Goal: Task Accomplishment & Management: Manage account settings

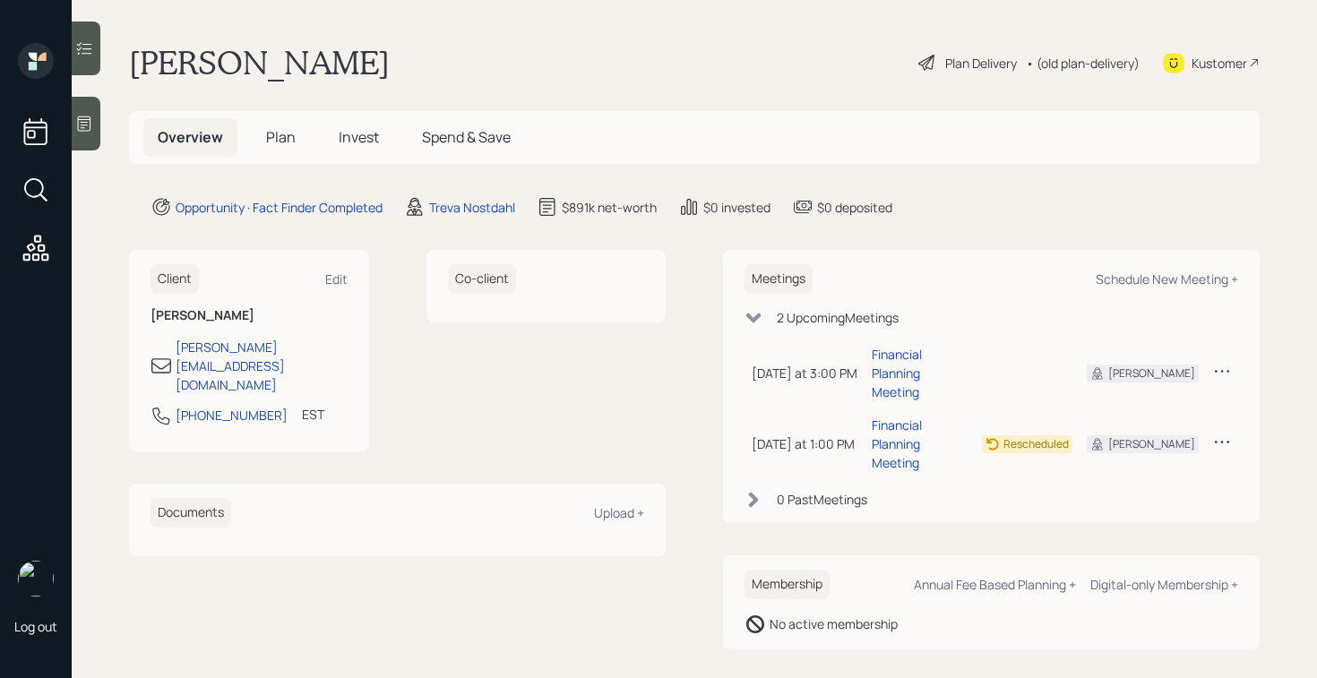
click at [935, 67] on div "Plan Delivery" at bounding box center [967, 62] width 102 height 21
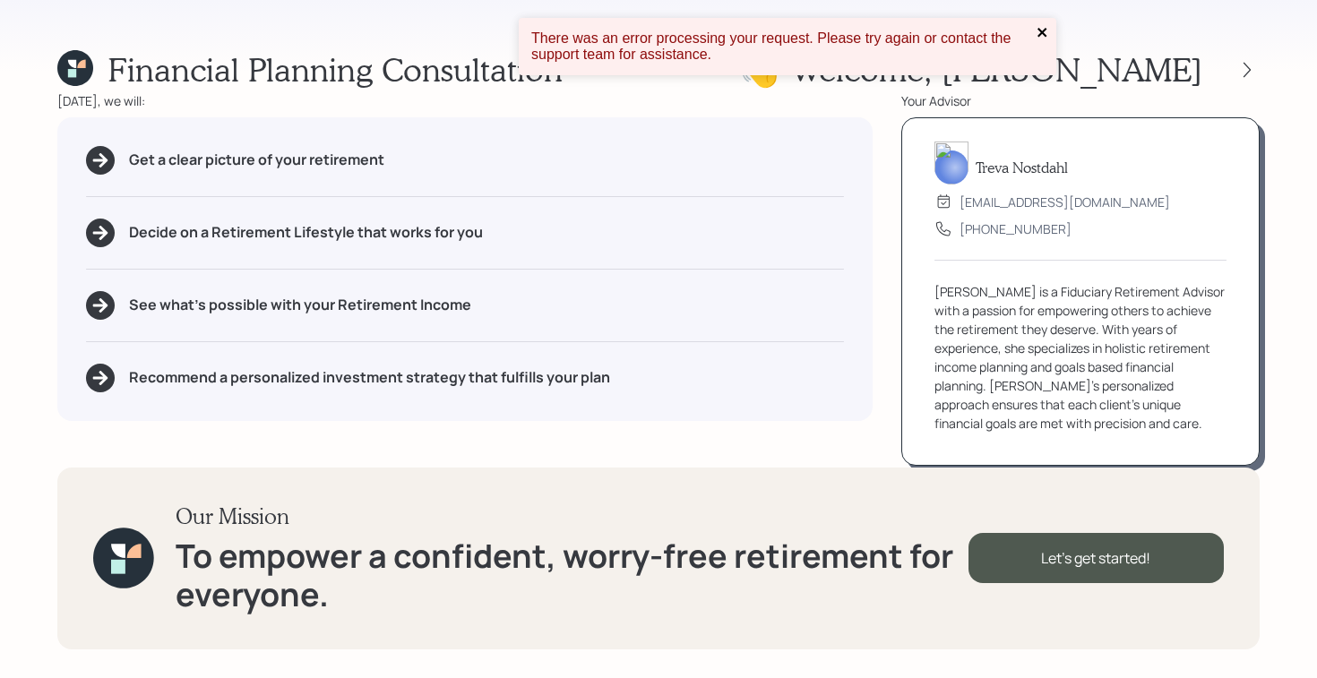
click at [1036, 31] on icon "close" at bounding box center [1042, 32] width 13 height 14
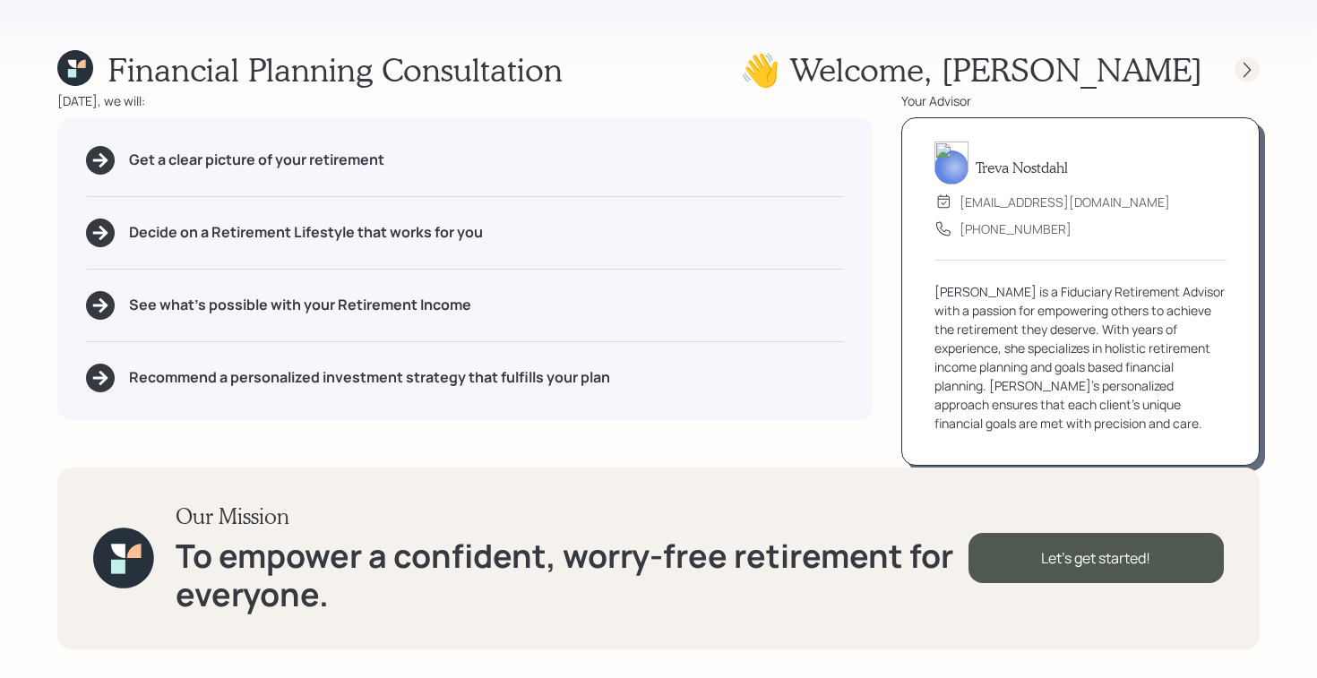
click at [1244, 70] on icon at bounding box center [1247, 70] width 18 height 18
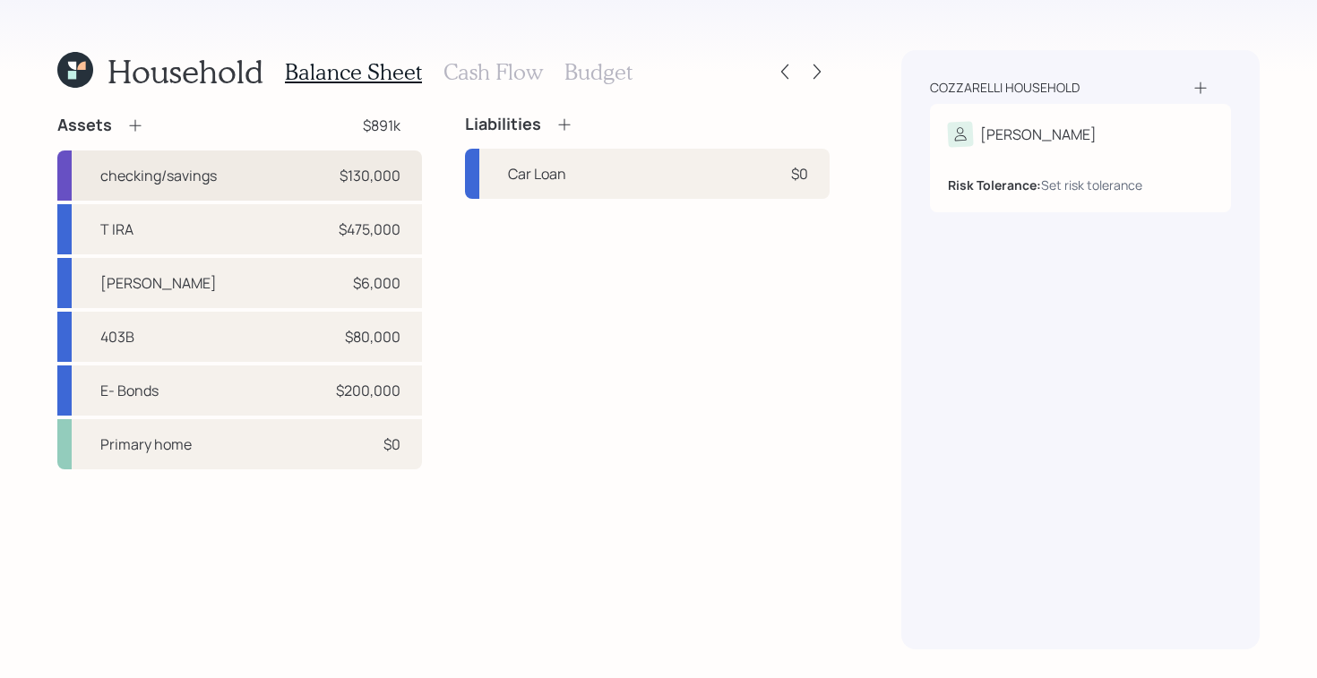
click at [307, 159] on div "checking/savings $130,000" at bounding box center [239, 175] width 365 height 50
select select "cash"
drag, startPoint x: 133, startPoint y: 616, endPoint x: 136, endPoint y: 606, distance: 10.2
click at [221, 236] on div "T IRA $475,000" at bounding box center [239, 229] width 365 height 50
select select "taxable"
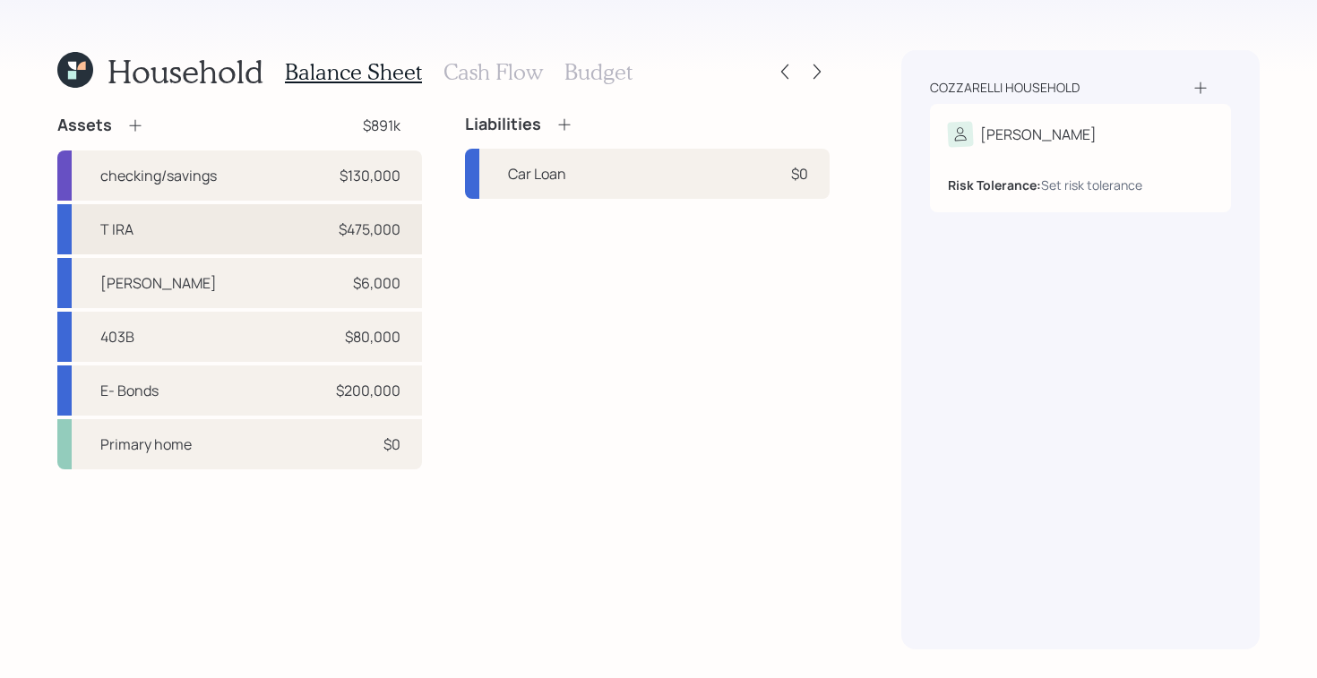
select select "balanced"
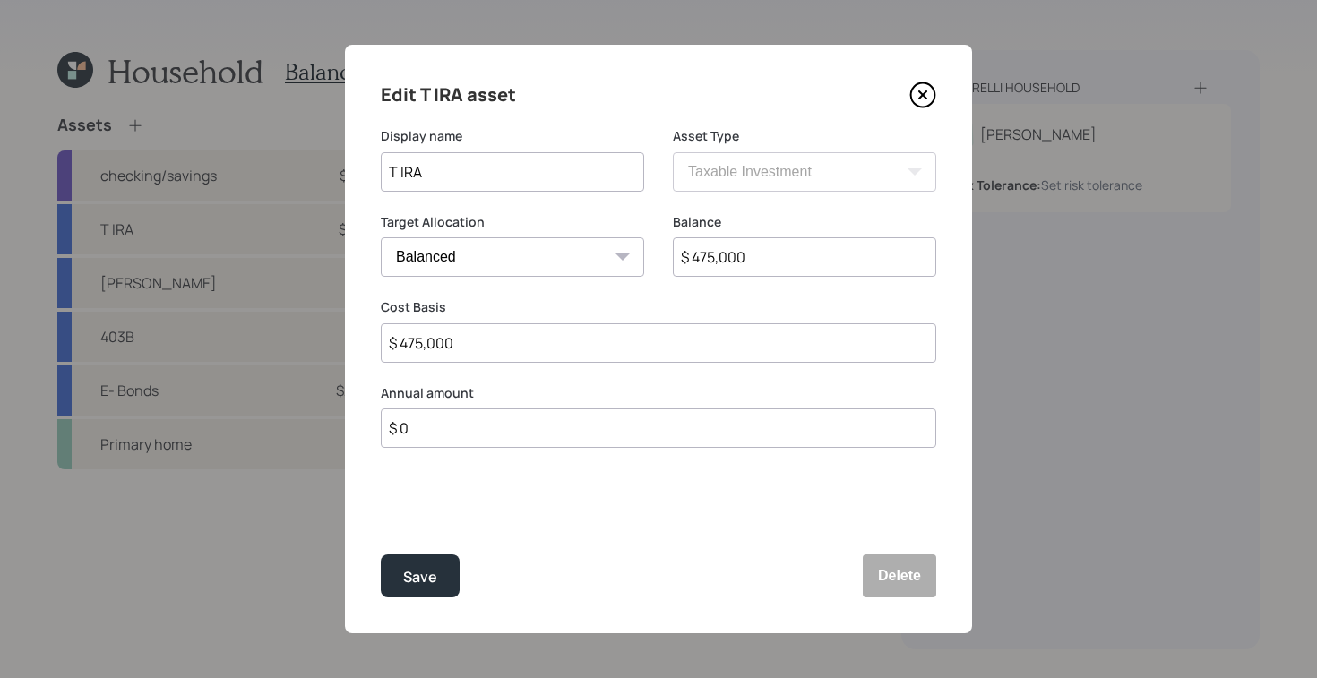
click at [933, 92] on icon at bounding box center [923, 95] width 24 height 24
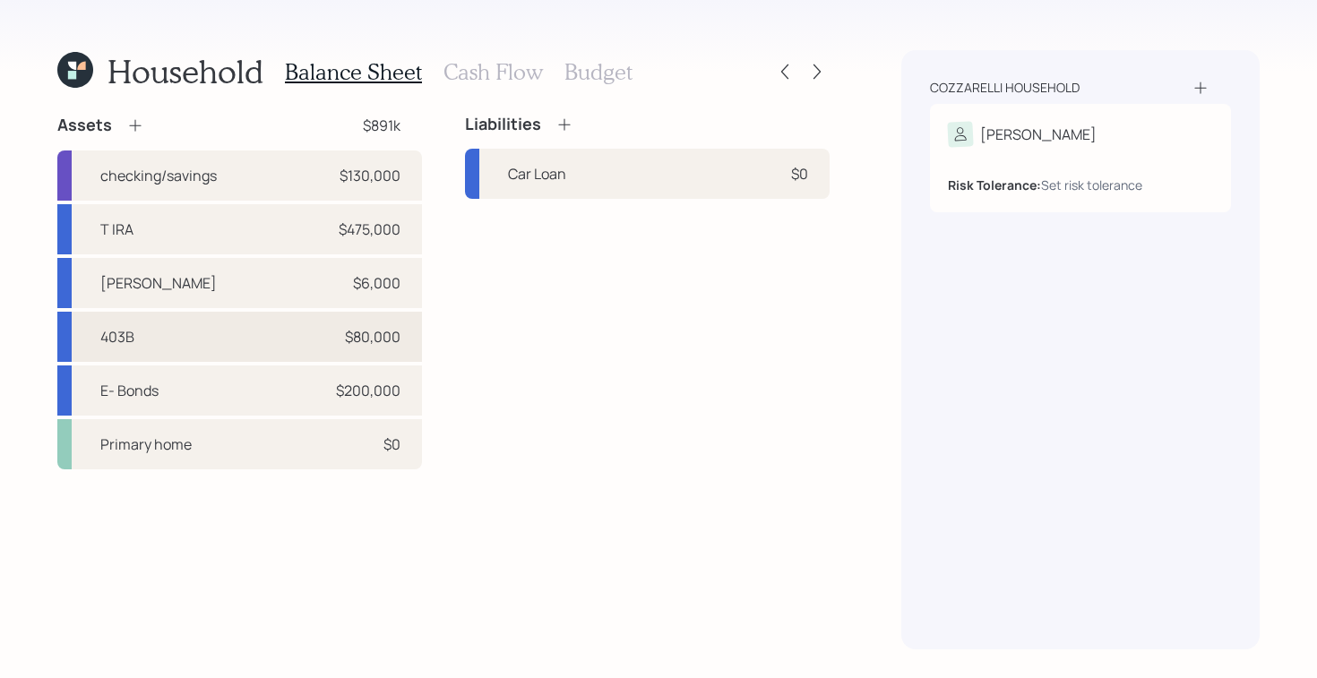
click at [235, 333] on div "403B $80,000" at bounding box center [239, 337] width 365 height 50
select select "public_school_sponsored"
select select "balanced"
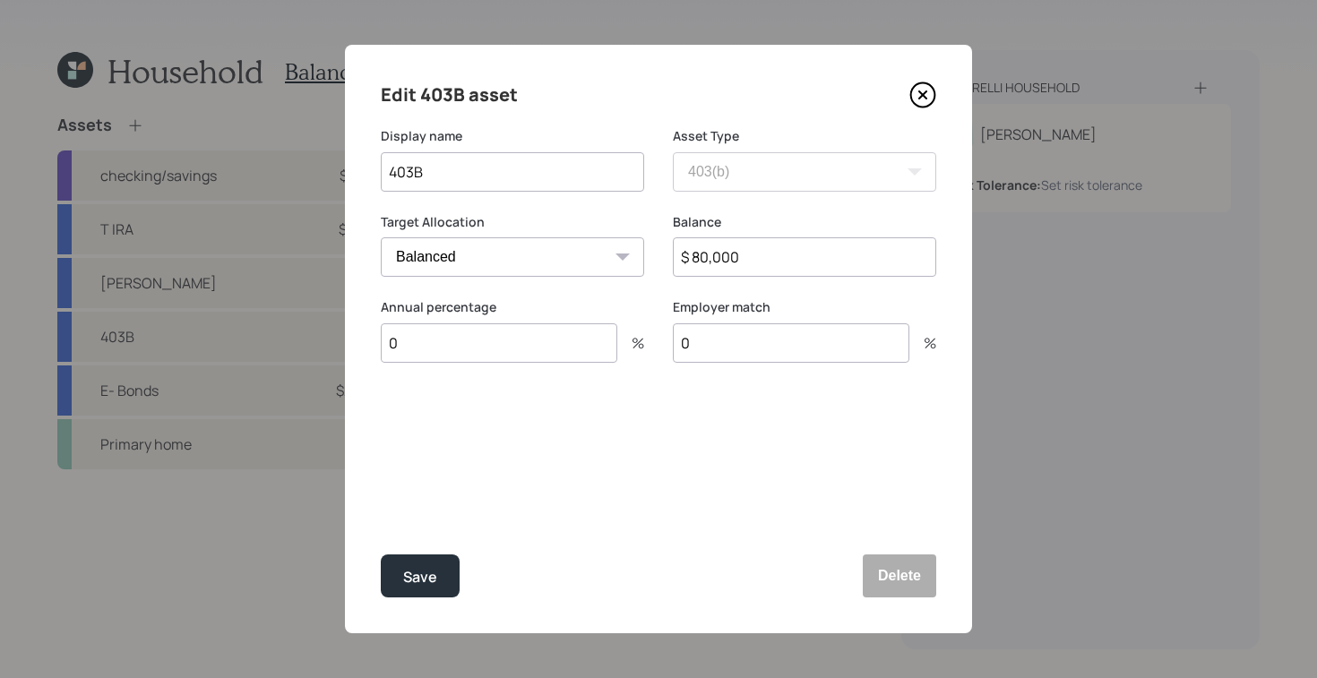
drag, startPoint x: 73, startPoint y: 640, endPoint x: 81, endPoint y: 603, distance: 37.6
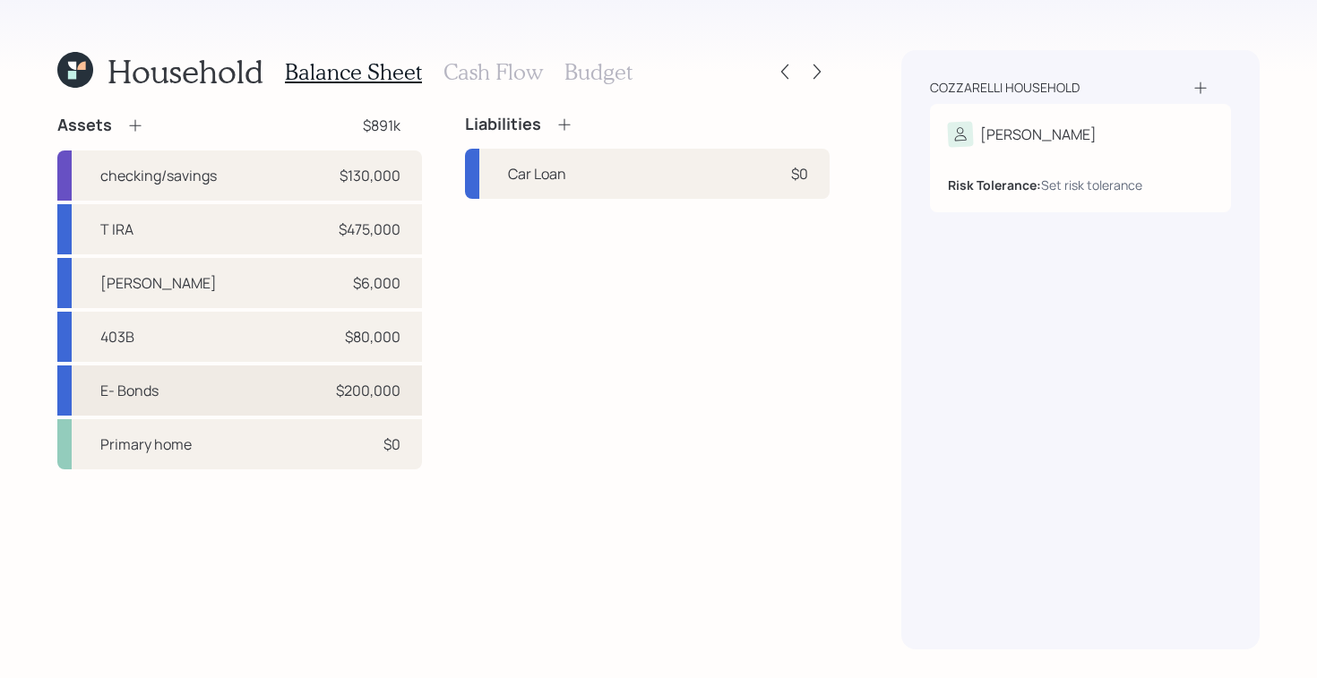
click at [239, 397] on div "E- Bonds $200,000" at bounding box center [239, 390] width 365 height 50
select select "taxable"
select select "balanced"
click at [303, 331] on div "403B $80,000" at bounding box center [239, 337] width 365 height 50
select select "public_school_sponsored"
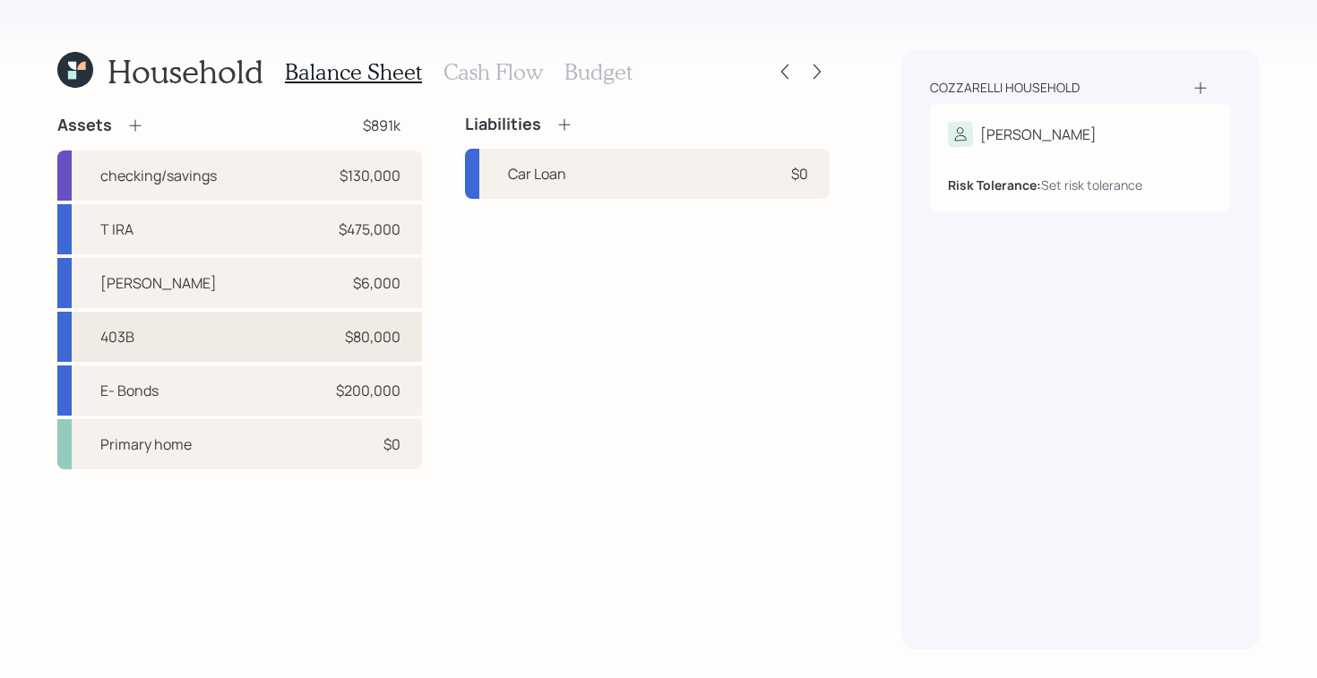
select select "balanced"
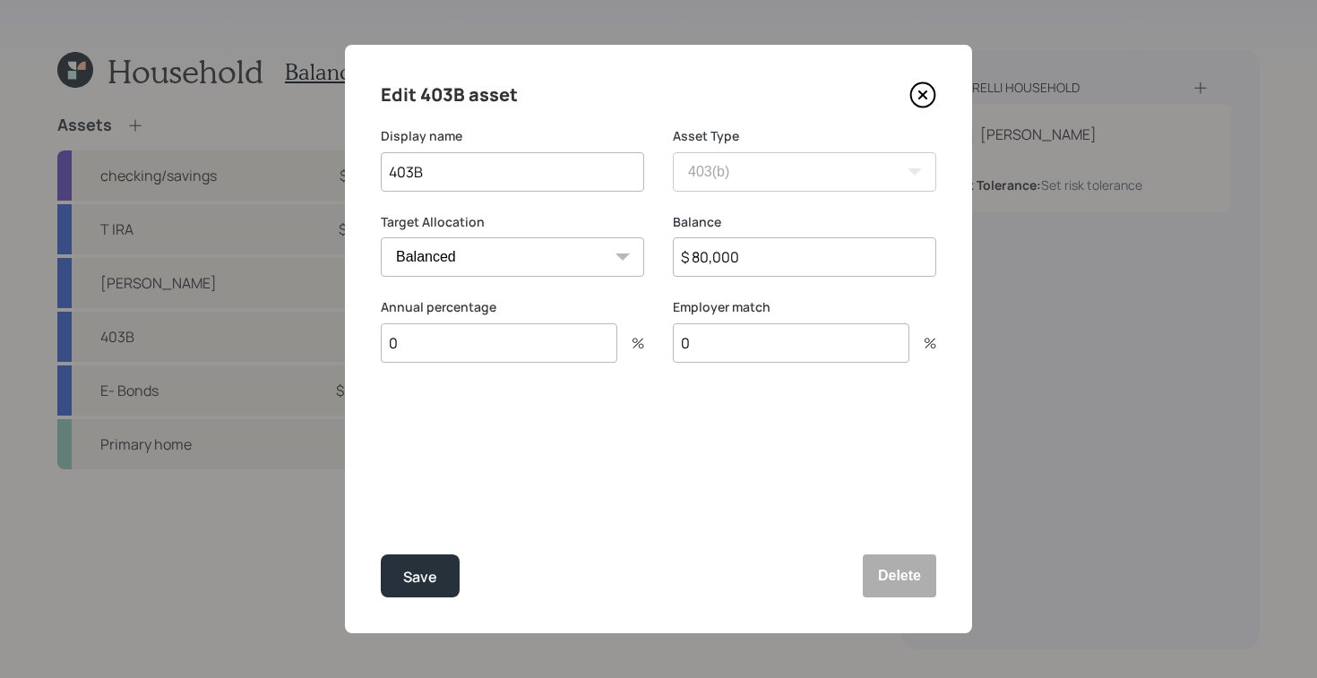
click at [924, 99] on icon at bounding box center [922, 95] width 27 height 27
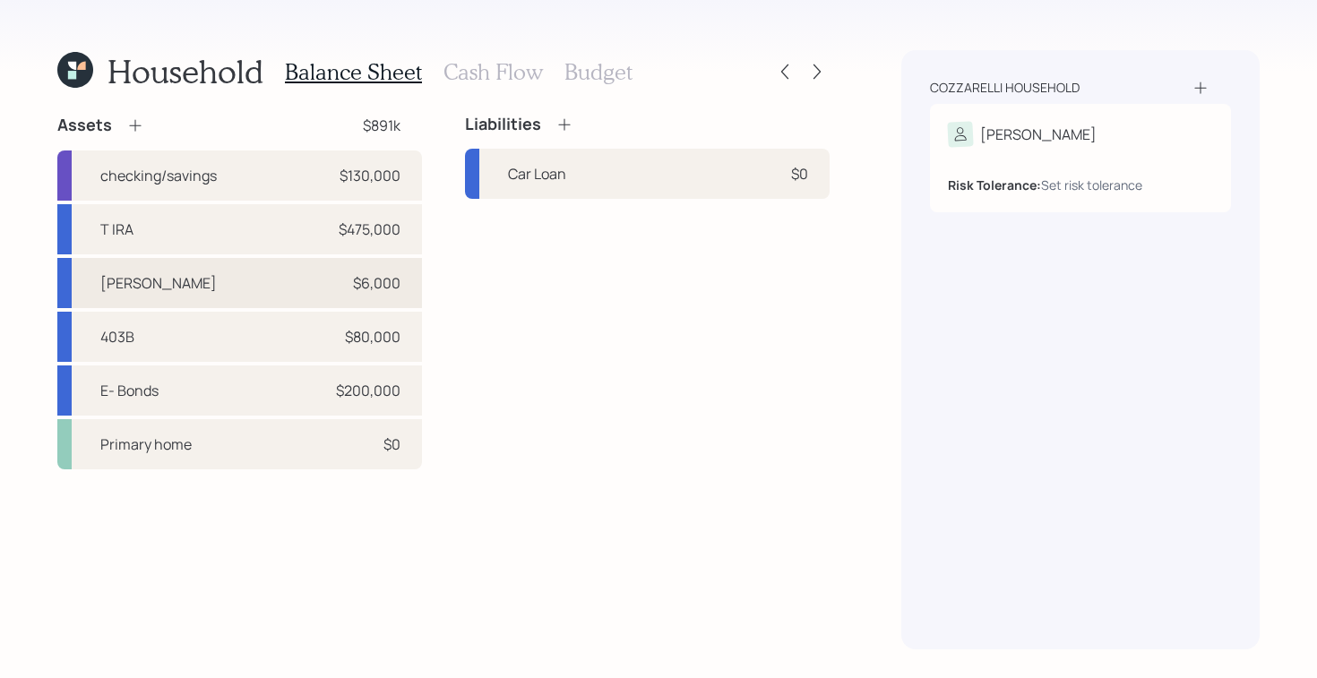
click at [129, 273] on div "[PERSON_NAME]" at bounding box center [158, 282] width 116 height 21
select select "taxable"
select select "balanced"
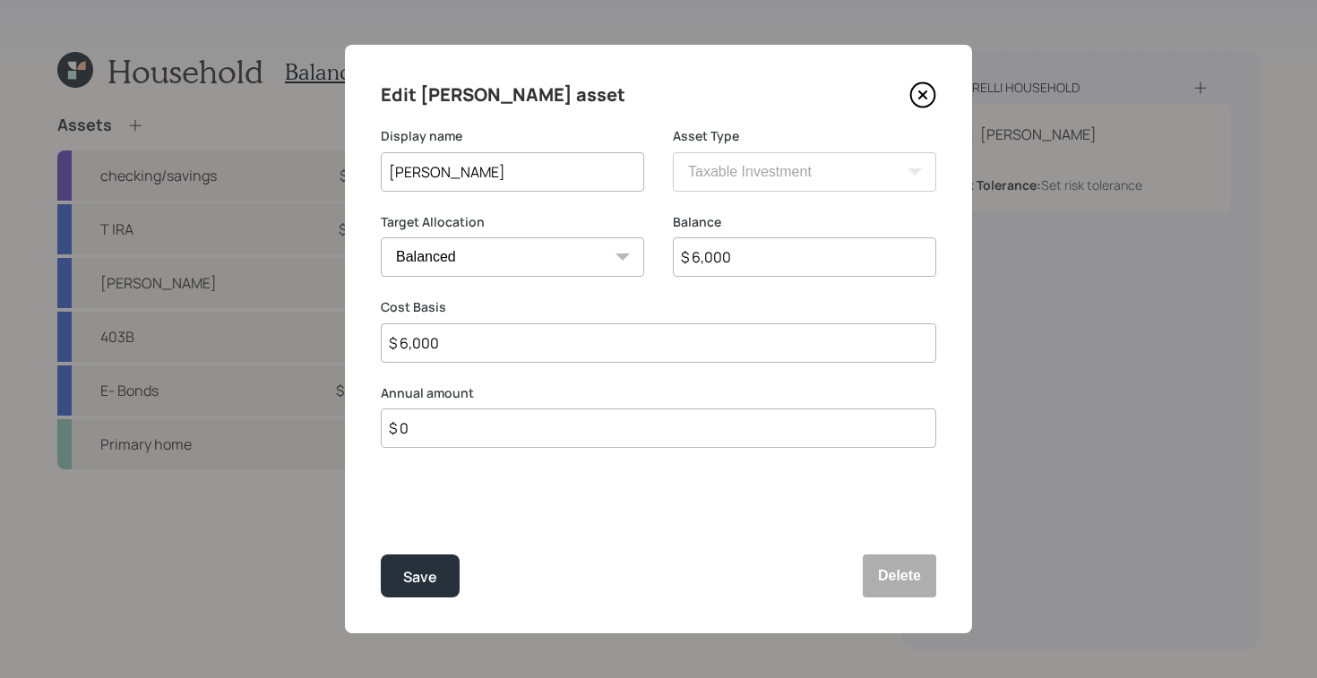
click at [927, 86] on icon at bounding box center [922, 95] width 27 height 27
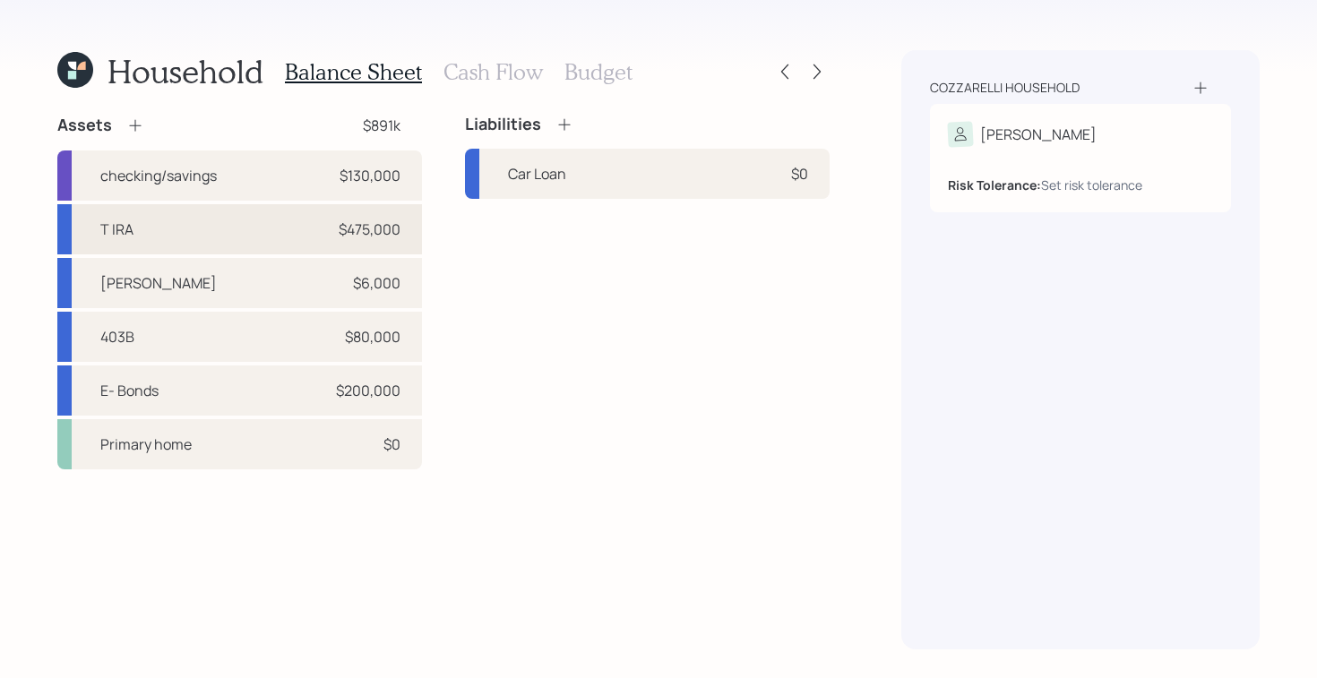
click at [248, 237] on div "T IRA $475,000" at bounding box center [239, 229] width 365 height 50
select select "taxable"
select select "balanced"
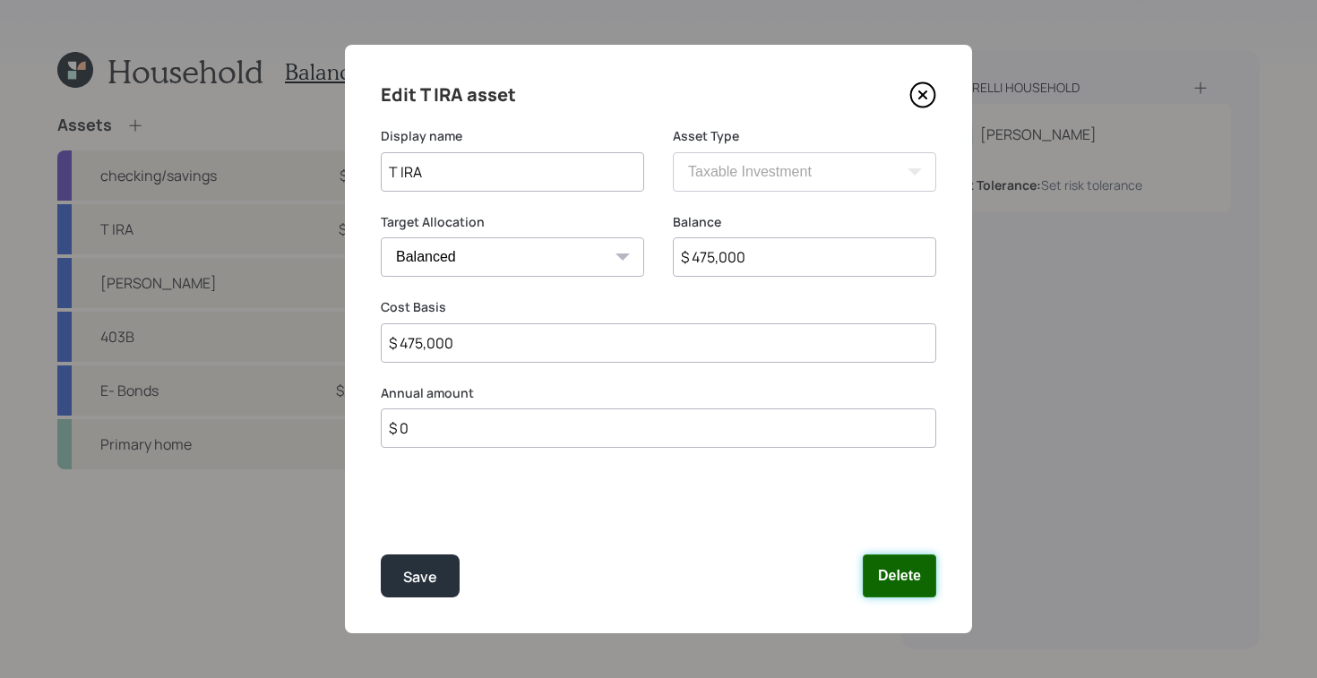
drag, startPoint x: 910, startPoint y: 577, endPoint x: 804, endPoint y: 555, distance: 107.9
click at [909, 578] on button "Delete" at bounding box center [899, 576] width 73 height 43
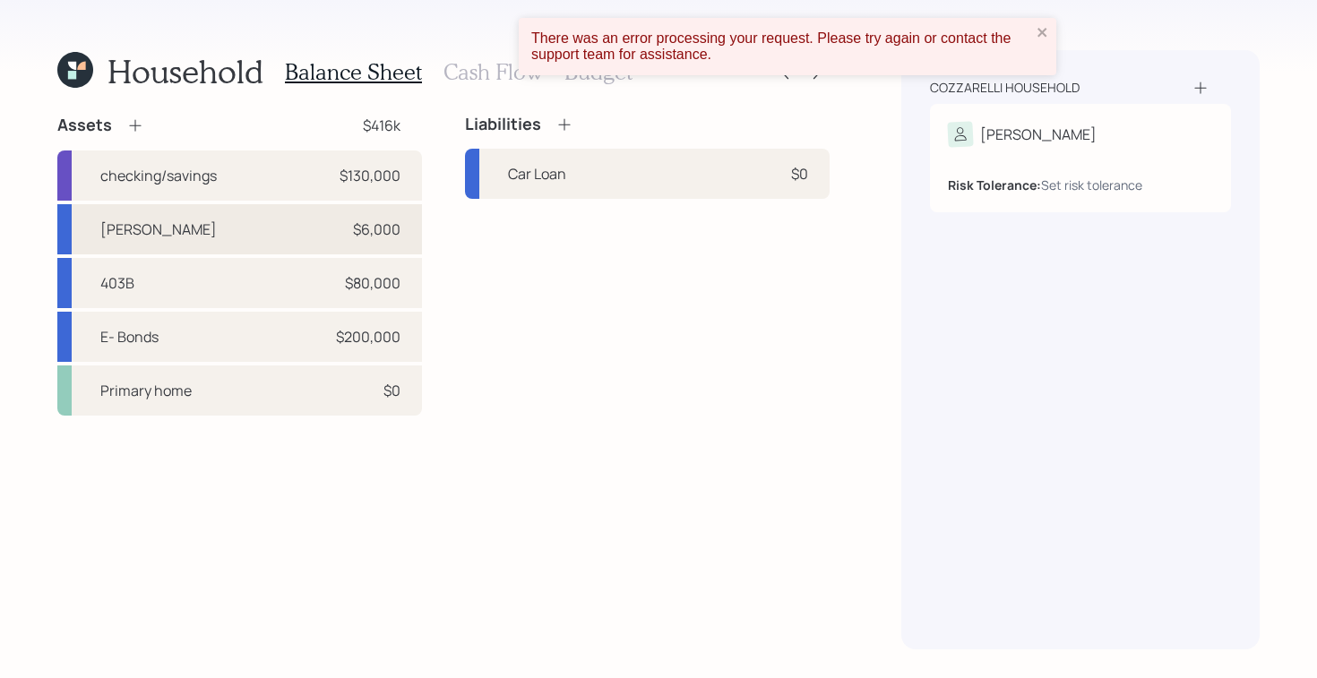
click at [168, 235] on div "Roth IRA $6,000" at bounding box center [239, 229] width 365 height 50
select select "taxable"
select select "balanced"
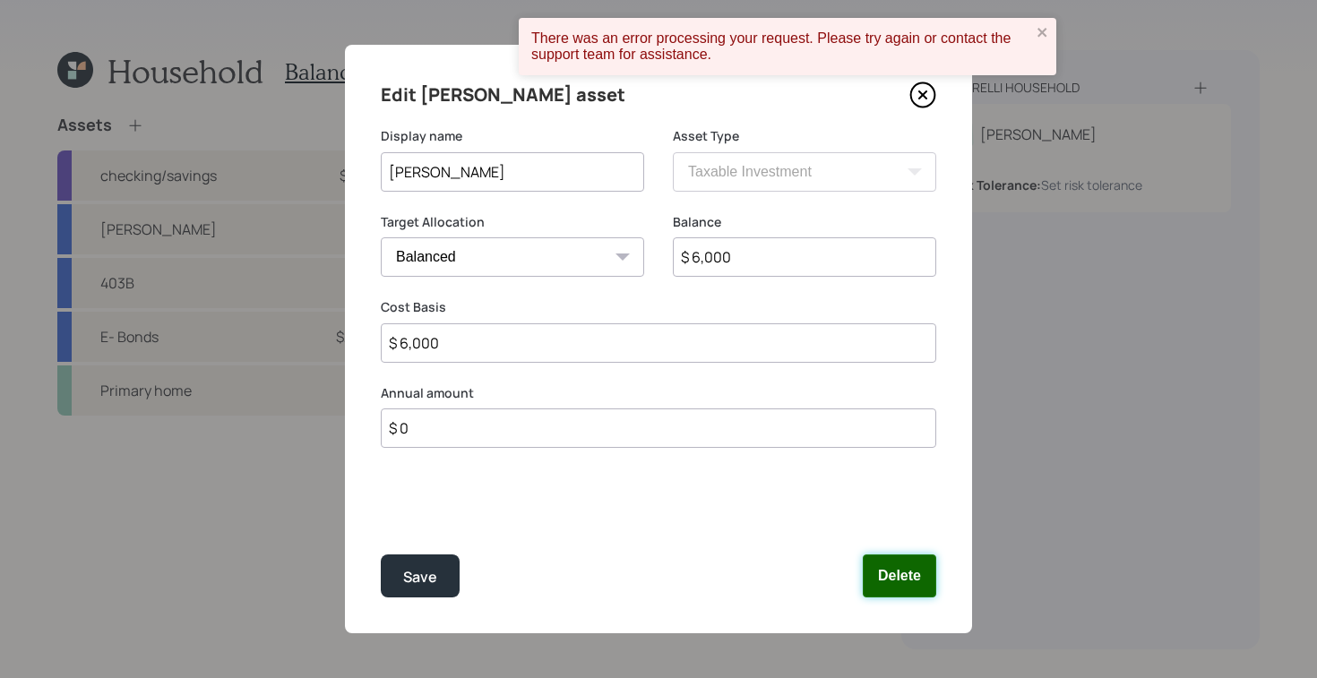
click at [901, 579] on button "Delete" at bounding box center [899, 576] width 73 height 43
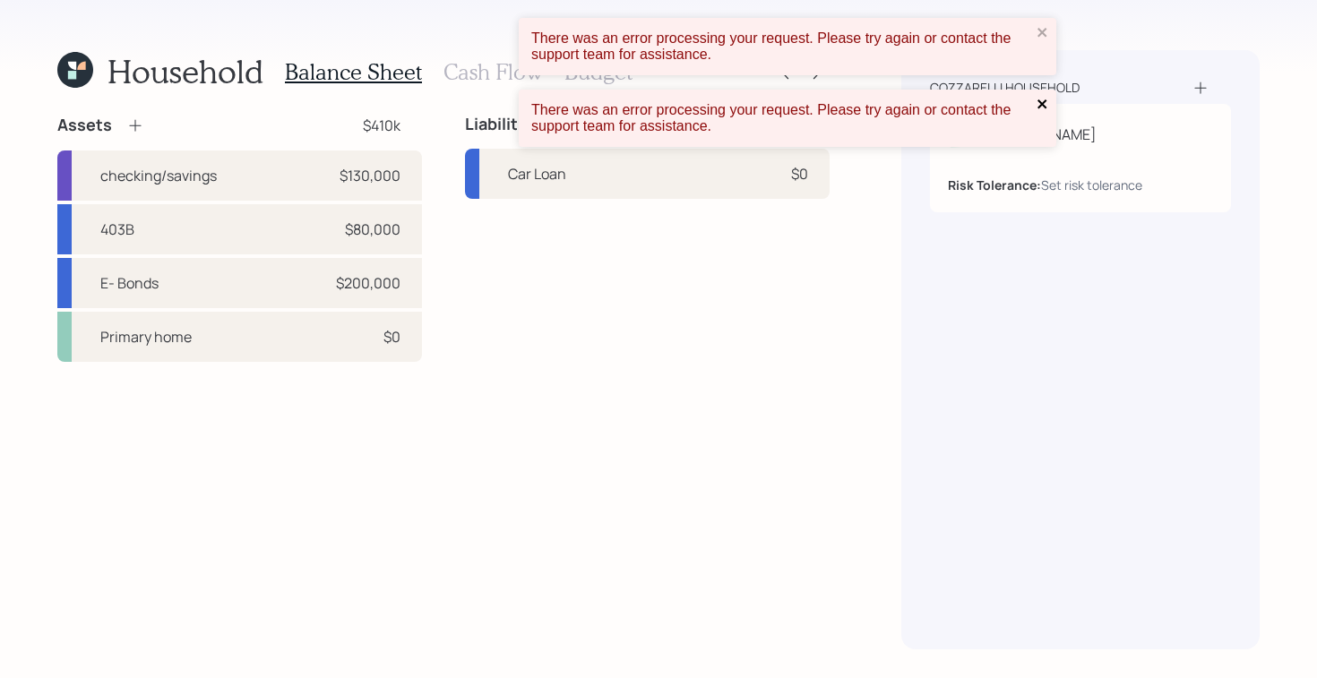
click at [1038, 106] on icon "close" at bounding box center [1042, 104] width 13 height 14
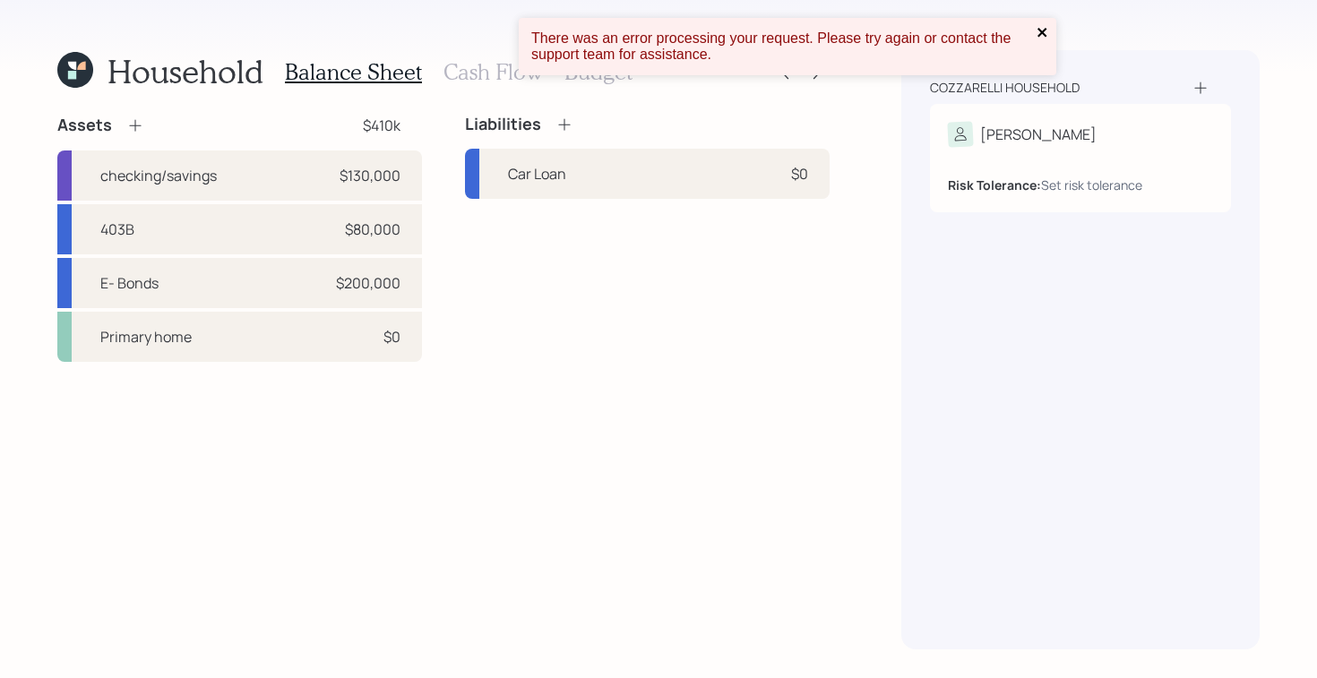
click at [1040, 41] on button "close" at bounding box center [1042, 33] width 13 height 17
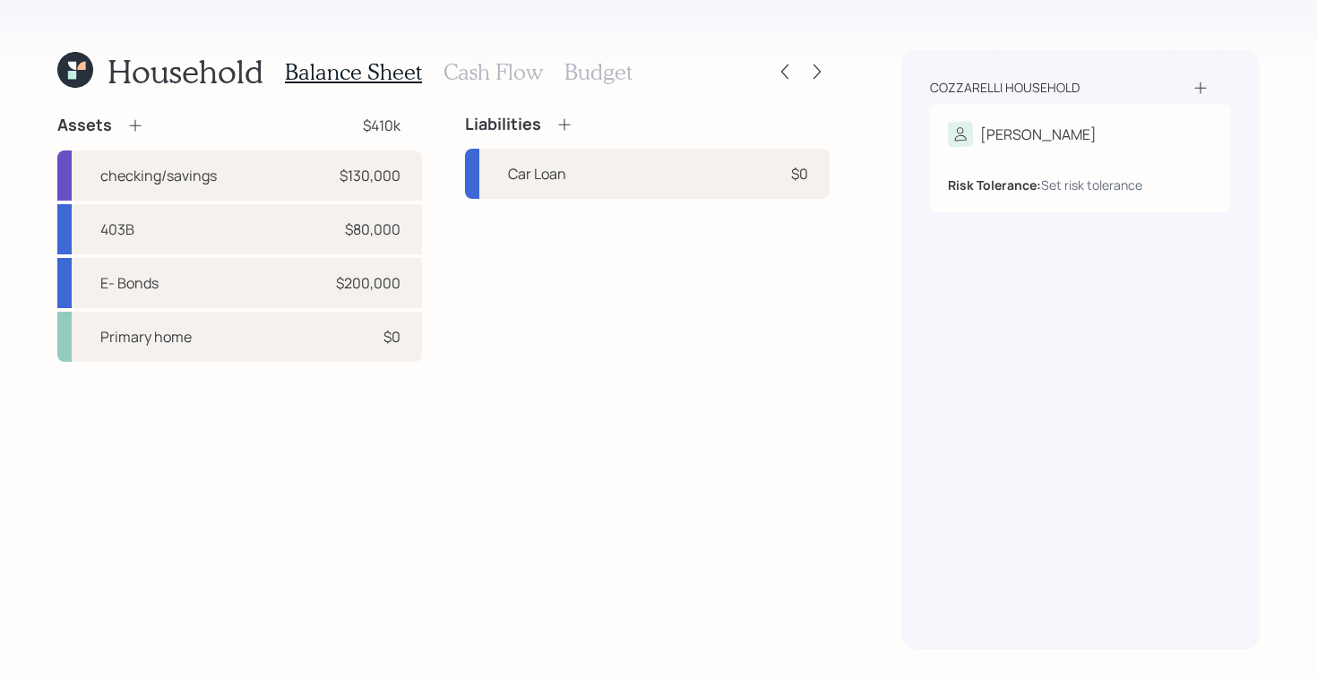
click at [128, 128] on icon at bounding box center [135, 125] width 18 height 18
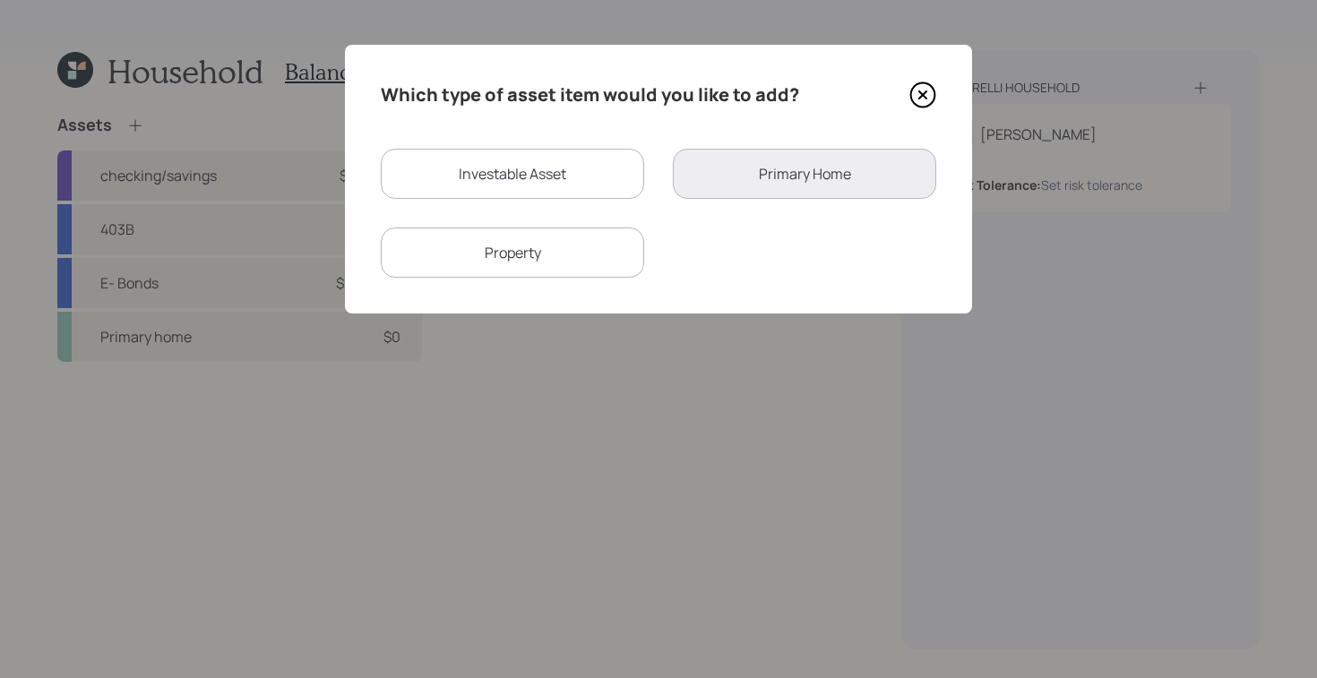
click at [539, 187] on div "Investable Asset" at bounding box center [512, 174] width 263 height 50
select select "taxable"
select select "balanced"
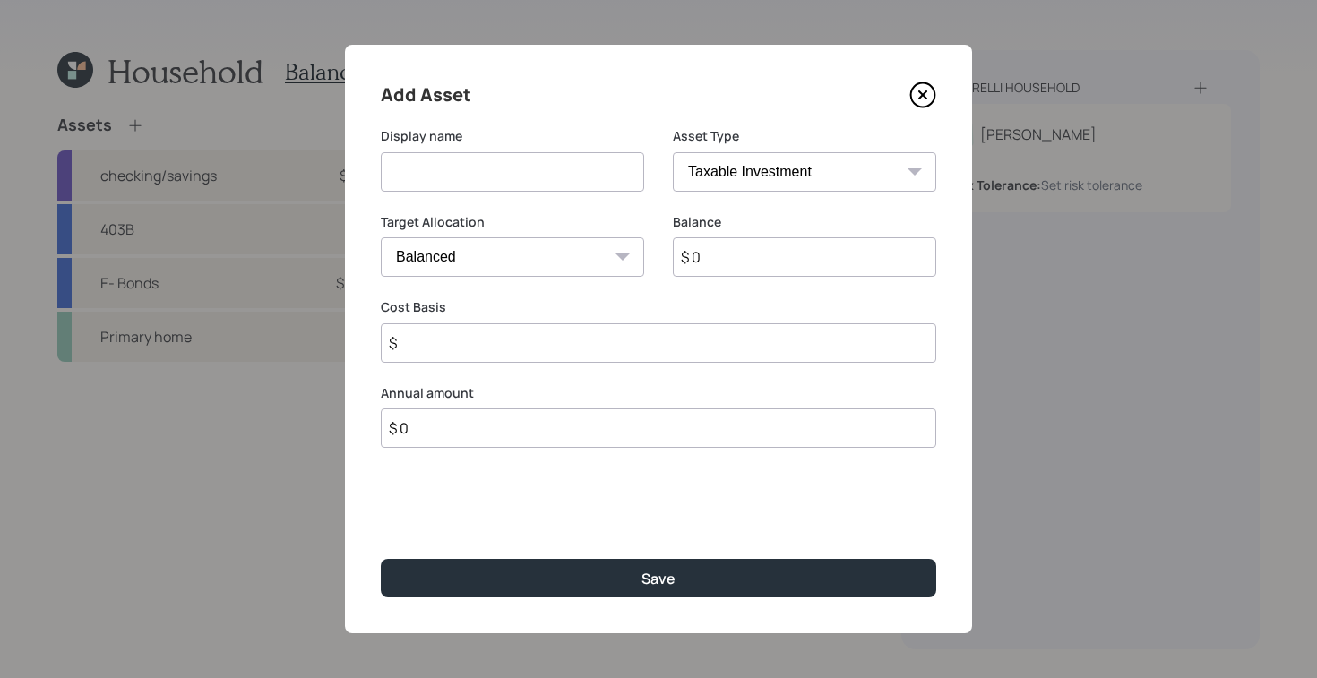
click at [564, 165] on input at bounding box center [512, 171] width 263 height 39
type input "T IRA"
click at [794, 174] on select "SEP [PERSON_NAME] IRA 401(k) [PERSON_NAME] 401(k) 403(b) [PERSON_NAME] 403(b) 4…" at bounding box center [804, 171] width 263 height 39
select select "ira"
click at [673, 152] on select "SEP [PERSON_NAME] IRA 401(k) [PERSON_NAME] 401(k) 403(b) [PERSON_NAME] 403(b) 4…" at bounding box center [804, 171] width 263 height 39
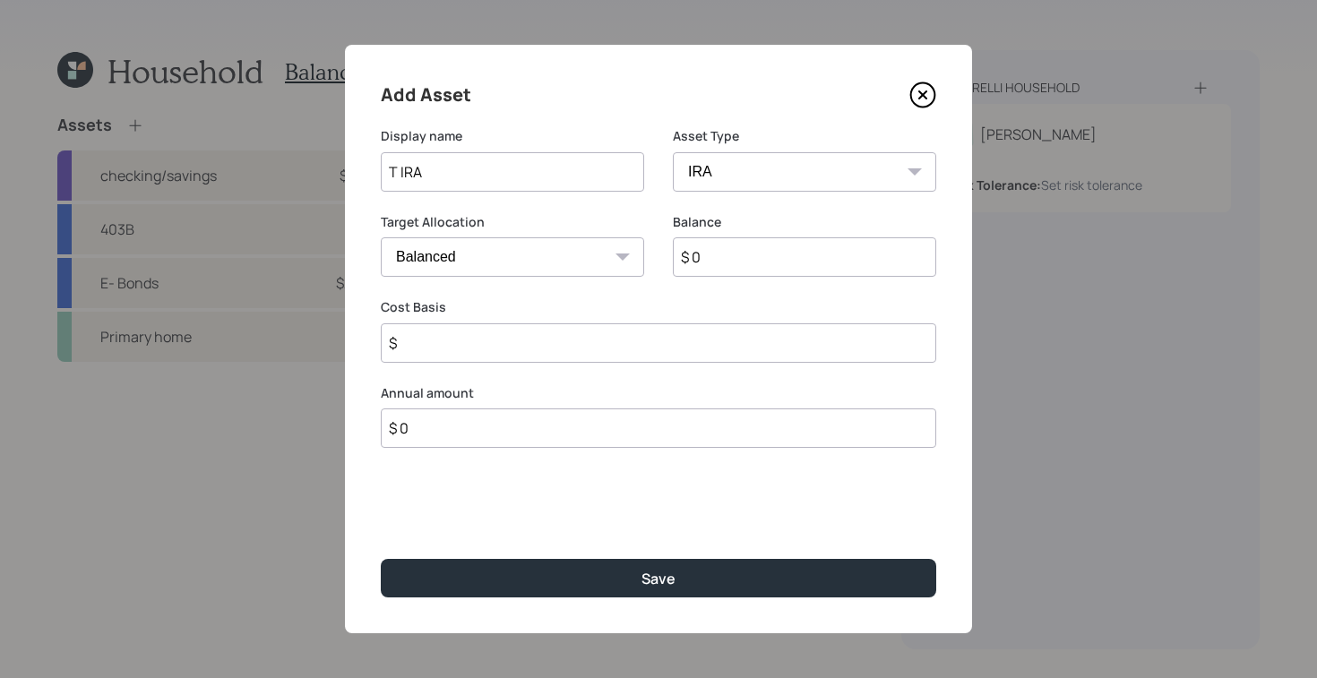
type input "$"
click at [735, 245] on input "$ 0" at bounding box center [804, 256] width 263 height 39
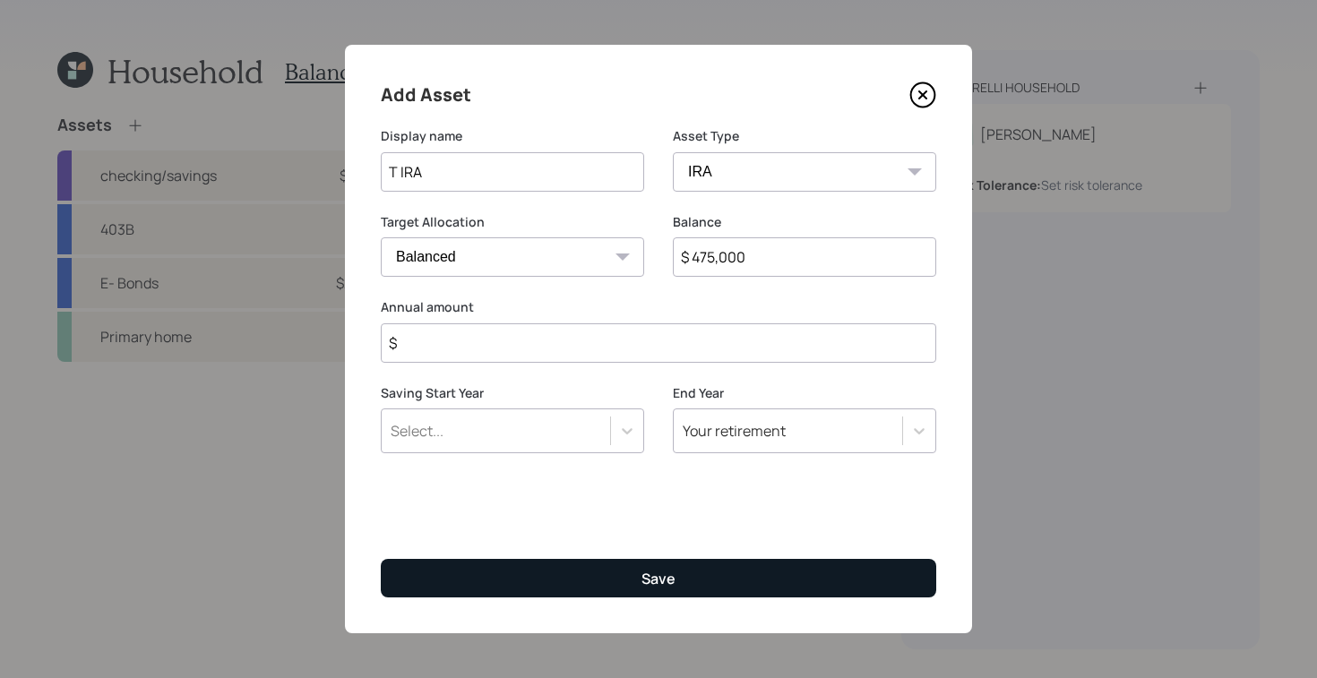
type input "$ 475,000"
click at [586, 561] on button "Save" at bounding box center [658, 578] width 555 height 39
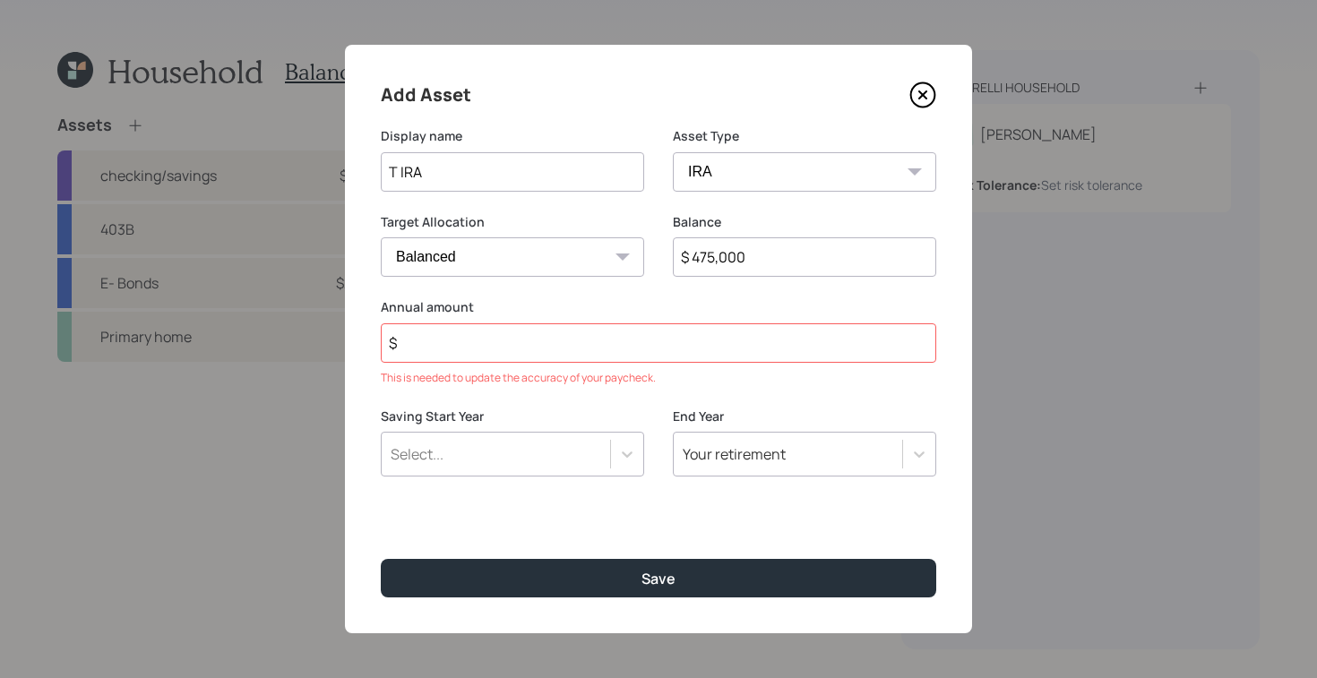
click at [483, 346] on input "$" at bounding box center [658, 342] width 555 height 39
click at [600, 444] on div "Select..." at bounding box center [496, 454] width 228 height 30
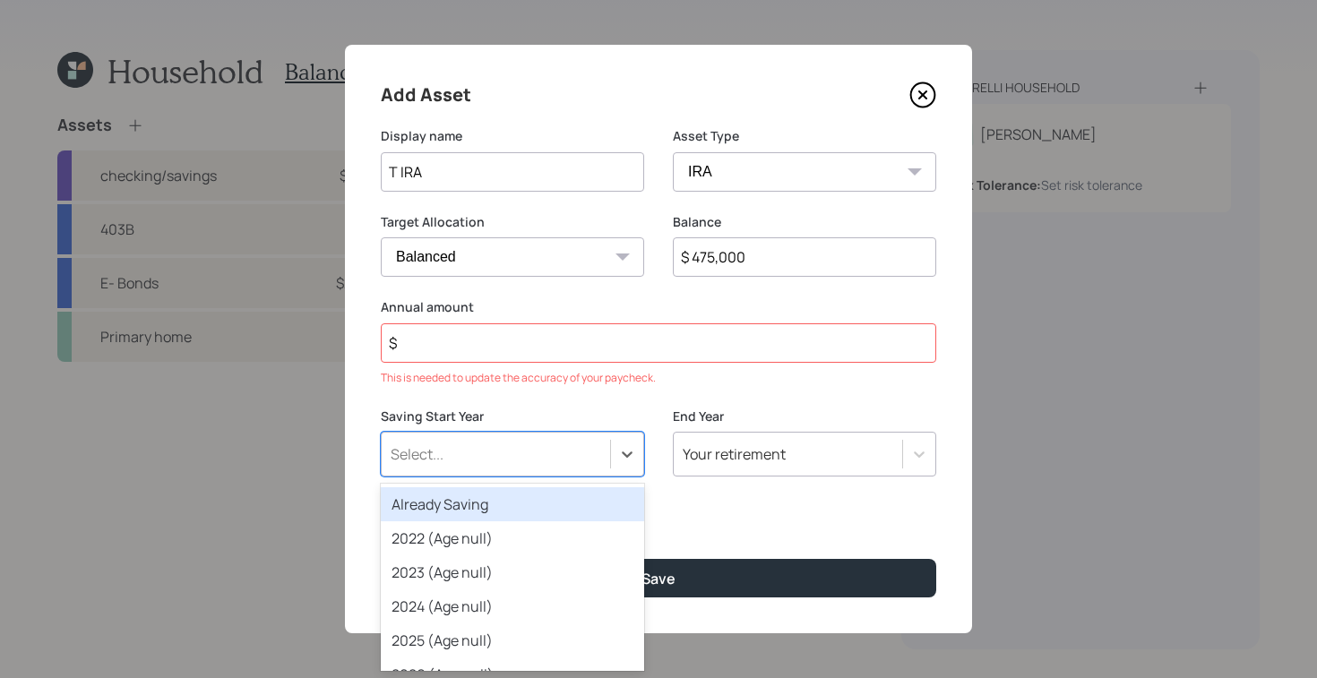
click at [556, 507] on div "Already Saving" at bounding box center [512, 504] width 263 height 34
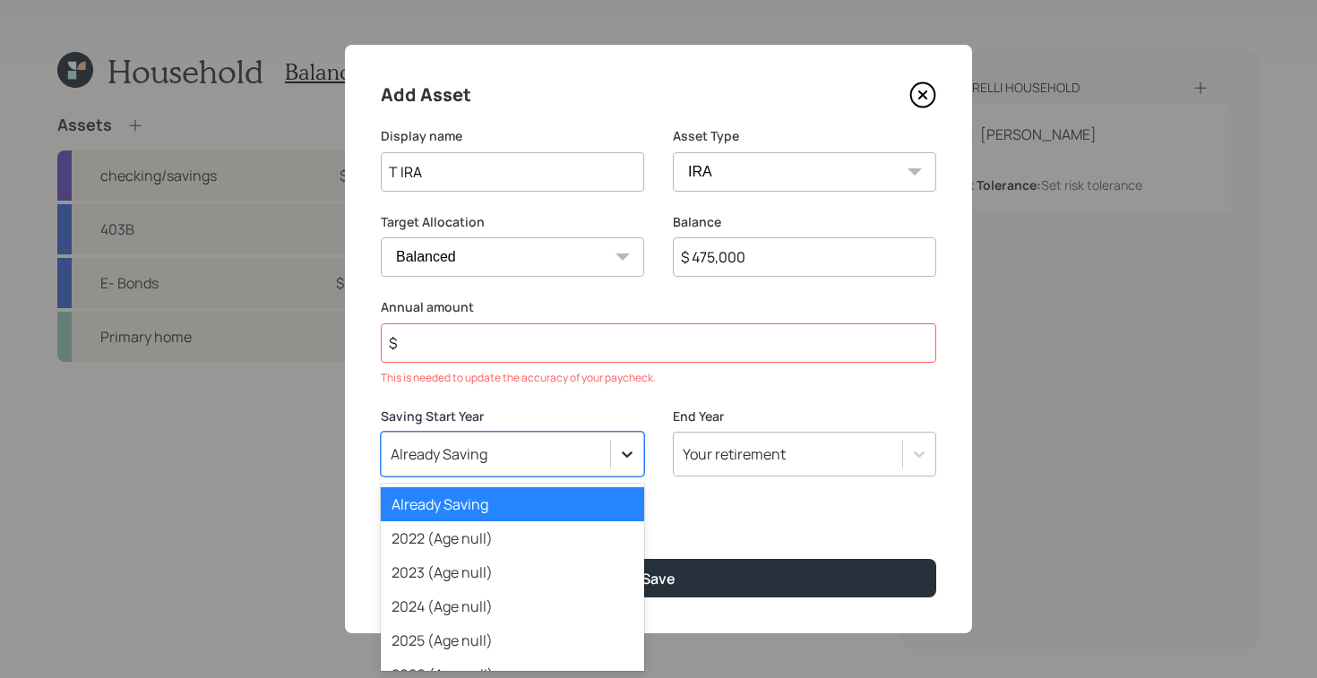
click at [623, 460] on icon at bounding box center [627, 454] width 18 height 18
click at [501, 560] on div "2023 (Age null)" at bounding box center [512, 572] width 263 height 34
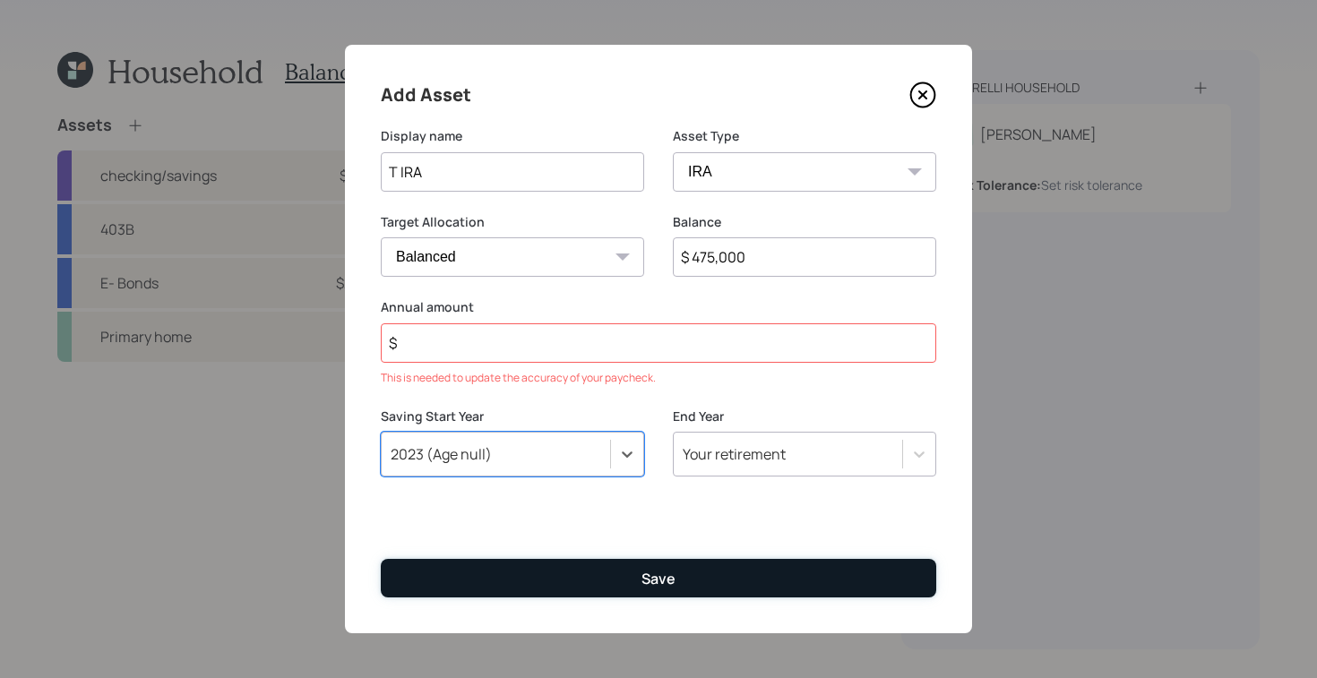
click at [582, 570] on button "Save" at bounding box center [658, 578] width 555 height 39
click at [604, 585] on button "Save" at bounding box center [658, 578] width 555 height 39
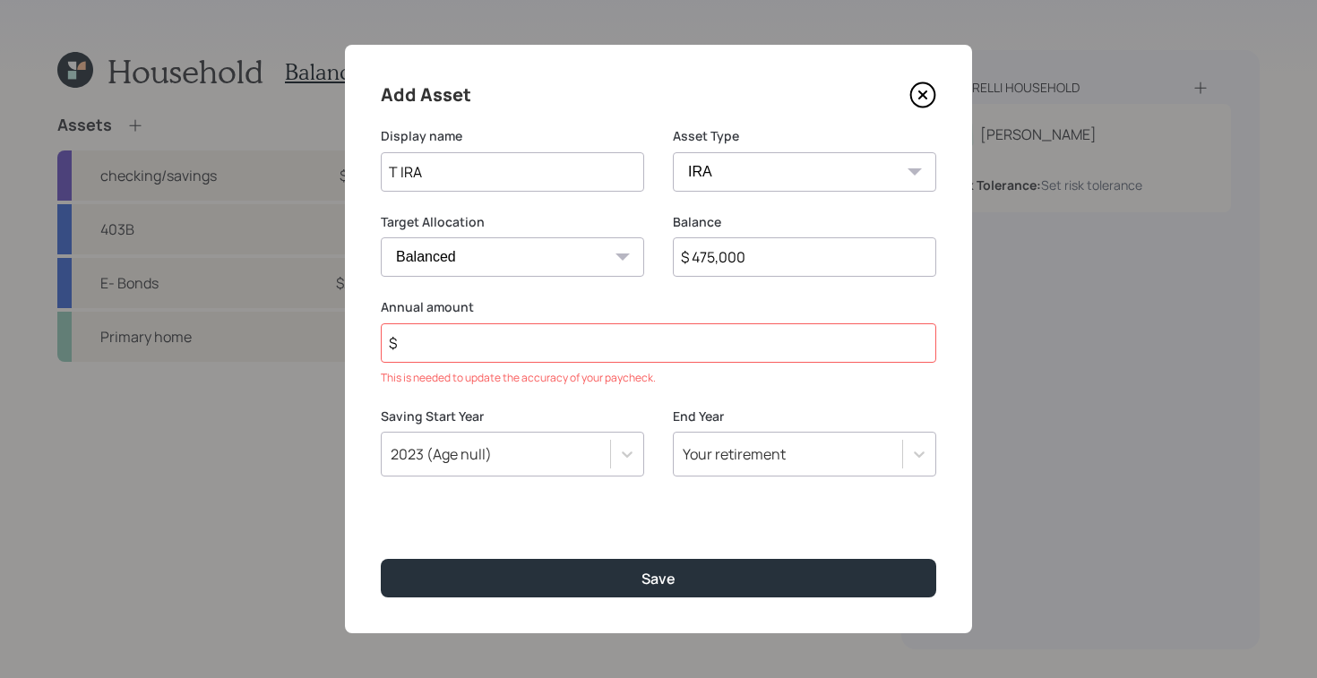
click at [586, 438] on div "2023 (Age null)" at bounding box center [512, 454] width 263 height 45
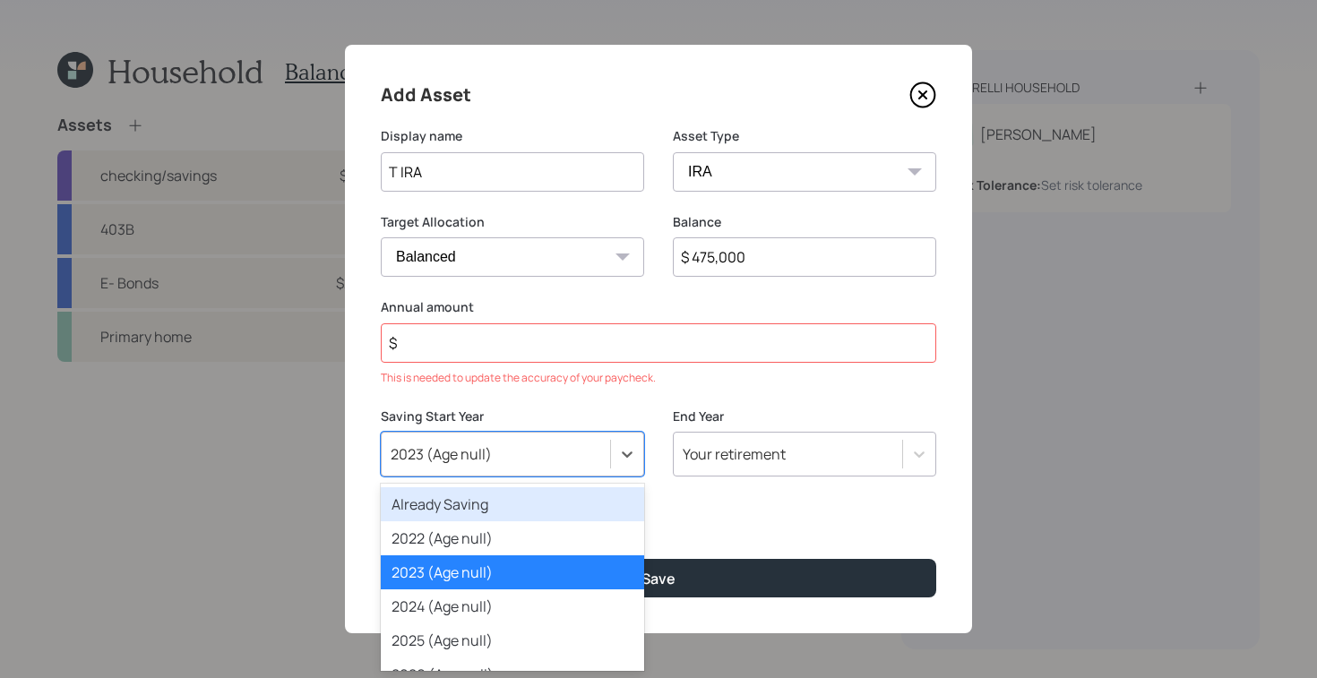
click at [530, 499] on div "Already Saving" at bounding box center [512, 504] width 263 height 34
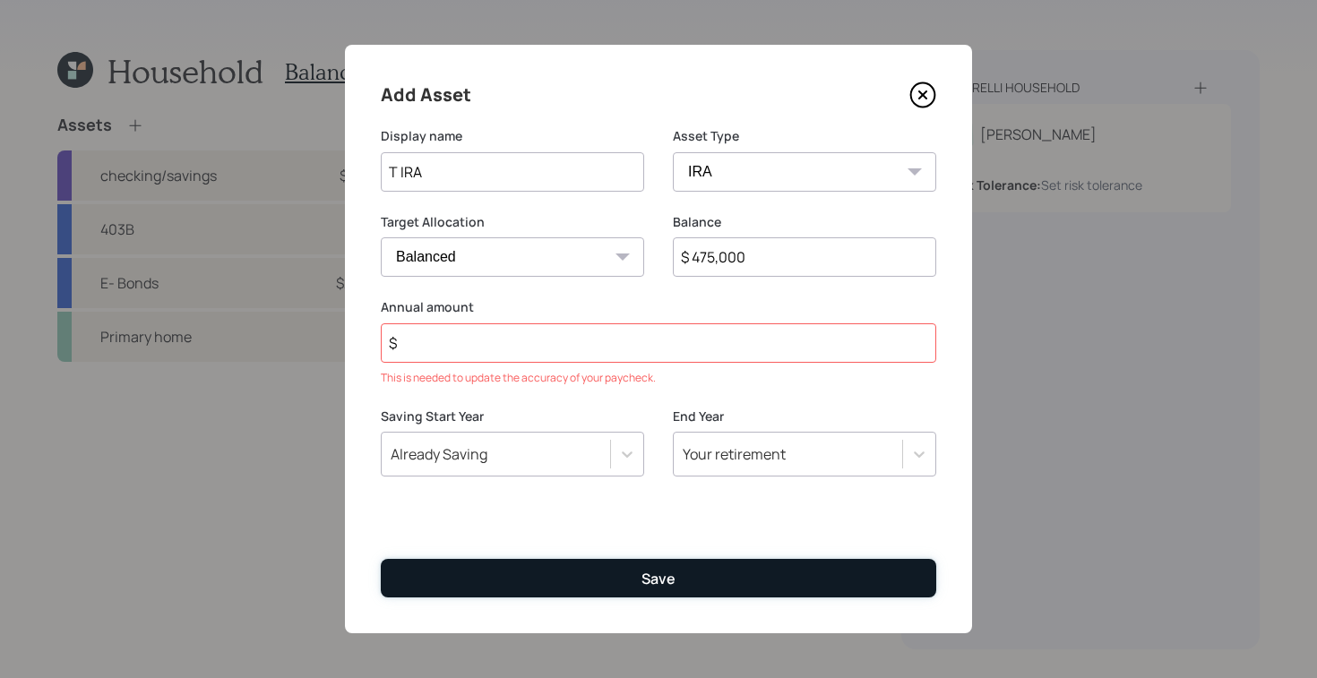
click at [578, 562] on button "Save" at bounding box center [658, 578] width 555 height 39
click at [648, 572] on div "Save" at bounding box center [658, 579] width 34 height 20
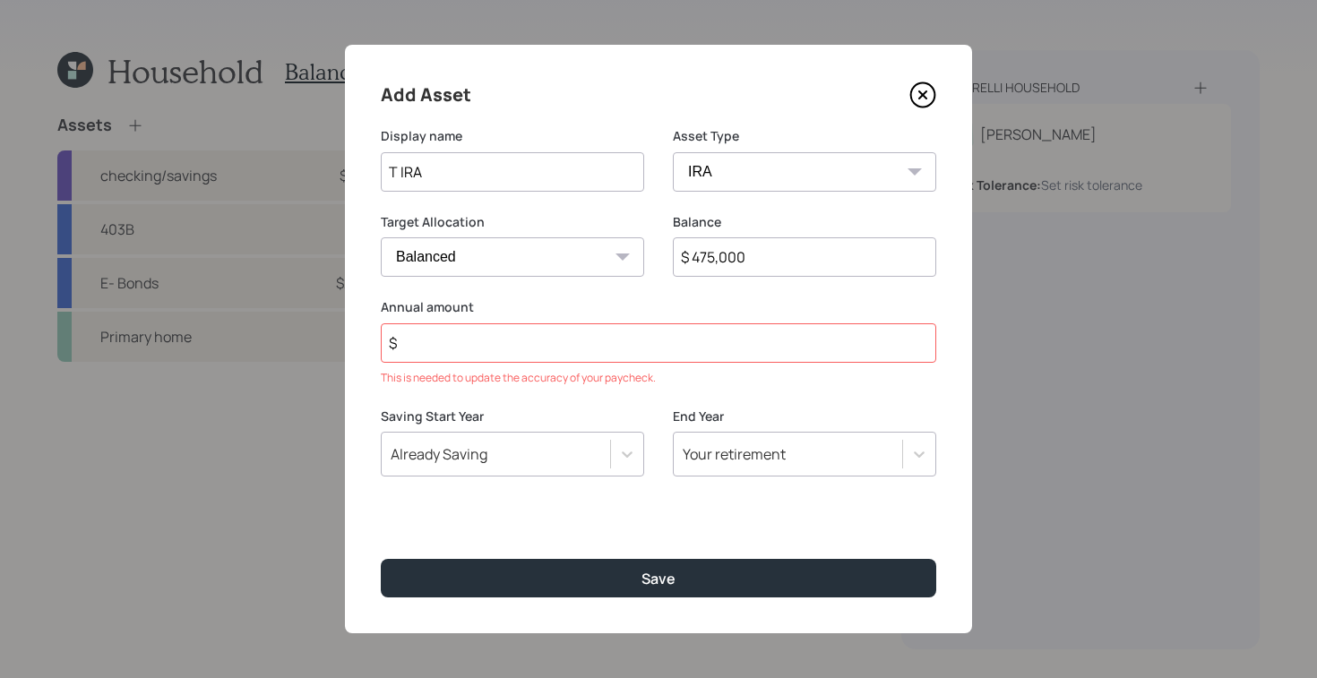
click at [453, 348] on input "$" at bounding box center [658, 342] width 555 height 39
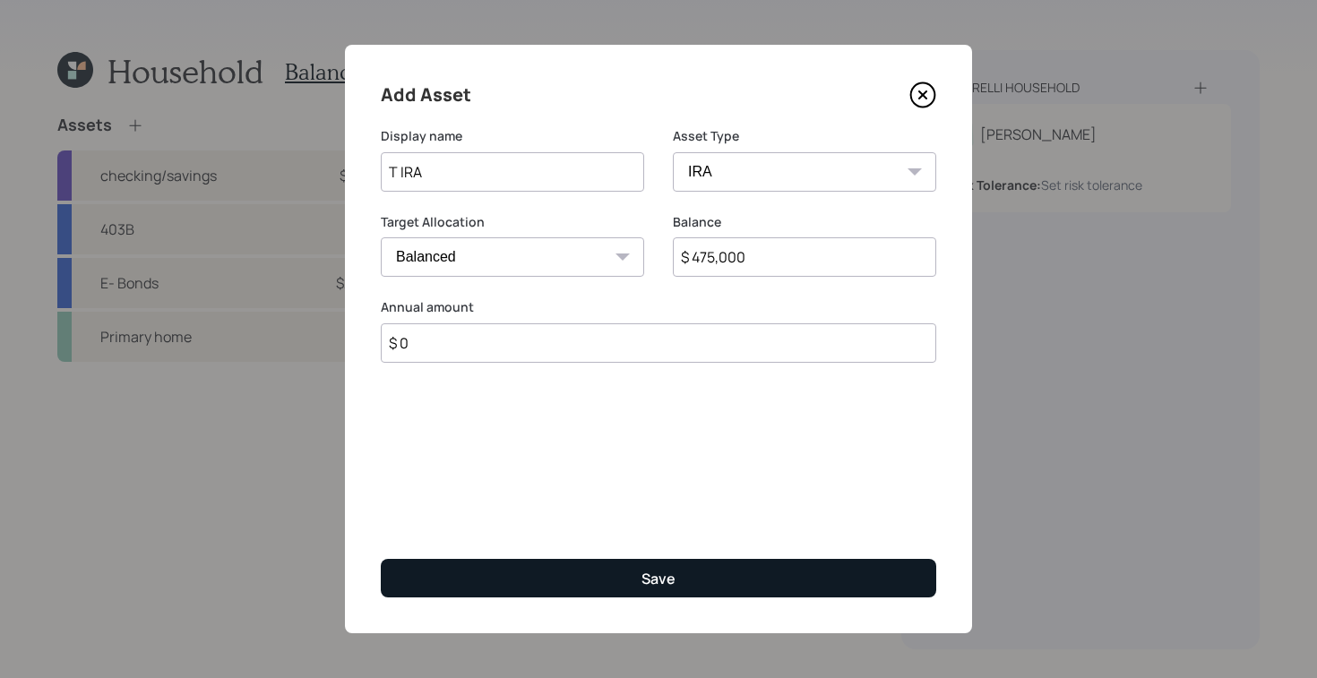
type input "$ 0"
click at [616, 579] on button "Save" at bounding box center [658, 578] width 555 height 39
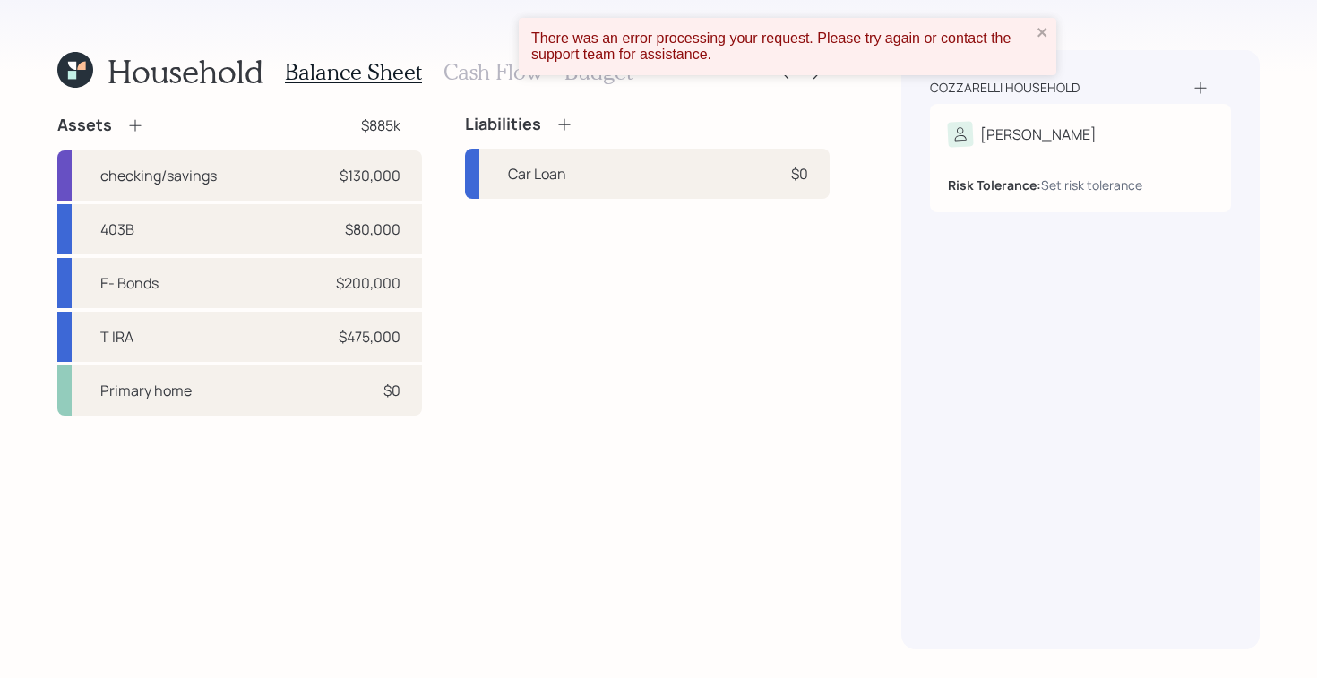
click at [1035, 30] on div "There was an error processing your request. Please try again or contact the sup…" at bounding box center [781, 46] width 511 height 43
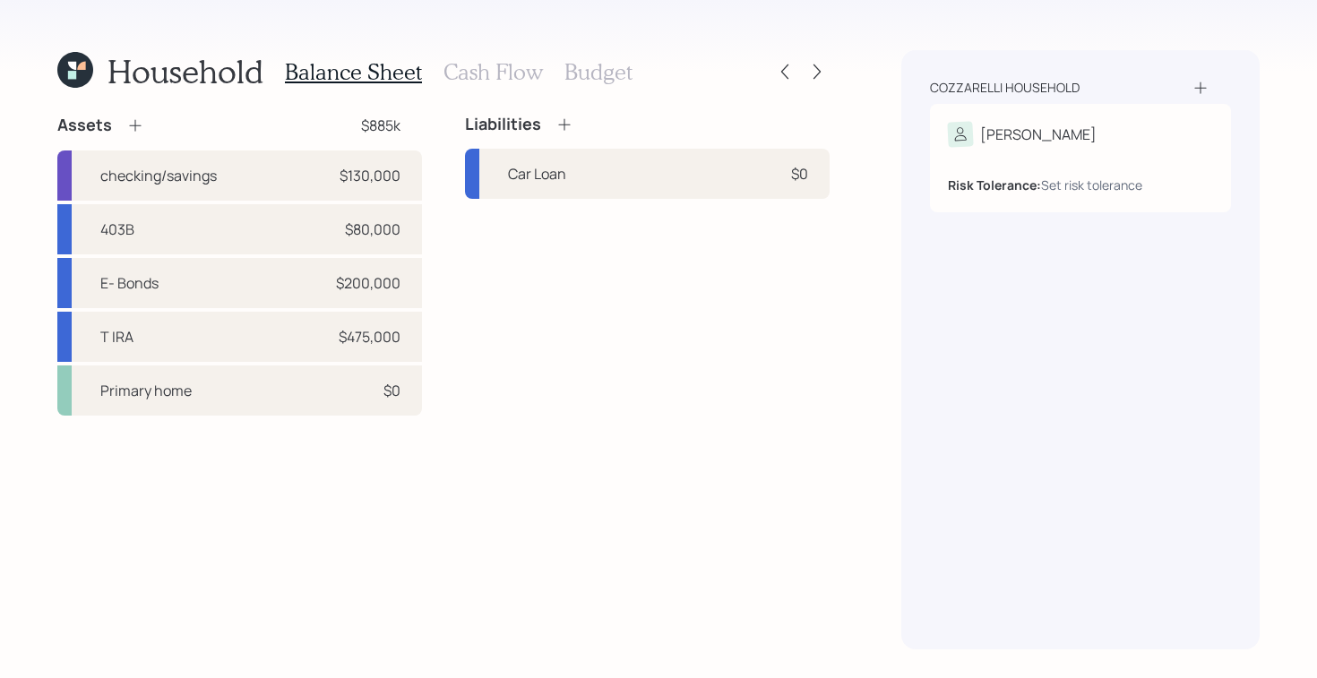
click at [131, 129] on icon at bounding box center [135, 125] width 18 height 18
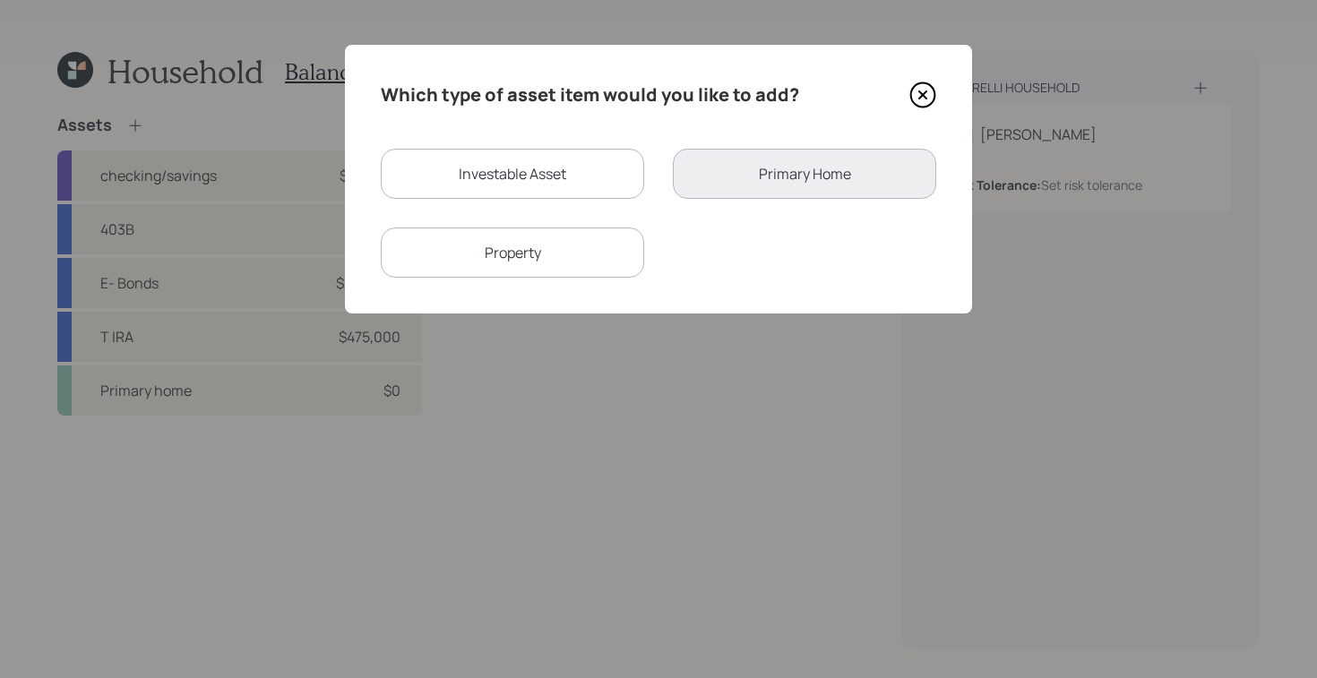
click at [497, 174] on div "Investable Asset" at bounding box center [512, 174] width 263 height 50
select select "taxable"
select select "balanced"
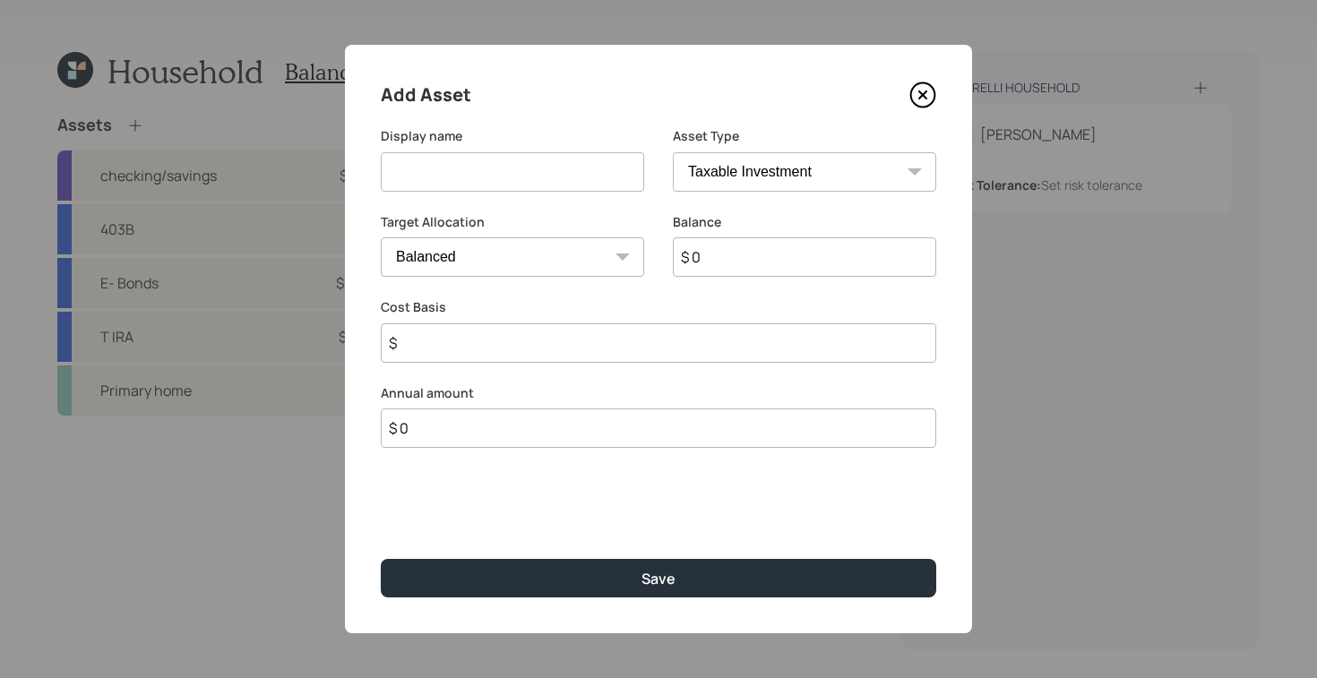
click at [929, 105] on icon at bounding box center [923, 95] width 24 height 24
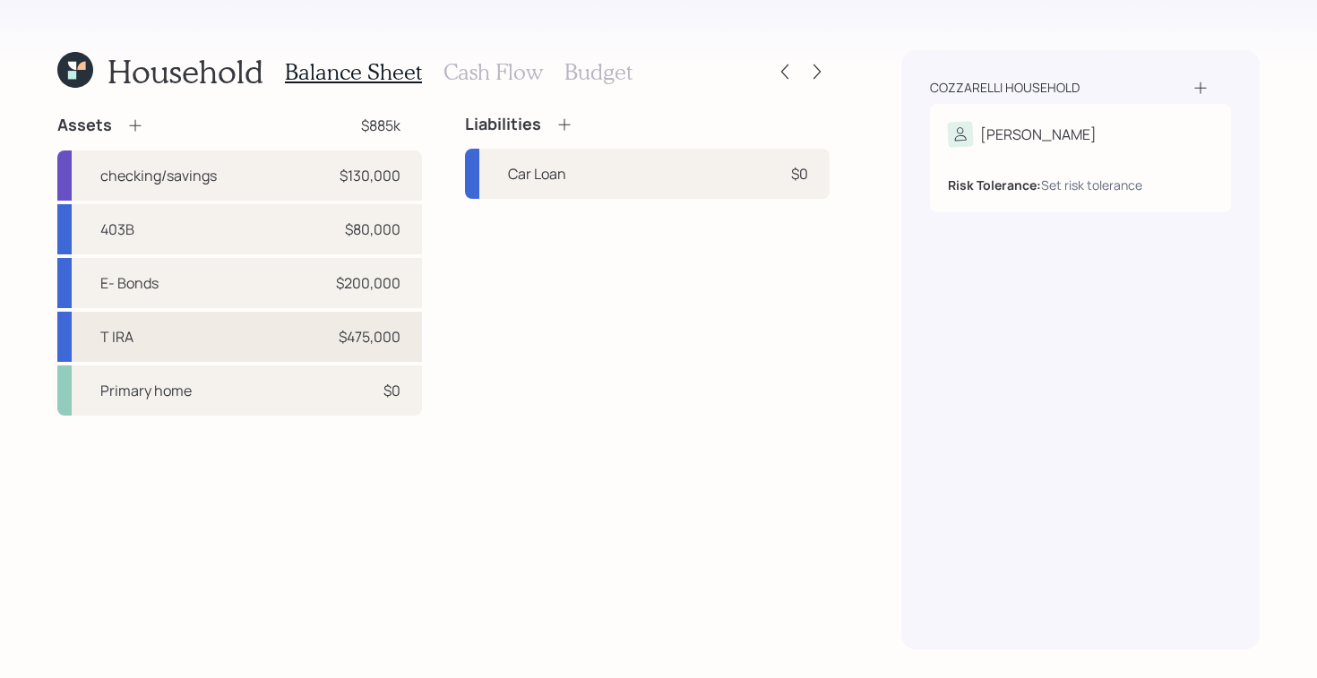
click at [232, 355] on div "T IRA $475,000" at bounding box center [239, 337] width 365 height 50
select select "ira"
select select "balanced"
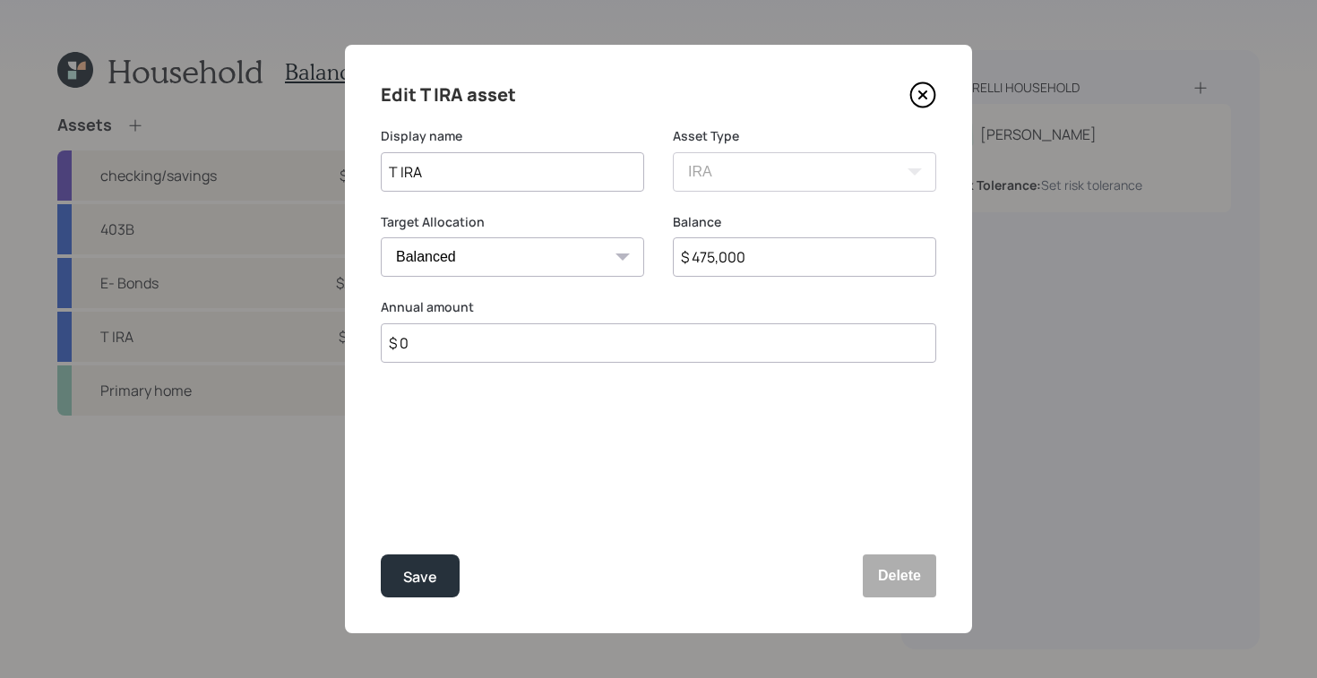
click at [917, 90] on icon at bounding box center [922, 95] width 27 height 27
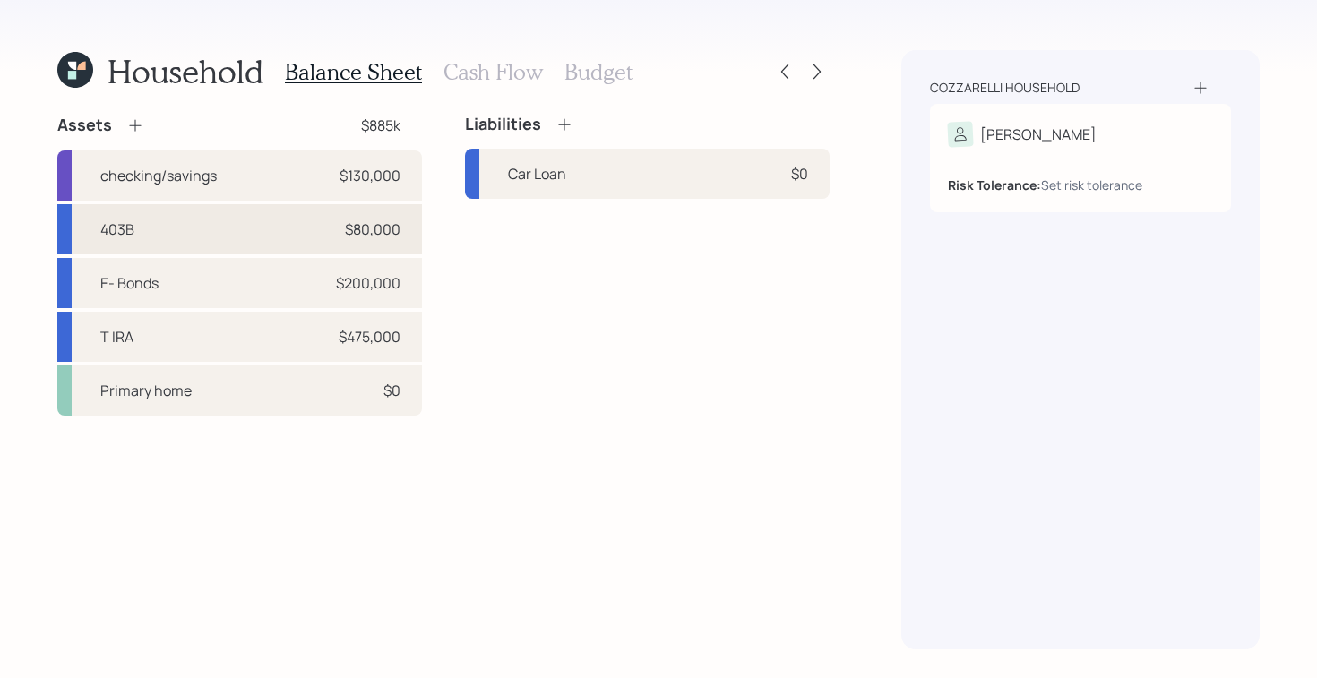
click at [201, 231] on div "403B $80,000" at bounding box center [239, 229] width 365 height 50
select select "public_school_sponsored"
select select "balanced"
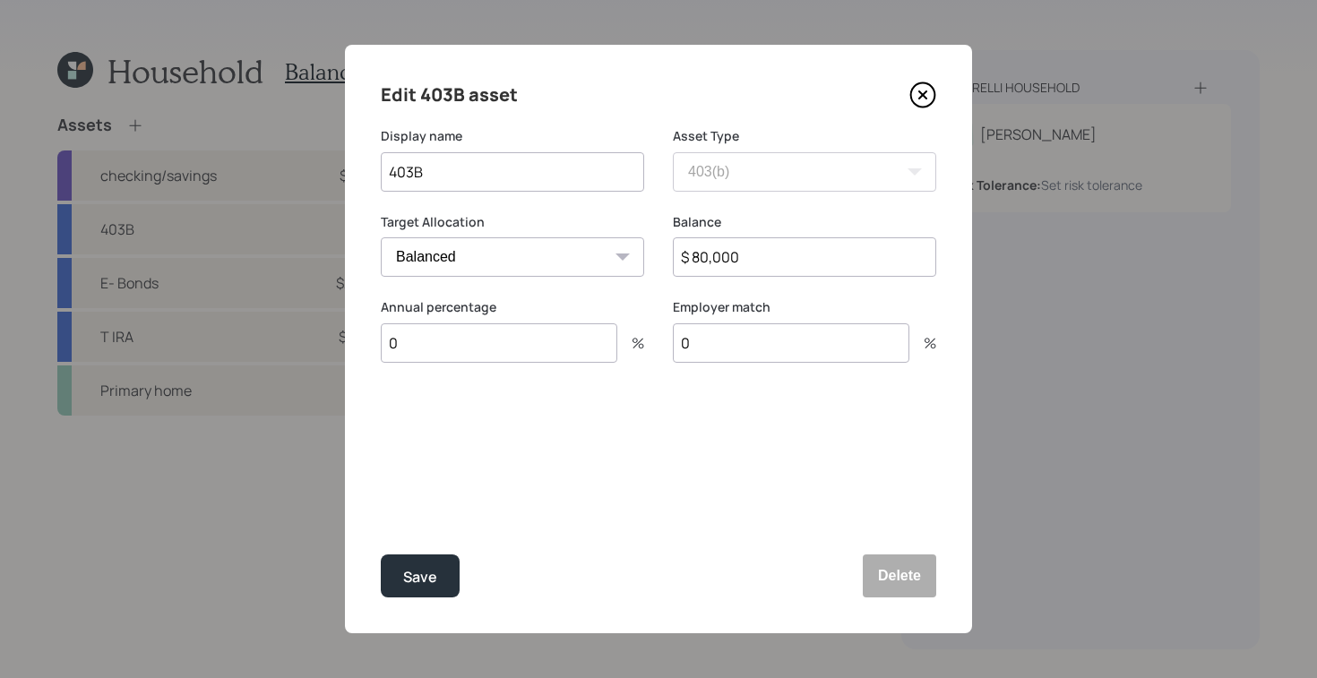
click at [923, 99] on icon at bounding box center [922, 95] width 27 height 27
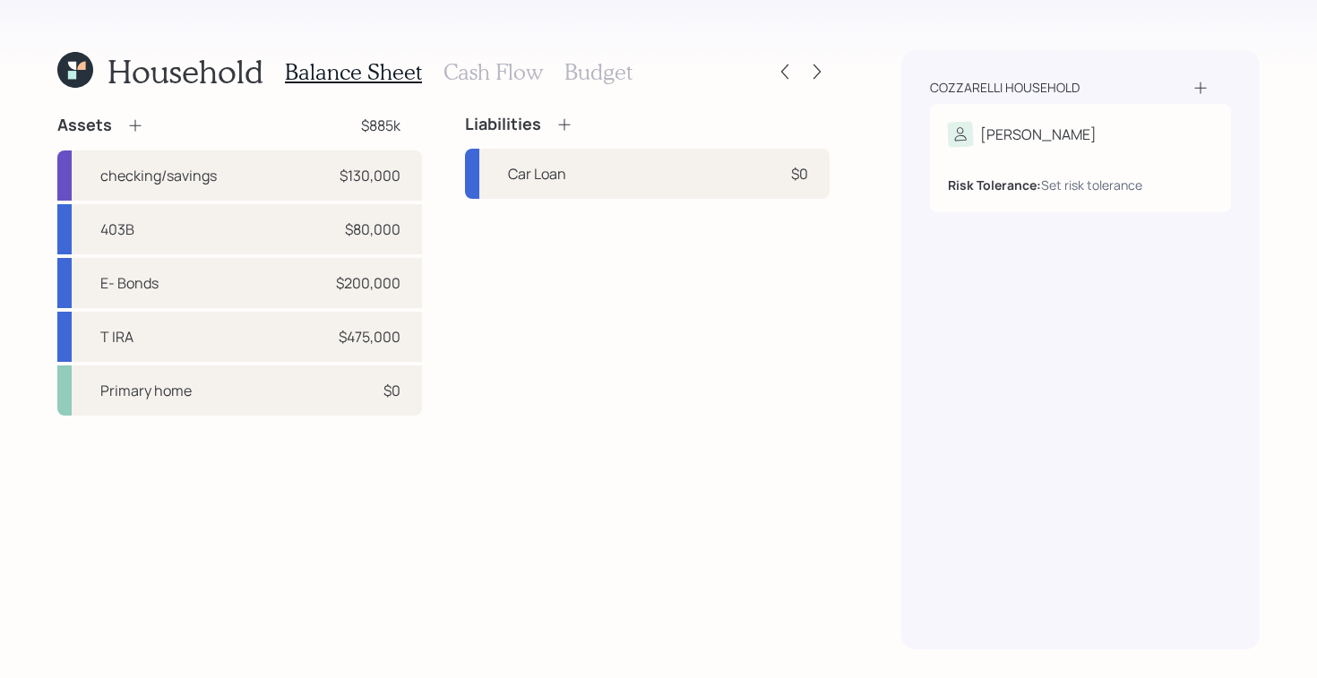
click at [69, 71] on icon at bounding box center [72, 75] width 8 height 8
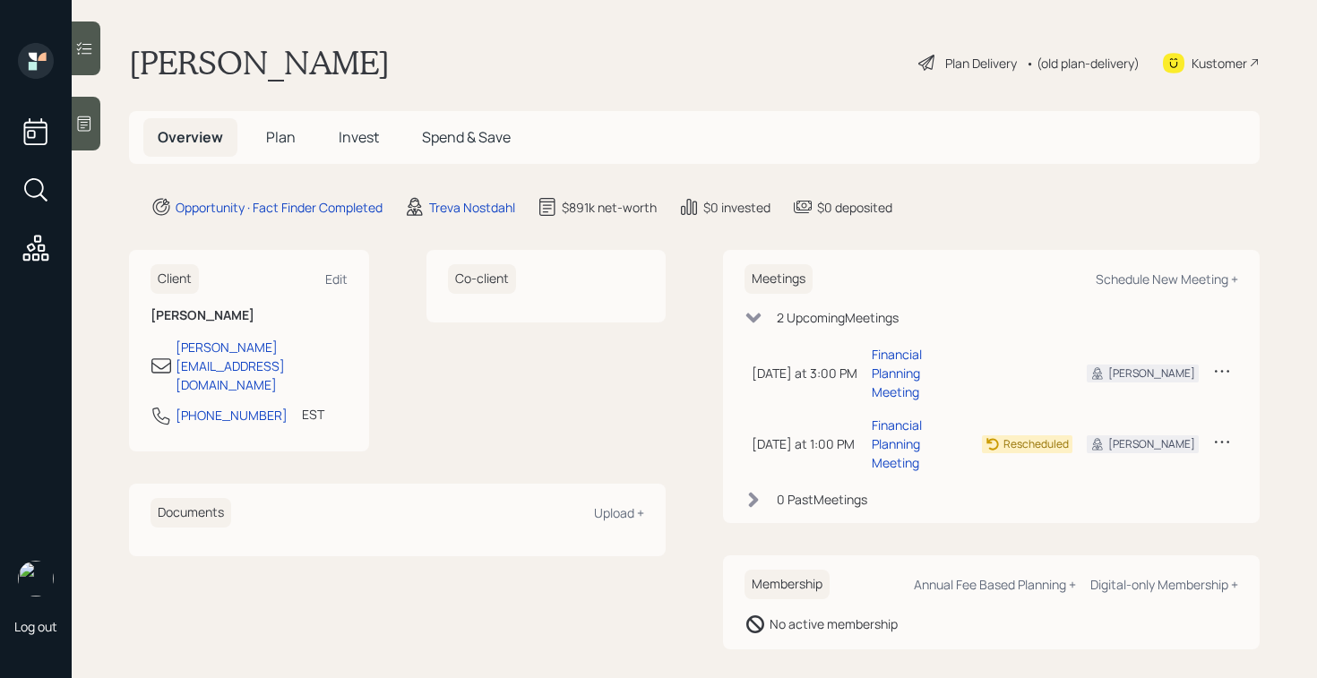
click at [972, 62] on div "Plan Delivery" at bounding box center [981, 63] width 72 height 19
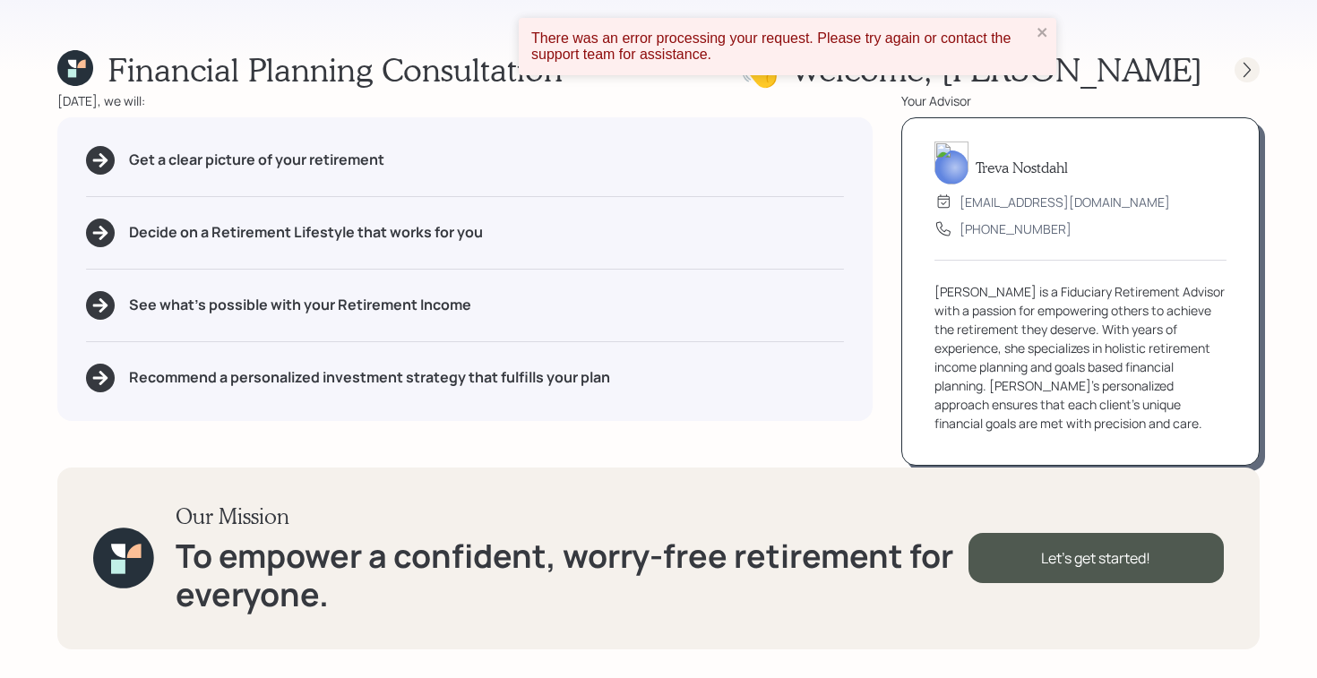
click at [1238, 69] on icon at bounding box center [1247, 70] width 18 height 18
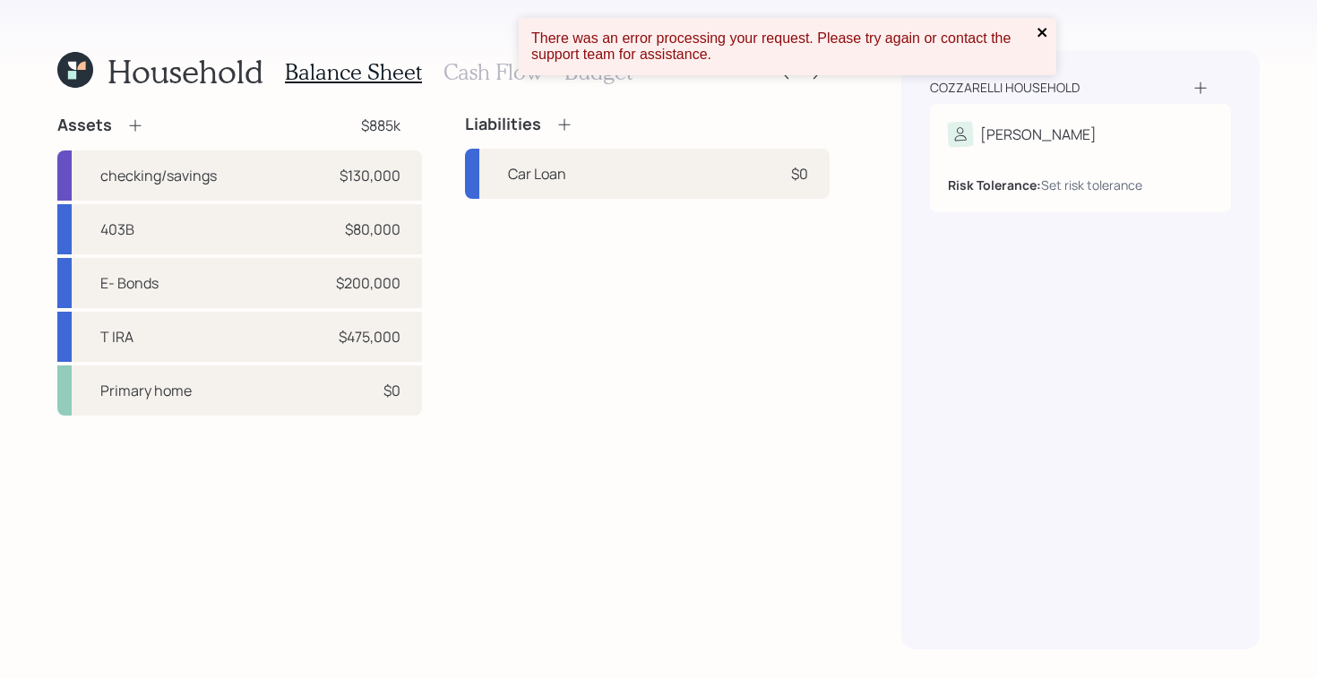
click at [1039, 31] on icon "close" at bounding box center [1042, 32] width 13 height 14
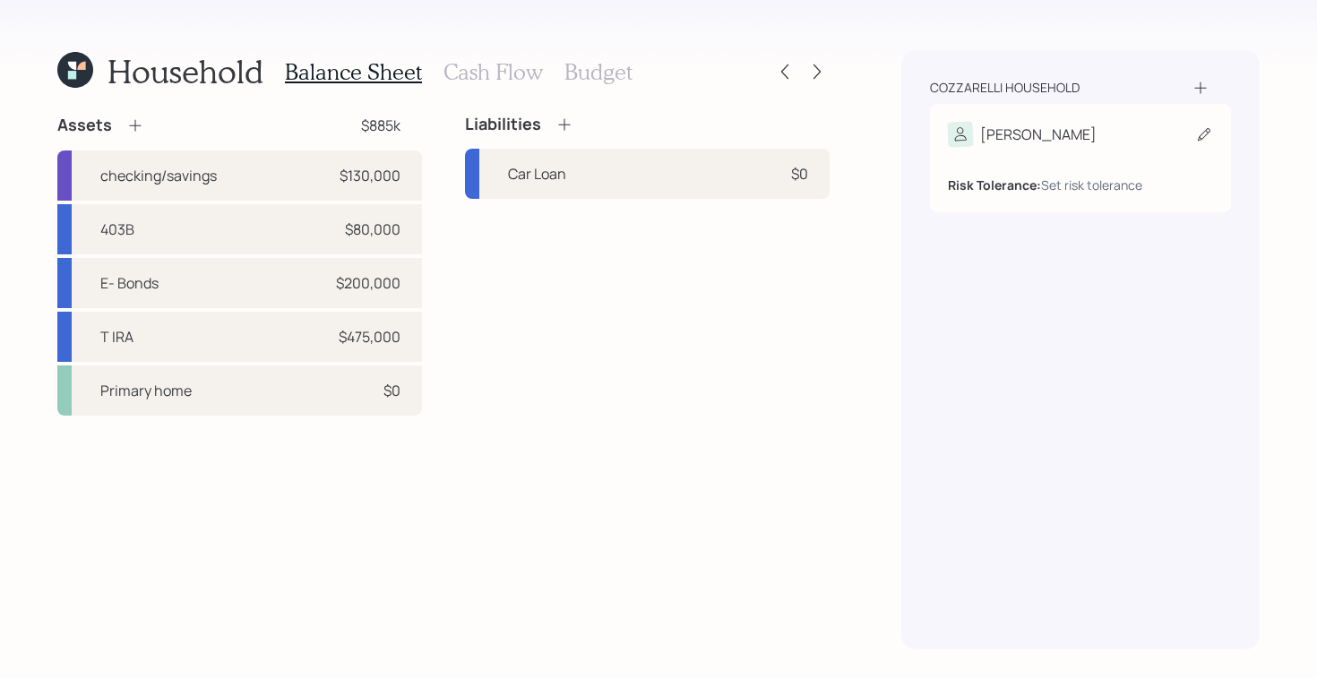
click at [1007, 137] on div "[PERSON_NAME]" at bounding box center [1038, 134] width 116 height 21
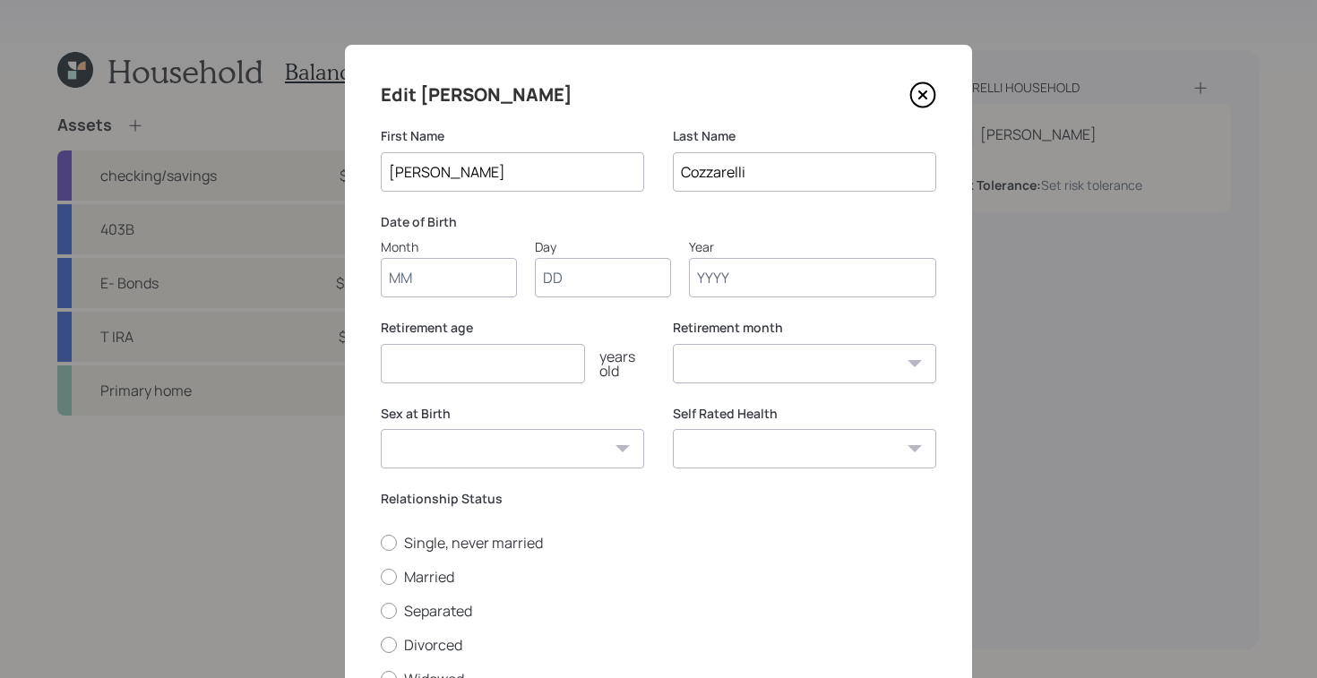
click at [472, 281] on input "Month" at bounding box center [449, 277] width 136 height 39
type input "01"
type input "1960"
select select "1"
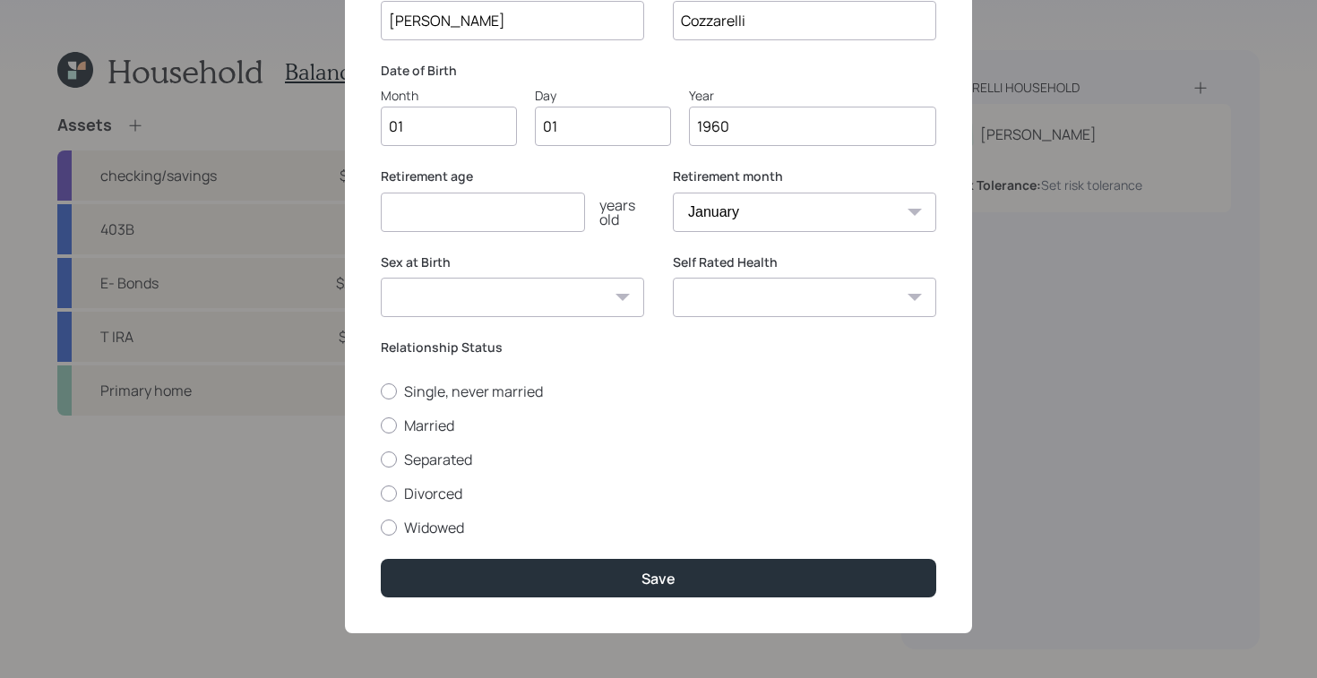
scroll to position [152, 0]
type input "1960"
click at [400, 428] on label "Married" at bounding box center [658, 426] width 555 height 20
click at [381, 426] on input "Married" at bounding box center [380, 425] width 1 height 1
radio input "true"
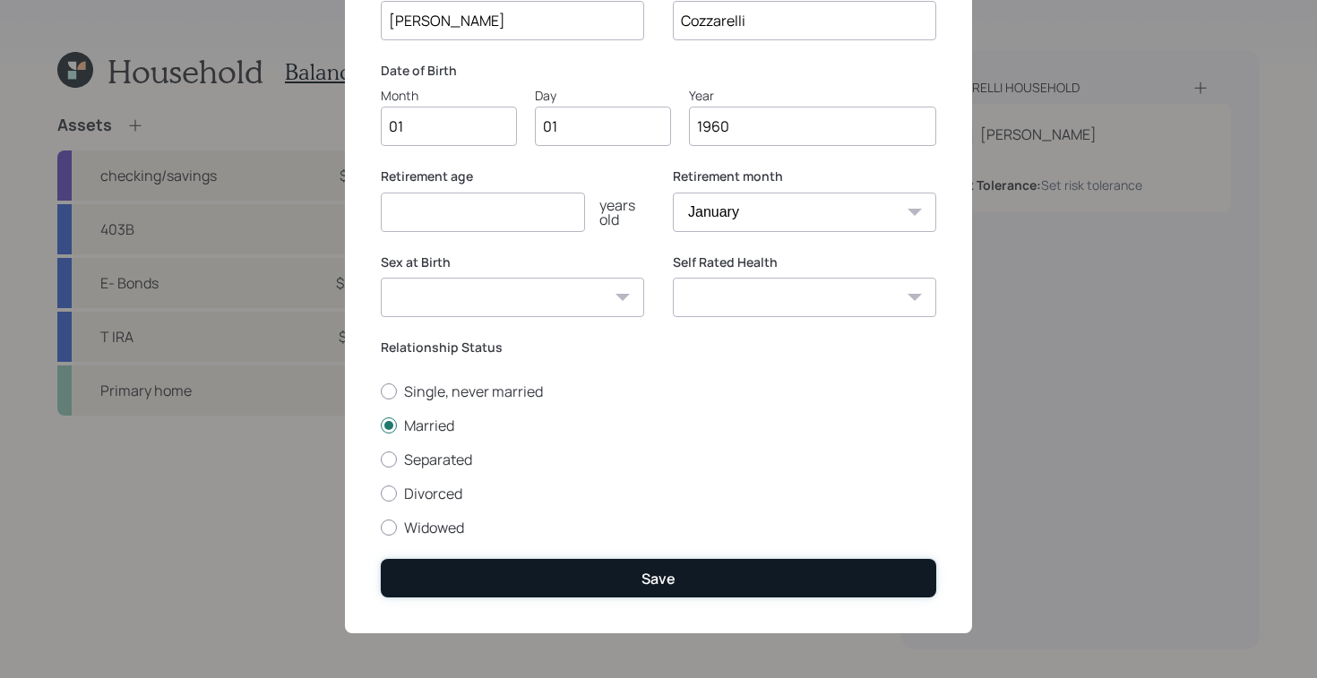
click at [670, 580] on button "Save" at bounding box center [658, 578] width 555 height 39
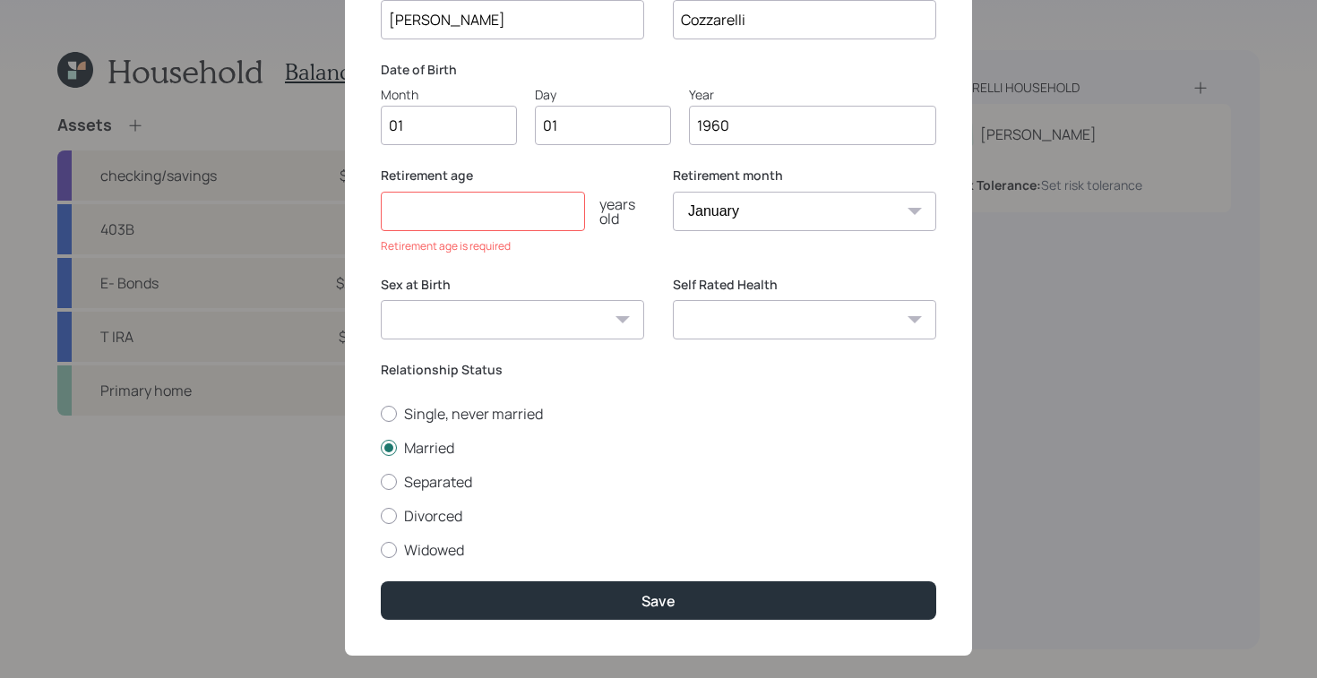
click at [505, 206] on input "number" at bounding box center [483, 211] width 204 height 39
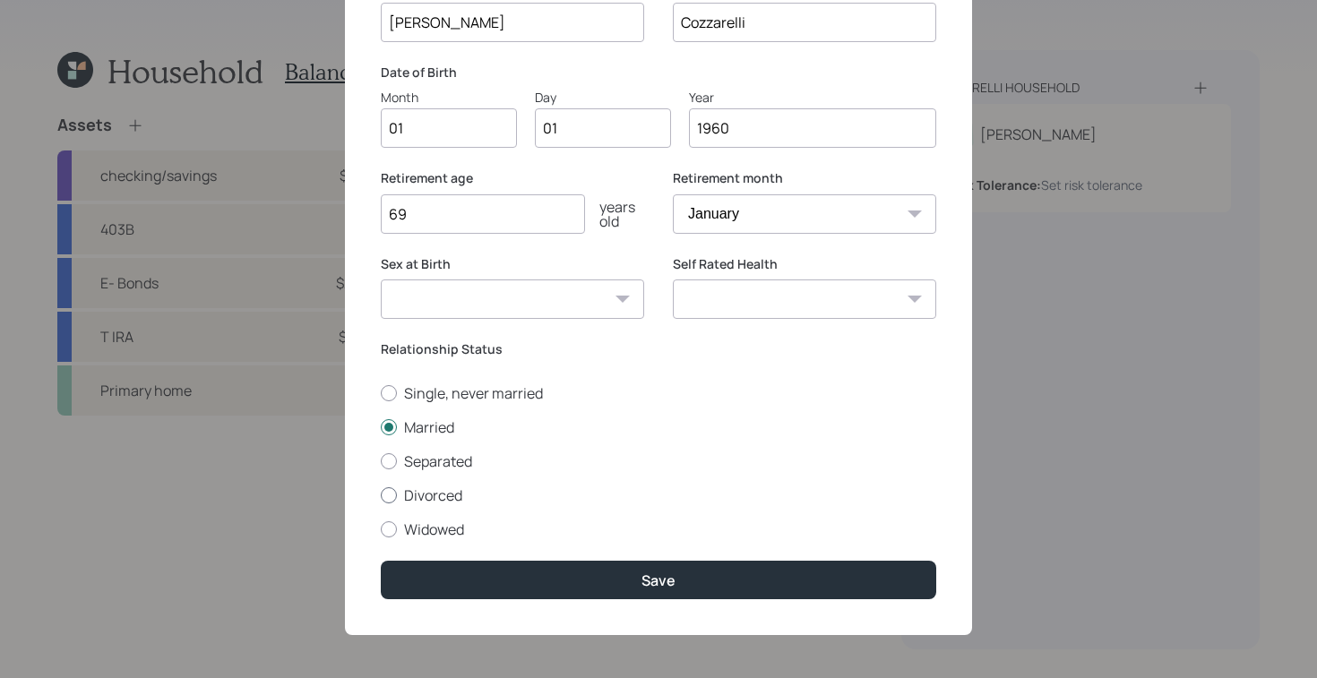
scroll to position [149, 0]
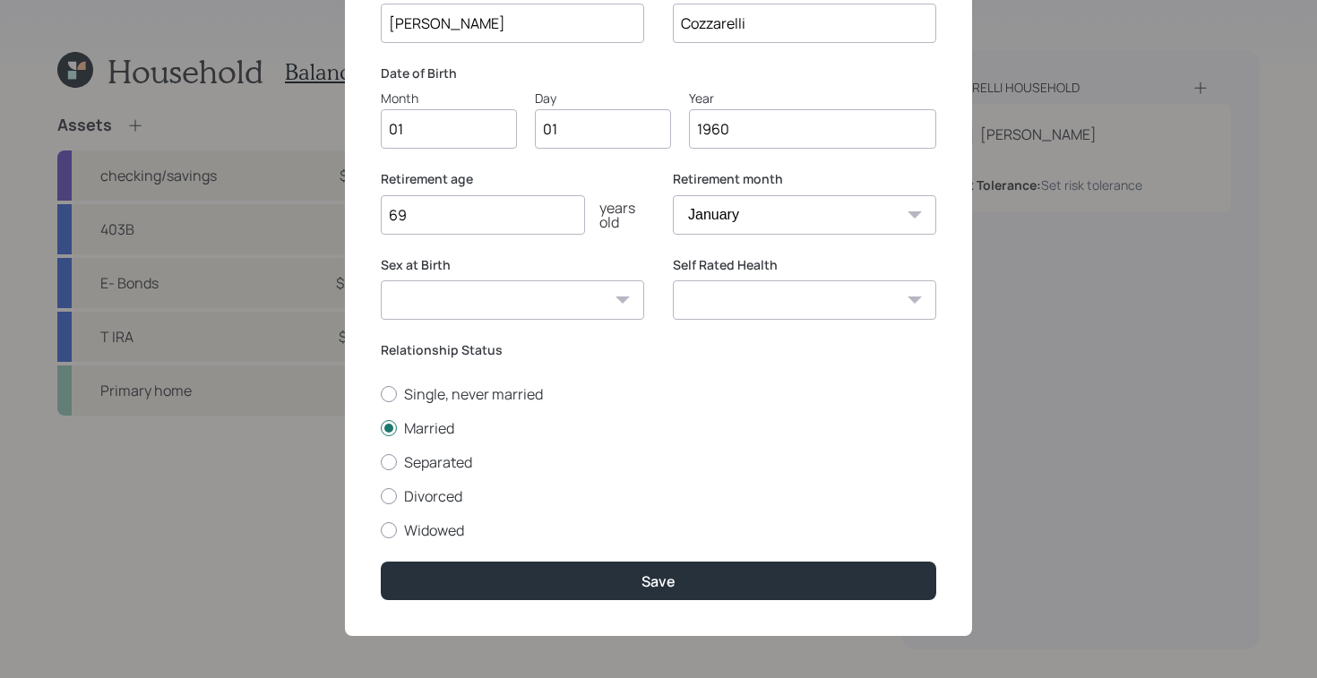
type input "69"
click at [632, 608] on div "Edit Giovanni First Name Giovanni Last Name Cozzarelli Date of Birth Month 01 D…" at bounding box center [658, 266] width 627 height 740
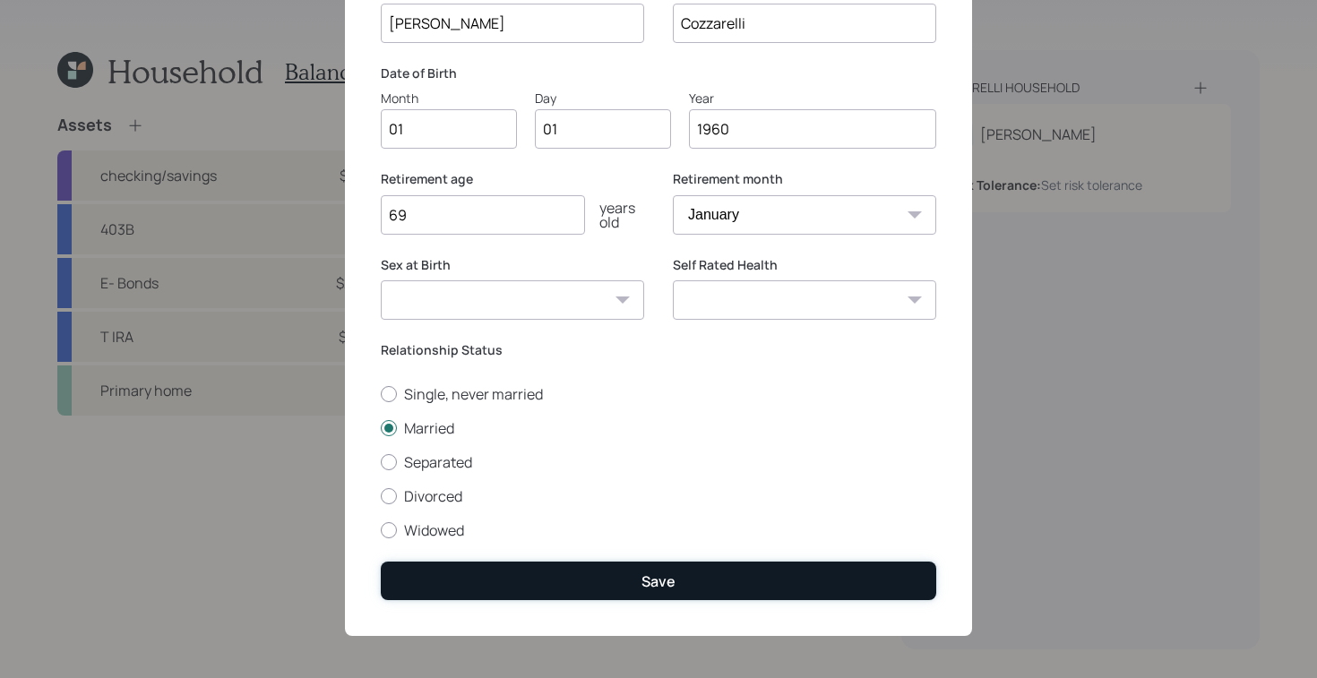
click at [643, 592] on button "Save" at bounding box center [658, 581] width 555 height 39
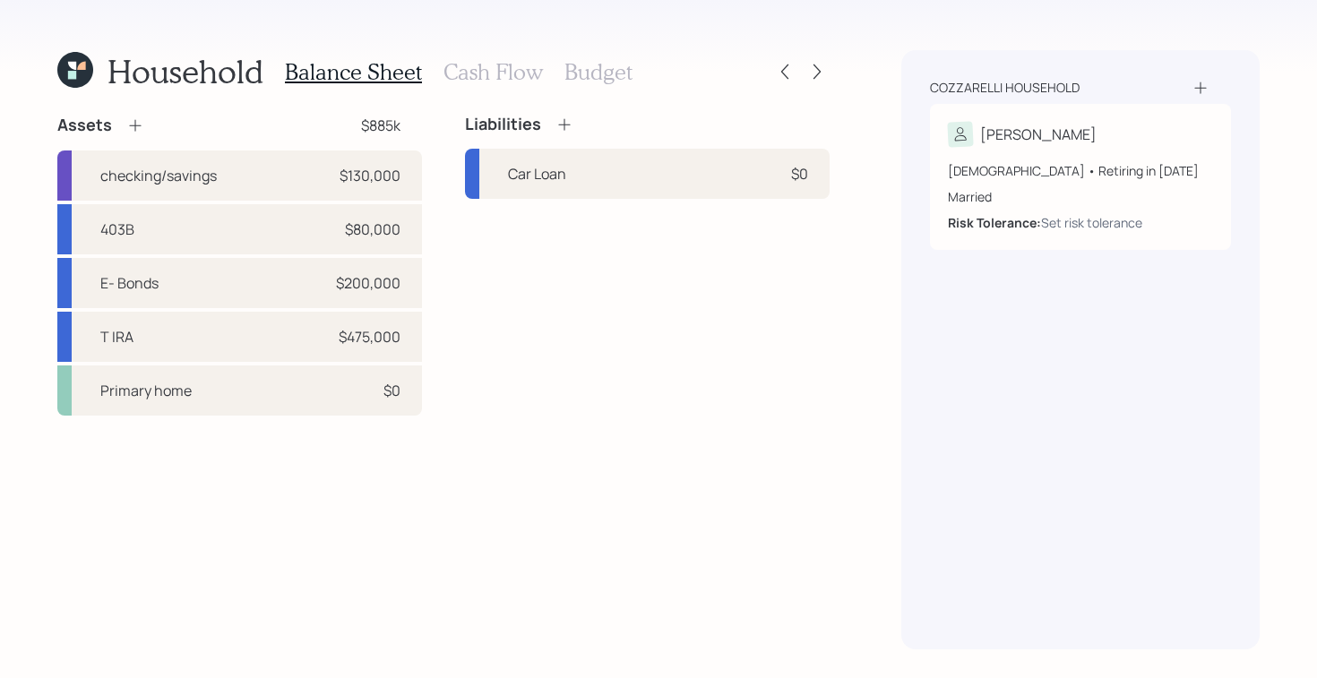
click at [1199, 82] on icon at bounding box center [1200, 88] width 18 height 18
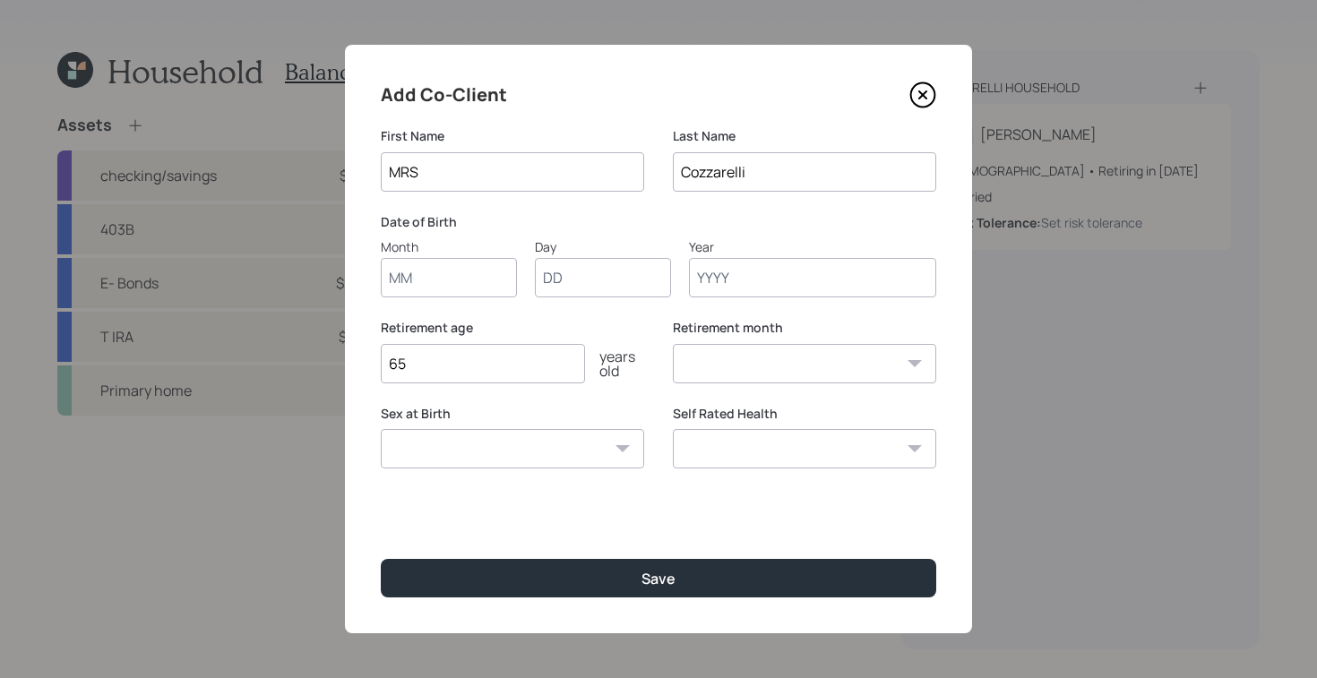
type input "MRS"
click at [849, 168] on input "Cozzarelli" at bounding box center [804, 171] width 263 height 39
click at [419, 296] on input "Month" at bounding box center [449, 277] width 136 height 39
type input "01"
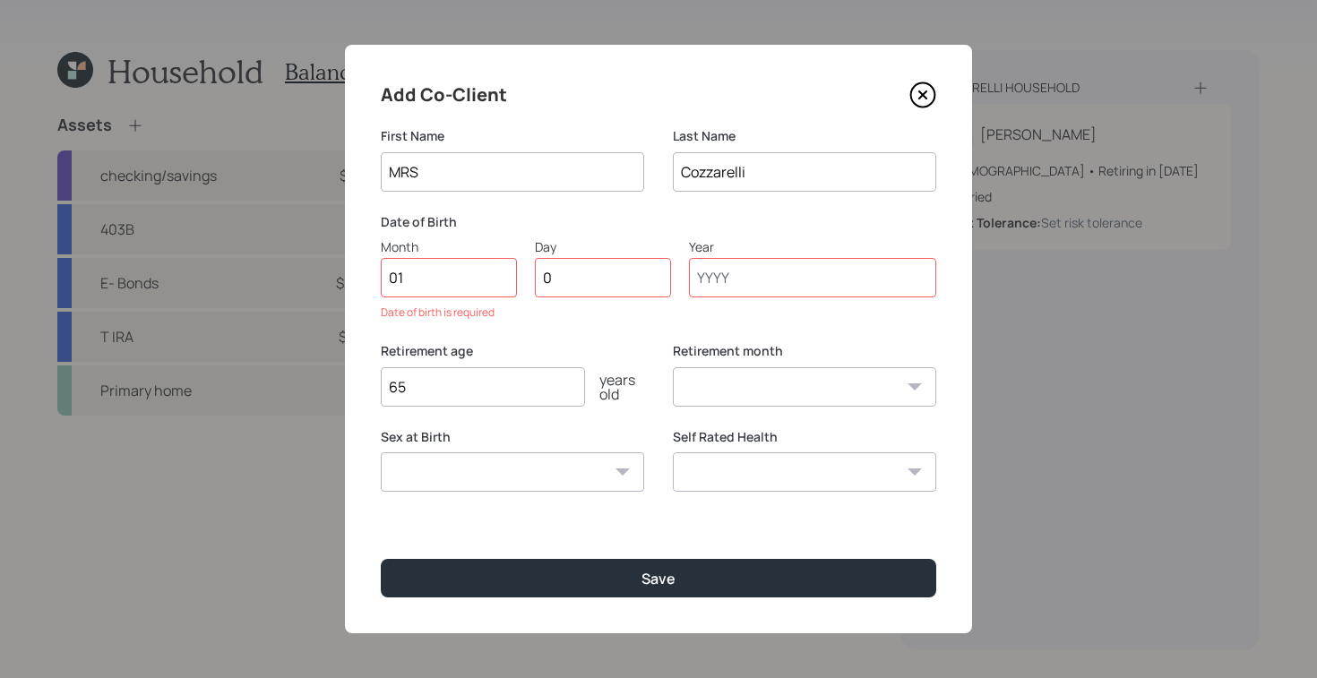
type input "01"
type input "1960"
select select "1"
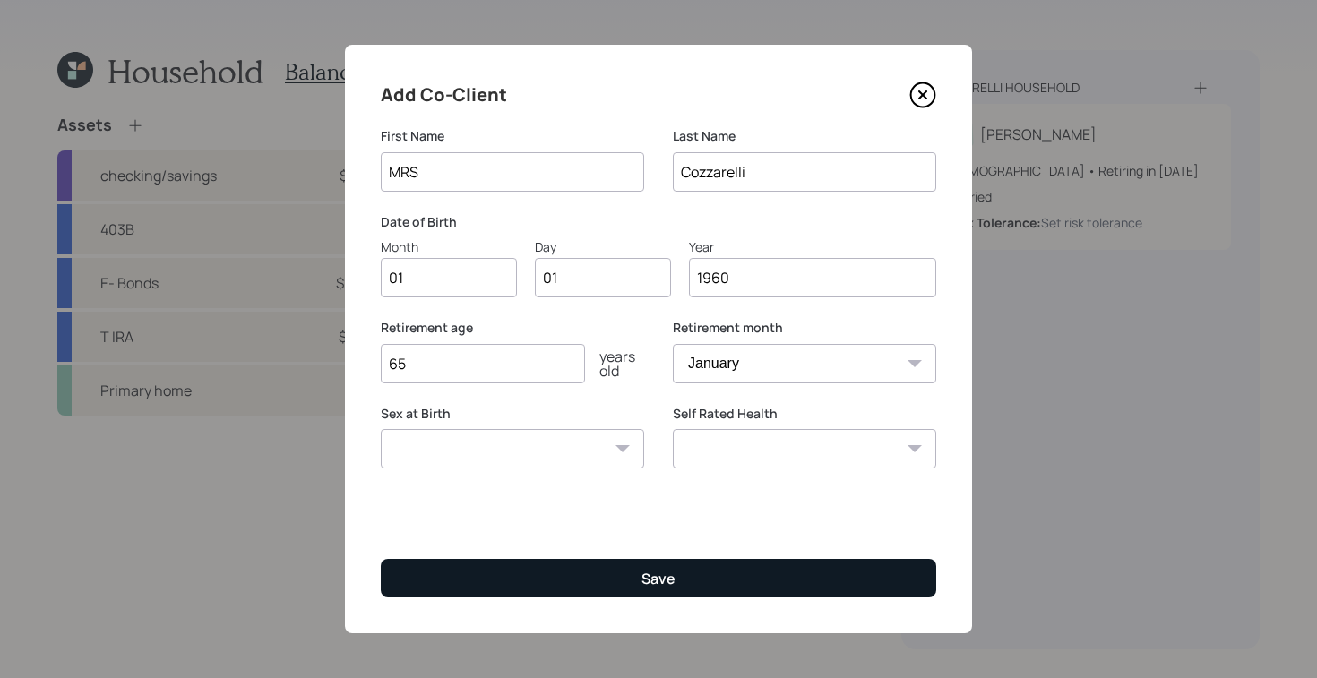
type input "1960"
click at [723, 588] on button "Save" at bounding box center [658, 578] width 555 height 39
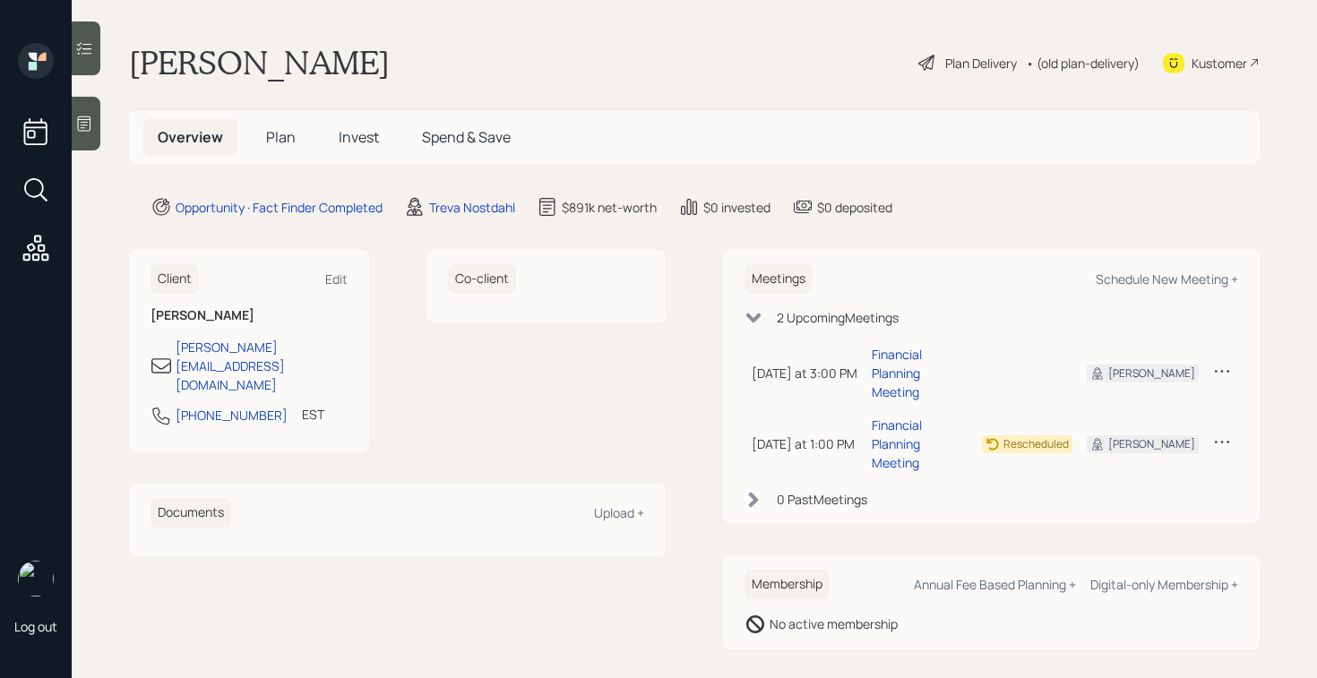
click at [93, 108] on div at bounding box center [86, 124] width 29 height 54
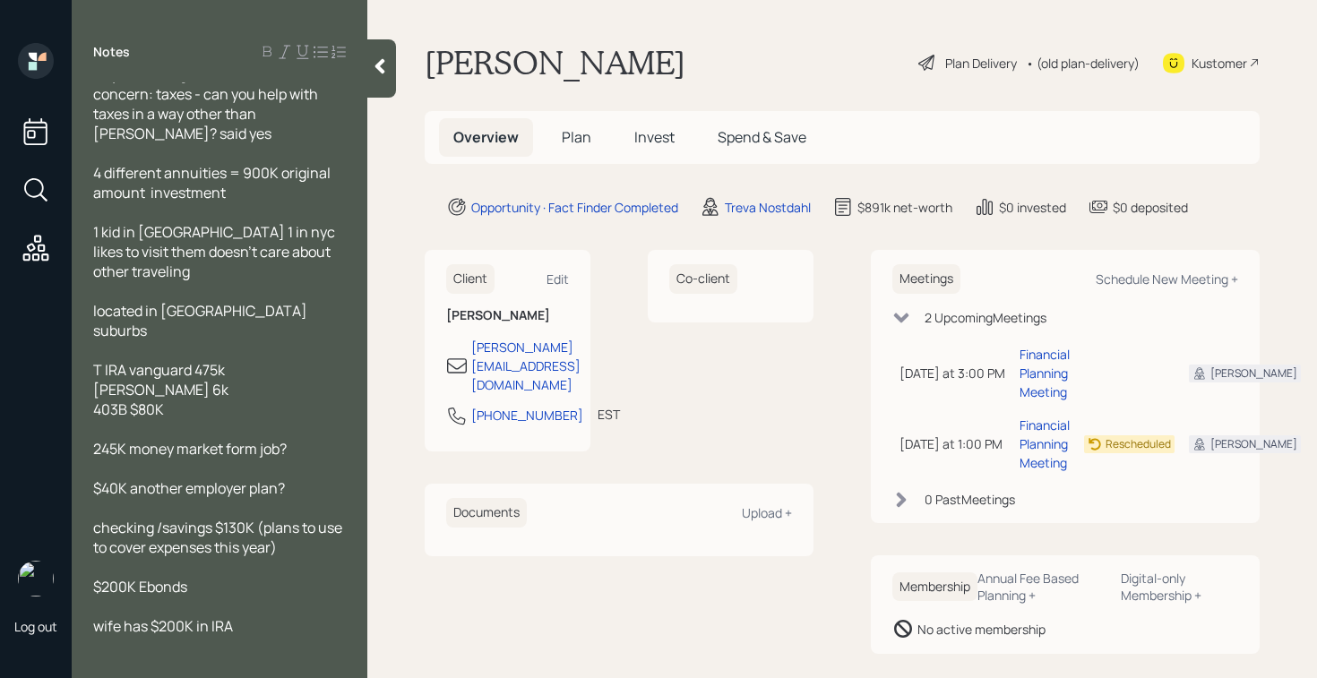
scroll to position [31, 0]
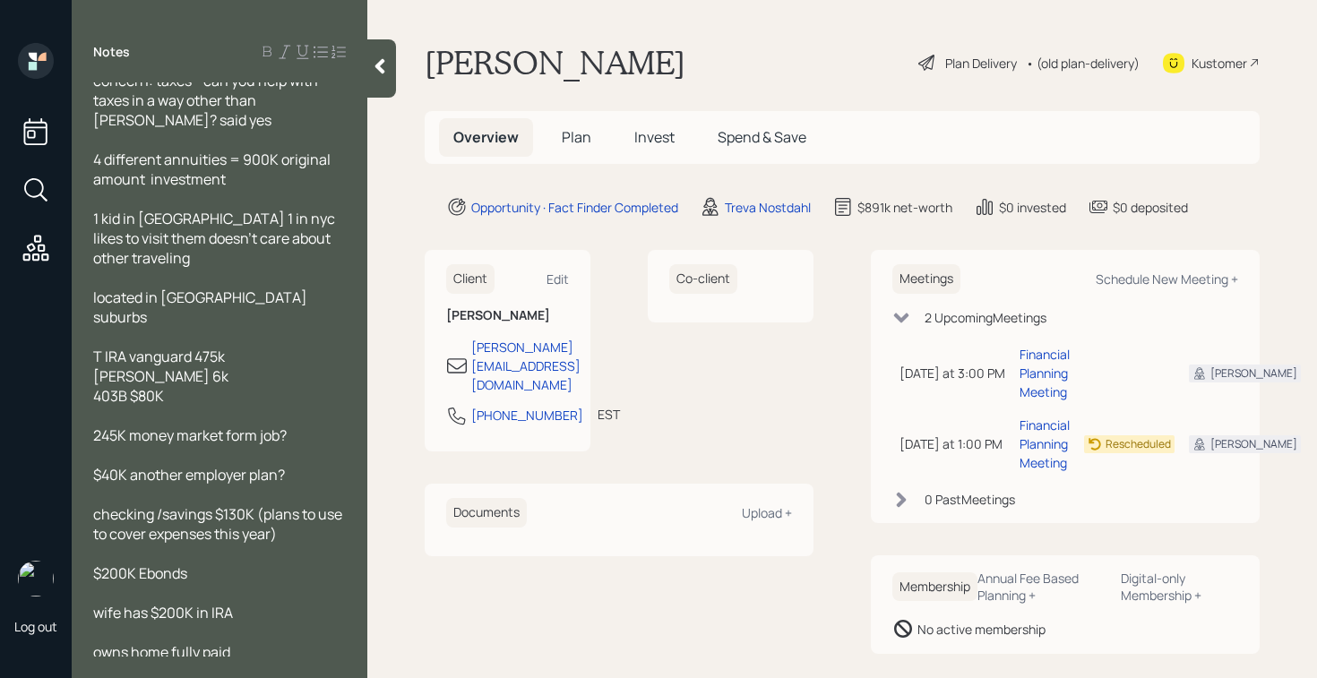
drag, startPoint x: 90, startPoint y: 417, endPoint x: 145, endPoint y: 415, distance: 55.6
click at [145, 415] on div "69yrs retired [DATE] ; married concern: taxes - can you help with taxes in a wa…" at bounding box center [220, 369] width 296 height 574
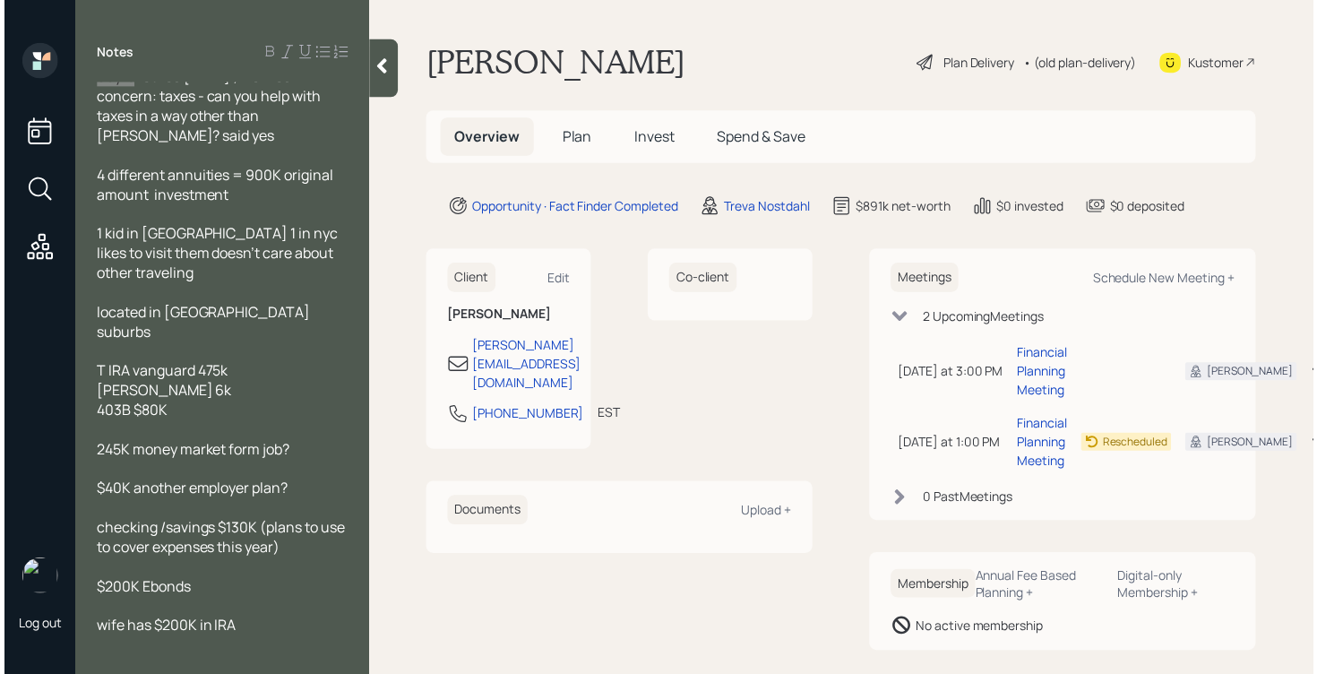
scroll to position [0, 0]
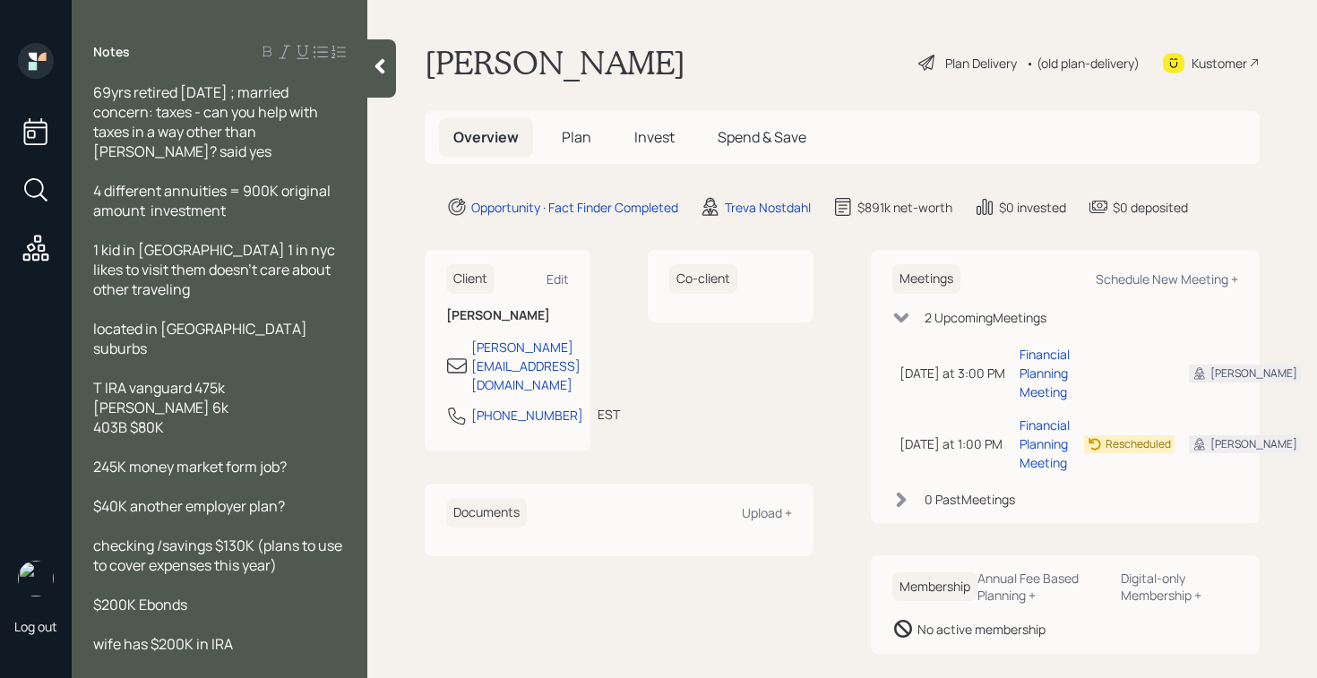
click at [213, 90] on span "69yrs retired [DATE] ; married concern: taxes - can you help with taxes in a wa…" at bounding box center [207, 121] width 228 height 79
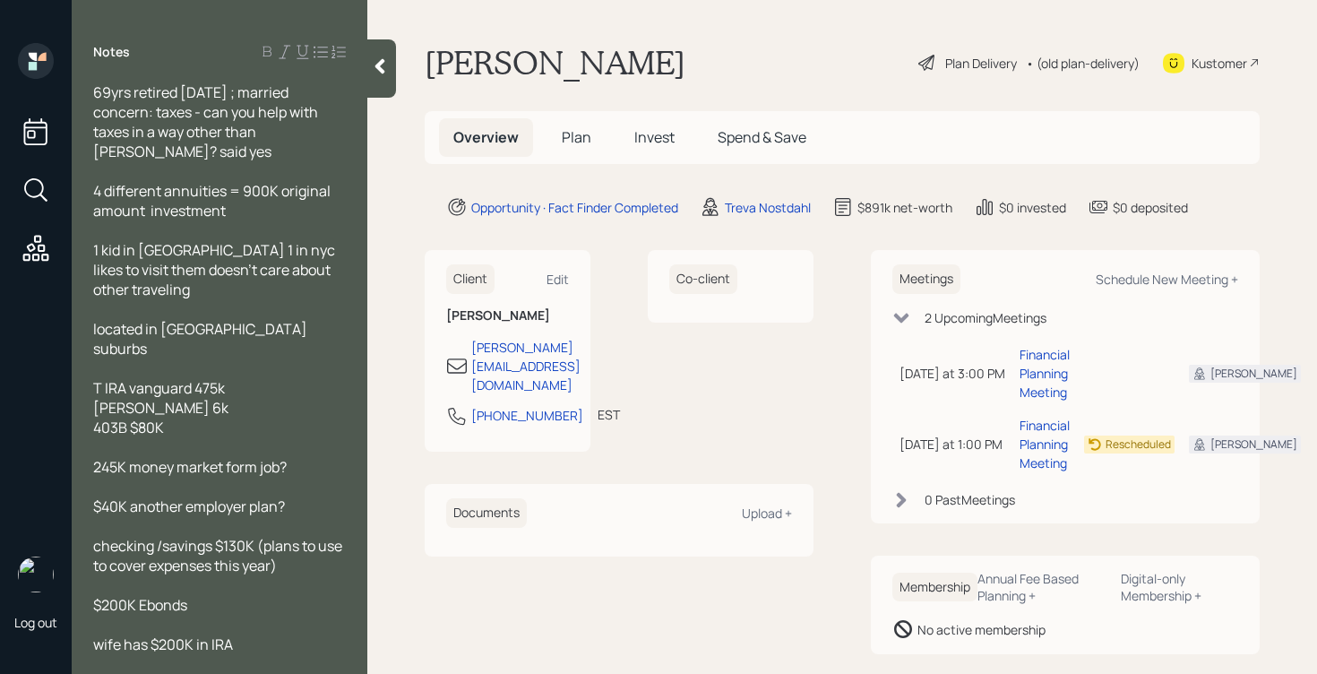
click at [941, 47] on div "Plan Delivery • (old plan-delivery)" at bounding box center [1028, 62] width 225 height 39
click at [945, 61] on div "Plan Delivery" at bounding box center [981, 63] width 72 height 19
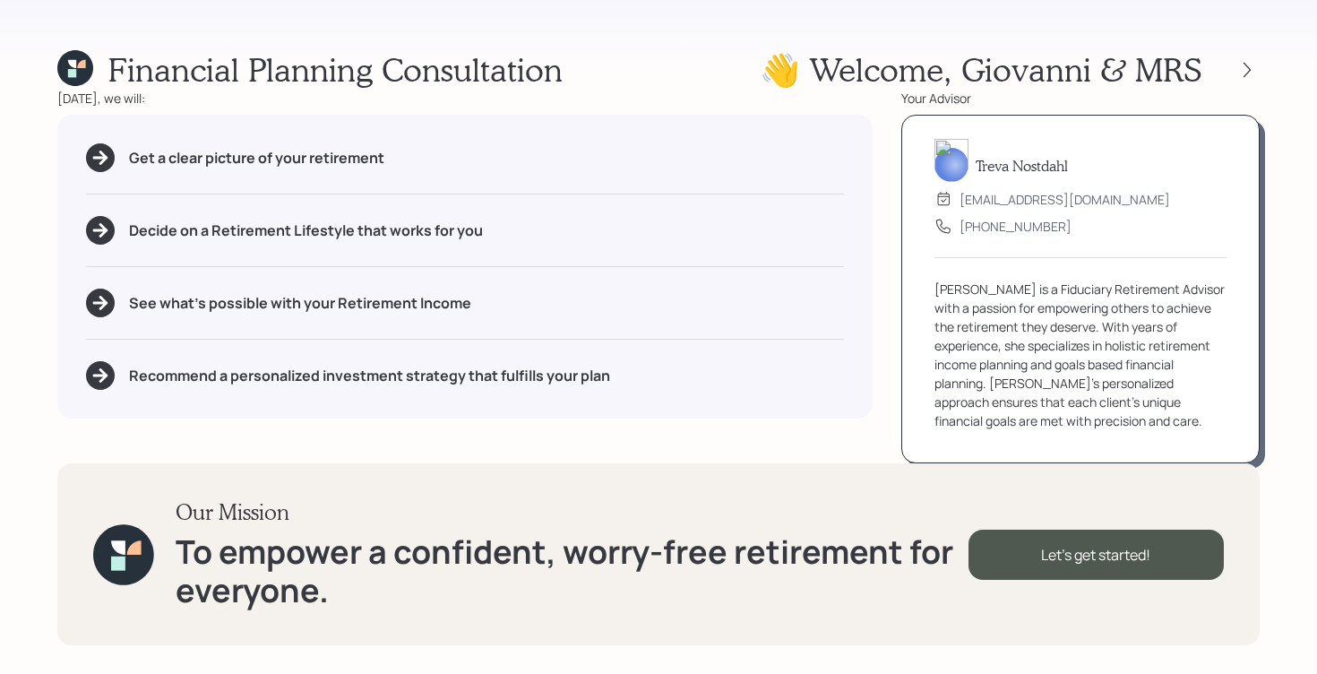
click at [661, 27] on div "Financial Planning Consultation 👋 Welcome , [PERSON_NAME] & MRS [DATE], we will…" at bounding box center [658, 337] width 1317 height 674
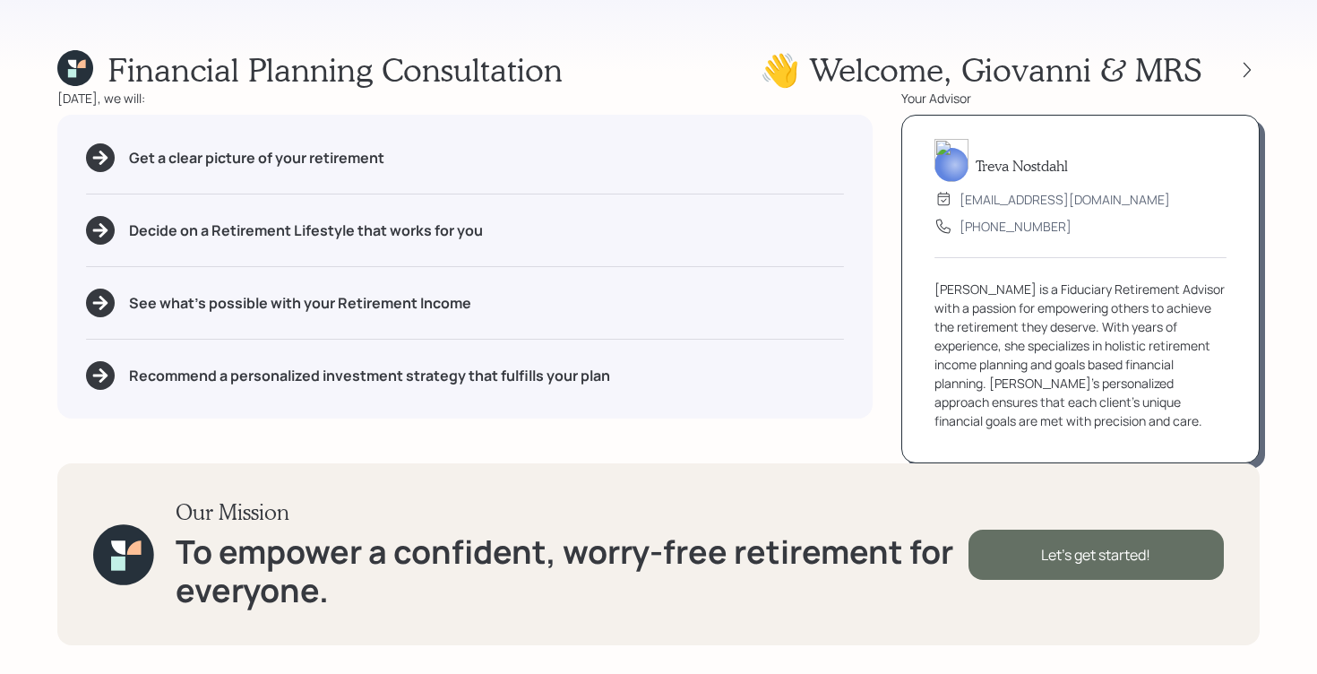
click at [1078, 555] on div "Let's get started!" at bounding box center [1095, 554] width 255 height 50
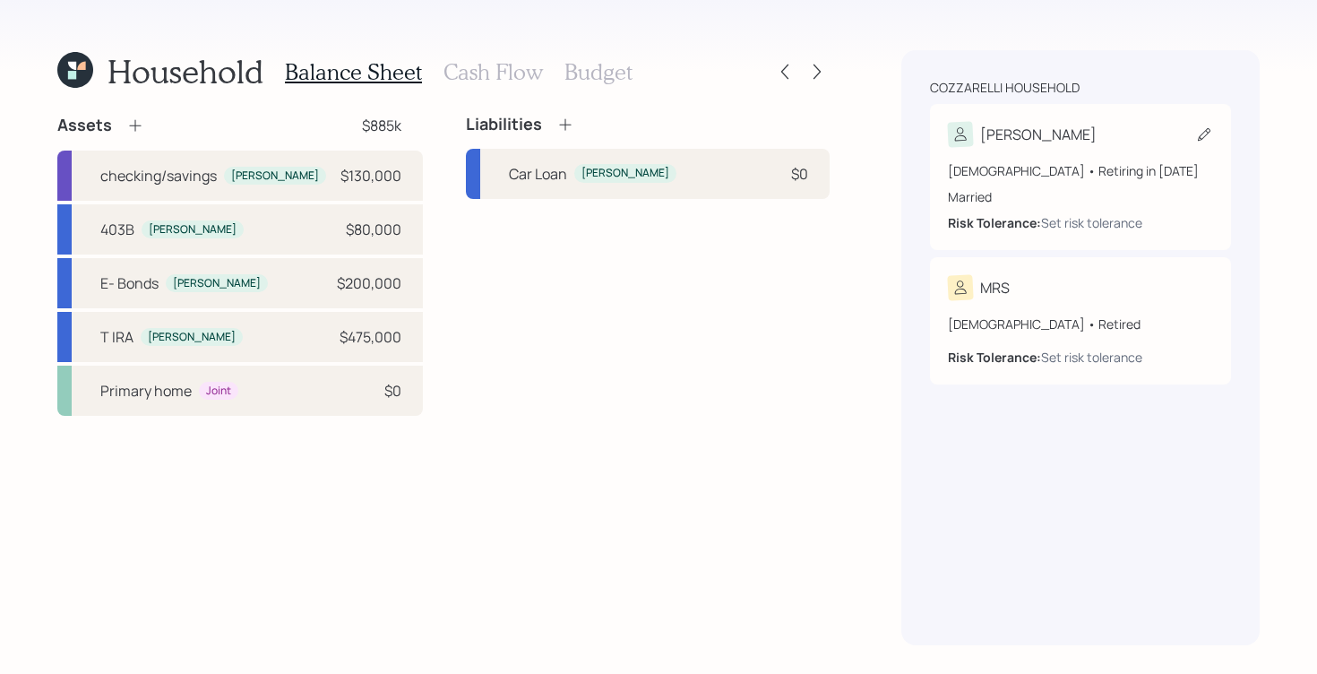
click at [1083, 140] on div "[PERSON_NAME]" at bounding box center [1080, 134] width 265 height 25
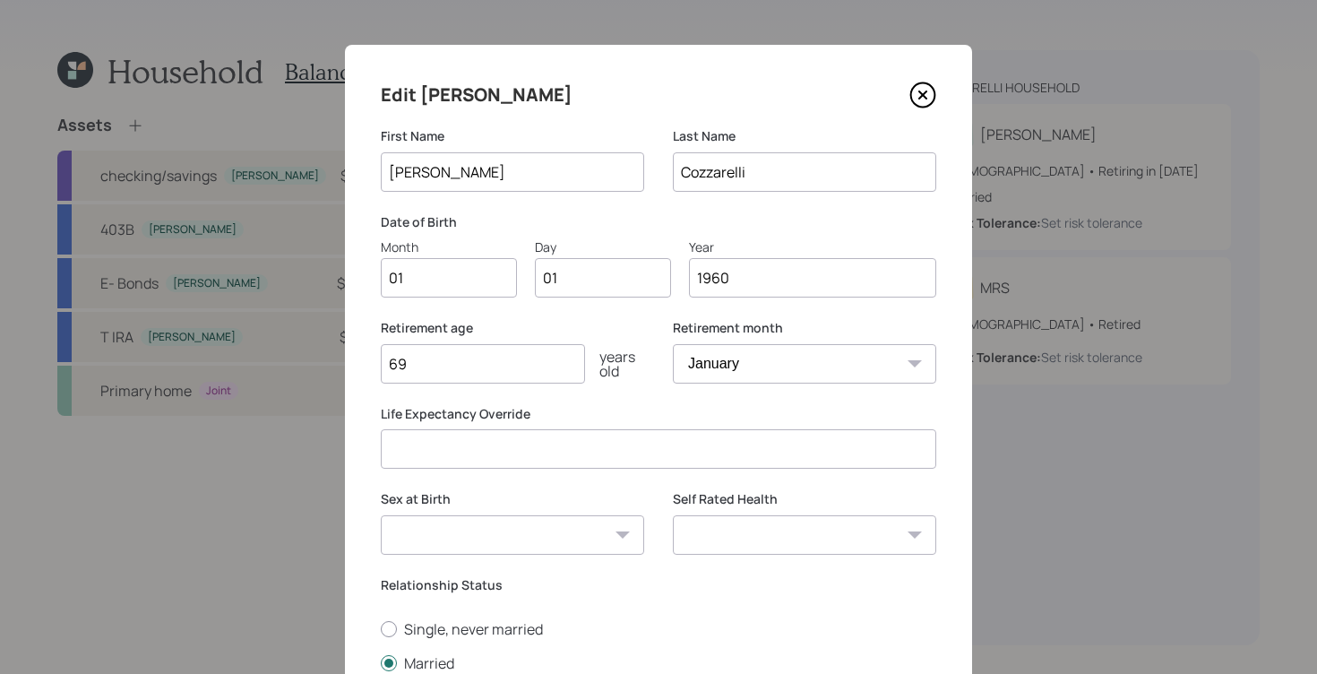
click at [484, 277] on input "01" at bounding box center [449, 277] width 136 height 39
type input "0"
type input "04"
type input "0"
type input "21"
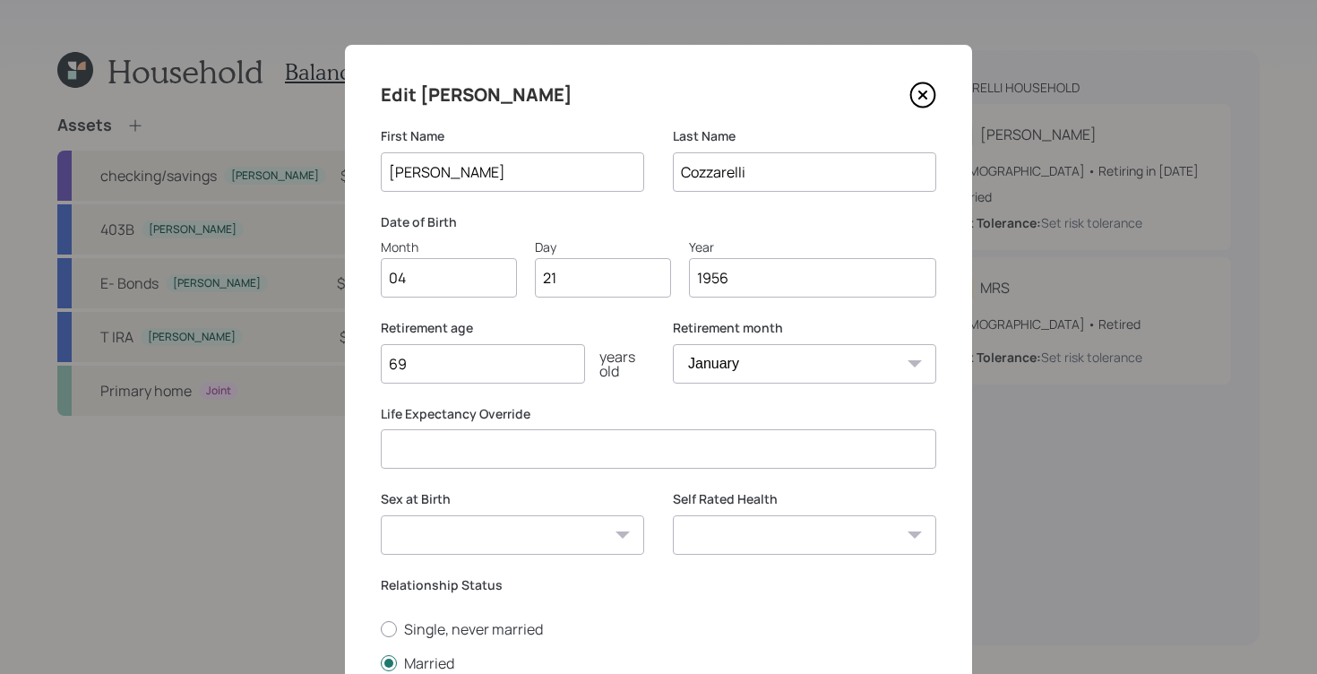
type input "1956"
click at [471, 364] on input "69" at bounding box center [483, 363] width 204 height 39
type input "69"
click at [804, 351] on select "January February March April May June July August September October November De…" at bounding box center [804, 363] width 263 height 39
select select "8"
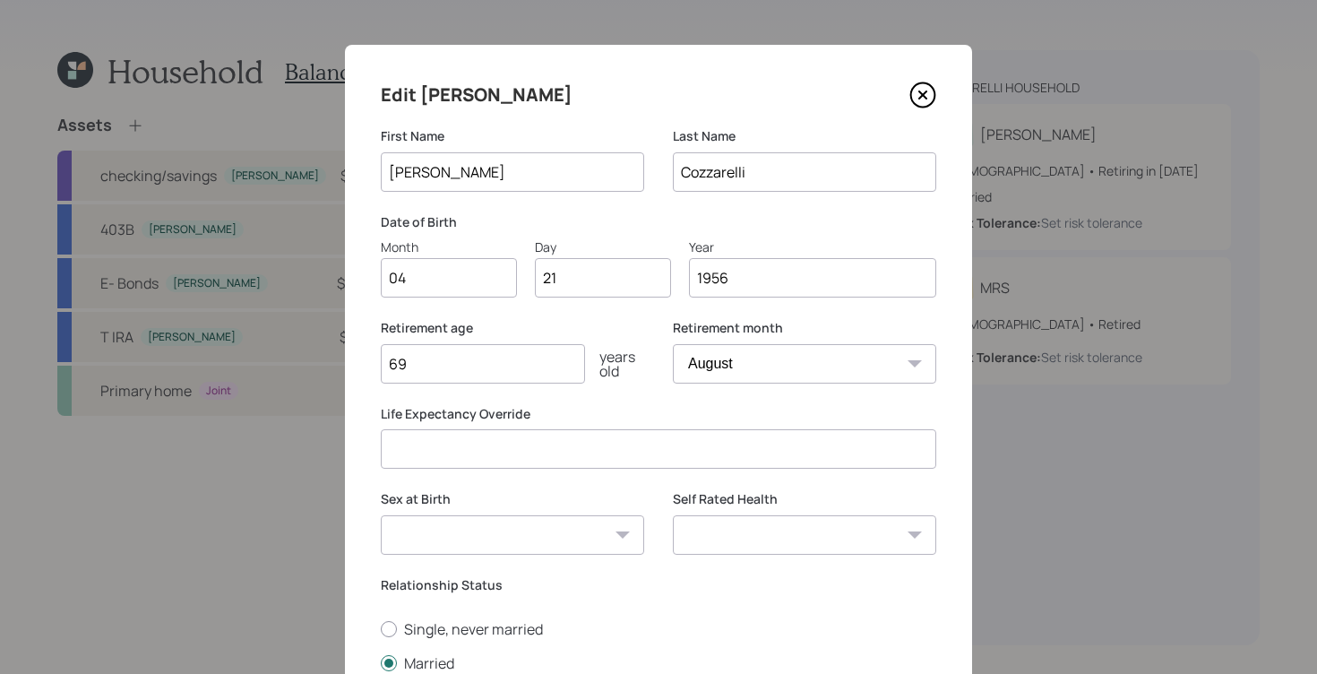
click at [673, 344] on select "January February March April May June July August September October November De…" at bounding box center [804, 363] width 263 height 39
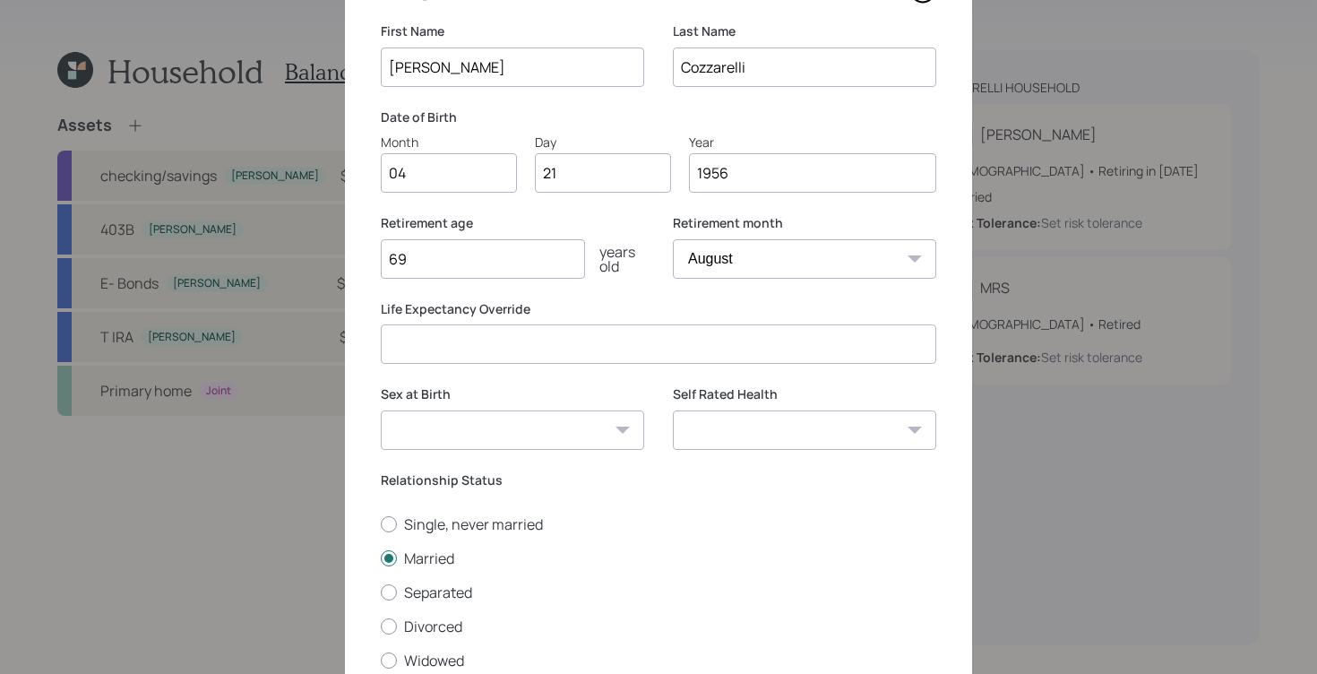
scroll to position [106, 0]
click at [761, 435] on select "Excellent Very Good Good Fair Poor" at bounding box center [804, 428] width 263 height 39
select select "excellent"
click at [673, 409] on select "Excellent Very Good Good Fair Poor" at bounding box center [804, 428] width 263 height 39
click at [787, 526] on label "Single, never married" at bounding box center [658, 523] width 555 height 20
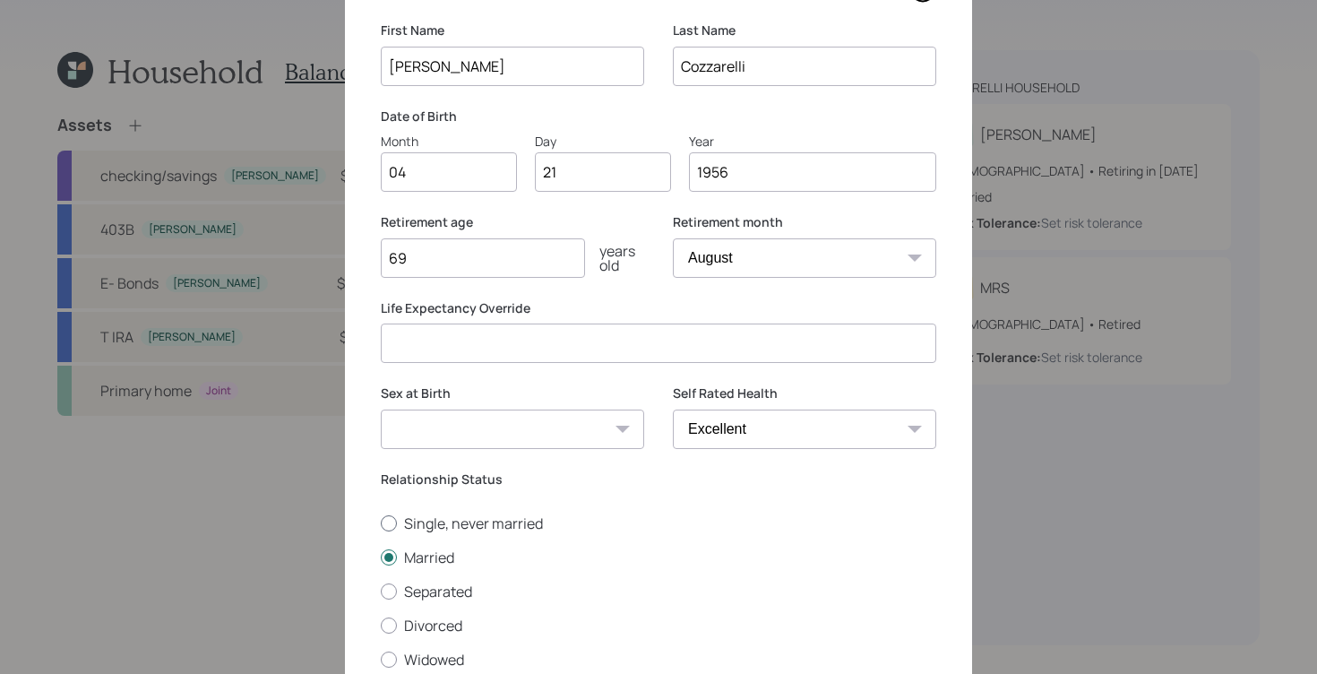
click at [381, 523] on input "Single, never married" at bounding box center [380, 522] width 1 height 1
radio input "true"
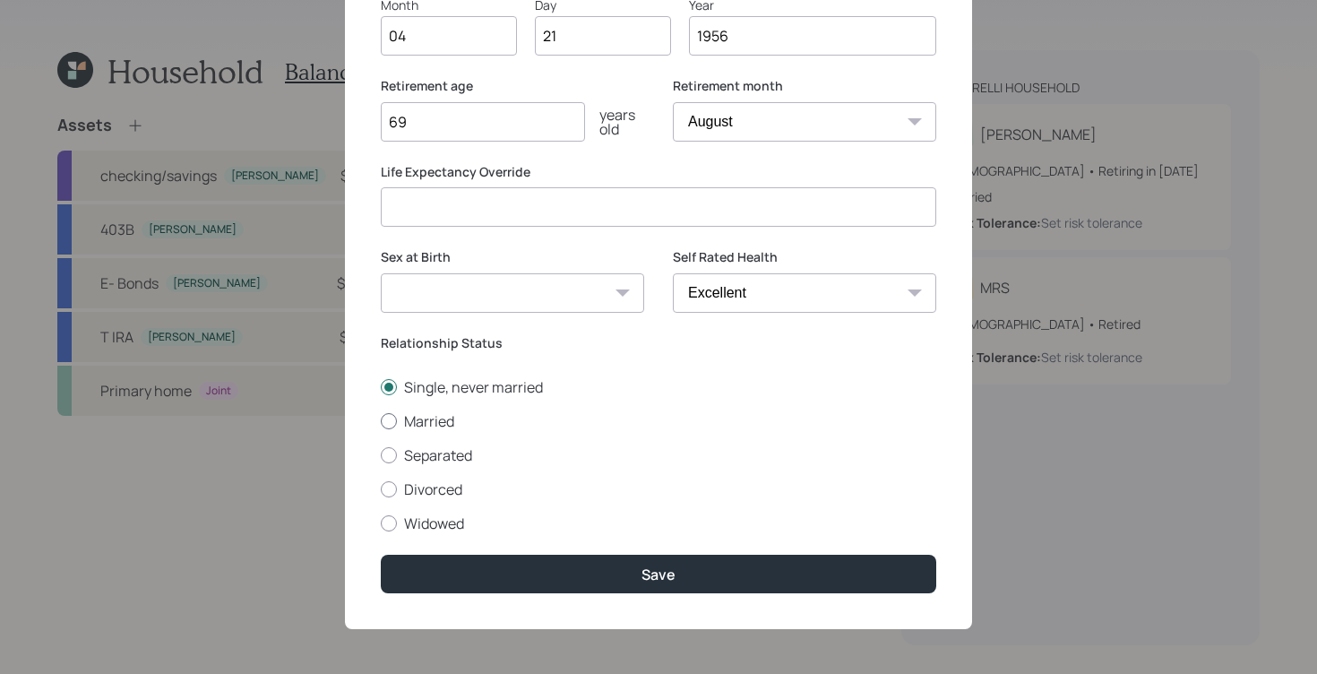
click at [396, 417] on label "Married" at bounding box center [658, 421] width 555 height 20
click at [381, 420] on input "Married" at bounding box center [380, 420] width 1 height 1
radio input "true"
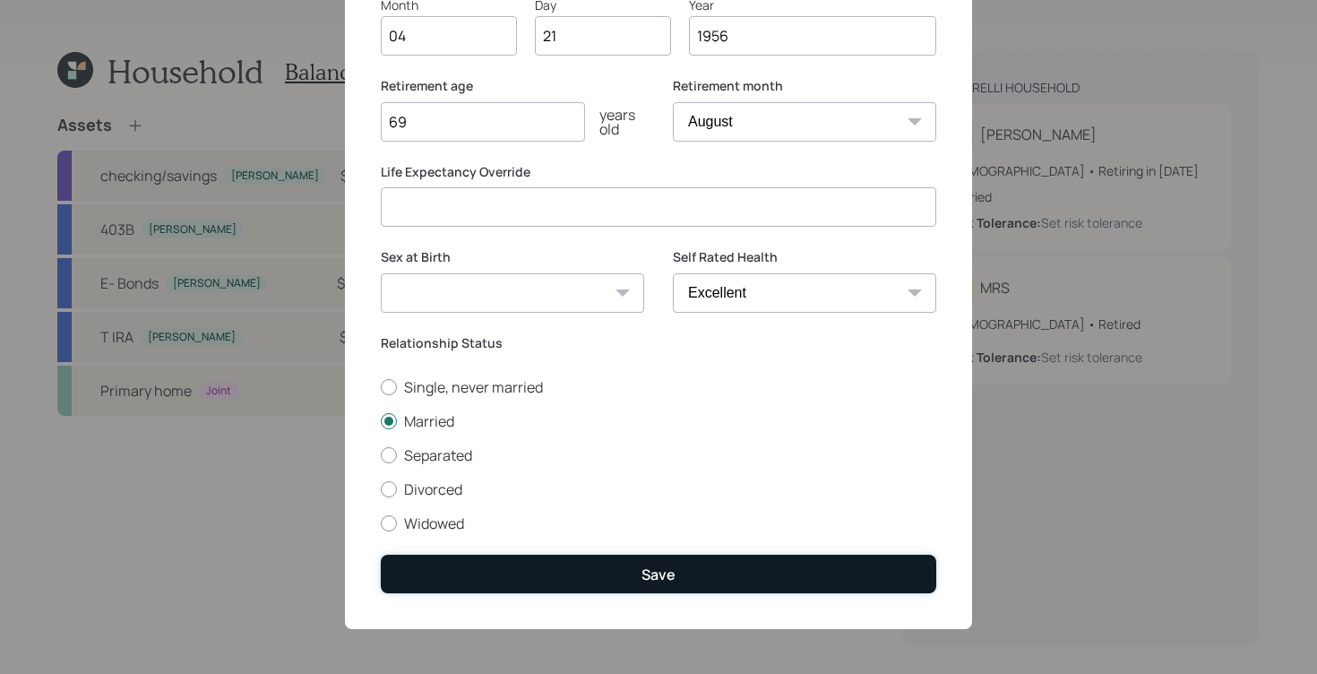
click at [701, 588] on button "Save" at bounding box center [658, 574] width 555 height 39
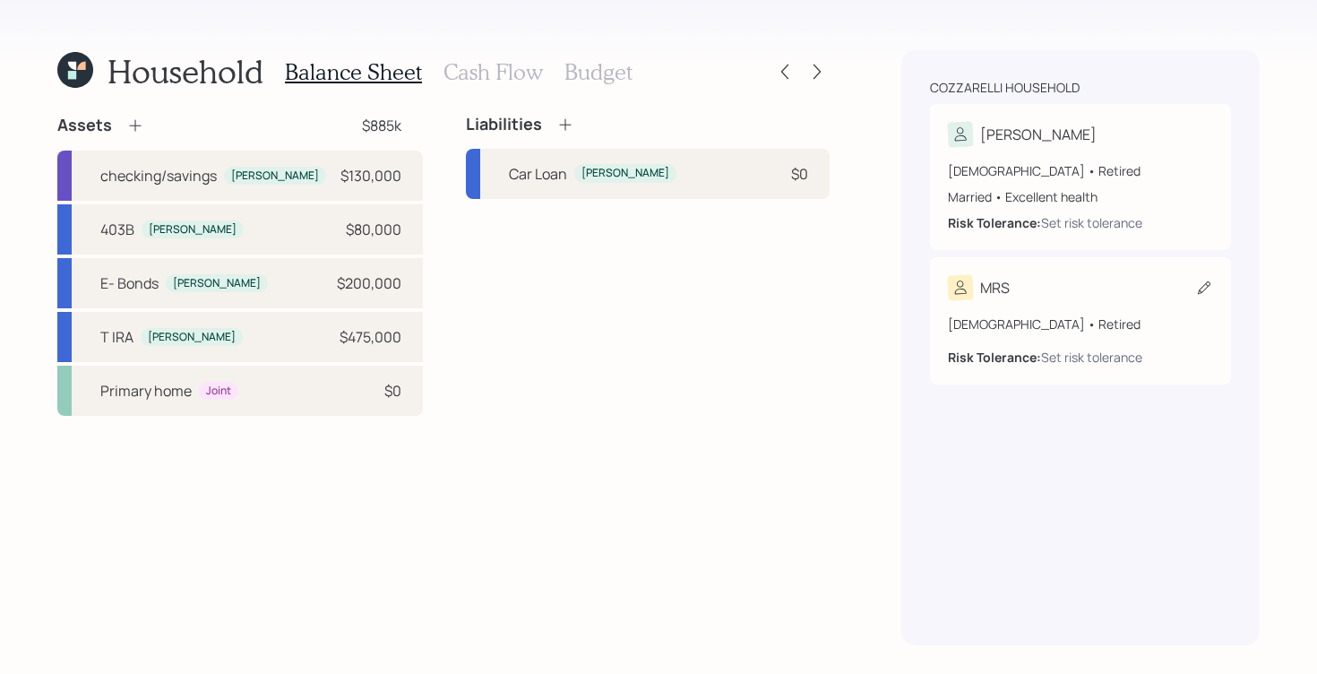
click at [1126, 297] on div "MRS" at bounding box center [1080, 287] width 265 height 25
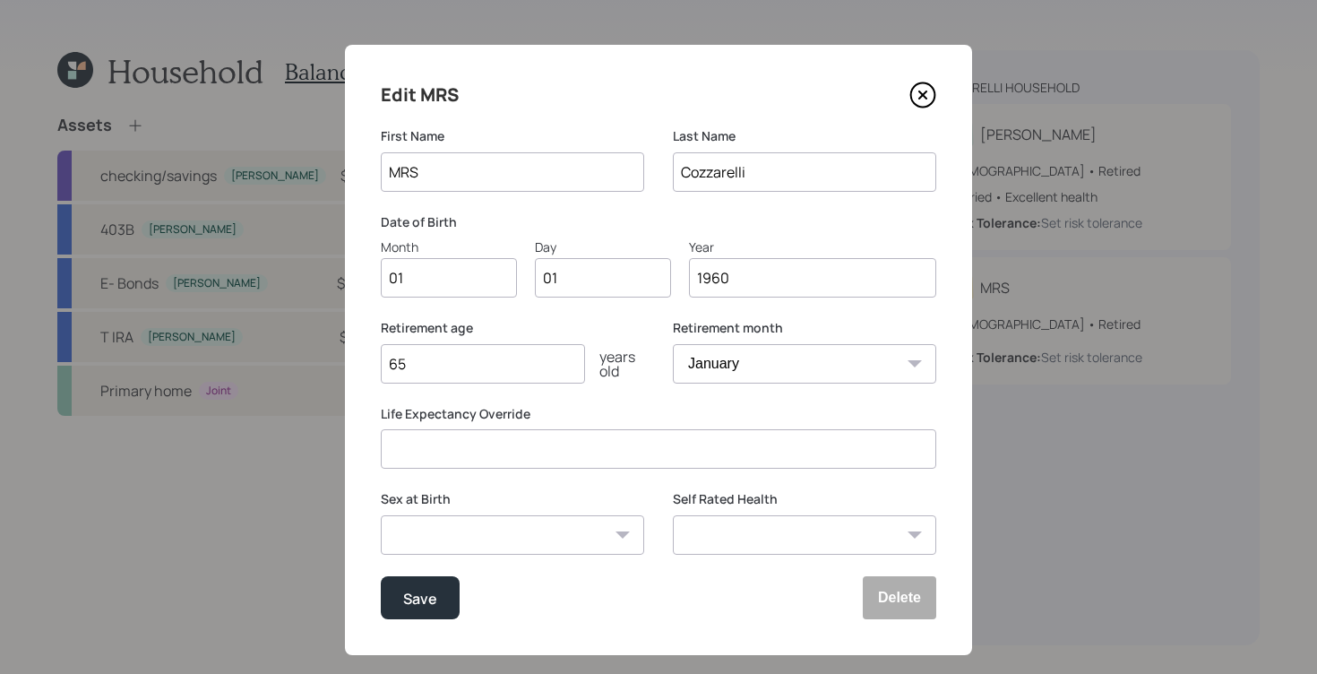
drag, startPoint x: 542, startPoint y: 176, endPoint x: 310, endPoint y: 130, distance: 236.5
click at [315, 134] on div "Edit MRS First Name MRS Last Name [PERSON_NAME] Date of Birth Month 01 Day 01 Y…" at bounding box center [658, 337] width 1317 height 674
click at [429, 291] on input "01" at bounding box center [449, 277] width 136 height 39
click at [463, 188] on input "Ledea" at bounding box center [512, 171] width 263 height 39
click at [474, 183] on input "Ledea" at bounding box center [512, 171] width 263 height 39
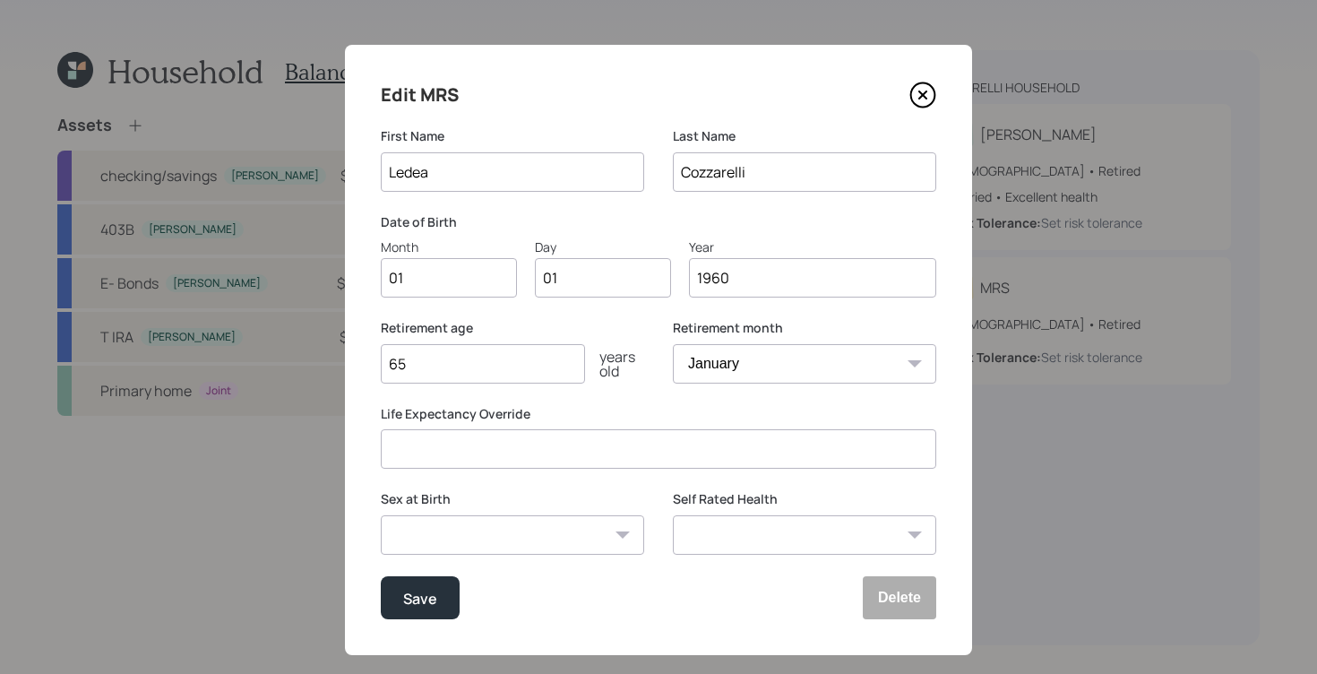
click at [428, 175] on input "Ledea" at bounding box center [512, 171] width 263 height 39
type input "Leda"
click at [434, 289] on input "01" at bounding box center [449, 277] width 136 height 39
type input "0"
type input "08"
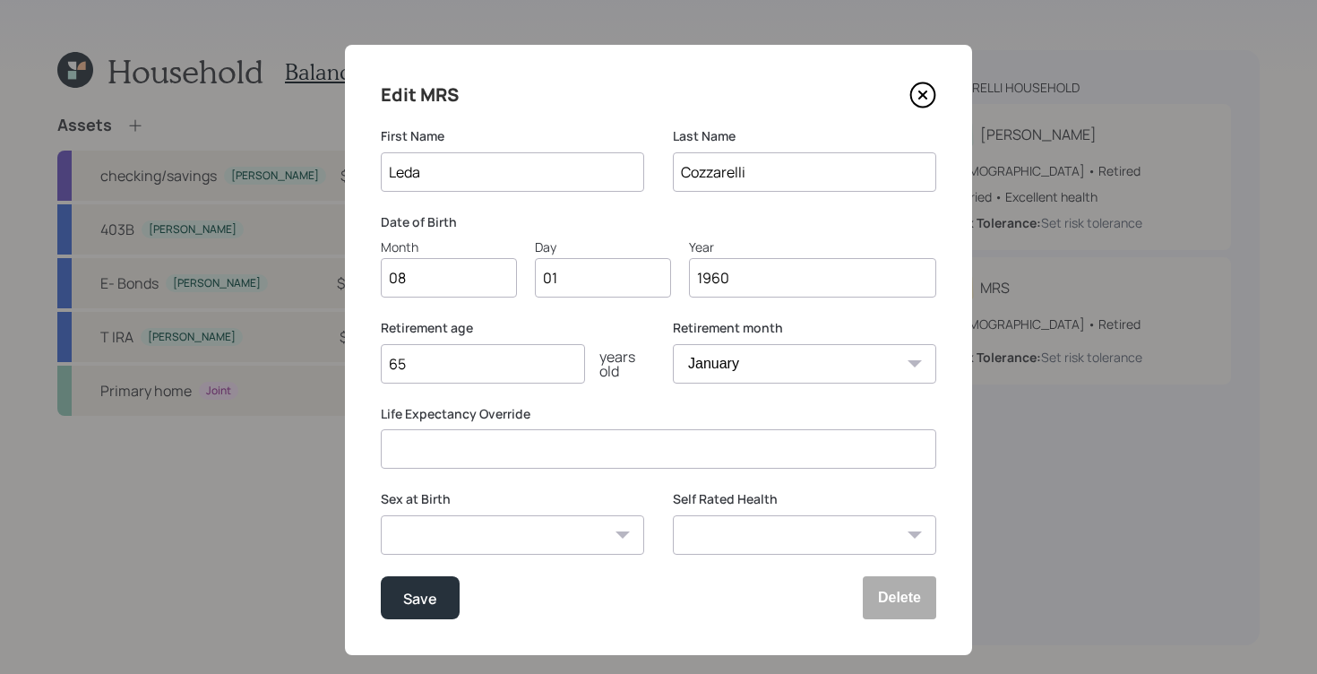
type input "0"
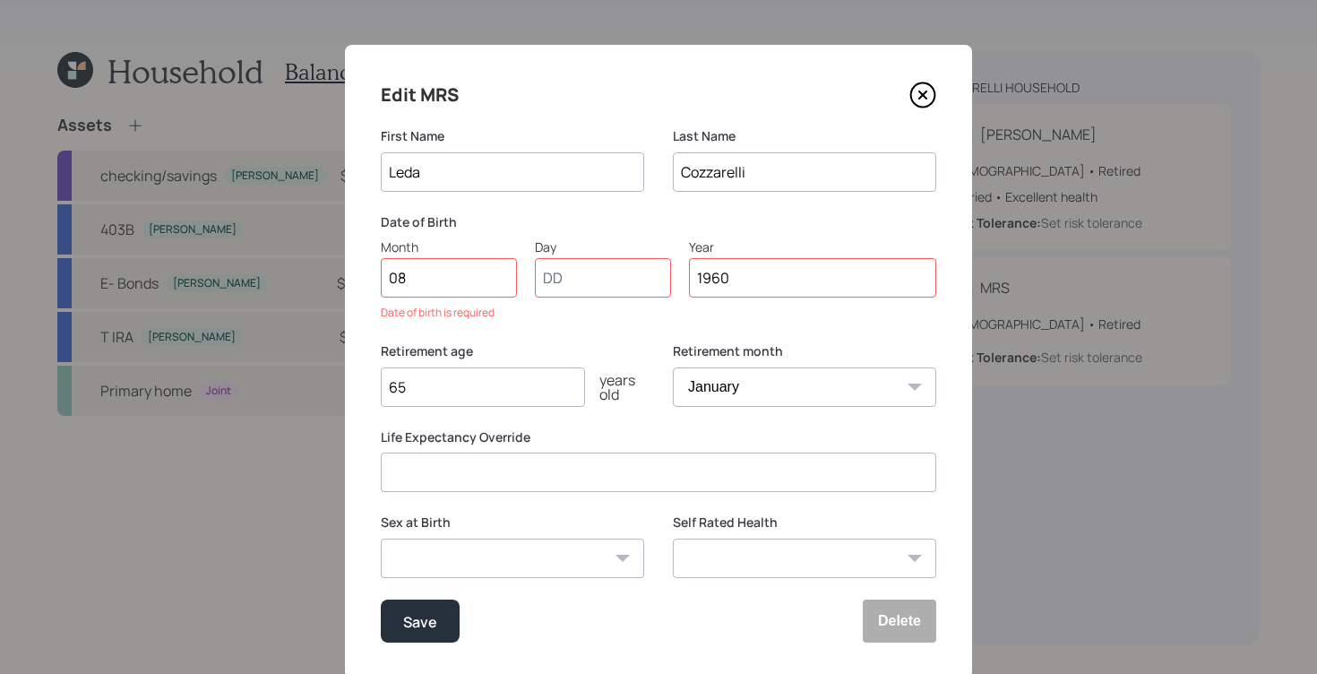
click at [424, 285] on input "08" at bounding box center [449, 277] width 136 height 39
type input "09"
type input "25"
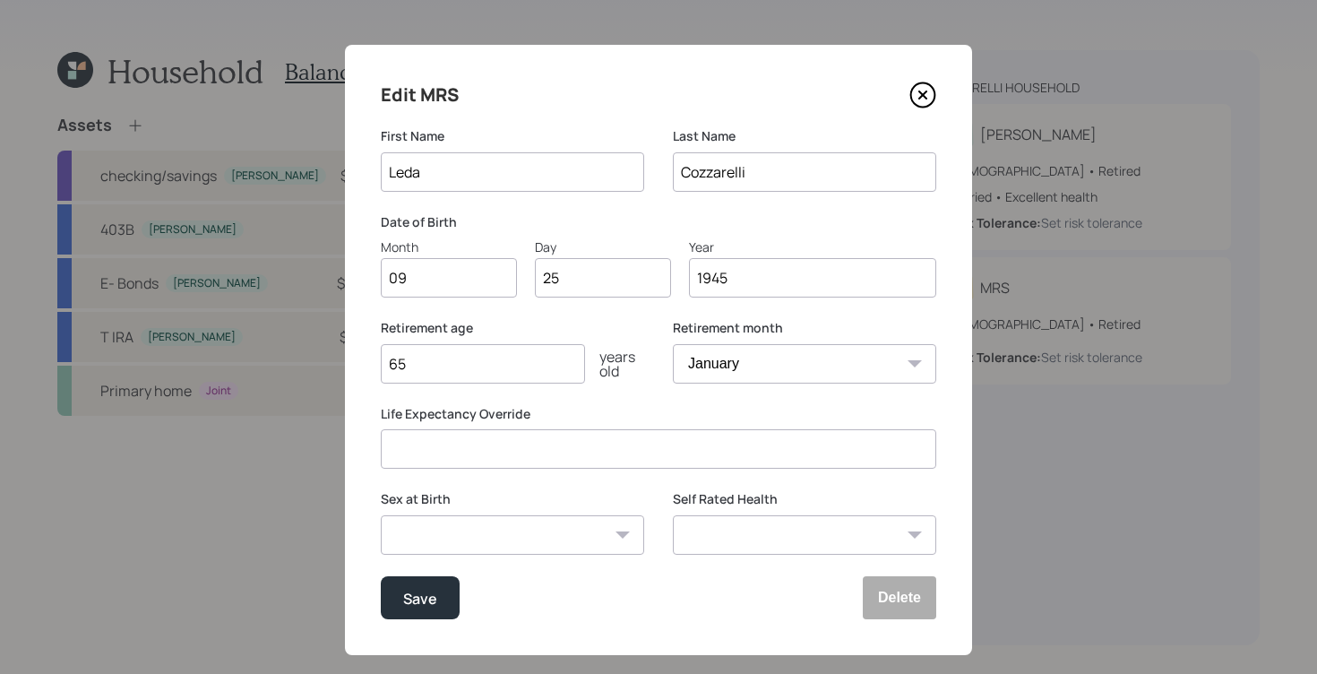
scroll to position [26, 0]
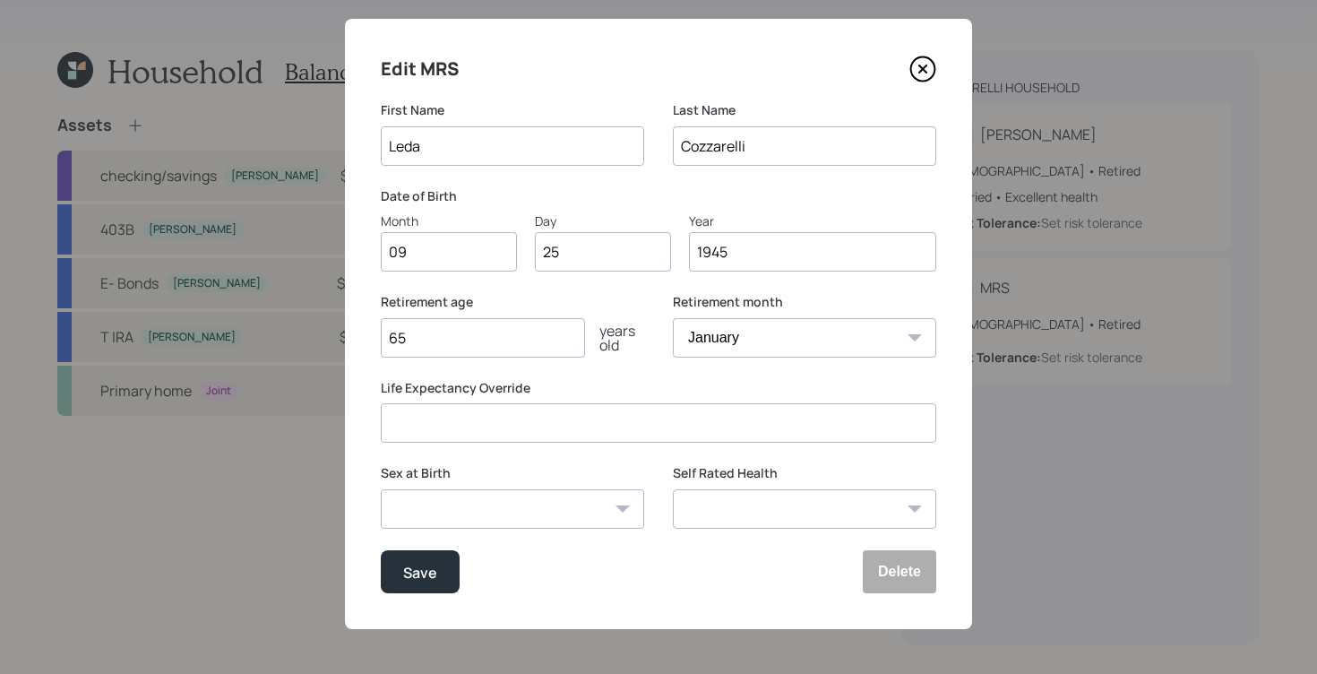
type input "1945"
click at [498, 345] on input "65" at bounding box center [483, 337] width 204 height 39
type input "6"
type input "67"
click at [797, 503] on select "Excellent Very Good Good Fair Poor" at bounding box center [804, 508] width 263 height 39
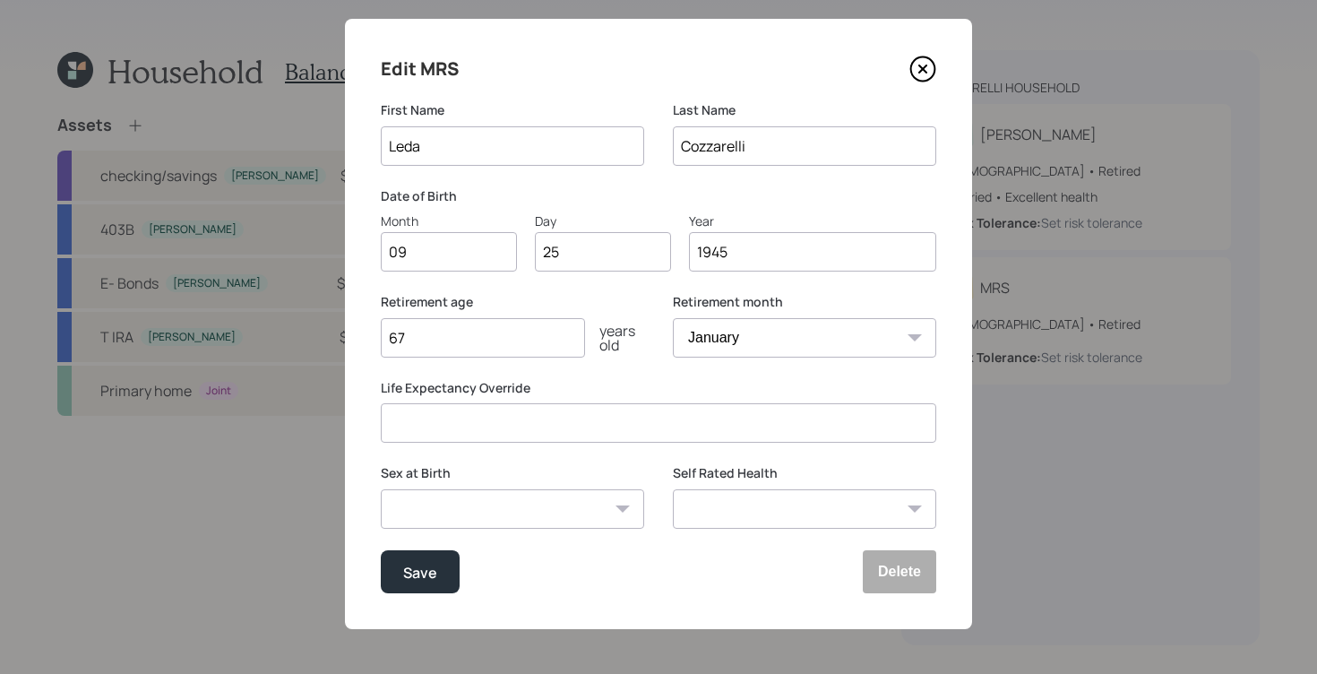
select select "good"
click at [673, 489] on select "Excellent Very Good Good Fair Poor" at bounding box center [804, 508] width 263 height 39
click at [414, 563] on div "Save" at bounding box center [420, 572] width 34 height 24
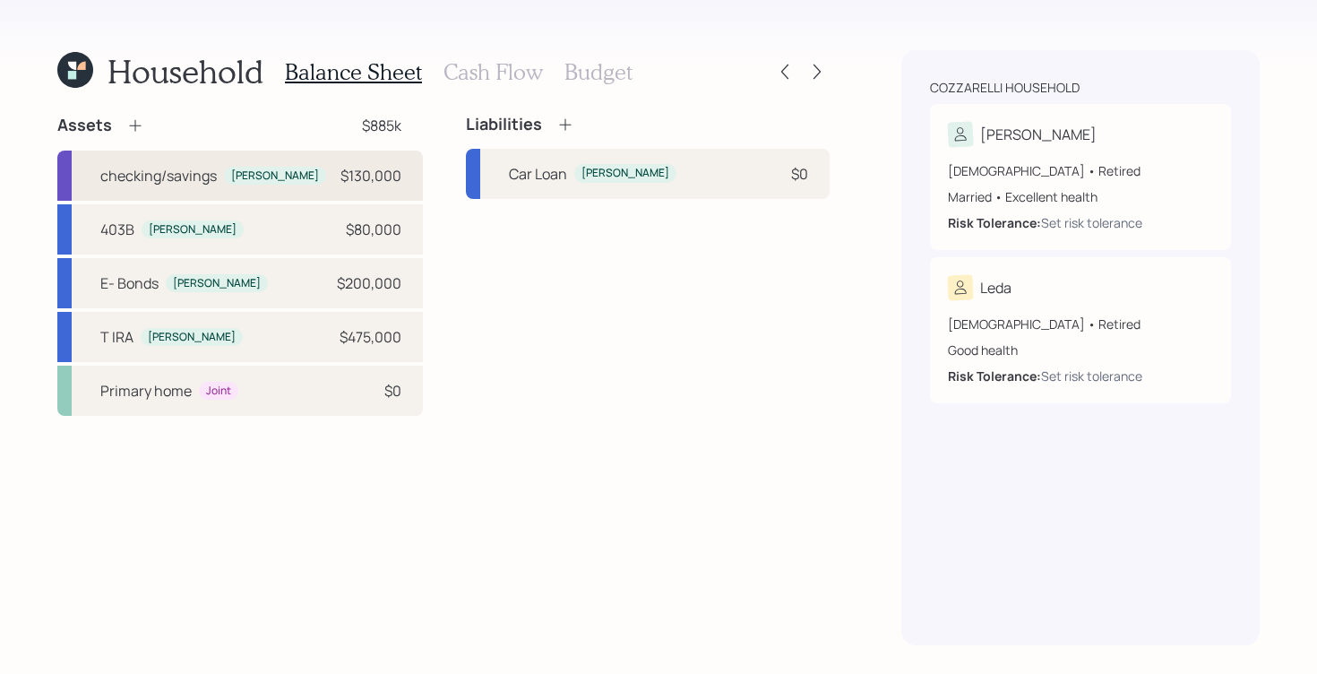
click at [331, 178] on div "checking/savings [PERSON_NAME] $130,000" at bounding box center [239, 175] width 365 height 50
select select "cash"
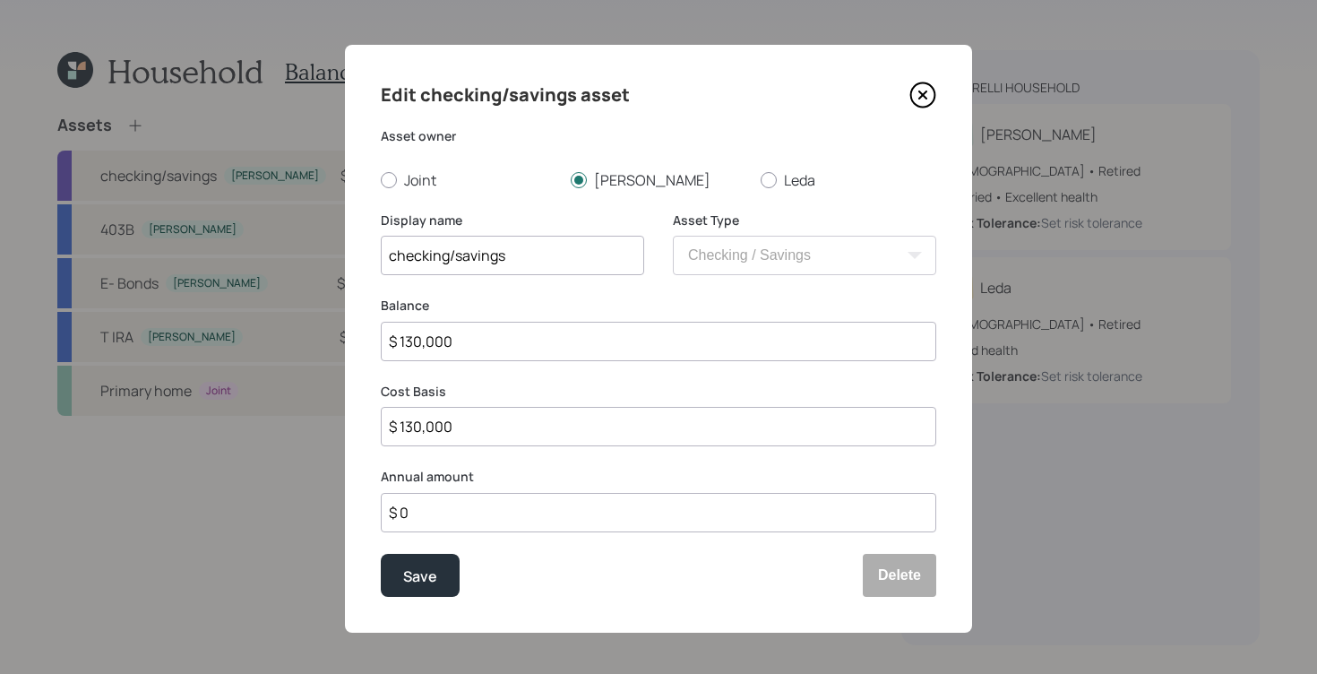
click at [406, 346] on input "$ 130,000" at bounding box center [658, 341] width 555 height 39
type input "$ 10,000"
click at [406, 341] on input "$ 10,000" at bounding box center [658, 341] width 555 height 39
type input "$ 1,000"
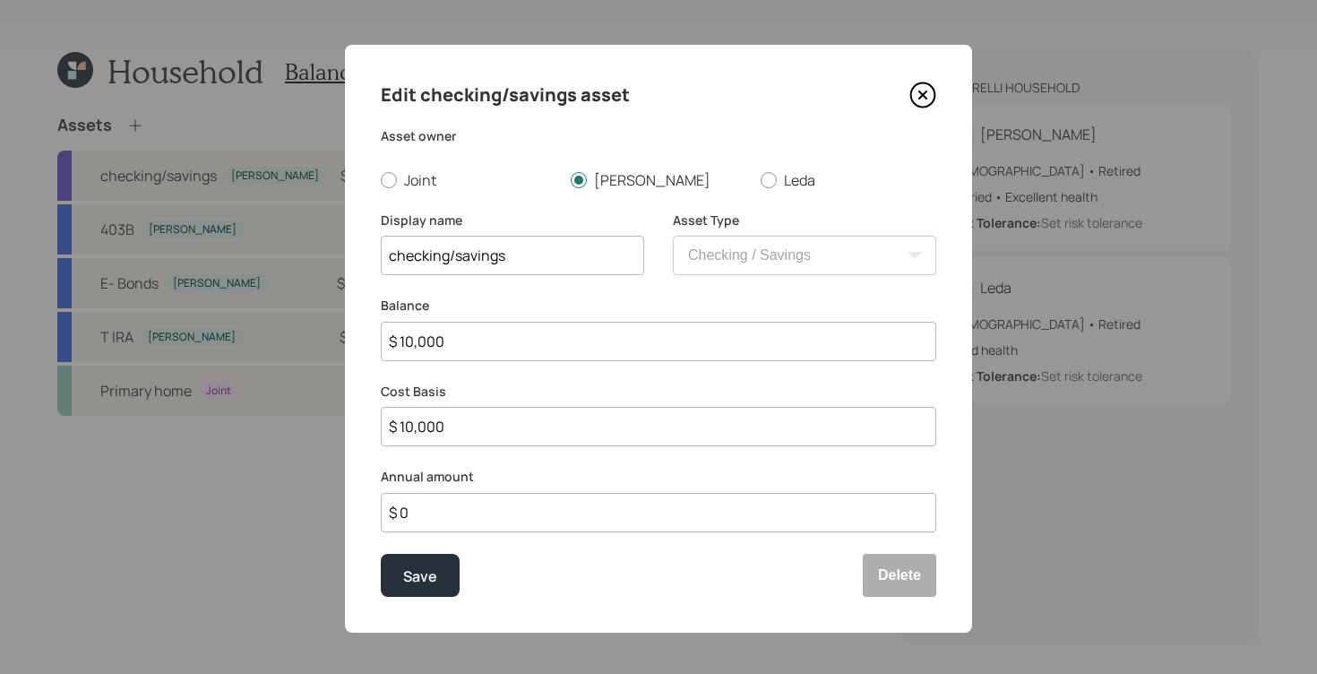
type input "$ 1,000"
type input "$ 0"
type input "$"
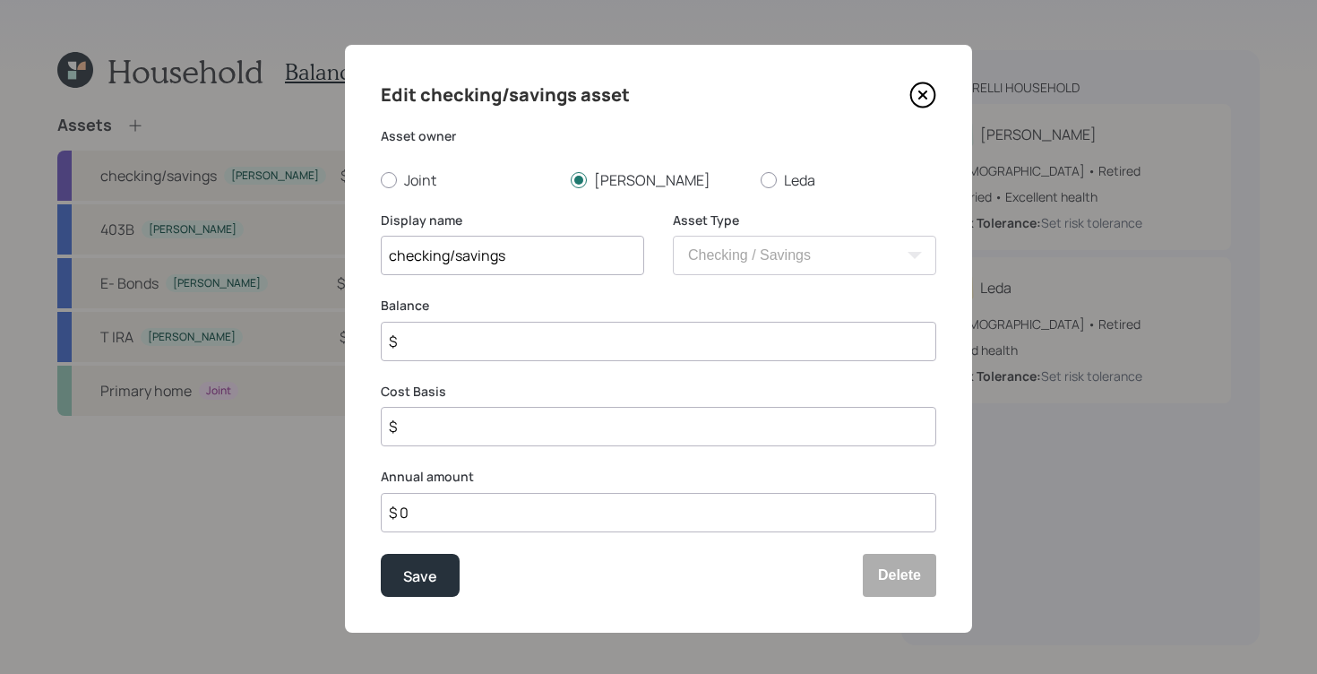
type input "$ 4"
type input "$ 40"
type input "$ 400"
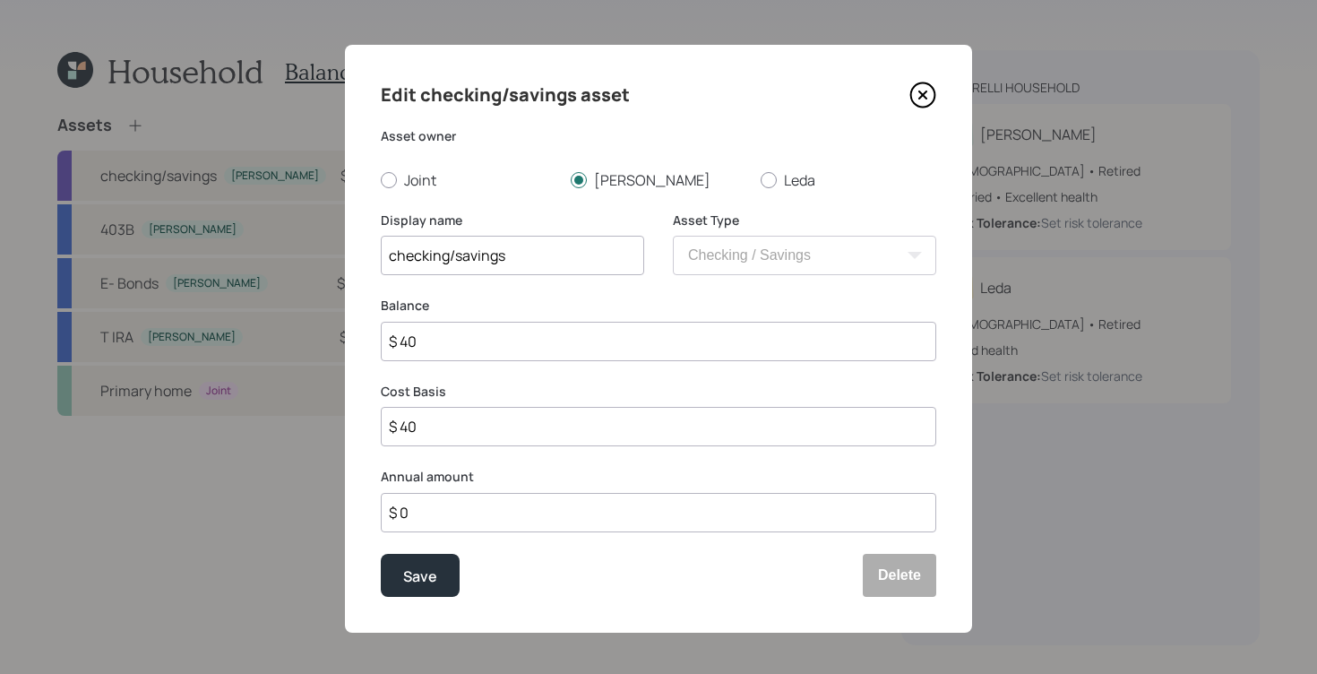
type input "$ 400"
type input "$ 4,000"
type input "$ 40,000"
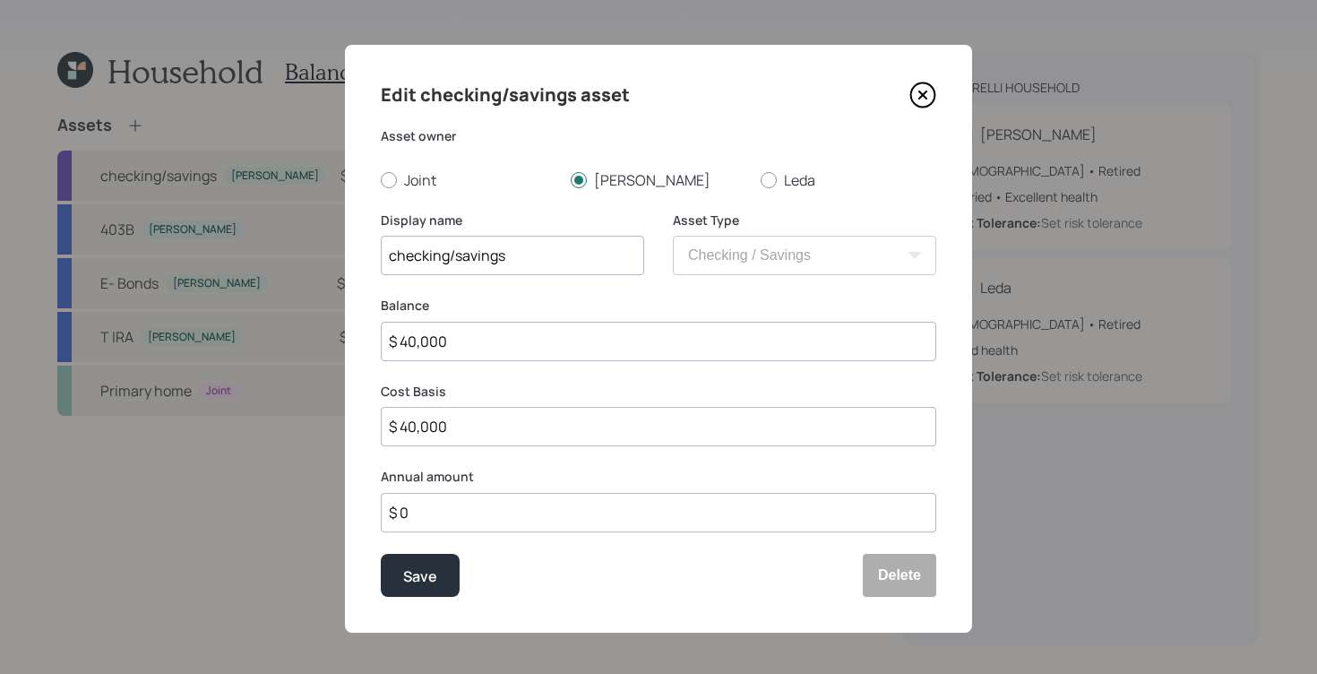
type input "$ 4,000"
type input "$ 400"
type input "$ 40"
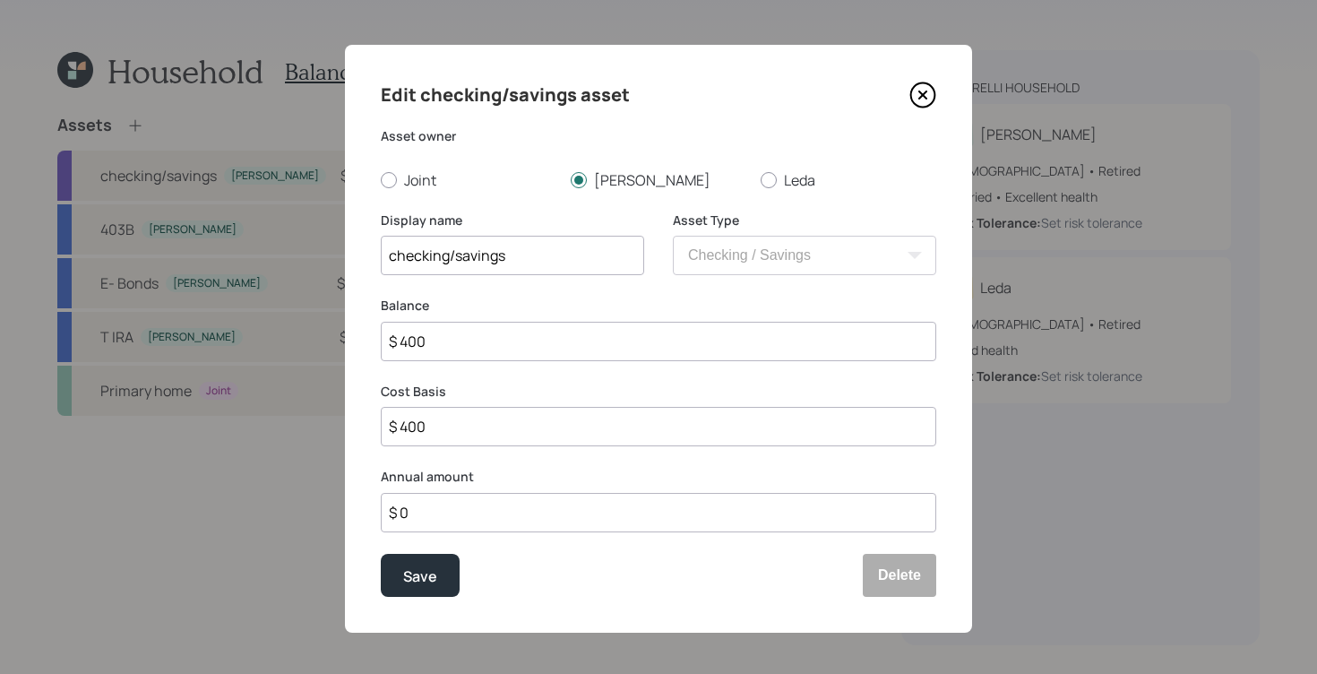
type input "$ 40"
type input "$ 4"
type input "$"
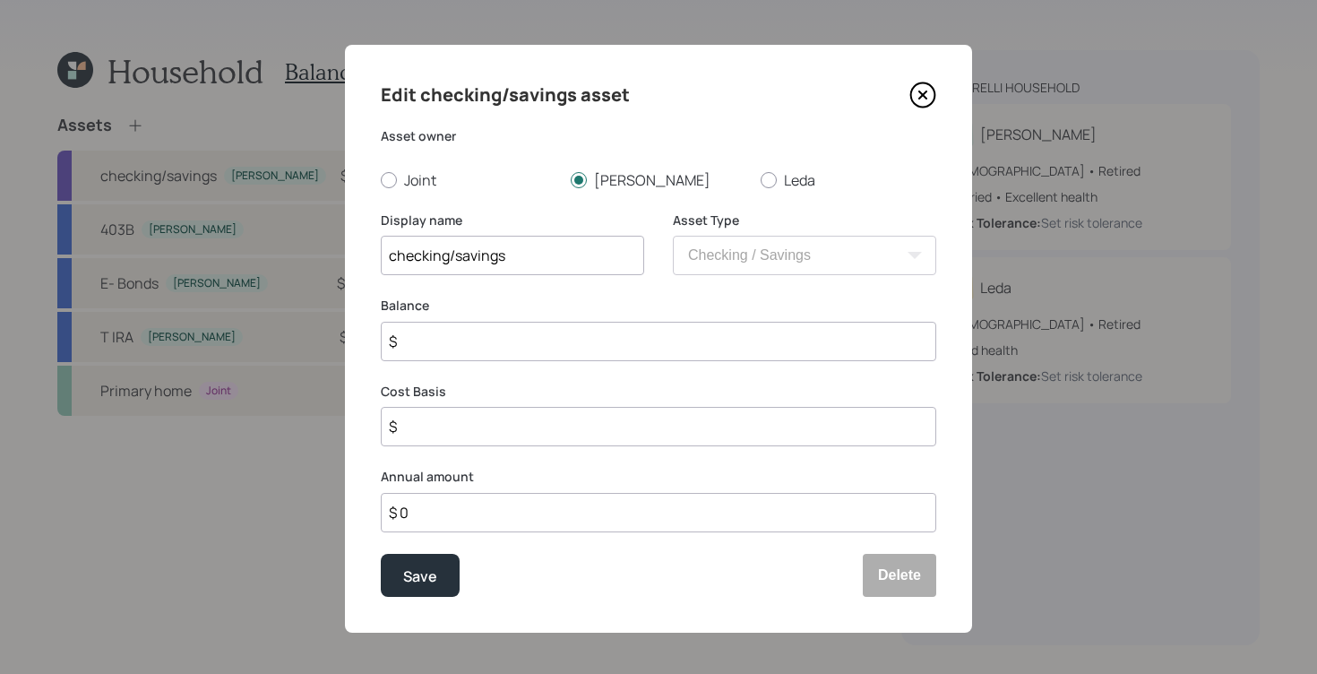
type input "$ 6"
type input "$ 65"
type input "$ 650"
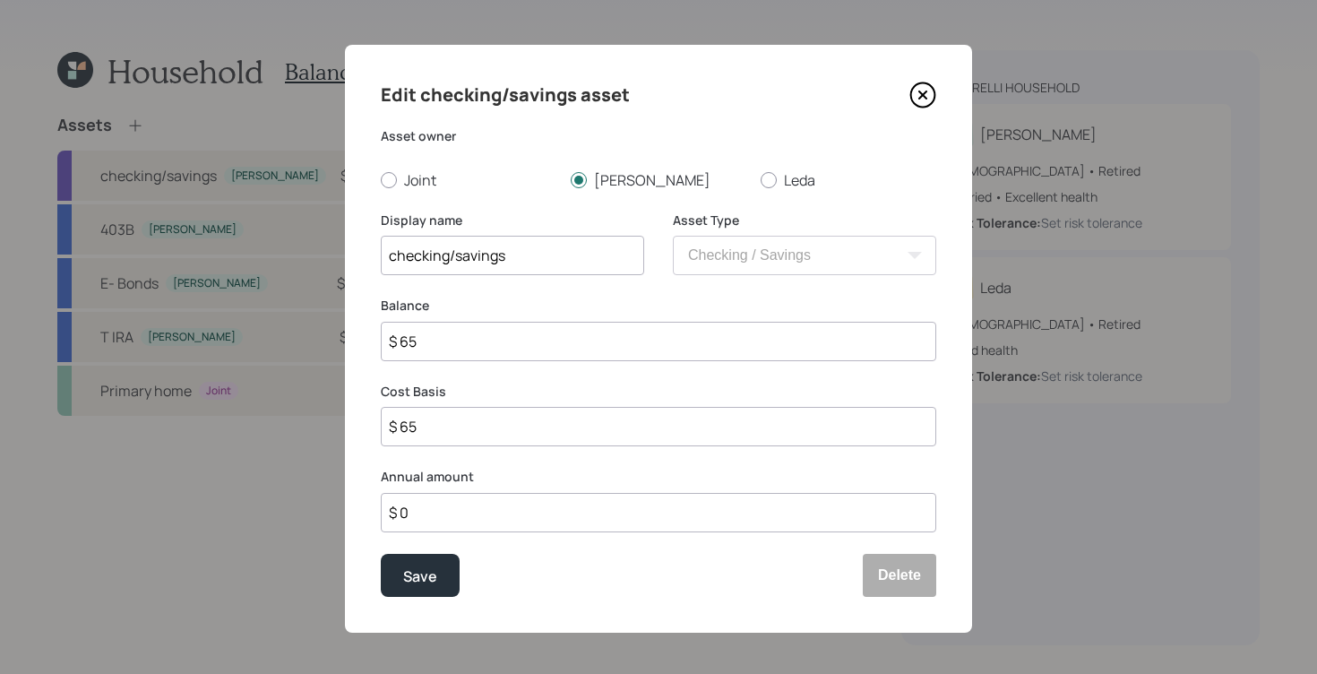
type input "$ 650"
type input "$ 6,500"
type input "$ 65,000"
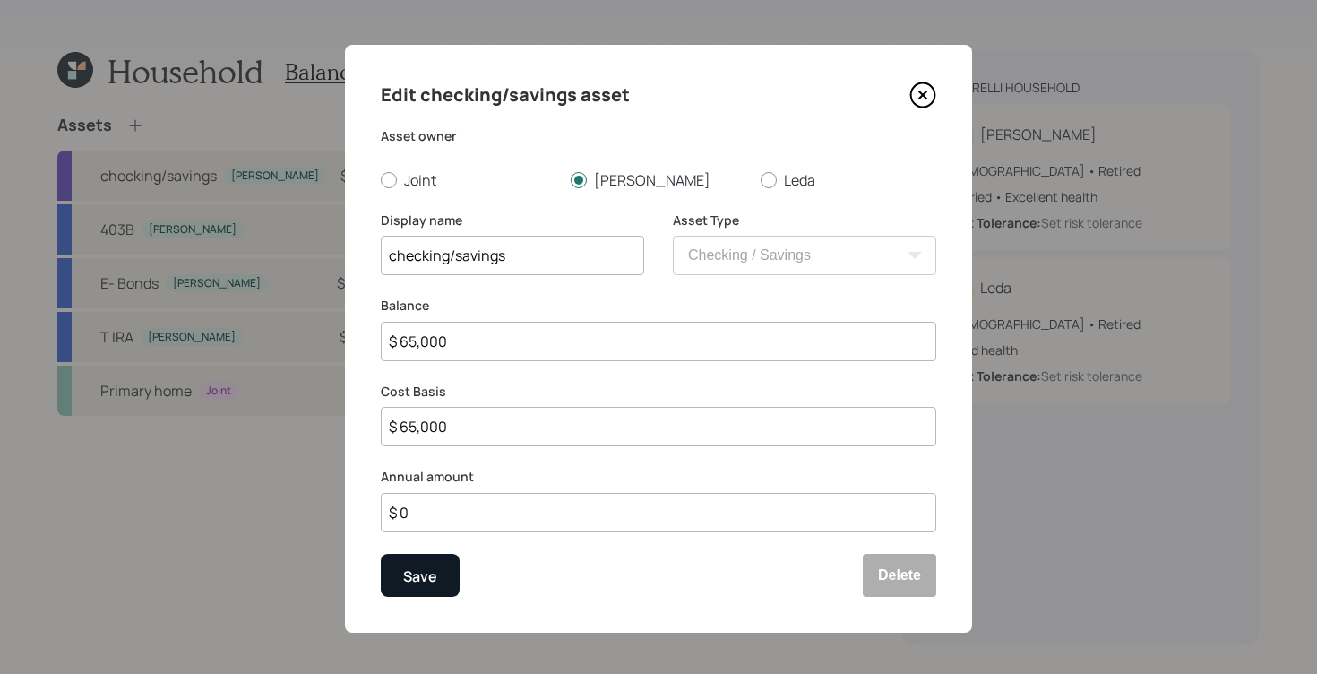
type input "$ 65,000"
click at [412, 569] on div "Save" at bounding box center [420, 575] width 34 height 24
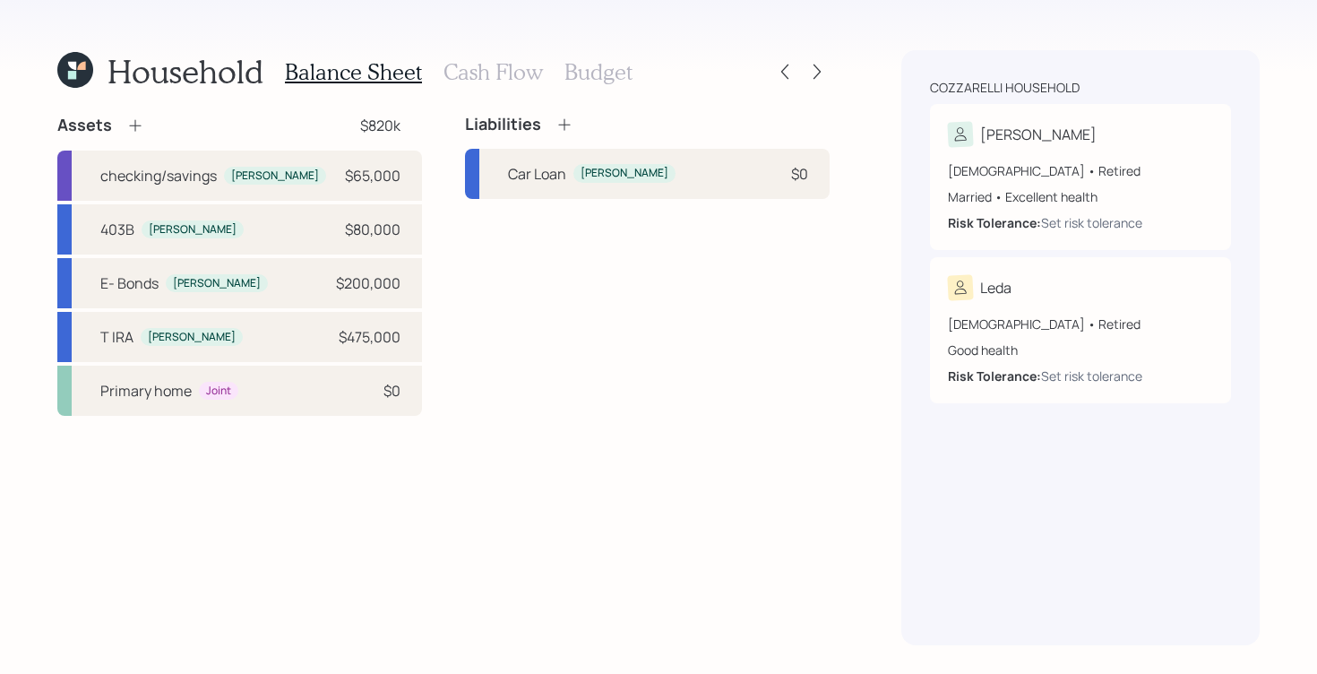
click at [126, 123] on icon at bounding box center [135, 125] width 18 height 18
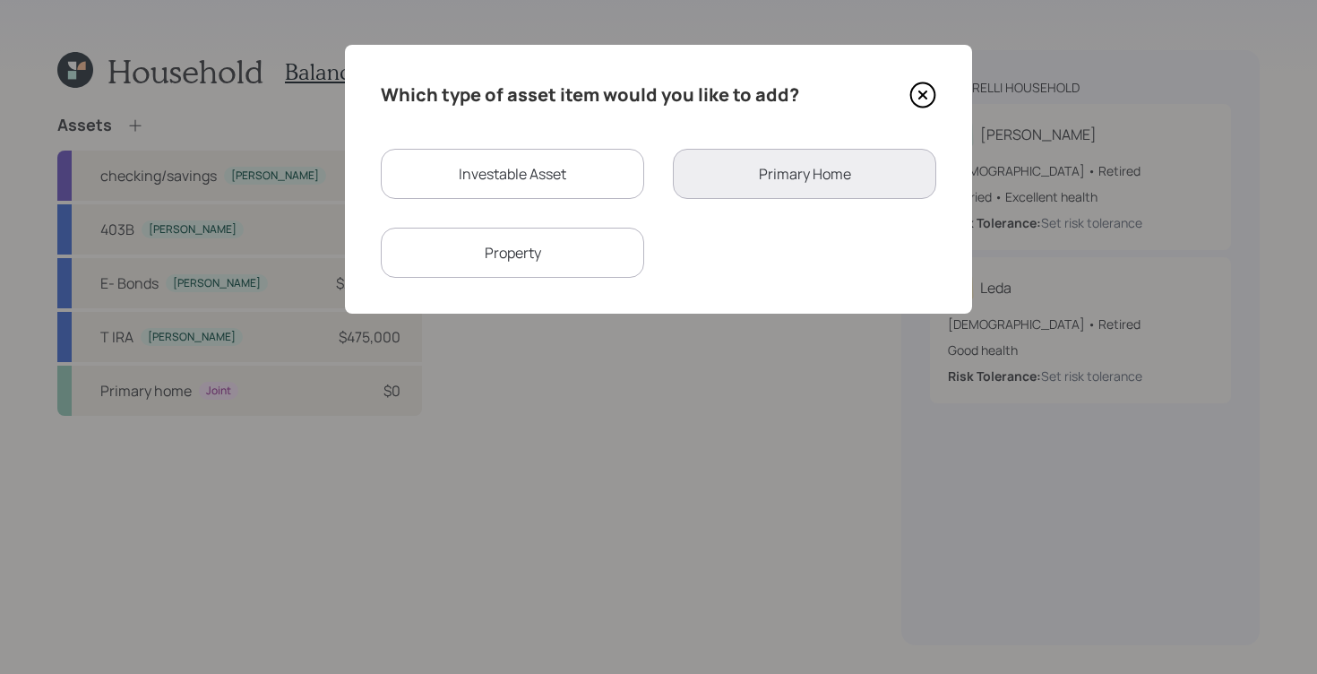
click at [541, 179] on div "Investable Asset" at bounding box center [512, 174] width 263 height 50
select select "taxable"
select select "balanced"
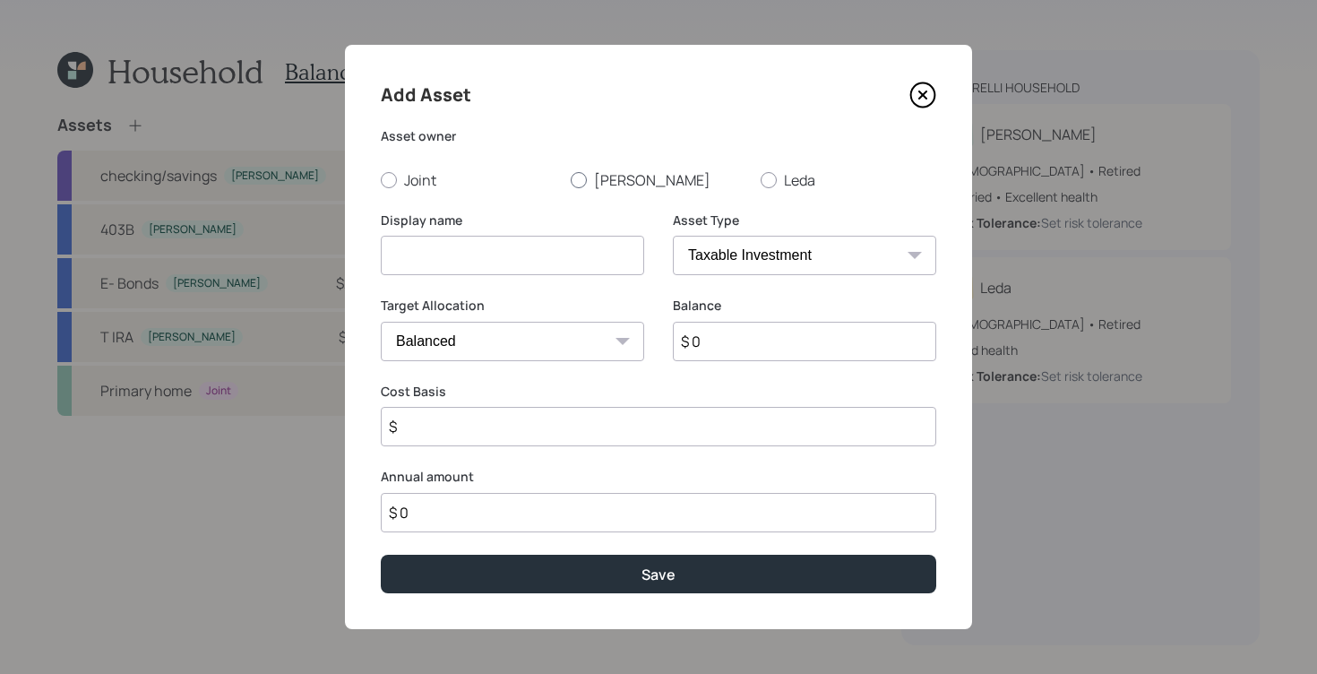
click at [571, 183] on div at bounding box center [579, 180] width 16 height 16
click at [570, 180] on input "[PERSON_NAME]" at bounding box center [570, 179] width 1 height 1
radio input "true"
click at [541, 254] on input at bounding box center [512, 255] width 263 height 39
type input "Money Market"
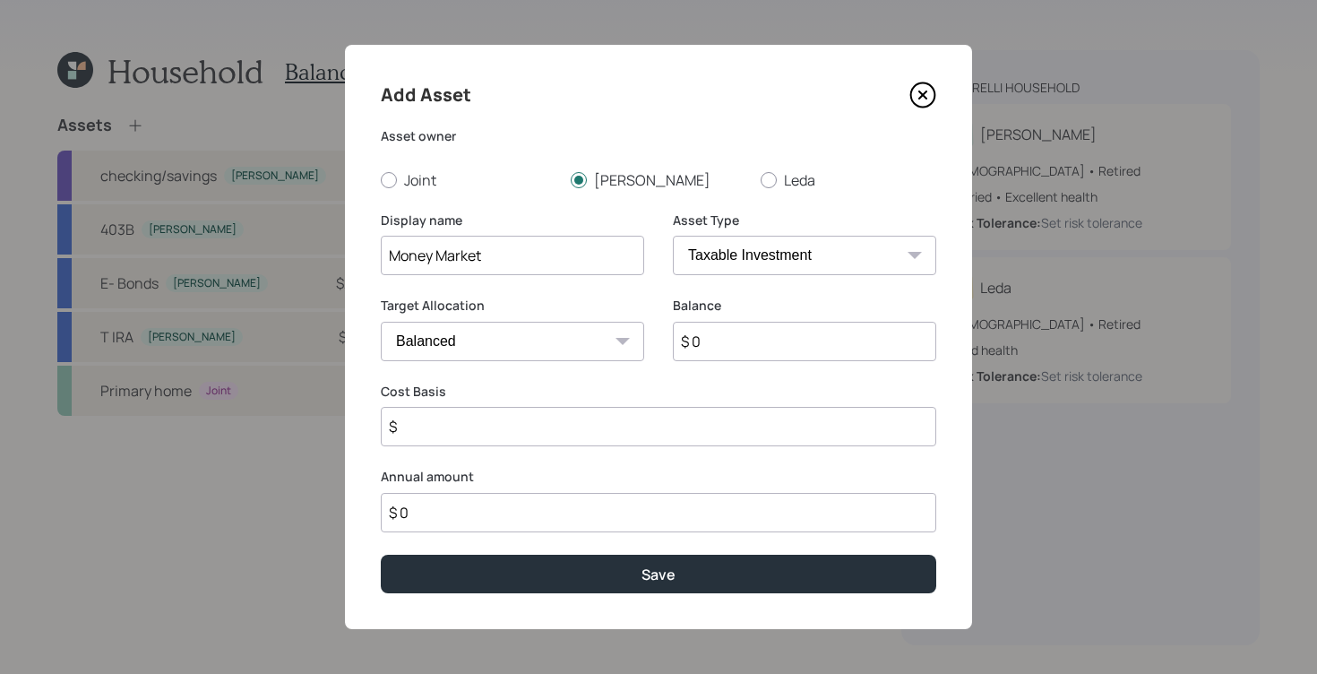
click at [793, 337] on input "$ 0" at bounding box center [804, 341] width 263 height 39
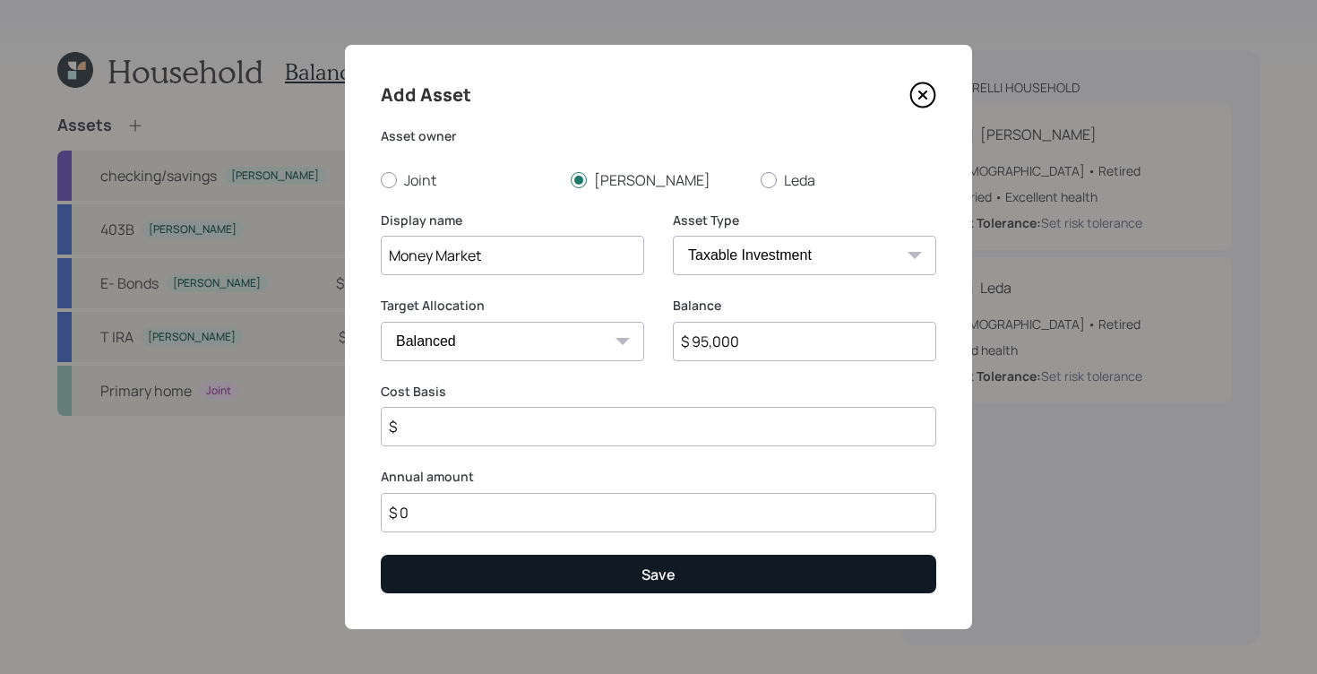
type input "$ 95,000"
click at [641, 570] on div "Save" at bounding box center [658, 574] width 34 height 20
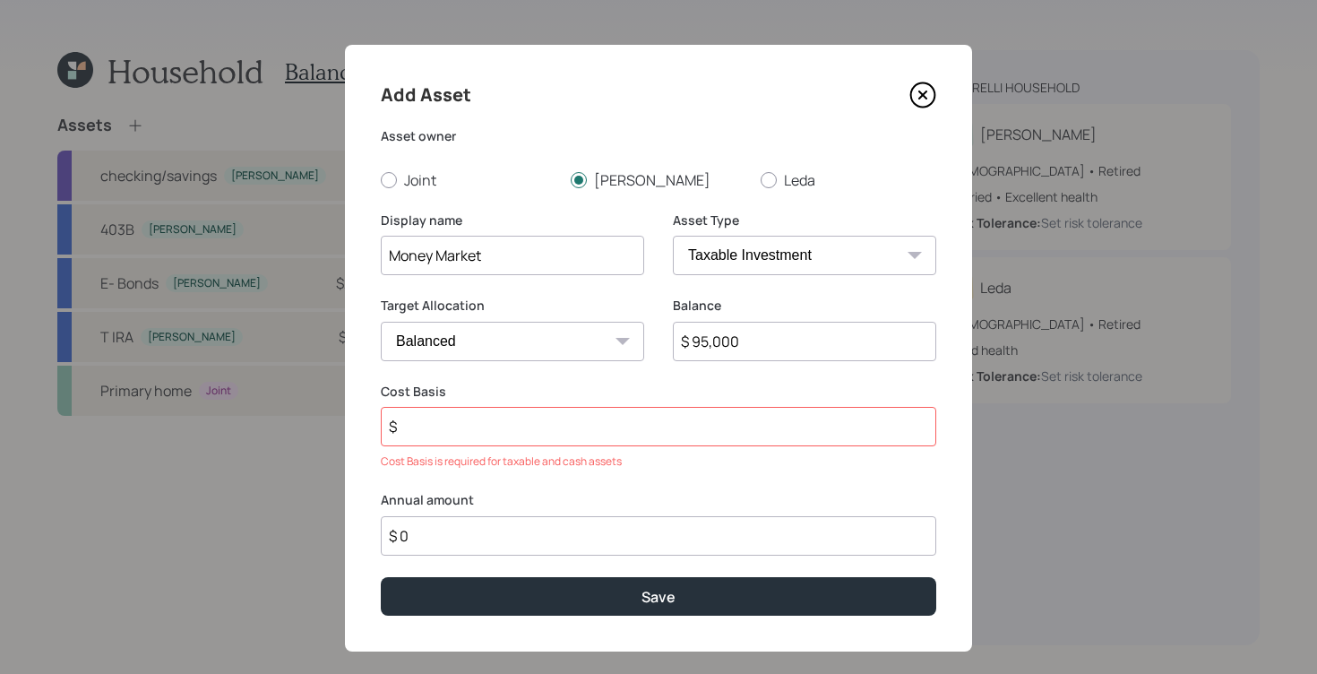
click at [503, 429] on input "$" at bounding box center [658, 426] width 555 height 39
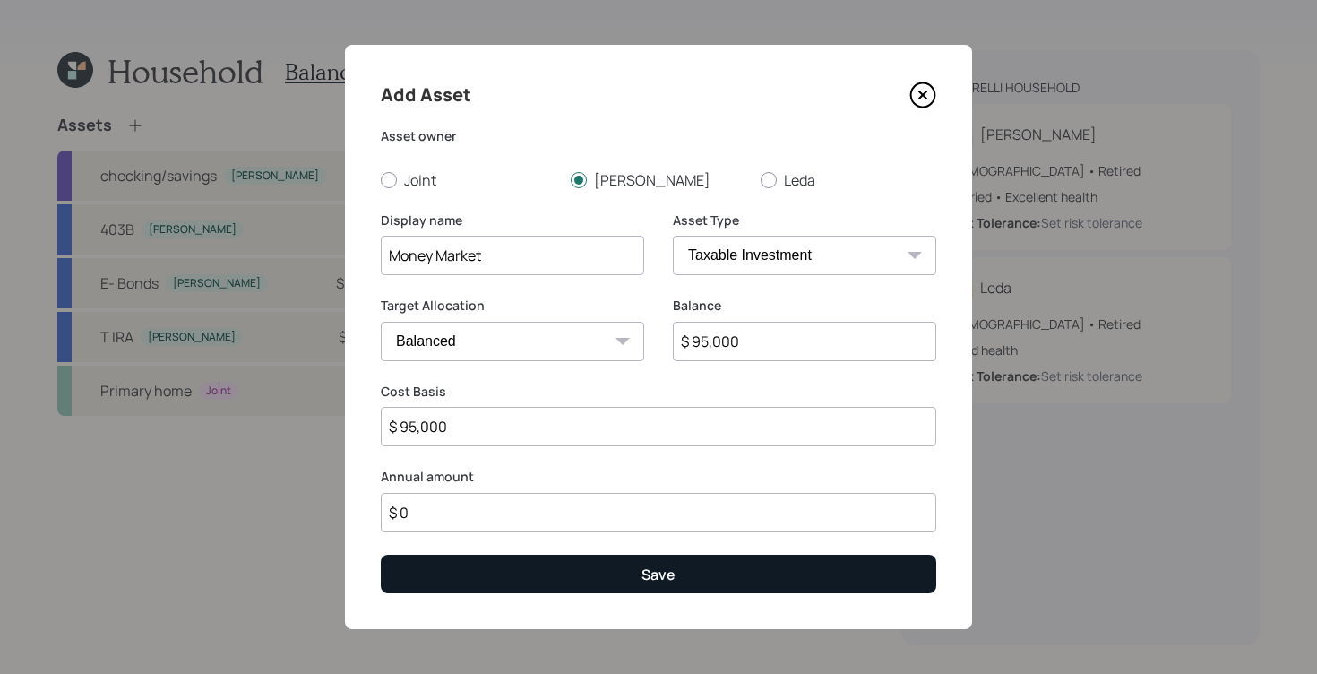
type input "$ 95,000"
click at [523, 572] on button "Save" at bounding box center [658, 574] width 555 height 39
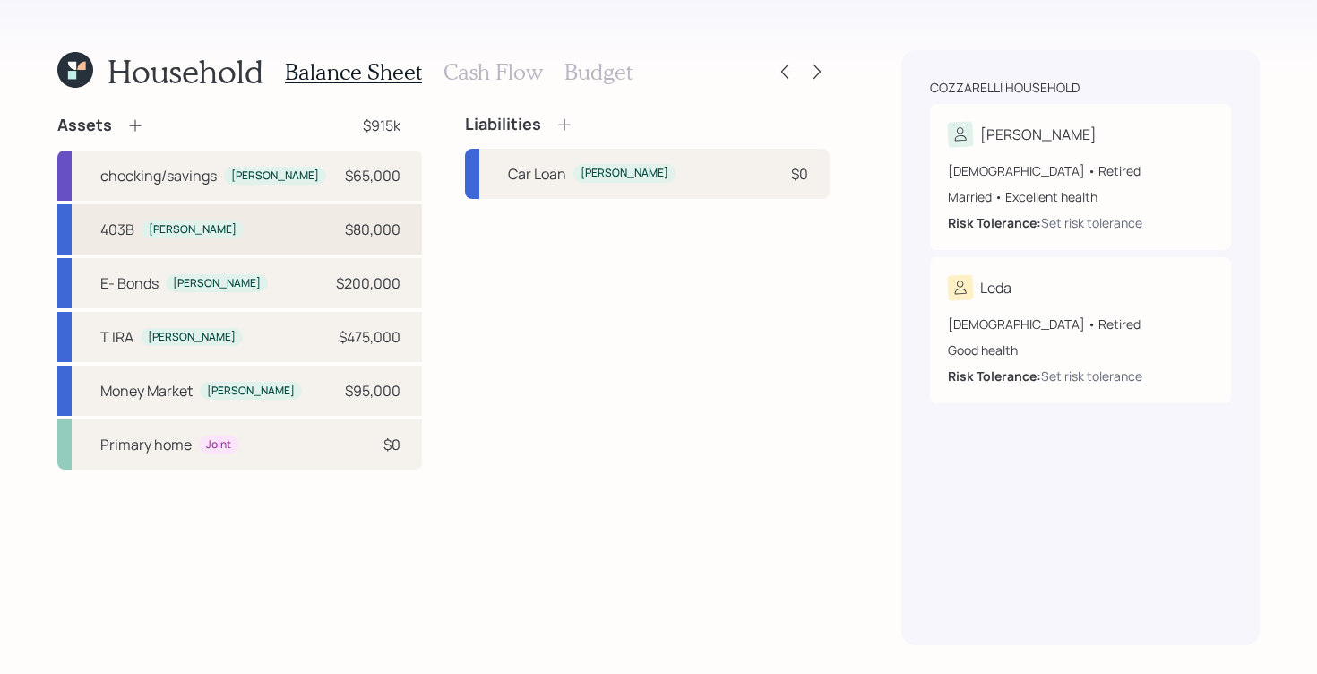
click at [354, 228] on div "$80,000" at bounding box center [373, 229] width 56 height 21
select select "public_school_sponsored"
select select "balanced"
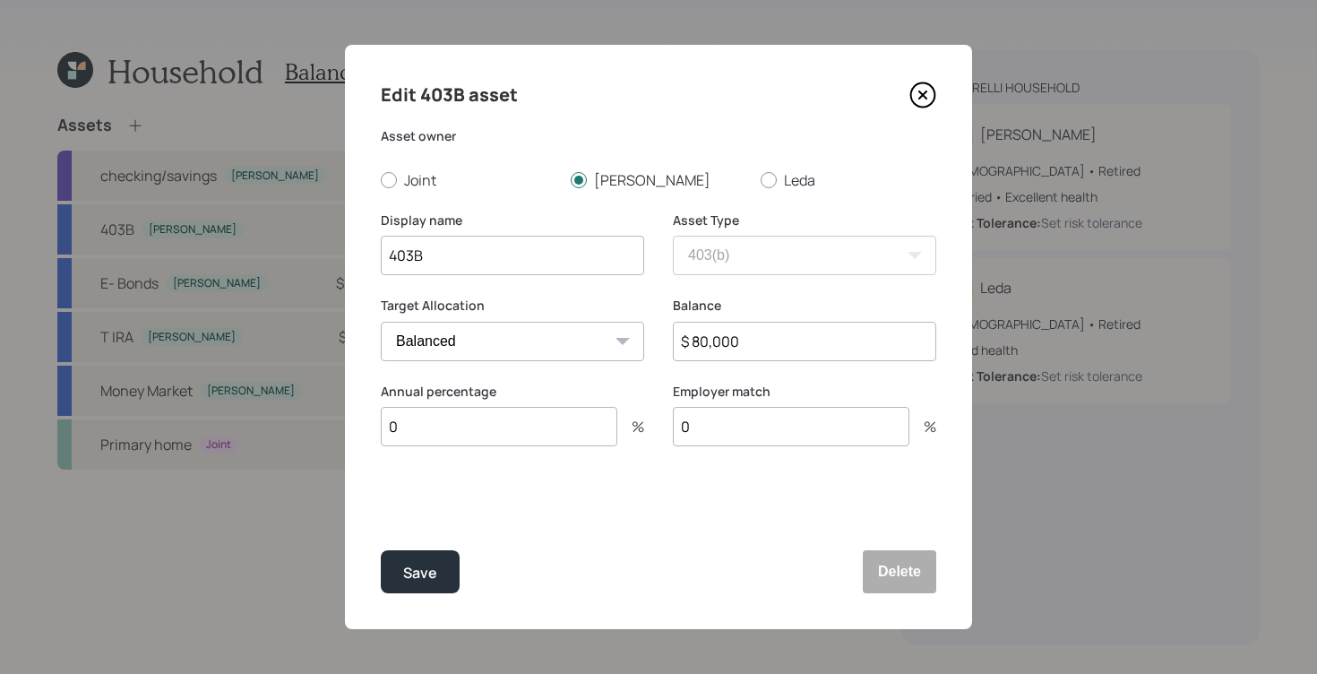
click at [784, 348] on input "$ 80,000" at bounding box center [804, 341] width 263 height 39
click at [933, 92] on icon at bounding box center [923, 95] width 24 height 24
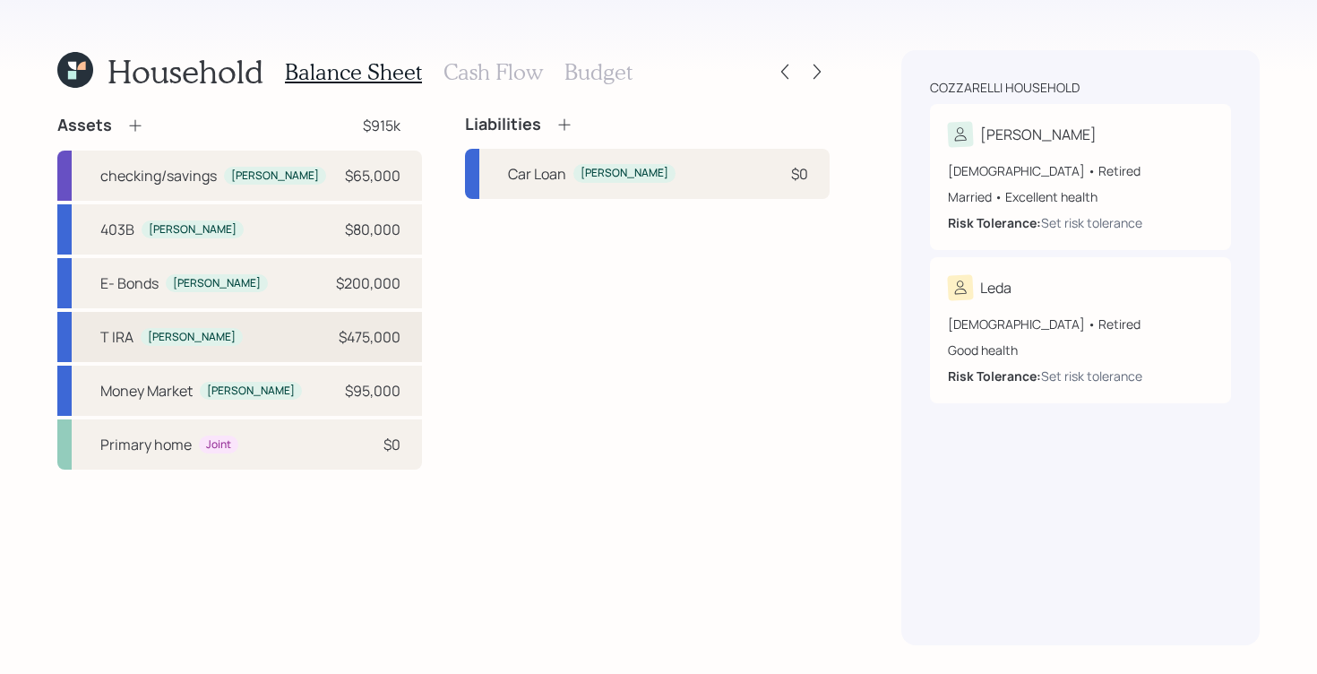
click at [337, 346] on div "T [PERSON_NAME] $475,000" at bounding box center [239, 337] width 365 height 50
select select "ira"
select select "balanced"
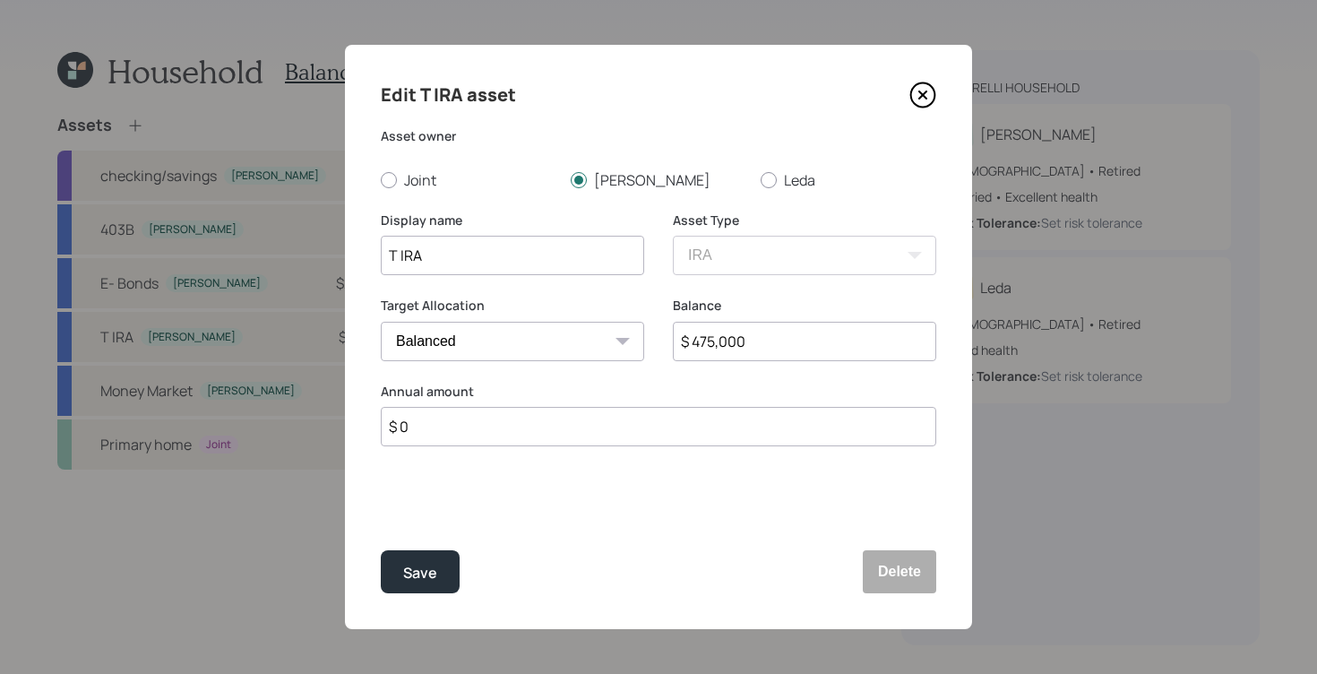
drag, startPoint x: 830, startPoint y: 350, endPoint x: 450, endPoint y: 299, distance: 384.1
click at [447, 302] on div "Target Allocation Cash Conservative Balanced Aggressive Balance $ 475,000" at bounding box center [658, 340] width 555 height 86
type input "$ 900,000"
click at [434, 580] on div "Save" at bounding box center [420, 573] width 34 height 24
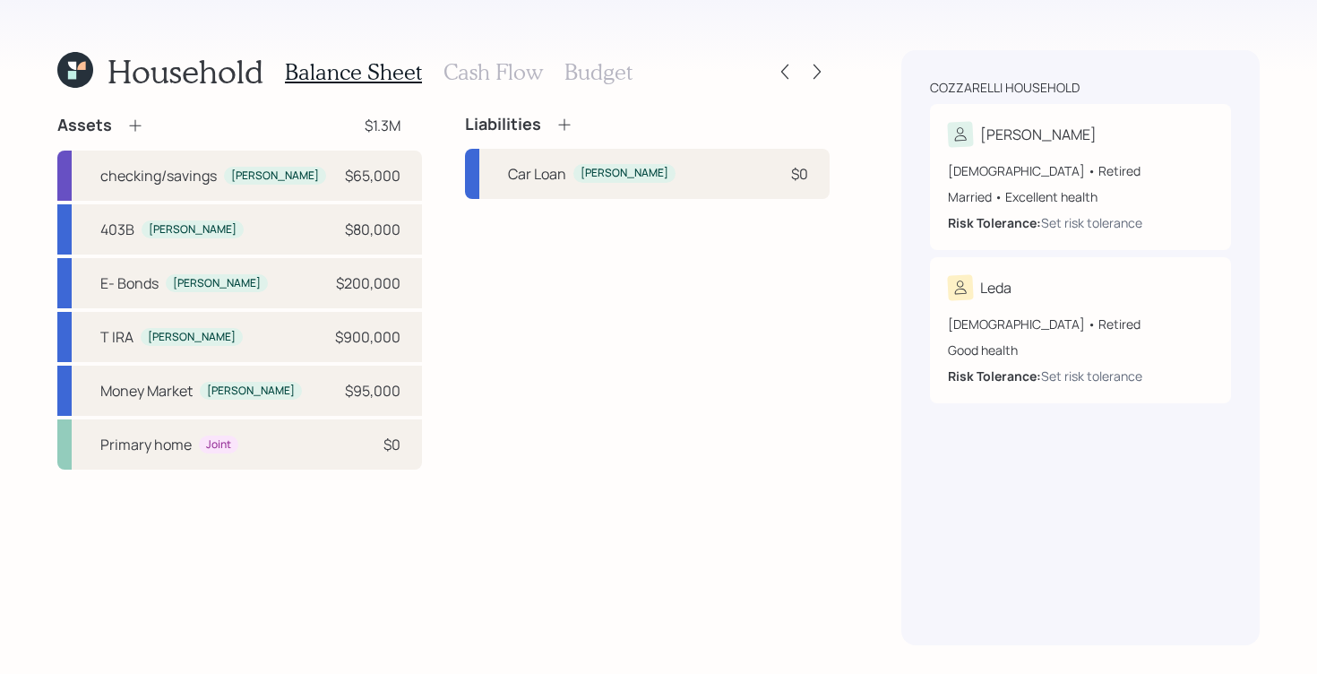
click at [140, 124] on icon at bounding box center [135, 125] width 18 height 18
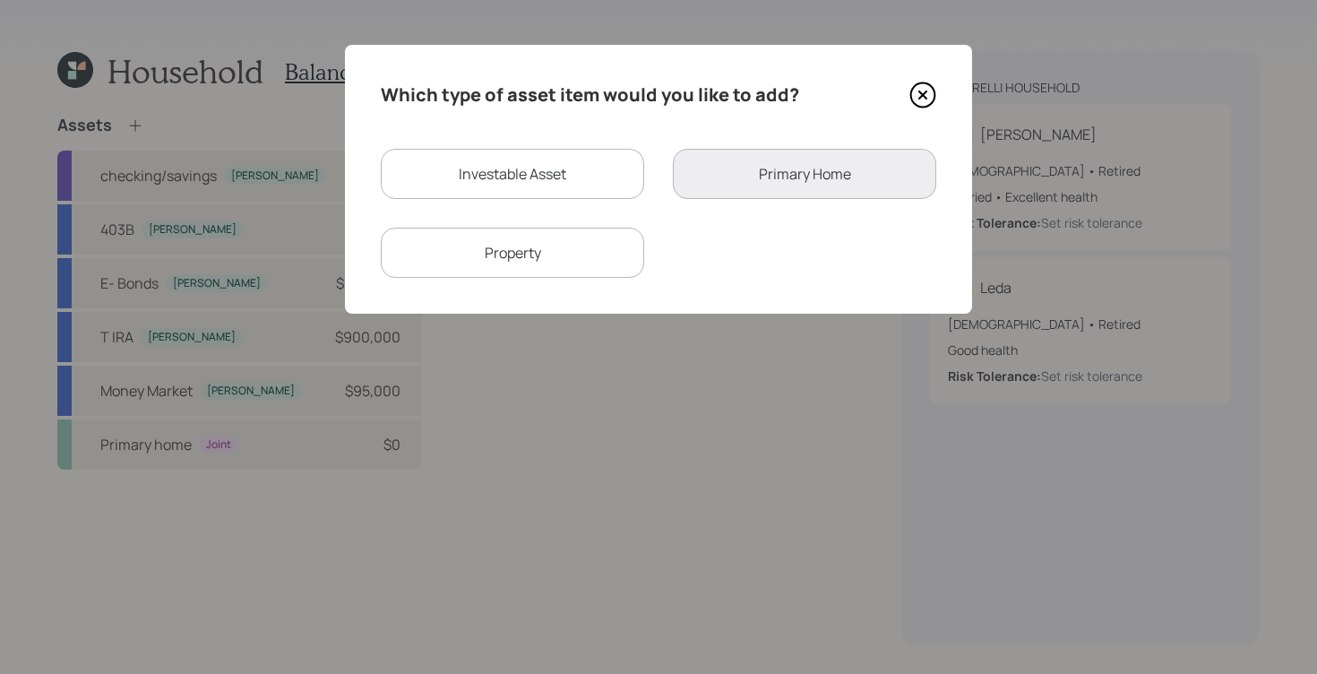
click at [915, 96] on icon at bounding box center [922, 95] width 27 height 27
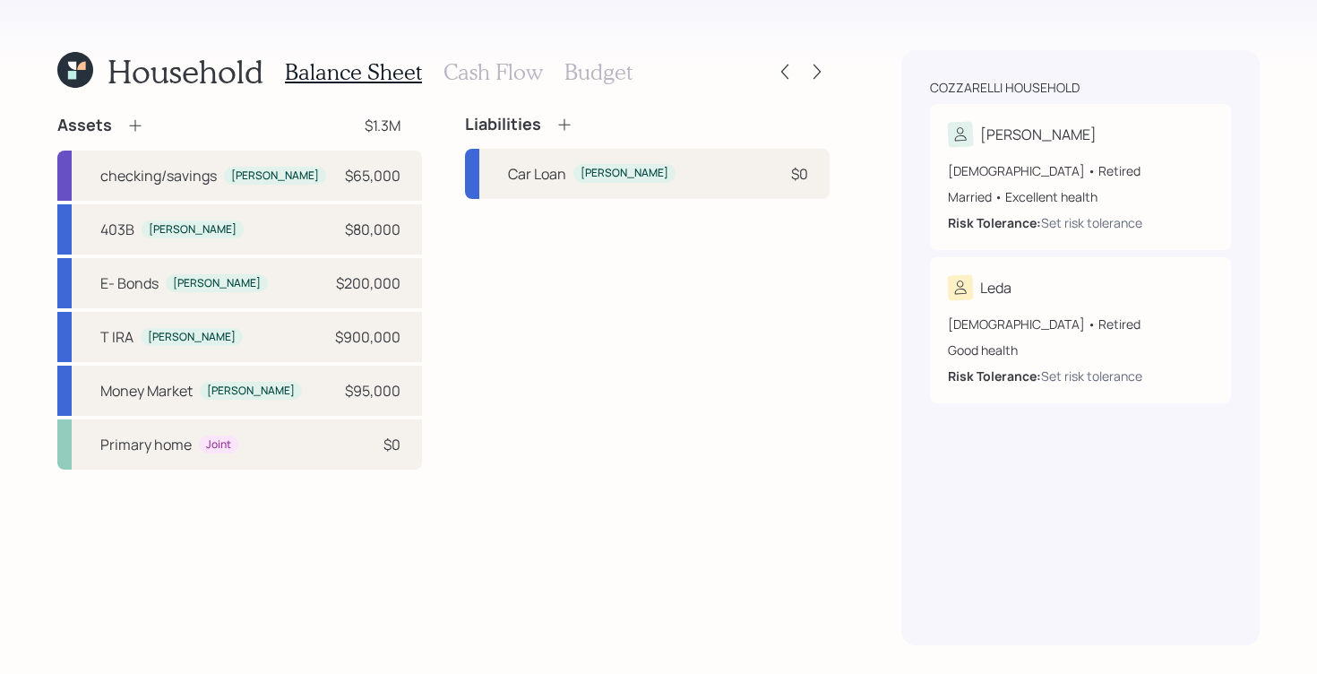
click at [138, 122] on icon at bounding box center [135, 125] width 18 height 18
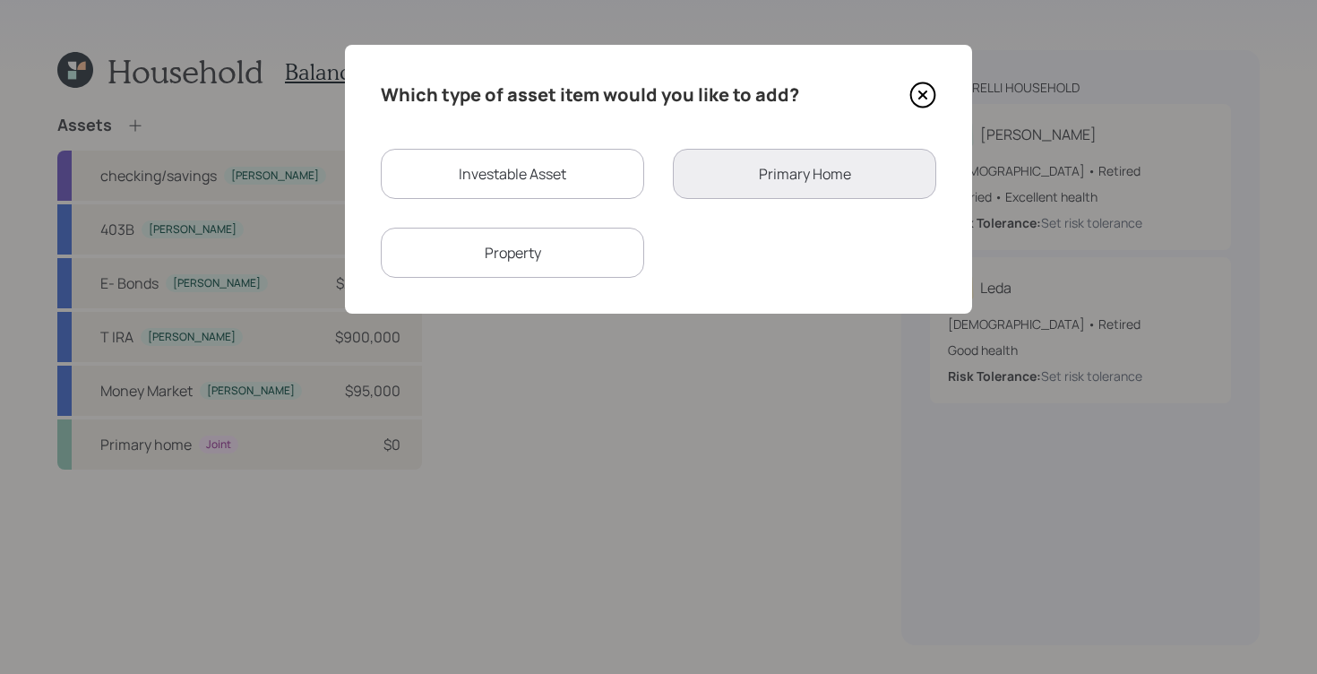
click at [521, 168] on div "Investable Asset" at bounding box center [512, 174] width 263 height 50
select select "taxable"
select select "balanced"
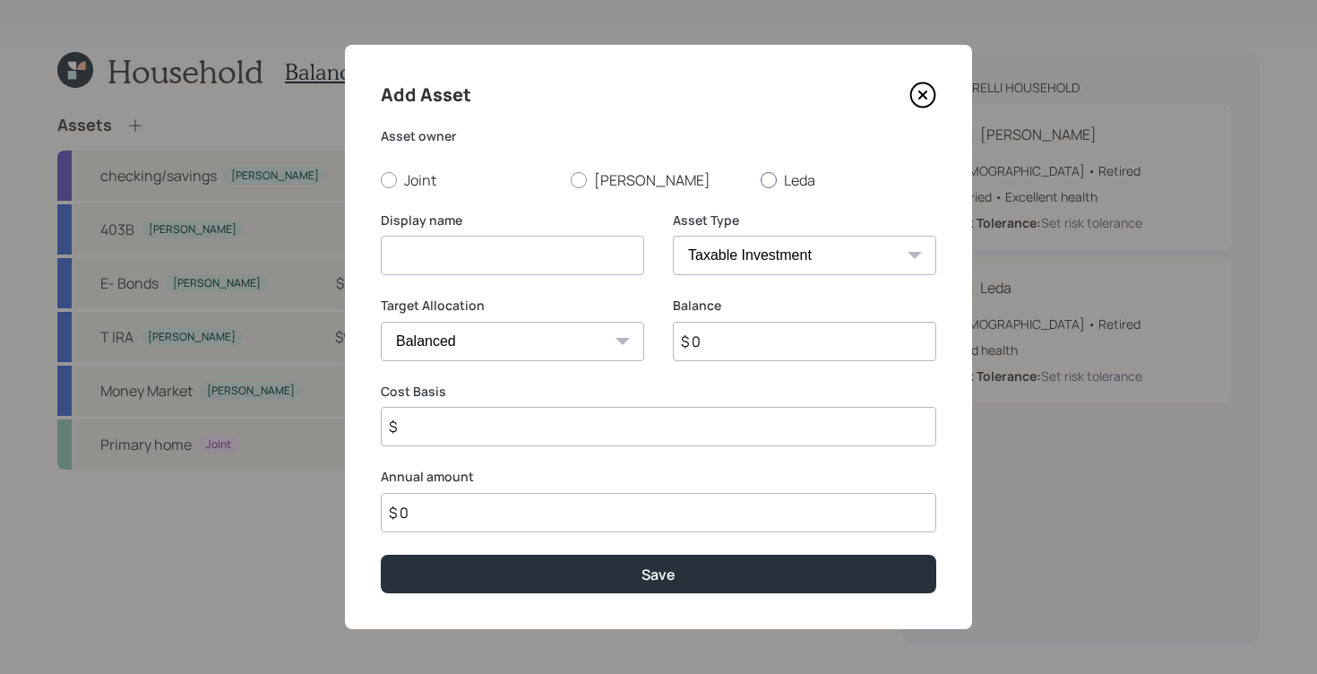
click at [761, 176] on div at bounding box center [769, 180] width 16 height 16
click at [760, 179] on input "Leda" at bounding box center [760, 179] width 1 height 1
radio input "true"
click at [757, 353] on input "$ 0" at bounding box center [804, 341] width 263 height 39
type input "$ 300,000"
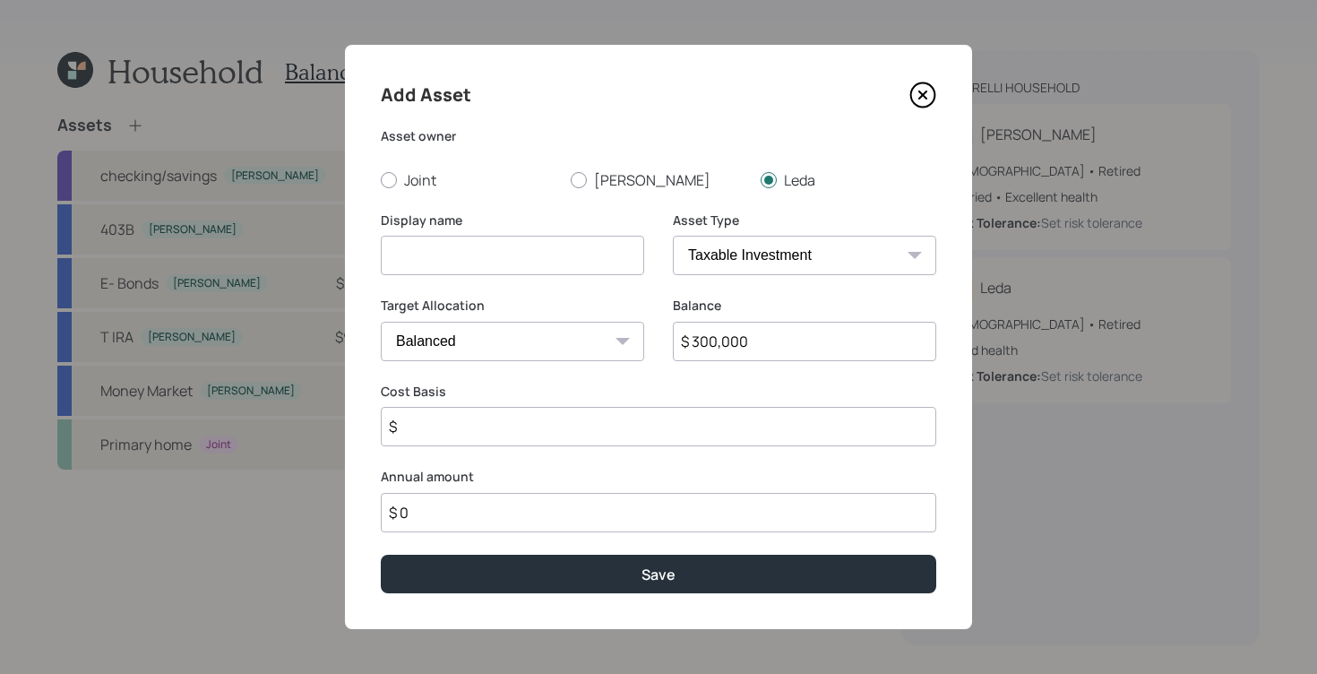
click at [549, 263] on input at bounding box center [512, 255] width 263 height 39
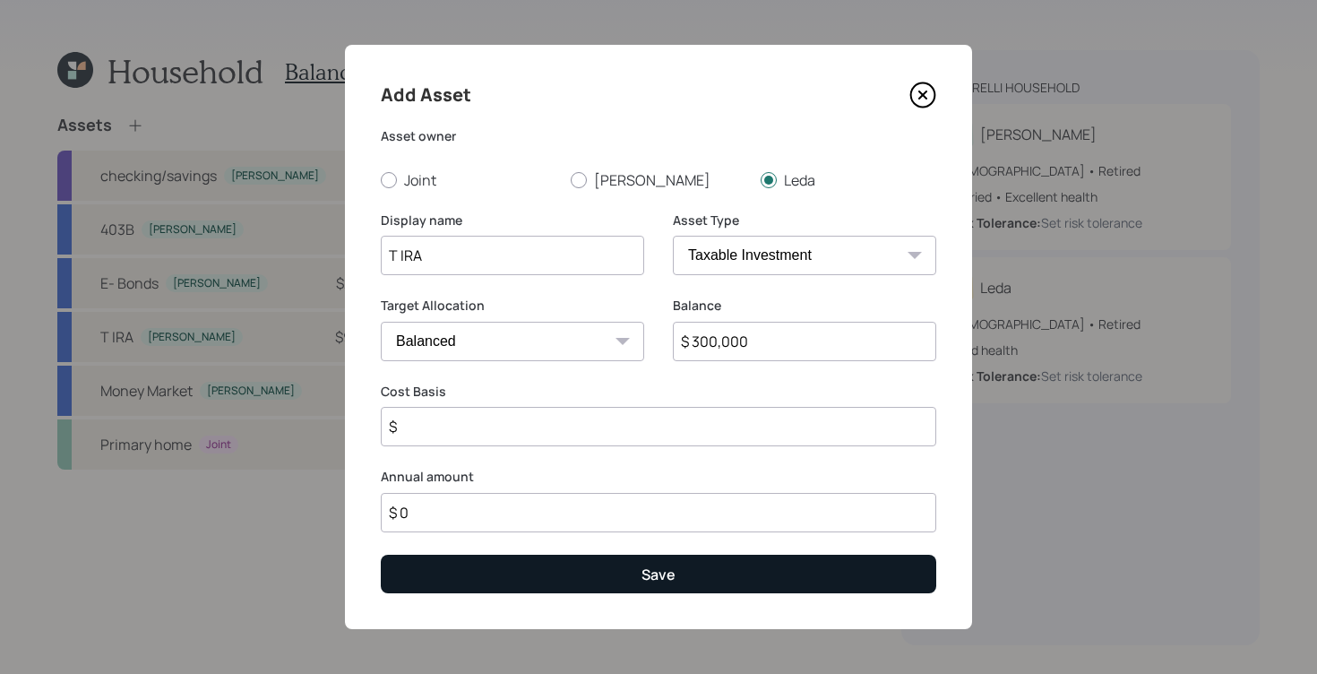
type input "T IRA"
click at [634, 562] on button "Save" at bounding box center [658, 574] width 555 height 39
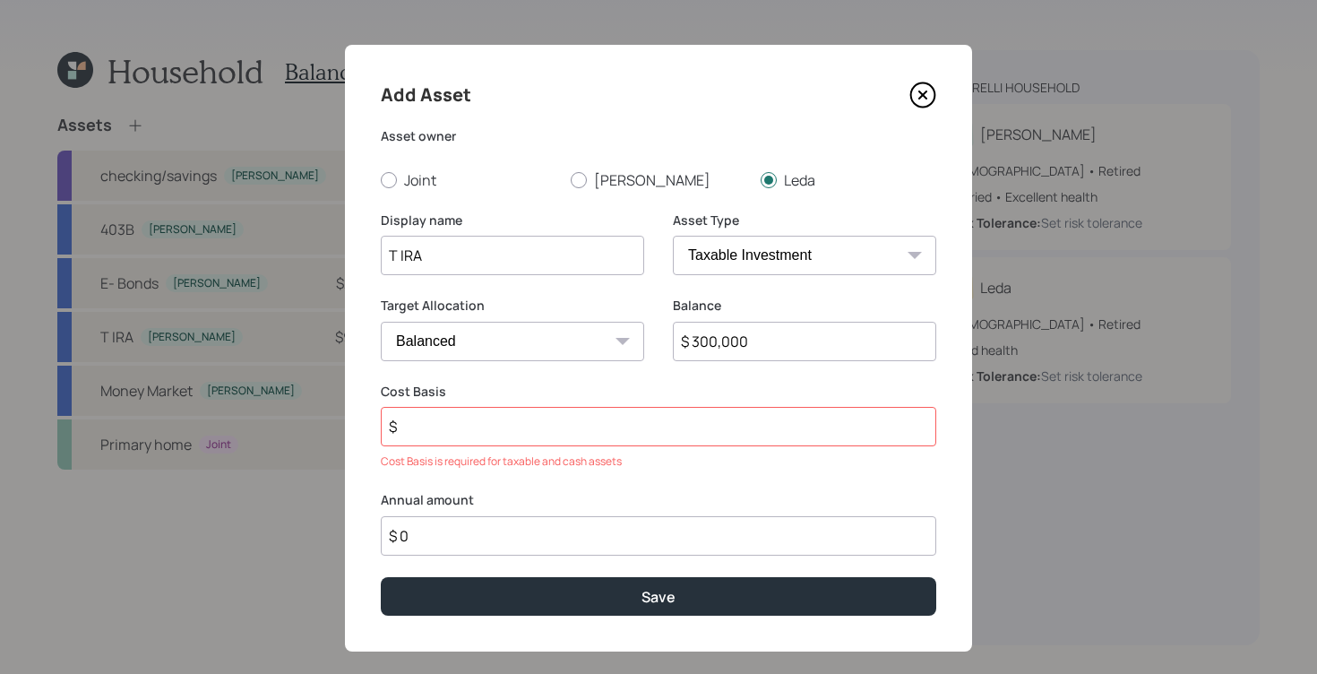
click at [504, 412] on input "$" at bounding box center [658, 426] width 555 height 39
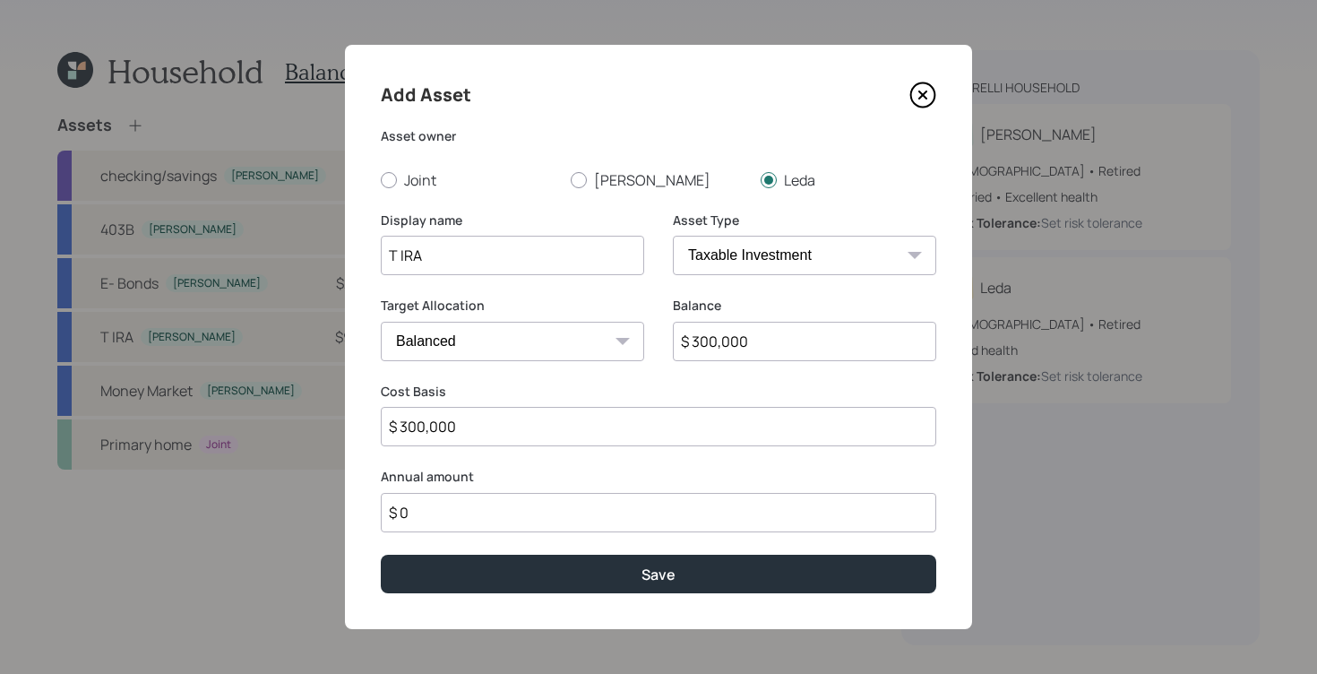
type input "$ 300,000"
click at [606, 549] on div "Add Asset Asset owner Joint [PERSON_NAME] Display name T IRA Asset Type SEP [PE…" at bounding box center [658, 337] width 627 height 584
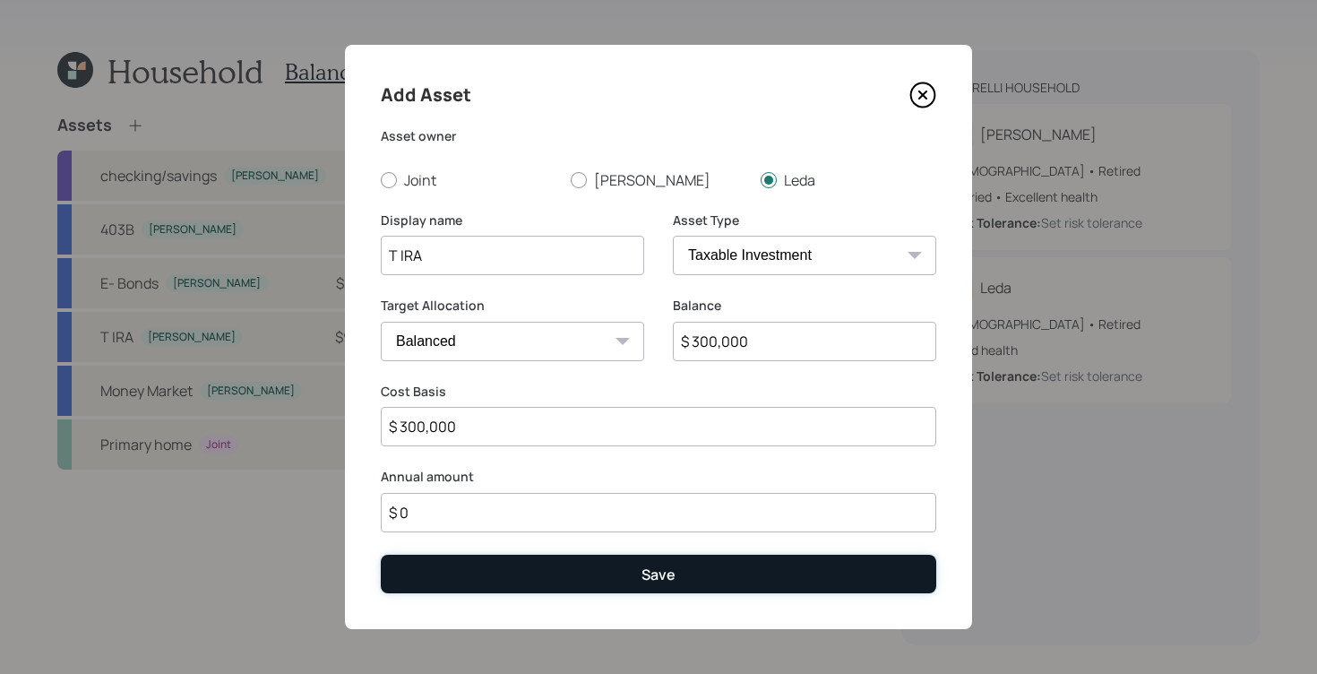
click at [611, 567] on button "Save" at bounding box center [658, 574] width 555 height 39
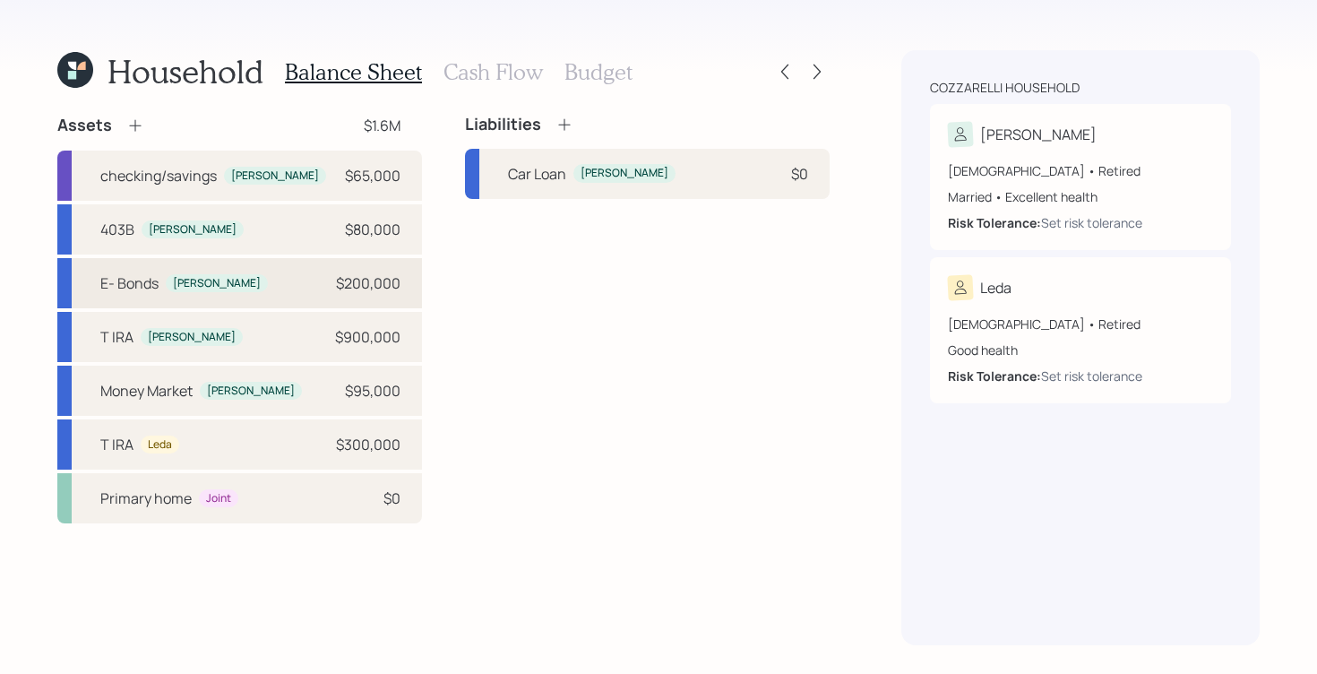
click at [279, 292] on div "E- [PERSON_NAME] $200,000" at bounding box center [239, 283] width 365 height 50
select select "taxable"
select select "balanced"
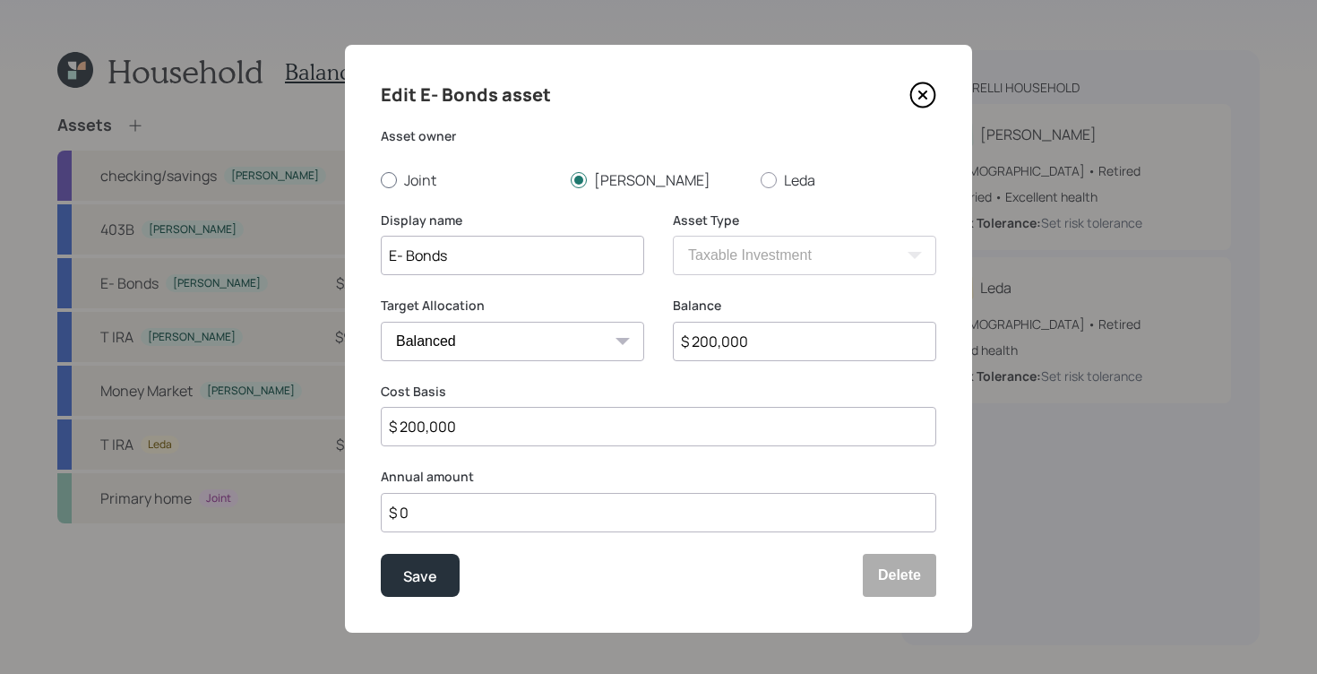
click at [386, 183] on div at bounding box center [389, 180] width 16 height 16
click at [381, 180] on input "Joint" at bounding box center [380, 179] width 1 height 1
radio input "true"
click at [439, 582] on button "Save" at bounding box center [420, 575] width 79 height 43
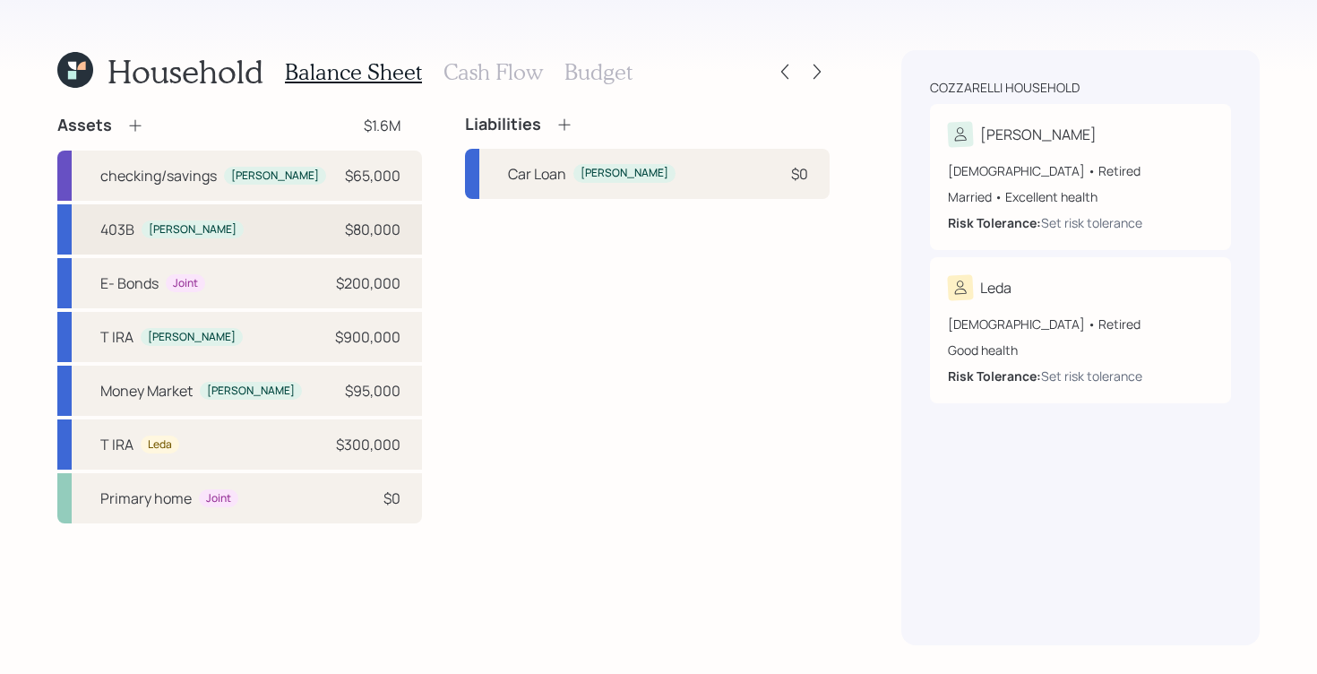
click at [252, 235] on div "403B [PERSON_NAME] $80,000" at bounding box center [239, 229] width 365 height 50
select select "public_school_sponsored"
select select "balanced"
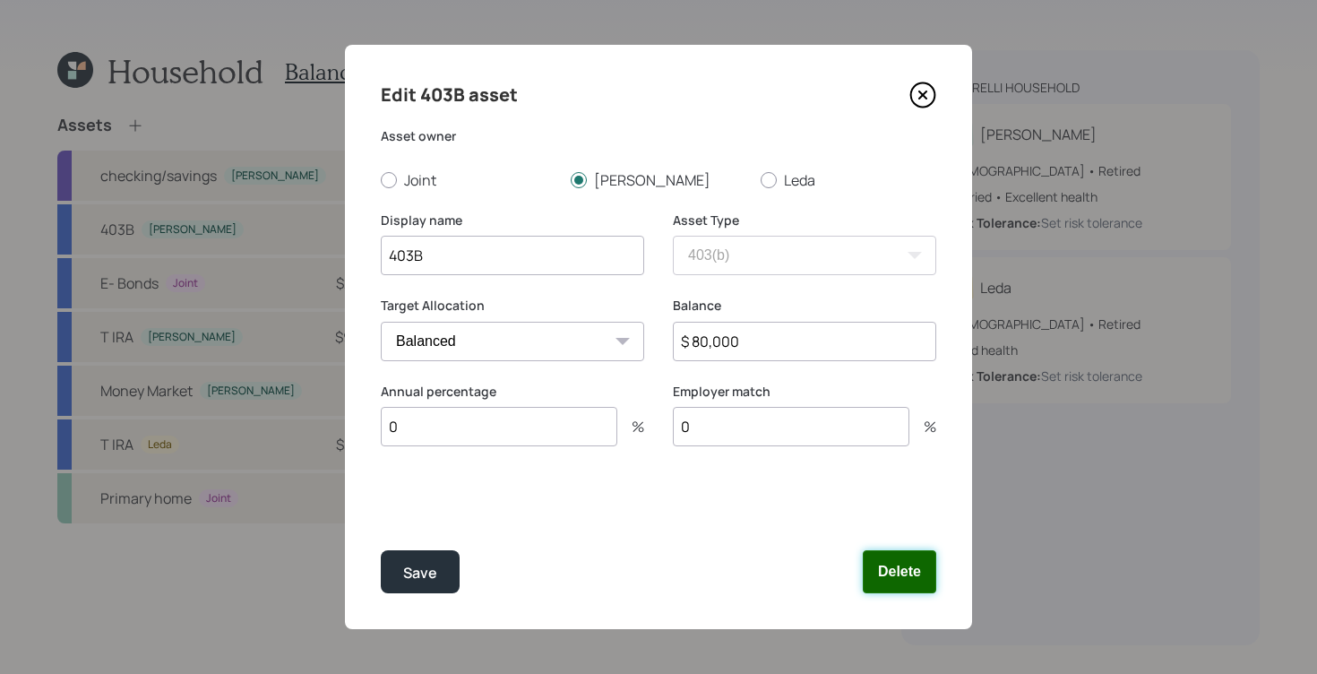
click at [925, 575] on button "Delete" at bounding box center [899, 571] width 73 height 43
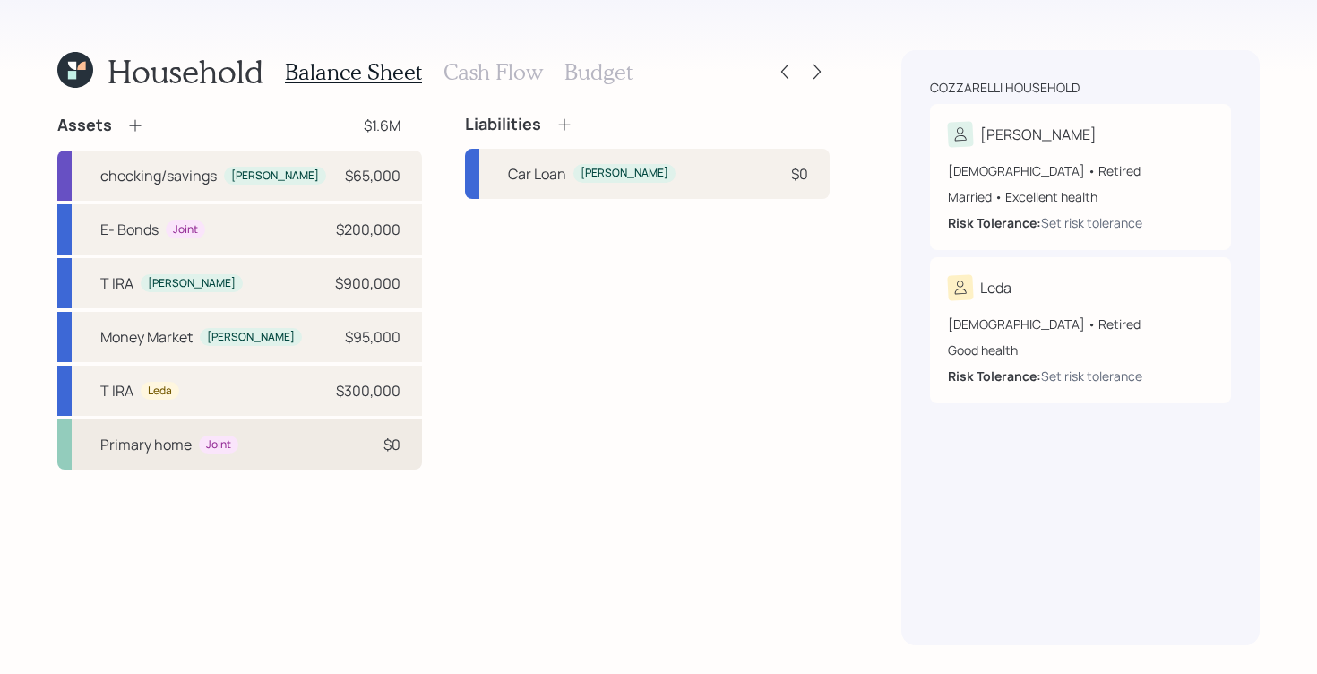
click at [195, 460] on div "Primary home Joint $0" at bounding box center [239, 444] width 365 height 50
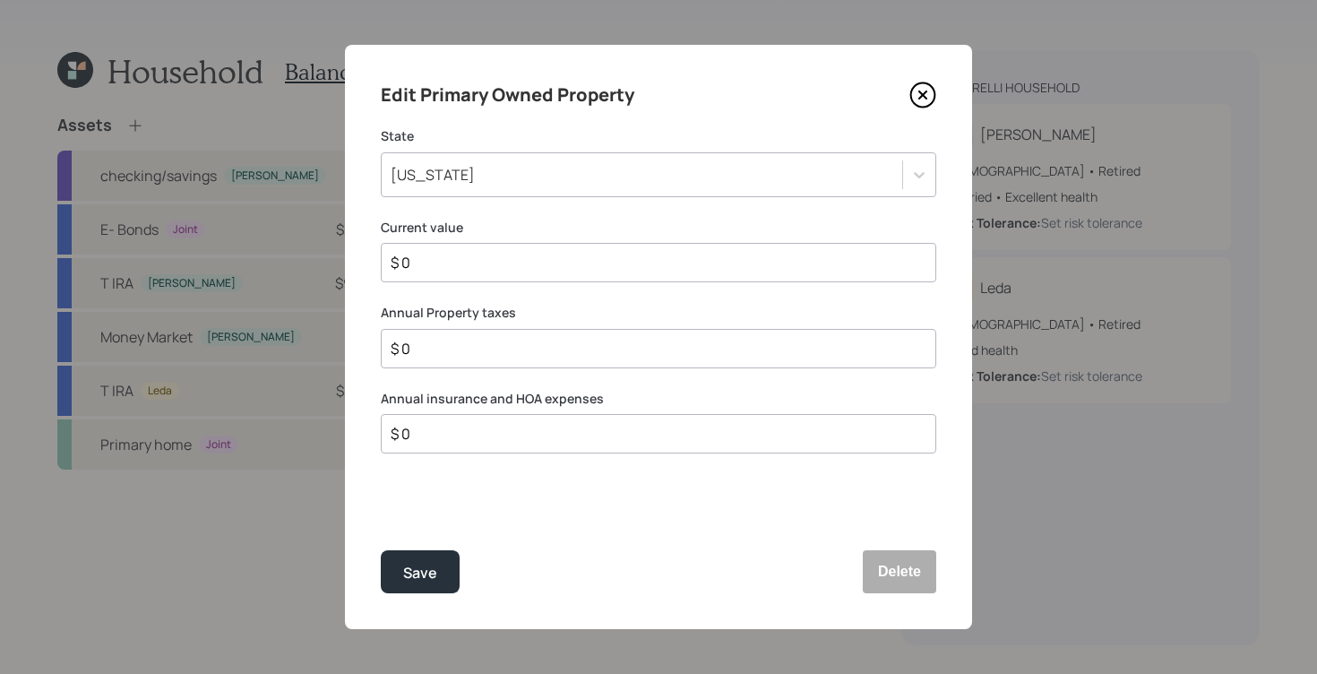
click at [625, 267] on input "$ 0" at bounding box center [651, 262] width 525 height 21
click at [921, 97] on icon at bounding box center [922, 94] width 7 height 7
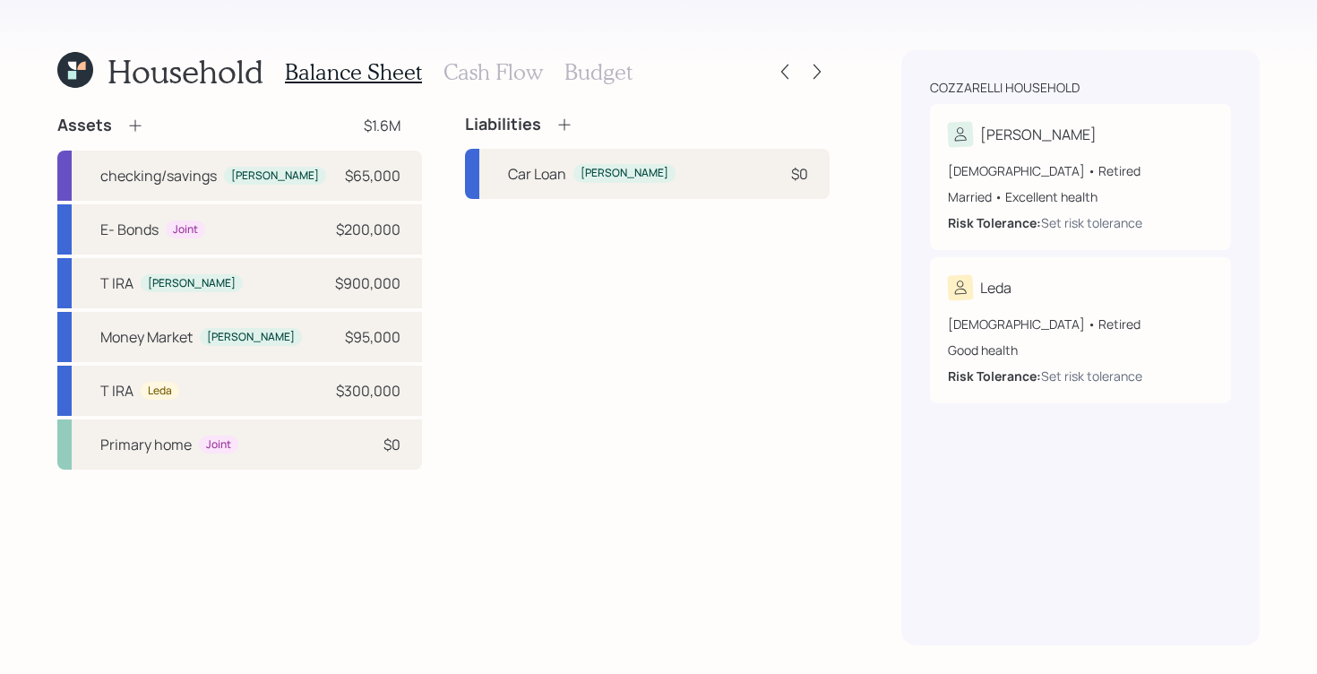
click at [130, 128] on icon at bounding box center [135, 125] width 18 height 18
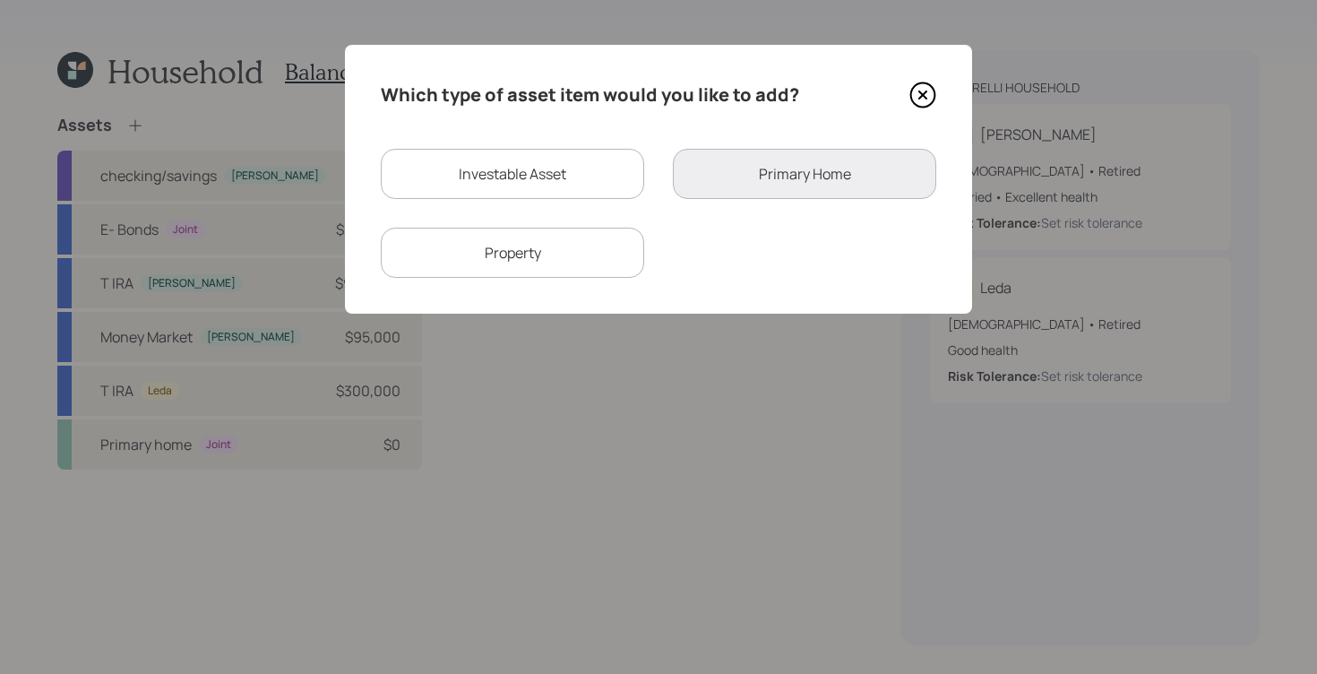
click at [552, 186] on div "Investable Asset" at bounding box center [512, 174] width 263 height 50
select select "taxable"
select select "balanced"
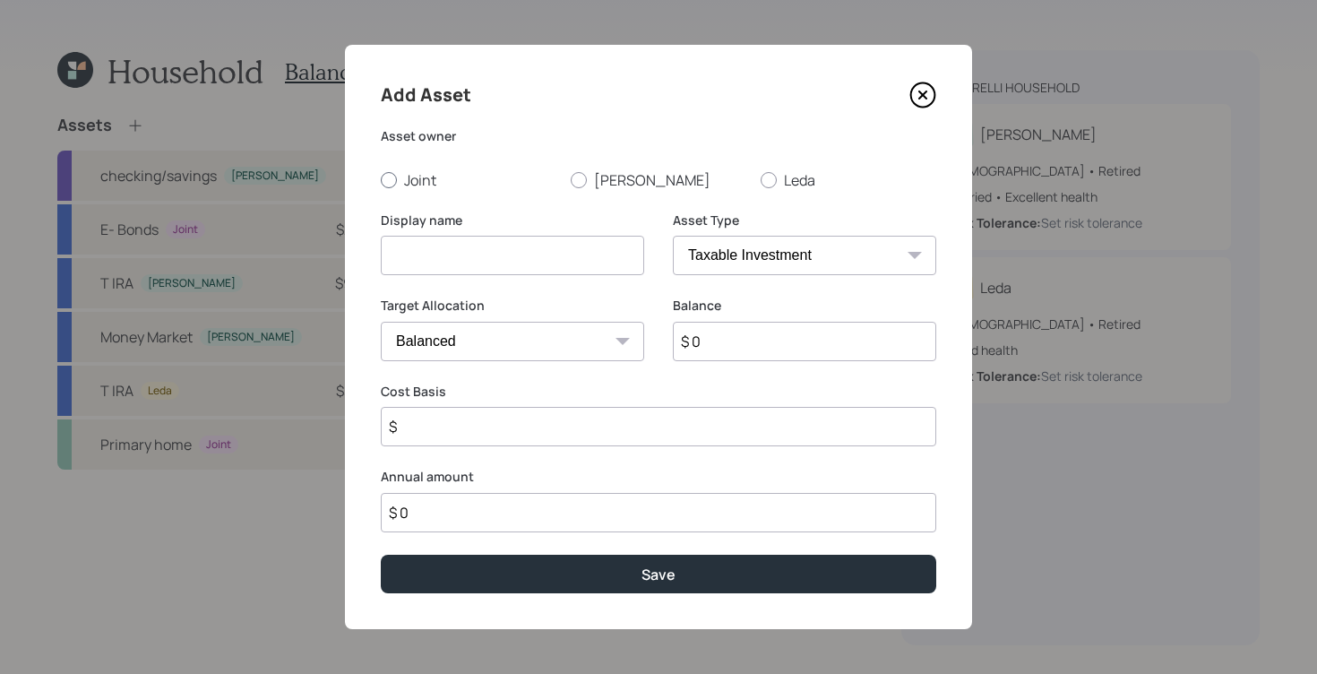
click at [389, 178] on div at bounding box center [389, 180] width 16 height 16
click at [381, 179] on input "Joint" at bounding box center [380, 179] width 1 height 1
radio input "true"
click at [469, 240] on input at bounding box center [512, 255] width 263 height 39
type input "Insurance"
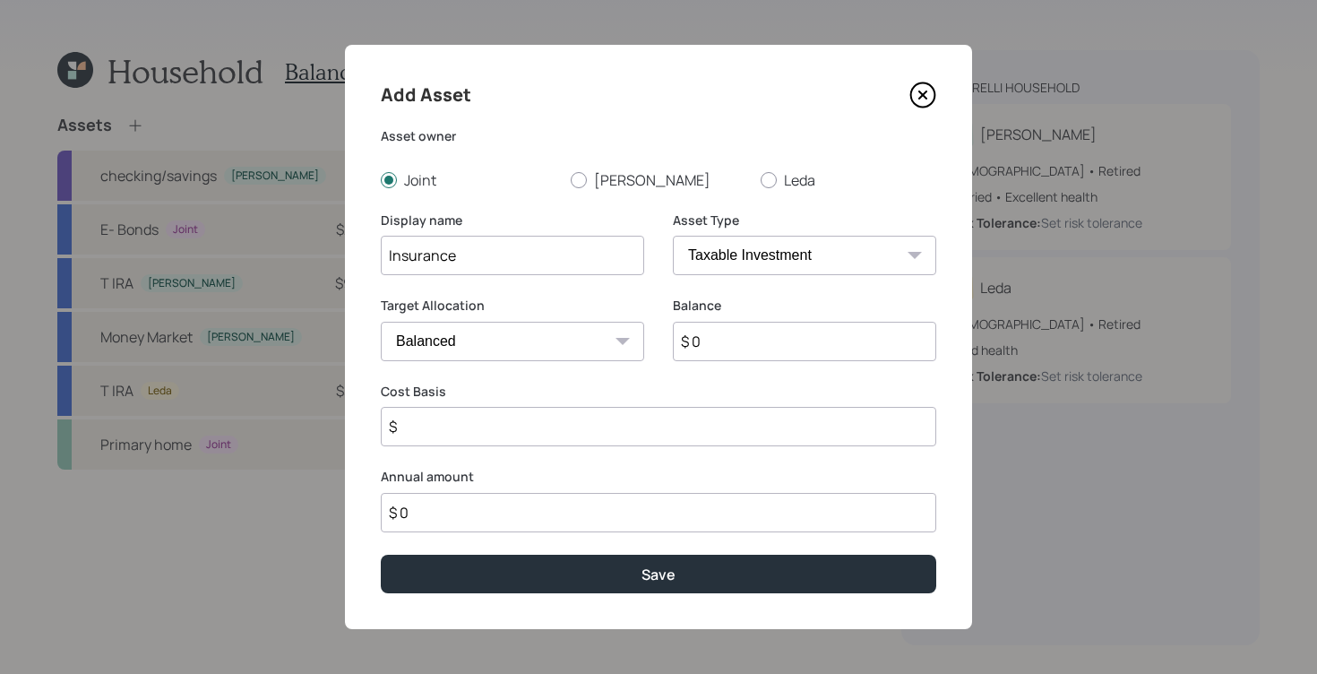
click at [745, 345] on input "$ 0" at bounding box center [804, 341] width 263 height 39
type input "$ 100,000"
click at [570, 416] on input "$" at bounding box center [658, 426] width 555 height 39
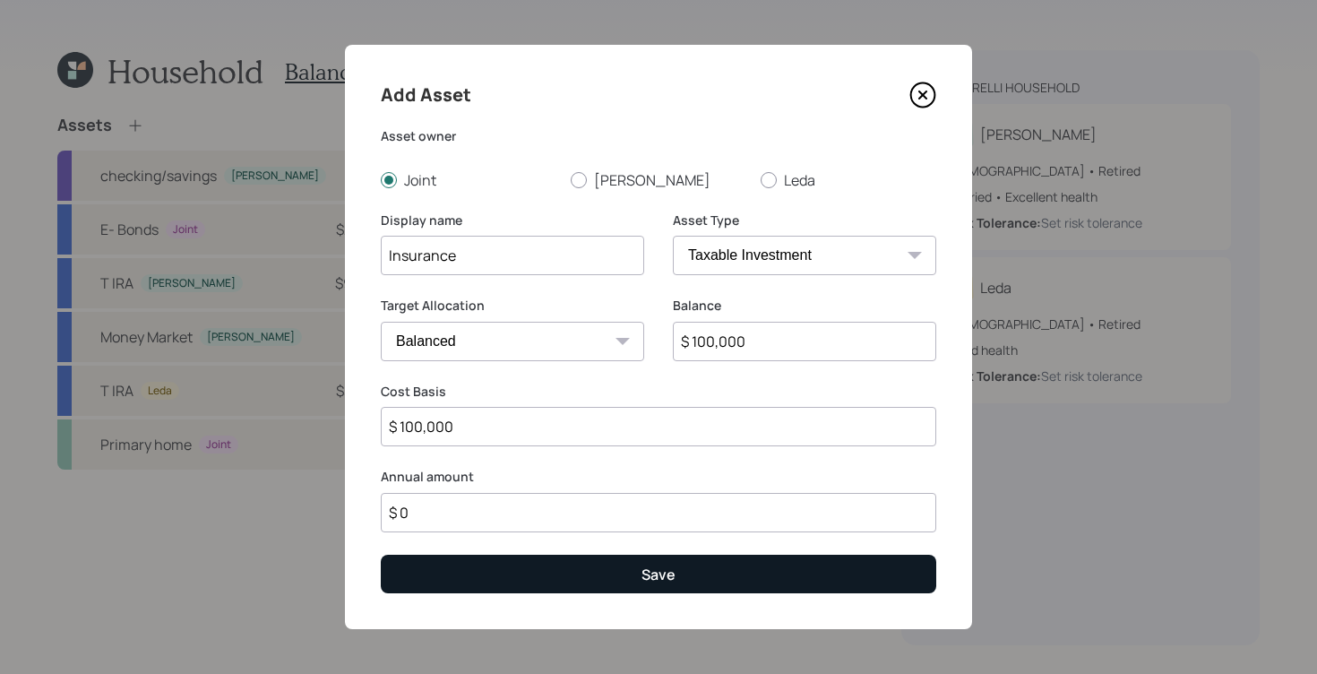
type input "$ 100,000"
click at [647, 557] on button "Save" at bounding box center [658, 574] width 555 height 39
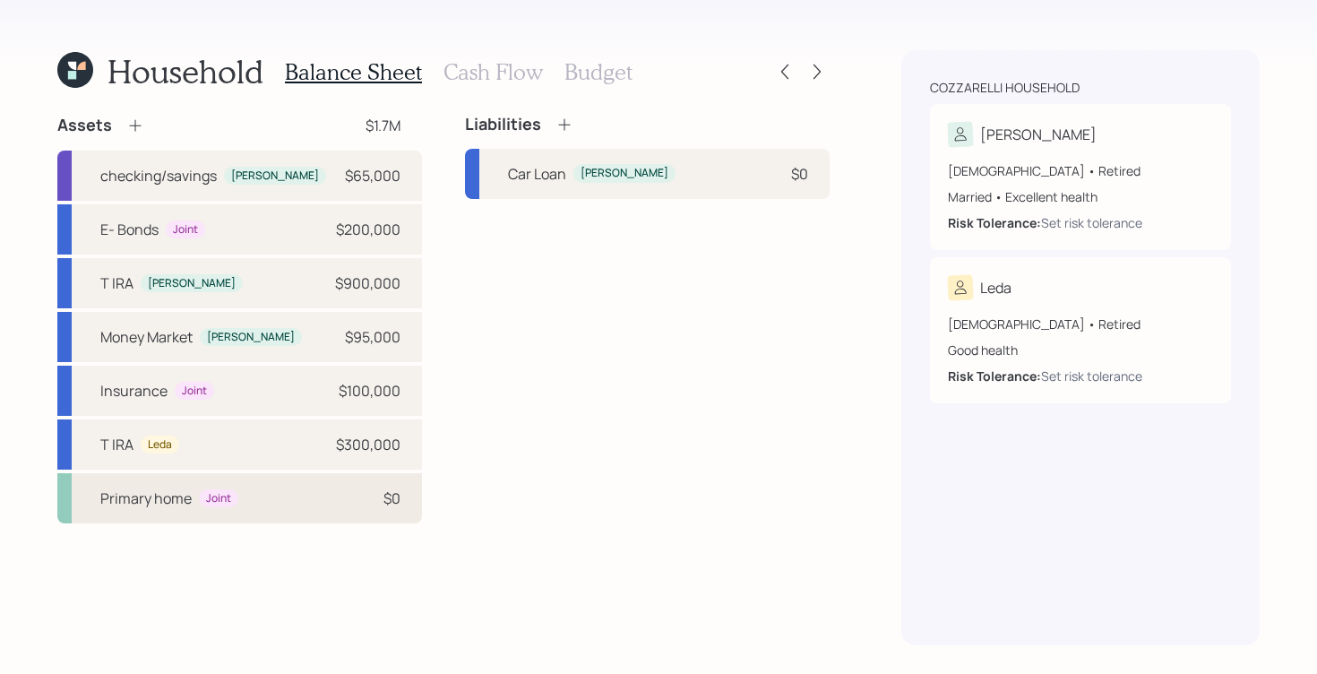
click at [271, 503] on div "Primary home Joint $0" at bounding box center [239, 498] width 365 height 50
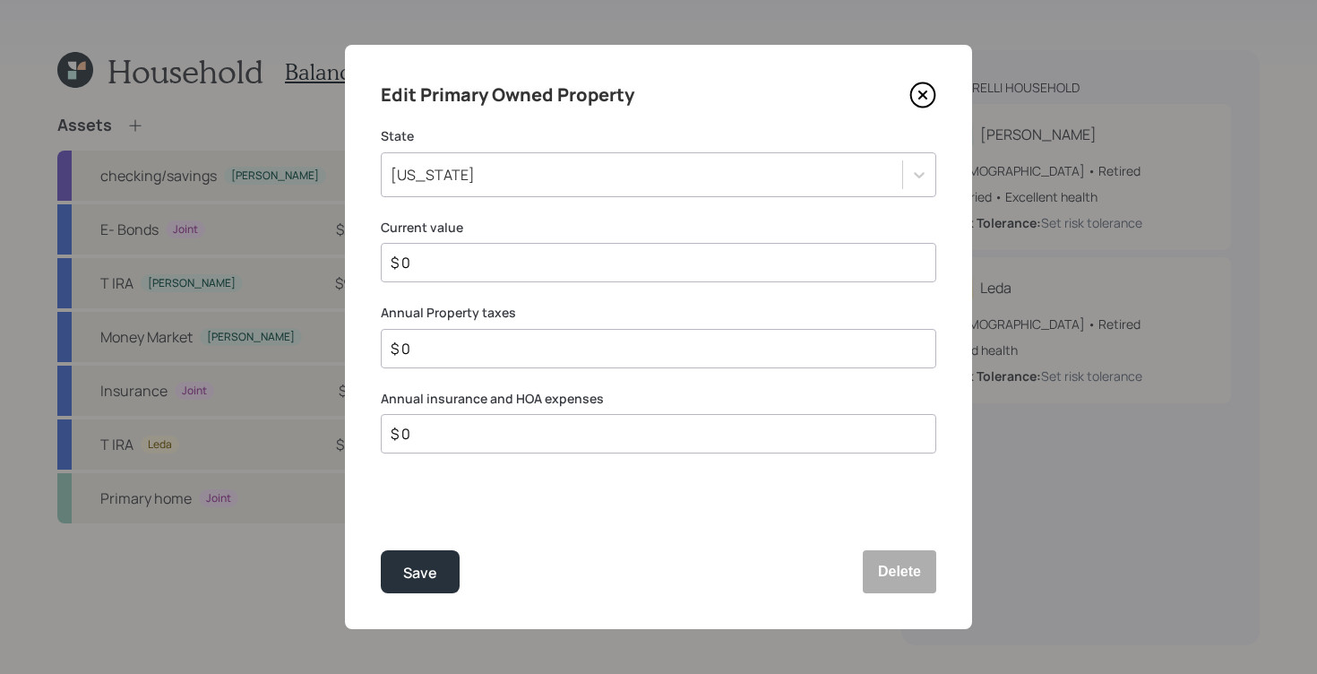
click at [924, 97] on icon at bounding box center [922, 94] width 7 height 7
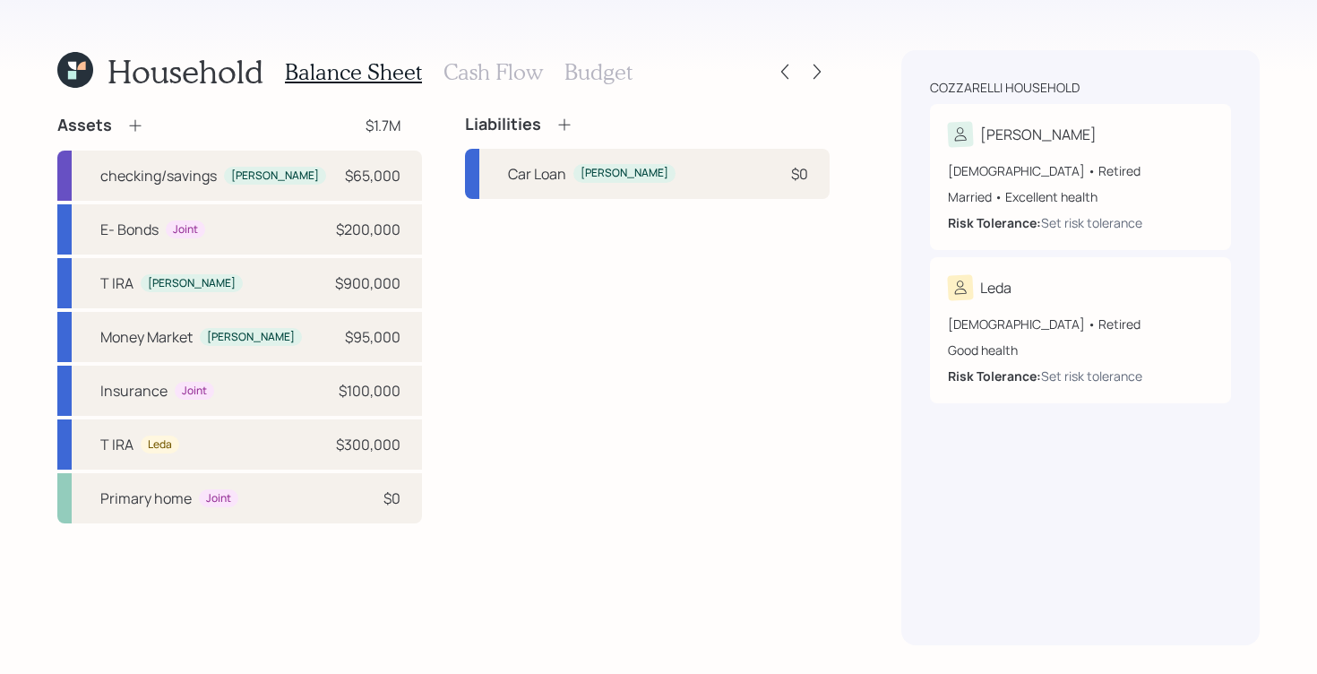
click at [519, 82] on h3 "Cash Flow" at bounding box center [492, 72] width 99 height 26
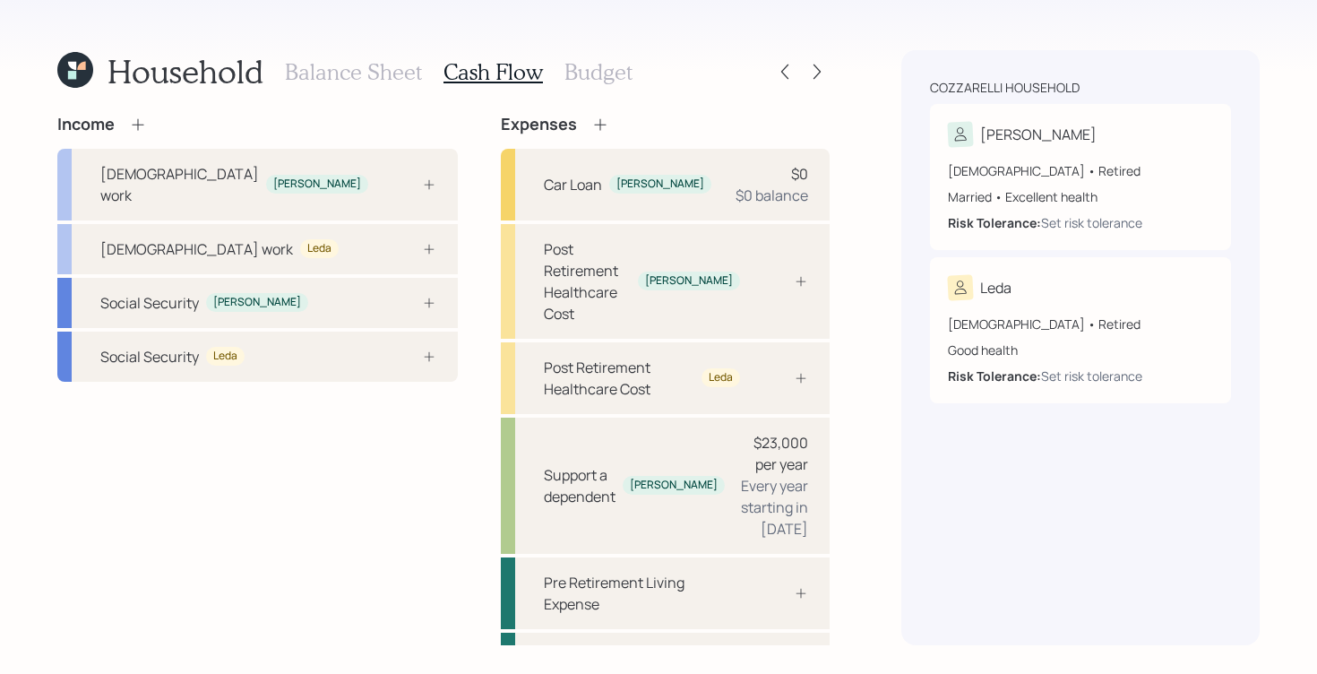
click at [376, 89] on div "Balance Sheet Cash Flow Budget" at bounding box center [459, 71] width 348 height 43
click at [342, 64] on h3 "Balance Sheet" at bounding box center [353, 72] width 137 height 26
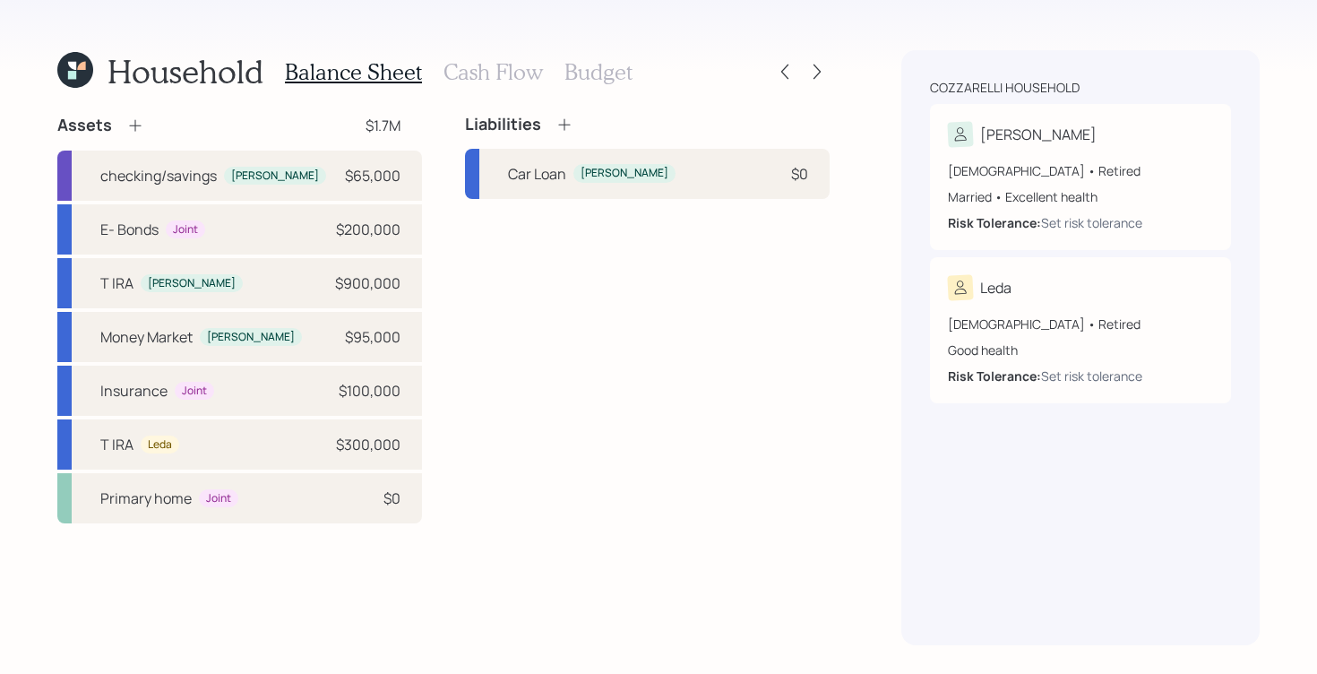
click at [142, 127] on icon at bounding box center [135, 125] width 18 height 18
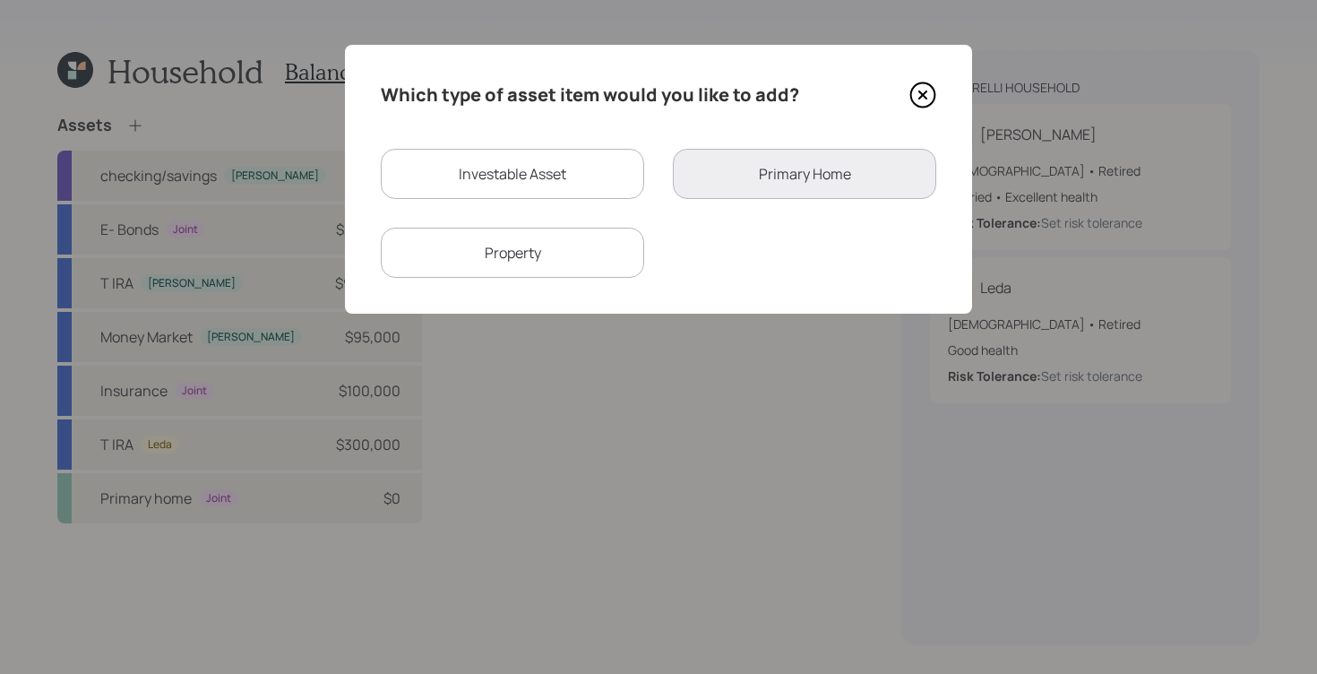
click at [513, 185] on div "Investable Asset" at bounding box center [512, 174] width 263 height 50
select select "taxable"
select select "balanced"
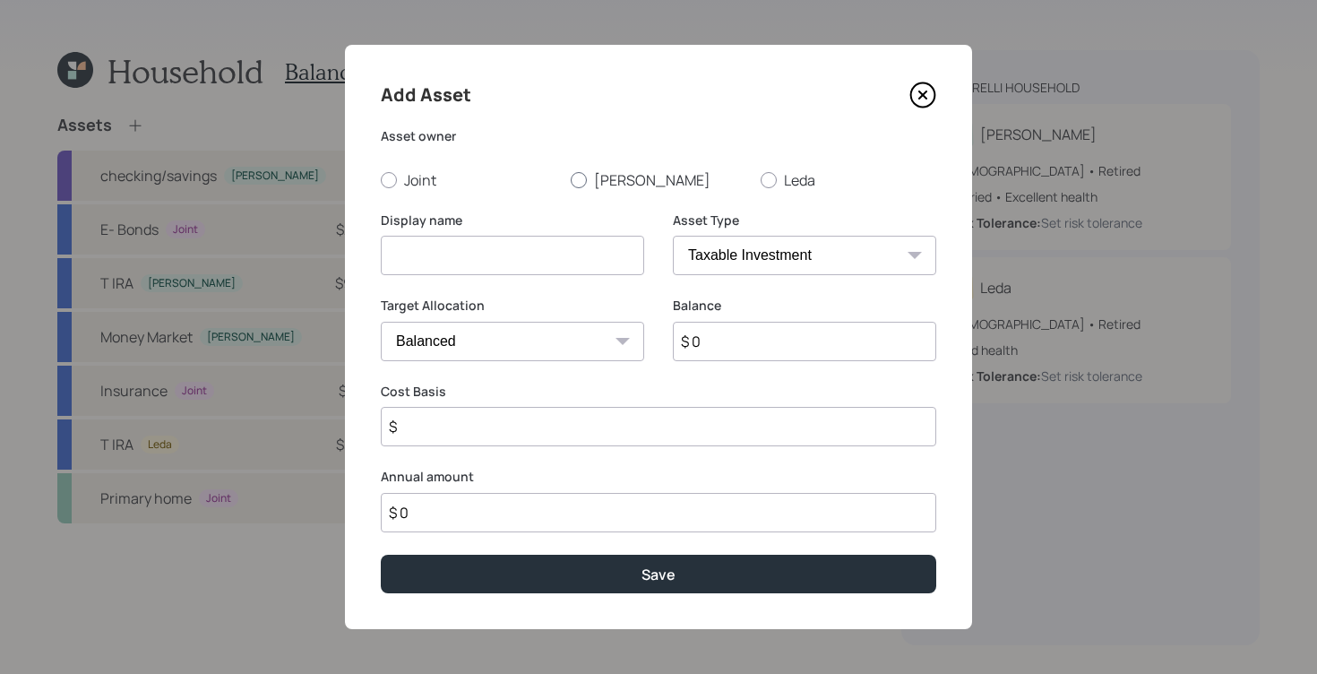
drag, startPoint x: 572, startPoint y: 176, endPoint x: 568, endPoint y: 187, distance: 12.5
click at [574, 175] on div at bounding box center [579, 180] width 16 height 16
click at [571, 179] on input "[PERSON_NAME]" at bounding box center [570, 179] width 1 height 1
radio input "true"
click at [545, 254] on input at bounding box center [512, 255] width 263 height 39
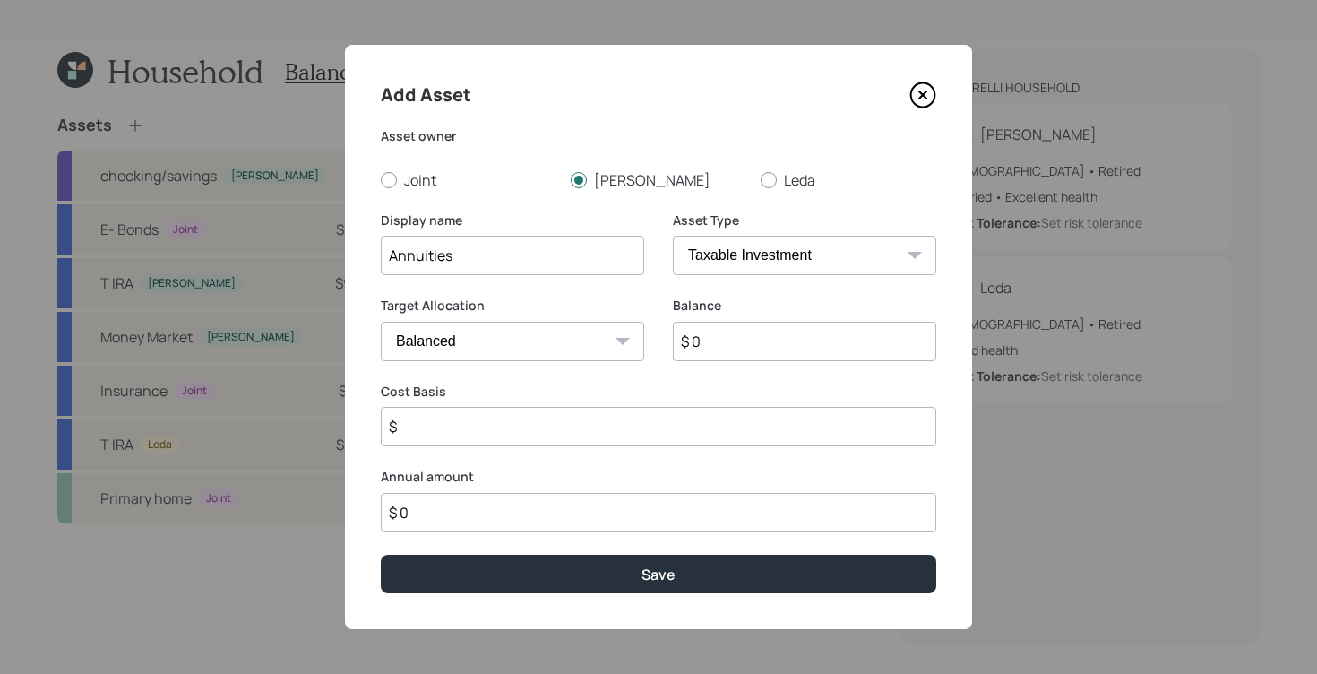
type input "Annuities"
click at [809, 234] on div "Asset Type SEP [PERSON_NAME] IRA 401(k) [PERSON_NAME] 401(k) 403(b) [PERSON_NAM…" at bounding box center [804, 243] width 263 height 64
click at [809, 243] on select "SEP [PERSON_NAME] IRA 401(k) [PERSON_NAME] 401(k) 403(b) [PERSON_NAME] 403(b) 4…" at bounding box center [804, 255] width 263 height 39
click at [673, 236] on select "SEP [PERSON_NAME] IRA 401(k) [PERSON_NAME] 401(k) 403(b) [PERSON_NAME] 403(b) 4…" at bounding box center [804, 255] width 263 height 39
click at [766, 348] on input "$ 0" at bounding box center [804, 341] width 263 height 39
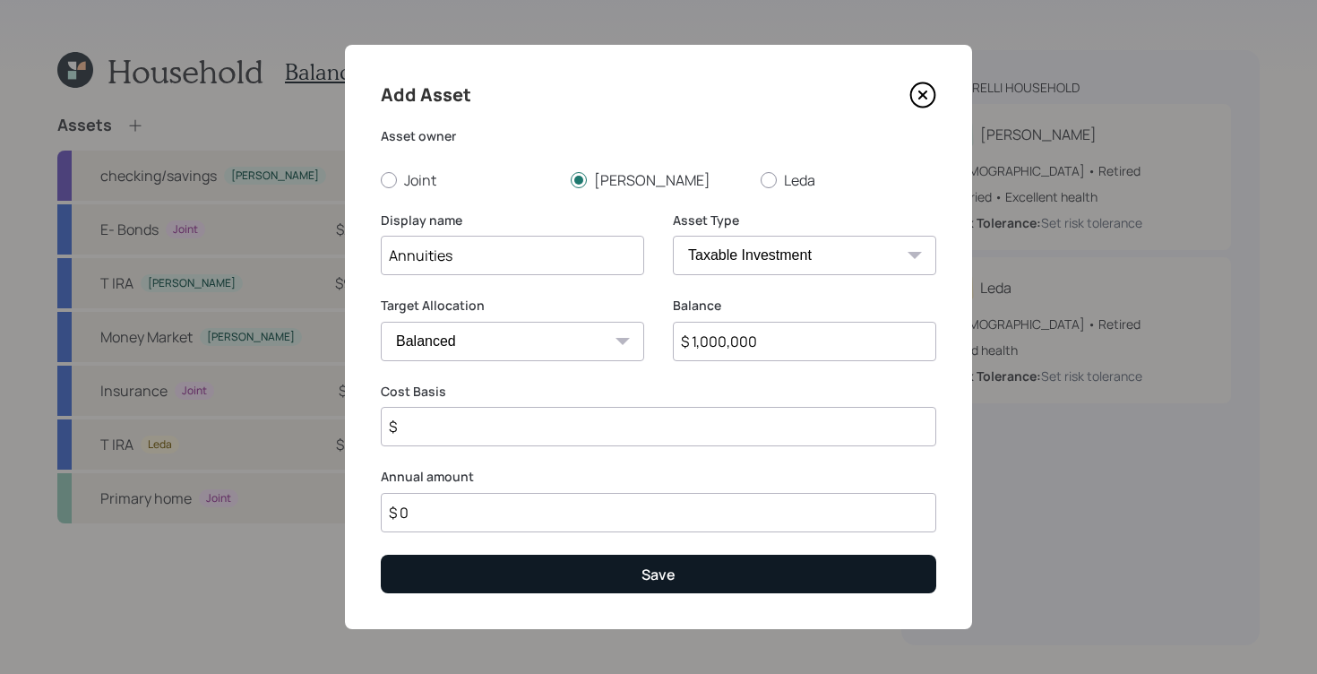
type input "$ 1,000,000"
click at [651, 569] on div "Save" at bounding box center [658, 574] width 34 height 20
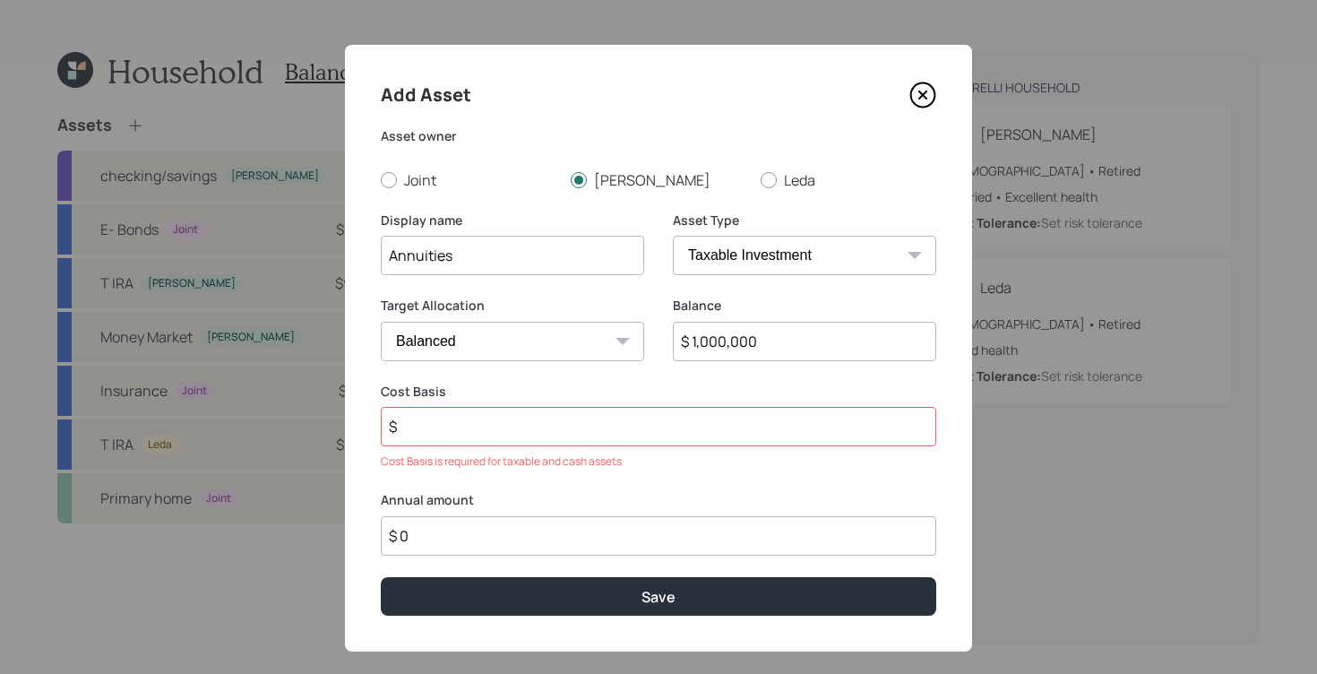
click at [551, 422] on input "$" at bounding box center [658, 426] width 555 height 39
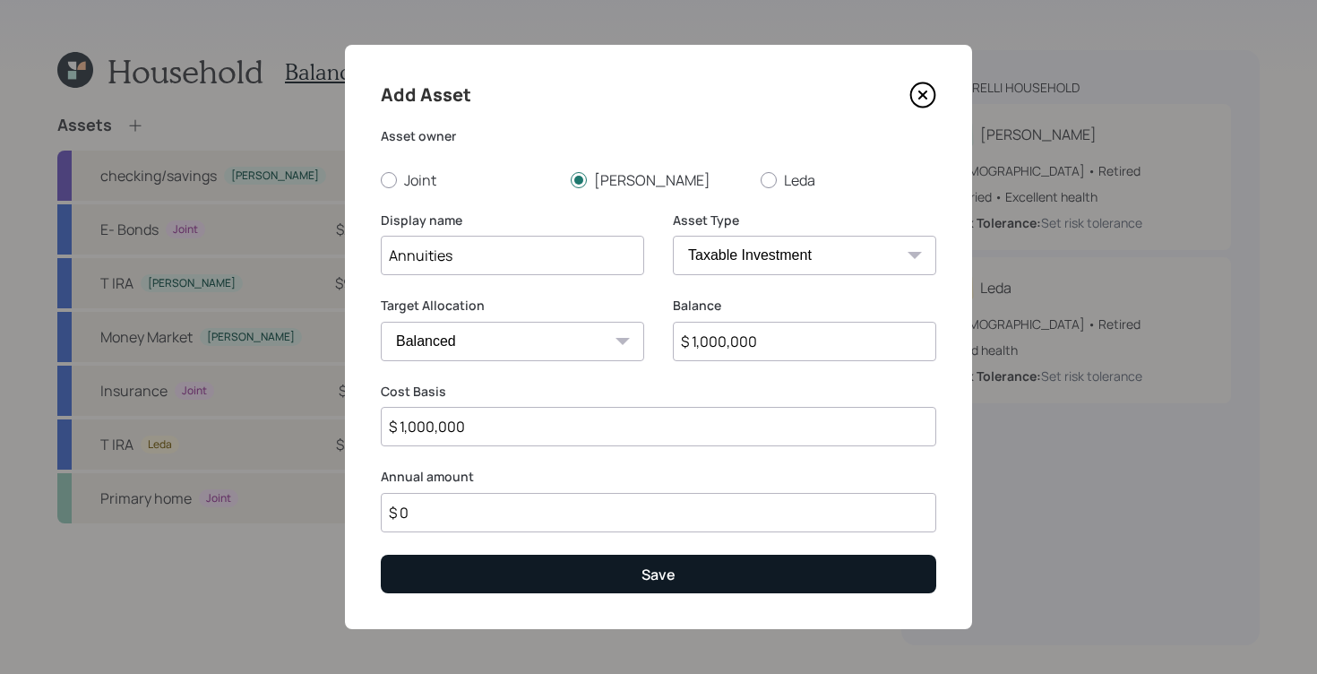
type input "$ 1,000,000"
click at [649, 562] on button "Save" at bounding box center [658, 574] width 555 height 39
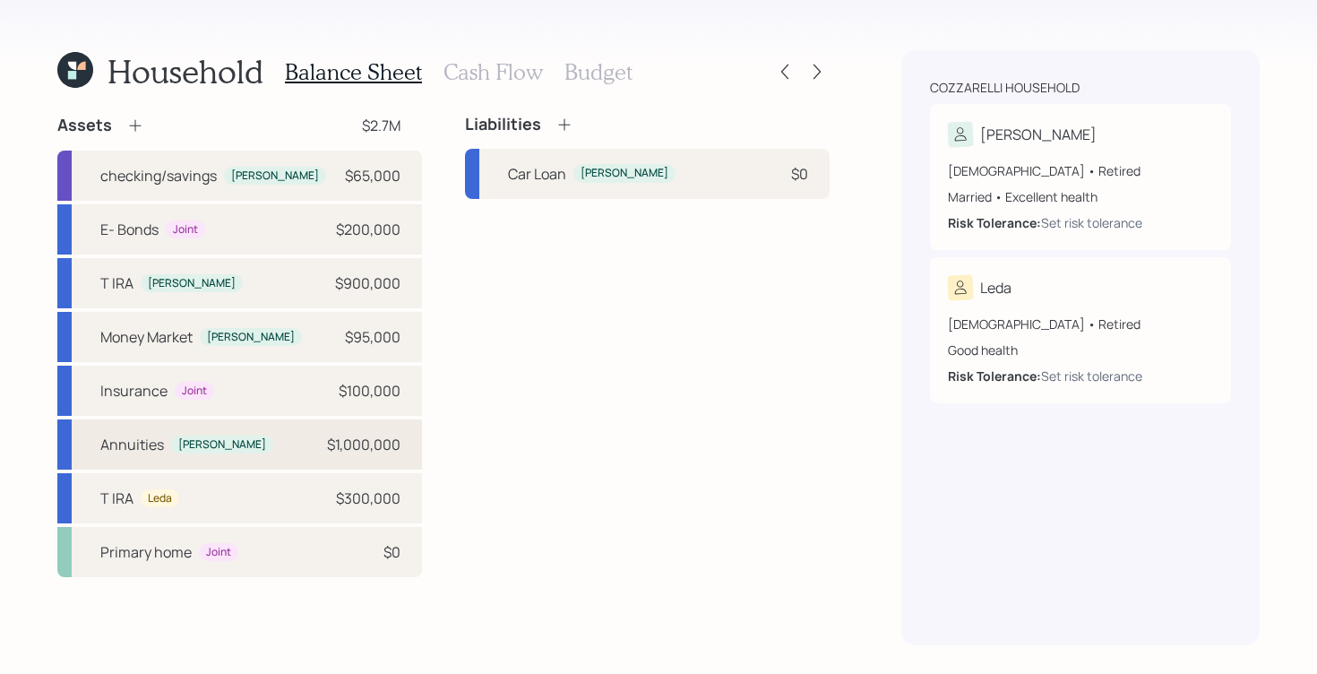
click at [268, 451] on div "Annuities [PERSON_NAME] $1,000,000" at bounding box center [239, 444] width 365 height 50
select select "taxable"
select select "balanced"
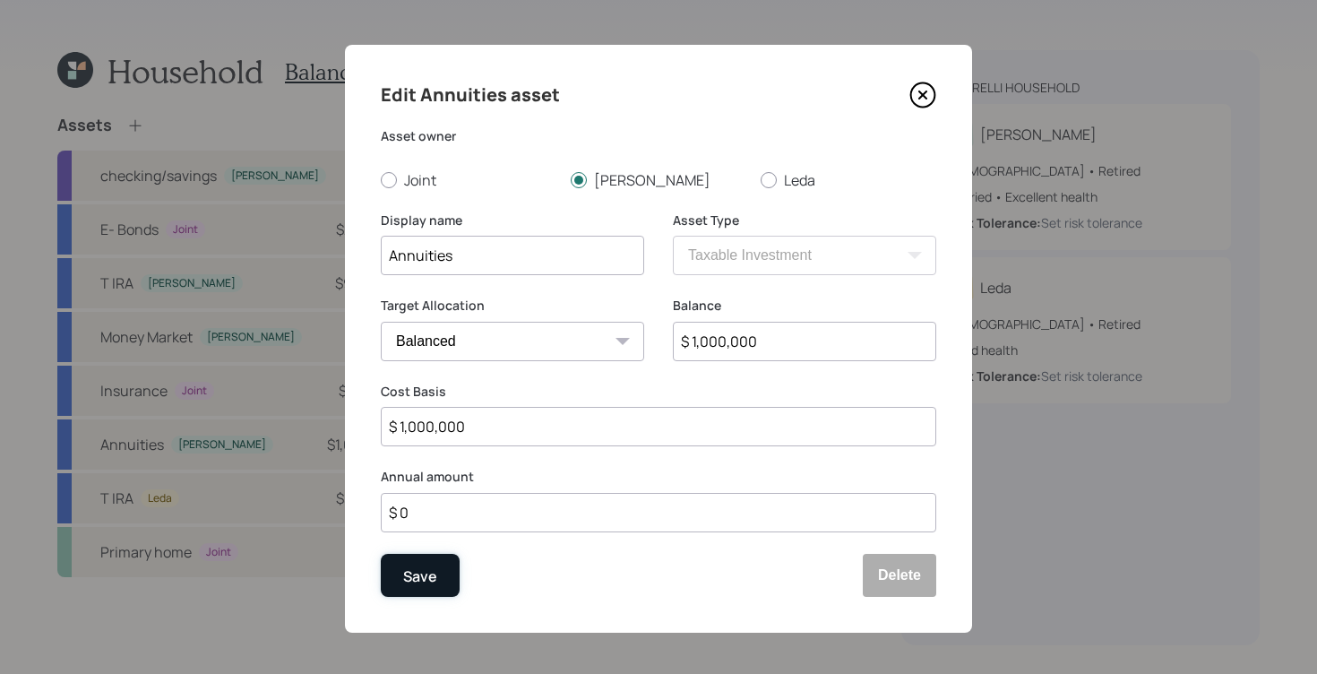
drag, startPoint x: 424, startPoint y: 585, endPoint x: 438, endPoint y: 570, distance: 20.9
click at [426, 585] on div "Save" at bounding box center [420, 575] width 34 height 24
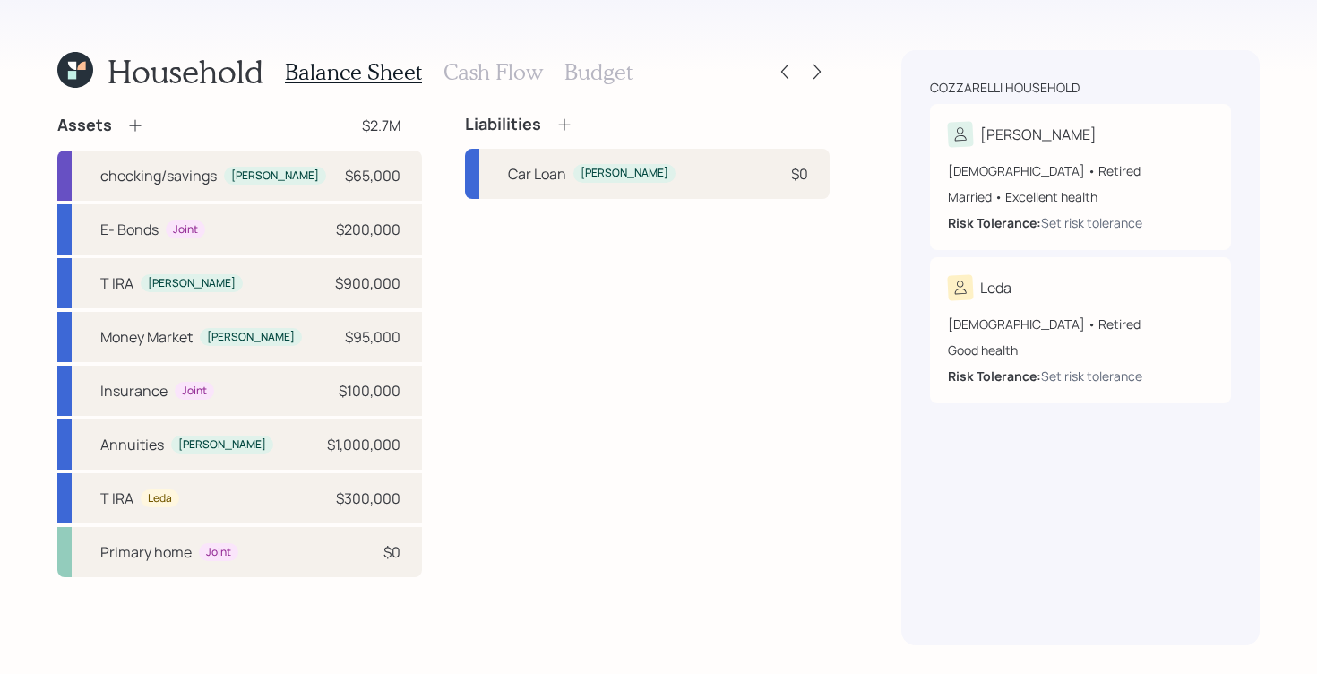
click at [478, 82] on h3 "Cash Flow" at bounding box center [492, 72] width 99 height 26
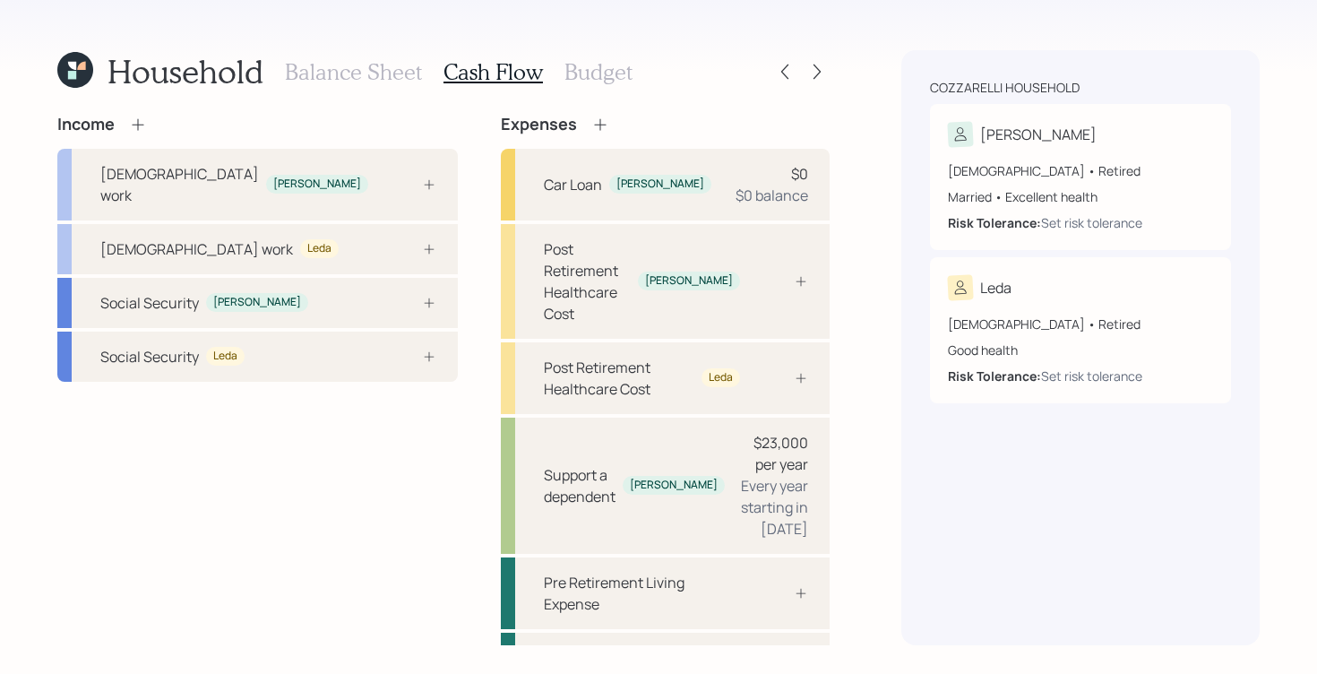
click at [136, 123] on icon at bounding box center [138, 125] width 18 height 18
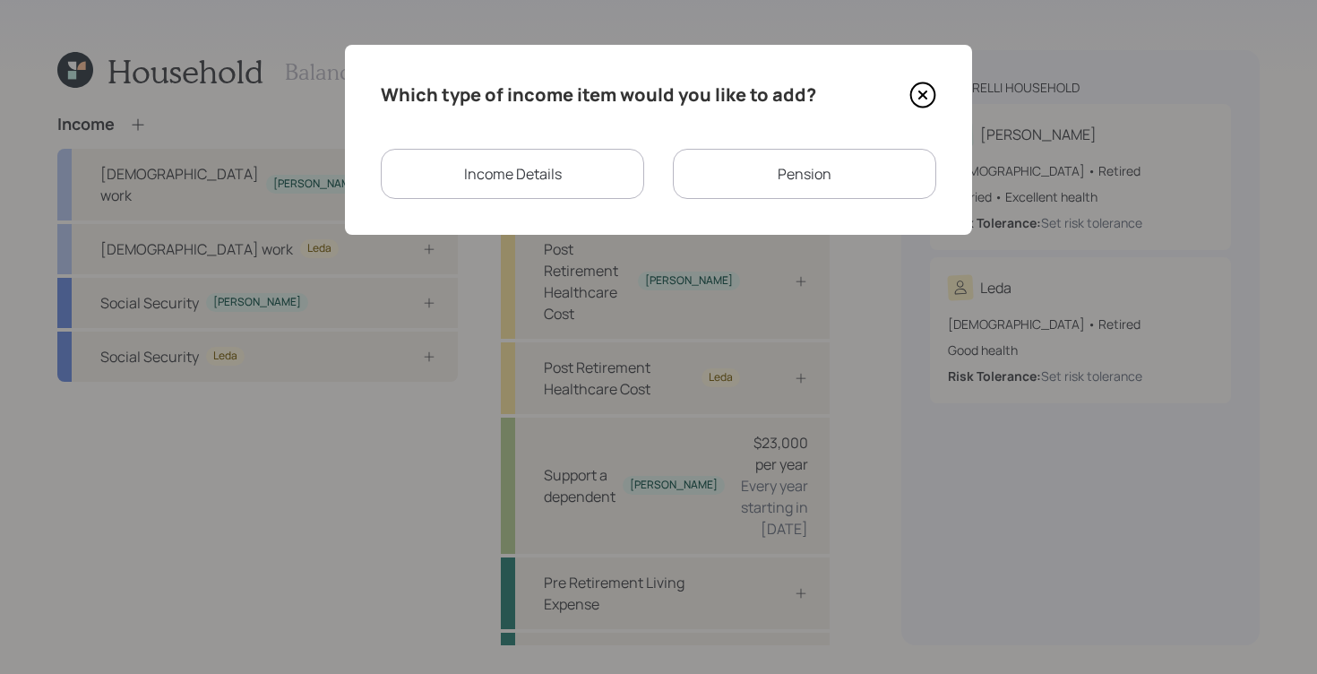
click at [821, 183] on div "Pension" at bounding box center [804, 174] width 263 height 50
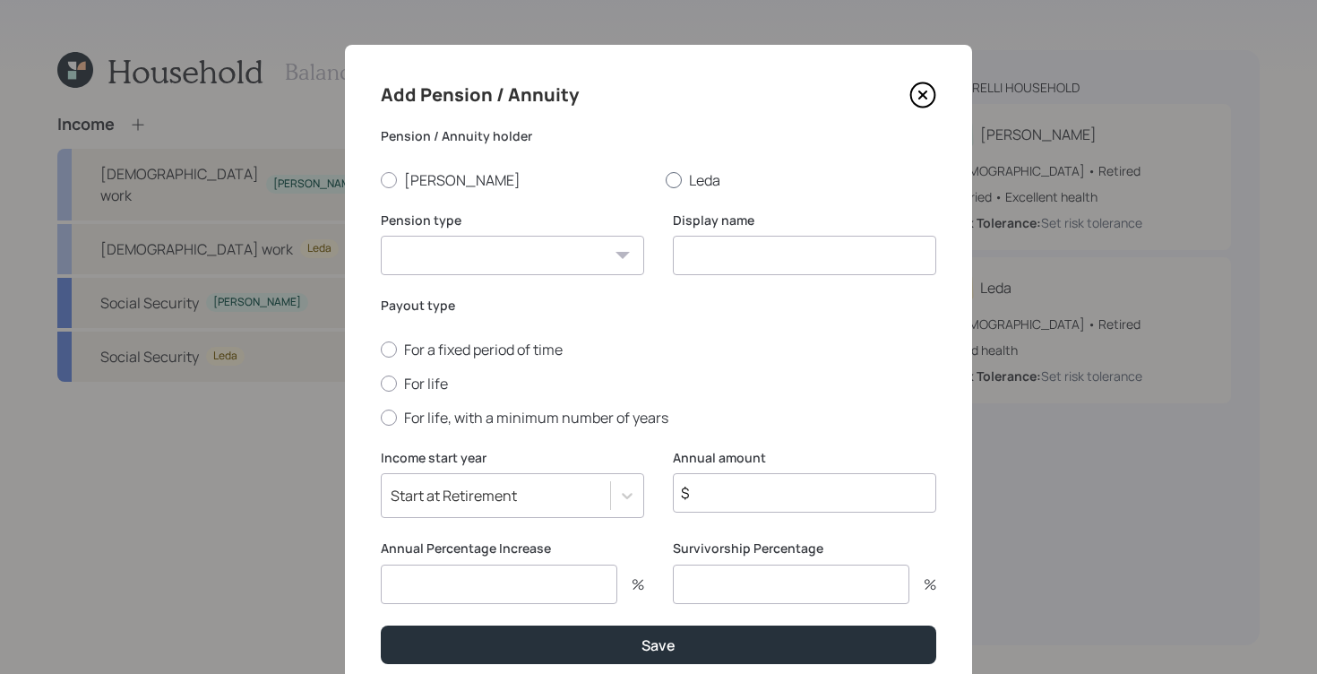
click at [671, 185] on label "Leda" at bounding box center [801, 180] width 271 height 20
click at [666, 180] on input "Leda" at bounding box center [665, 179] width 1 height 1
radio input "true"
click at [503, 249] on select "Pension Annuity" at bounding box center [512, 255] width 263 height 39
select select "pension"
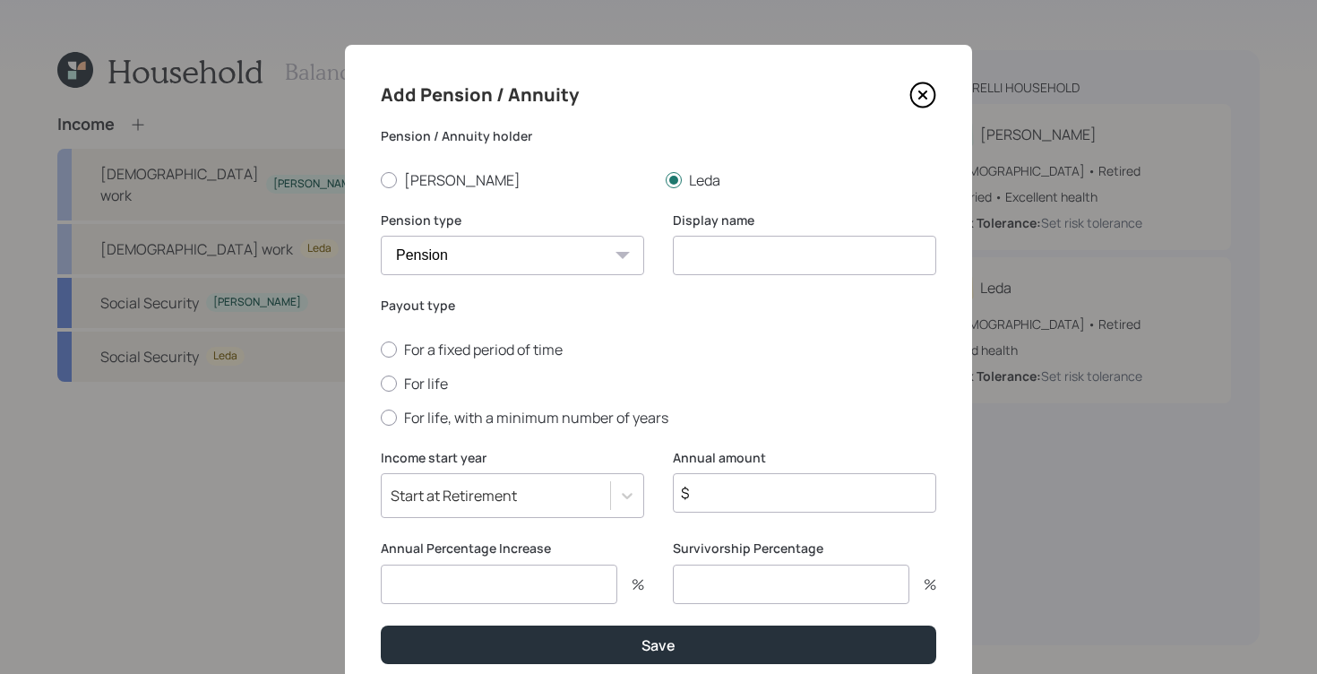
click at [381, 236] on select "Pension Annuity" at bounding box center [512, 255] width 263 height 39
click at [754, 492] on input "$" at bounding box center [804, 492] width 263 height 39
type input "$ 4,000"
click at [728, 264] on input at bounding box center [804, 255] width 263 height 39
type input "l"
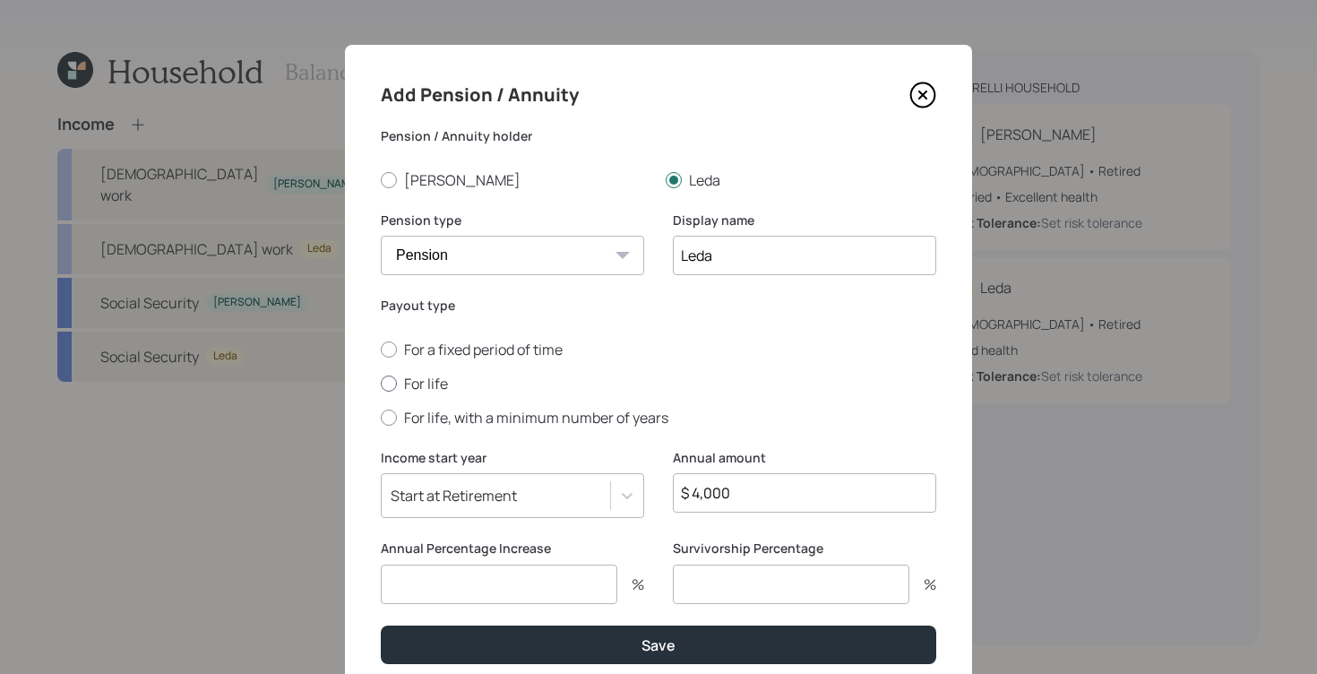
type input "Leda"
click at [387, 388] on div at bounding box center [389, 383] width 16 height 16
click at [381, 383] on input "For life" at bounding box center [380, 383] width 1 height 1
radio input "true"
click at [454, 575] on input "number" at bounding box center [499, 583] width 236 height 39
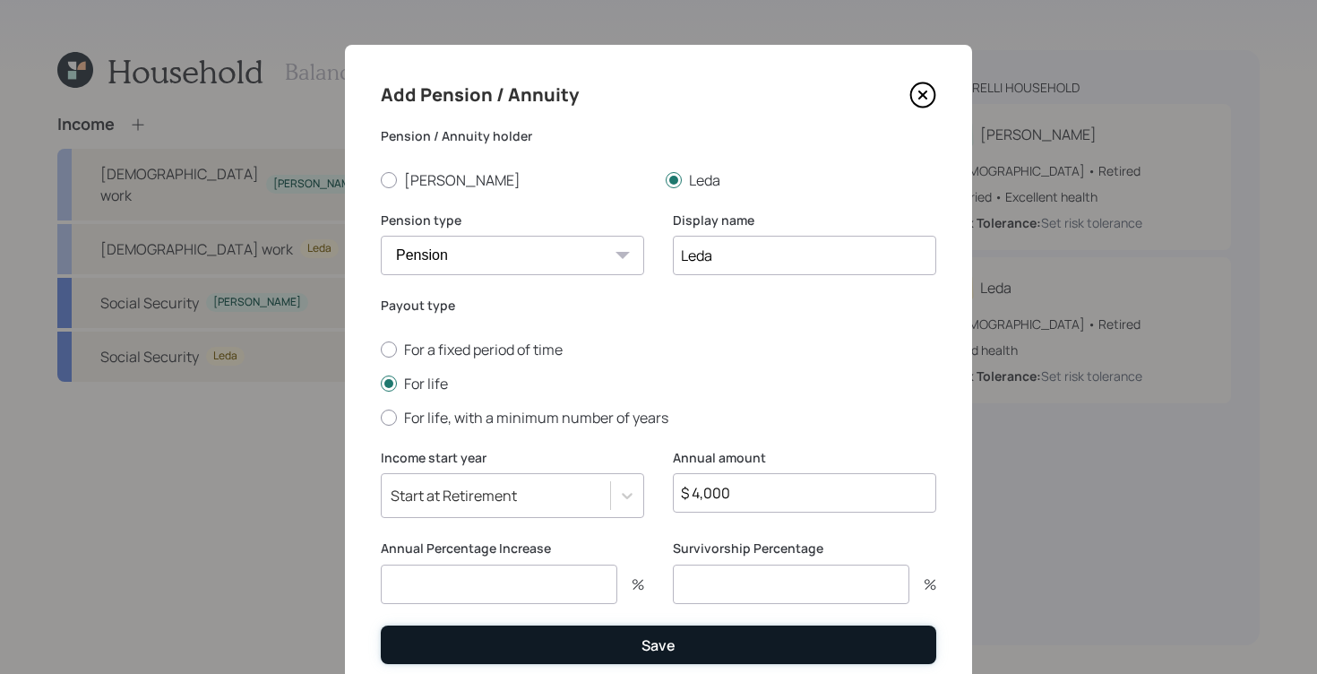
click at [674, 647] on button "Save" at bounding box center [658, 644] width 555 height 39
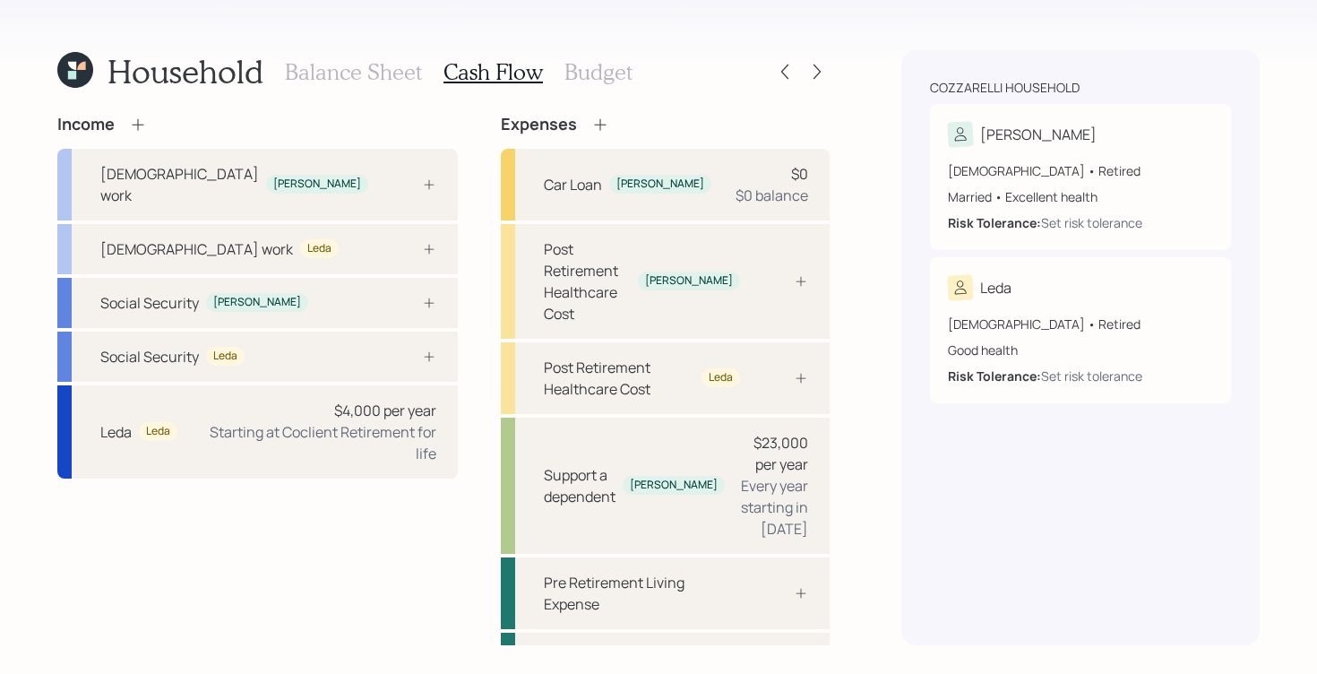
click at [136, 126] on icon at bounding box center [138, 125] width 18 height 18
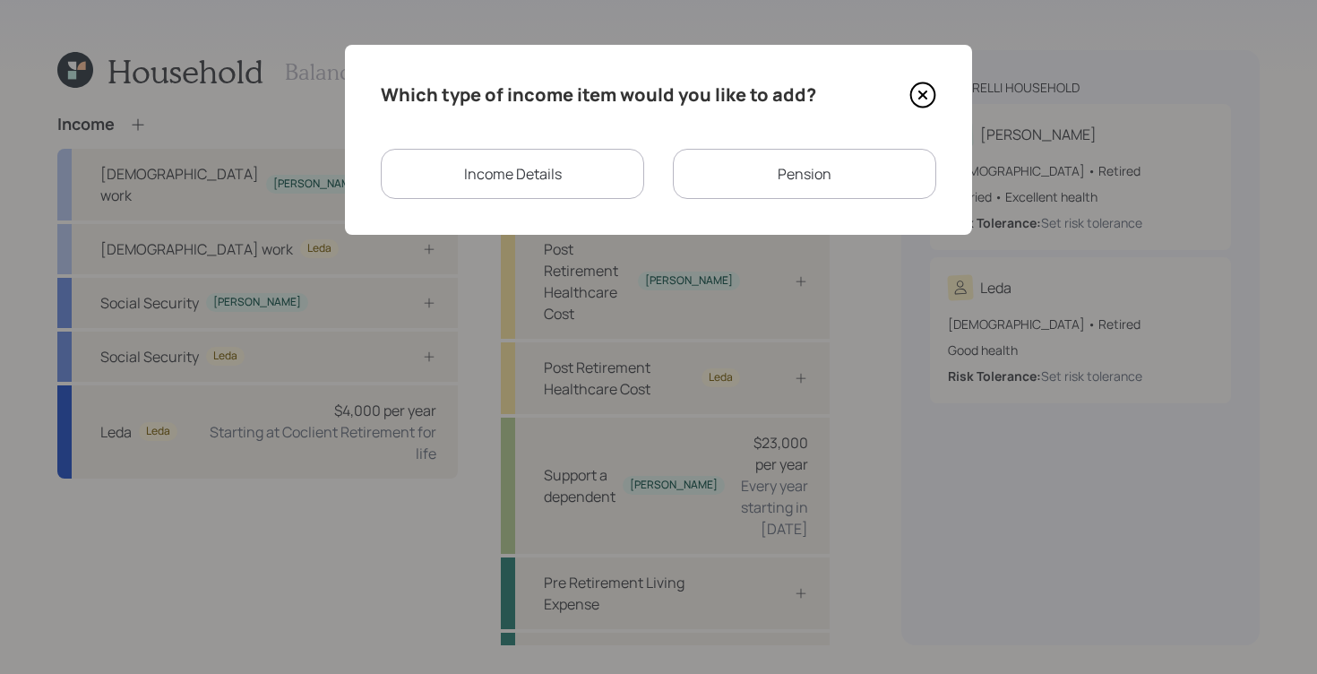
click at [708, 156] on div "Pension" at bounding box center [804, 174] width 263 height 50
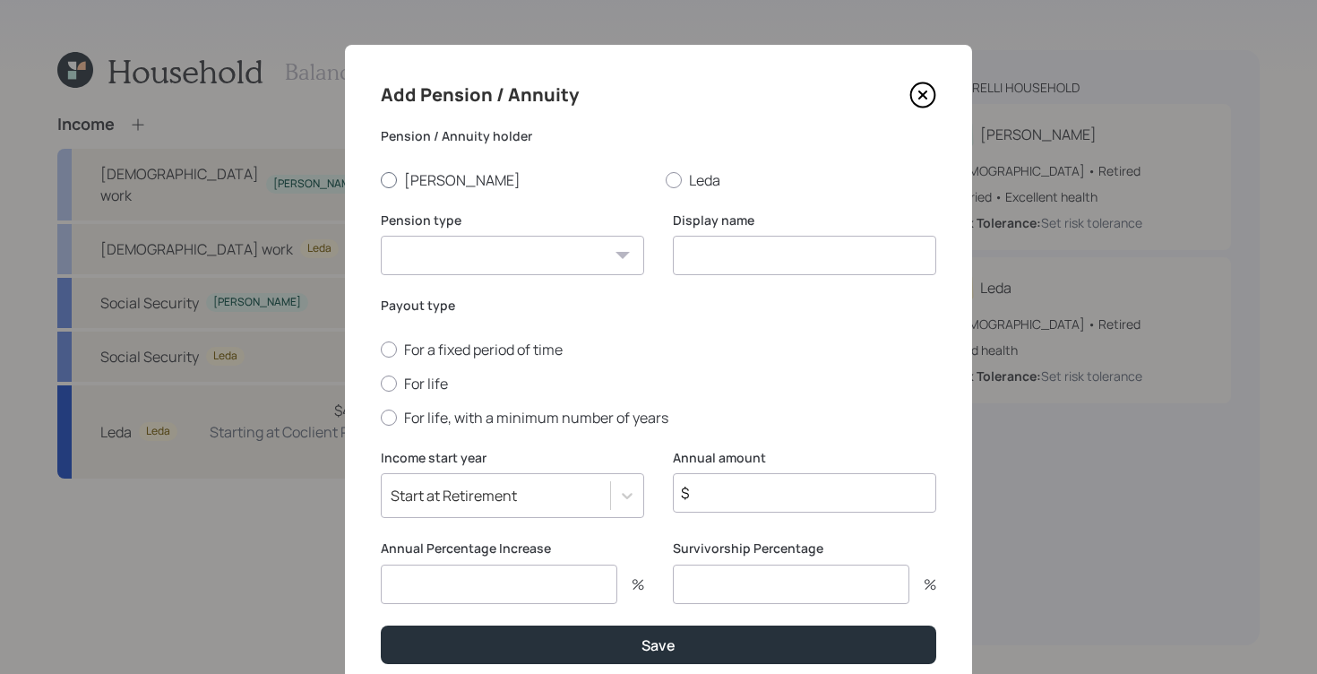
click at [387, 178] on div at bounding box center [389, 180] width 16 height 16
click at [381, 179] on input "[PERSON_NAME]" at bounding box center [380, 179] width 1 height 1
radio input "true"
click at [559, 261] on select "Pension Annuity" at bounding box center [512, 255] width 263 height 39
select select "pension"
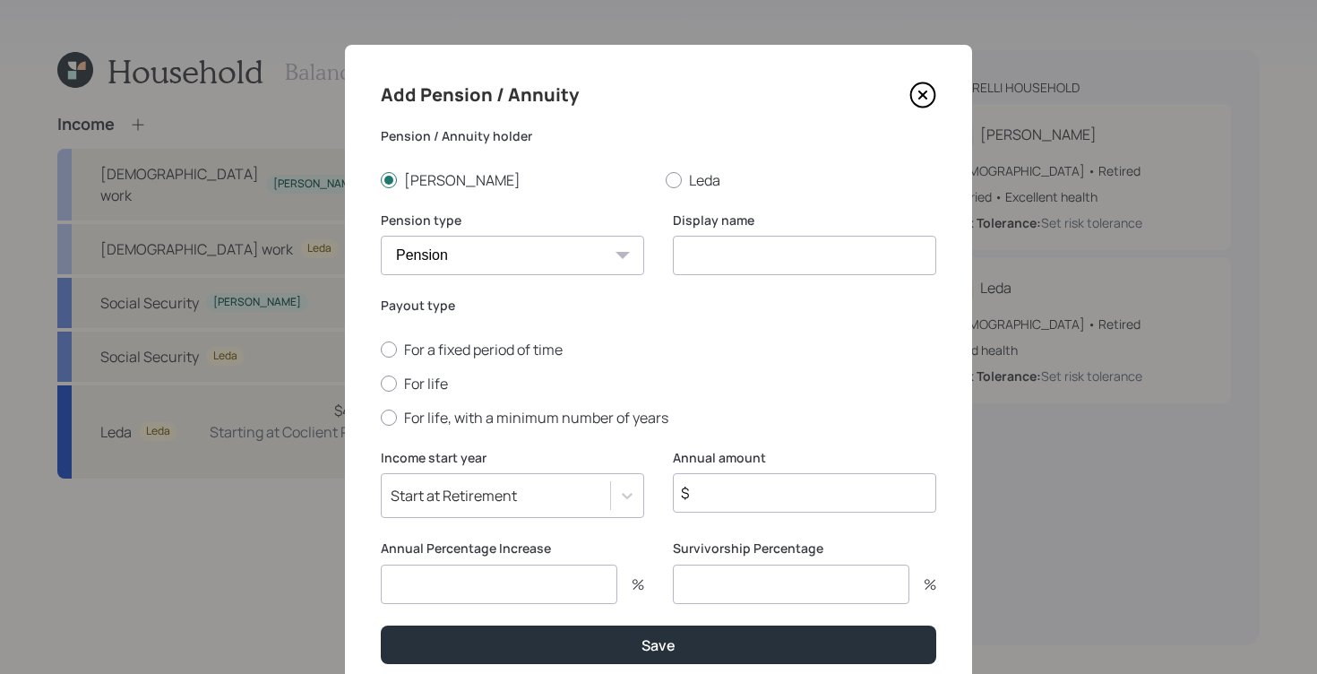
click at [381, 236] on select "Pension Annuity" at bounding box center [512, 255] width 263 height 39
click at [746, 257] on input at bounding box center [804, 255] width 263 height 39
type input "F"
type input "[PERSON_NAME]"
click at [807, 484] on input "$" at bounding box center [804, 492] width 263 height 39
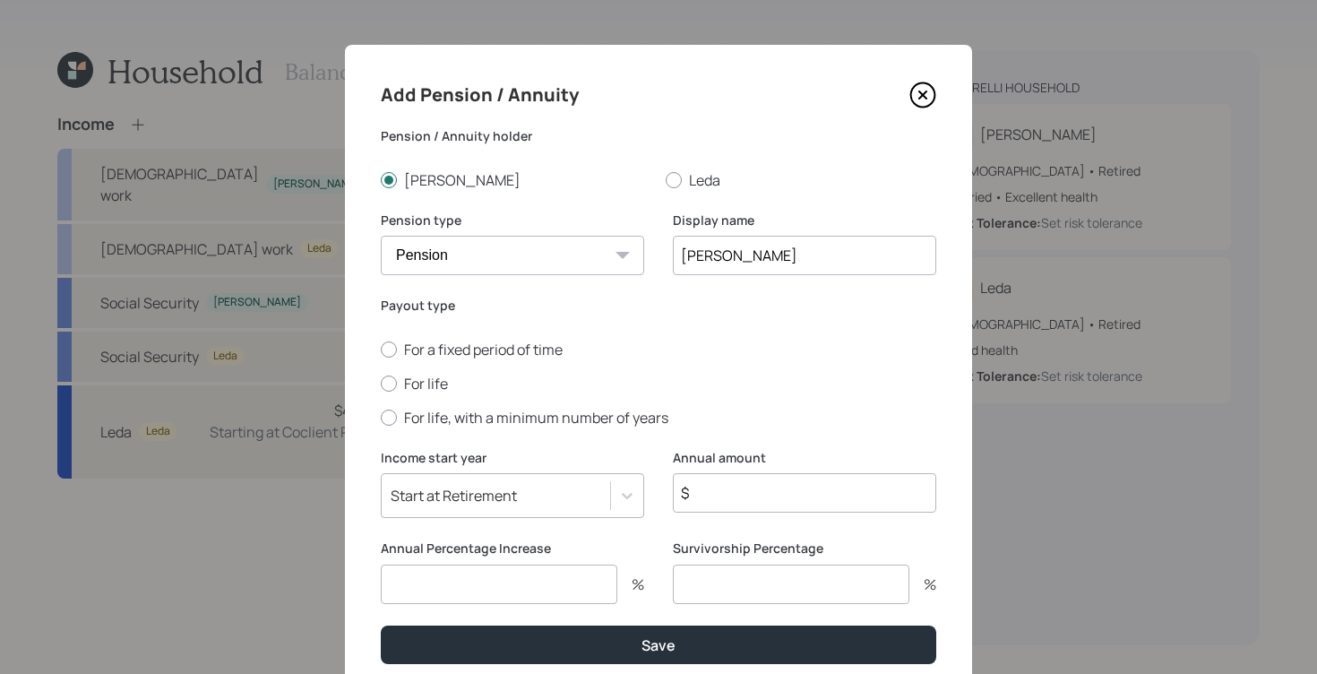
click at [810, 485] on input "$" at bounding box center [804, 492] width 263 height 39
type input "$ 1,000"
click at [384, 388] on div at bounding box center [389, 383] width 16 height 16
click at [381, 383] on input "For life" at bounding box center [380, 383] width 1 height 1
radio input "true"
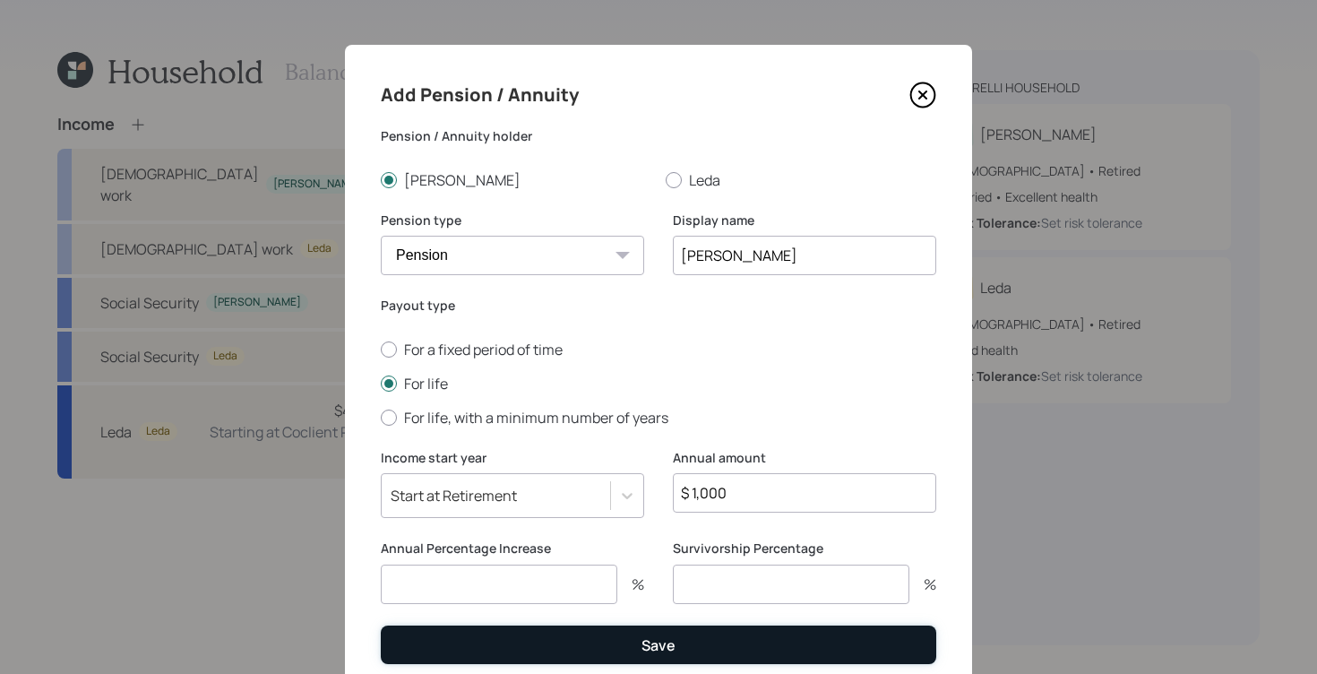
click at [641, 641] on div "Save" at bounding box center [658, 645] width 34 height 20
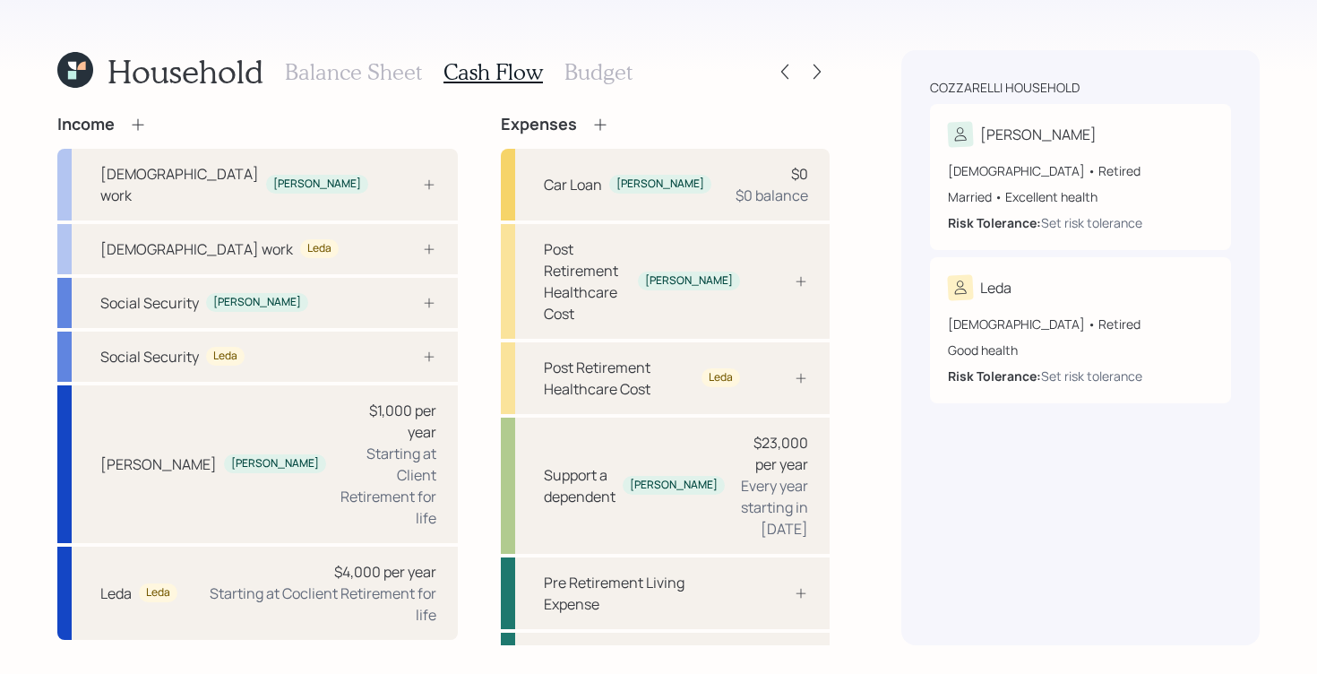
click at [300, 85] on div "Balance Sheet Cash Flow Budget" at bounding box center [459, 71] width 348 height 43
click at [306, 79] on h3 "Balance Sheet" at bounding box center [353, 72] width 137 height 26
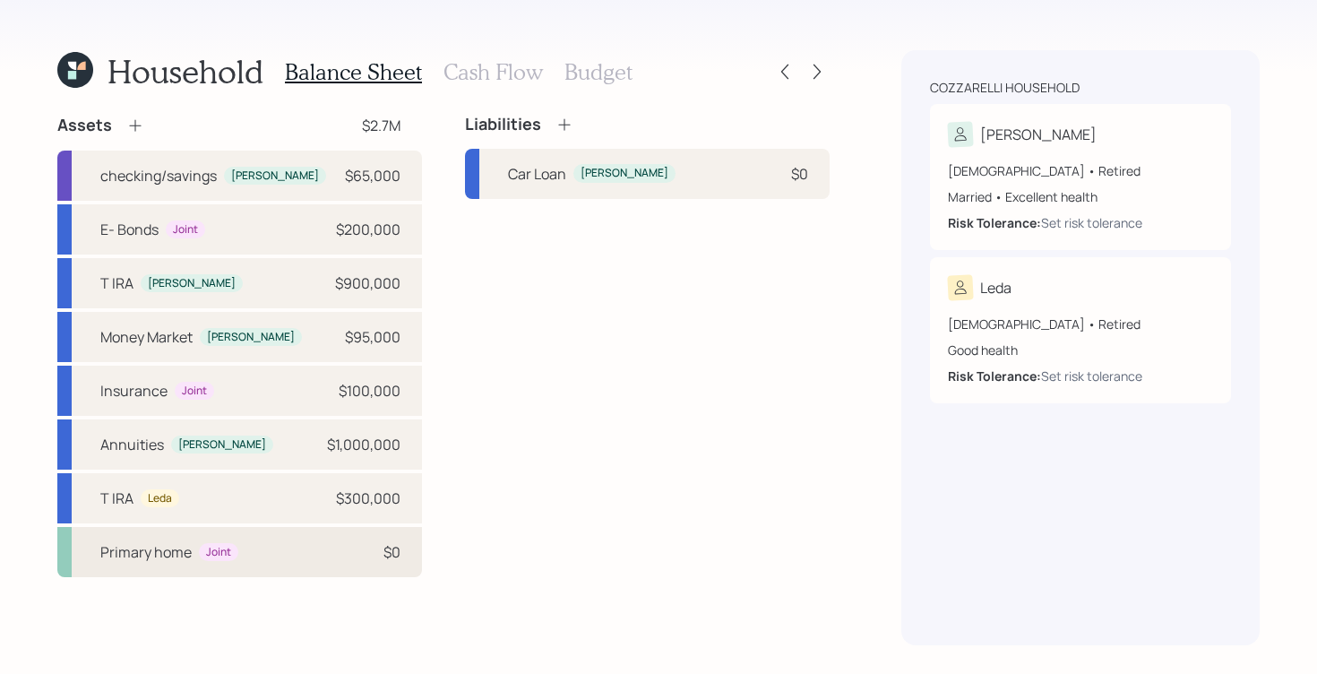
click at [200, 553] on div "Joint" at bounding box center [218, 552] width 39 height 19
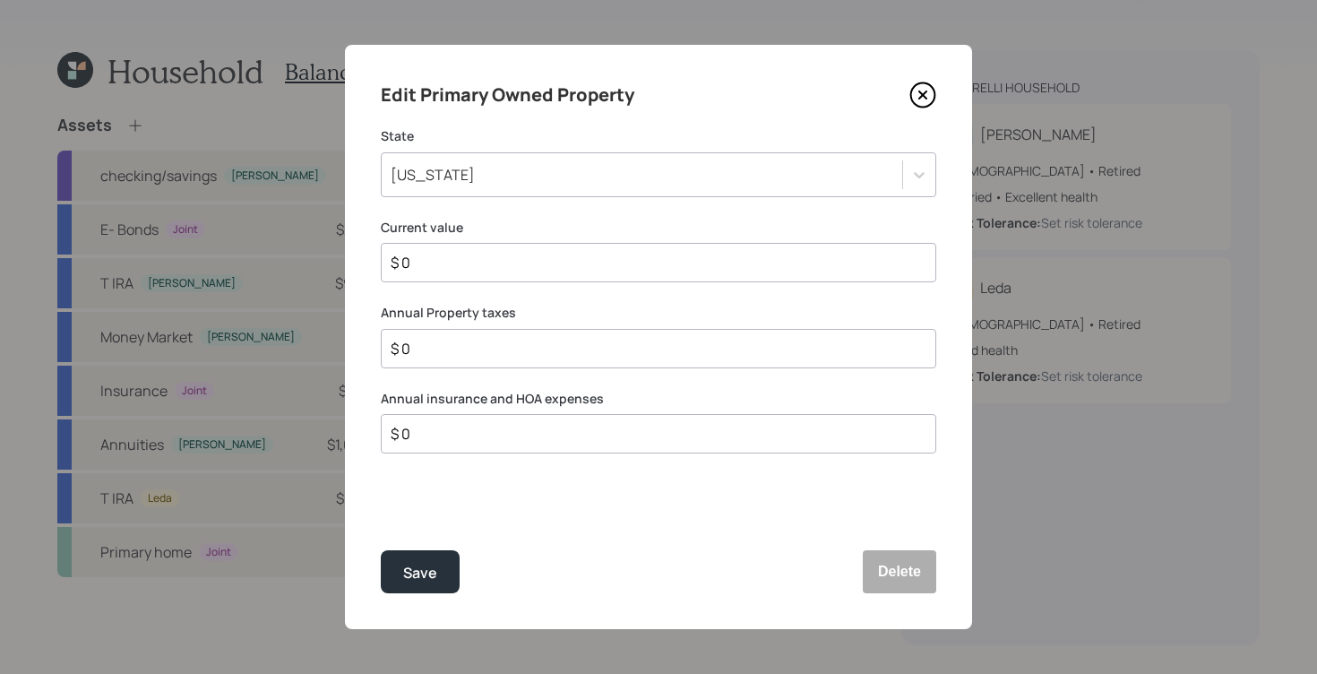
click at [501, 262] on input "$ 0" at bounding box center [651, 262] width 525 height 21
type input "$ 1,100,000"
click at [467, 350] on input "$ 0" at bounding box center [651, 348] width 525 height 21
type input "$ 12,500"
click at [474, 443] on input "$ 0" at bounding box center [651, 433] width 525 height 21
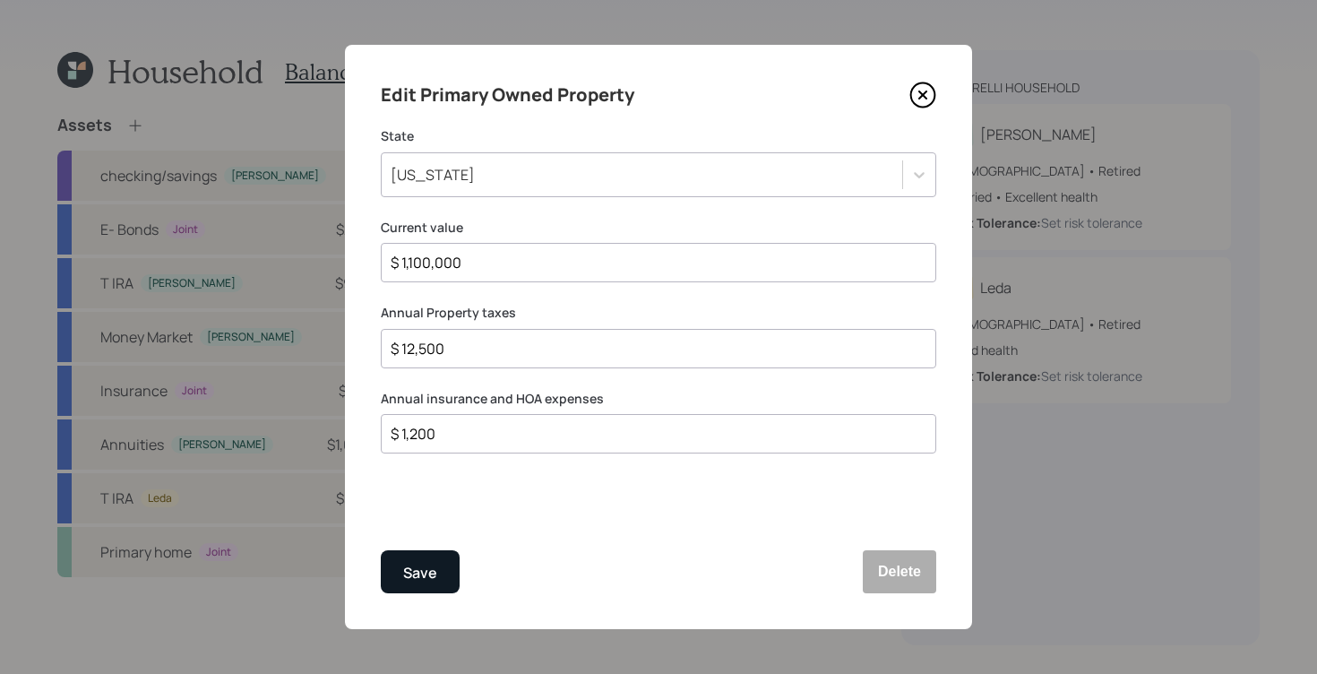
type input "$ 1,200"
click at [436, 571] on div "Save" at bounding box center [420, 573] width 34 height 24
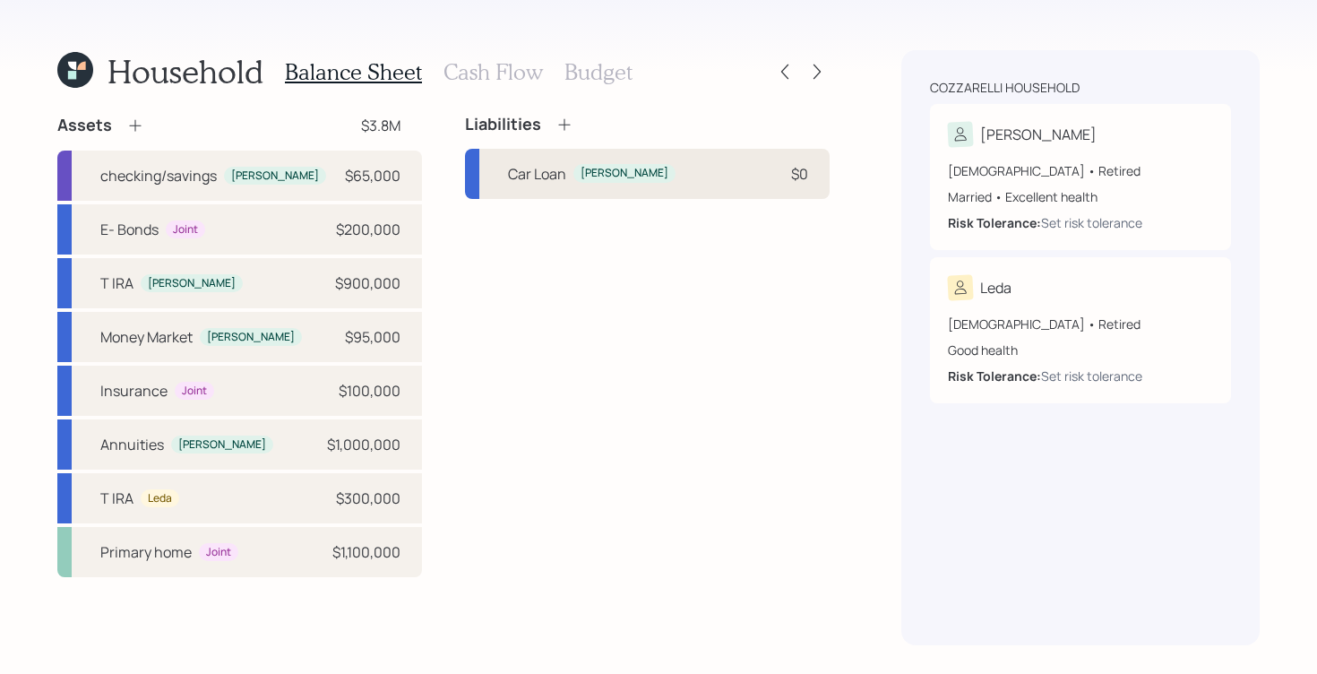
click at [512, 165] on div "Car Loan" at bounding box center [537, 173] width 58 height 21
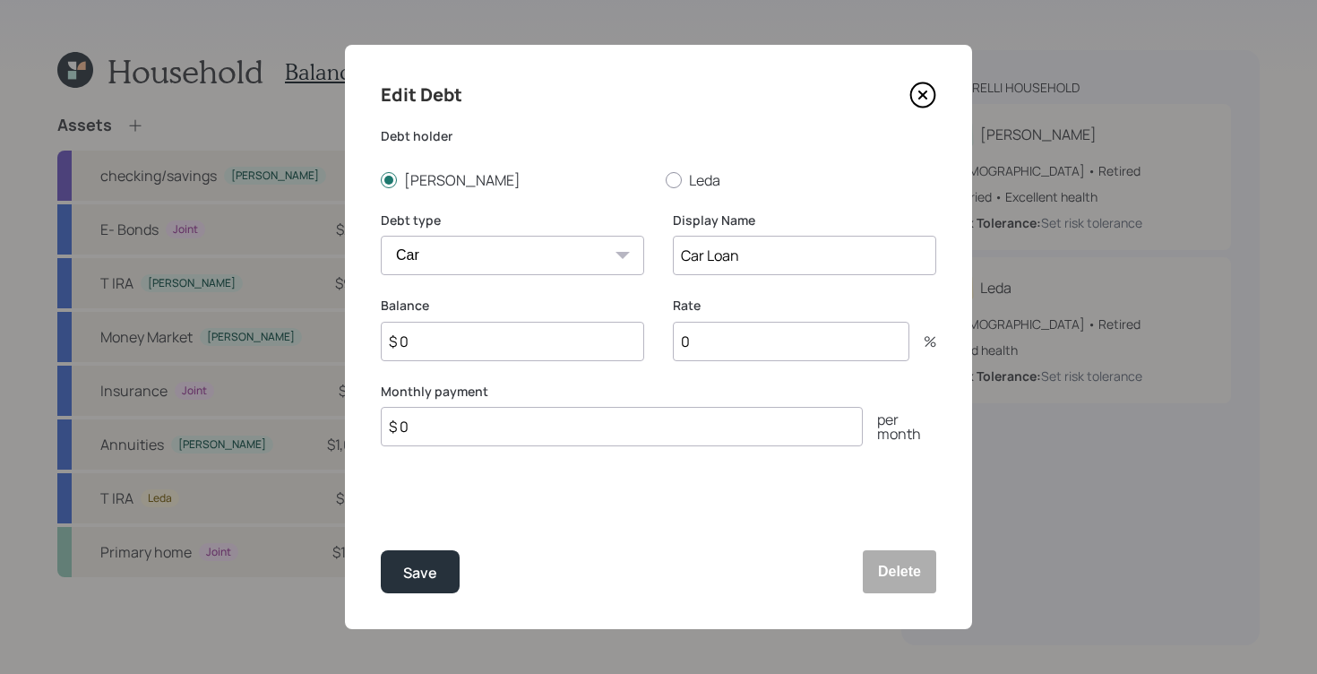
click at [476, 347] on input "$ 0" at bounding box center [512, 341] width 263 height 39
type input "$ 36,000"
click at [734, 346] on input "0" at bounding box center [791, 341] width 236 height 39
type input "0"
click at [460, 424] on input "$ 0" at bounding box center [622, 426] width 482 height 39
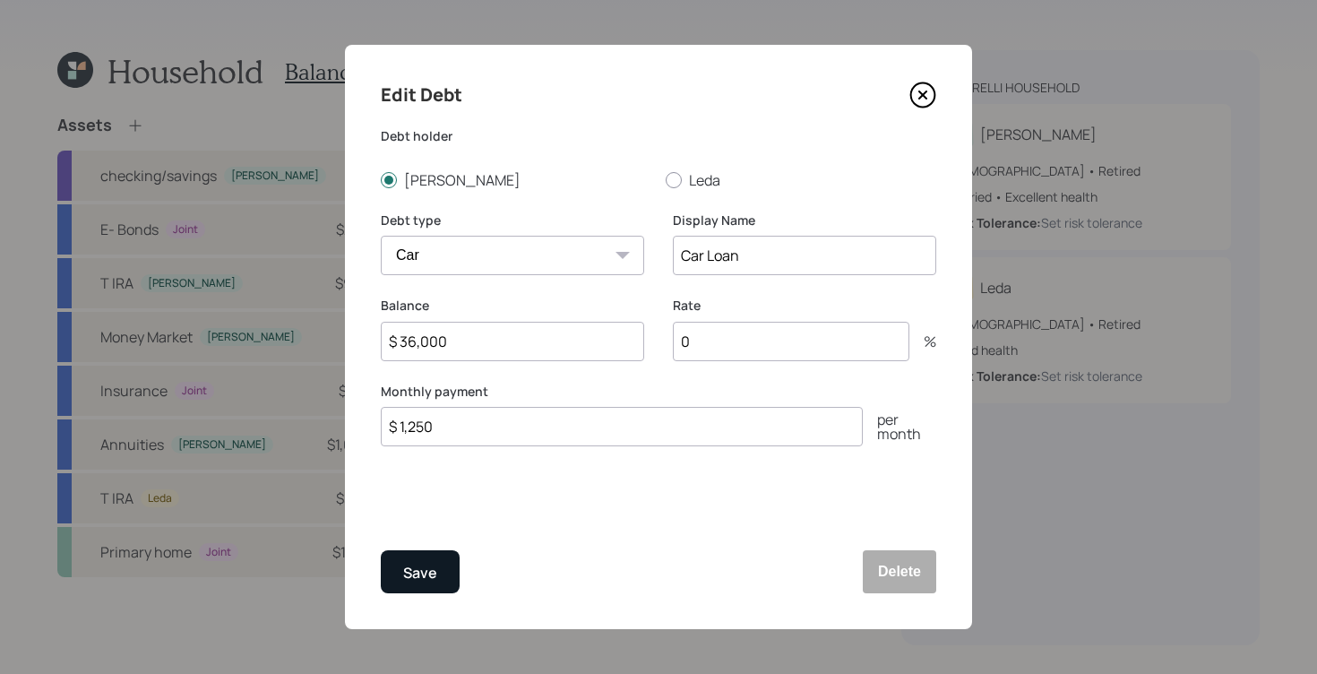
type input "$ 1,250"
click at [393, 578] on button "Save" at bounding box center [420, 571] width 79 height 43
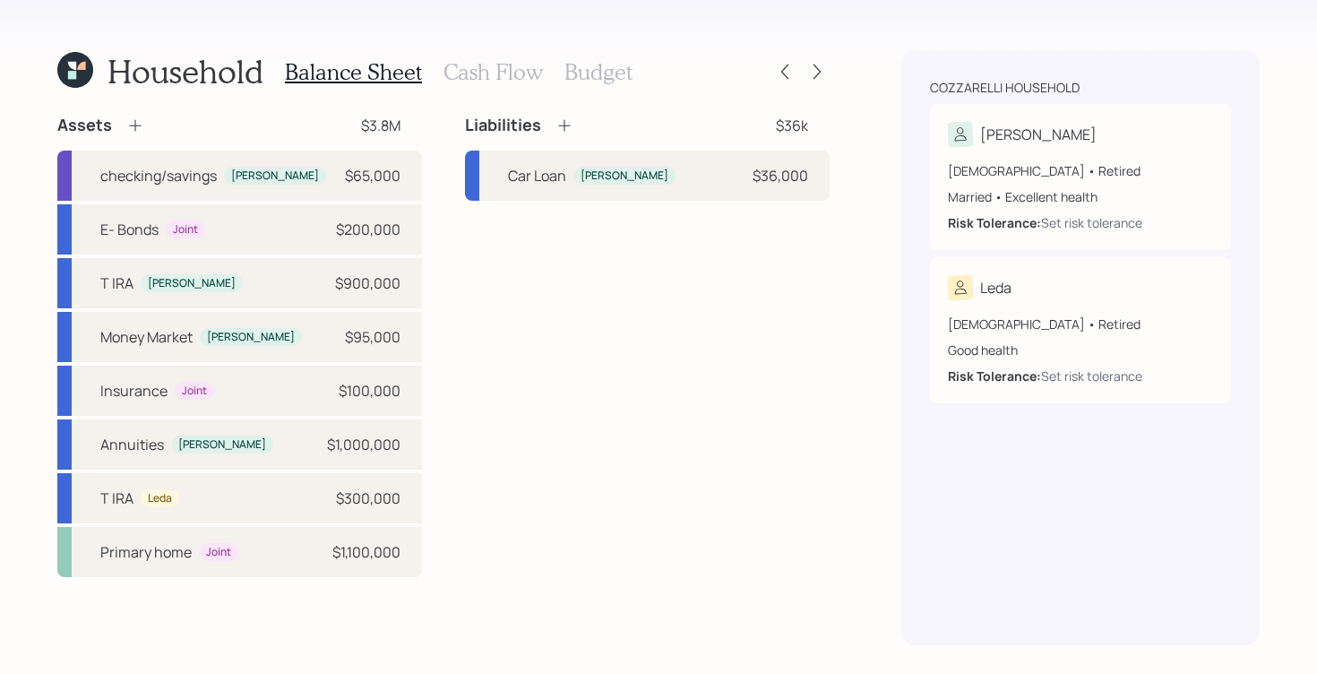
click at [486, 57] on div "Balance Sheet Cash Flow Budget" at bounding box center [459, 71] width 348 height 43
drag, startPoint x: 482, startPoint y: 73, endPoint x: 460, endPoint y: 76, distance: 21.8
click at [482, 73] on h3 "Cash Flow" at bounding box center [492, 72] width 99 height 26
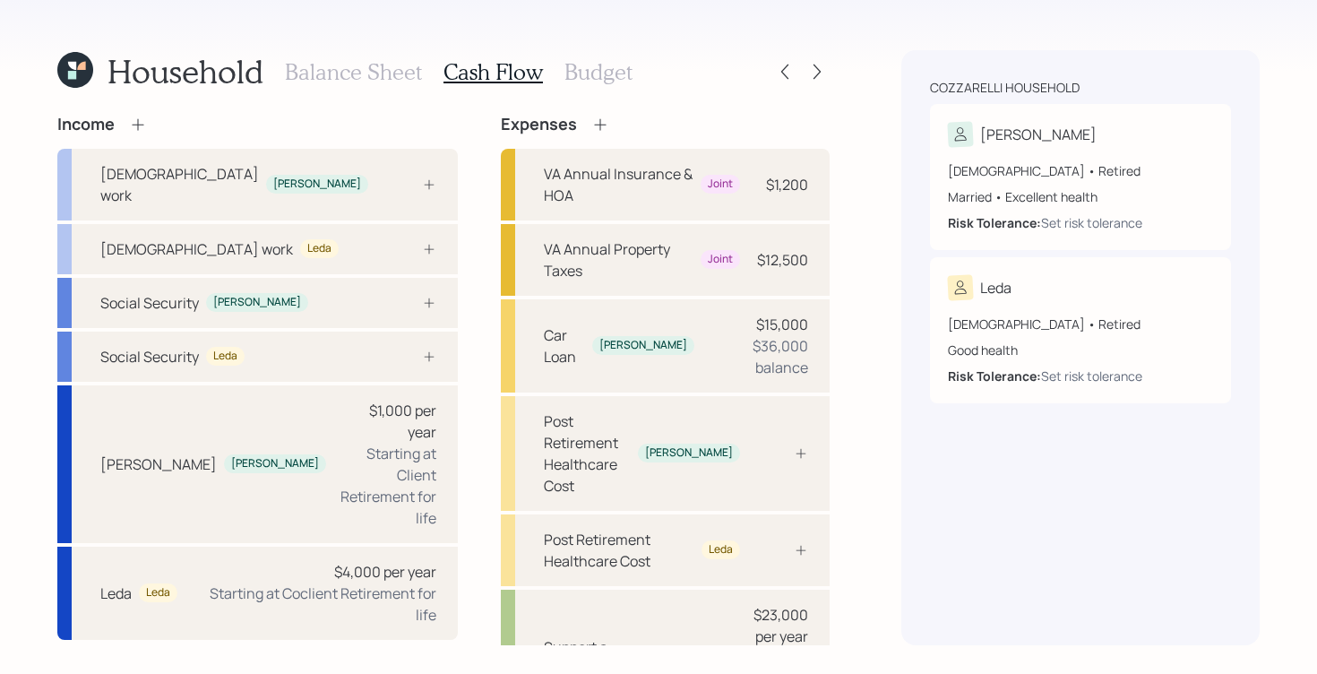
click at [377, 75] on h3 "Balance Sheet" at bounding box center [353, 72] width 137 height 26
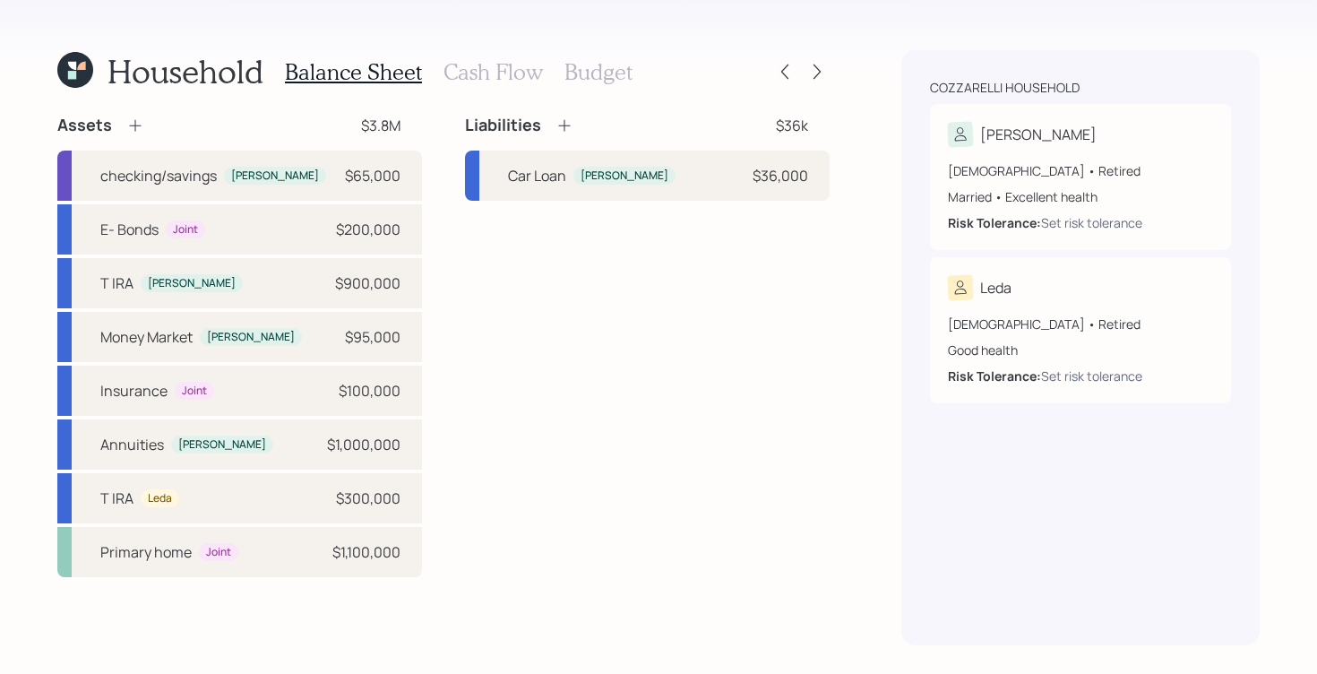
click at [512, 73] on h3 "Cash Flow" at bounding box center [492, 72] width 99 height 26
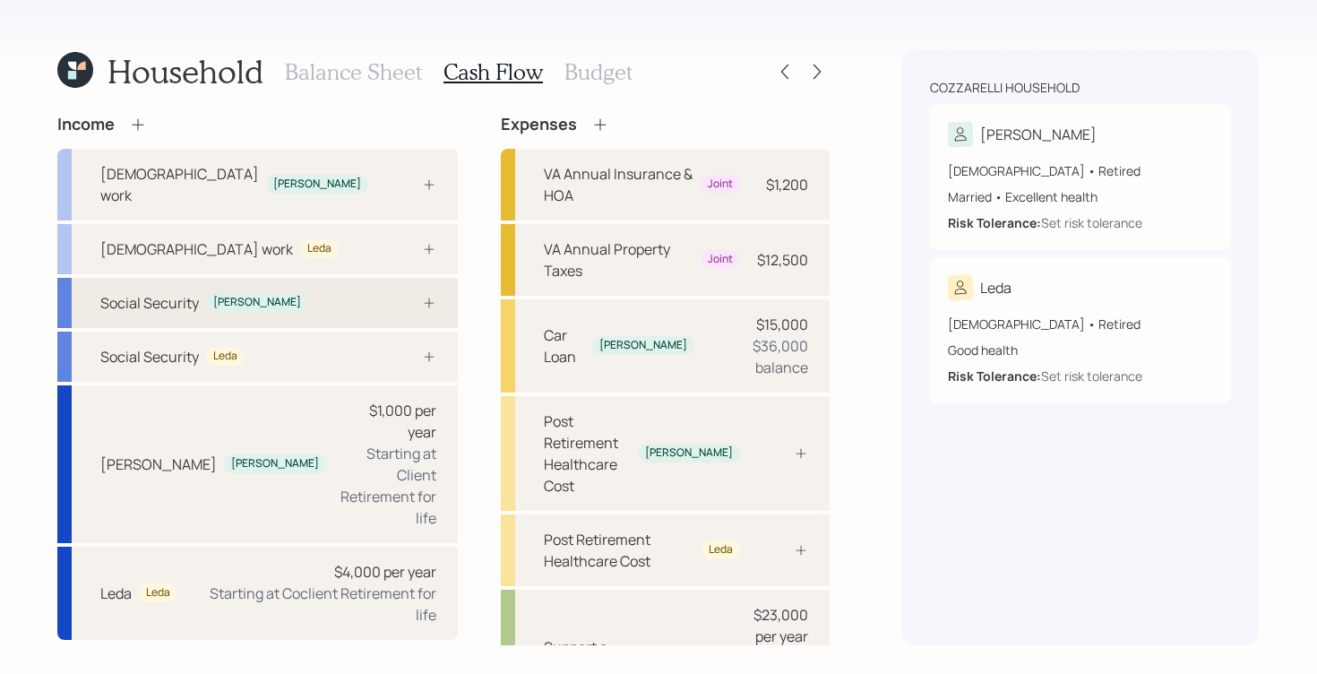
click at [301, 290] on div "Social Security [PERSON_NAME]" at bounding box center [257, 303] width 400 height 50
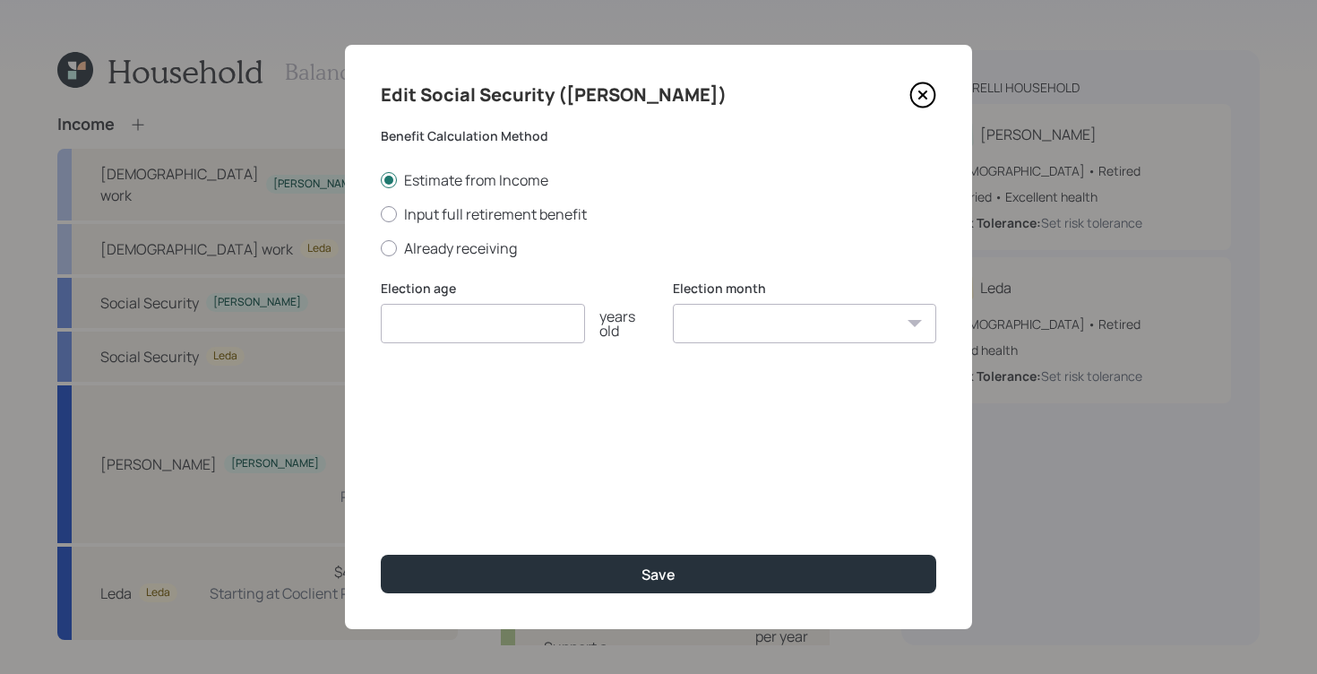
click at [445, 323] on input "number" at bounding box center [483, 323] width 204 height 39
type input "67"
click at [401, 254] on label "Already receiving" at bounding box center [658, 248] width 555 height 20
click at [381, 248] on input "Already receiving" at bounding box center [380, 247] width 1 height 1
radio input "true"
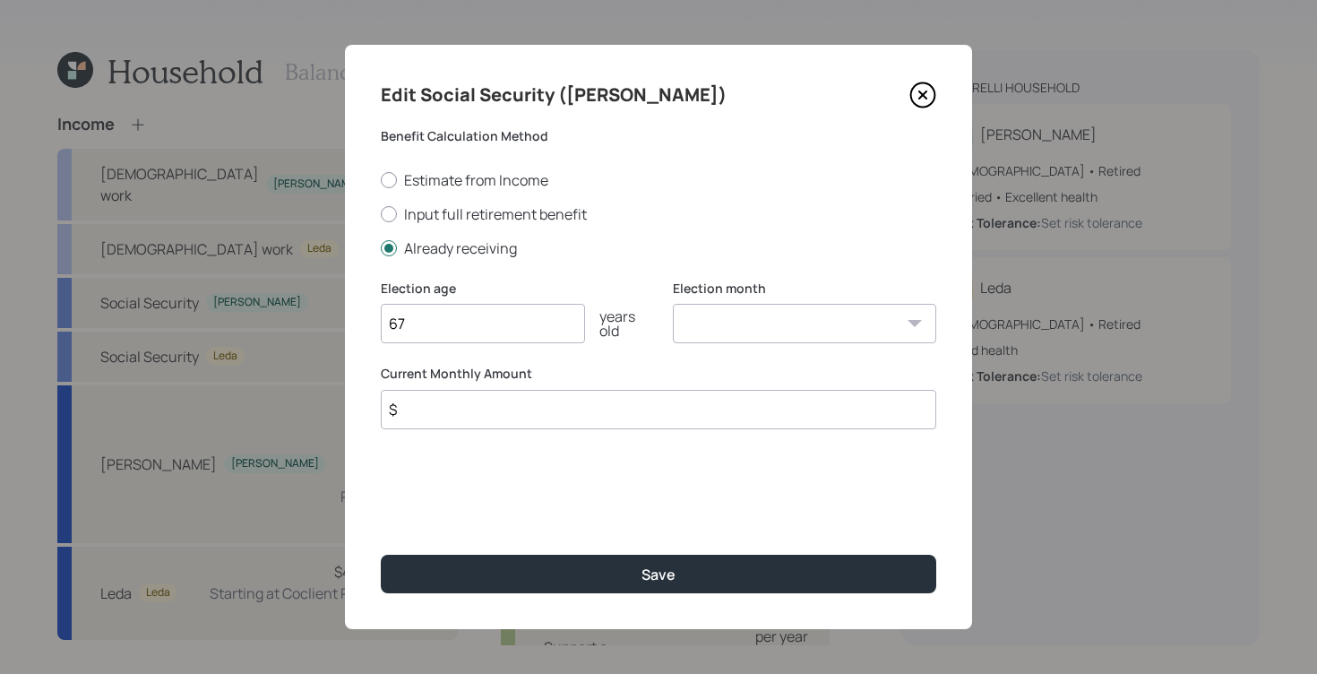
click at [497, 322] on input "67" at bounding box center [483, 323] width 204 height 39
type input "69"
click at [455, 408] on input "$" at bounding box center [658, 409] width 555 height 39
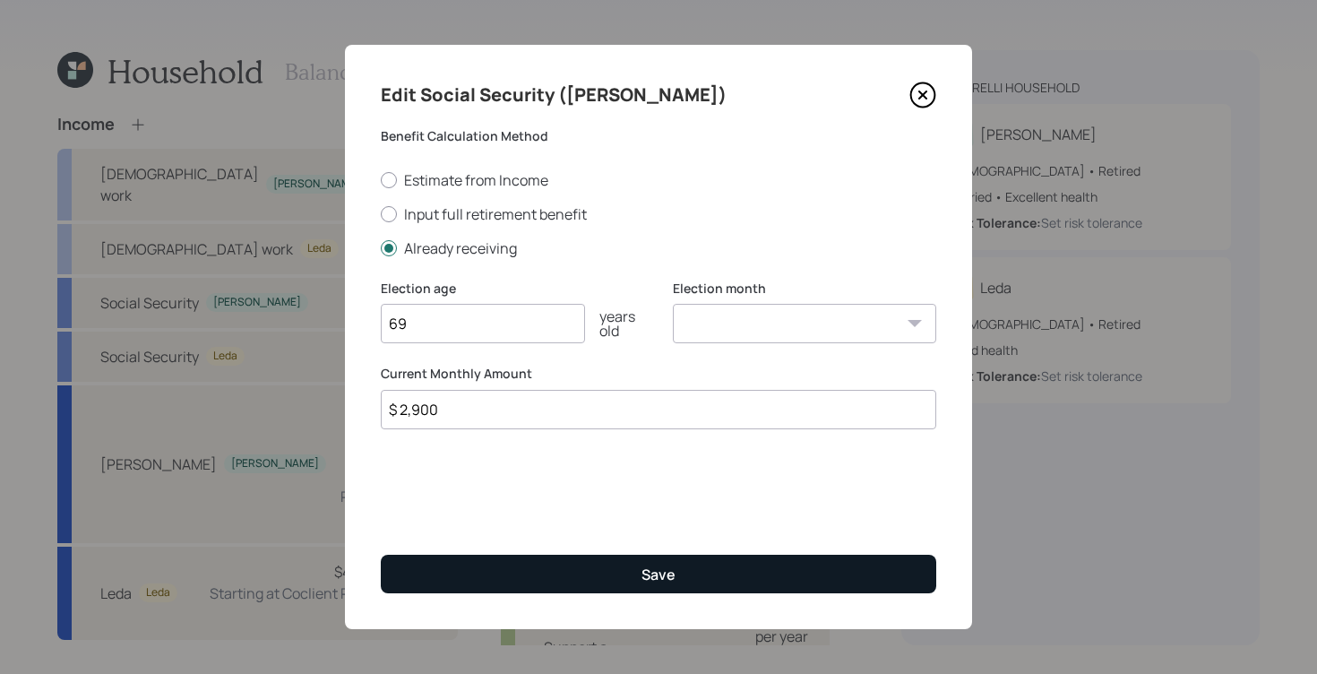
type input "$ 2,900"
click at [630, 579] on button "Save" at bounding box center [658, 574] width 555 height 39
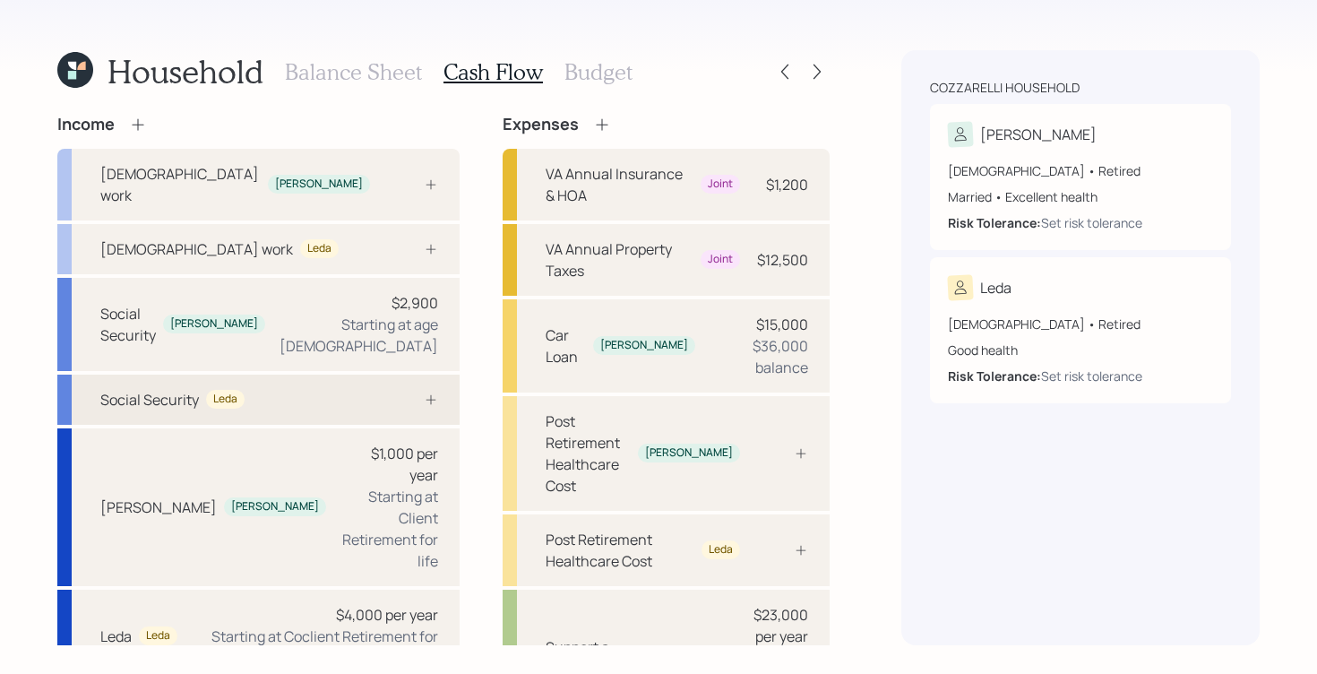
click at [220, 389] on div "Social Security Leda" at bounding box center [172, 399] width 144 height 21
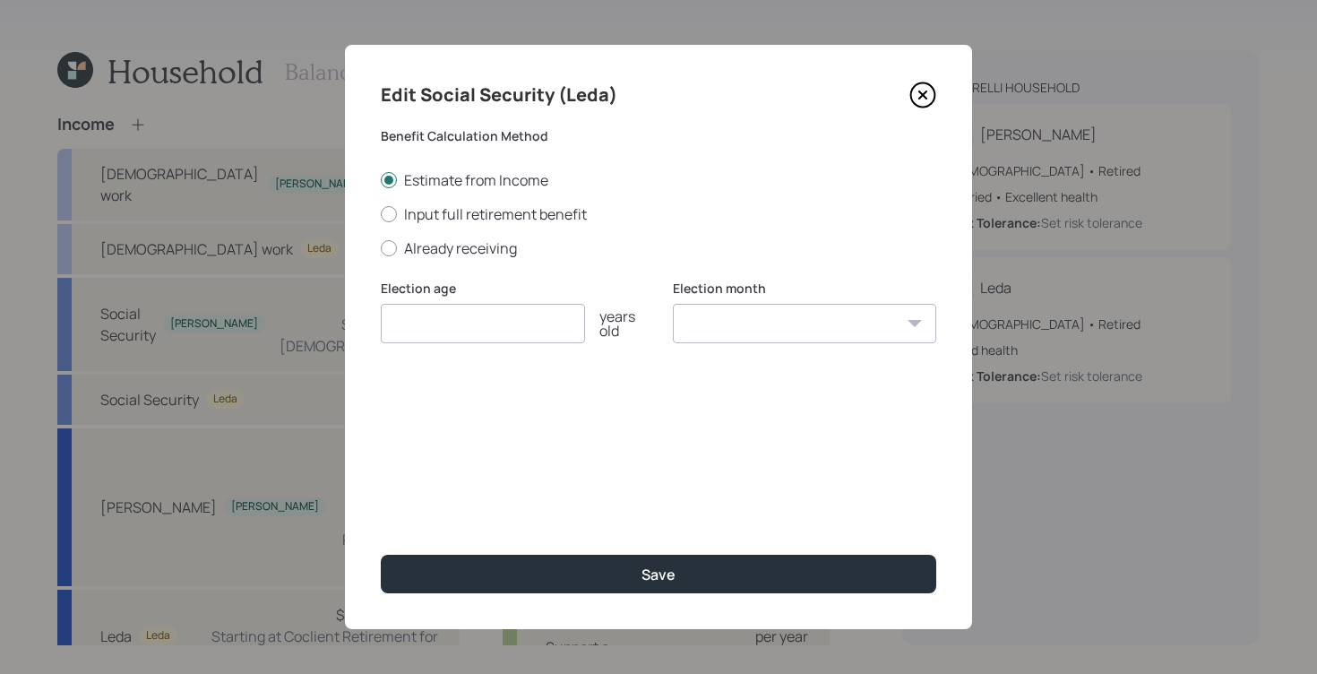
drag, startPoint x: 385, startPoint y: 243, endPoint x: 445, endPoint y: 281, distance: 71.3
click at [390, 244] on div at bounding box center [389, 248] width 16 height 16
click at [381, 247] on input "Already receiving" at bounding box center [380, 247] width 1 height 1
radio input "true"
click at [459, 417] on input "$" at bounding box center [658, 409] width 555 height 39
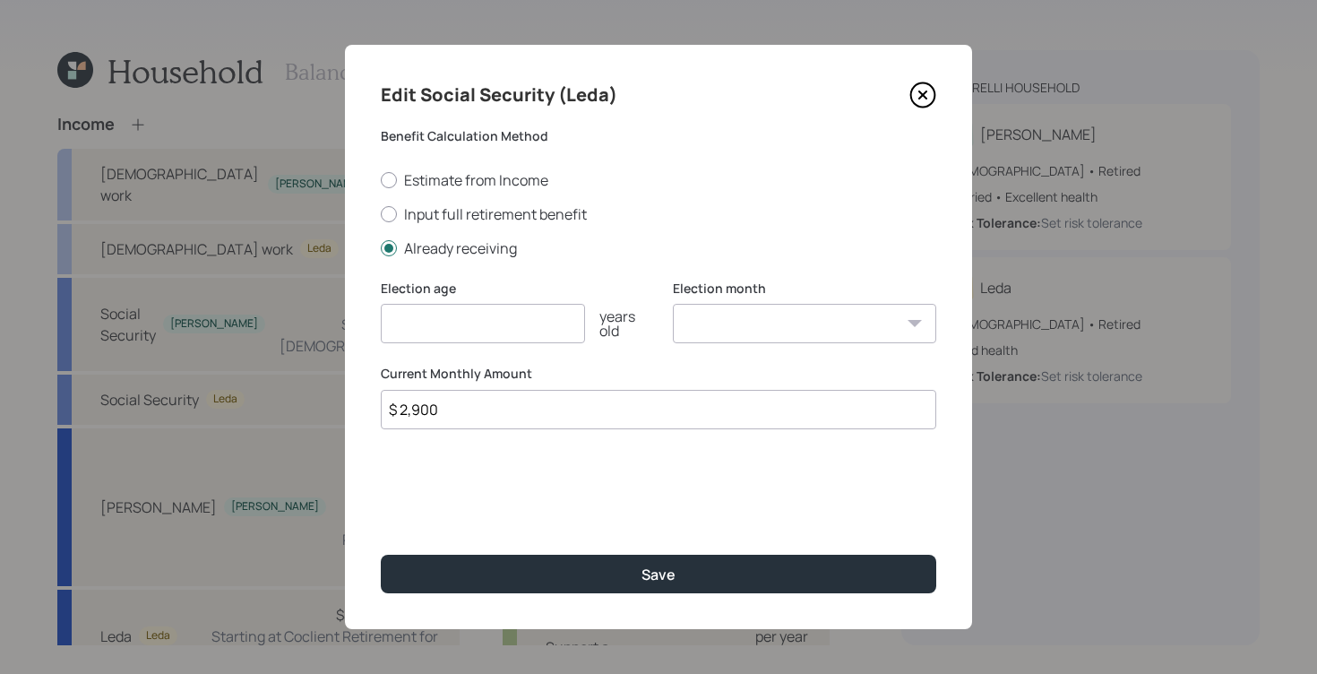
type input "$ 2,900"
click at [466, 330] on input "number" at bounding box center [483, 323] width 204 height 39
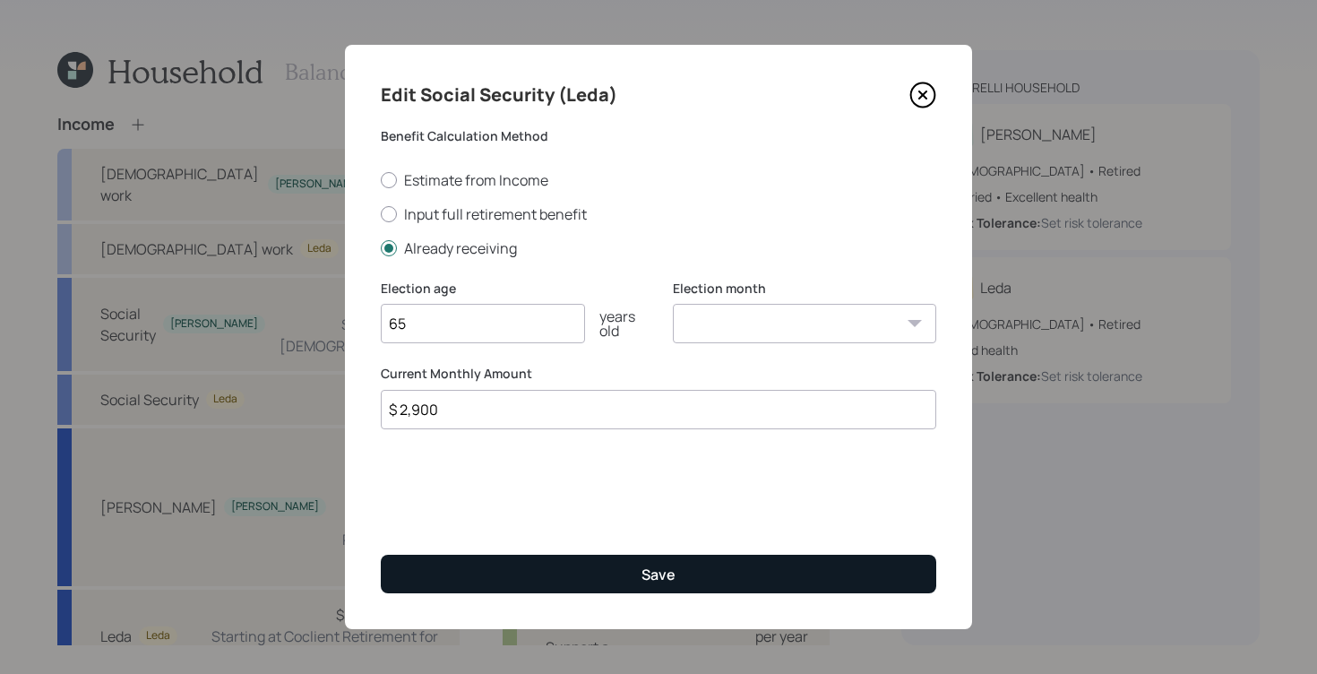
type input "65"
click at [788, 575] on button "Save" at bounding box center [658, 574] width 555 height 39
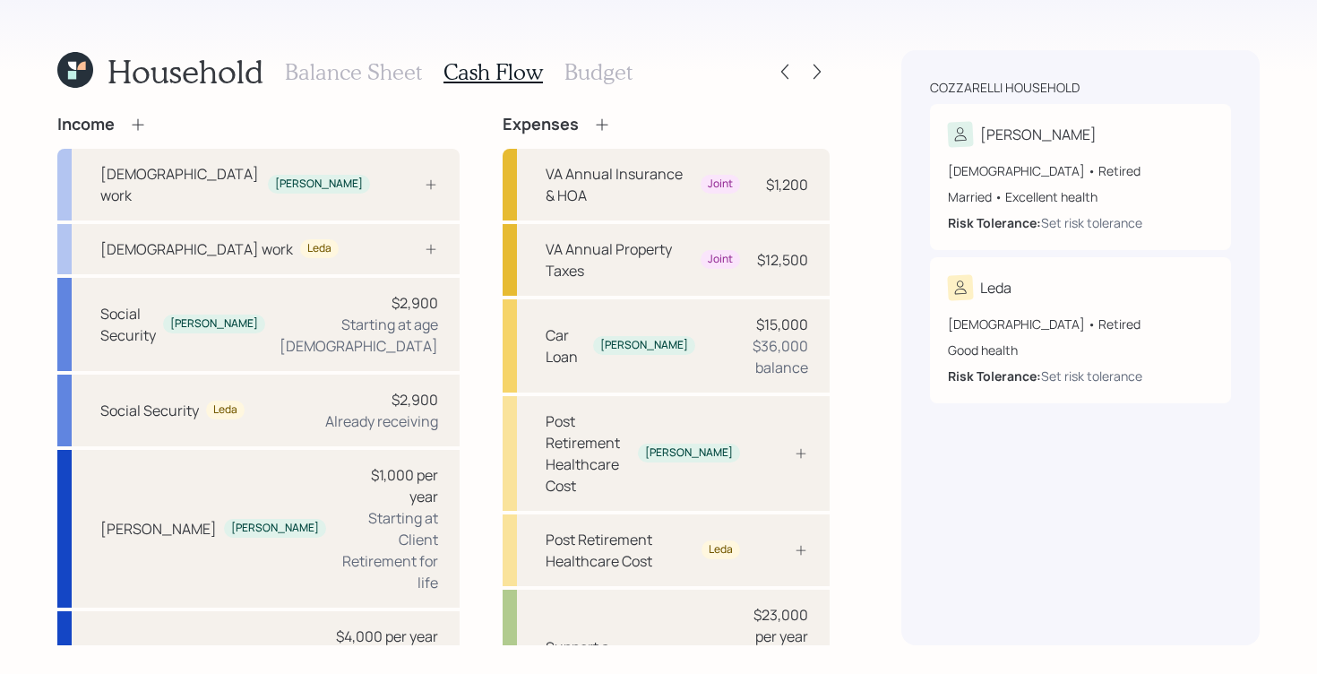
click at [137, 118] on icon at bounding box center [138, 125] width 18 height 18
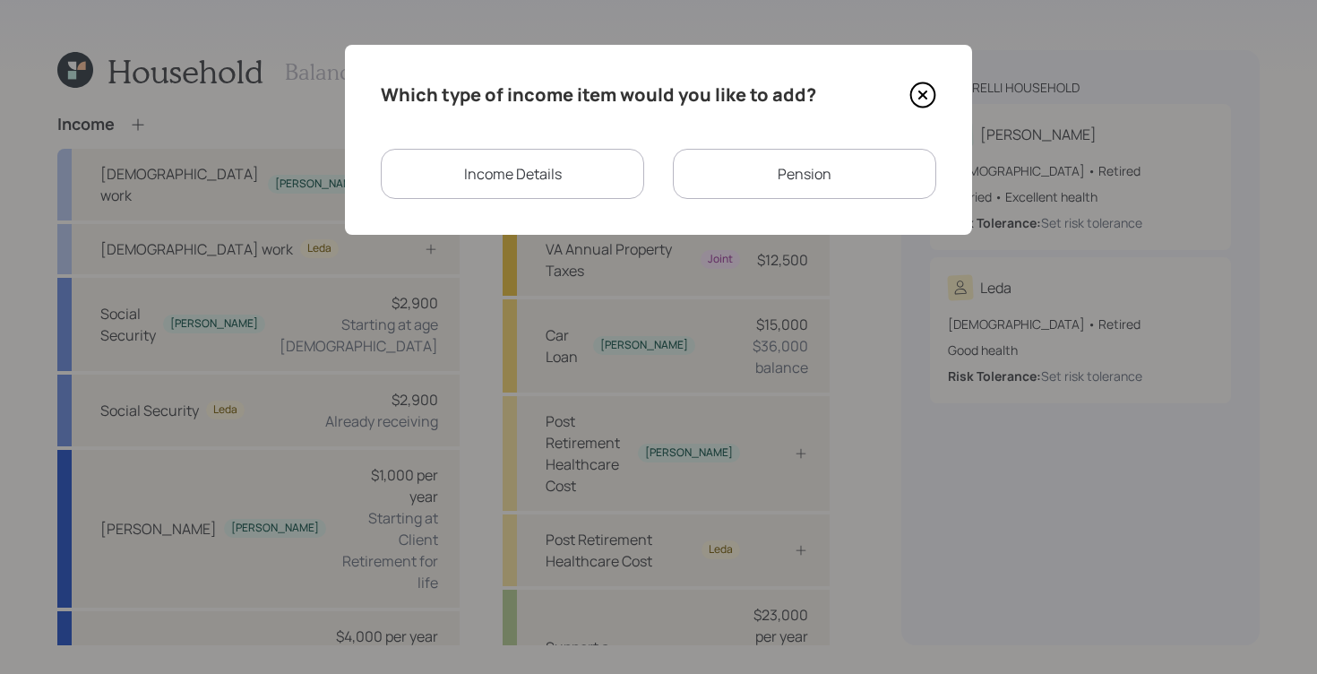
click at [577, 193] on div "Income Details" at bounding box center [512, 174] width 263 height 50
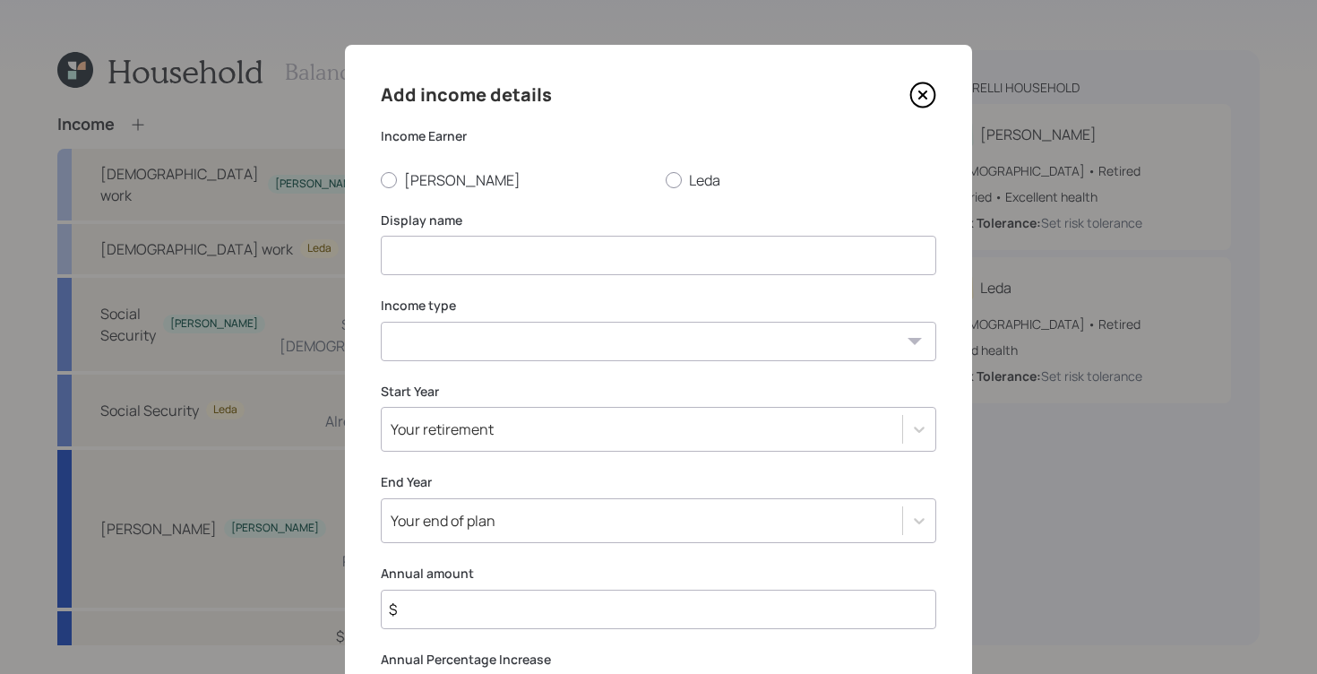
click at [569, 252] on input at bounding box center [658, 255] width 555 height 39
click at [381, 176] on div at bounding box center [389, 180] width 16 height 16
click at [380, 179] on input "[PERSON_NAME]" at bounding box center [380, 179] width 1 height 1
radio input "true"
click at [565, 276] on div "Add income details Income Earner [PERSON_NAME] Display name Income type [DEMOGR…" at bounding box center [658, 428] width 627 height 766
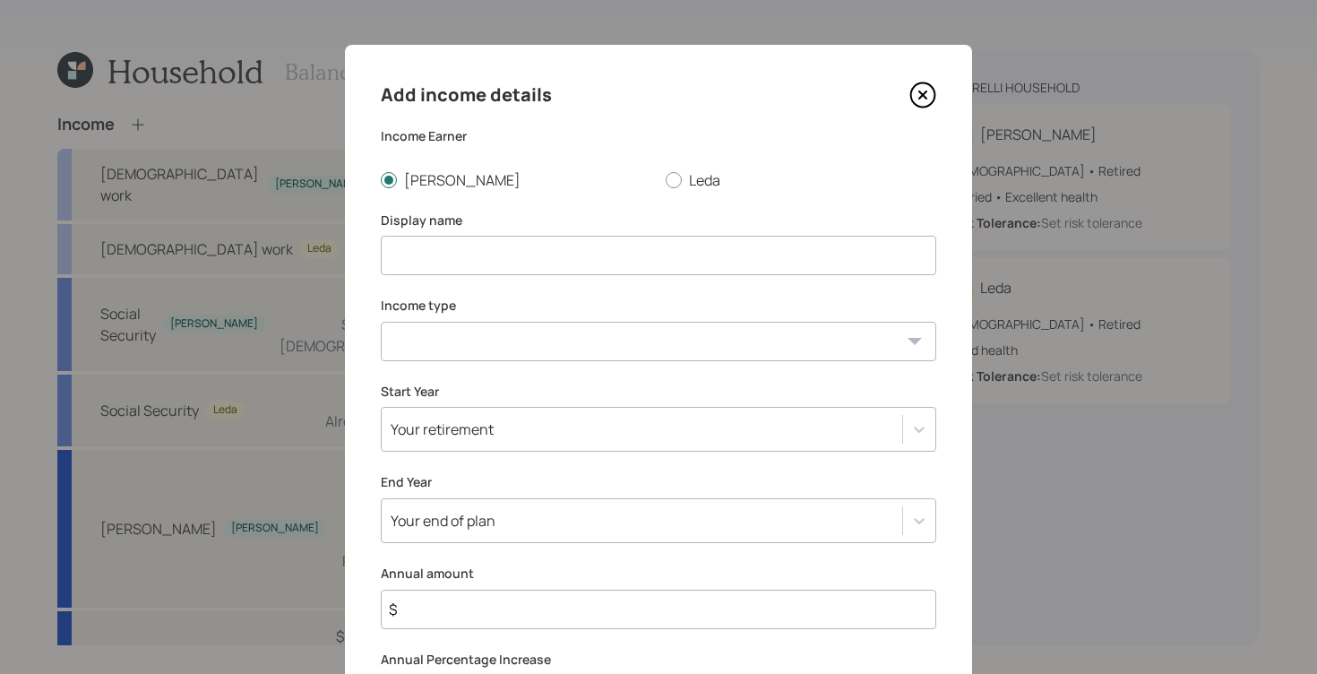
click at [563, 246] on input at bounding box center [658, 255] width 555 height 39
type input "Interest Income"
click at [873, 332] on select "[DEMOGRAPHIC_DATA] work [DEMOGRAPHIC_DATA] work Self employment Other" at bounding box center [658, 341] width 555 height 39
select select "other"
click at [381, 322] on select "[DEMOGRAPHIC_DATA] work [DEMOGRAPHIC_DATA] work Self employment Other" at bounding box center [658, 341] width 555 height 39
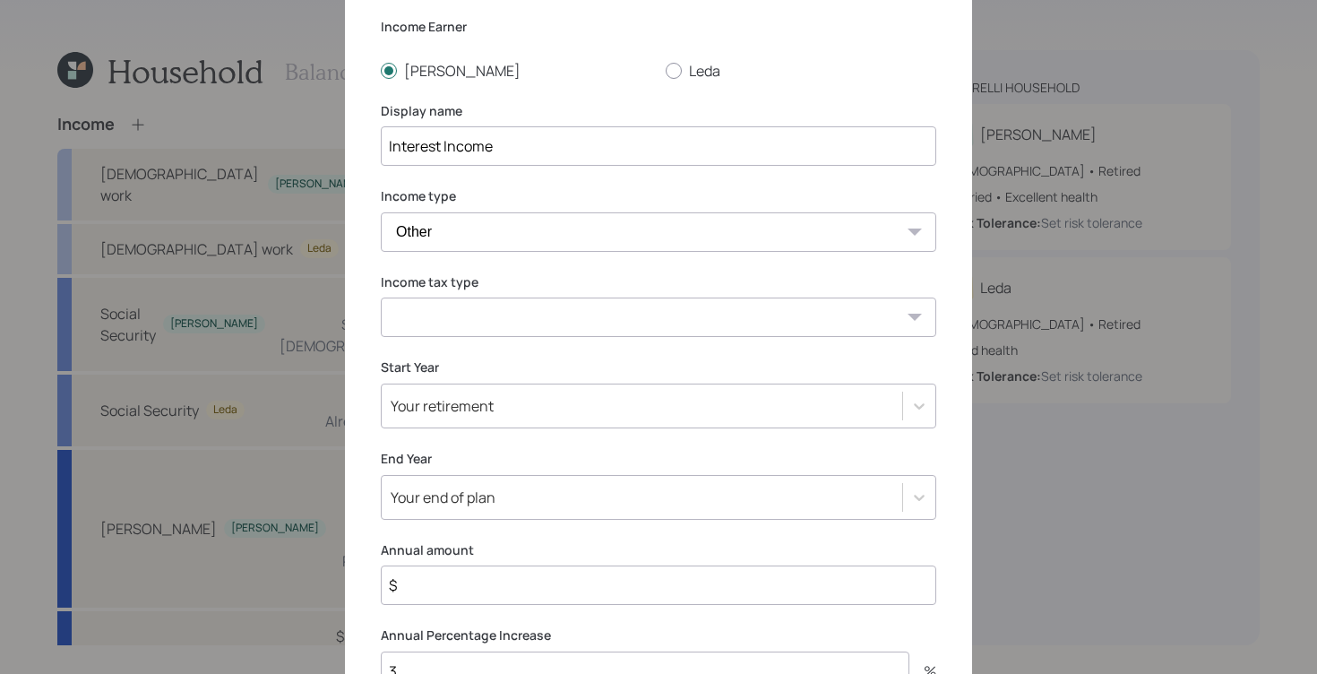
scroll to position [111, 0]
click at [858, 330] on select "Tax-free Earned Self Employment Alimony Royalties Pension / Annuity Interest Di…" at bounding box center [658, 315] width 555 height 39
select select "interest"
click at [381, 296] on select "Tax-free Earned Self Employment Alimony Royalties Pension / Annuity Interest Di…" at bounding box center [658, 315] width 555 height 39
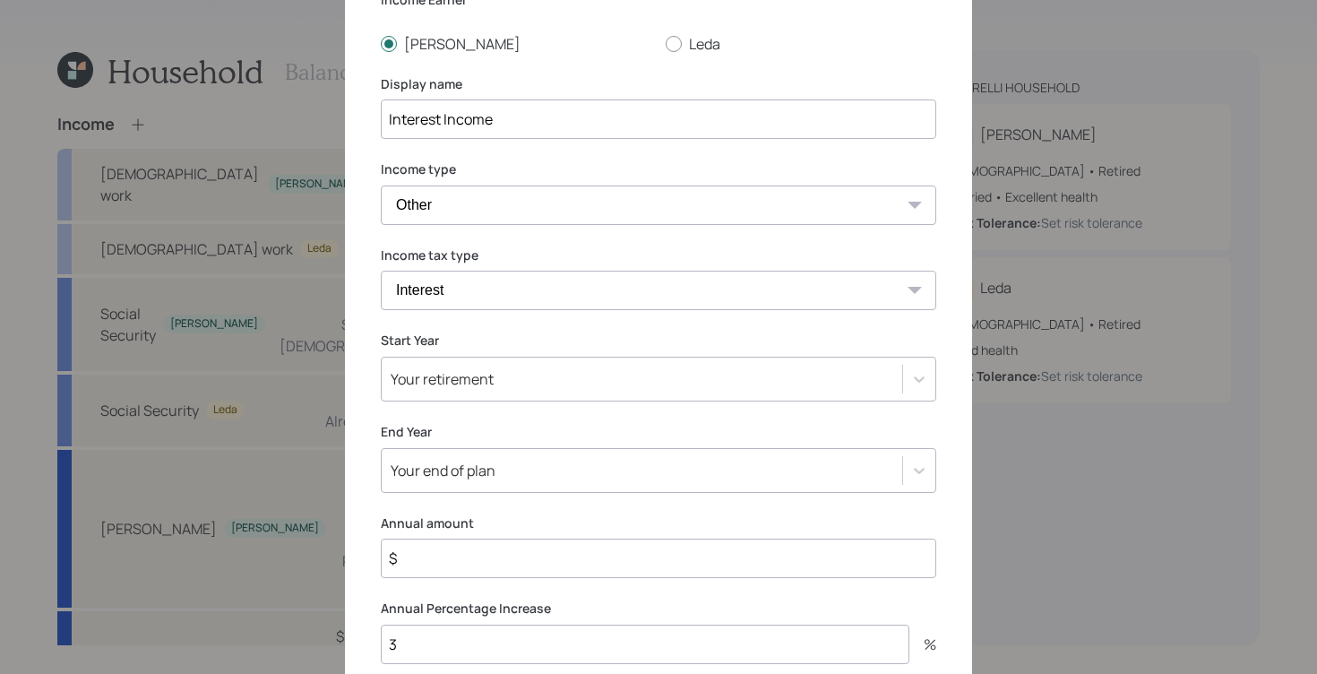
scroll to position [268, 0]
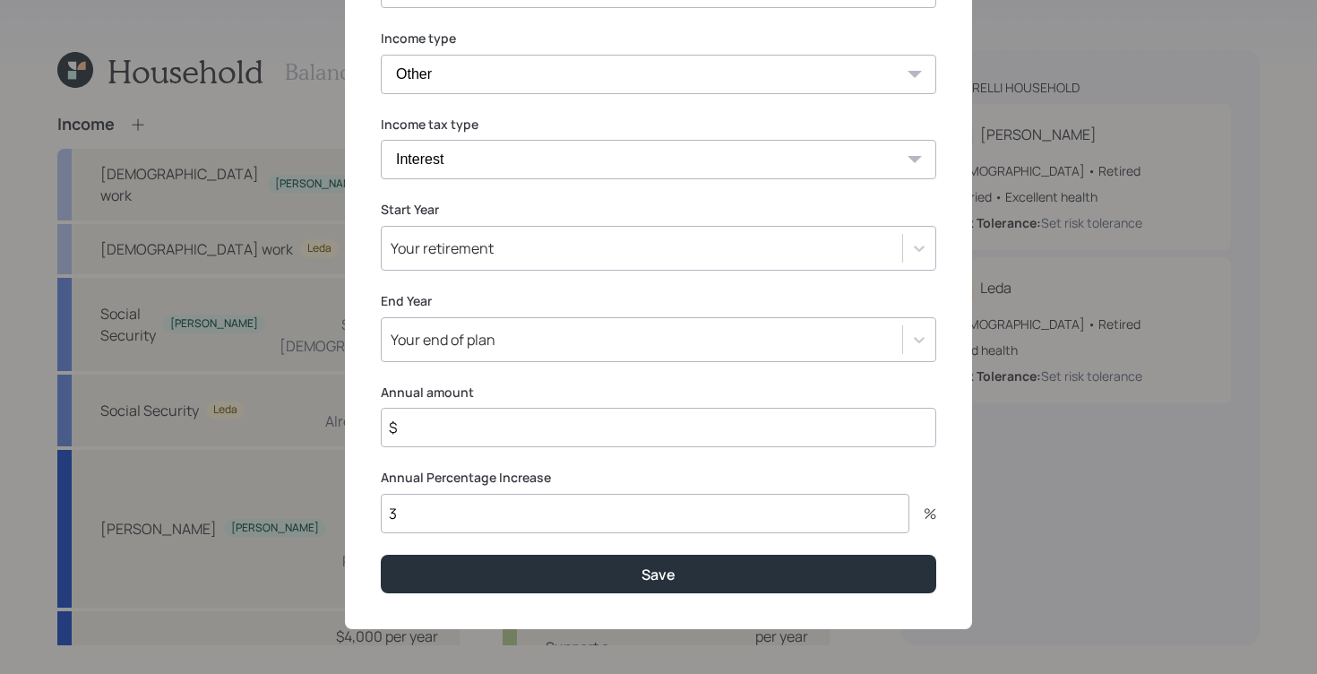
click at [616, 426] on input "$" at bounding box center [658, 427] width 555 height 39
type input "$ 4,000"
click at [909, 261] on div at bounding box center [919, 248] width 32 height 32
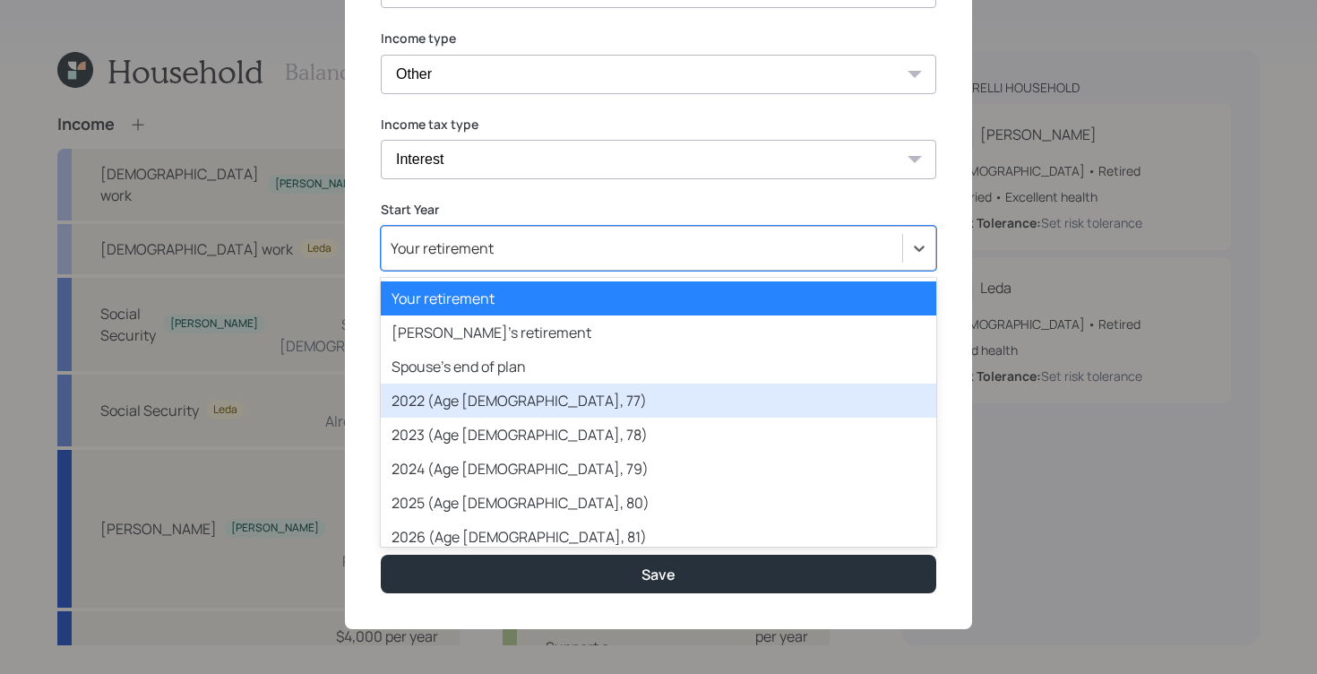
click at [766, 400] on div "2022 (Age [DEMOGRAPHIC_DATA], 77)" at bounding box center [658, 400] width 555 height 34
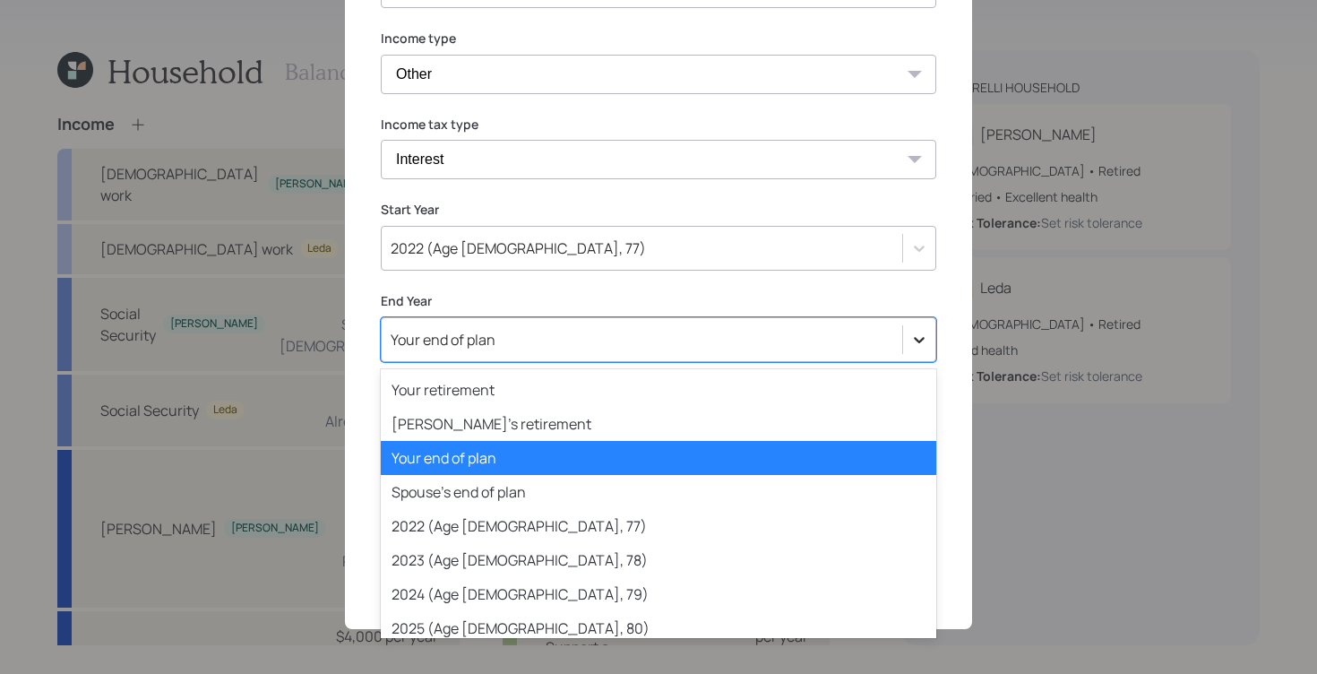
click at [918, 337] on icon at bounding box center [919, 340] width 18 height 18
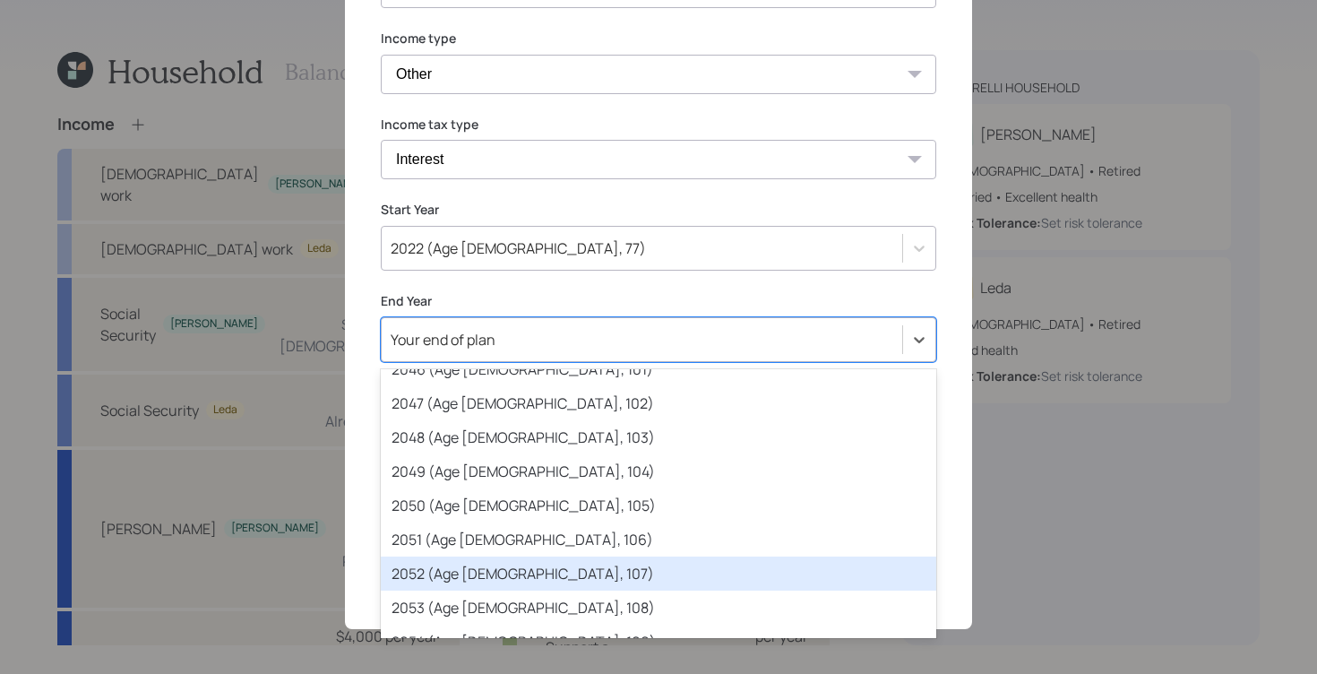
scroll to position [976, 0]
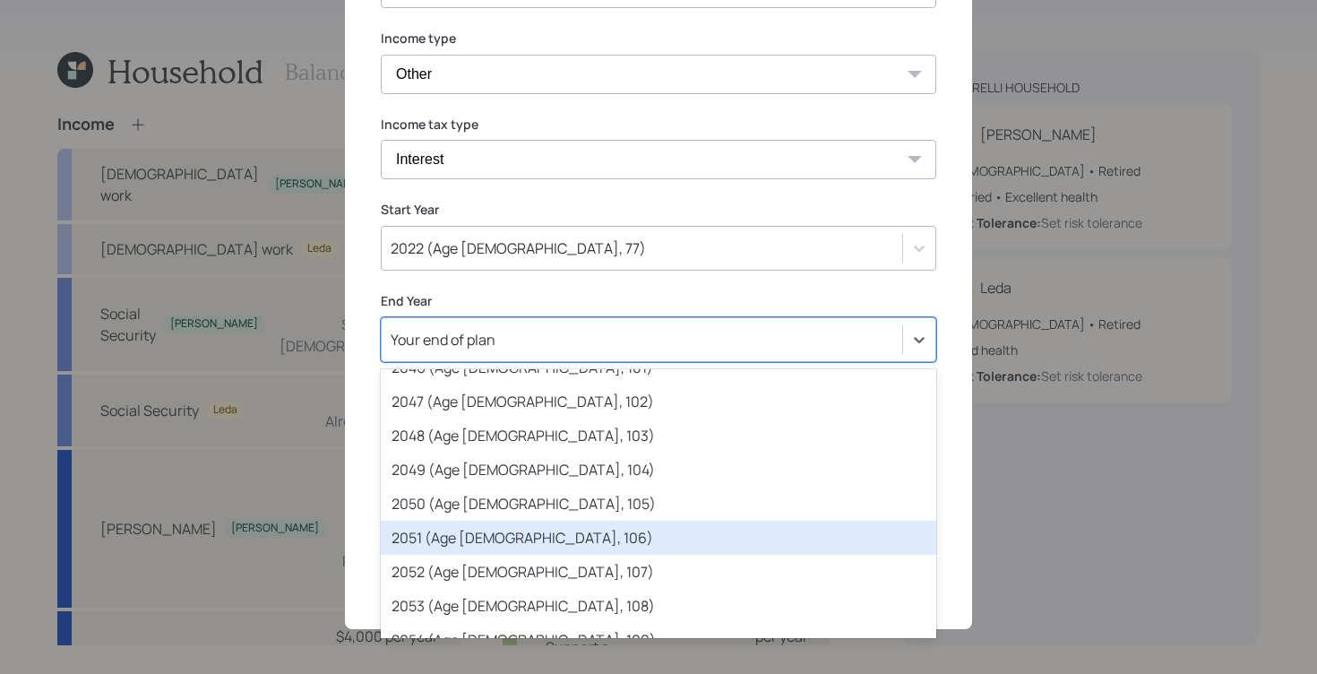
drag, startPoint x: 592, startPoint y: 540, endPoint x: 606, endPoint y: 546, distance: 14.8
click at [592, 540] on div "2051 (Age [DEMOGRAPHIC_DATA], 106)" at bounding box center [658, 537] width 555 height 34
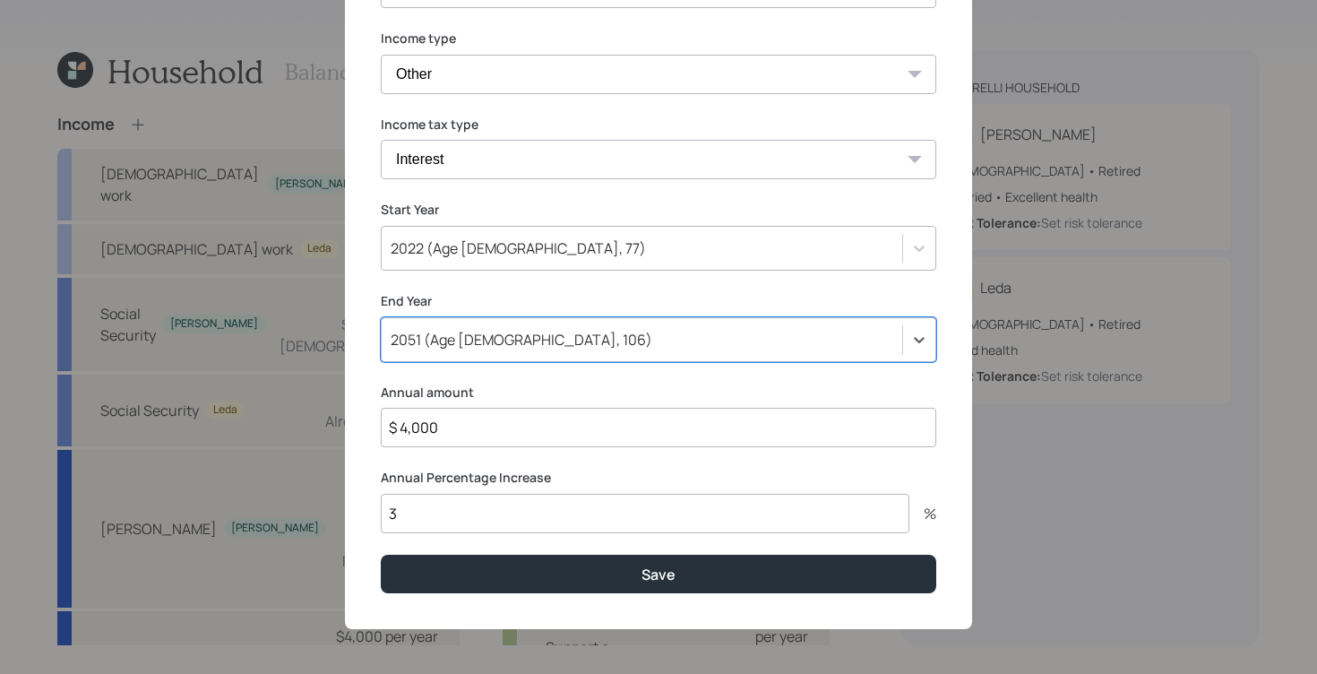
click at [536, 512] on input "3" at bounding box center [645, 513] width 529 height 39
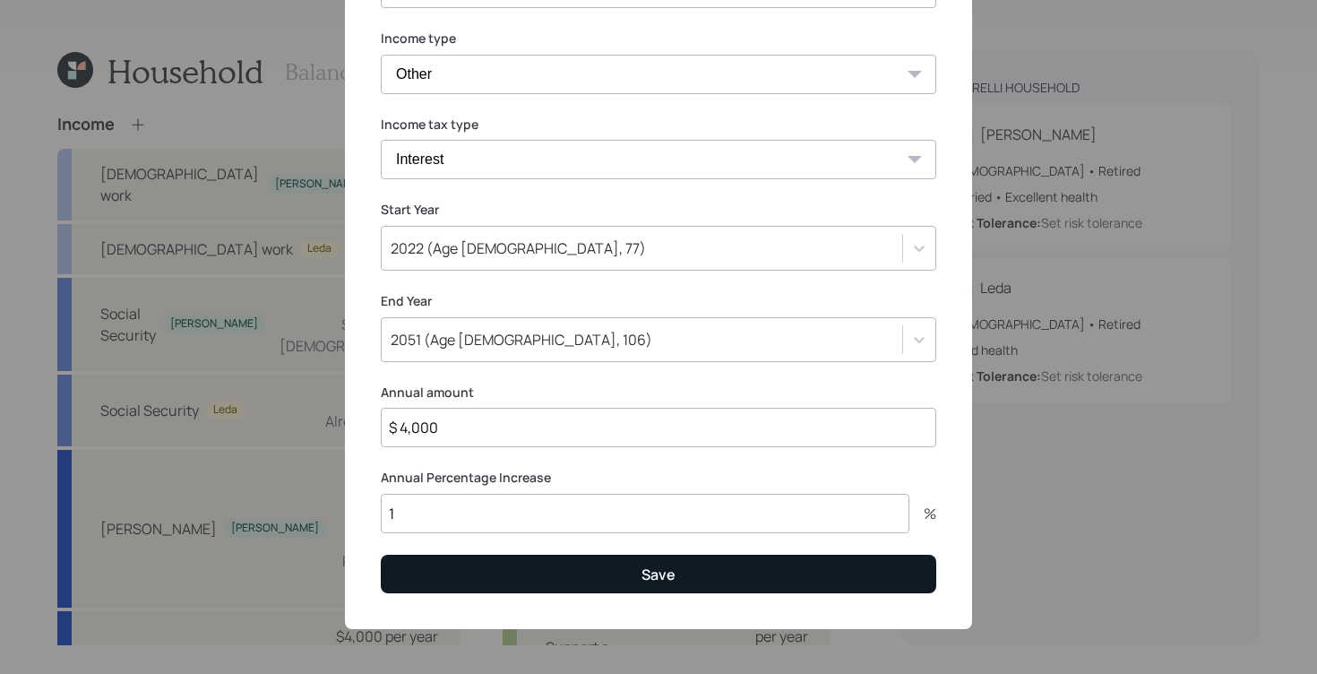
type input "1"
click at [621, 570] on button "Save" at bounding box center [658, 574] width 555 height 39
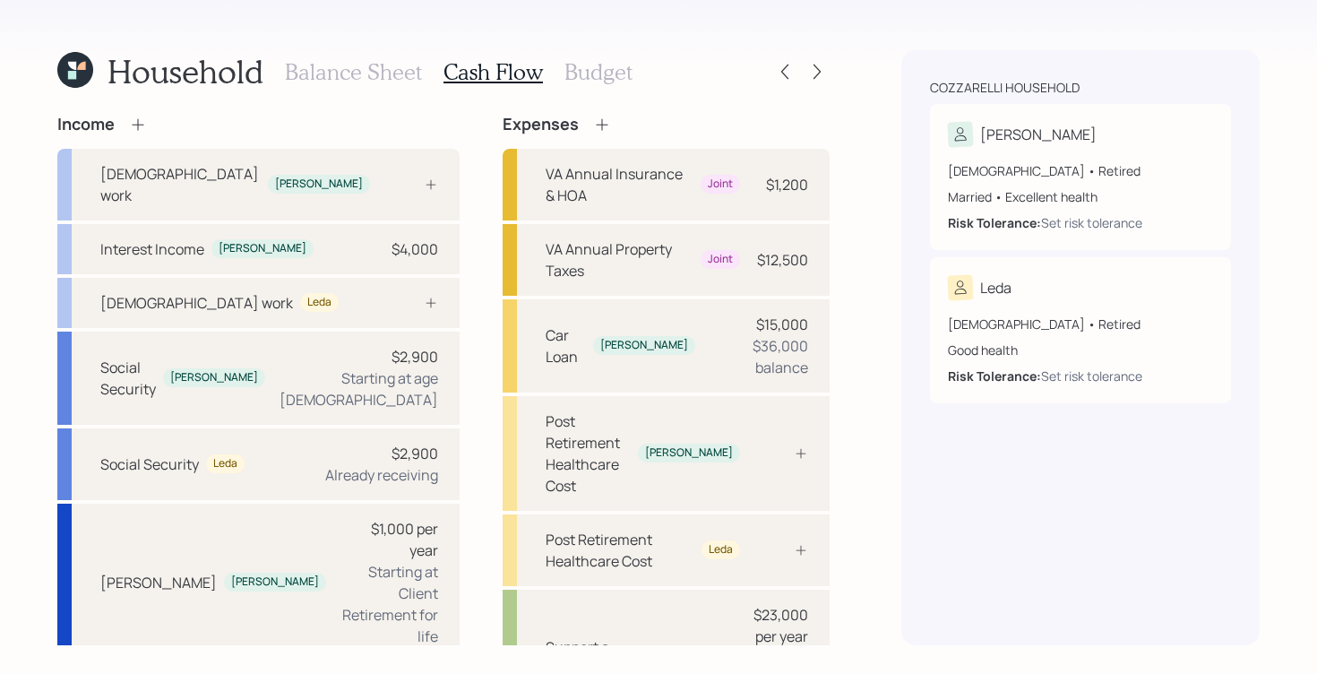
click at [346, 73] on h3 "Balance Sheet" at bounding box center [353, 72] width 137 height 26
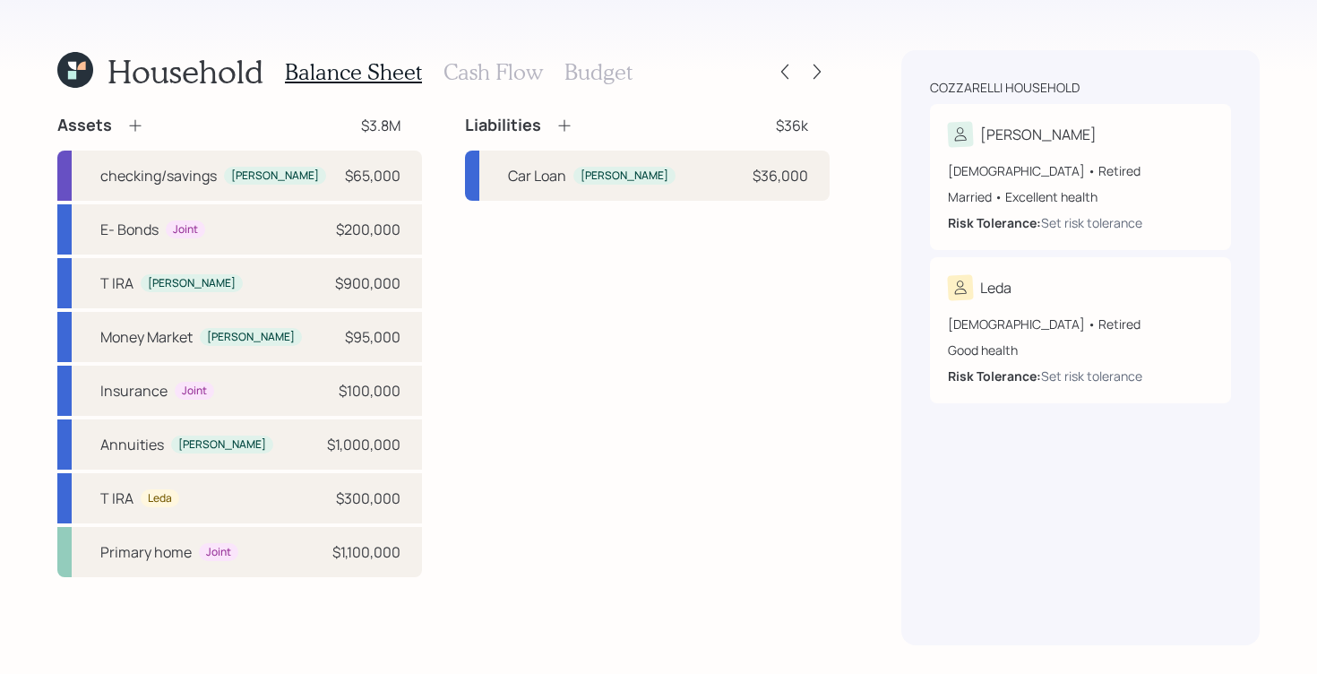
click at [503, 74] on h3 "Cash Flow" at bounding box center [492, 72] width 99 height 26
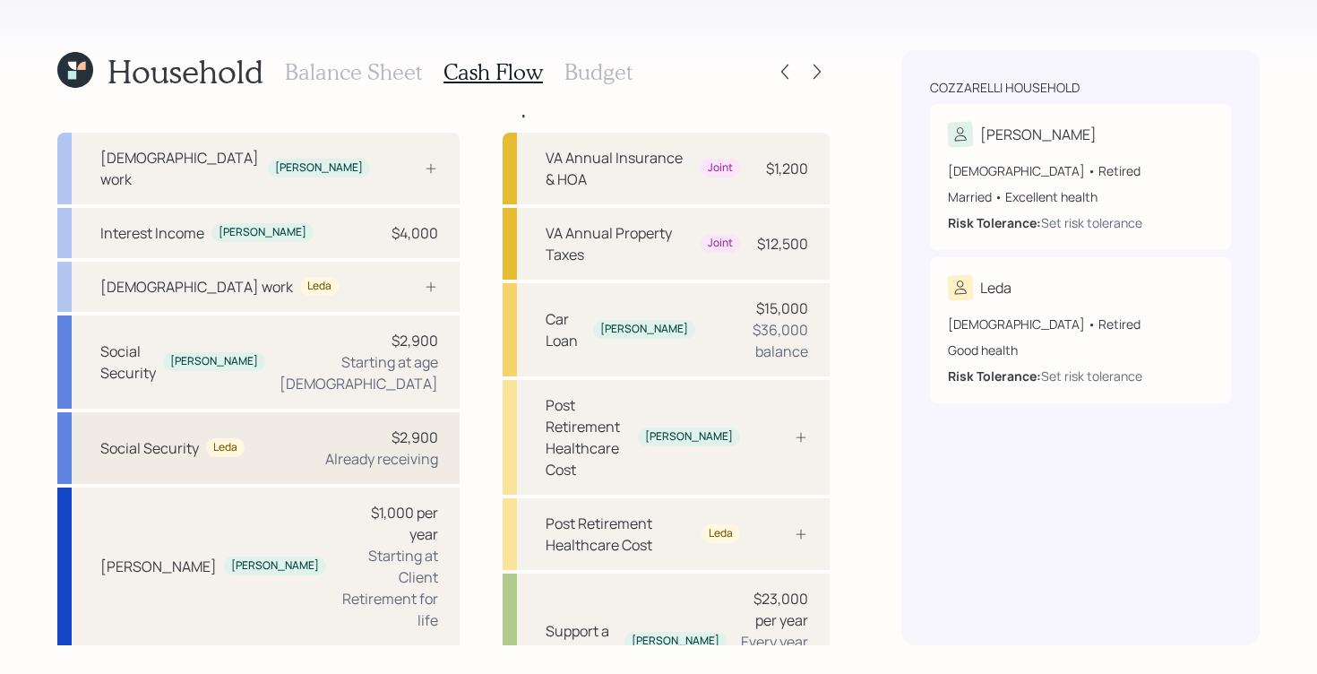
scroll to position [37, 0]
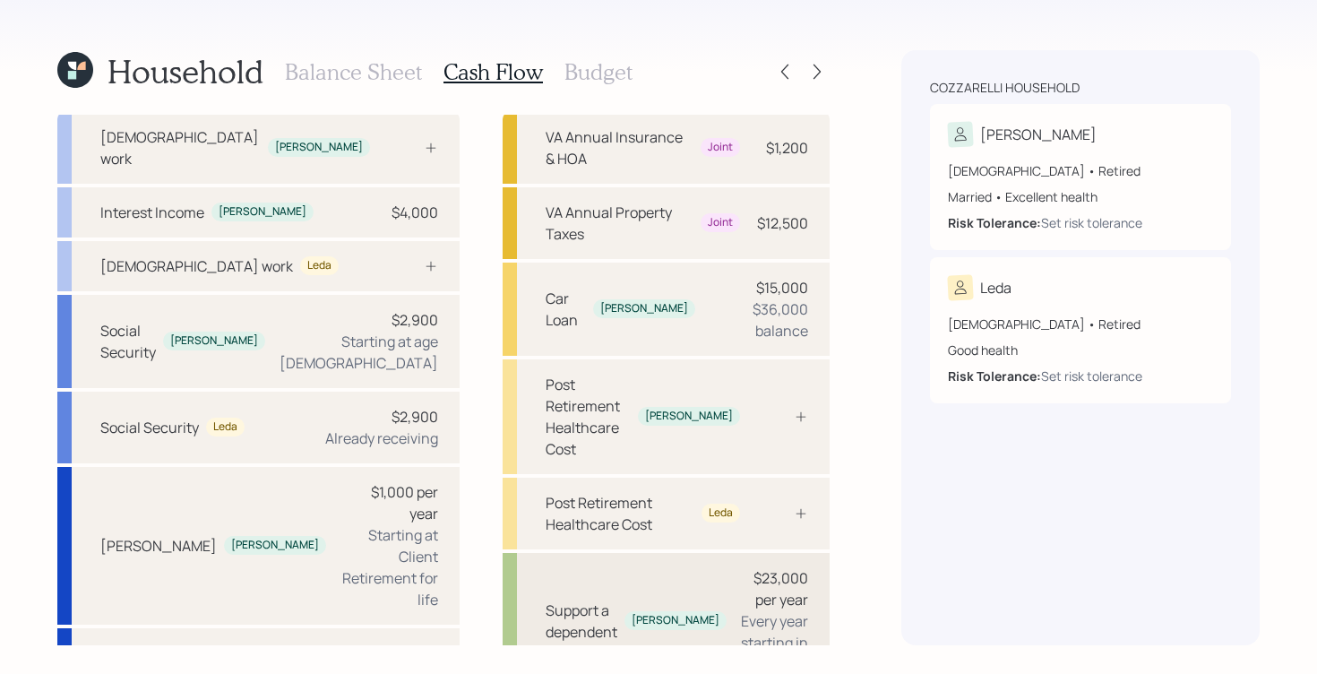
click at [741, 610] on div "Every year starting in [DATE]" at bounding box center [774, 642] width 67 height 64
select select "1"
select select "2030"
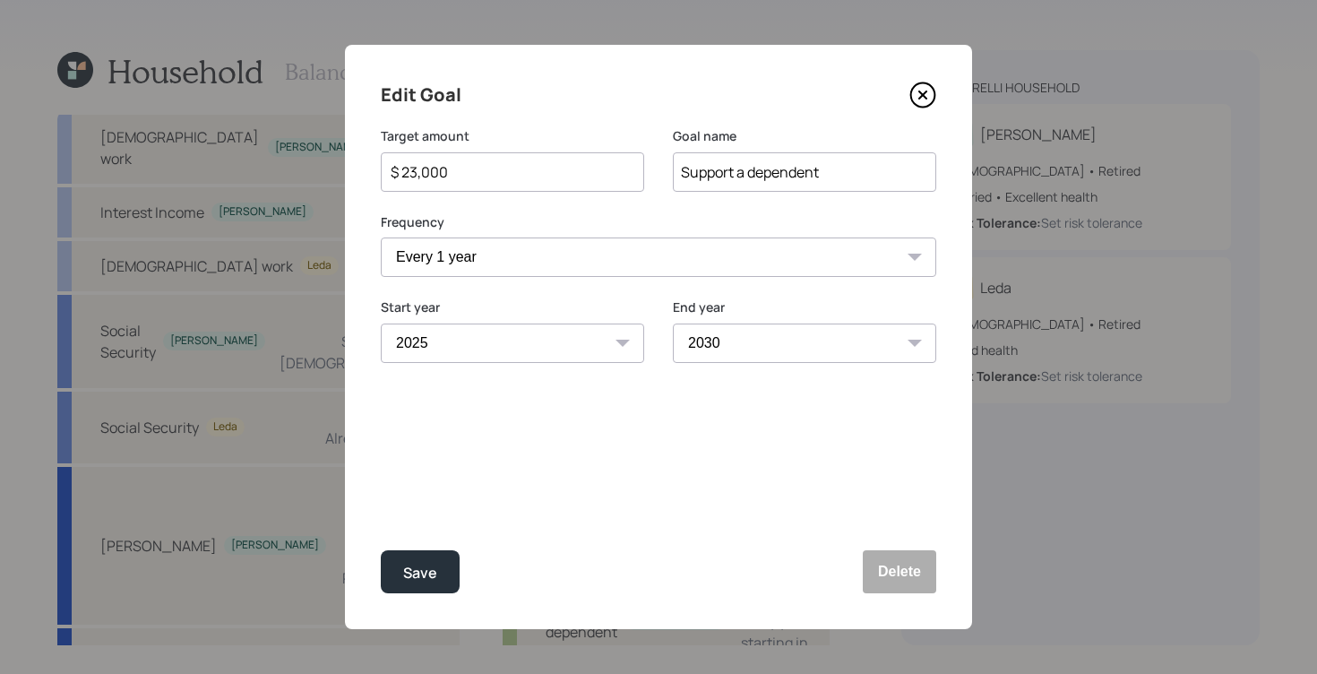
drag, startPoint x: 482, startPoint y: 169, endPoint x: 375, endPoint y: 160, distance: 107.0
click at [375, 160] on div "Edit Goal Target amount $ 23,000 Goal name Support a dependent Frequency One ti…" at bounding box center [658, 337] width 627 height 584
click at [534, 503] on div "Edit Goal Target amount $ 23,000 Goal name Support a dependent Frequency One ti…" at bounding box center [658, 337] width 627 height 584
click at [496, 172] on input "$ 23,000" at bounding box center [505, 171] width 233 height 21
click at [870, 391] on div "Edit Goal Target amount $ 28,000 Goal name Support a dependent Frequency One ti…" at bounding box center [658, 337] width 627 height 584
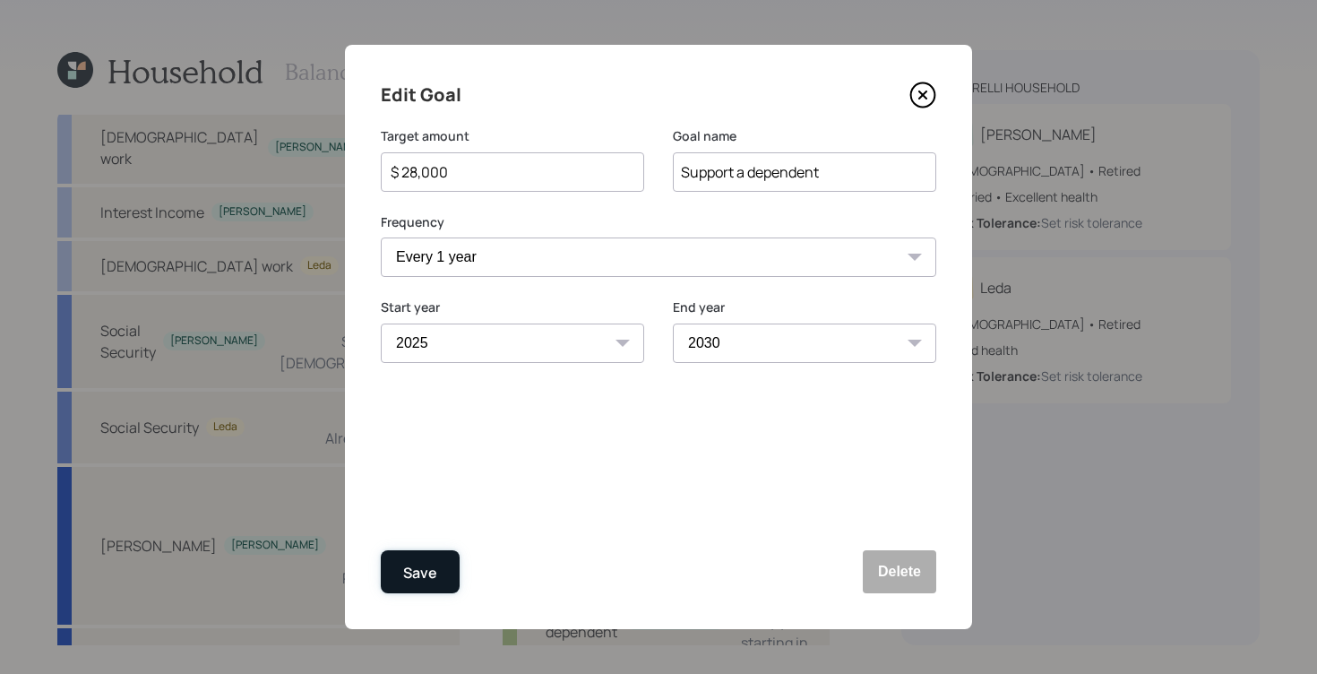
click at [434, 570] on div "Save" at bounding box center [420, 573] width 34 height 24
type input "$ 23,000"
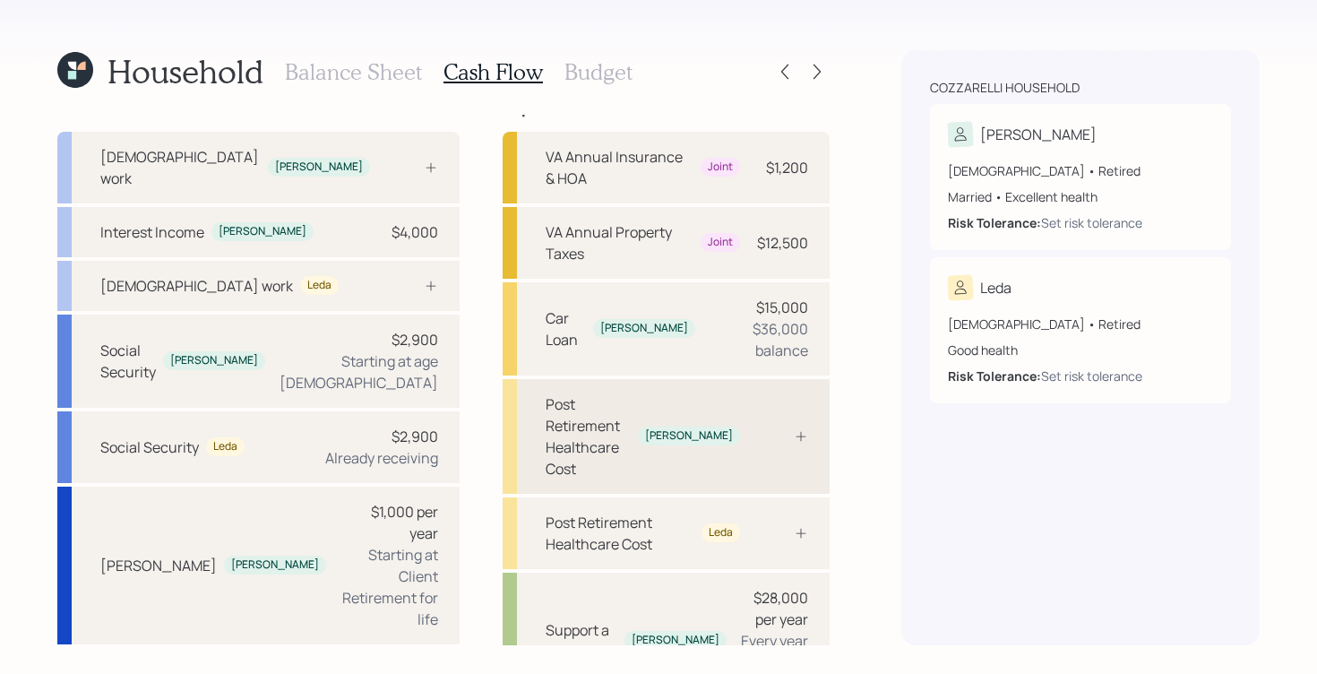
scroll to position [37, 0]
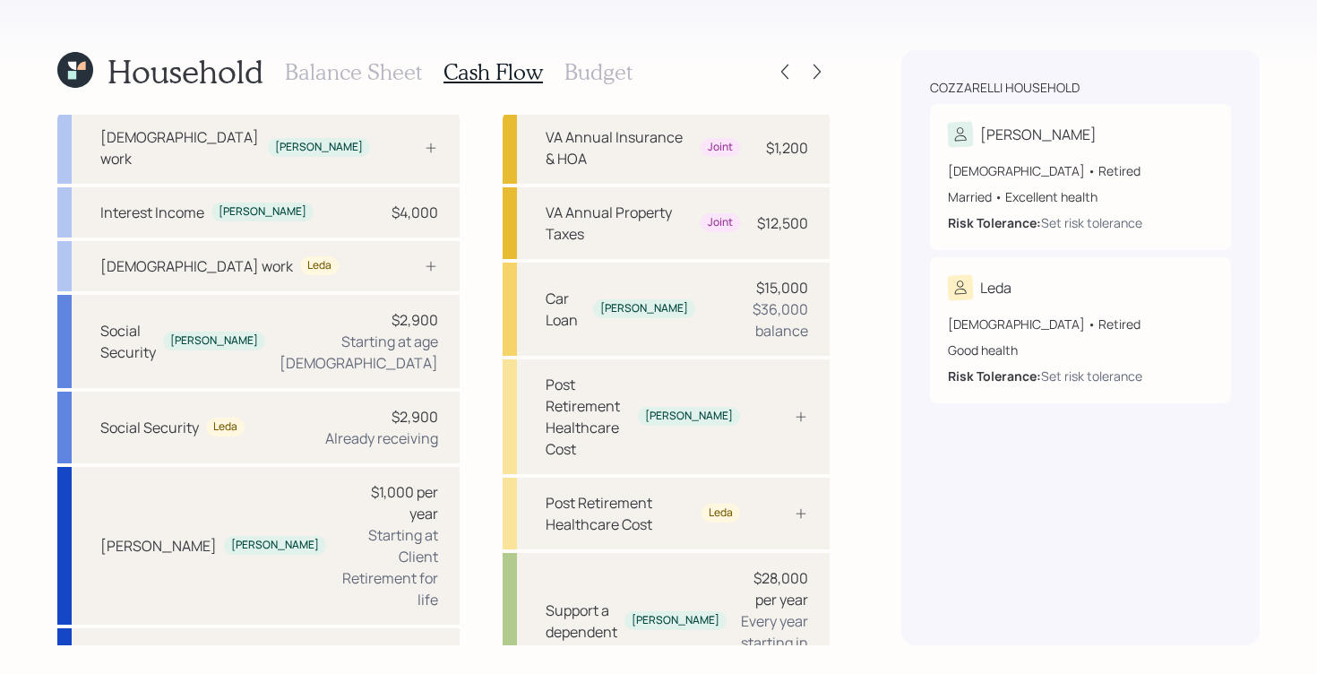
click at [596, 78] on h3 "Budget" at bounding box center [598, 72] width 68 height 26
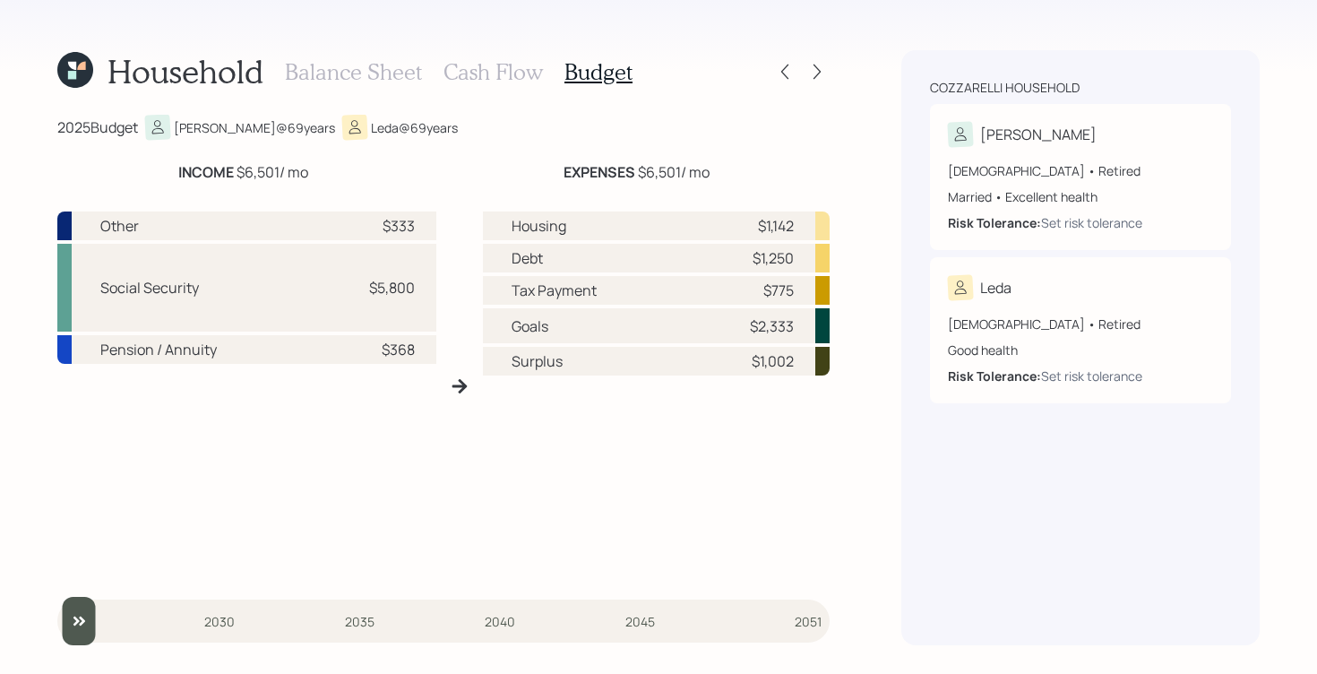
click at [473, 57] on div "Balance Sheet Cash Flow Budget" at bounding box center [459, 71] width 348 height 43
click at [470, 63] on h3 "Cash Flow" at bounding box center [492, 72] width 99 height 26
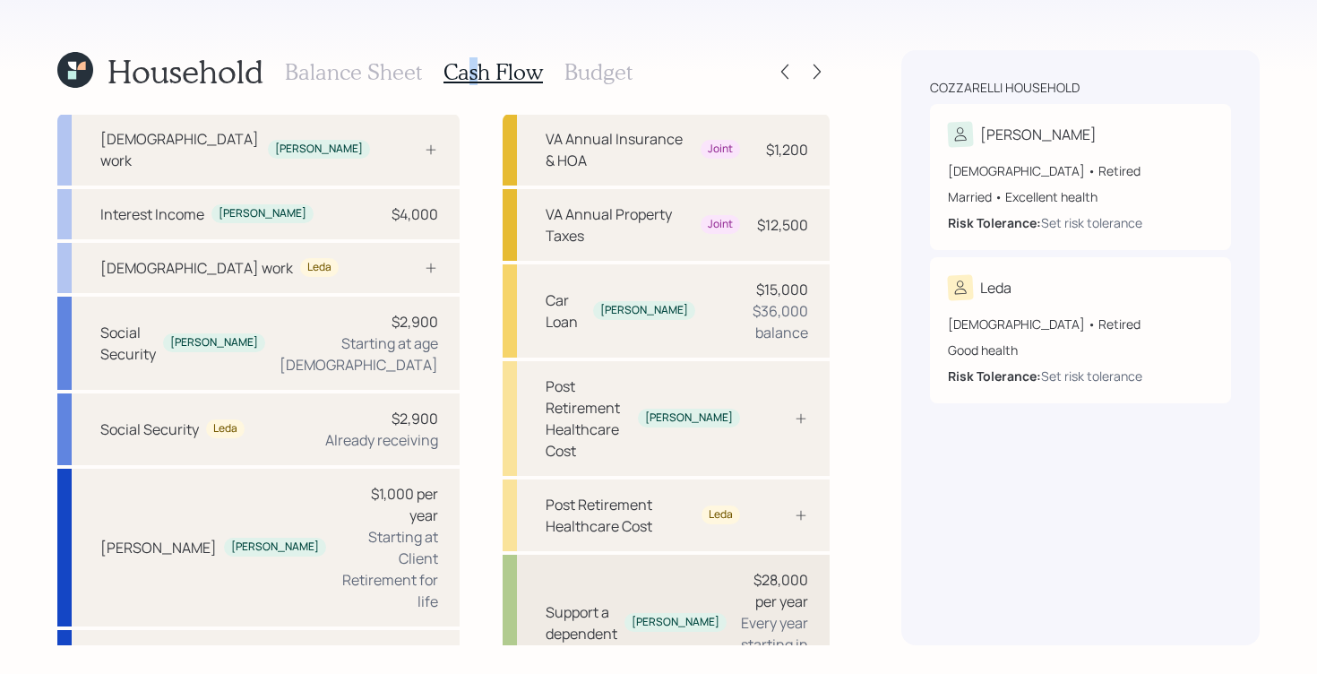
scroll to position [37, 0]
click at [597, 79] on h3 "Budget" at bounding box center [598, 72] width 68 height 26
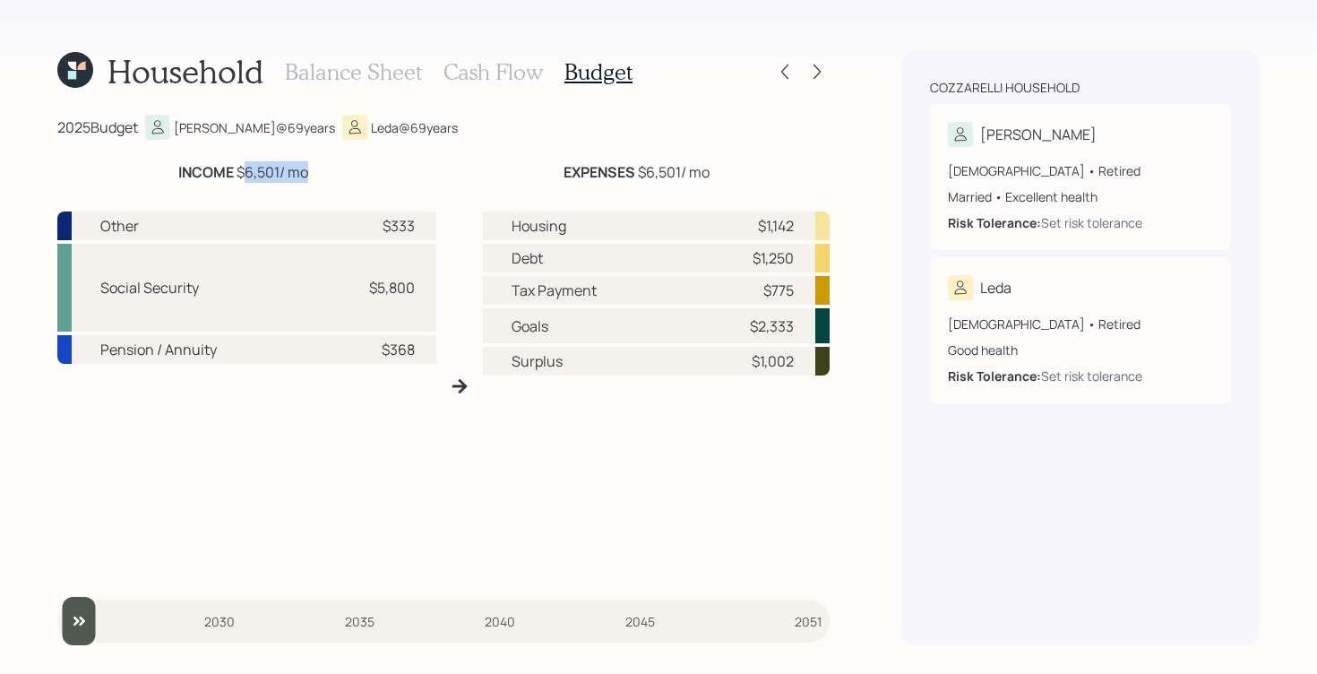
drag, startPoint x: 243, startPoint y: 171, endPoint x: 306, endPoint y: 174, distance: 63.7
click at [305, 175] on div "INCOME $6,501 / mo" at bounding box center [243, 171] width 130 height 21
click at [891, 489] on div "Household Balance Sheet Cash Flow Budget 2025 Budget [PERSON_NAME] @ 69 years L…" at bounding box center [658, 337] width 1317 height 674
click at [494, 66] on h3 "Cash Flow" at bounding box center [492, 72] width 99 height 26
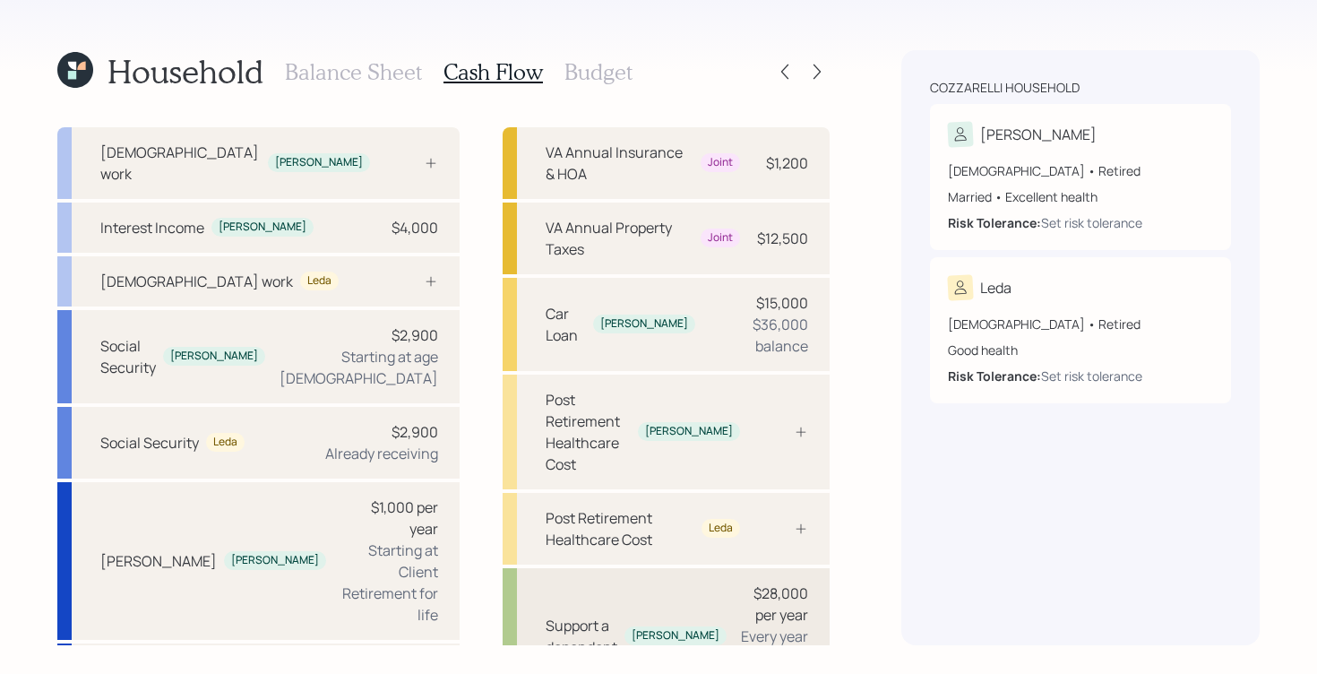
scroll to position [37, 0]
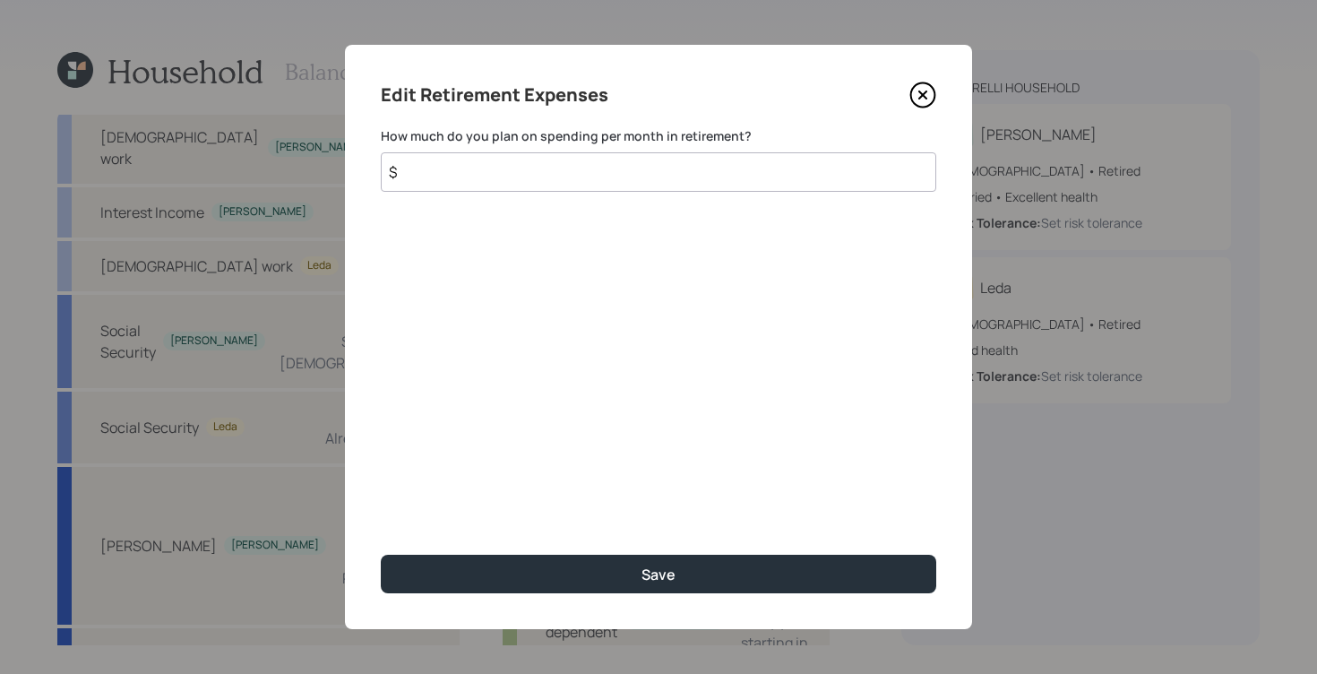
click at [517, 170] on input "$" at bounding box center [658, 171] width 555 height 39
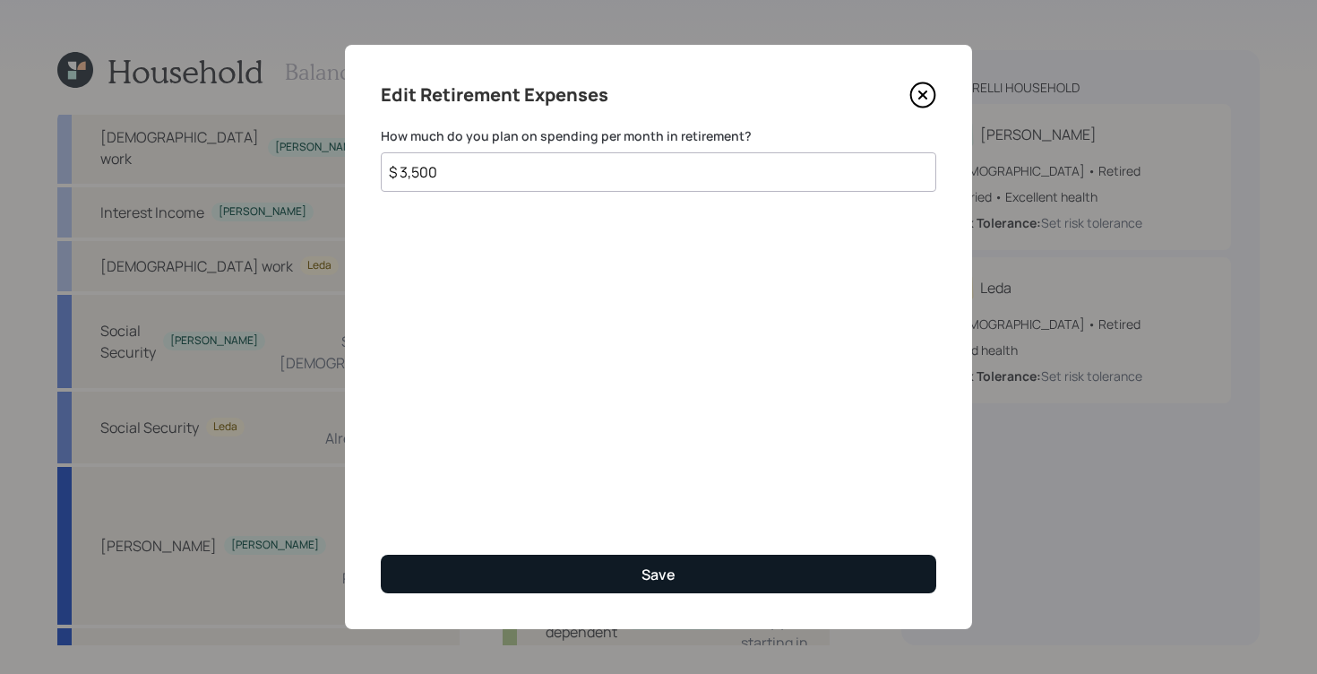
type input "$ 3,500"
click at [653, 574] on div "Save" at bounding box center [658, 574] width 34 height 20
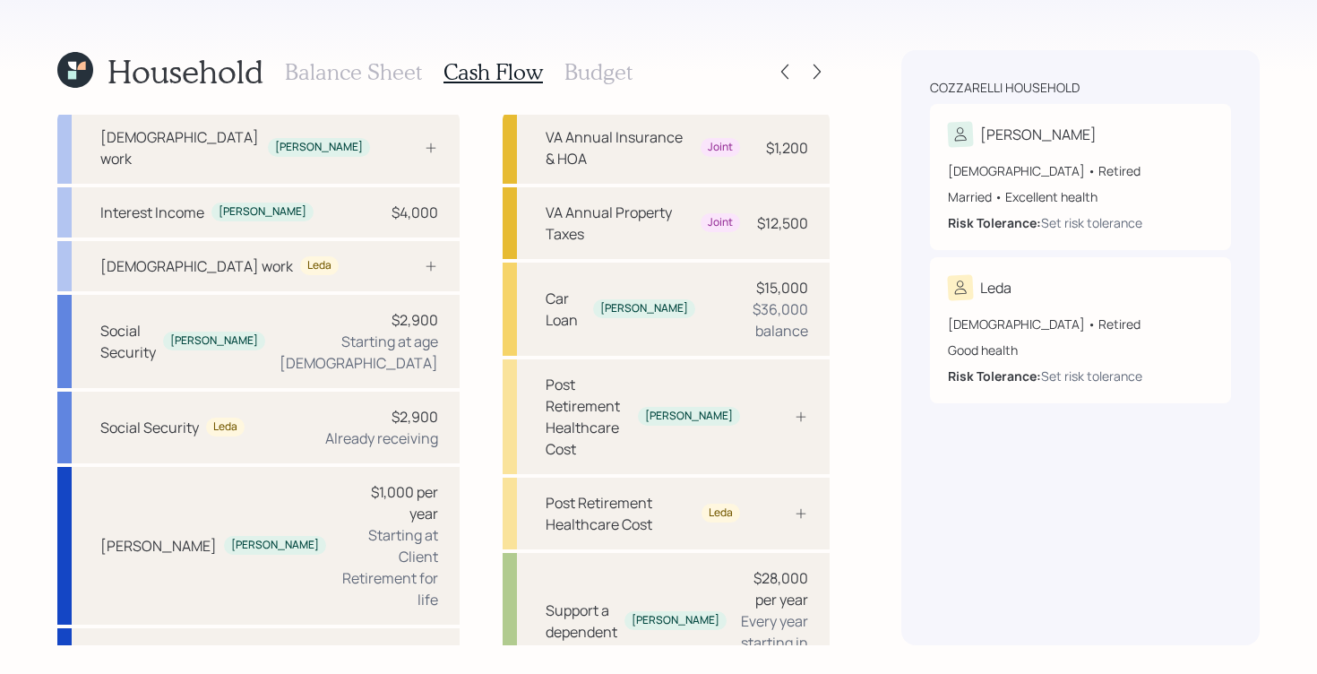
click at [587, 77] on h3 "Budget" at bounding box center [598, 72] width 68 height 26
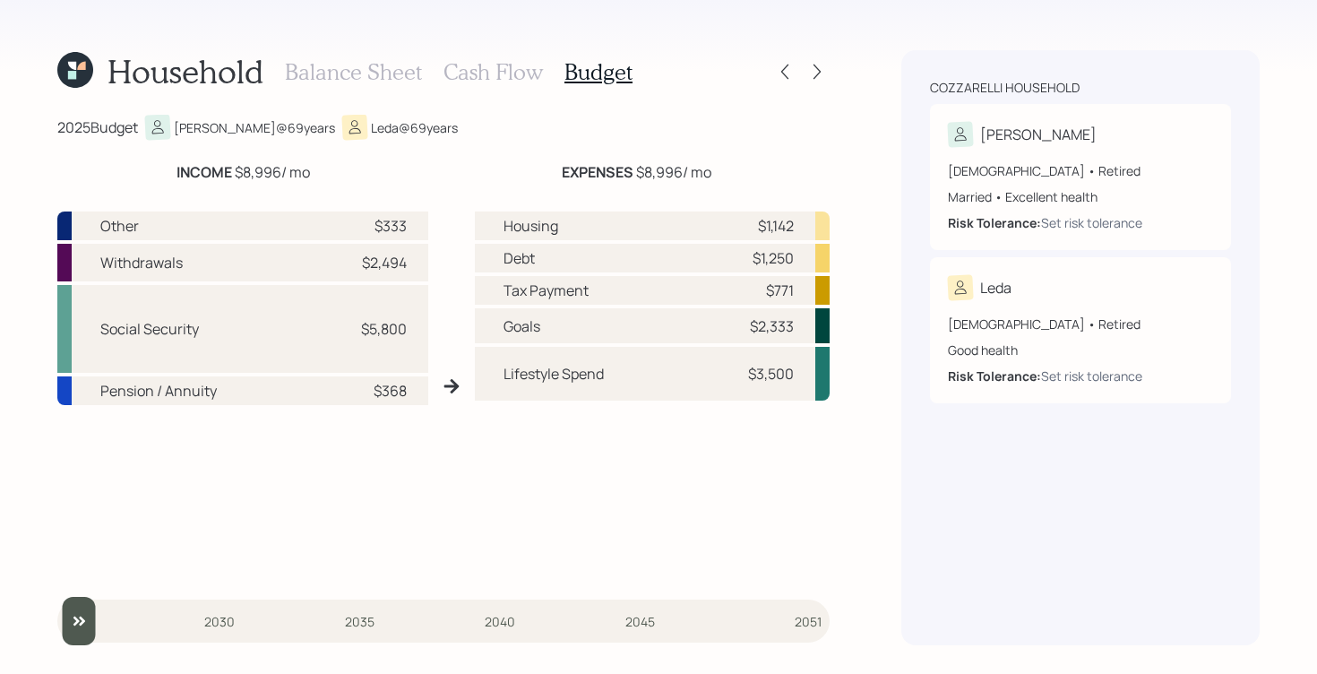
click at [754, 480] on div "Housing $1,142 Debt $1,250 Tax Payment $771 Goals $2,333 Lifestyle Spend $3,500" at bounding box center [652, 393] width 355 height 364
click at [484, 70] on h3 "Cash Flow" at bounding box center [492, 72] width 99 height 26
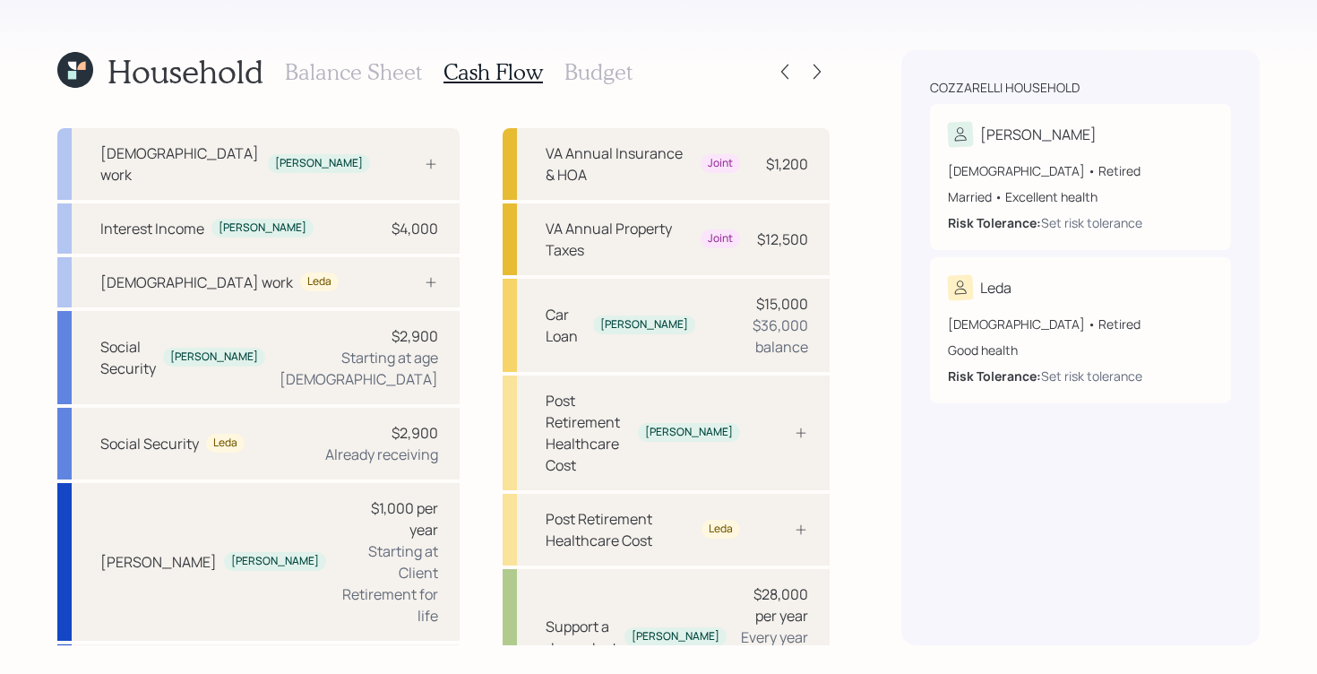
scroll to position [37, 0]
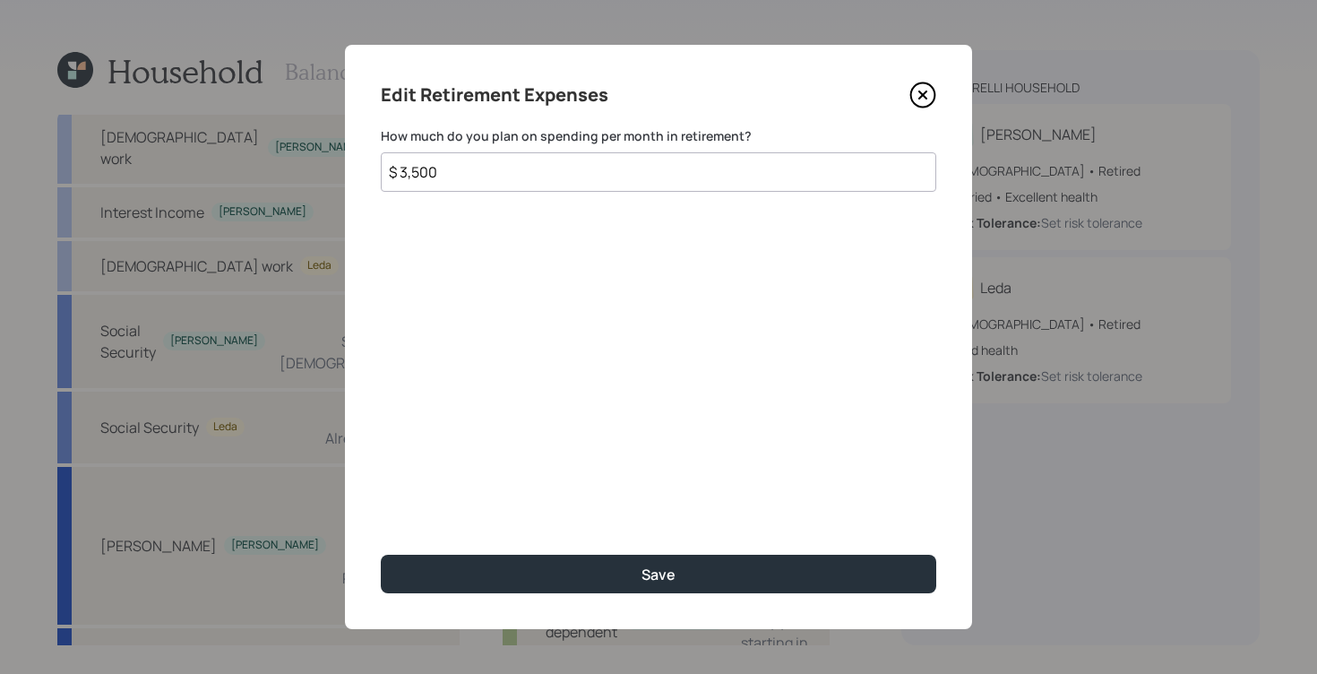
drag, startPoint x: 461, startPoint y: 176, endPoint x: 480, endPoint y: 160, distance: 24.8
click at [461, 176] on input "$ 3,500" at bounding box center [658, 171] width 555 height 39
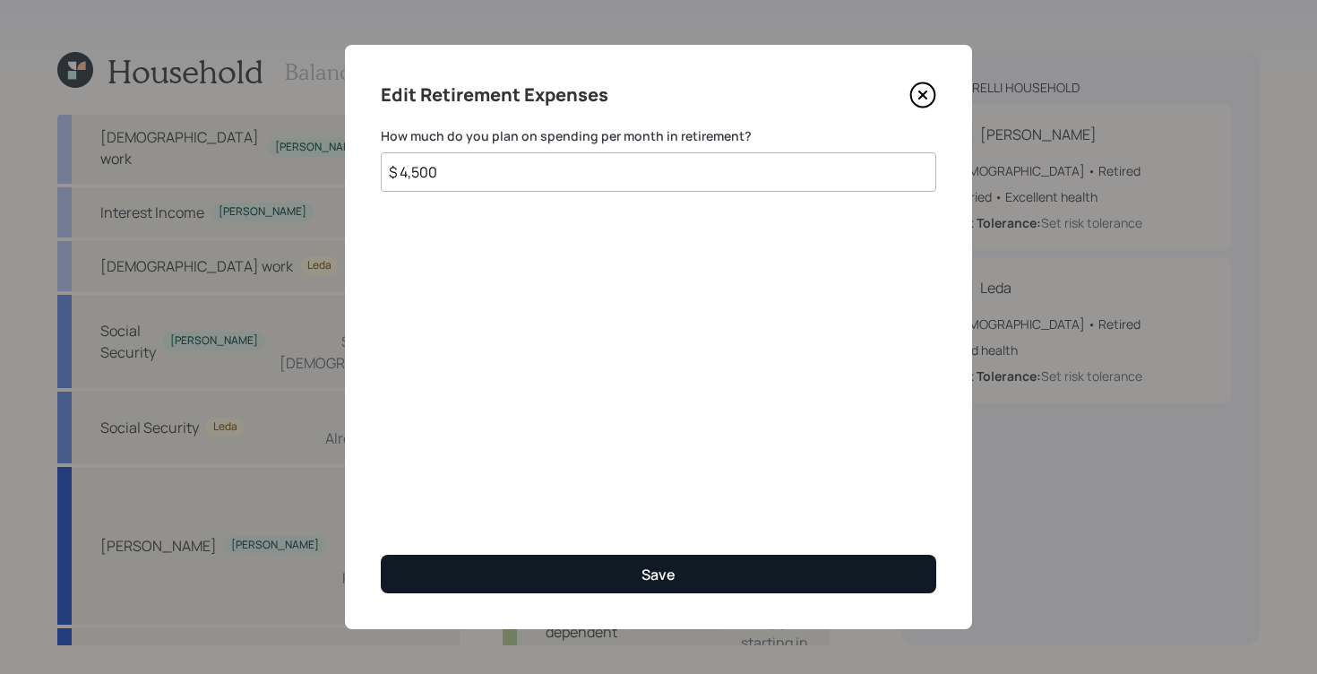
type input "$ 4,500"
click at [684, 562] on button "Save" at bounding box center [658, 574] width 555 height 39
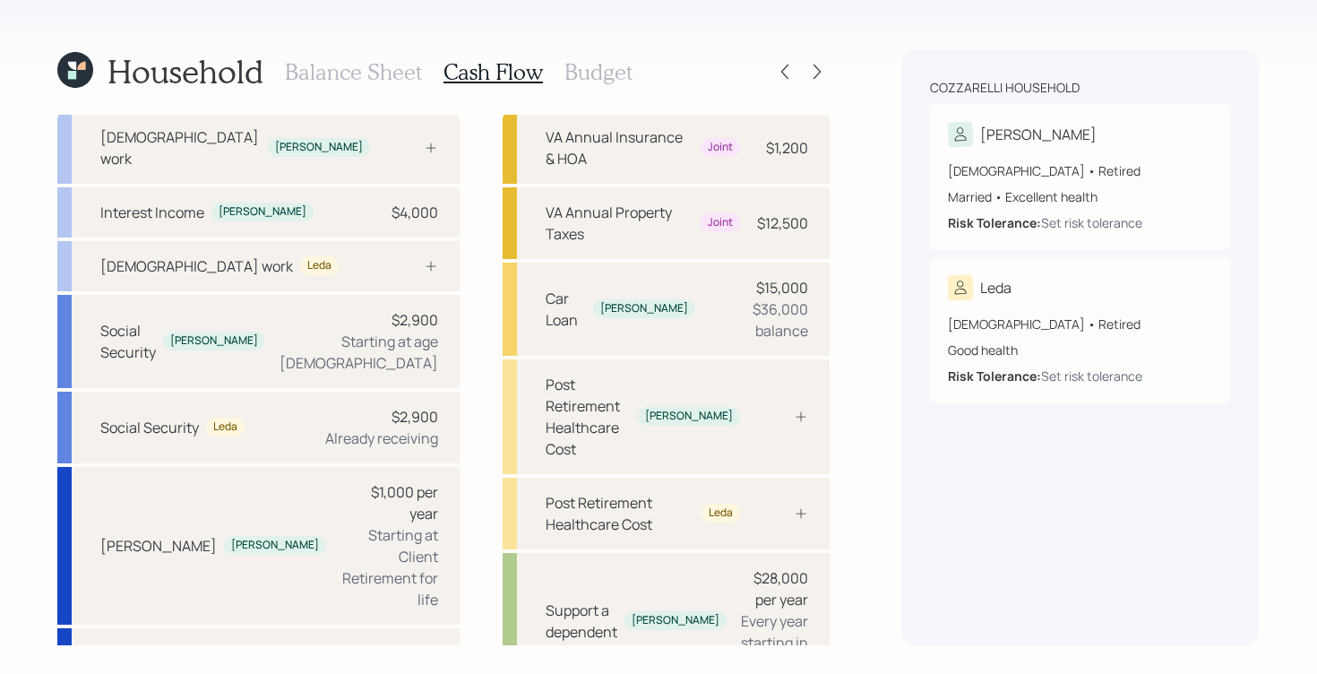
click at [573, 61] on h3 "Budget" at bounding box center [598, 72] width 68 height 26
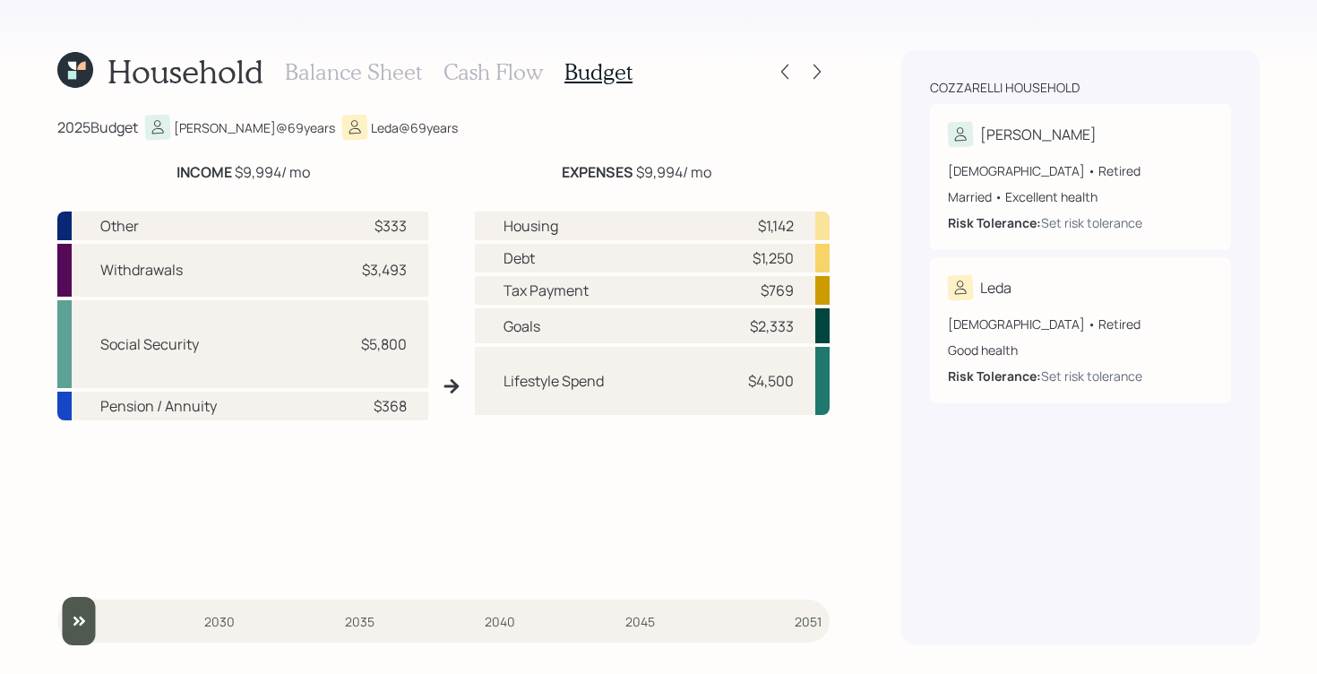
click at [469, 76] on h3 "Cash Flow" at bounding box center [492, 72] width 99 height 26
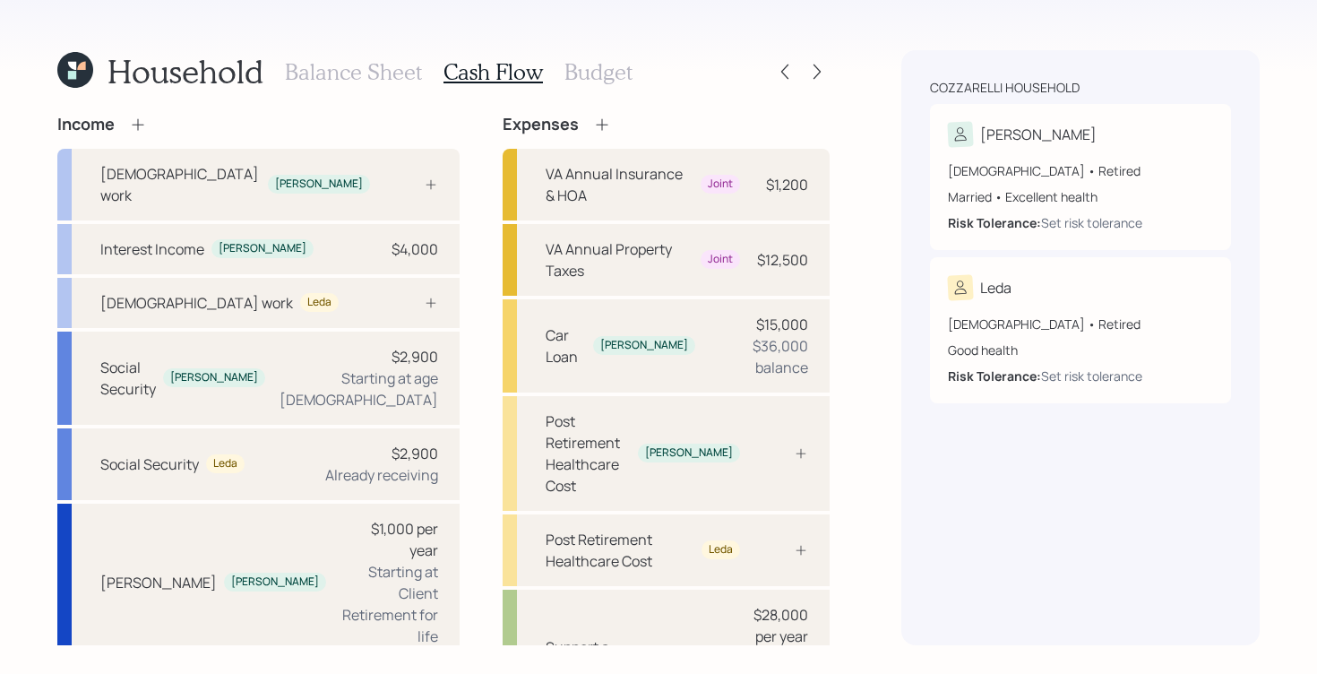
click at [134, 118] on icon at bounding box center [138, 125] width 18 height 18
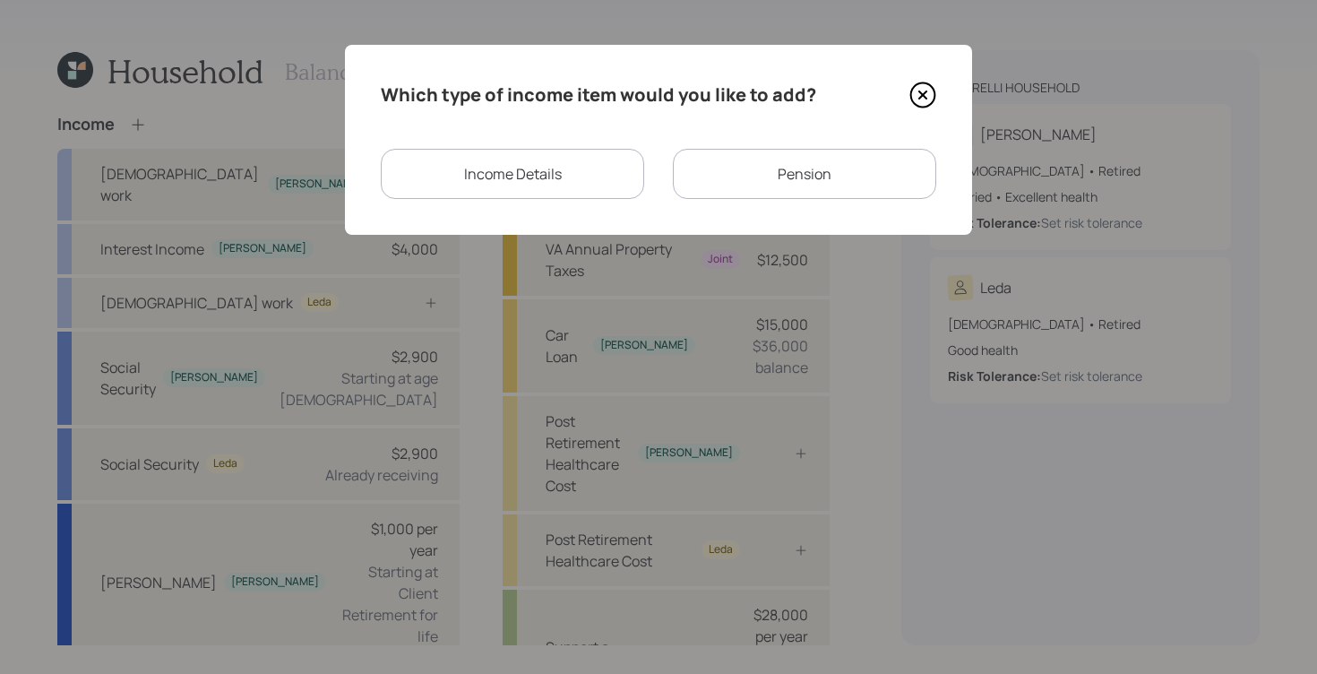
click at [580, 157] on div "Income Details" at bounding box center [512, 174] width 263 height 50
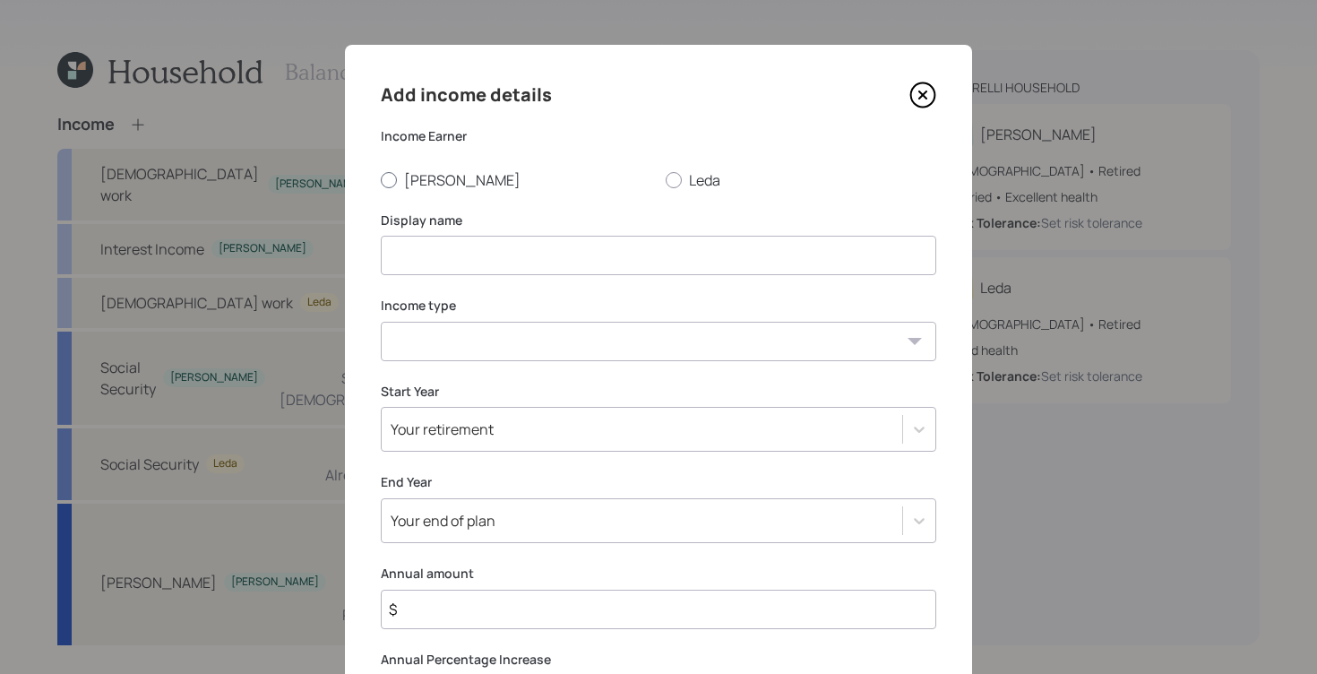
click at [381, 183] on div at bounding box center [389, 180] width 16 height 16
click at [380, 180] on input "[PERSON_NAME]" at bounding box center [380, 179] width 1 height 1
radio input "true"
click at [852, 263] on input at bounding box center [658, 255] width 555 height 39
type input "Income from Job"
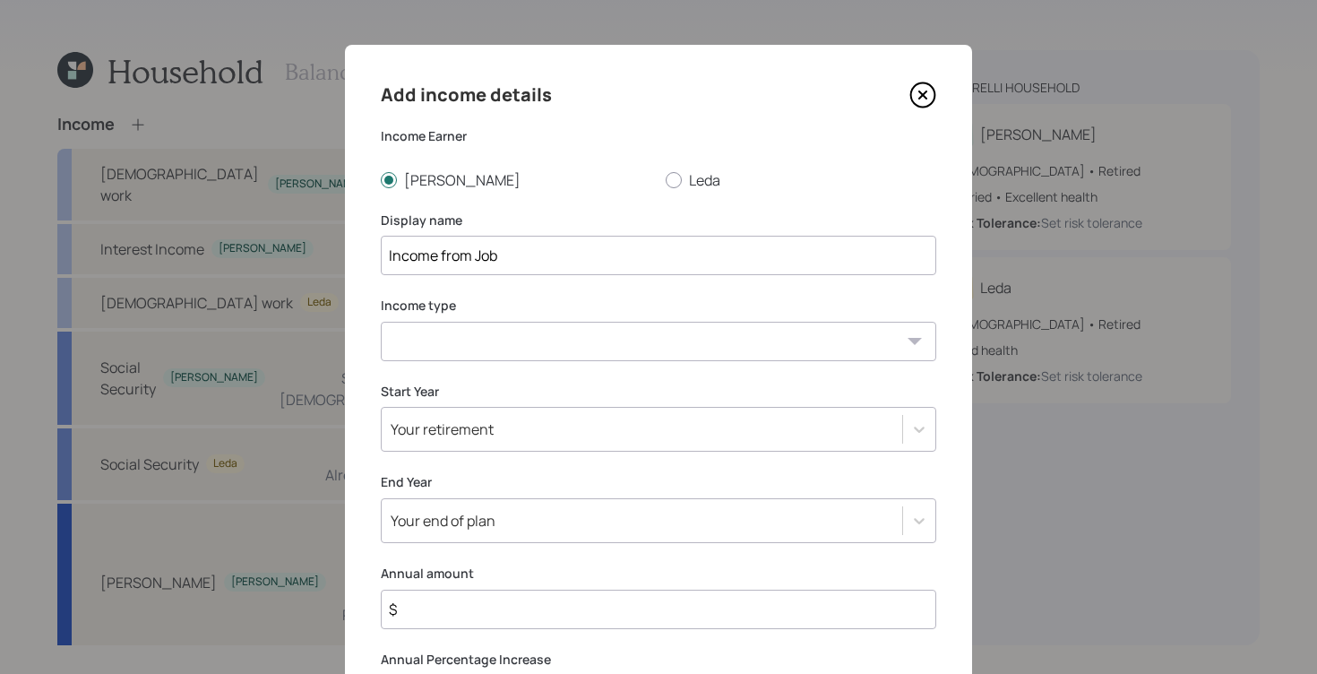
click at [891, 340] on select "[DEMOGRAPHIC_DATA] work [DEMOGRAPHIC_DATA] work Self employment Other" at bounding box center [658, 341] width 555 height 39
select select "part_time"
click at [381, 322] on select "[DEMOGRAPHIC_DATA] work [DEMOGRAPHIC_DATA] work Self employment Other" at bounding box center [658, 341] width 555 height 39
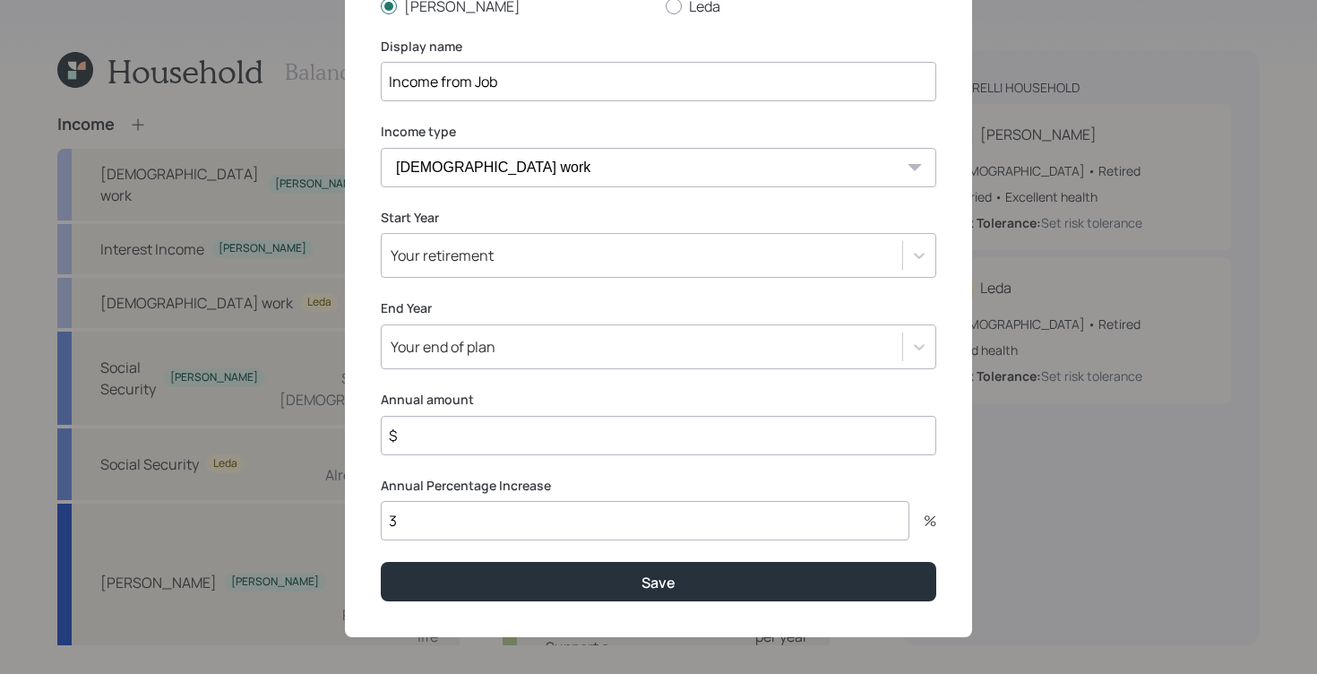
scroll to position [174, 0]
click at [912, 252] on icon at bounding box center [919, 255] width 18 height 18
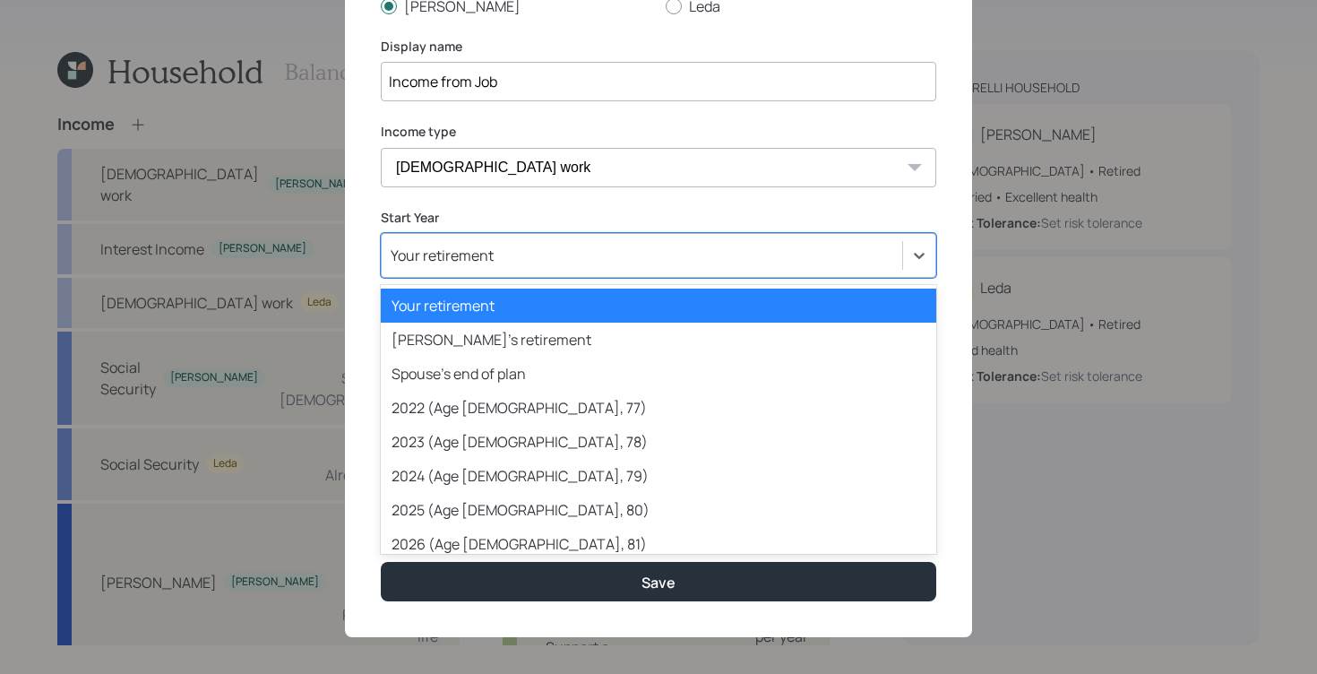
click at [581, 262] on div "Your retirement" at bounding box center [642, 255] width 520 height 30
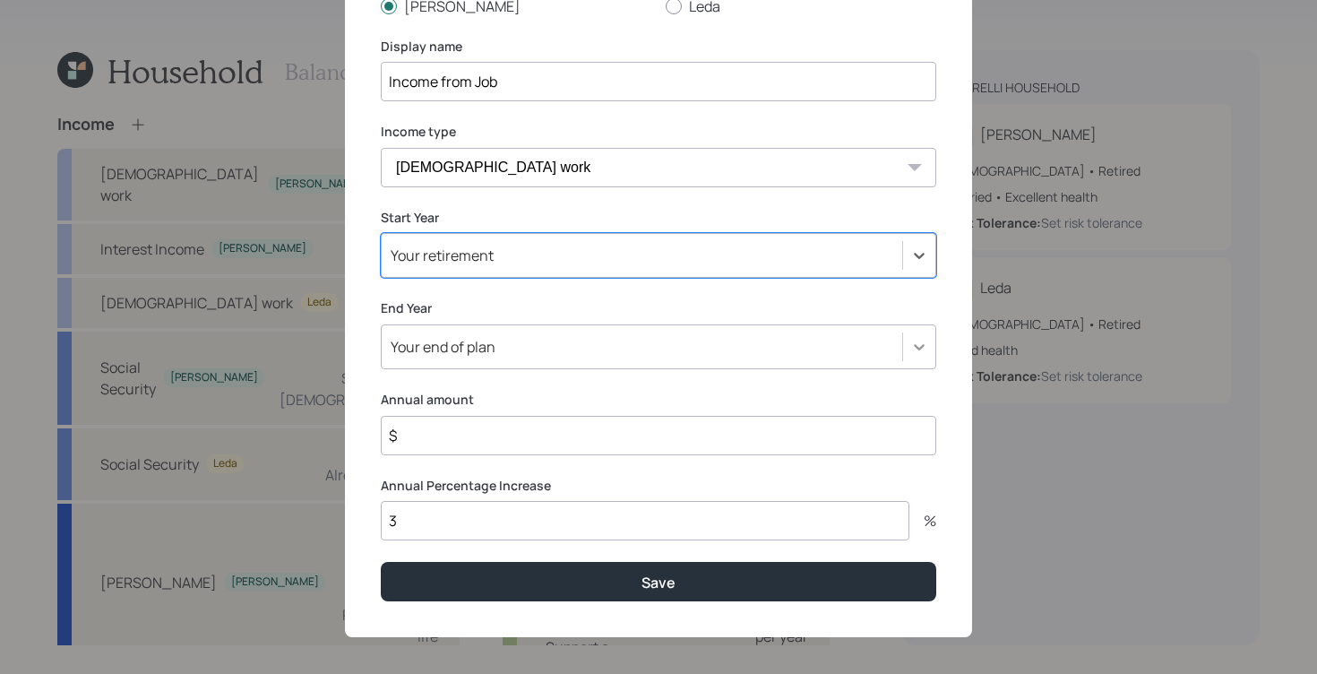
click at [914, 347] on icon at bounding box center [919, 347] width 11 height 6
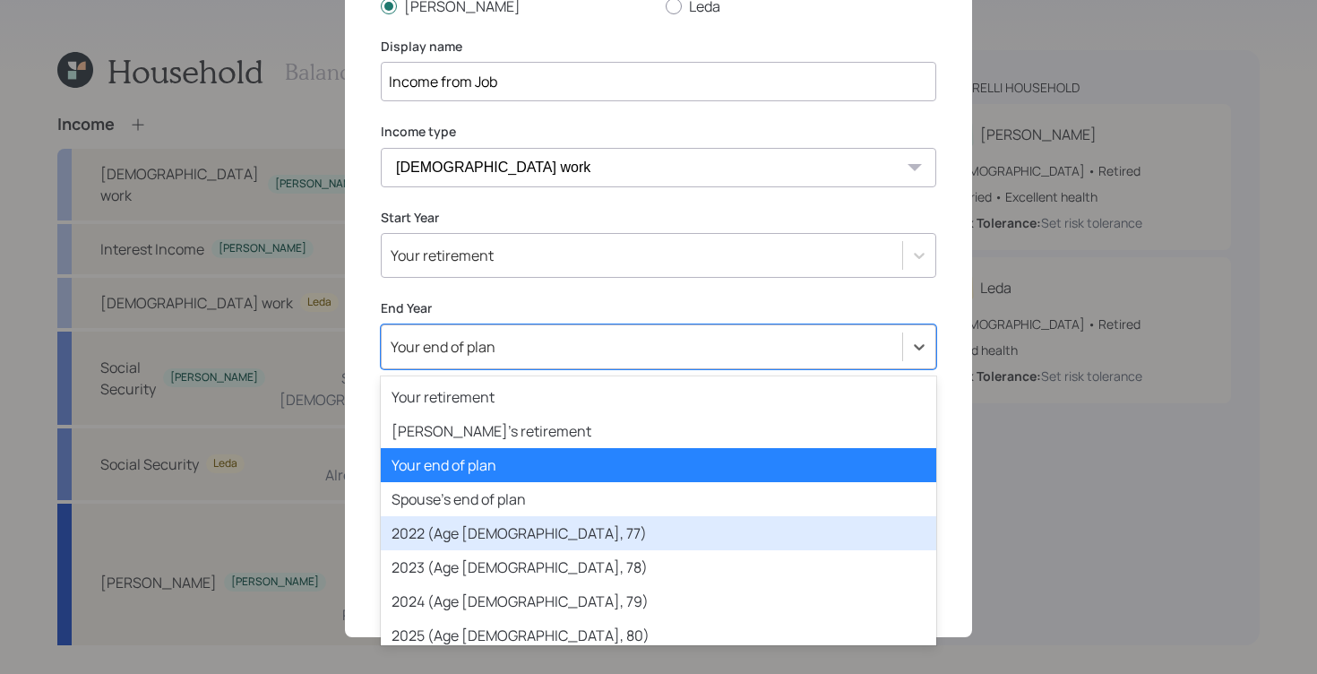
click at [584, 527] on div "2022 (Age [DEMOGRAPHIC_DATA], 77)" at bounding box center [658, 533] width 555 height 34
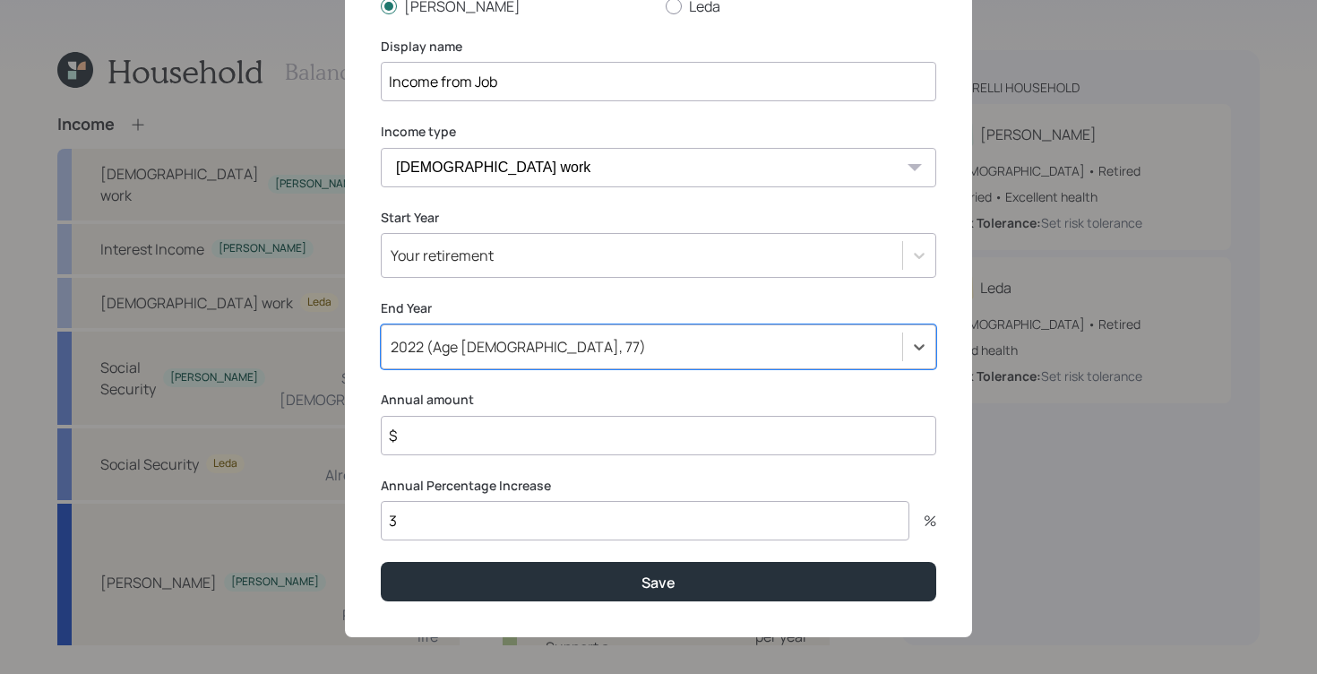
click at [580, 248] on div "Your retirement" at bounding box center [642, 255] width 520 height 30
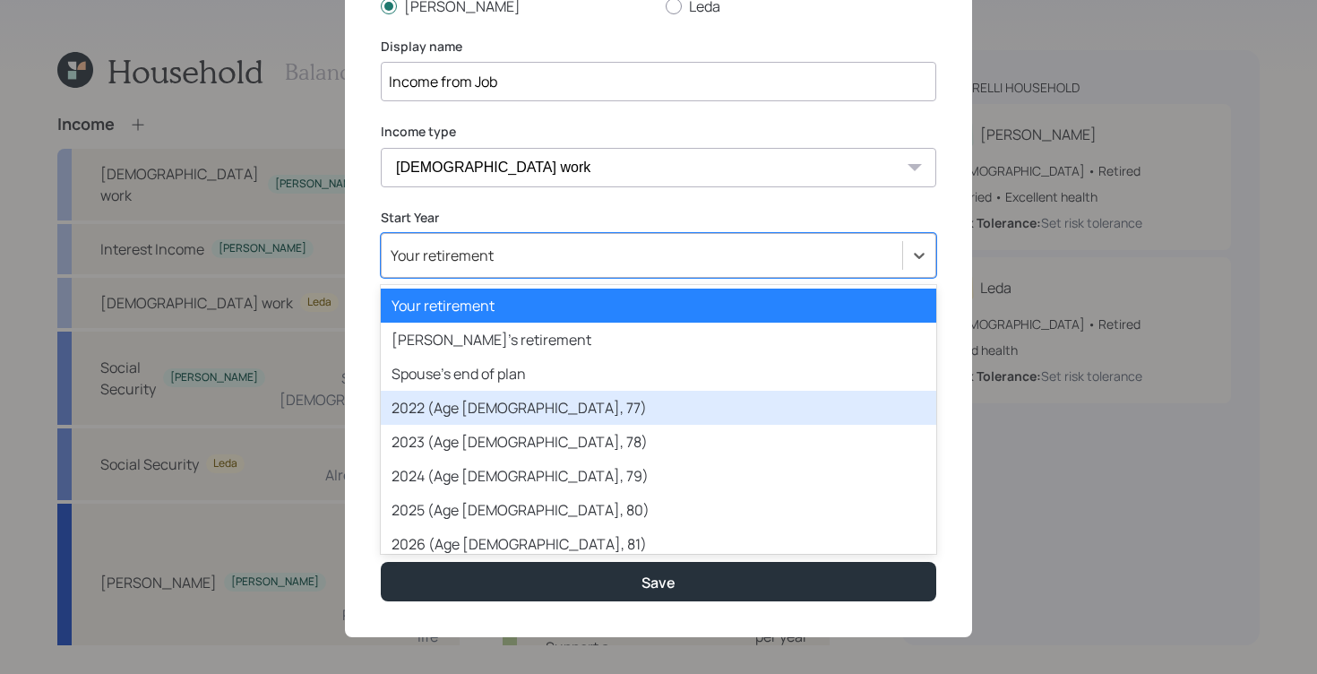
click at [514, 412] on div "2022 (Age [DEMOGRAPHIC_DATA], 77)" at bounding box center [658, 408] width 555 height 34
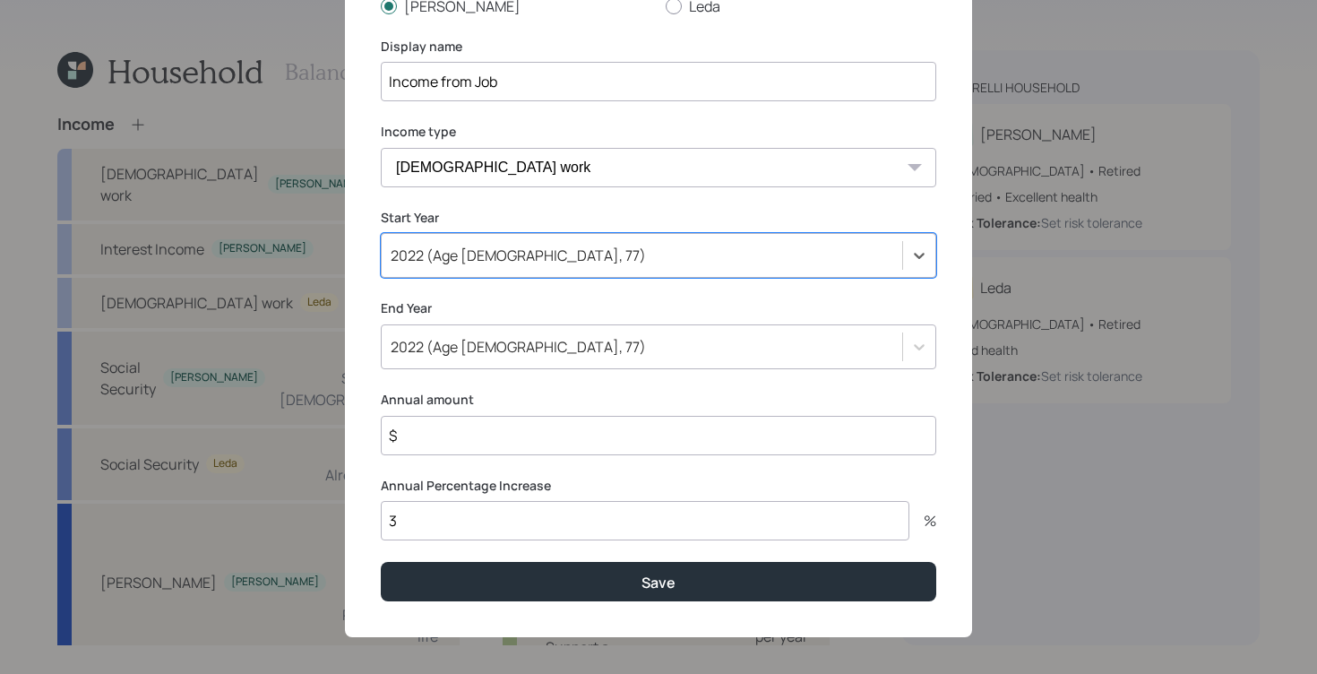
click at [534, 452] on input "$" at bounding box center [658, 435] width 555 height 39
type input "$ 110,000"
click at [924, 259] on div at bounding box center [919, 255] width 32 height 32
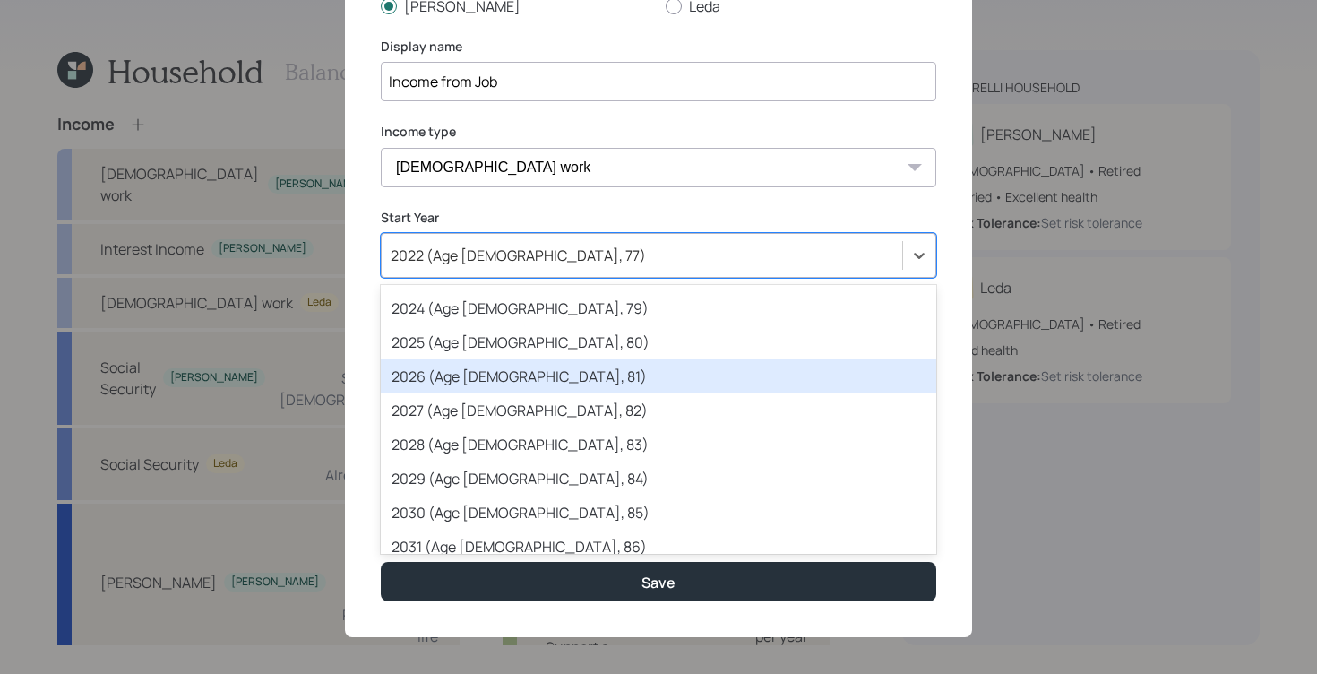
scroll to position [167, 0]
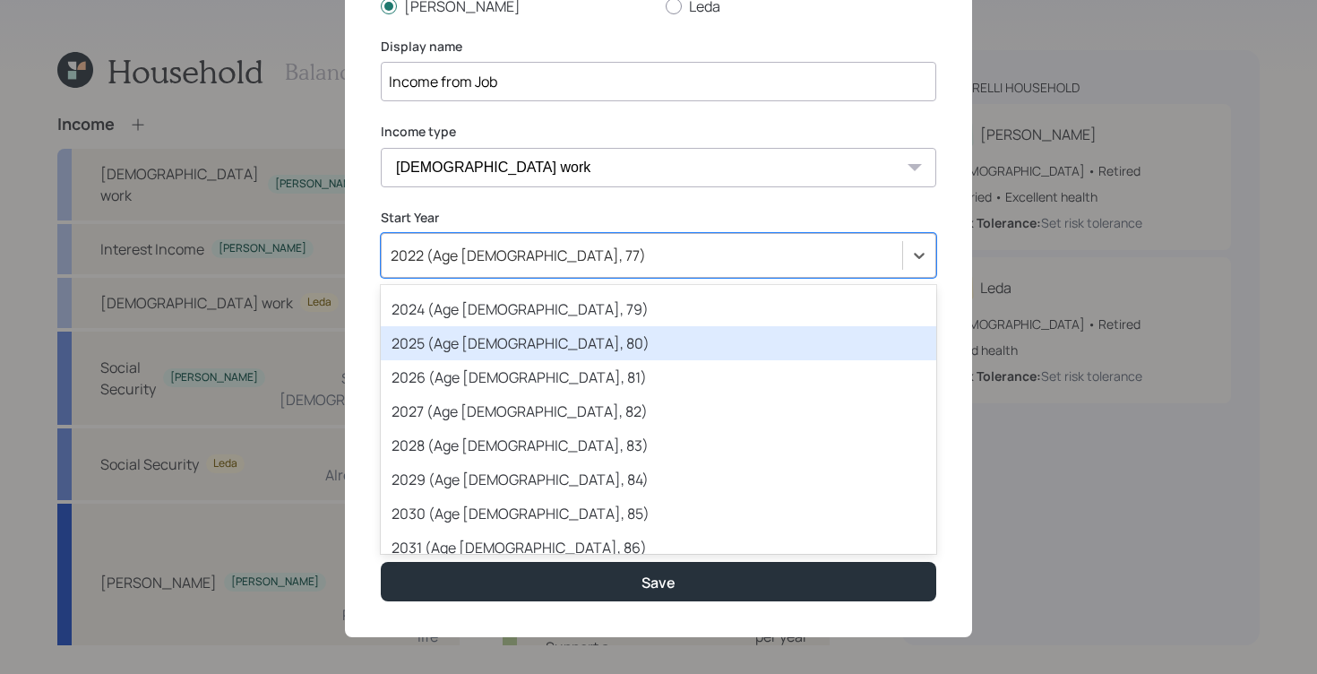
click at [619, 349] on div "2025 (Age [DEMOGRAPHIC_DATA], 80)" at bounding box center [658, 343] width 555 height 34
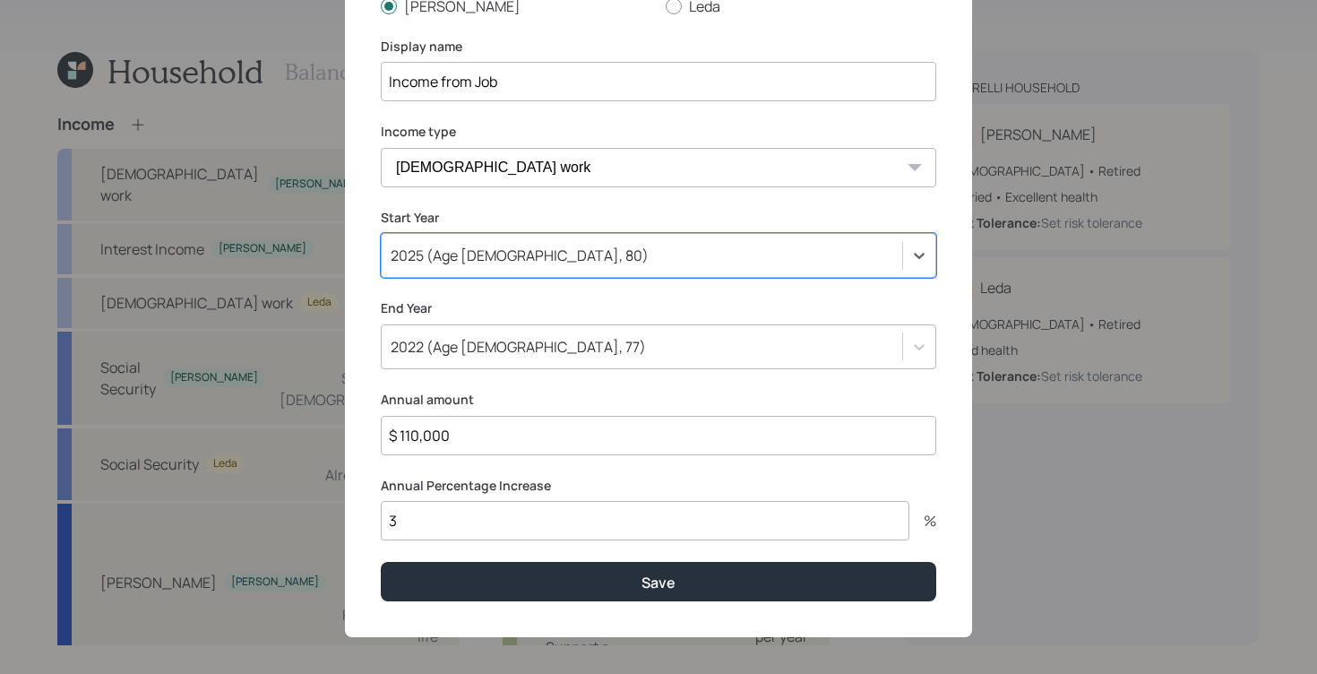
click at [529, 337] on div "2022 (Age [DEMOGRAPHIC_DATA], 77)" at bounding box center [642, 346] width 520 height 30
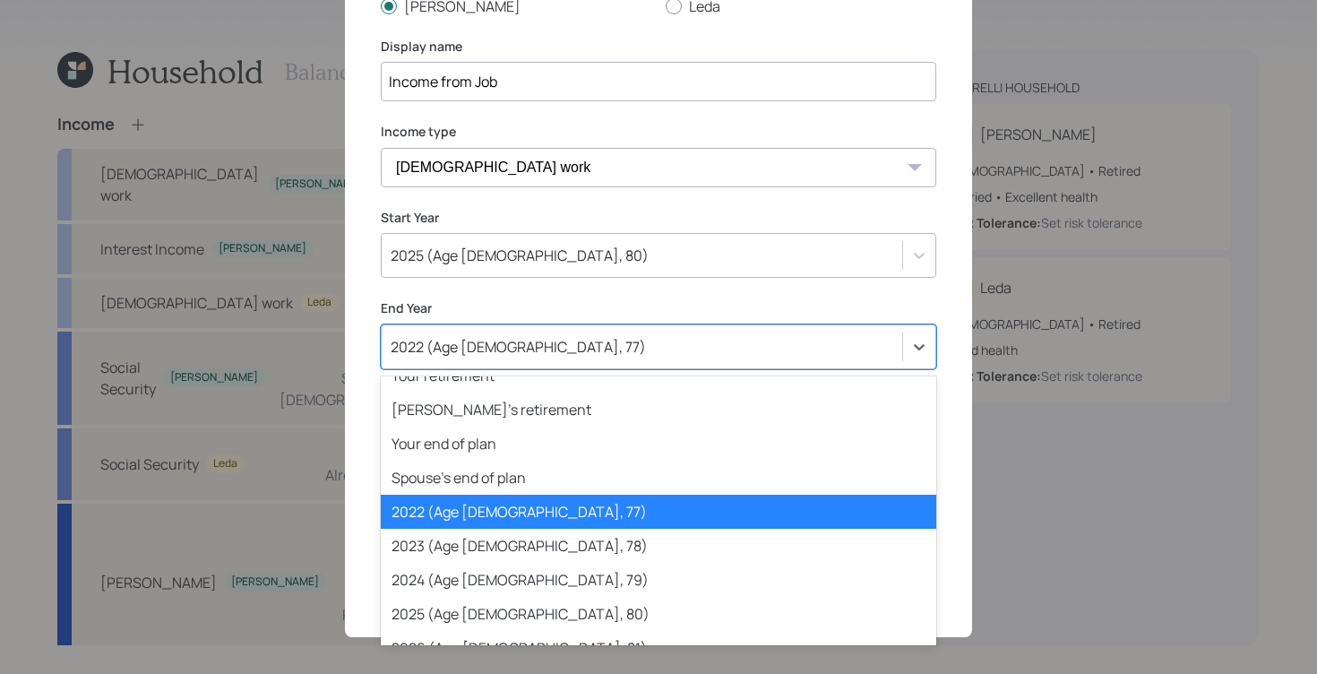
scroll to position [39, 0]
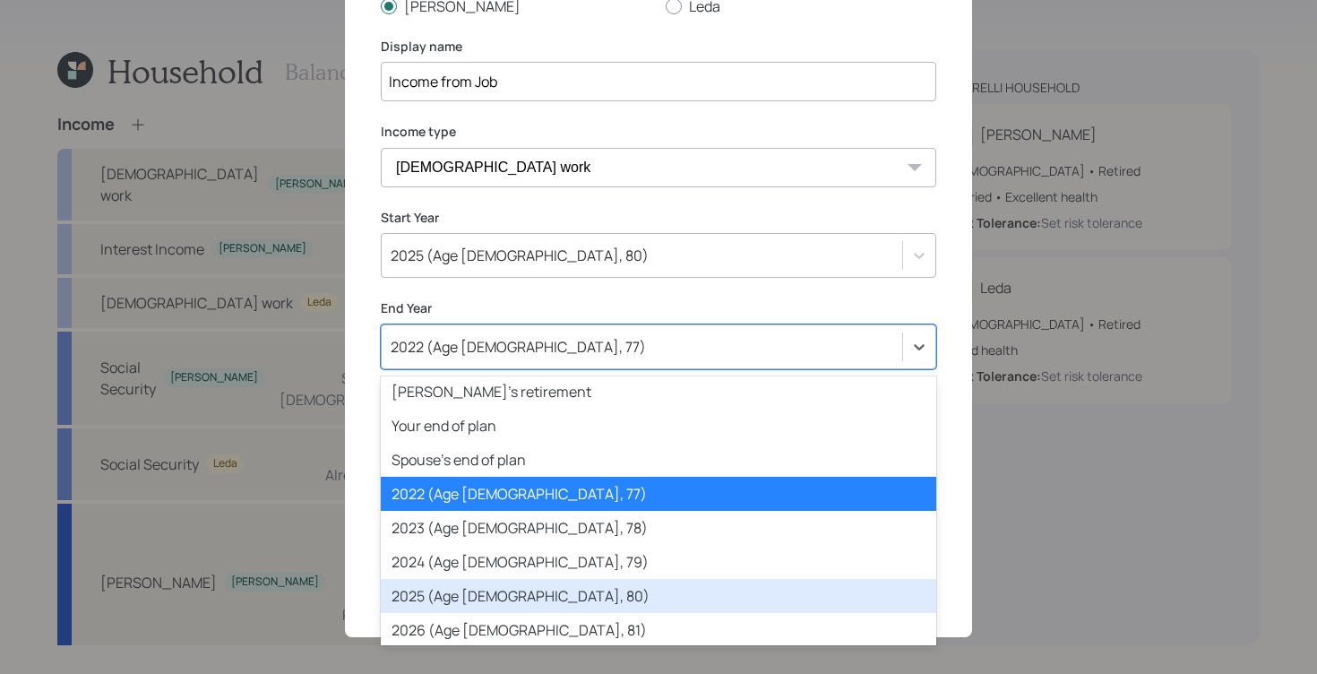
click at [521, 588] on div "2025 (Age [DEMOGRAPHIC_DATA], 80)" at bounding box center [658, 596] width 555 height 34
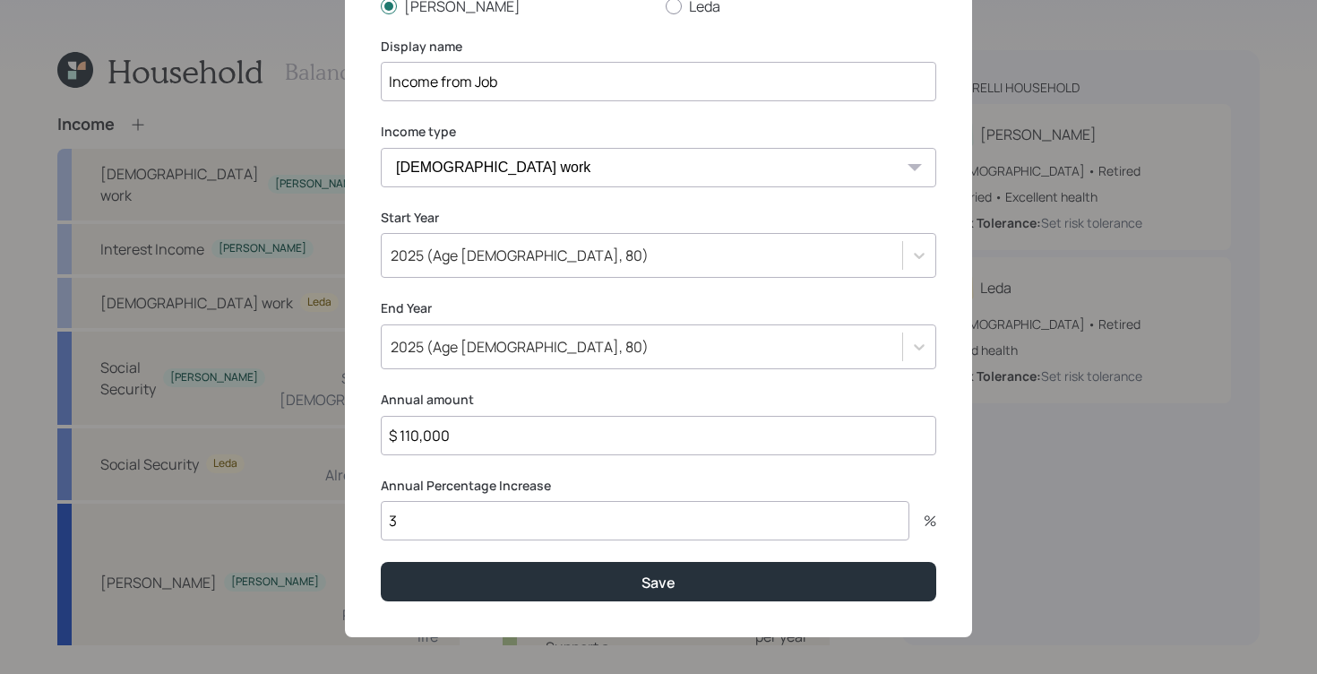
click at [545, 499] on div "Annual Percentage Increase 3 %" at bounding box center [658, 509] width 555 height 64
click at [517, 509] on input "3" at bounding box center [645, 520] width 529 height 39
click at [469, 516] on input "3" at bounding box center [645, 520] width 529 height 39
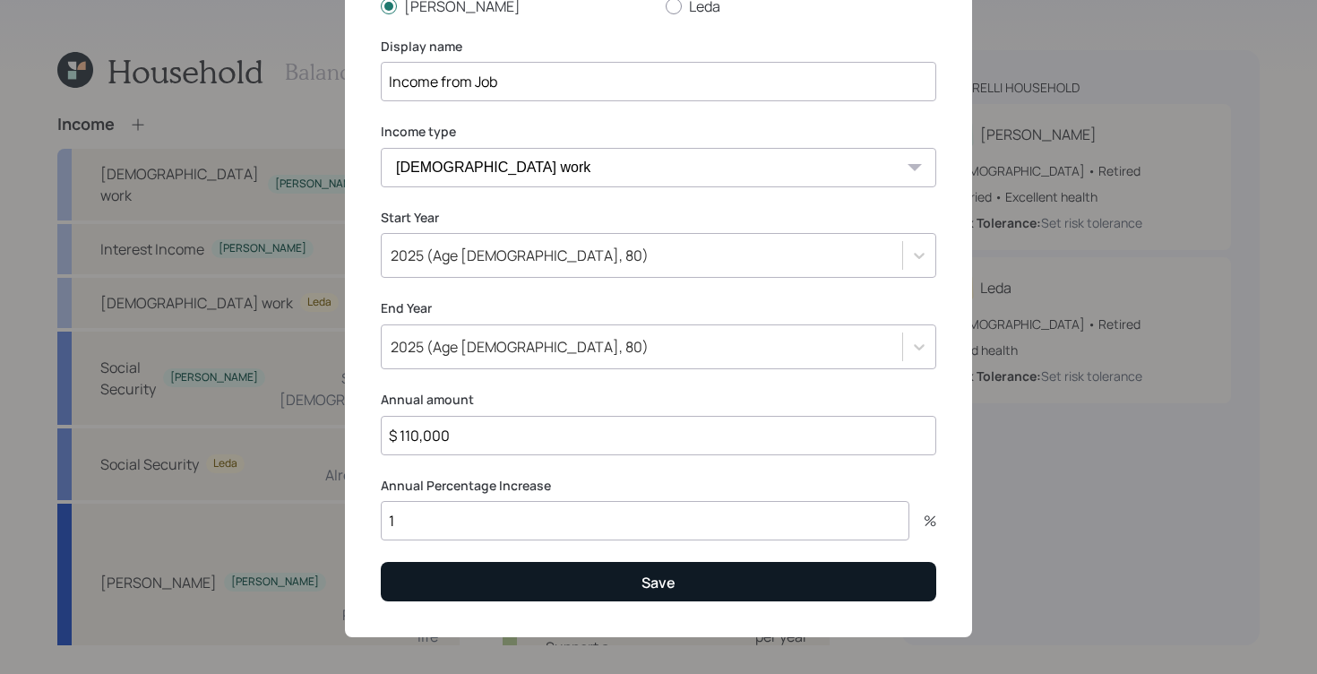
type input "1"
click at [541, 556] on div "Add income details Income Earner [PERSON_NAME] Display name Income from Job Inc…" at bounding box center [658, 254] width 627 height 766
click at [537, 566] on button "Save" at bounding box center [658, 581] width 555 height 39
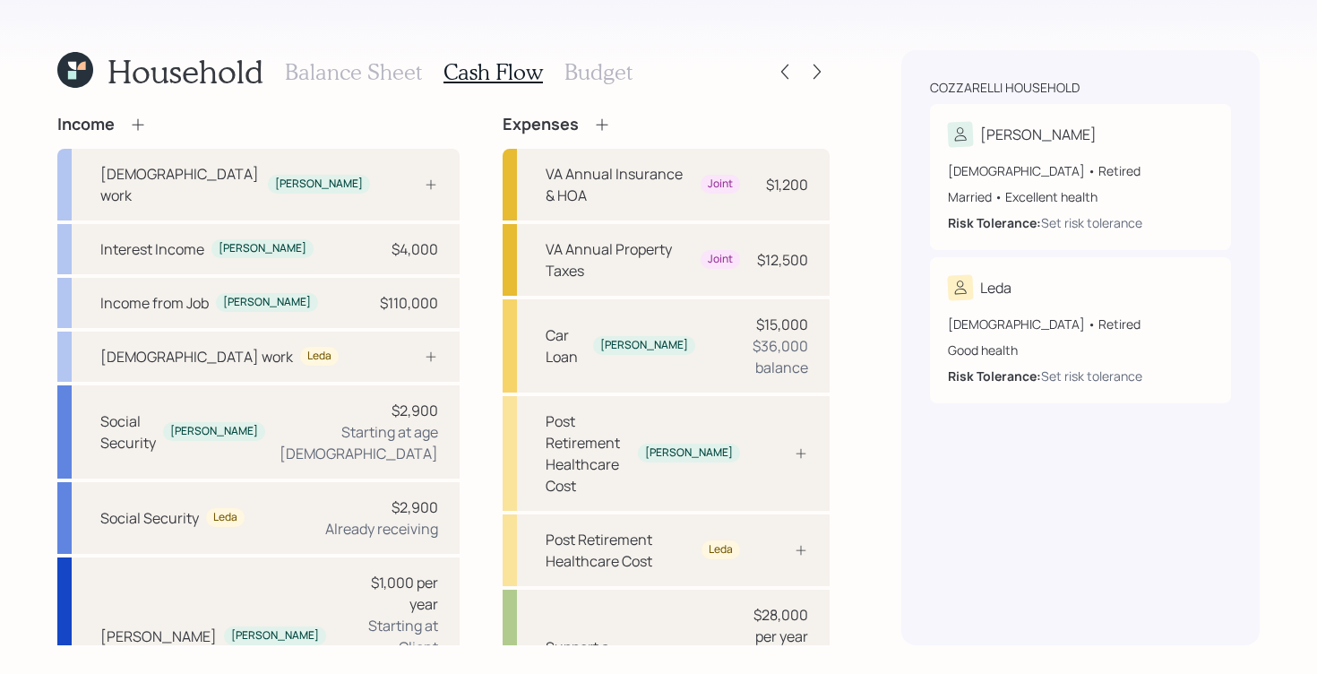
click at [596, 78] on h3 "Budget" at bounding box center [598, 72] width 68 height 26
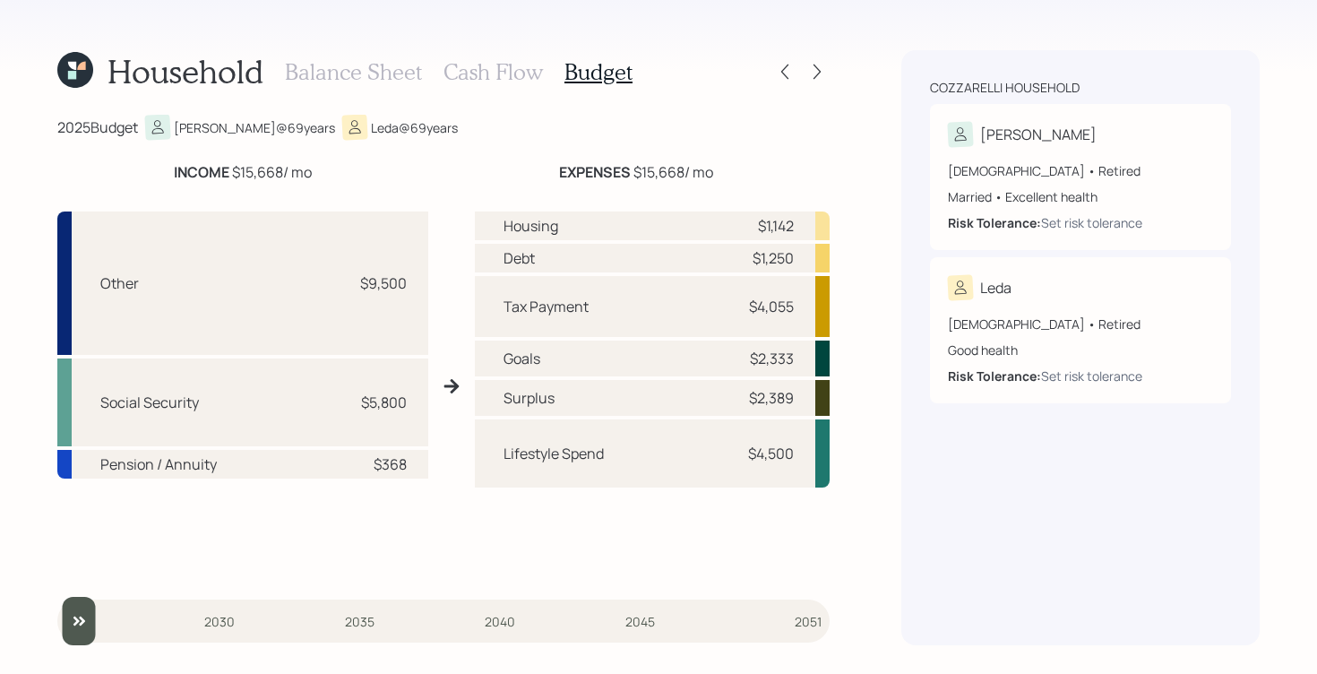
click at [516, 80] on h3 "Cash Flow" at bounding box center [492, 72] width 99 height 26
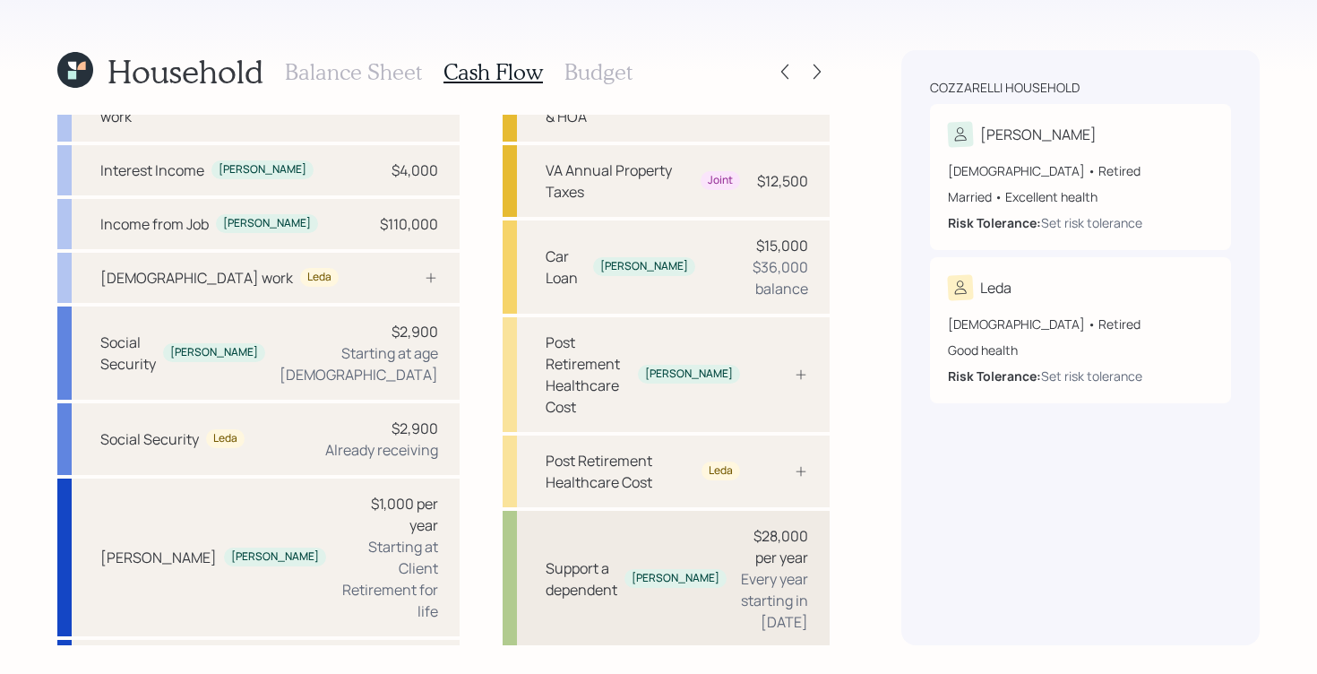
scroll to position [80, 0]
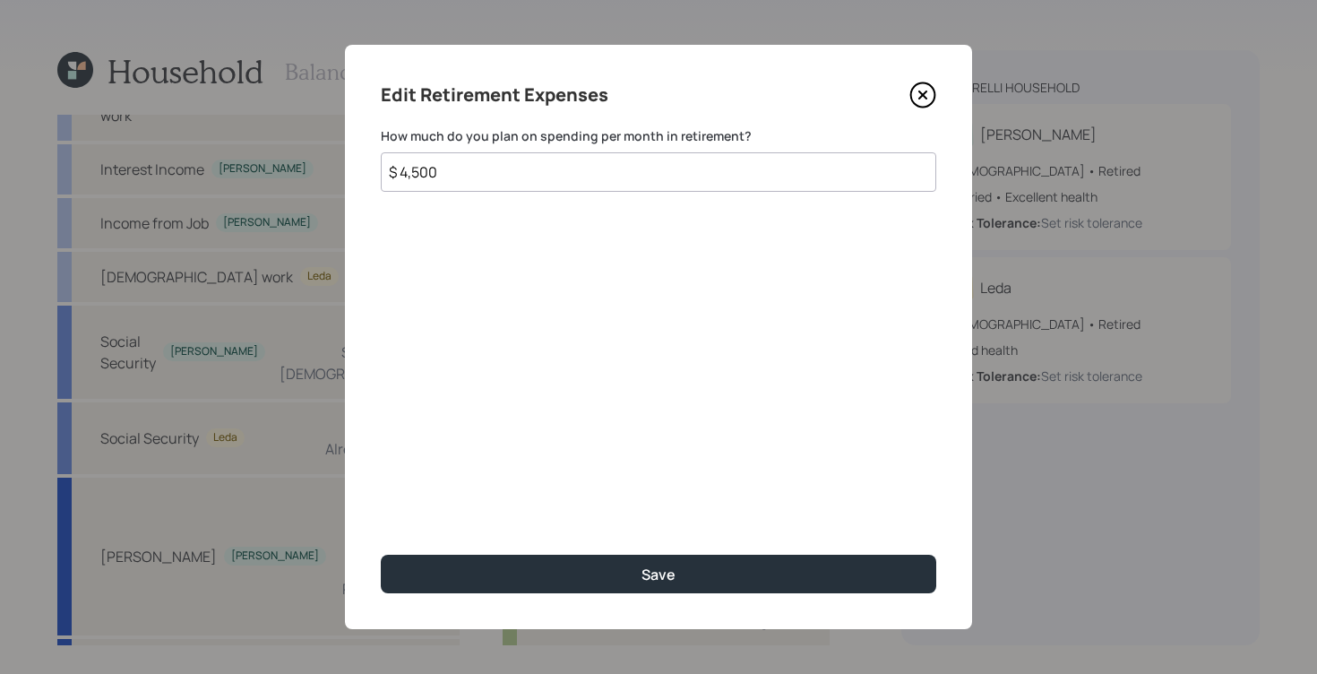
click at [486, 173] on input "$ 4,500" at bounding box center [658, 171] width 555 height 39
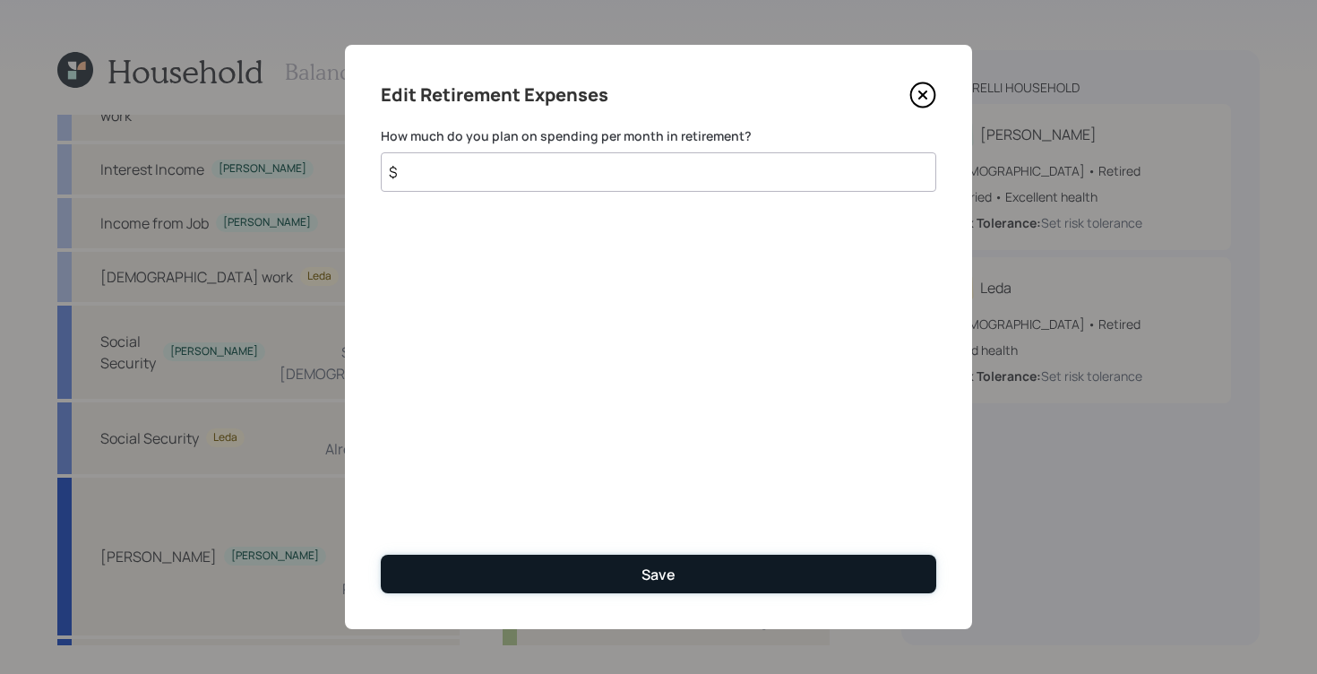
click at [760, 567] on button "Save" at bounding box center [658, 574] width 555 height 39
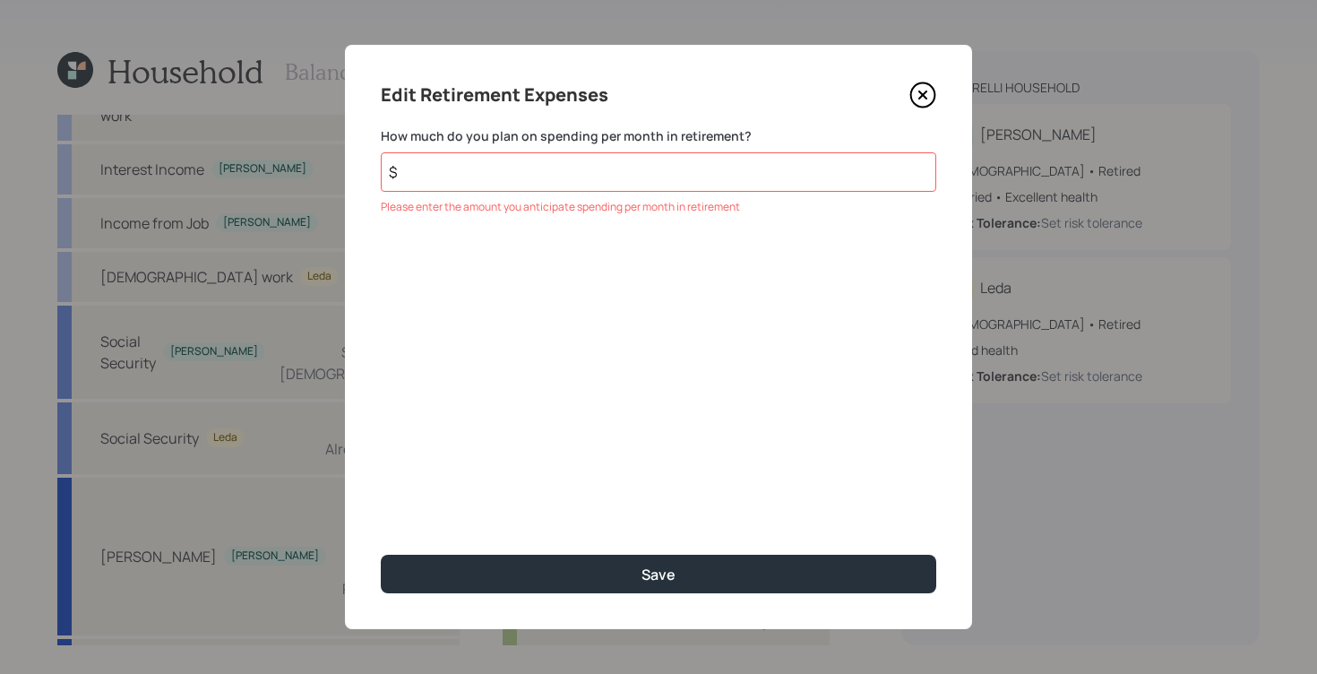
click at [712, 187] on input "$" at bounding box center [658, 171] width 555 height 39
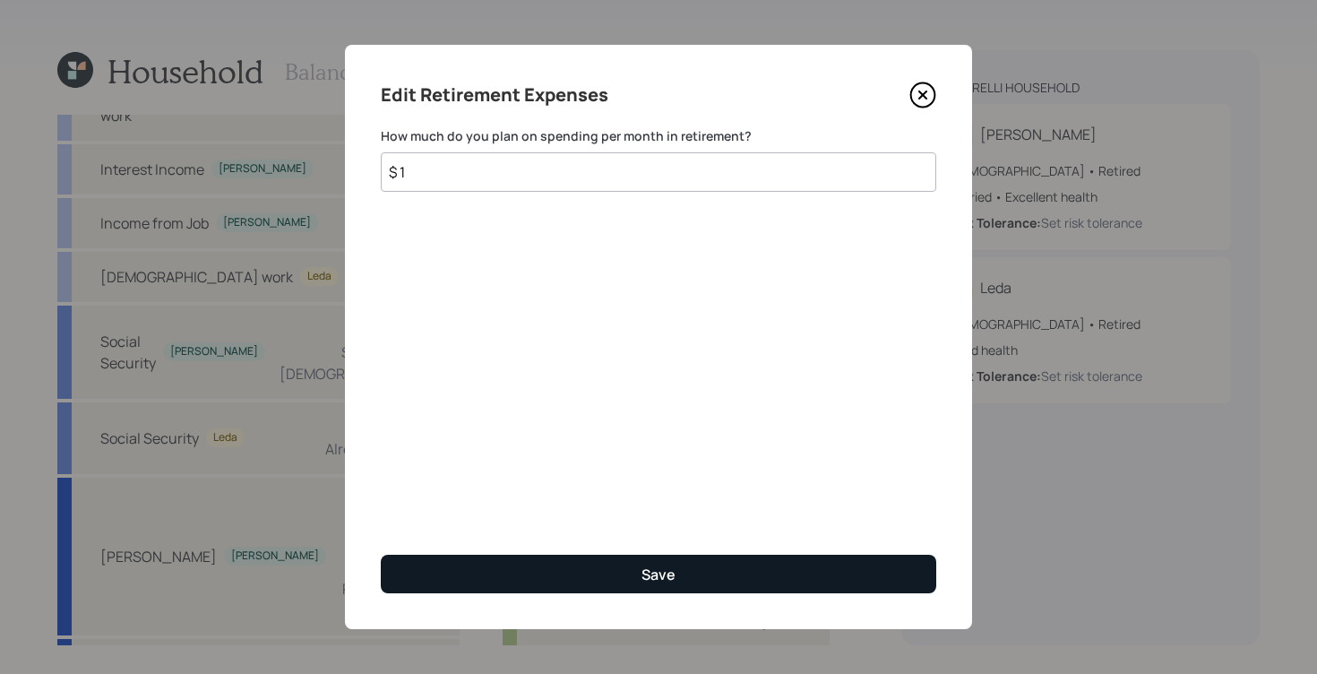
type input "$ 1"
click at [704, 571] on button "Save" at bounding box center [658, 574] width 555 height 39
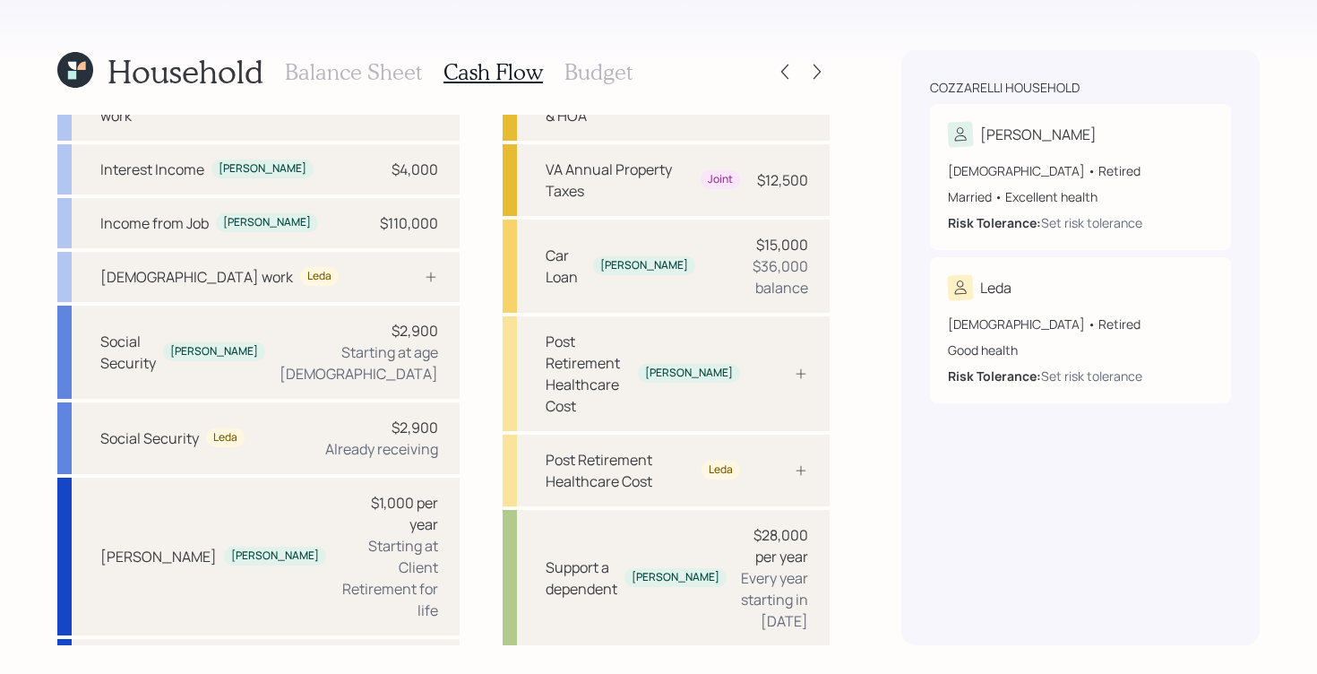
drag, startPoint x: 587, startPoint y: 72, endPoint x: 582, endPoint y: 99, distance: 28.1
click at [588, 72] on h3 "Budget" at bounding box center [598, 72] width 68 height 26
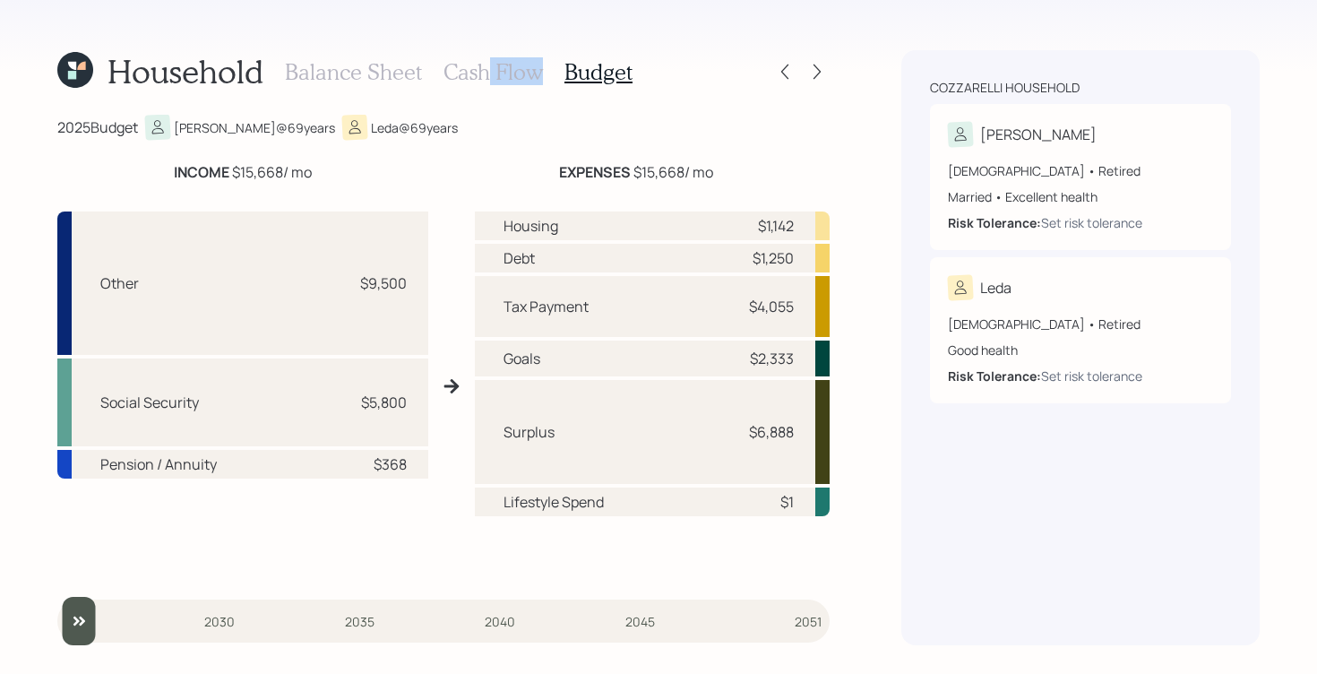
click at [485, 84] on div "Balance Sheet Cash Flow Budget" at bounding box center [459, 71] width 348 height 43
click at [489, 79] on h3 "Cash Flow" at bounding box center [492, 72] width 99 height 26
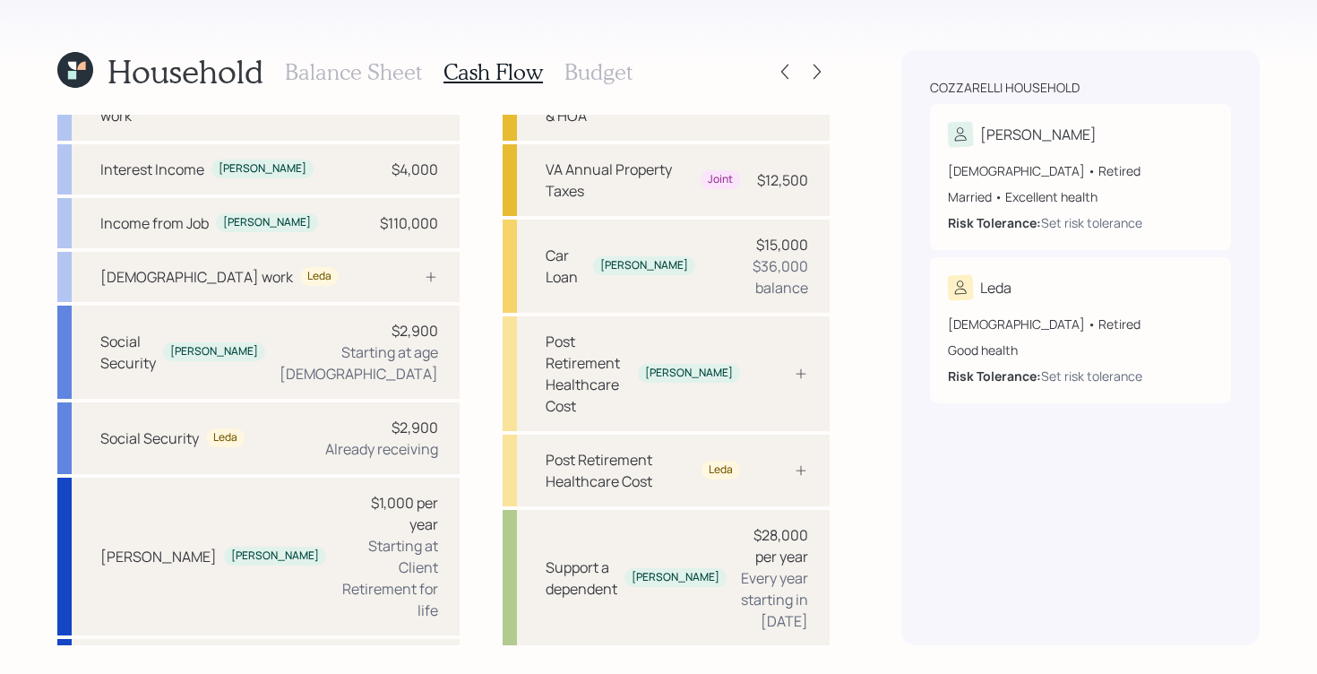
scroll to position [80, 0]
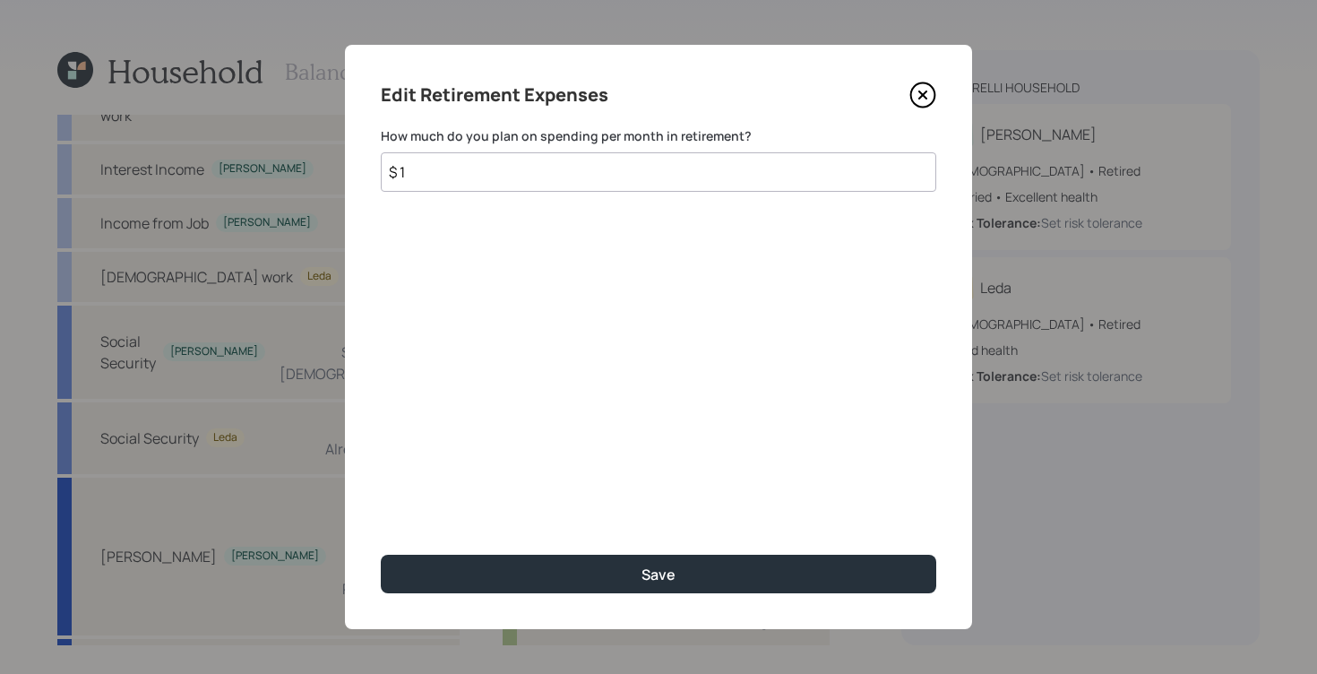
drag, startPoint x: 536, startPoint y: 176, endPoint x: 408, endPoint y: 131, distance: 134.9
click at [407, 133] on div "How much do you plan on spending per month in retirement? $ 1" at bounding box center [658, 159] width 555 height 64
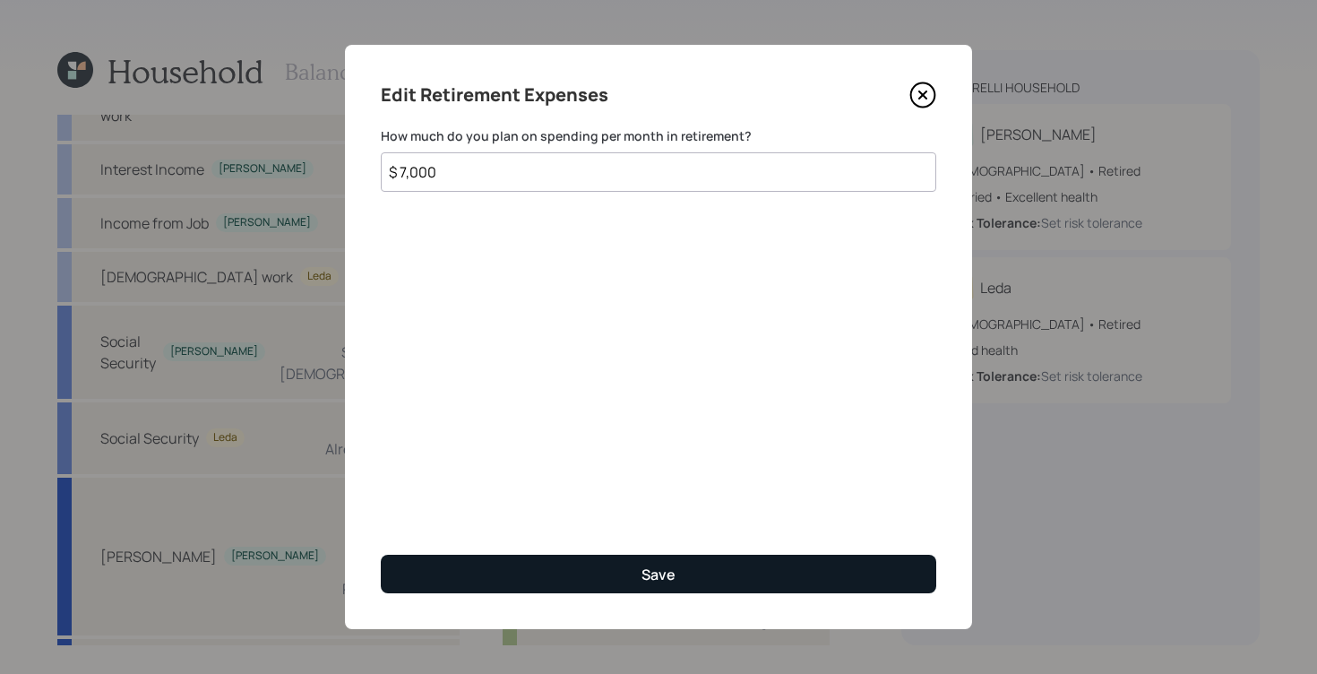
type input "$ 7,000"
click at [712, 556] on button "Save" at bounding box center [658, 574] width 555 height 39
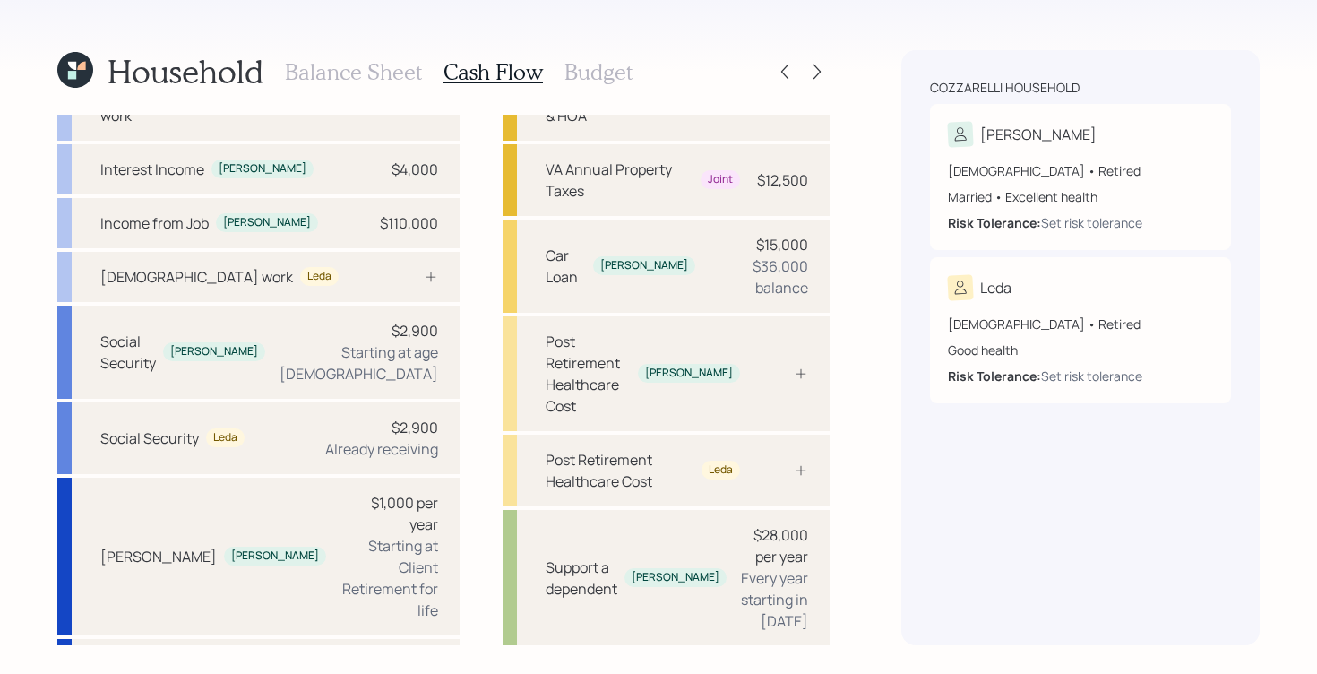
click at [572, 69] on h3 "Budget" at bounding box center [598, 72] width 68 height 26
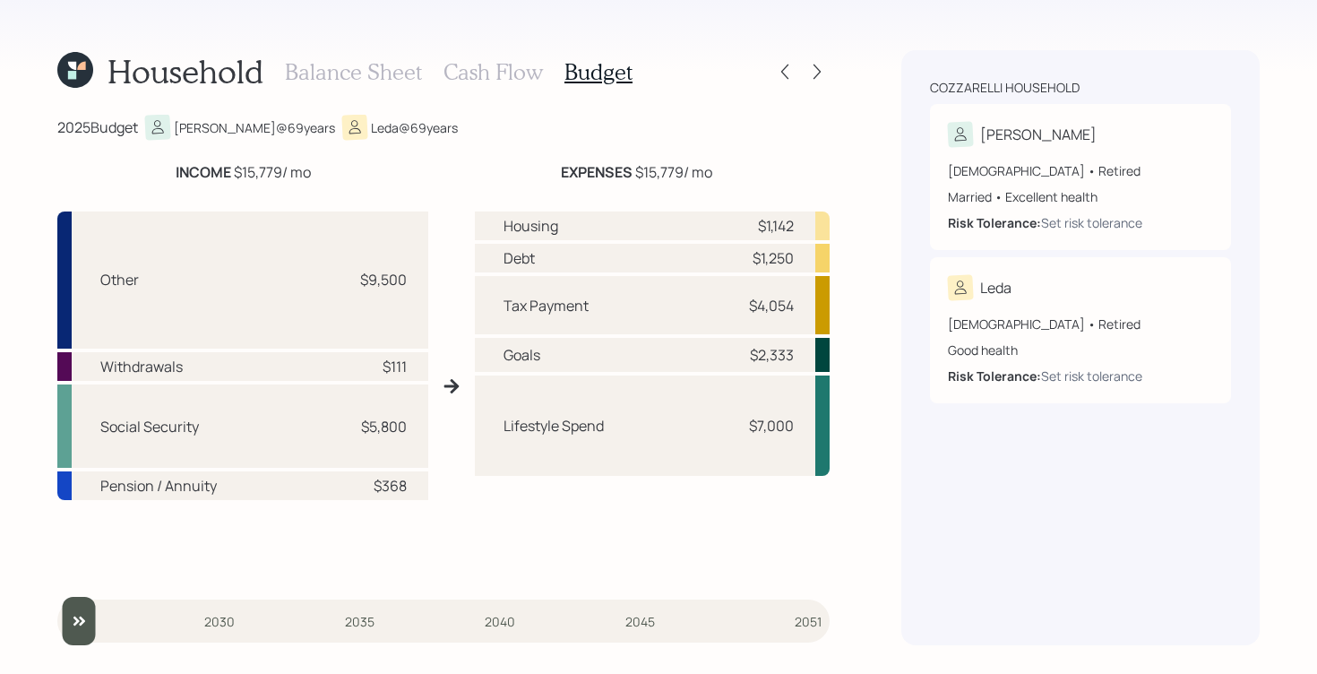
click at [514, 84] on h3 "Cash Flow" at bounding box center [492, 72] width 99 height 26
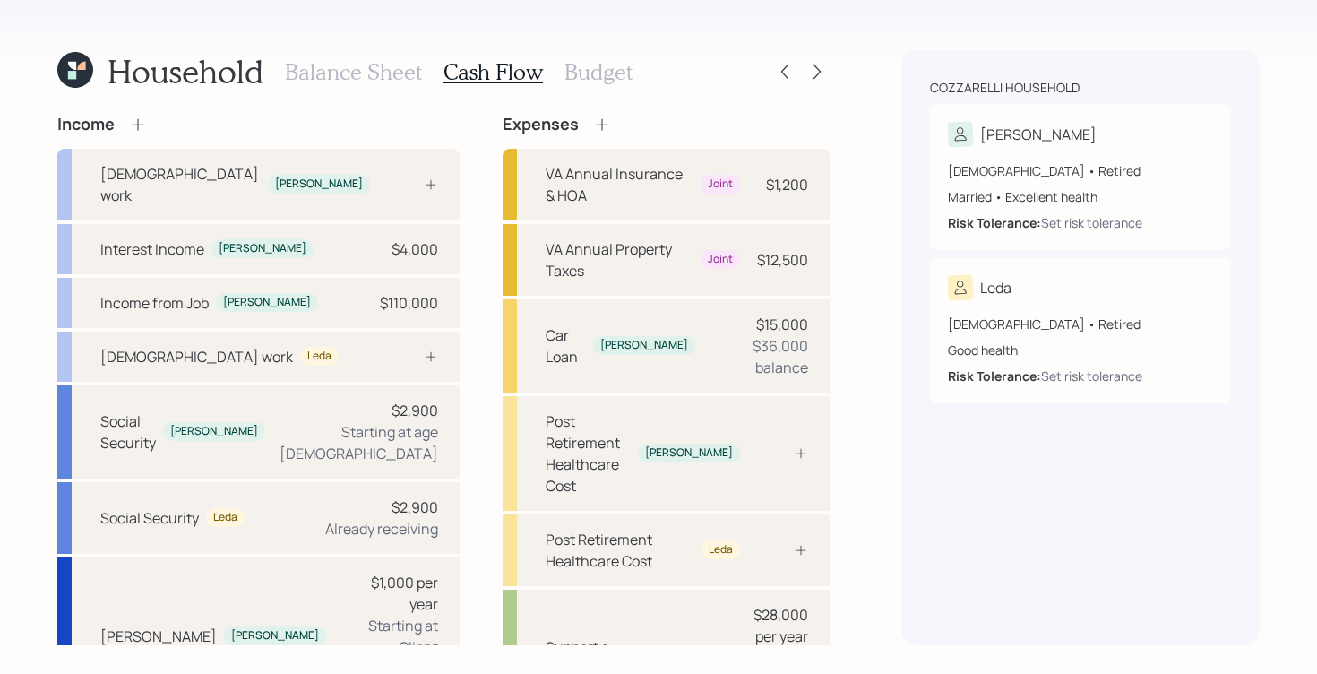
click at [593, 125] on icon at bounding box center [602, 125] width 18 height 18
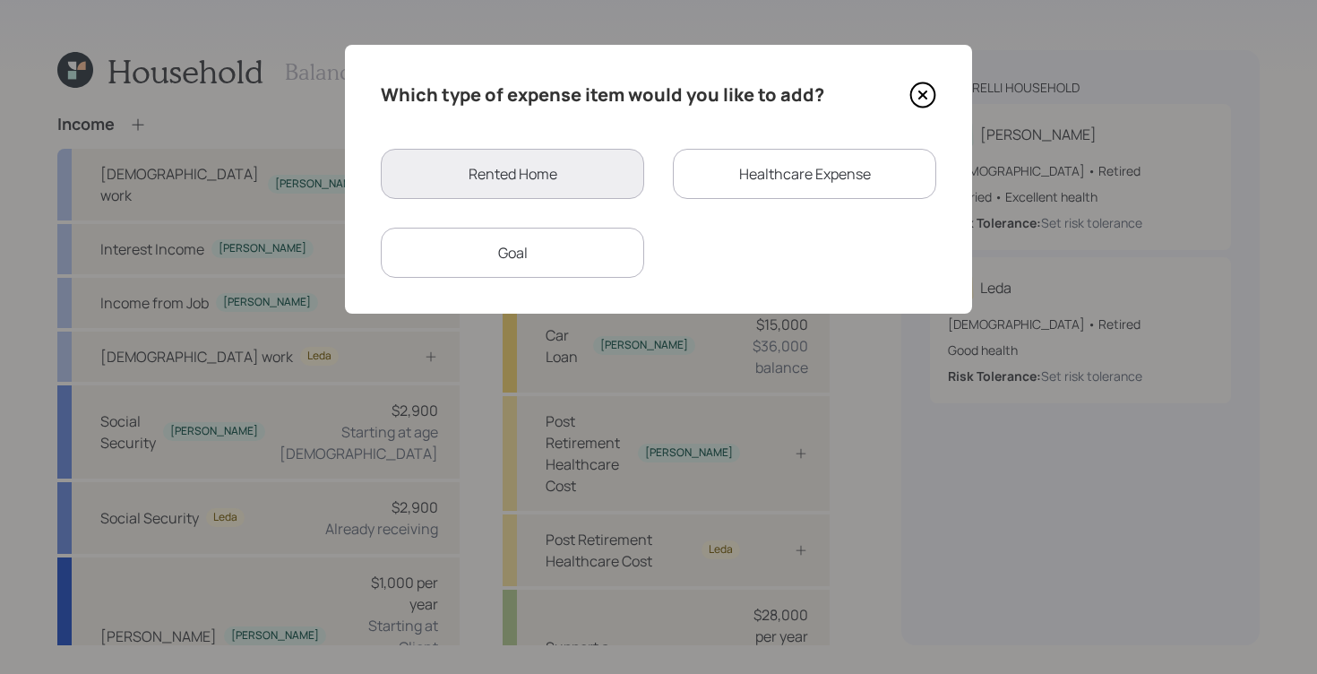
click at [534, 246] on div "Goal" at bounding box center [512, 253] width 263 height 50
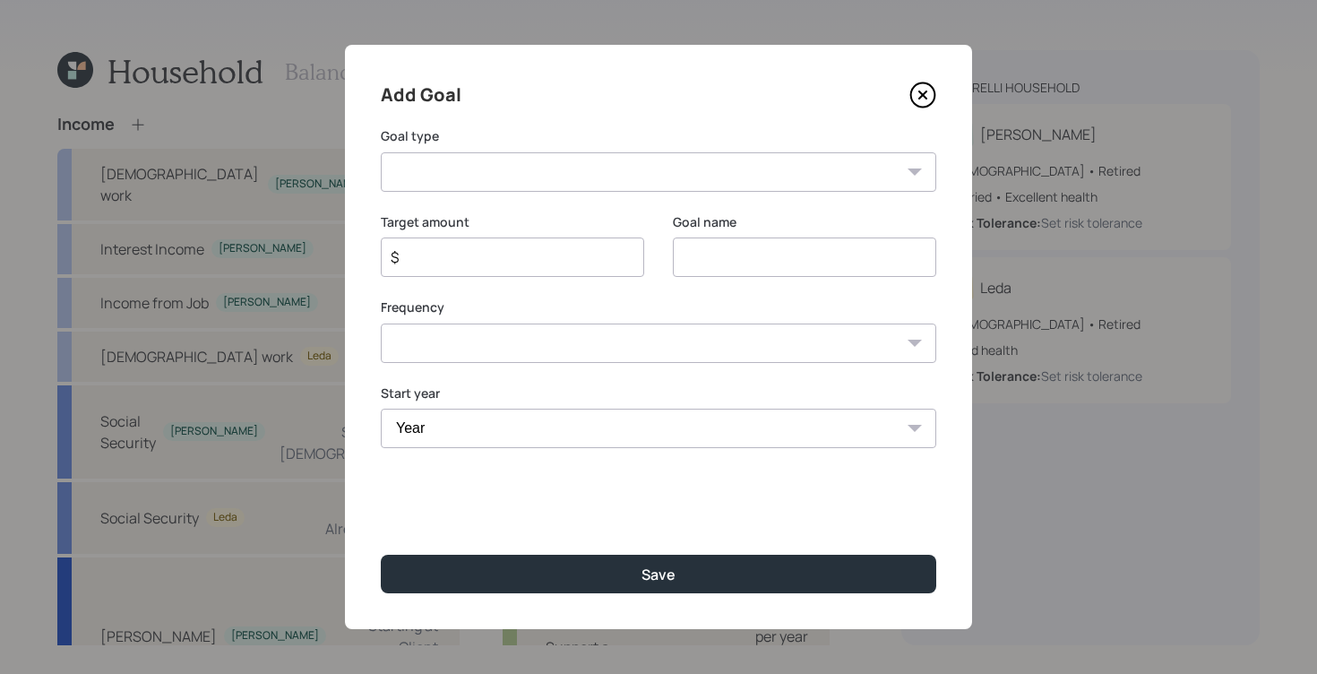
click at [508, 174] on select "Create an emergency fund Donate to charity Purchase a home Make a purchase Supp…" at bounding box center [658, 171] width 555 height 39
select select "other"
click at [381, 152] on select "Create an emergency fund Donate to charity Purchase a home Make a purchase Supp…" at bounding box center [658, 171] width 555 height 39
type input "Other"
click at [699, 337] on select "One time Every 1 year Every 2 years Every 3 years Every 4 years Every 5 years E…" at bounding box center [658, 342] width 555 height 39
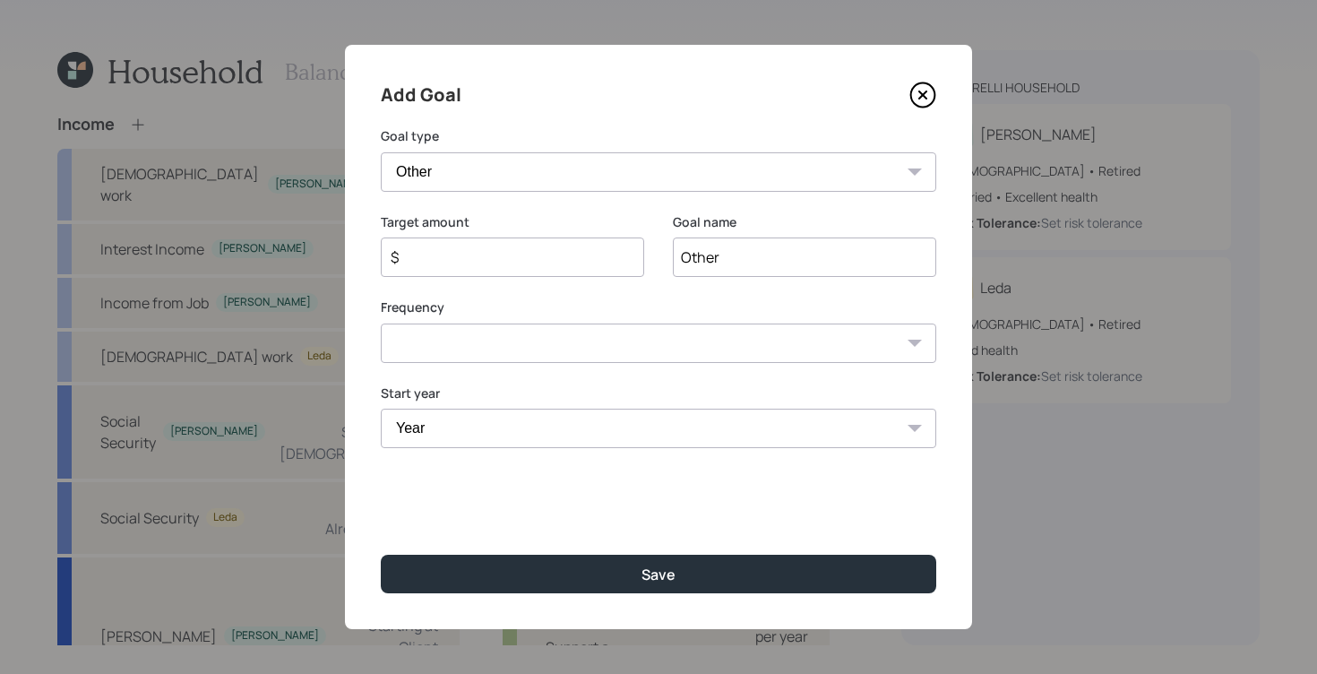
select select "1"
click at [381, 323] on select "One time Every 1 year Every 2 years Every 3 years Every 4 years Every 5 years E…" at bounding box center [658, 342] width 555 height 39
click at [546, 261] on input "$" at bounding box center [505, 256] width 233 height 21
type input "$ 17,000"
click at [606, 421] on select "Year [DATE] 2026 2027 2028 2029 2030 2031 2032 2033 2034 2035 2036 2037 2038 20…" at bounding box center [512, 427] width 263 height 39
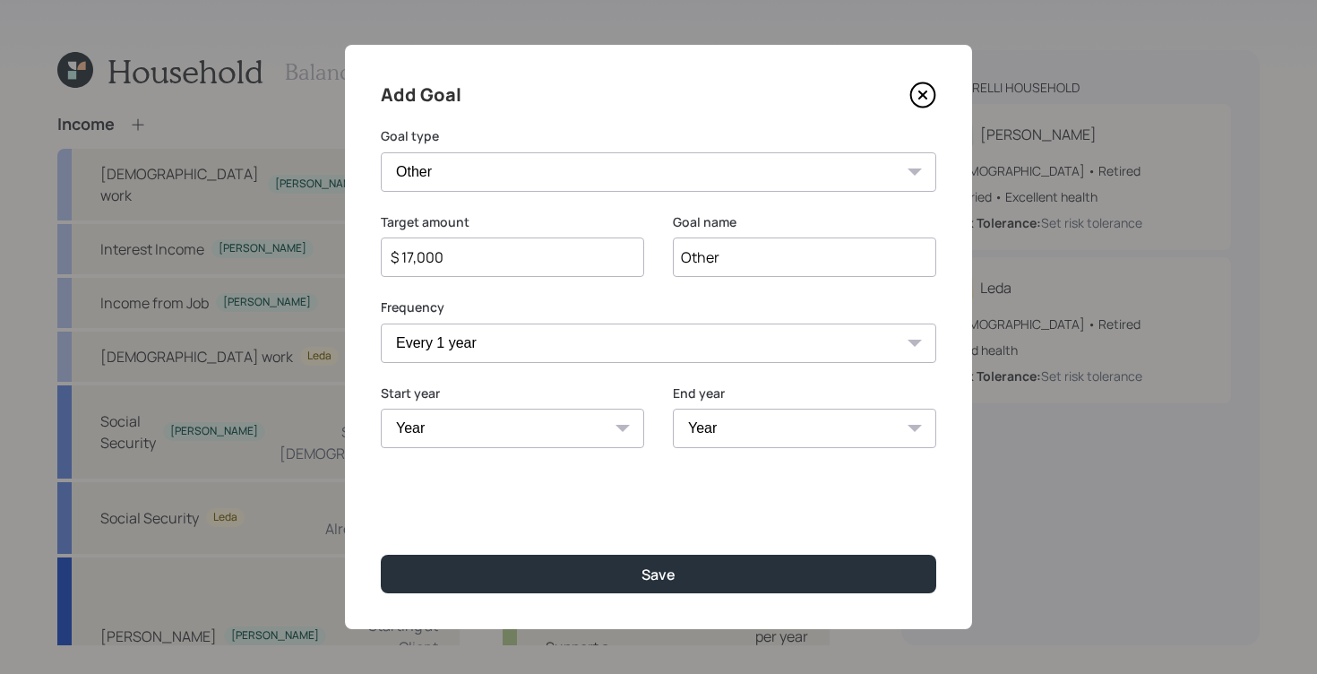
select select "2025"
click at [381, 408] on select "Year [DATE] 2026 2027 2028 2029 2030 2031 2032 2033 2034 2035 2036 2037 2038 20…" at bounding box center [512, 427] width 263 height 39
click at [727, 422] on select "Year [DATE] 2026 2027 2028 2029 2030 2031 2032 2033 2034 2035 2036 2037 2038 20…" at bounding box center [804, 427] width 263 height 39
click at [673, 408] on select "Year [DATE] 2026 2027 2028 2029 2030 2031 2032 2033 2034 2035 2036 2037 2038 20…" at bounding box center [804, 427] width 263 height 39
click at [887, 426] on select "2025 2026 2027 2028 2029 2030 2031 2032 2033 2034 2035 2036 2037 2038 2039 2040…" at bounding box center [804, 427] width 263 height 39
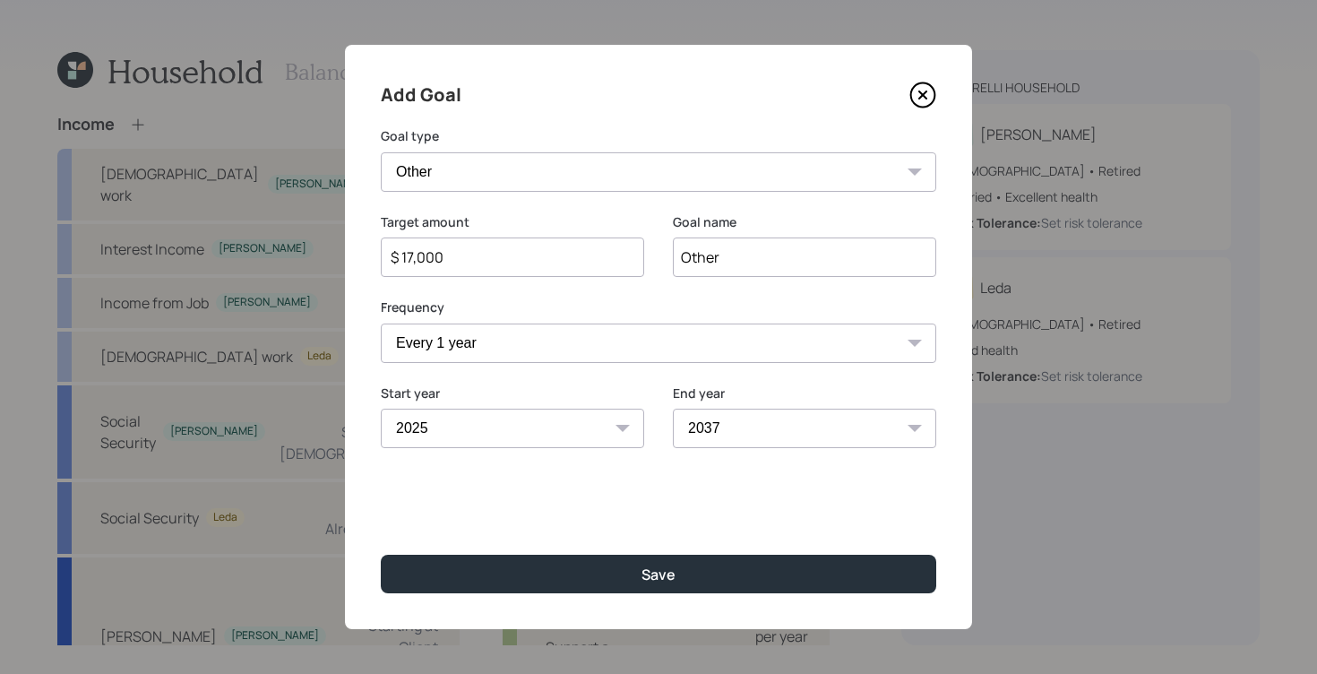
select select "2040"
click at [673, 408] on select "2025 2026 2027 2028 2029 2030 2031 2032 2033 2034 2035 2036 2037 2038 2039 2040…" at bounding box center [804, 427] width 263 height 39
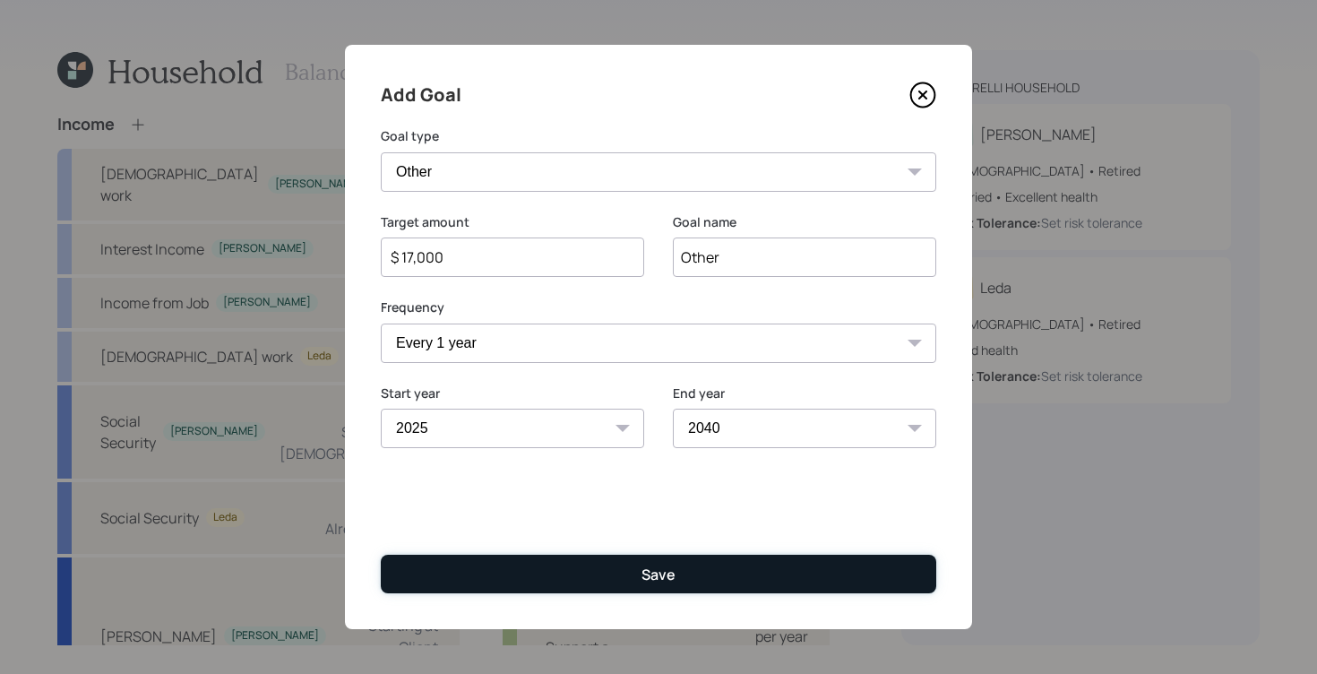
click at [729, 563] on button "Save" at bounding box center [658, 574] width 555 height 39
type input "$"
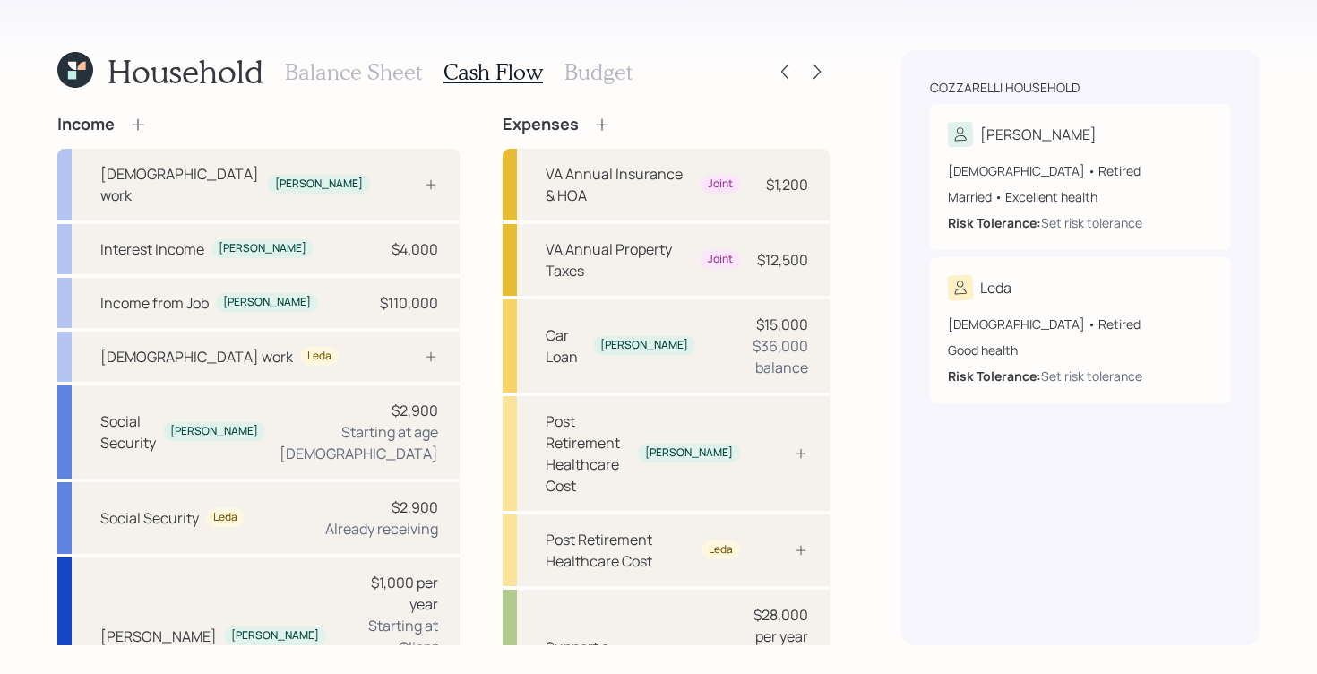
click at [602, 72] on h3 "Budget" at bounding box center [598, 72] width 68 height 26
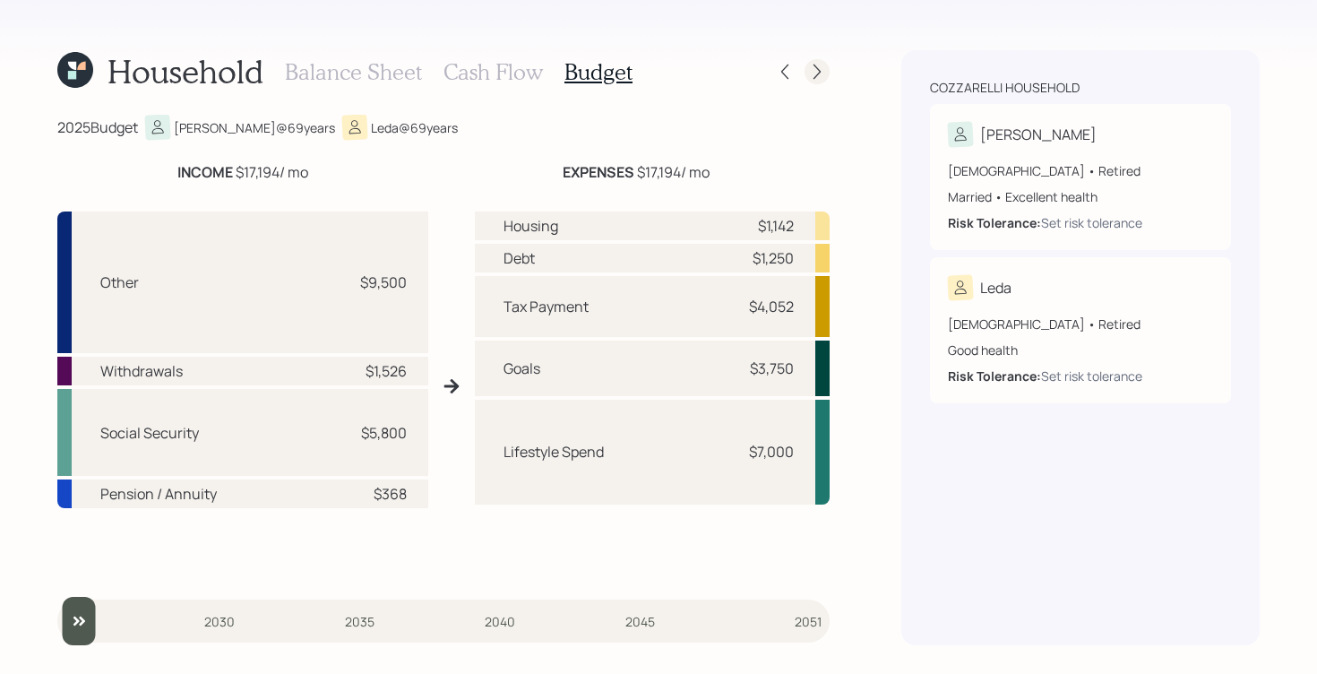
click at [809, 70] on icon at bounding box center [817, 72] width 18 height 18
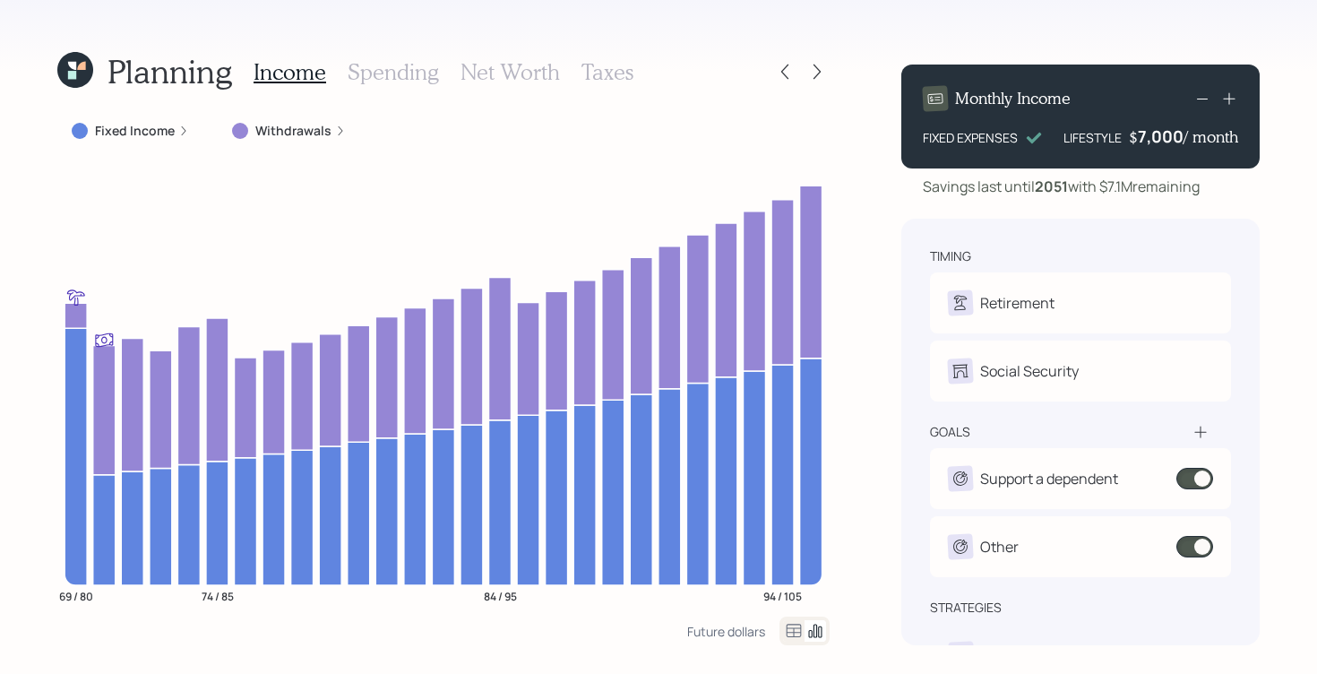
click at [164, 130] on label "Fixed Income" at bounding box center [135, 131] width 80 height 18
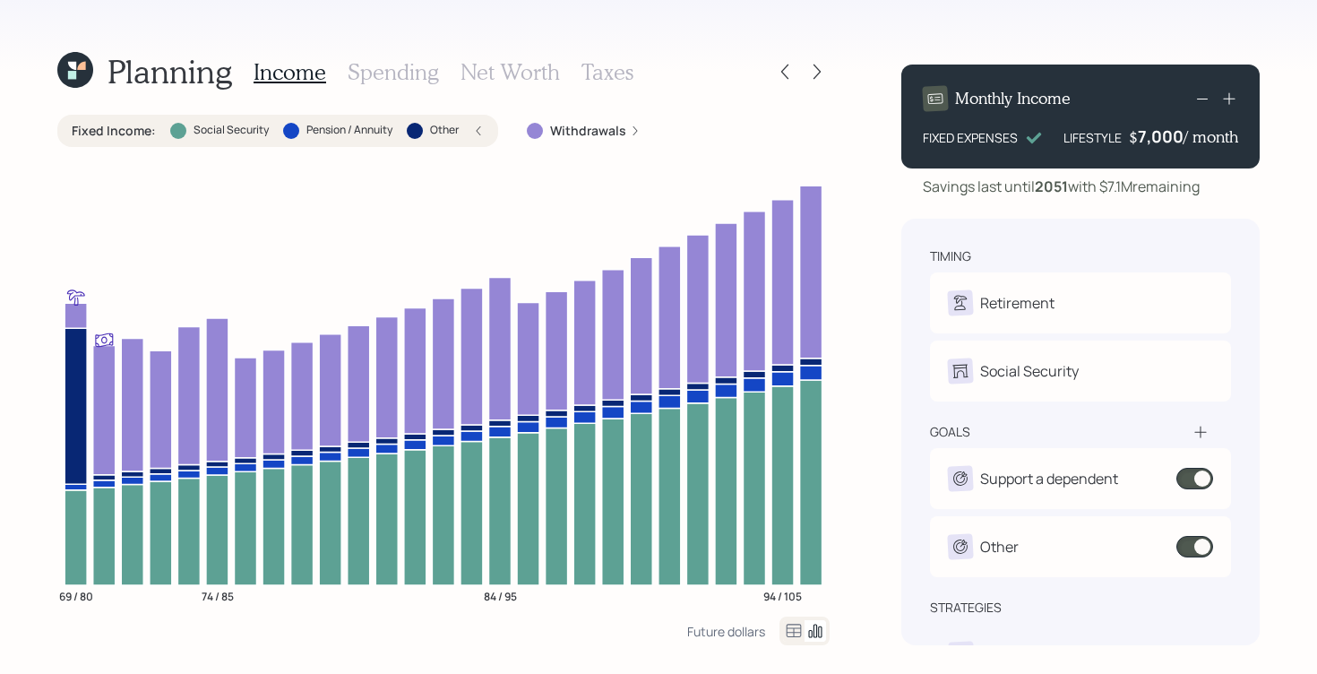
click at [606, 131] on label "Withdrawals" at bounding box center [588, 131] width 76 height 18
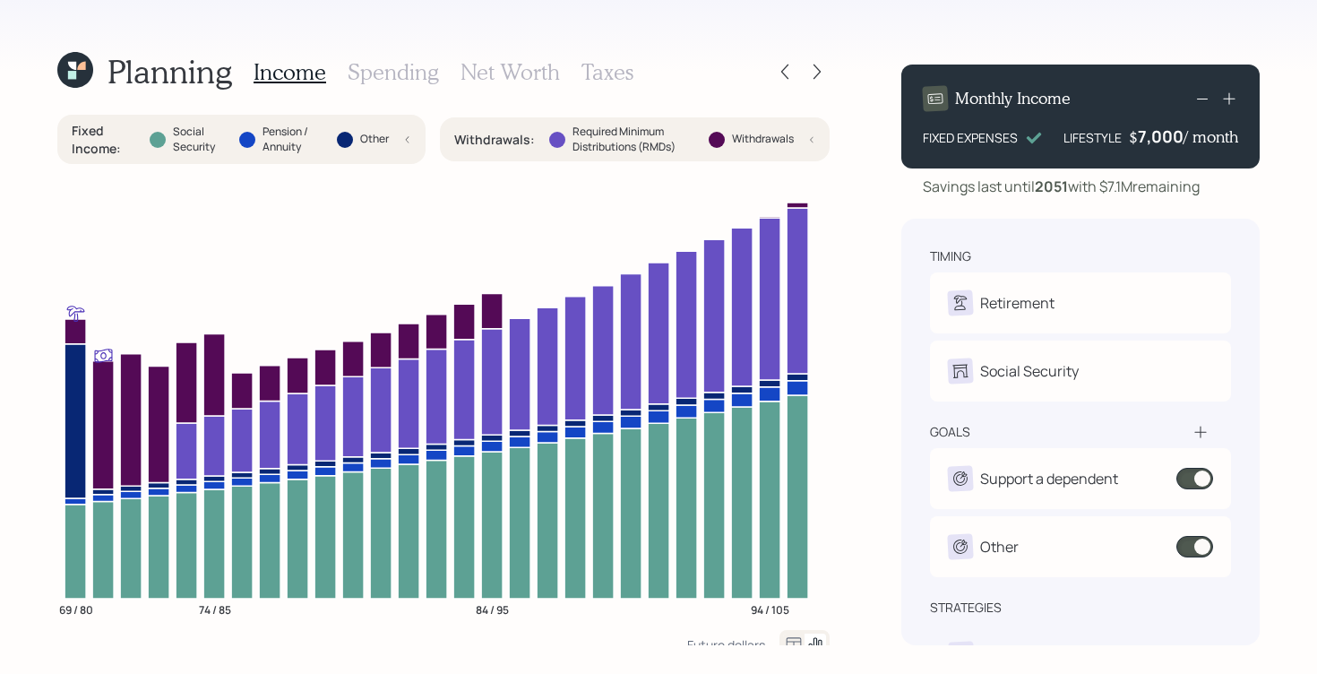
click at [549, 140] on div at bounding box center [557, 140] width 16 height 16
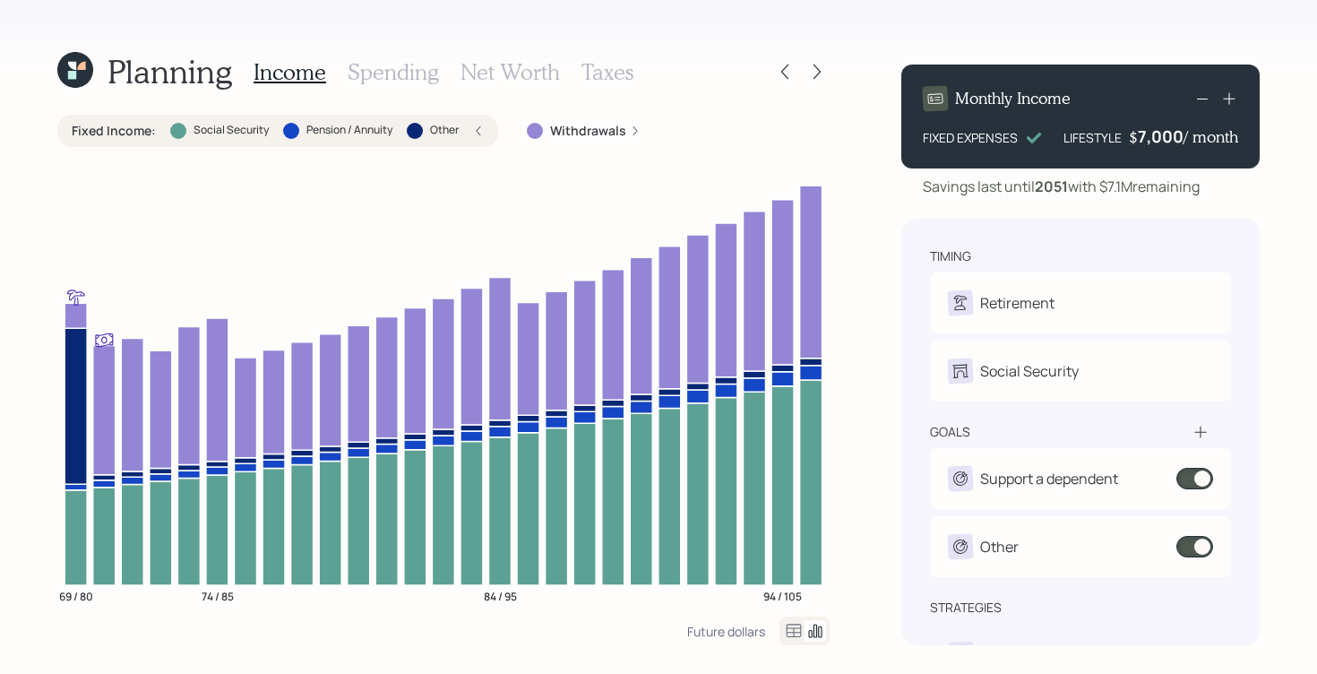
click at [558, 125] on label "Withdrawals" at bounding box center [588, 131] width 76 height 18
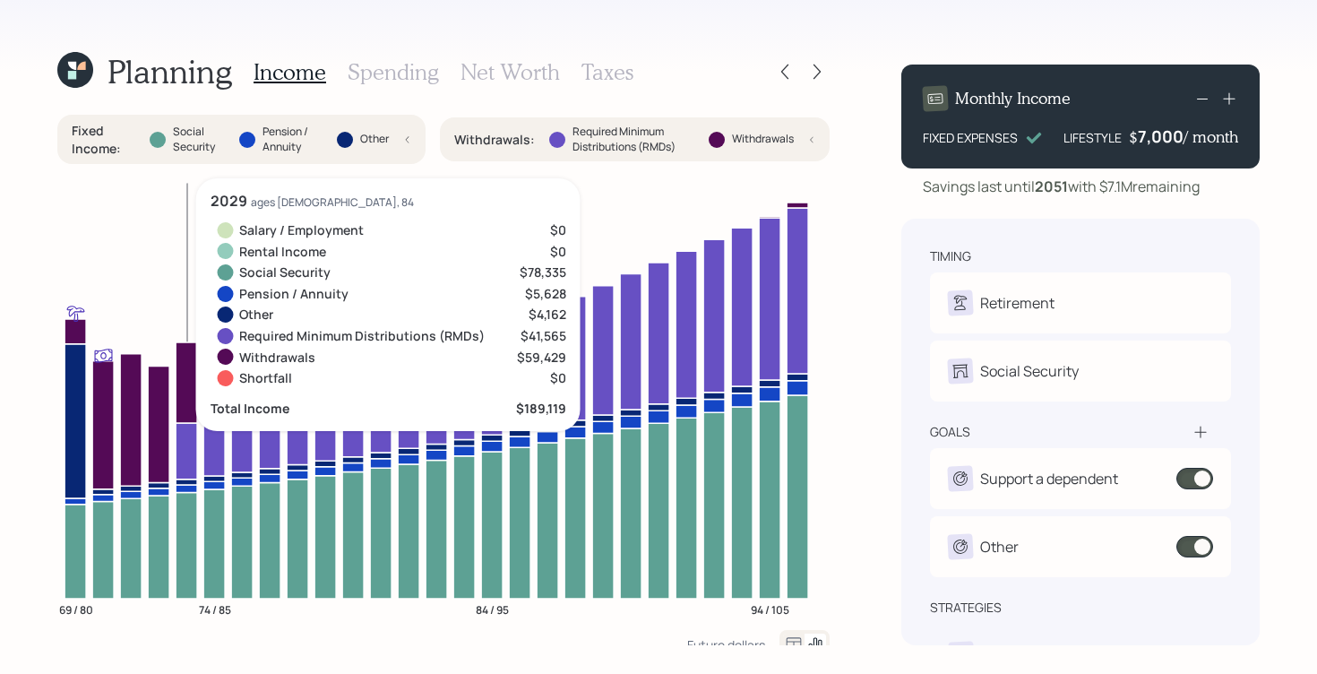
click at [188, 452] on icon at bounding box center [186, 451] width 21 height 56
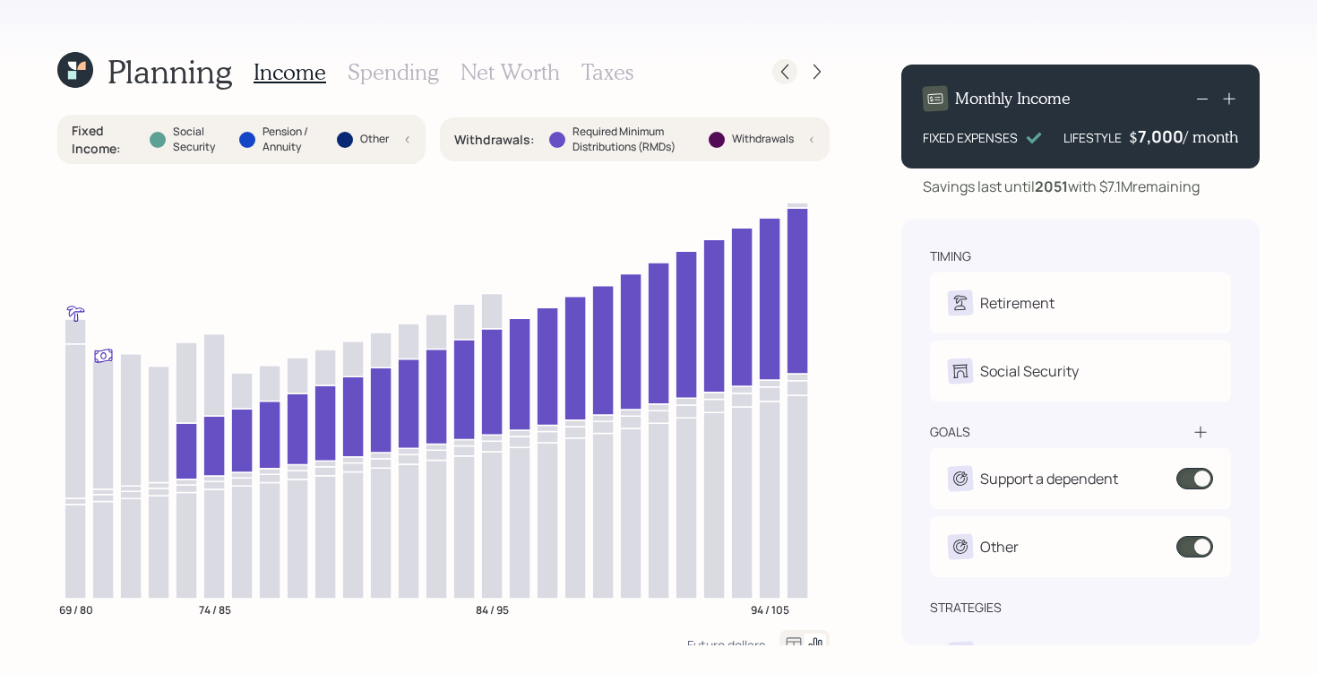
click at [784, 68] on icon at bounding box center [784, 71] width 7 height 15
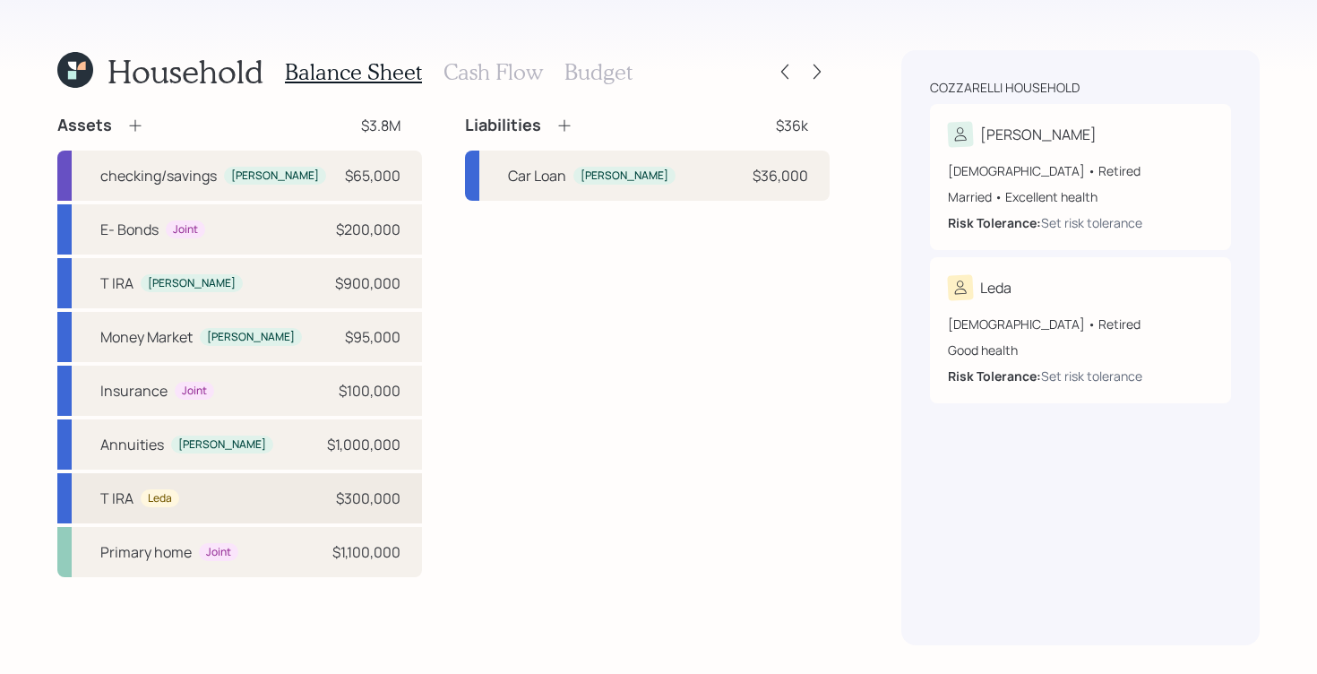
click at [159, 498] on div "Leda" at bounding box center [160, 498] width 24 height 15
select select "taxable"
select select "balanced"
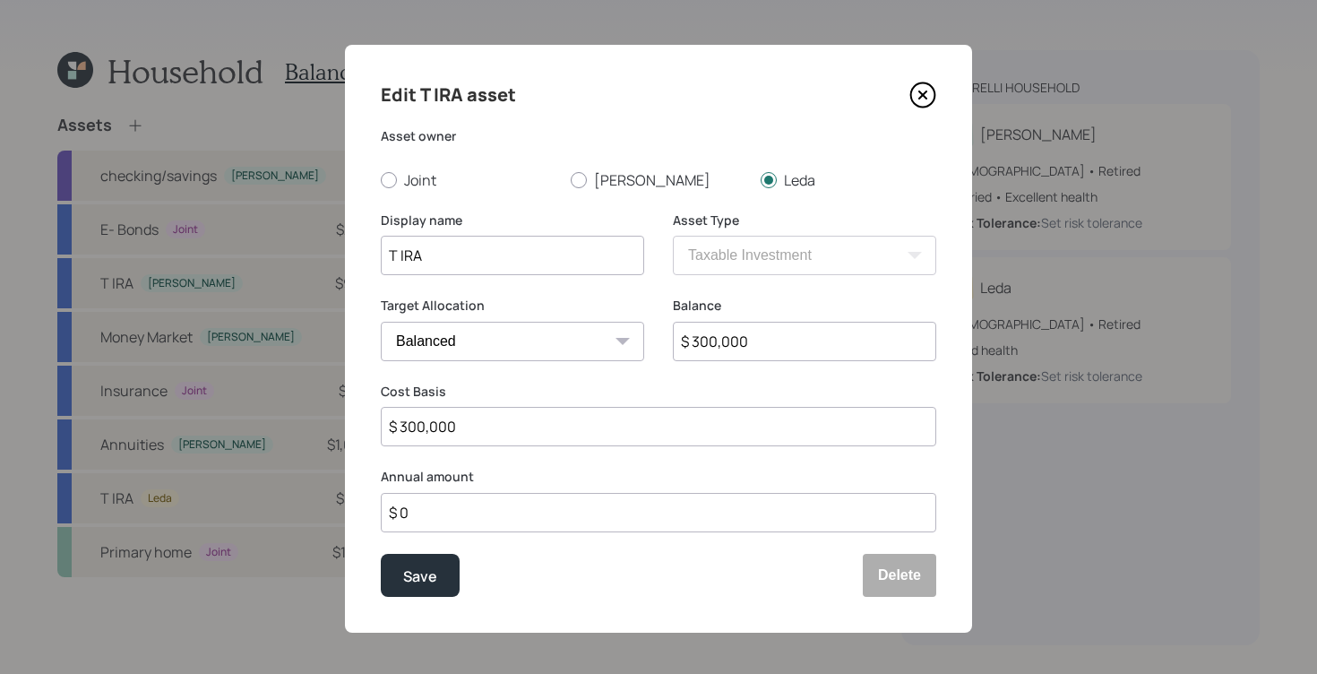
click at [926, 96] on icon at bounding box center [922, 95] width 27 height 27
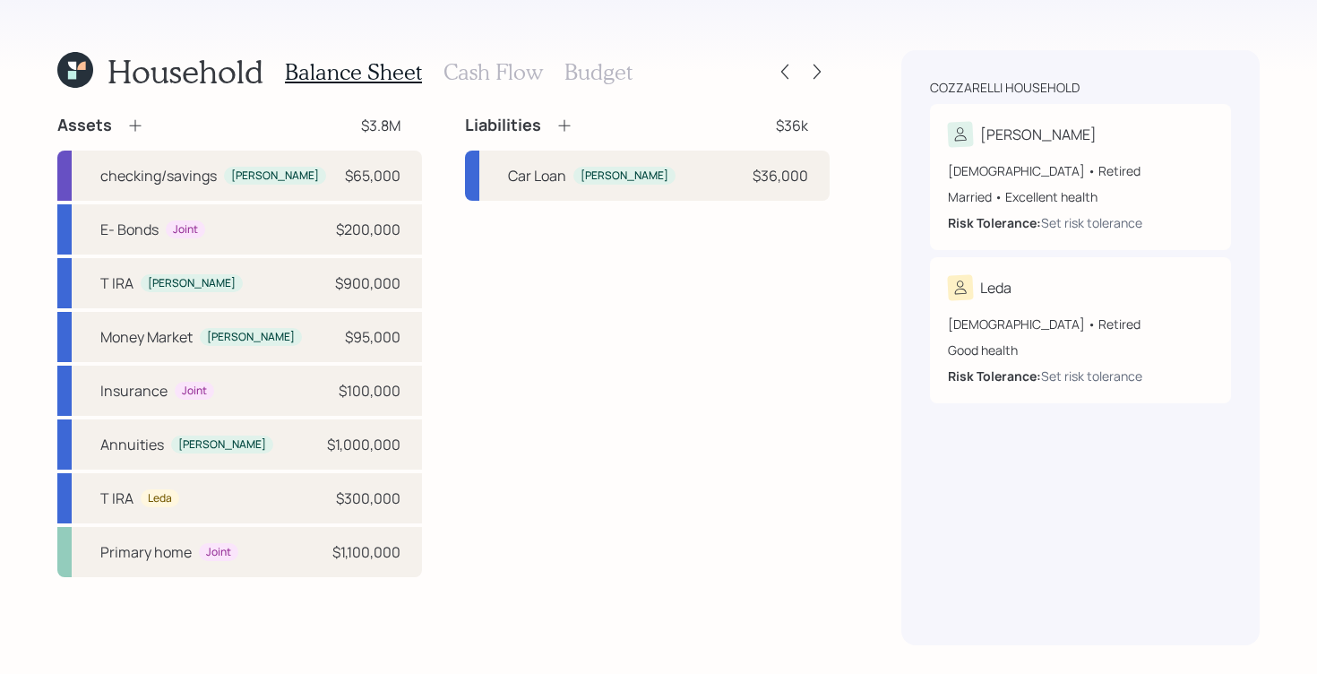
click at [451, 80] on h3 "Cash Flow" at bounding box center [492, 72] width 99 height 26
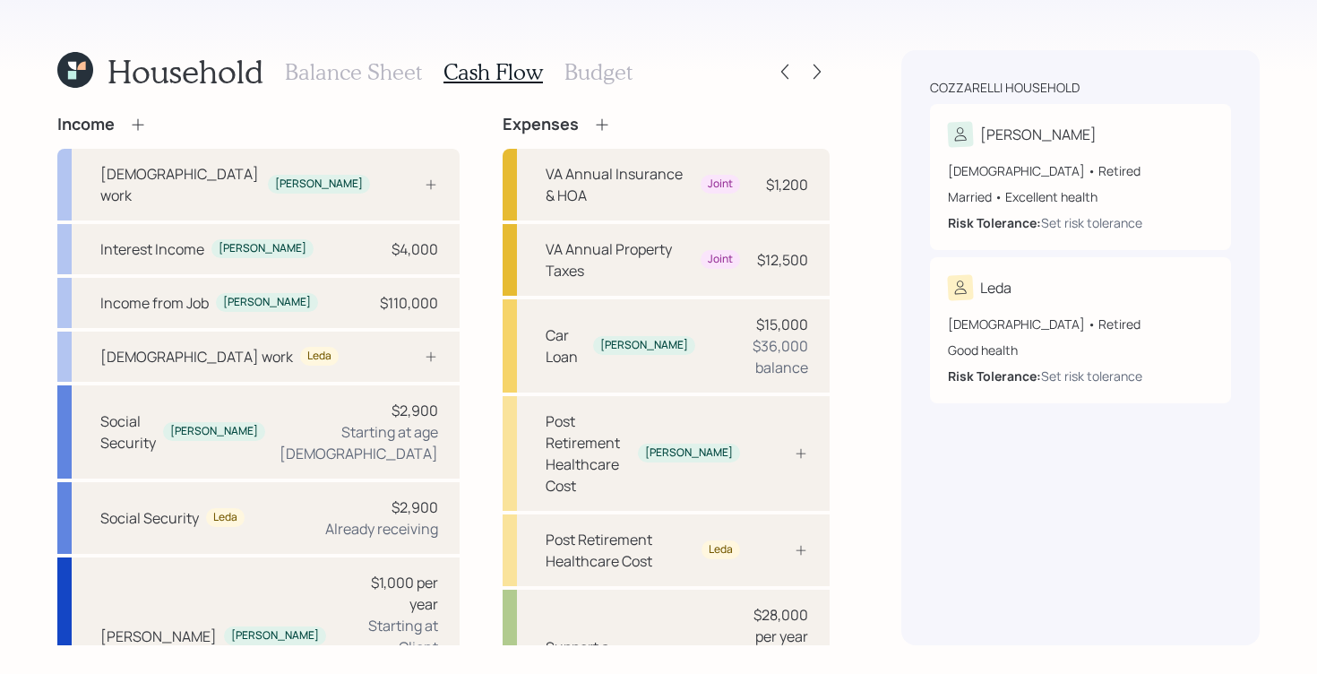
click at [348, 77] on h3 "Balance Sheet" at bounding box center [353, 72] width 137 height 26
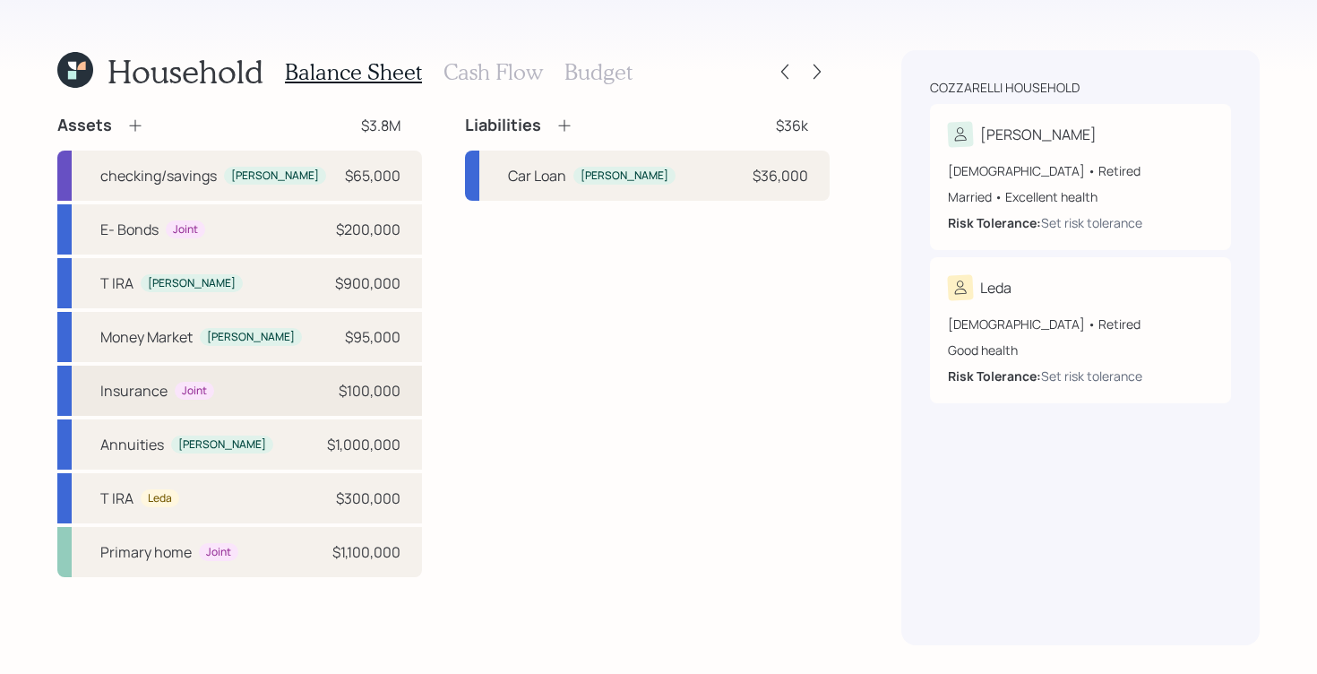
click at [275, 386] on div "Insurance Joint $100,000" at bounding box center [239, 390] width 365 height 50
select select "taxable"
select select "balanced"
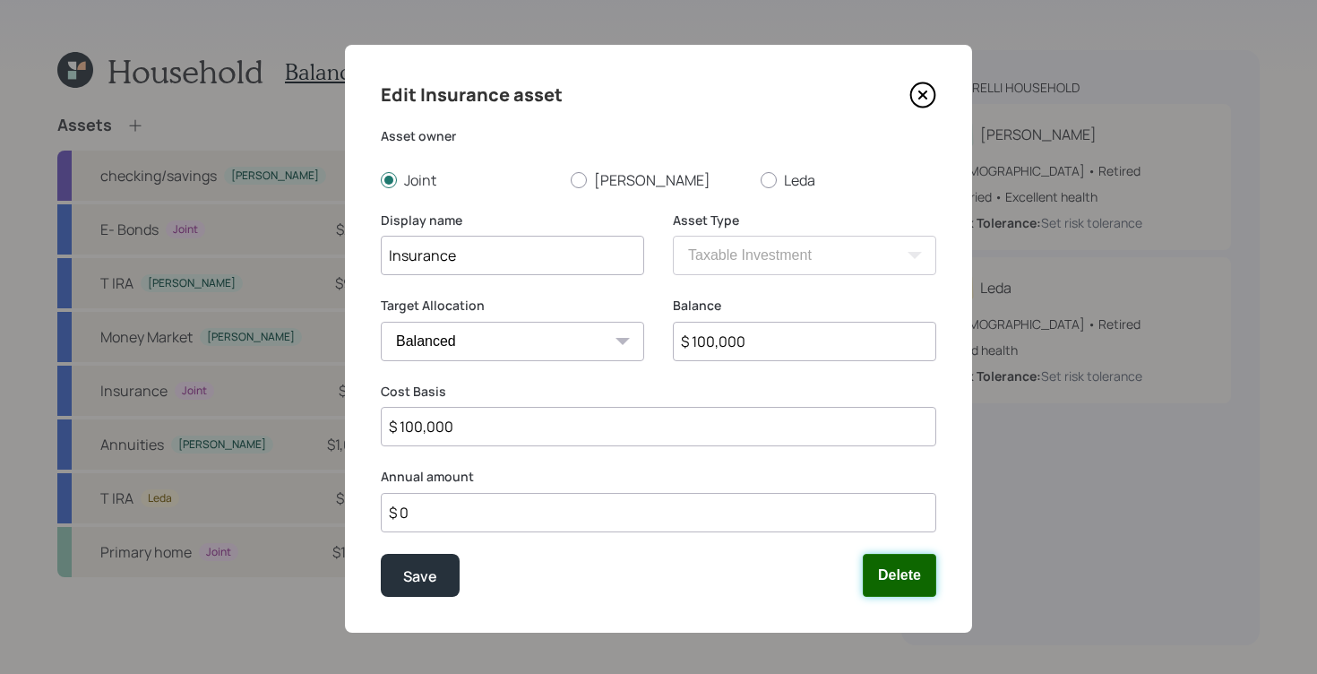
click at [910, 579] on button "Delete" at bounding box center [899, 575] width 73 height 43
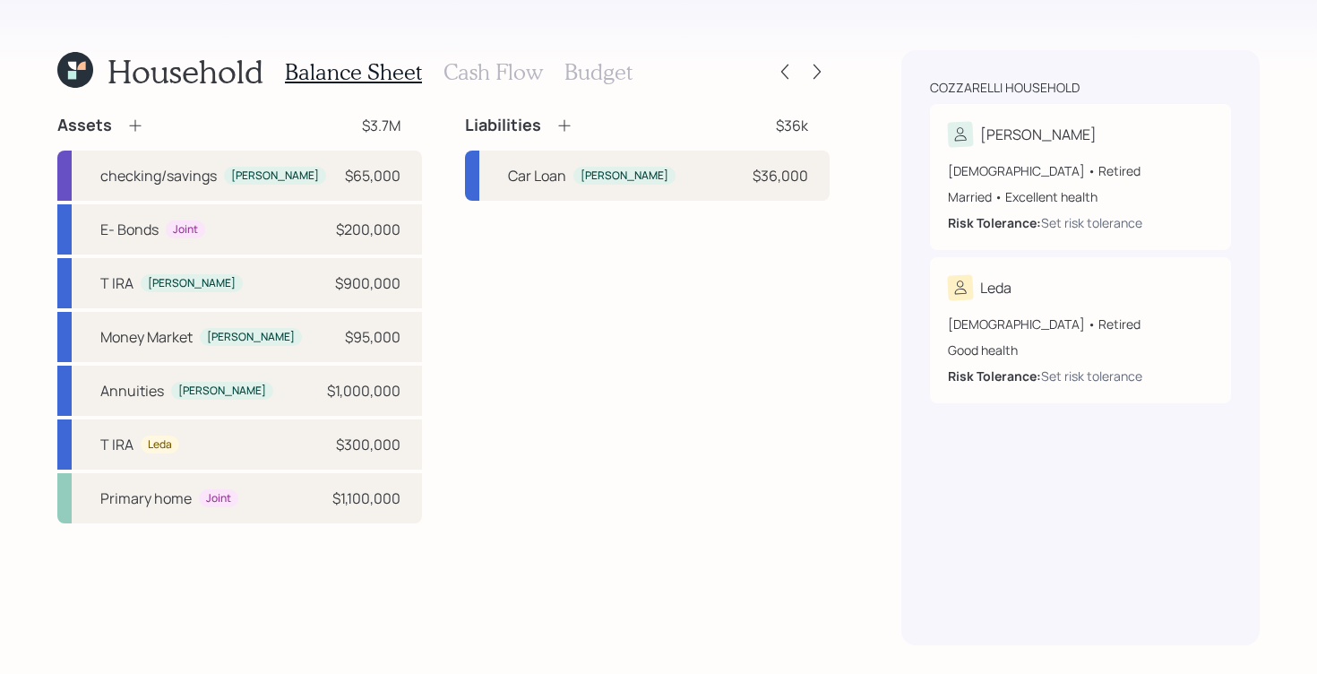
click at [494, 70] on h3 "Cash Flow" at bounding box center [492, 72] width 99 height 26
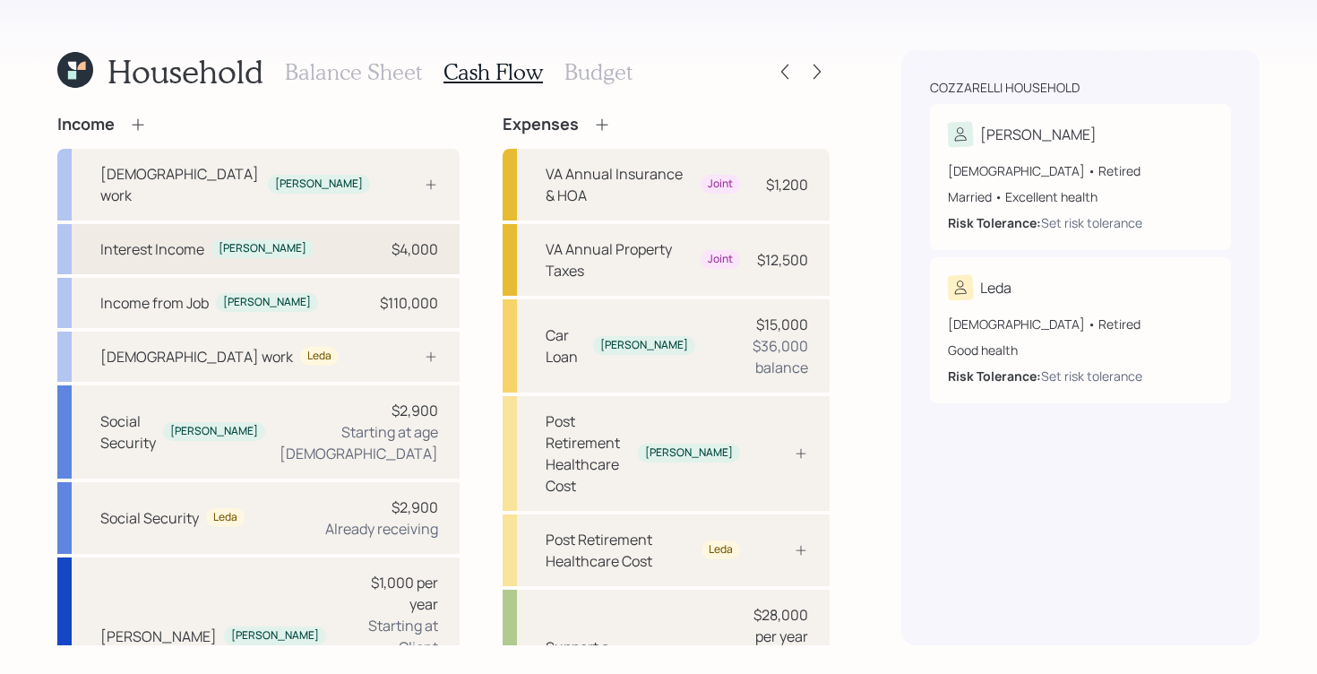
click at [230, 241] on div "[PERSON_NAME]" at bounding box center [263, 248] width 88 height 15
select select "other"
select select "interest"
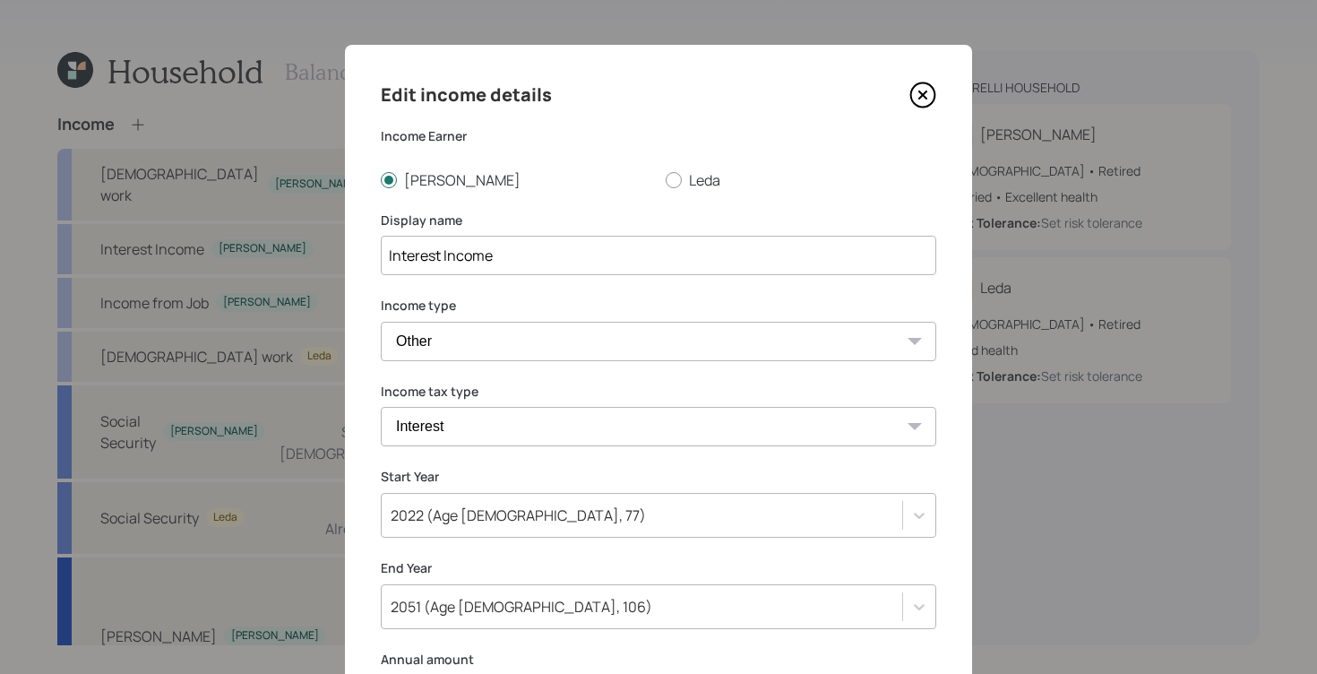
scroll to position [271, 0]
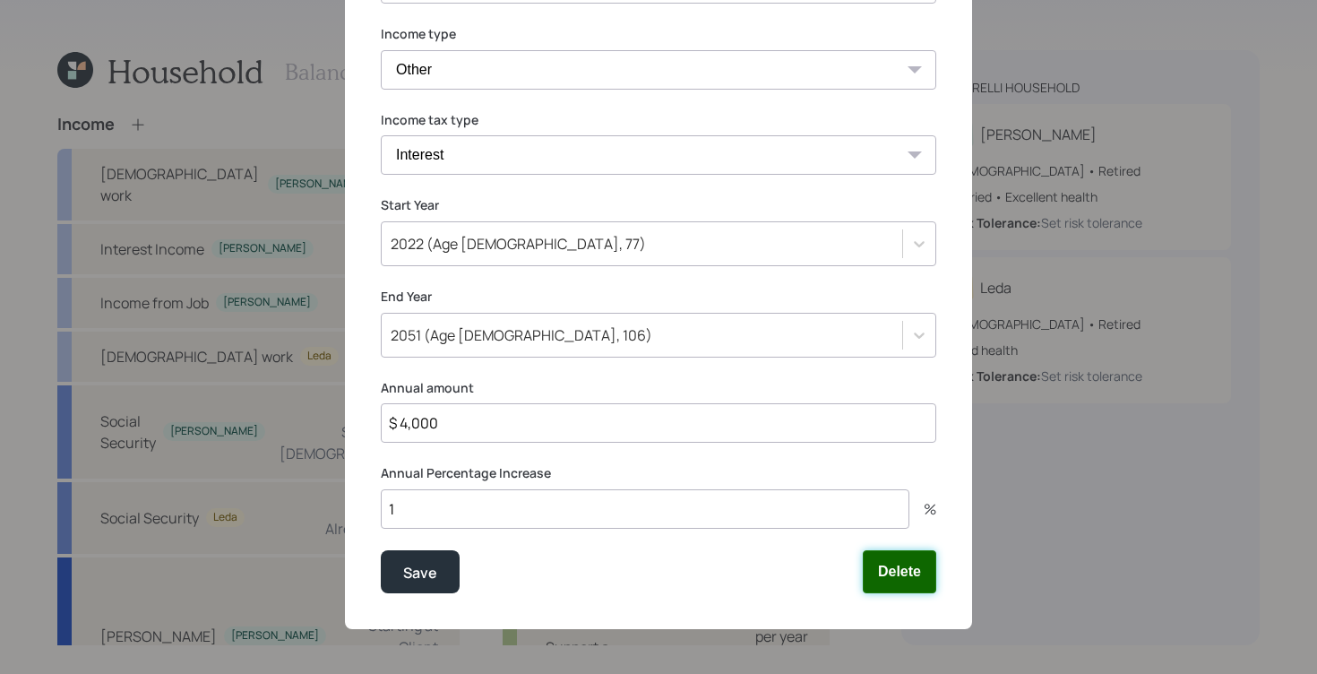
drag, startPoint x: 889, startPoint y: 564, endPoint x: 819, endPoint y: 502, distance: 93.9
click at [890, 564] on button "Delete" at bounding box center [899, 571] width 73 height 43
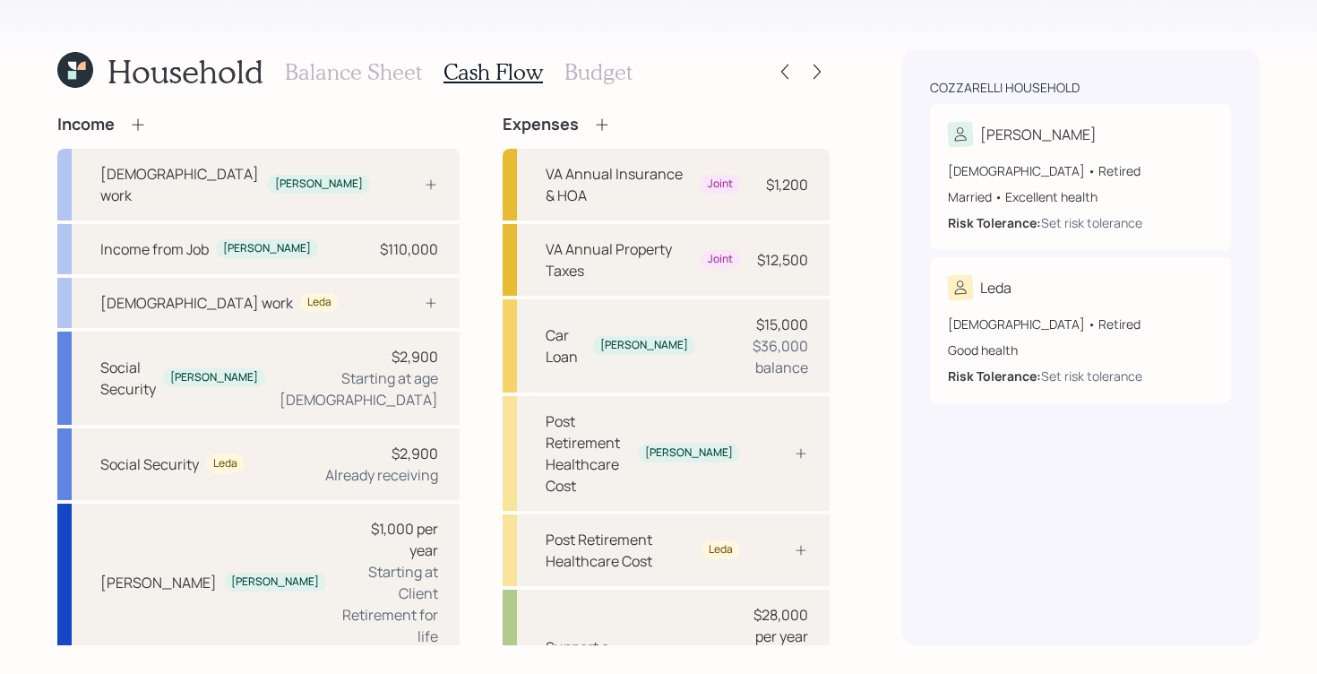
click at [294, 71] on h3 "Balance Sheet" at bounding box center [353, 72] width 137 height 26
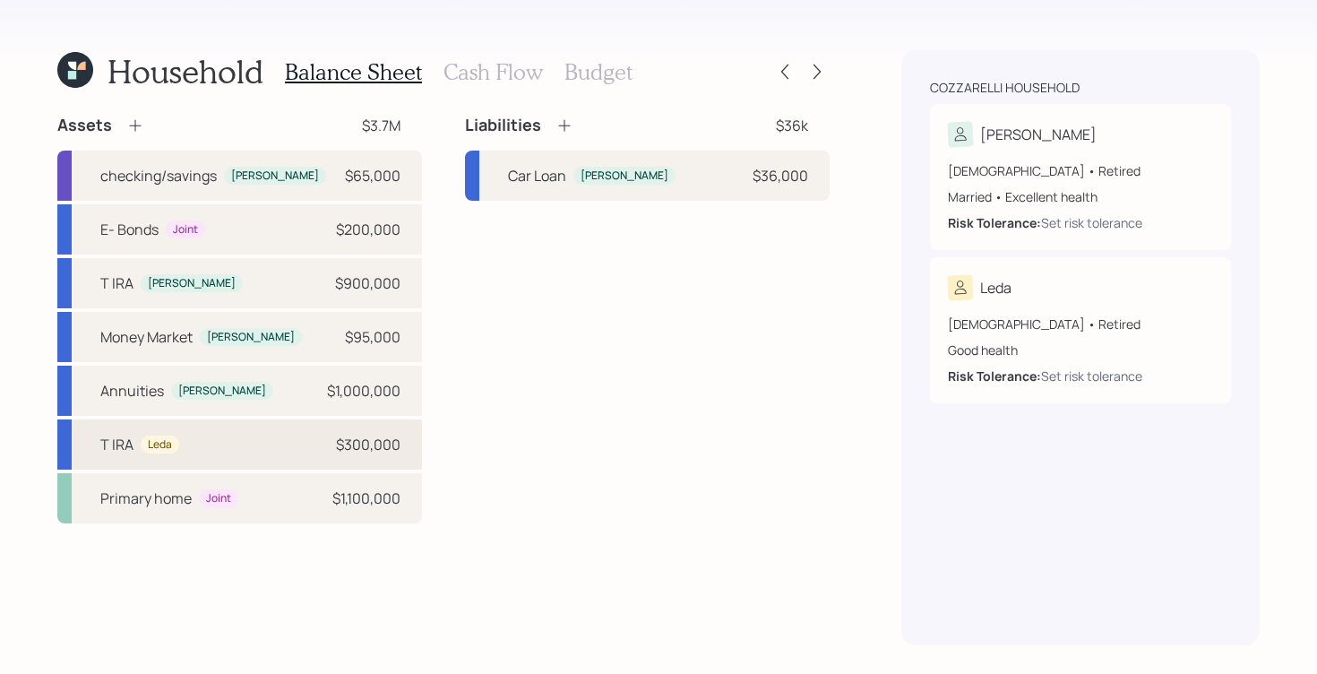
click at [305, 454] on div "T [PERSON_NAME] $300,000" at bounding box center [239, 444] width 365 height 50
select select "taxable"
select select "balanced"
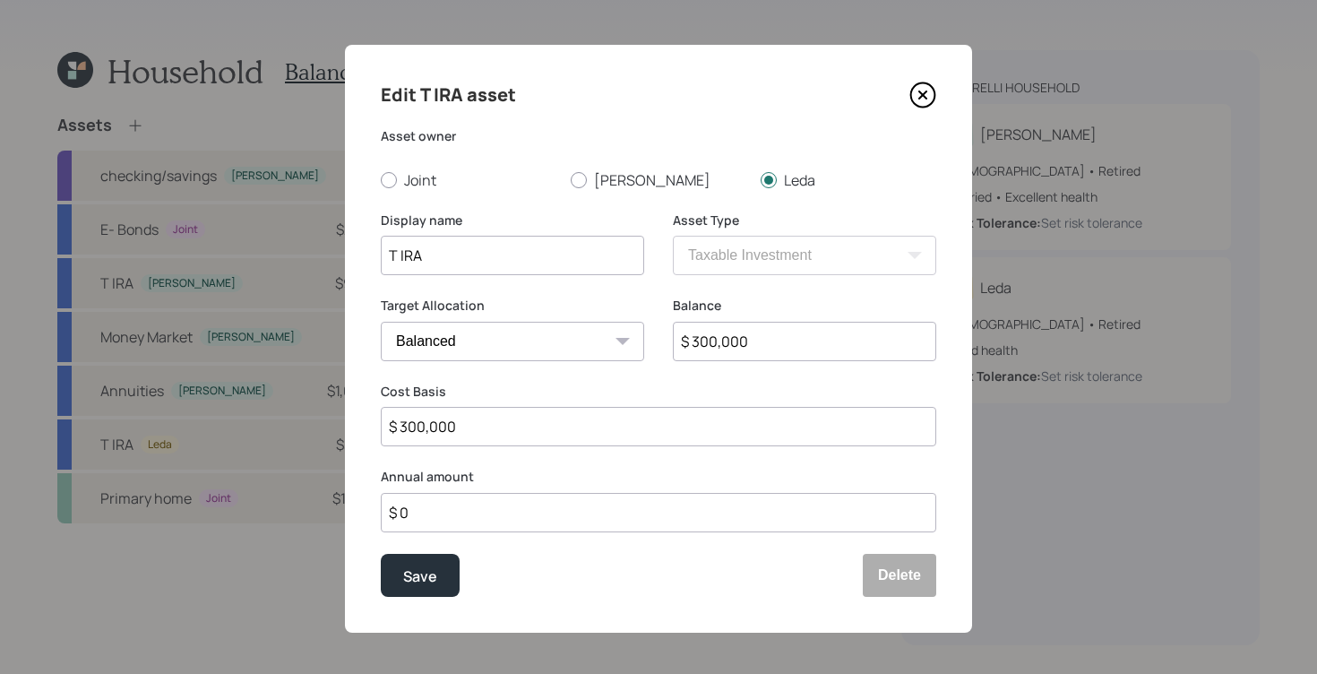
click at [917, 87] on icon at bounding box center [922, 95] width 27 height 27
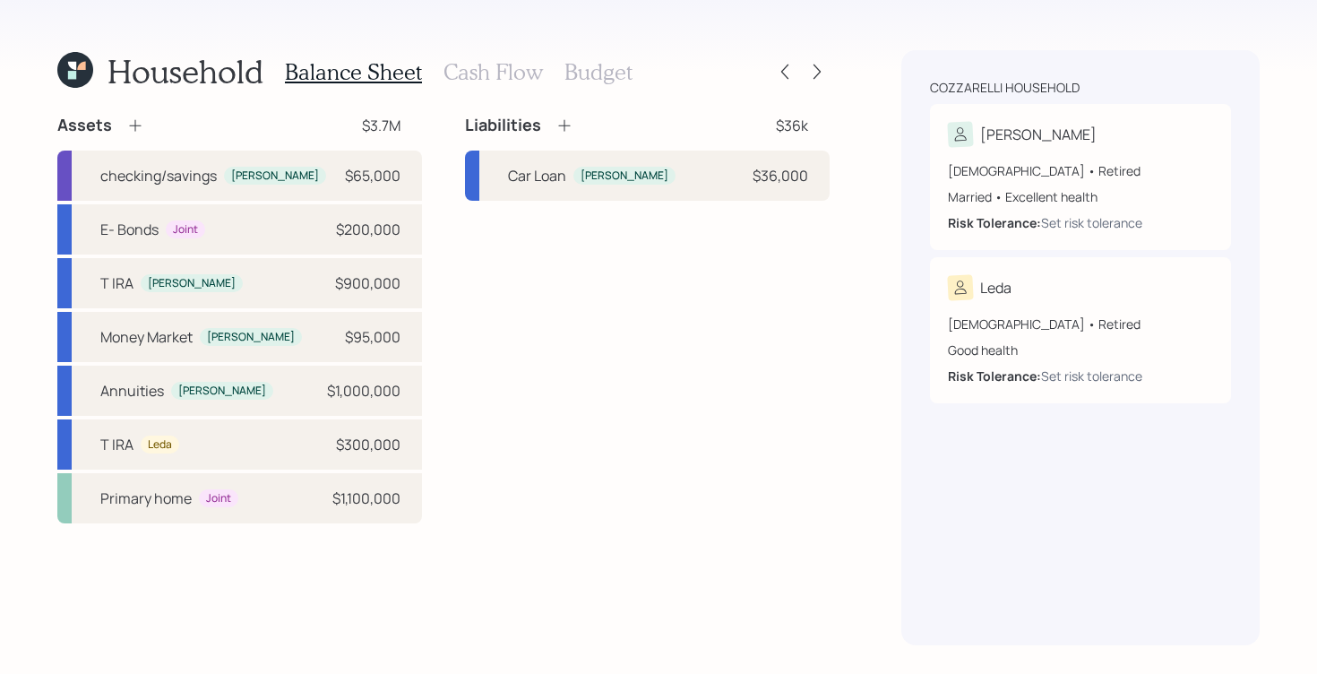
click at [114, 120] on div "Assets" at bounding box center [100, 125] width 87 height 21
click at [121, 125] on div "Assets" at bounding box center [100, 125] width 87 height 21
click at [128, 124] on icon at bounding box center [135, 125] width 18 height 18
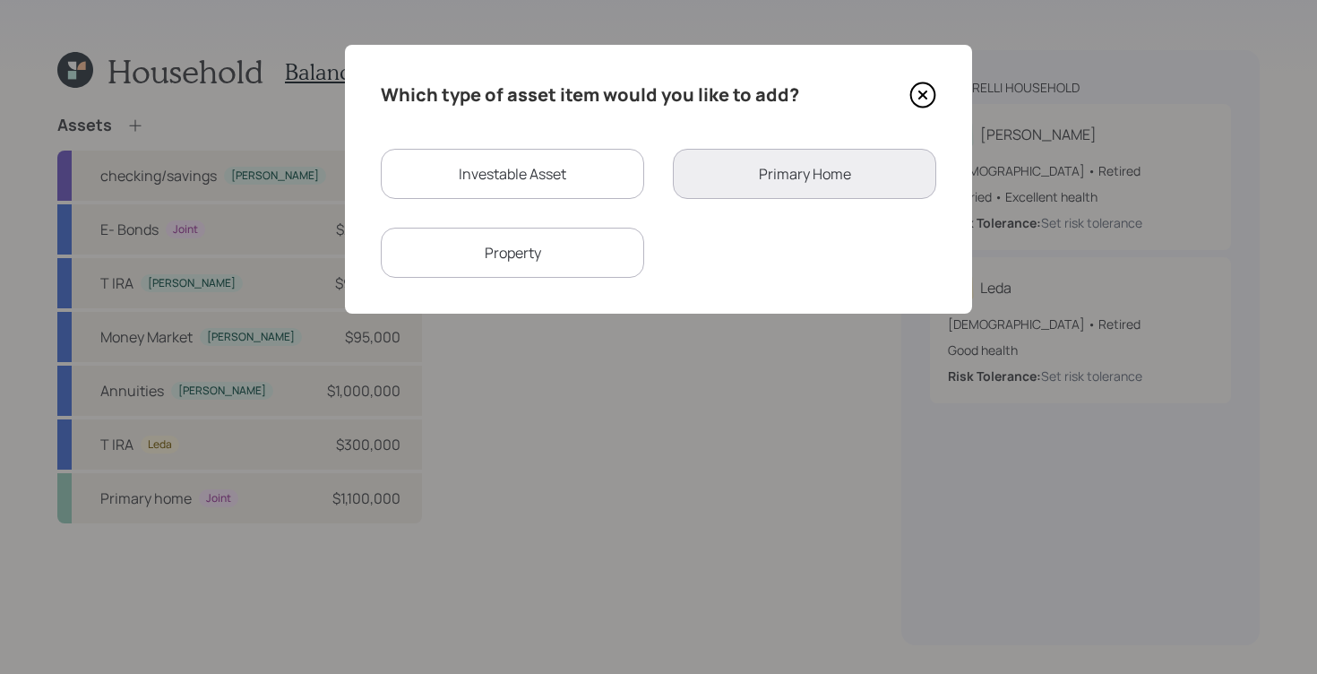
click at [494, 183] on div "Investable Asset" at bounding box center [512, 174] width 263 height 50
select select "taxable"
select select "balanced"
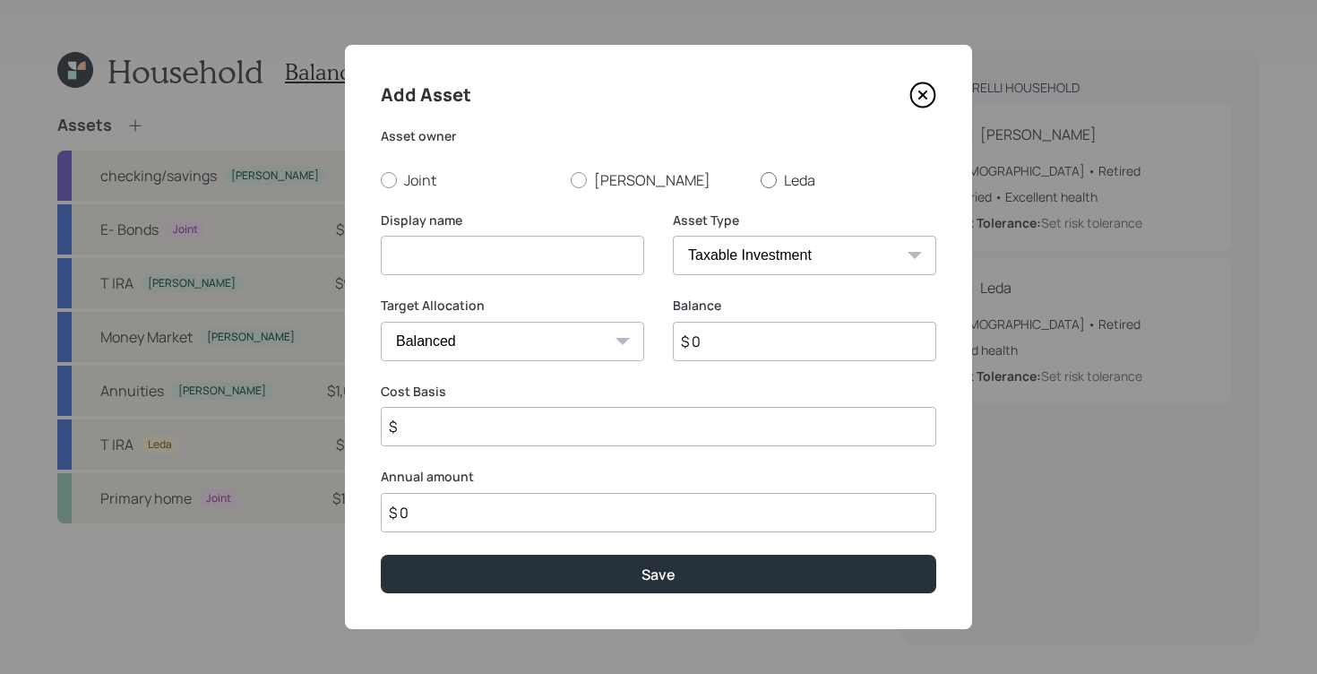
click at [761, 173] on label "Leda" at bounding box center [849, 180] width 176 height 20
click at [760, 179] on input "Leda" at bounding box center [760, 179] width 1 height 1
radio input "true"
click at [766, 262] on select "SEP [PERSON_NAME] IRA 401(k) [PERSON_NAME] 401(k) 403(b) [PERSON_NAME] 403(b) 4…" at bounding box center [804, 255] width 263 height 39
select select "ira"
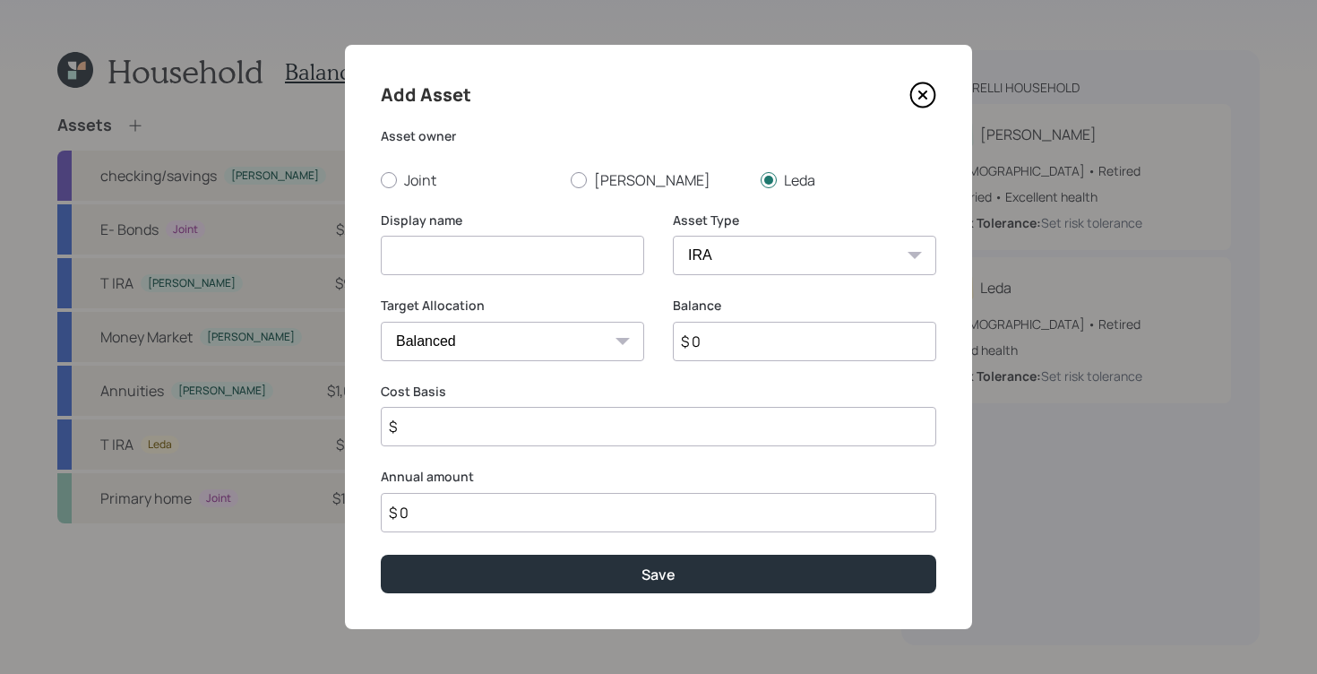
click at [673, 236] on select "SEP [PERSON_NAME] IRA 401(k) [PERSON_NAME] 401(k) 403(b) [PERSON_NAME] 403(b) 4…" at bounding box center [804, 255] width 263 height 39
type input "$"
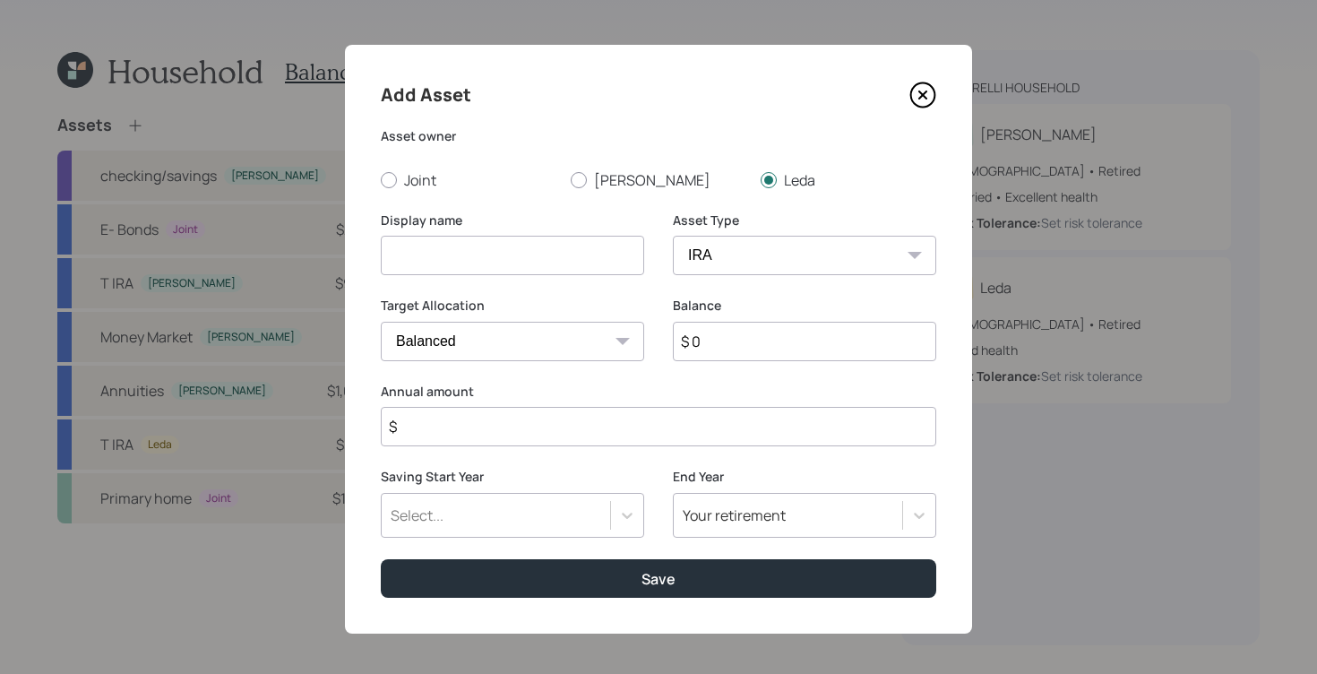
click at [550, 239] on input at bounding box center [512, 255] width 263 height 39
type input "T IRA"
click at [742, 338] on input "$ 0" at bounding box center [804, 341] width 263 height 39
type input "$ 300,000"
click at [626, 439] on input "$" at bounding box center [658, 426] width 555 height 39
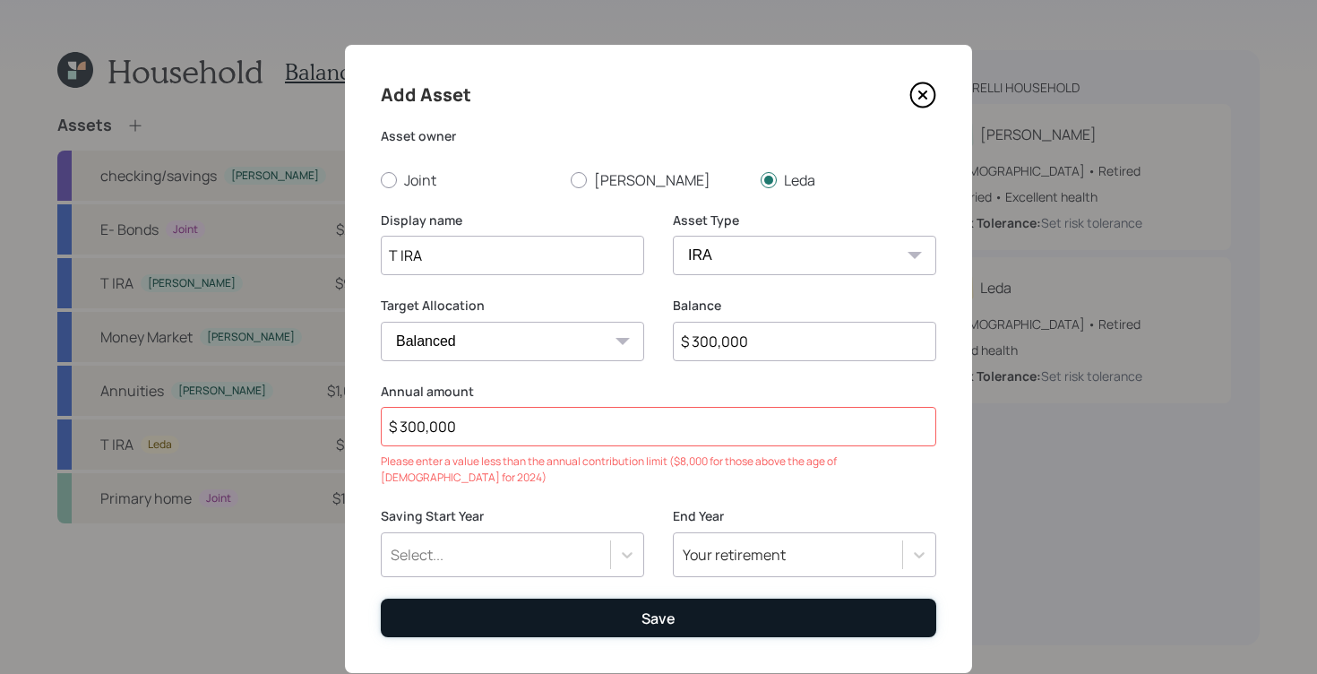
click at [611, 598] on button "Save" at bounding box center [658, 617] width 555 height 39
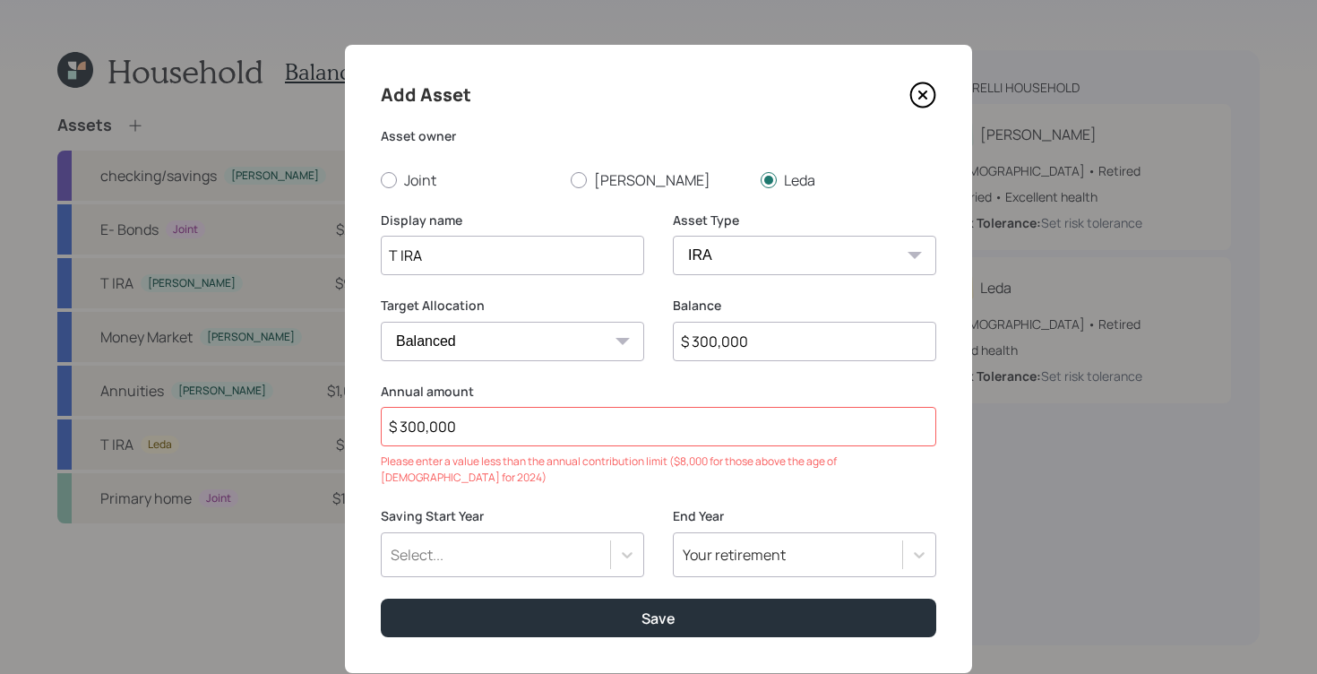
drag, startPoint x: 560, startPoint y: 442, endPoint x: 242, endPoint y: 342, distance: 333.2
click at [238, 347] on div "Add Asset Asset owner Joint [PERSON_NAME] Display name T IRA Asset Type SEP [PE…" at bounding box center [658, 337] width 1317 height 674
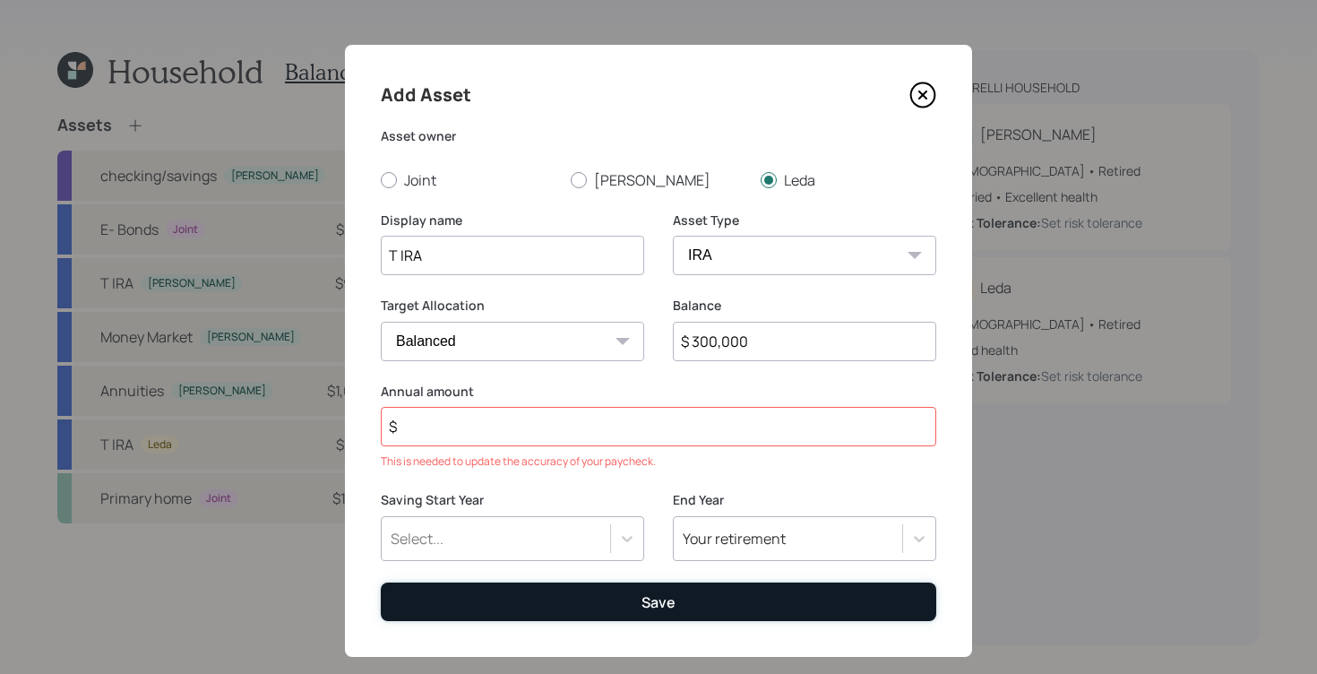
click at [643, 599] on div "Save" at bounding box center [658, 602] width 34 height 20
click at [642, 597] on div "Save" at bounding box center [658, 602] width 34 height 20
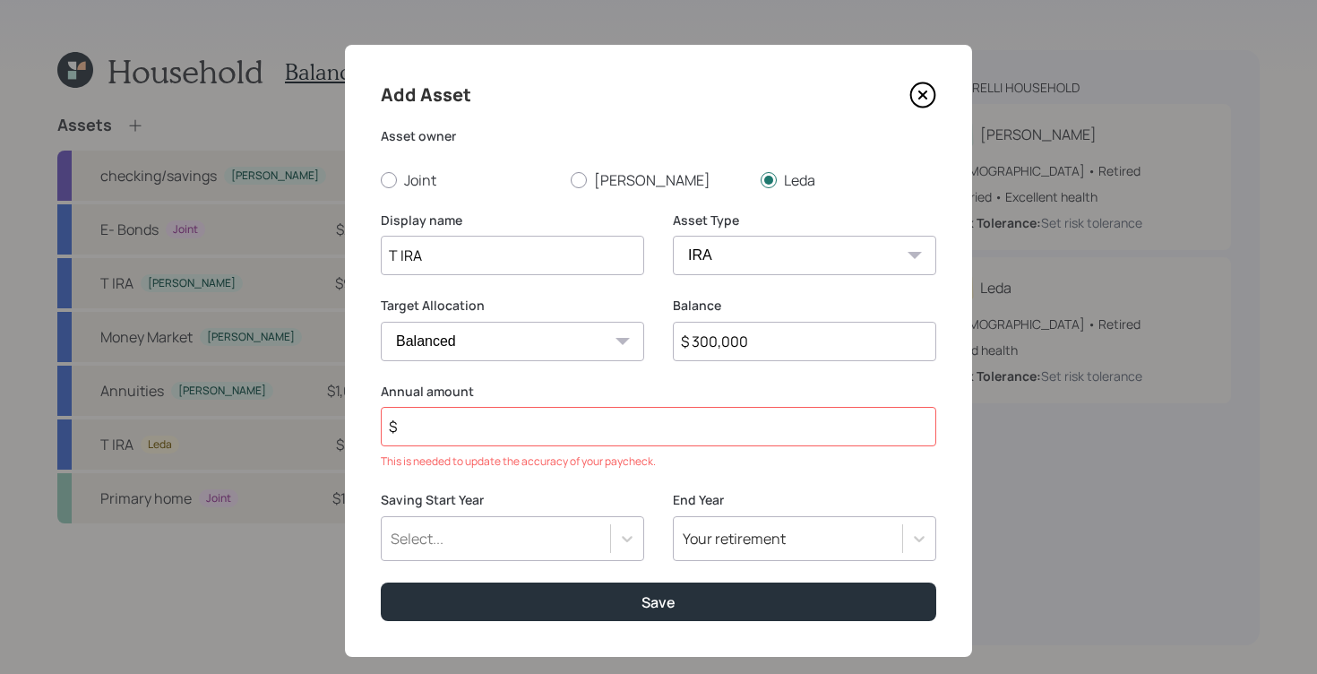
drag, startPoint x: 443, startPoint y: 429, endPoint x: 460, endPoint y: 426, distance: 18.1
click at [443, 428] on input "$" at bounding box center [658, 426] width 555 height 39
click at [623, 339] on select "Cash Conservative Balanced Aggressive" at bounding box center [512, 341] width 263 height 39
click at [381, 322] on select "Cash Conservative Balanced Aggressive" at bounding box center [512, 341] width 263 height 39
click at [611, 535] on div "Select..." at bounding box center [512, 538] width 263 height 45
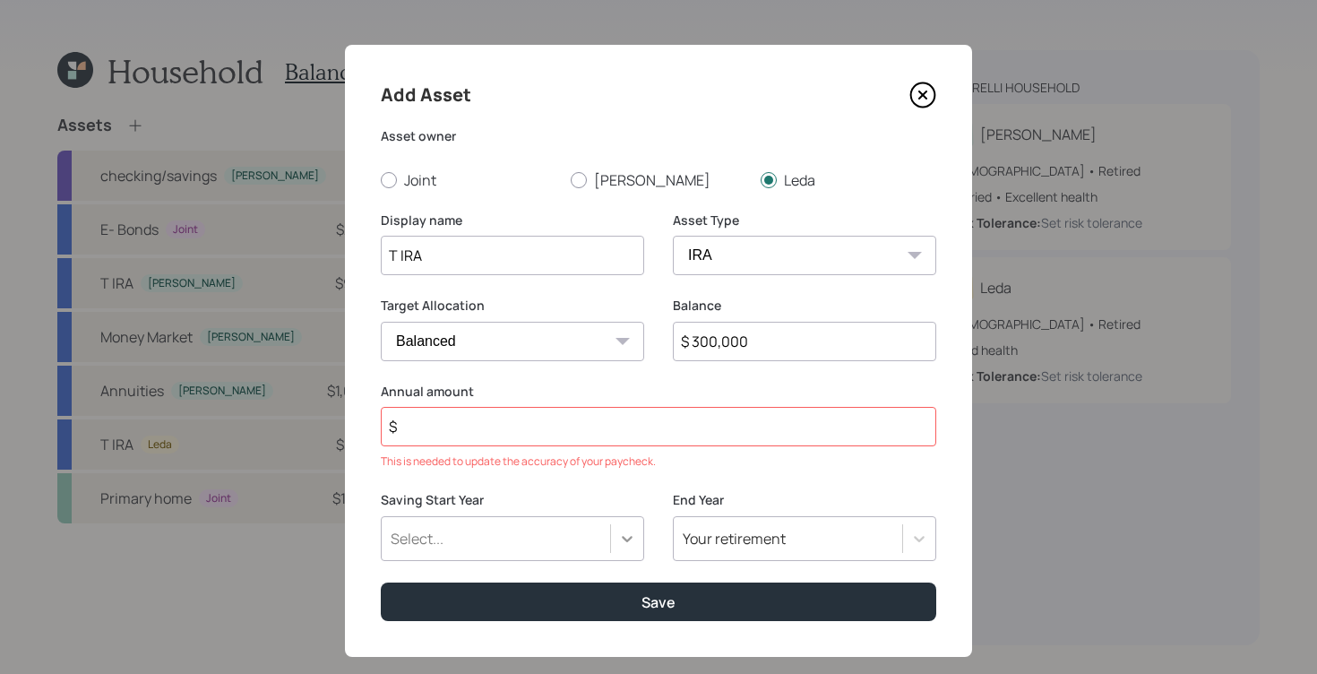
scroll to position [163, 0]
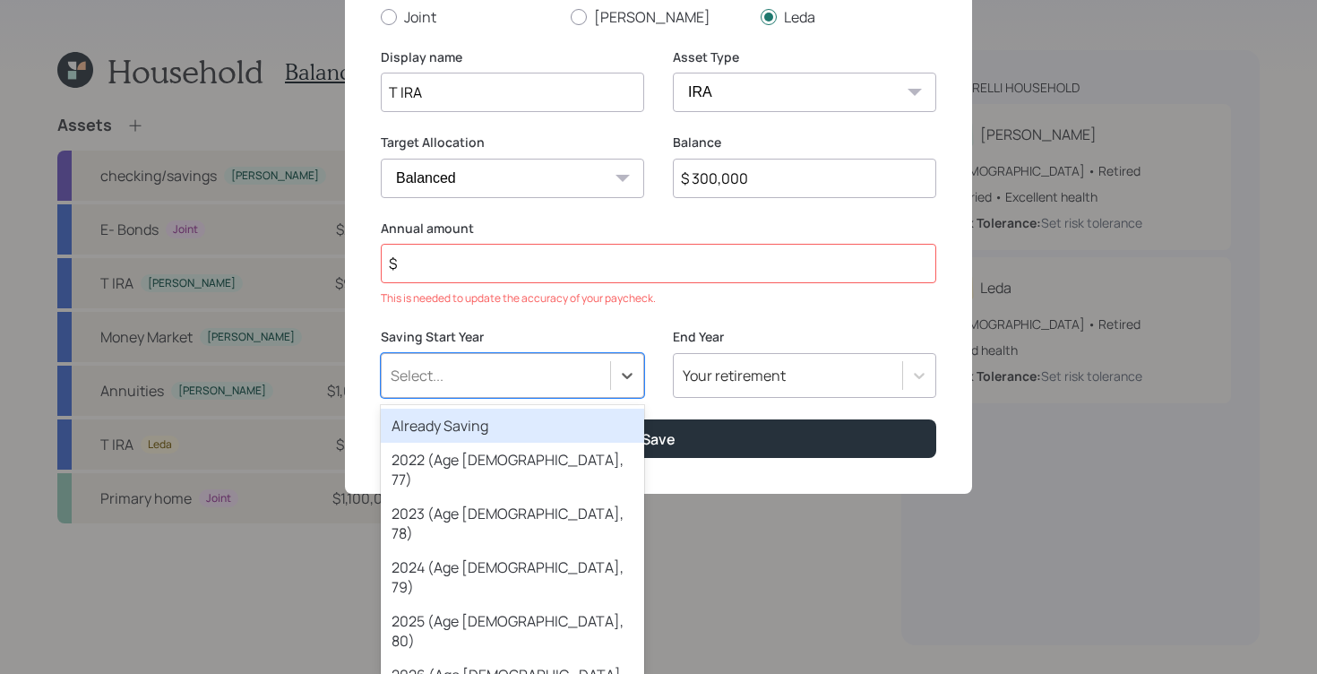
click at [534, 428] on div "Already Saving" at bounding box center [512, 425] width 263 height 34
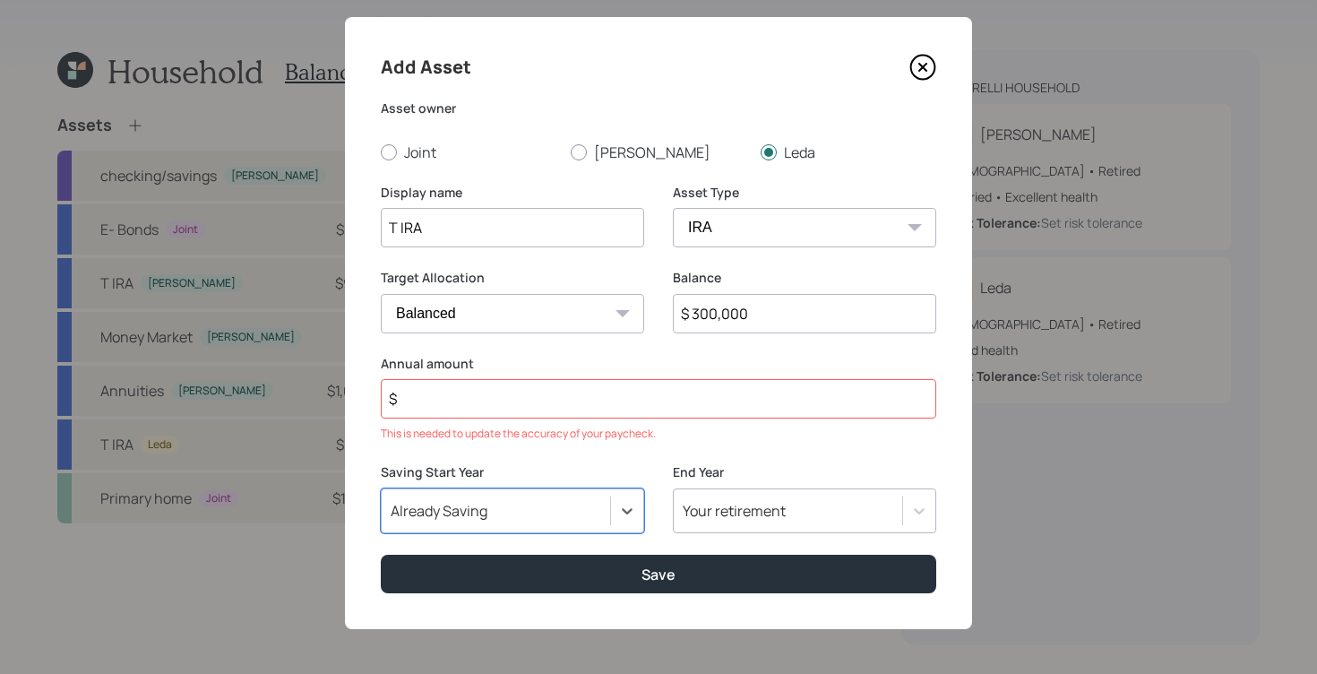
click at [615, 489] on div "option Already Saving, selected. Select is focused ,type to refine list, press …" at bounding box center [512, 510] width 263 height 45
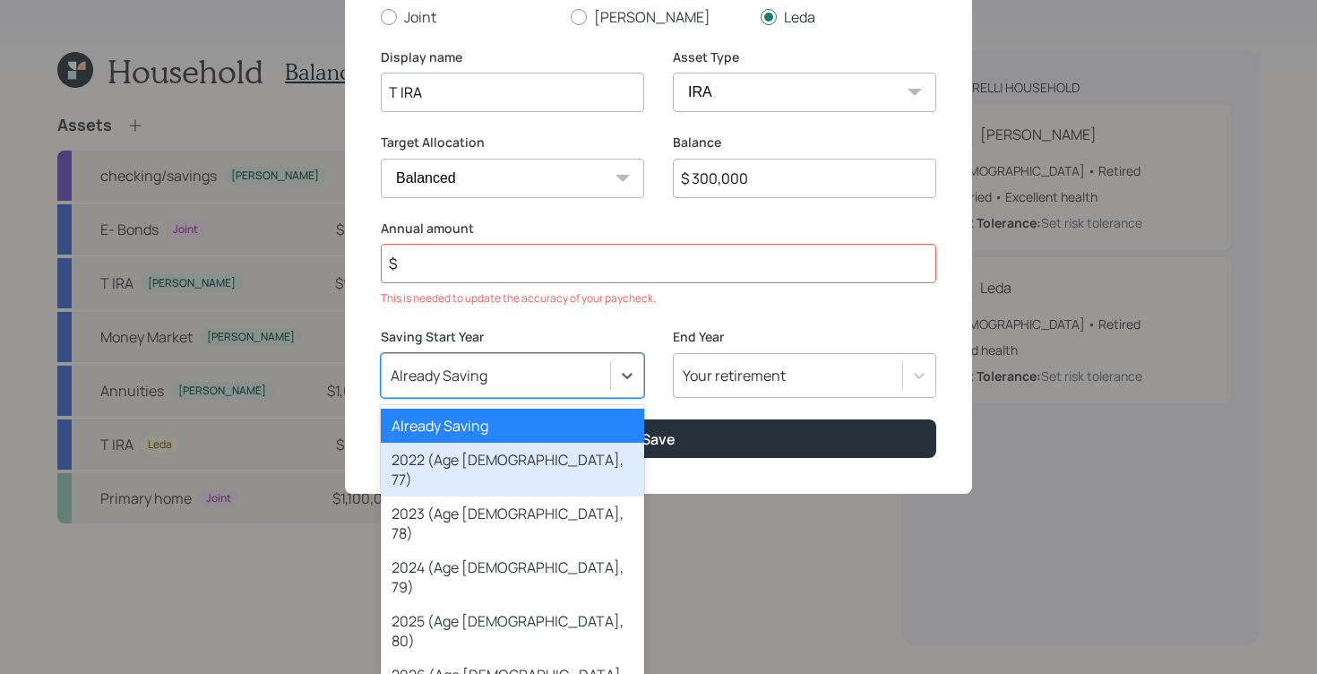
click at [546, 450] on div "2022 (Age [DEMOGRAPHIC_DATA], 77)" at bounding box center [512, 470] width 263 height 54
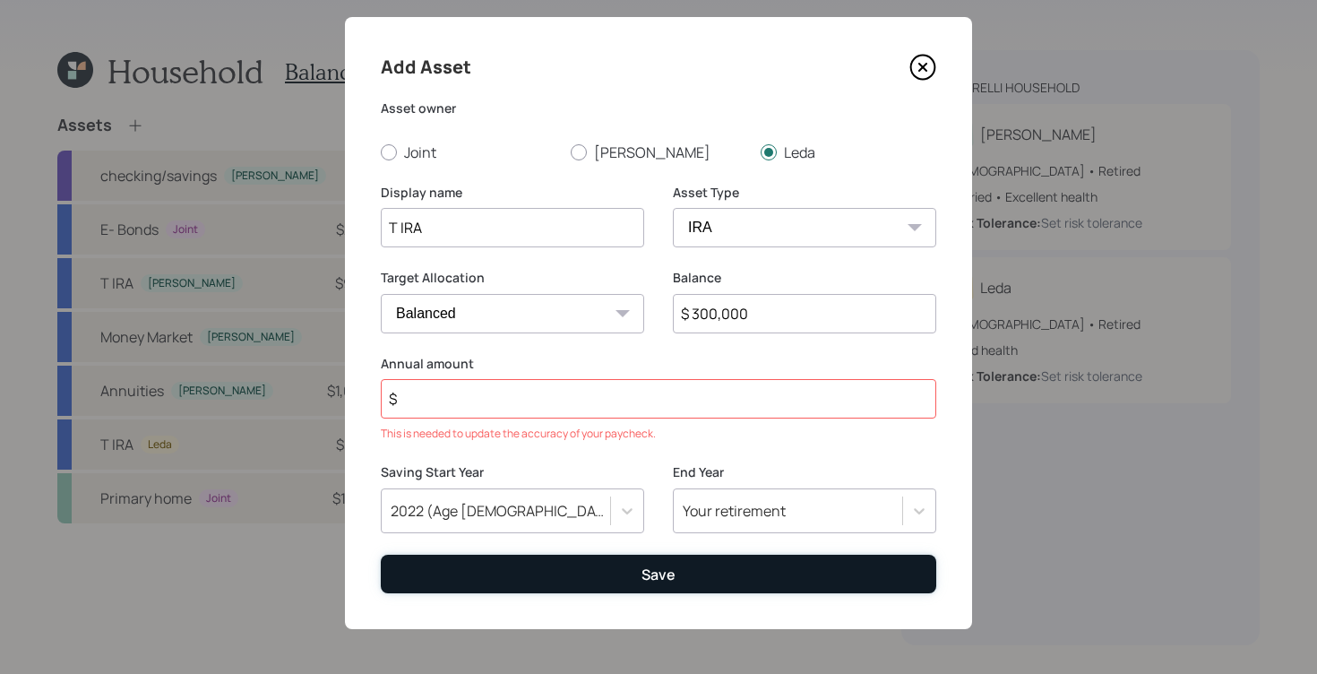
click at [641, 577] on div "Save" at bounding box center [658, 574] width 34 height 20
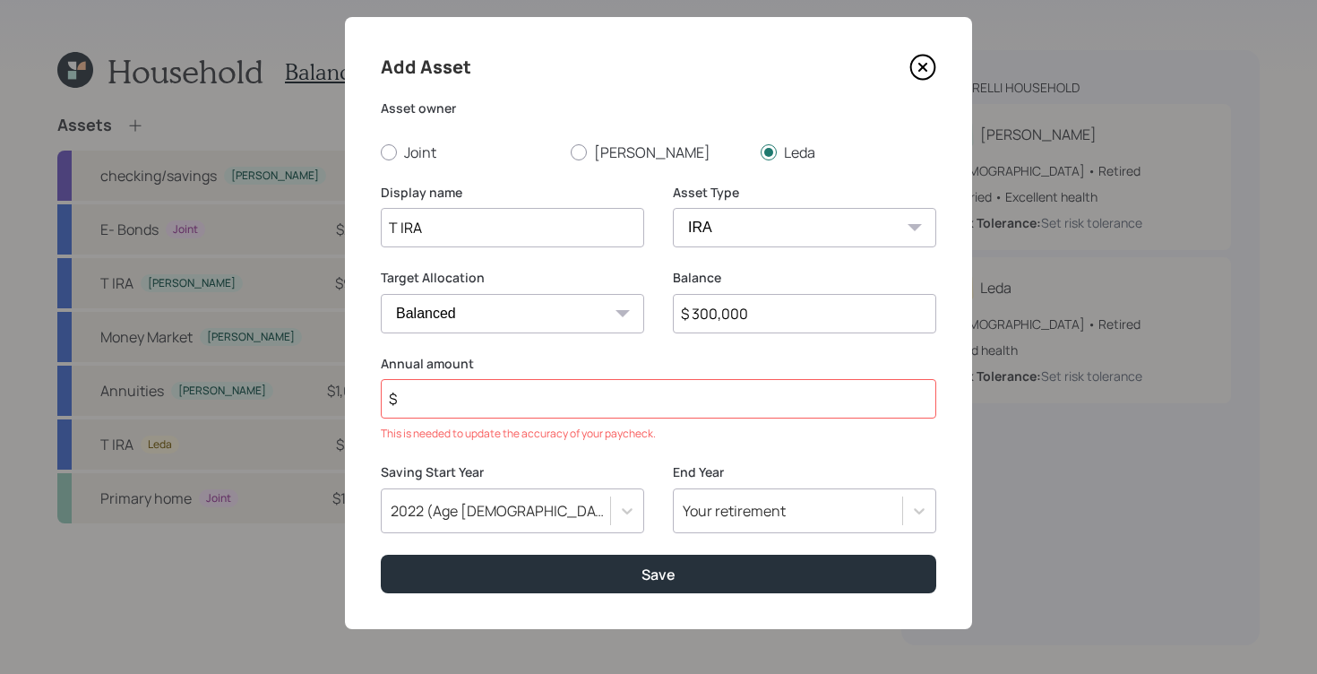
click at [521, 384] on input "$" at bounding box center [658, 398] width 555 height 39
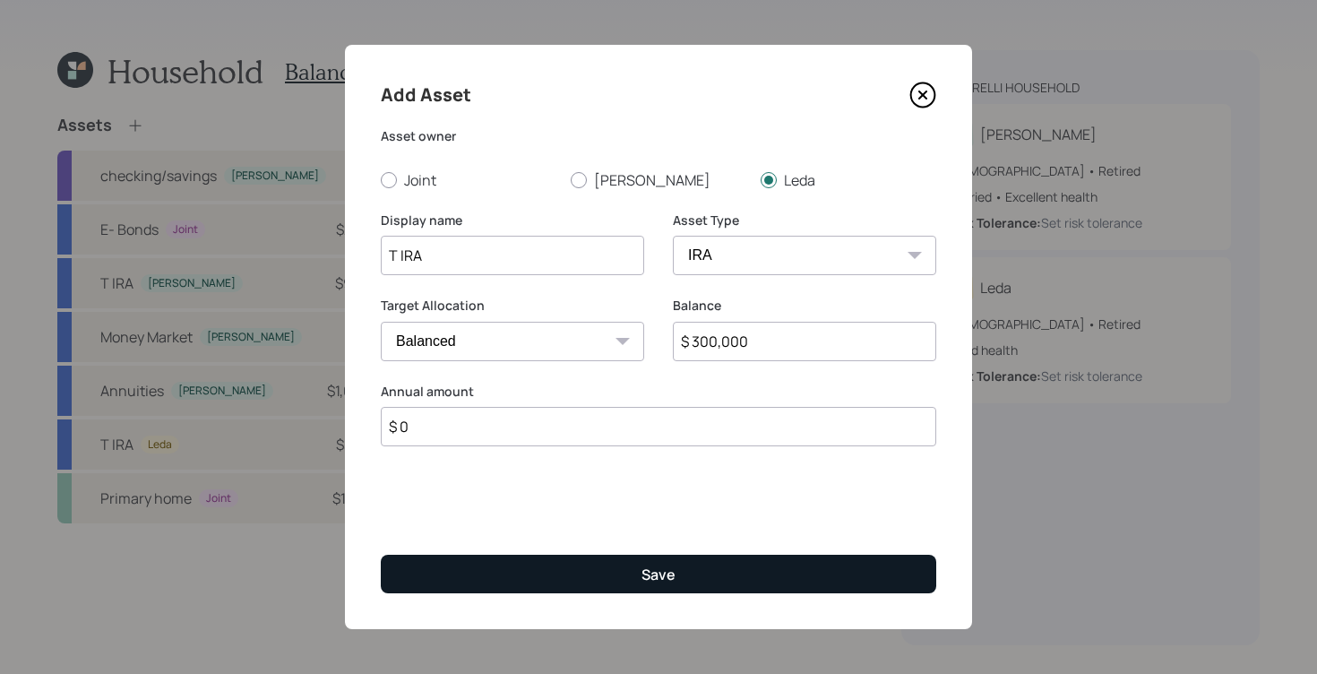
type input "$ 0"
click at [661, 590] on button "Save" at bounding box center [658, 574] width 555 height 39
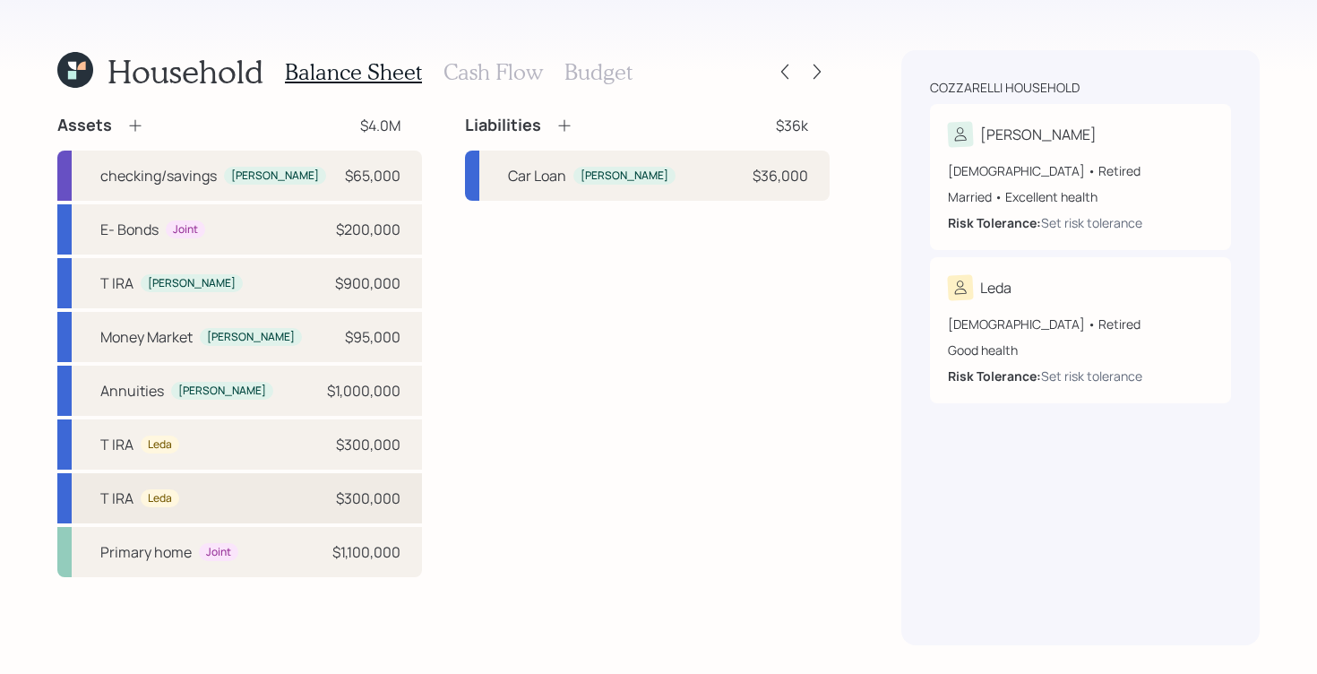
click at [347, 504] on div "$300,000" at bounding box center [368, 497] width 64 height 21
select select "ira"
select select "balanced"
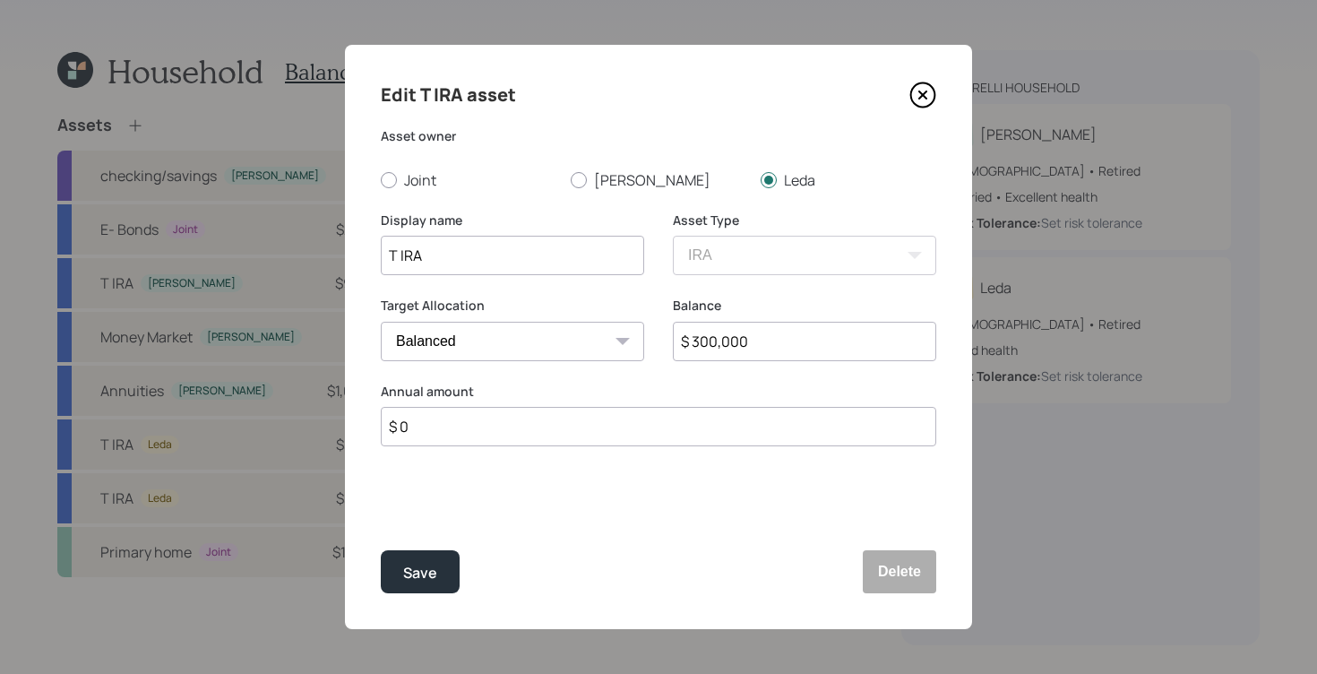
click at [926, 97] on icon at bounding box center [922, 95] width 27 height 27
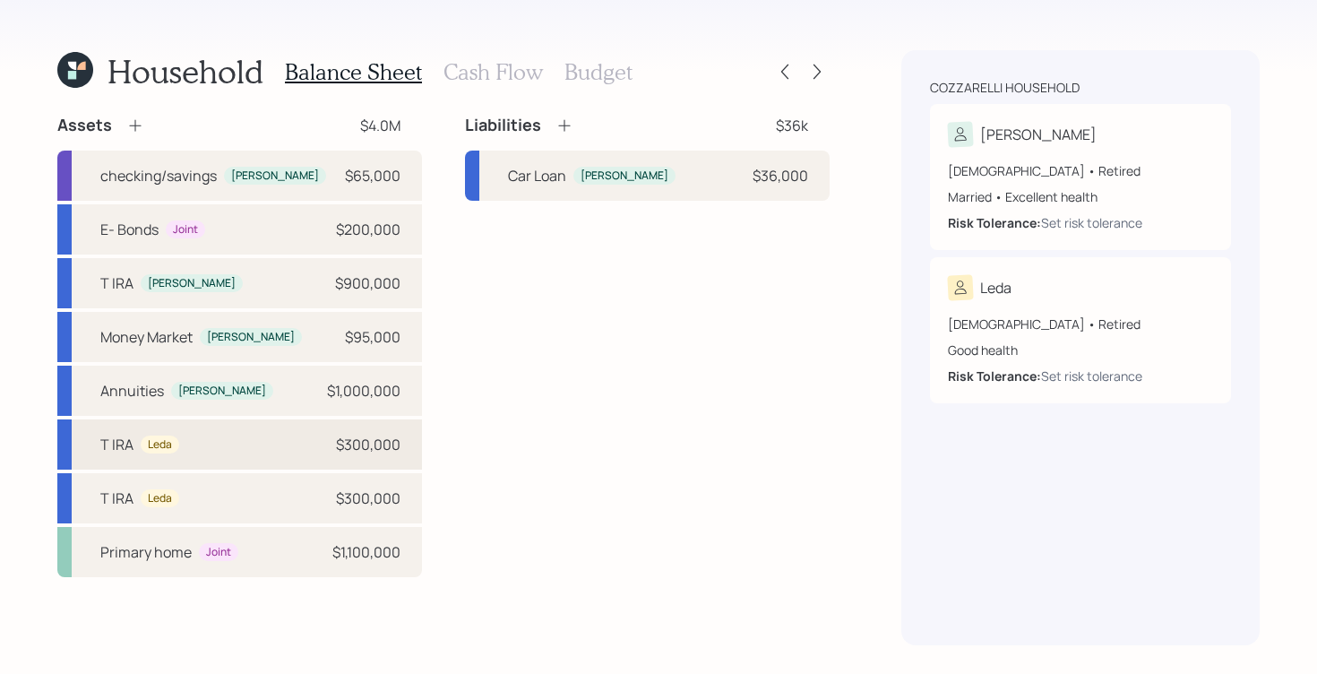
click at [210, 444] on div "T [PERSON_NAME] $300,000" at bounding box center [239, 444] width 365 height 50
select select "taxable"
select select "balanced"
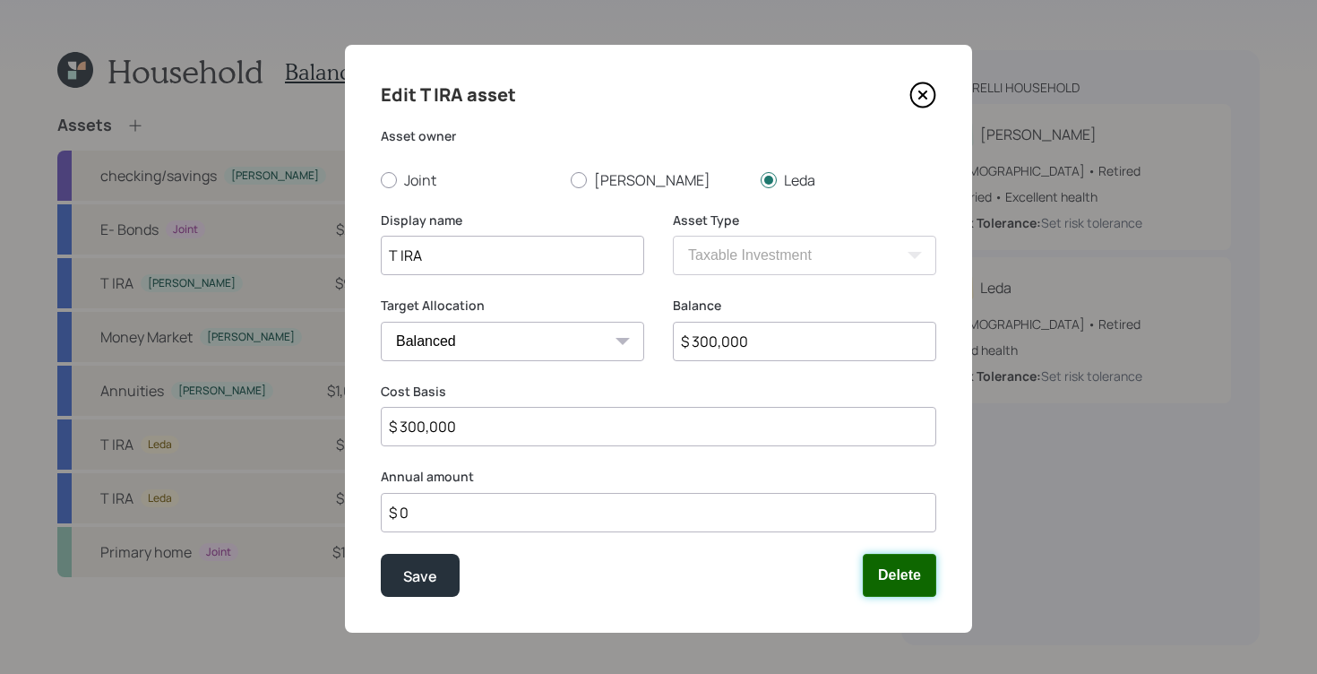
click at [876, 571] on button "Delete" at bounding box center [899, 575] width 73 height 43
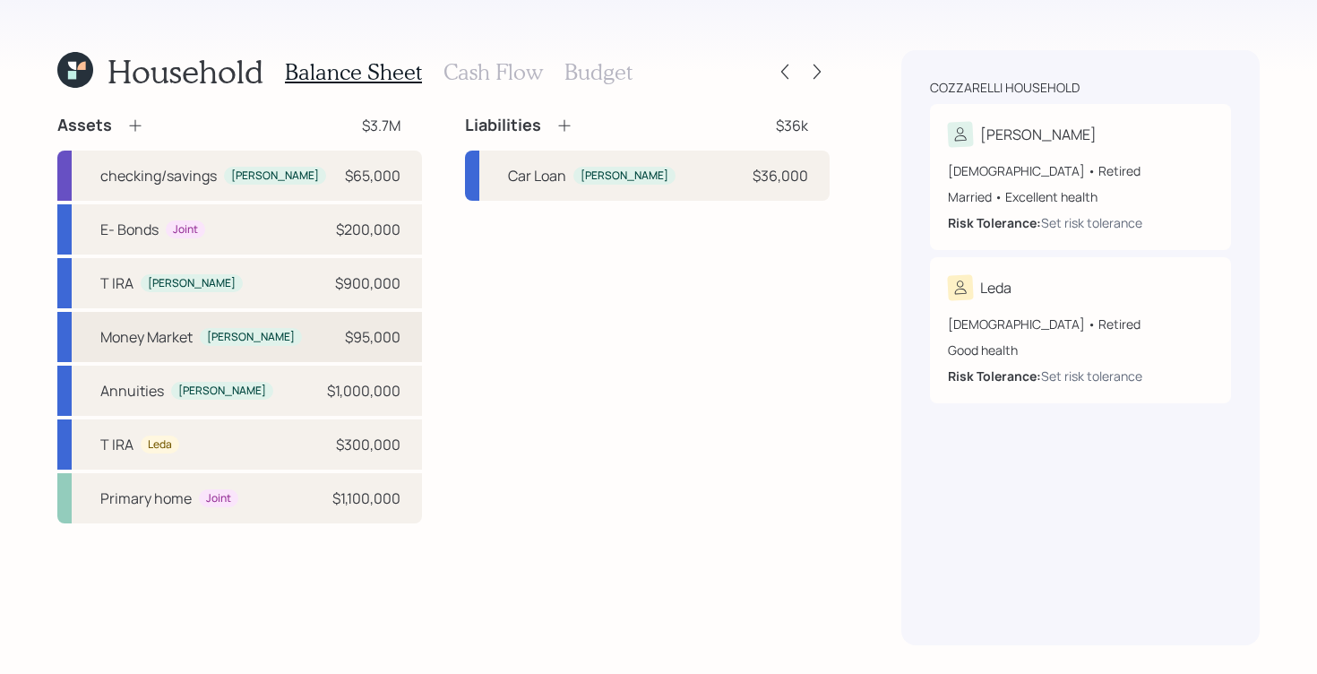
click at [309, 331] on div "Money Market Giovanni $95,000" at bounding box center [239, 337] width 365 height 50
select select "taxable"
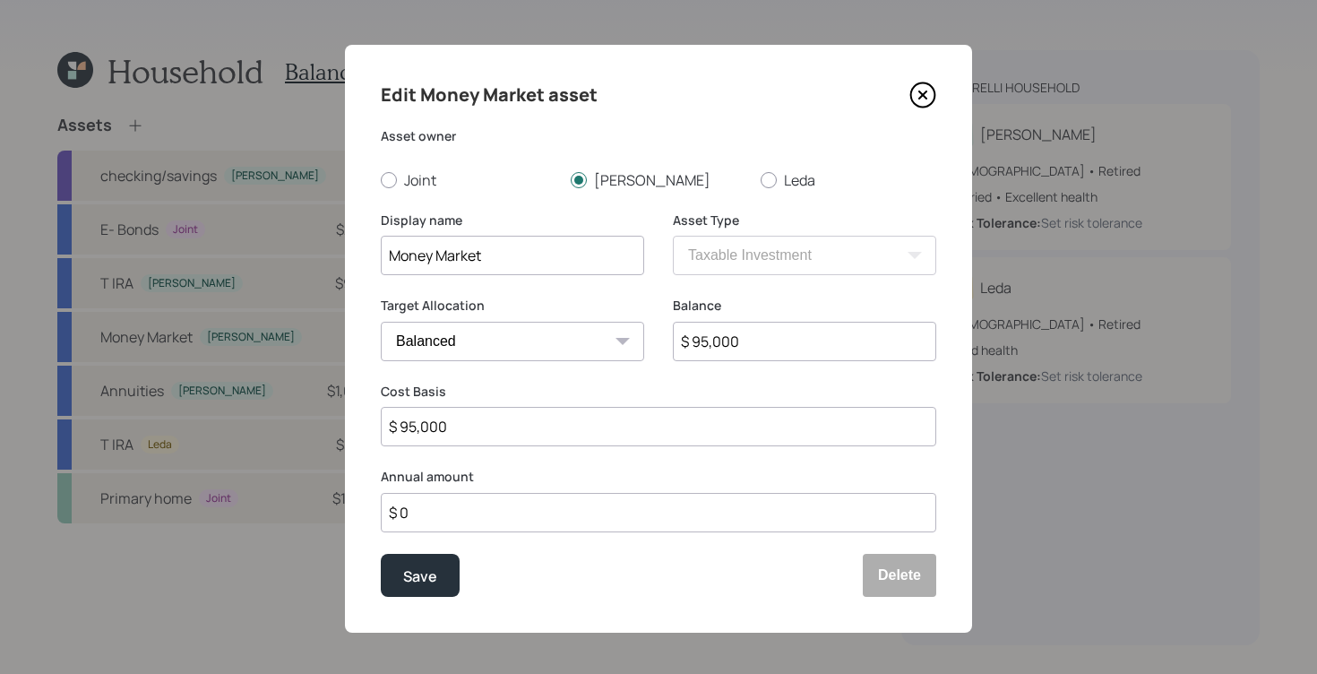
click at [508, 339] on select "Cash Conservative Balanced Aggressive" at bounding box center [512, 341] width 263 height 39
select select "uninvested"
click at [381, 322] on select "Cash Conservative Balanced Aggressive" at bounding box center [512, 341] width 263 height 39
click at [425, 563] on button "Save" at bounding box center [420, 575] width 79 height 43
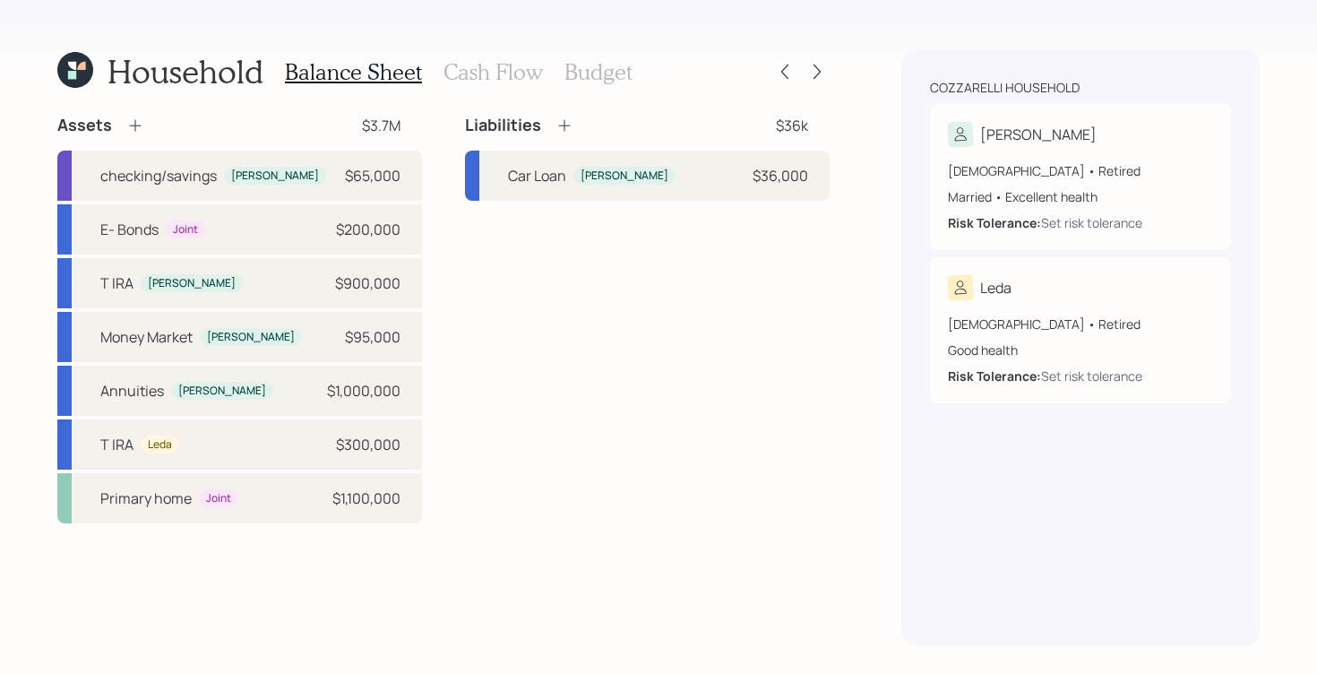
click at [597, 71] on h3 "Budget" at bounding box center [598, 72] width 68 height 26
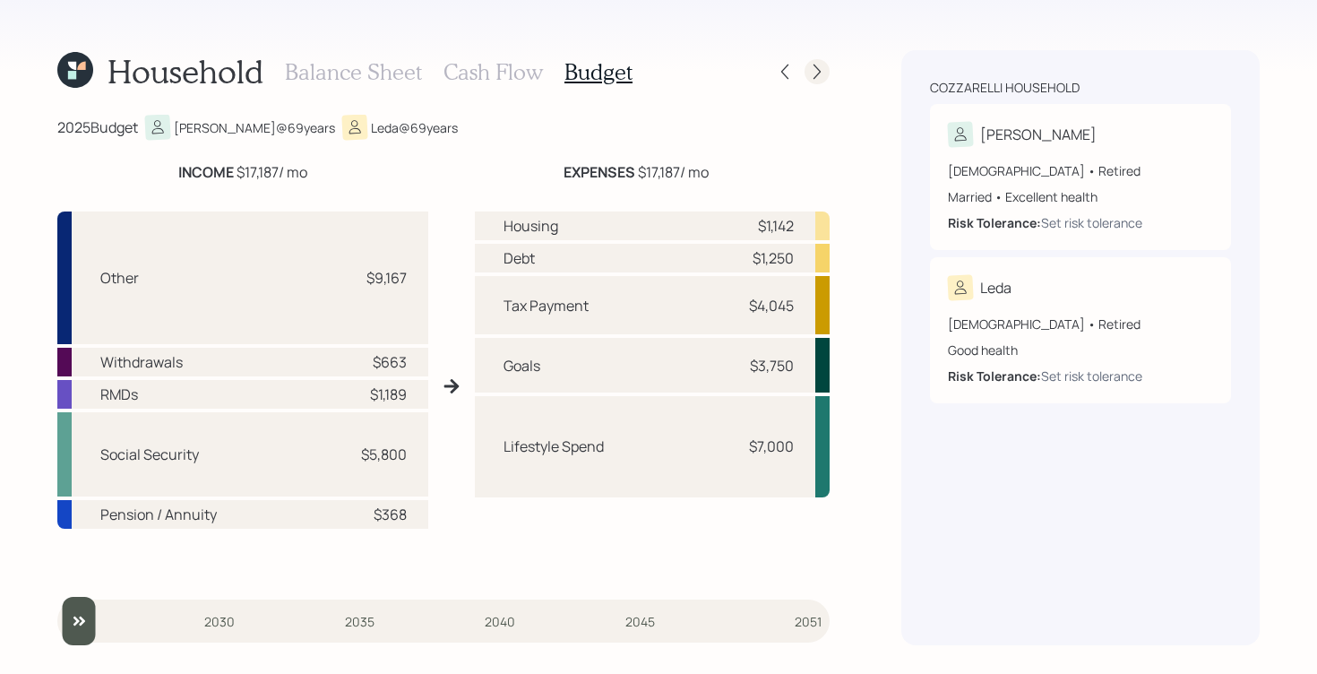
click at [815, 72] on icon at bounding box center [817, 72] width 18 height 18
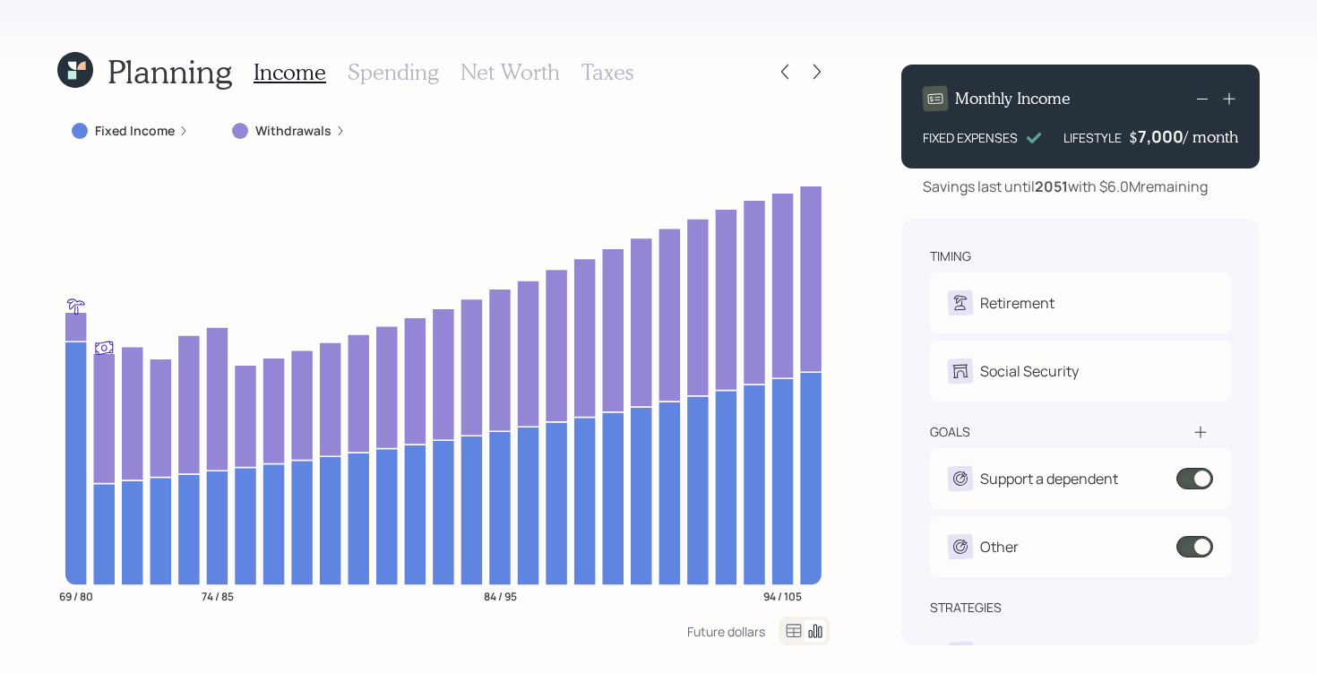
click at [380, 79] on h3 "Spending" at bounding box center [393, 72] width 91 height 26
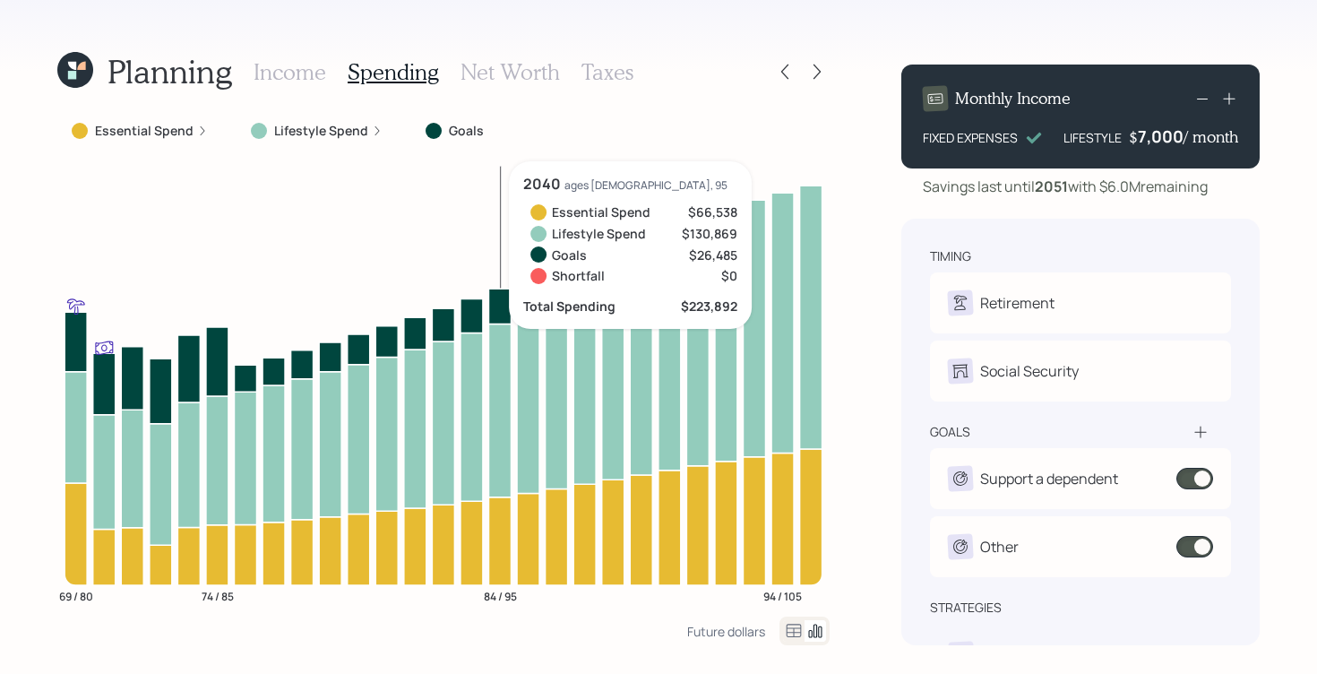
click at [512, 520] on icon "69 / 80 74 / 85 84 / 95 94 / 105" at bounding box center [443, 388] width 772 height 455
click at [502, 528] on icon at bounding box center [499, 540] width 22 height 88
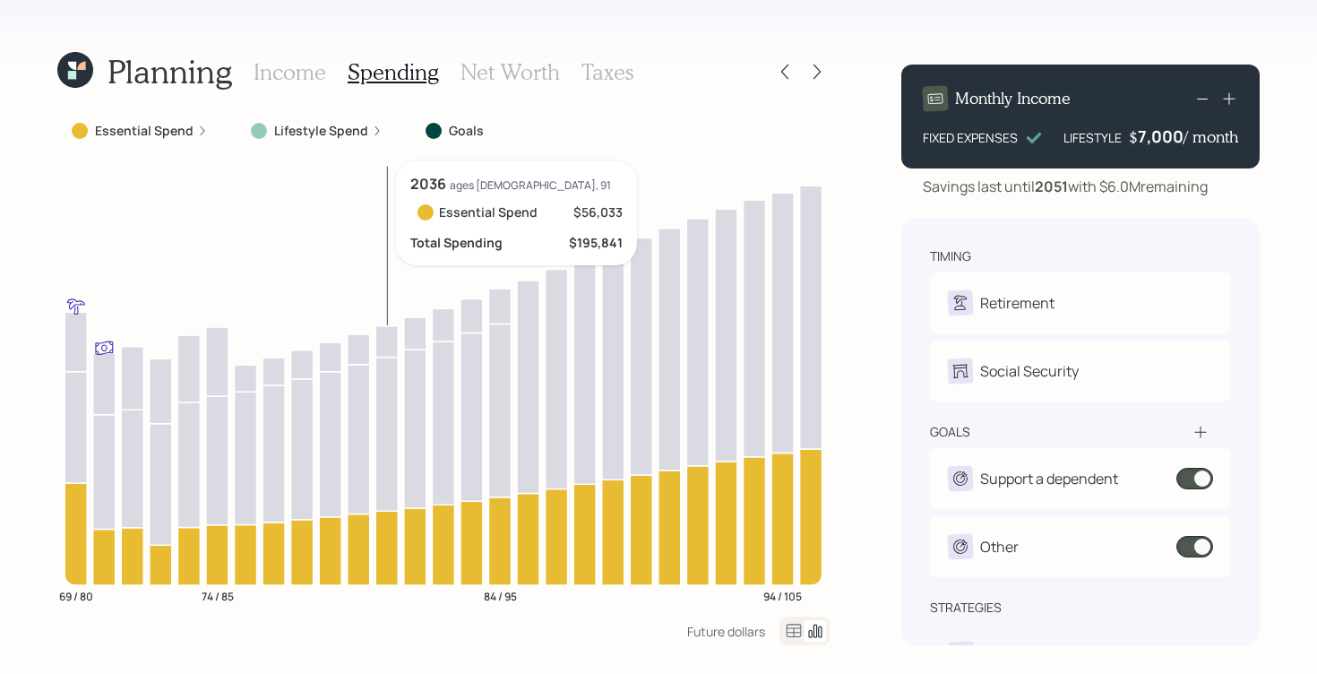
click at [387, 424] on icon at bounding box center [386, 434] width 22 height 154
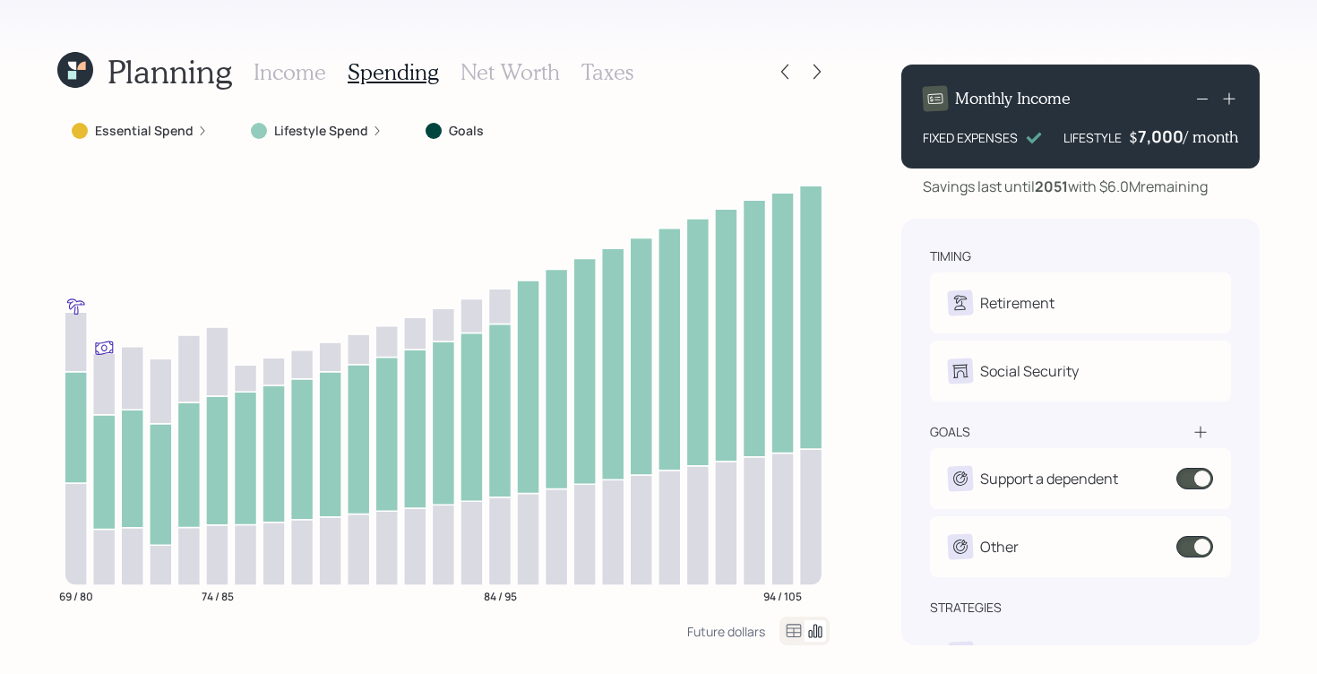
click at [298, 138] on label "Lifestyle Spend" at bounding box center [321, 131] width 94 height 18
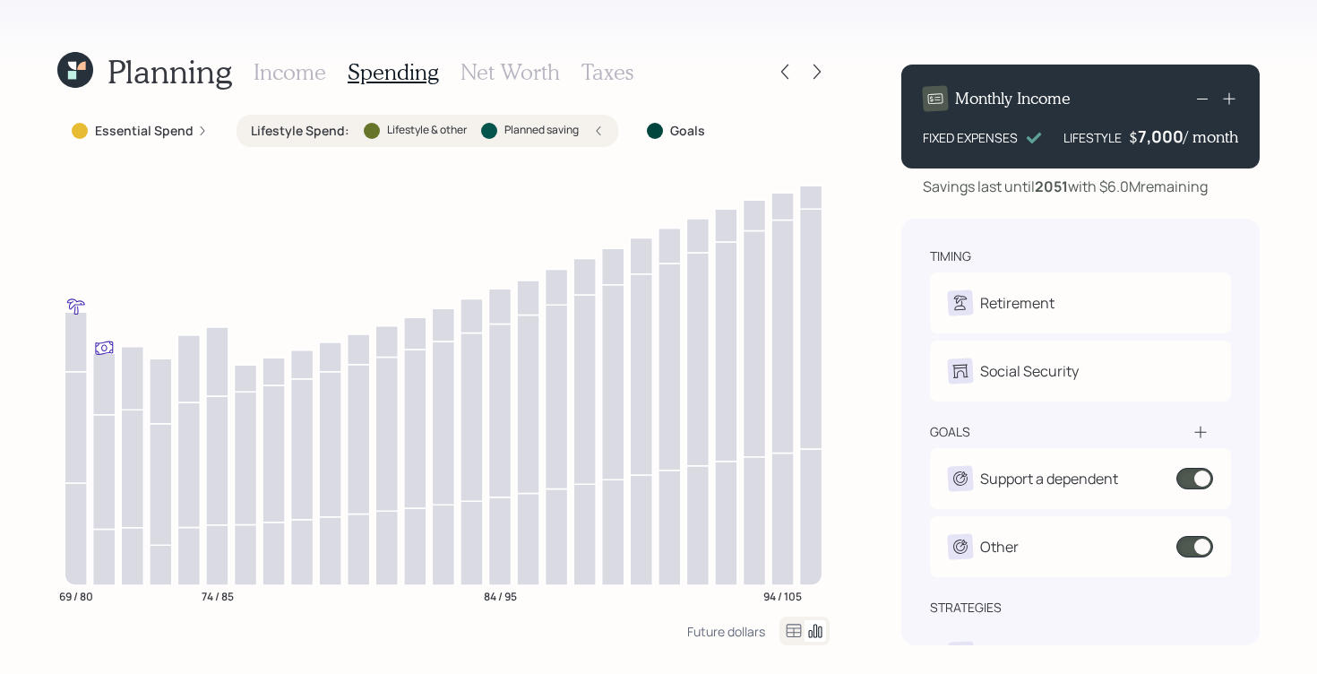
click at [593, 128] on icon at bounding box center [598, 130] width 11 height 11
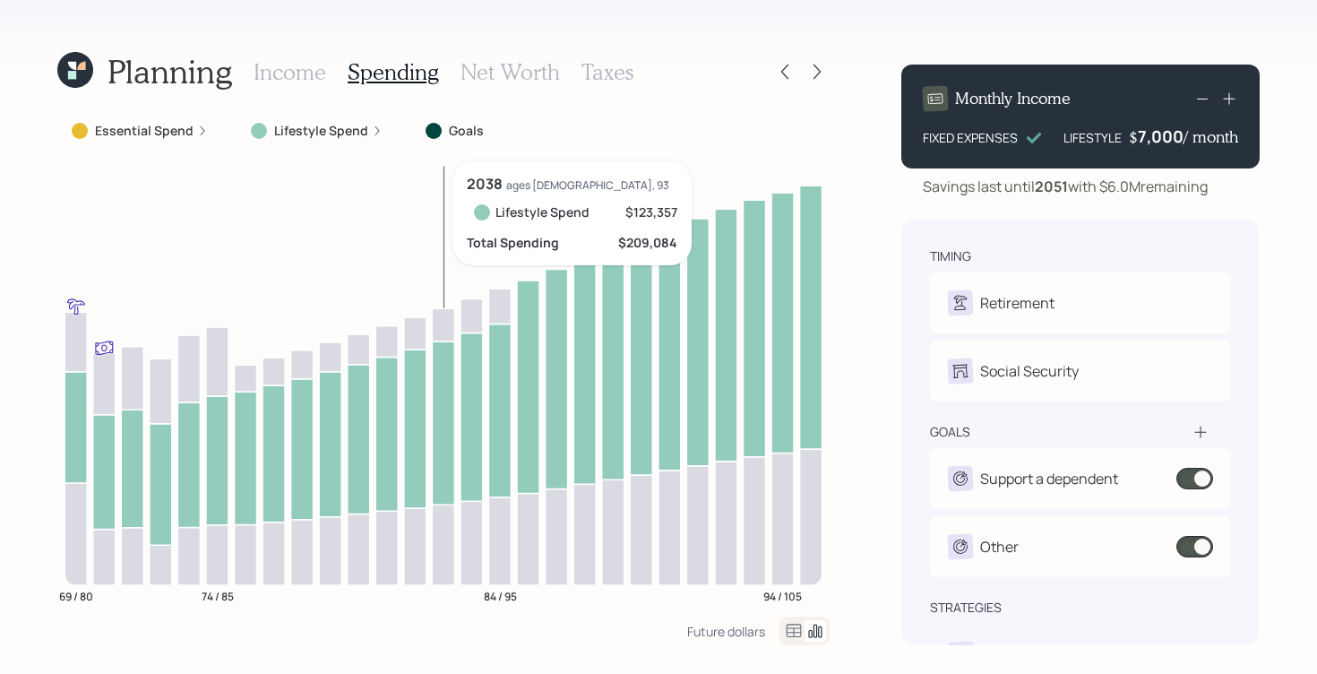
click at [437, 314] on icon at bounding box center [443, 324] width 22 height 33
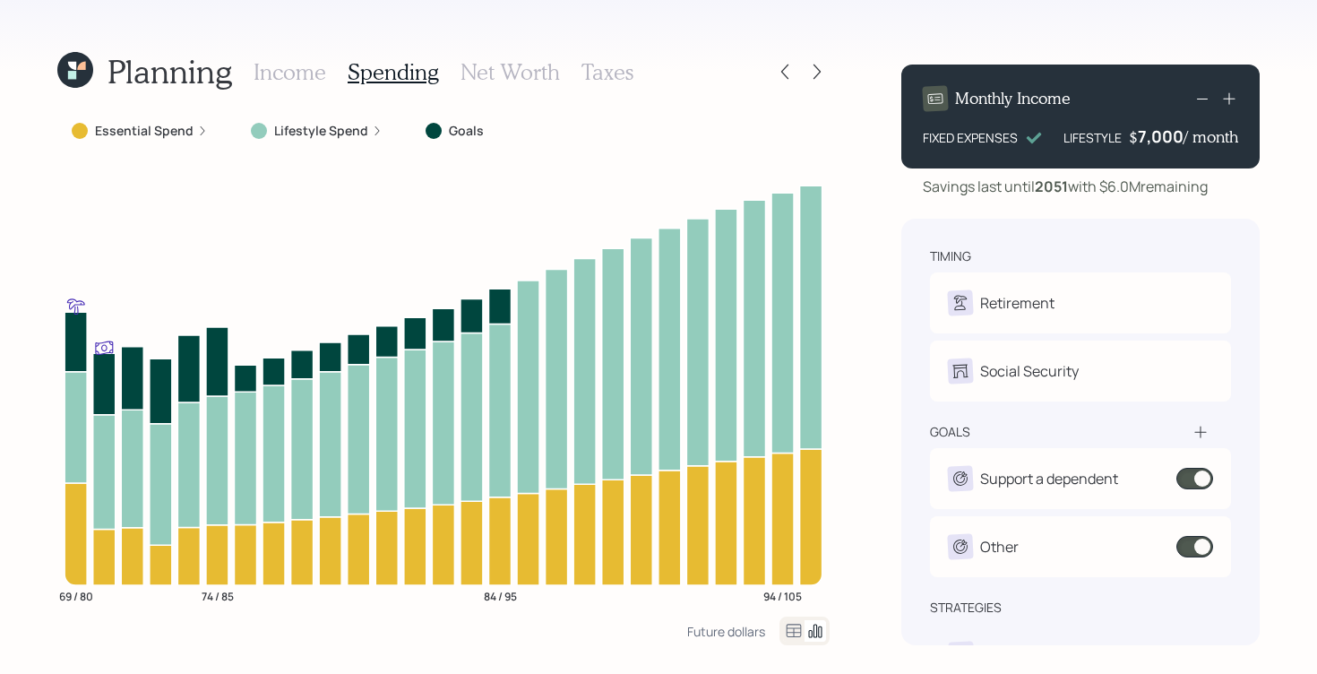
click at [311, 76] on h3 "Income" at bounding box center [290, 72] width 73 height 26
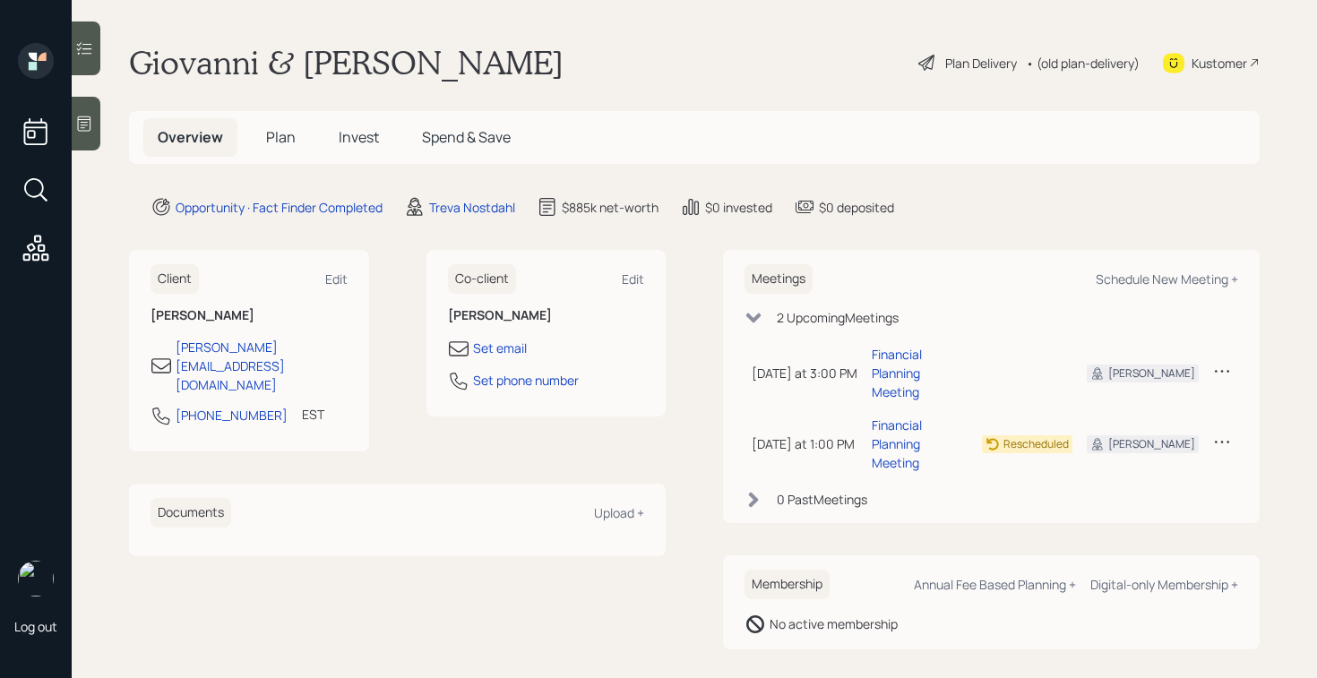
click at [94, 120] on div at bounding box center [86, 124] width 29 height 54
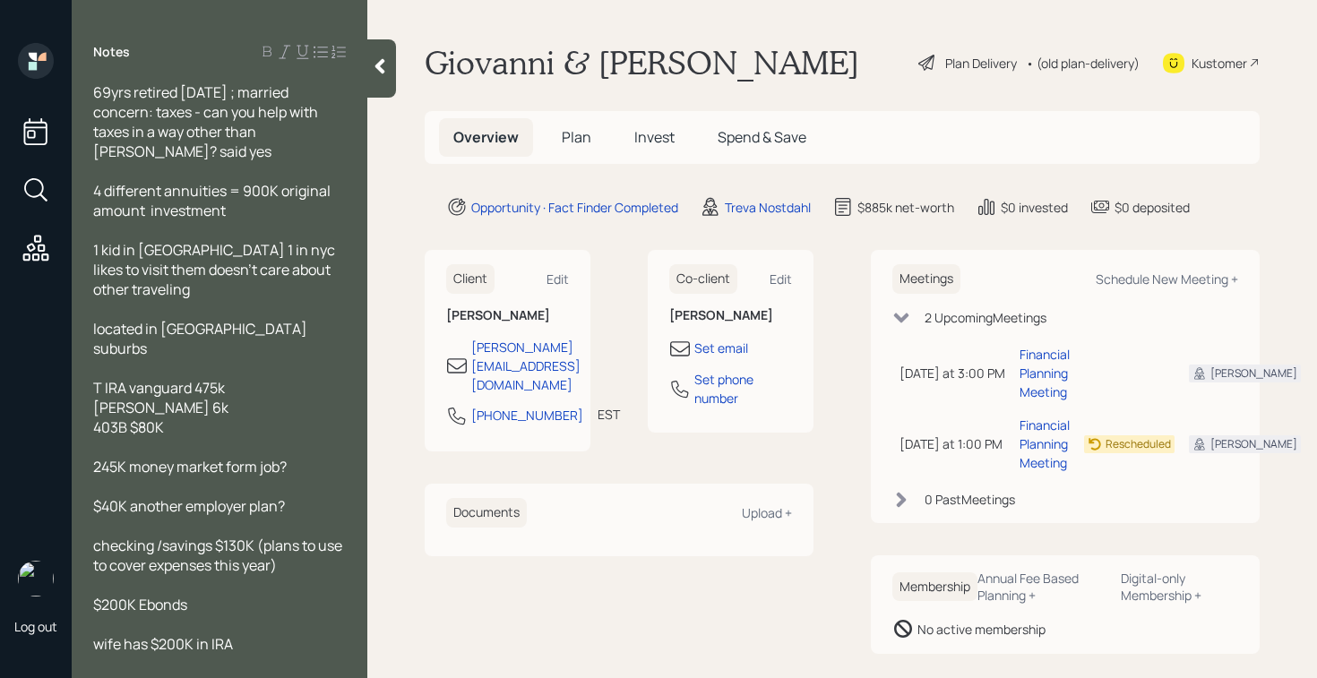
scroll to position [115, 0]
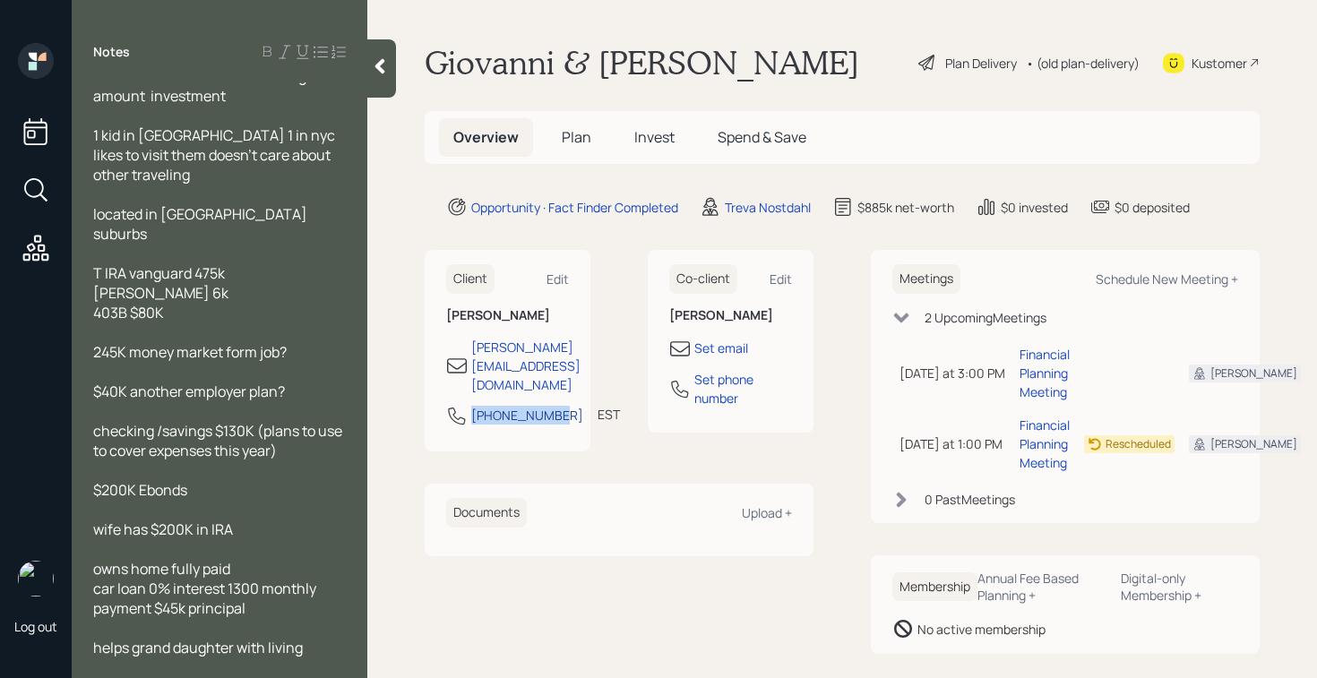
drag, startPoint x: 467, startPoint y: 380, endPoint x: 517, endPoint y: 400, distance: 53.9
click at [517, 405] on div "[PHONE_NUMBER]" at bounding box center [514, 415] width 137 height 21
copy div "[PHONE_NUMBER]"
click at [1206, 56] on div "Kustomer" at bounding box center [1219, 63] width 56 height 19
click at [1105, 283] on div "Schedule New Meeting +" at bounding box center [1167, 279] width 142 height 17
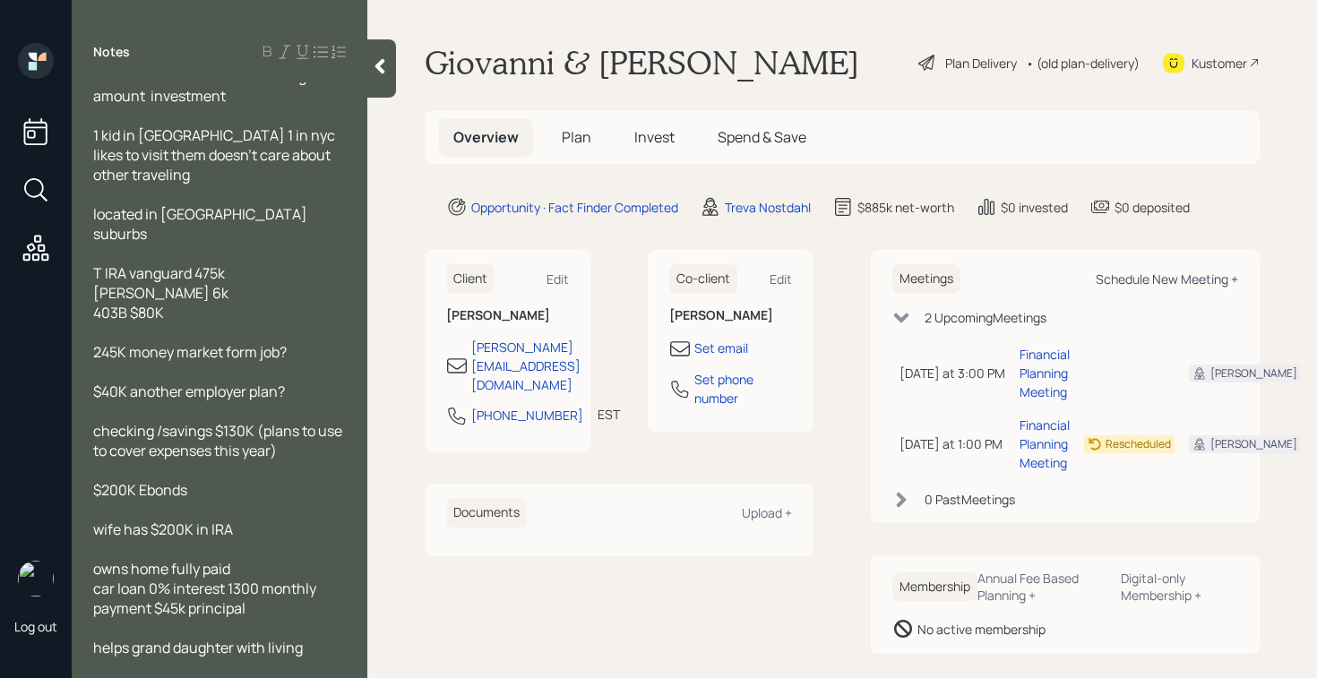
select select "8b79112e-3cfb-44f9-89e7-15267fe946c1"
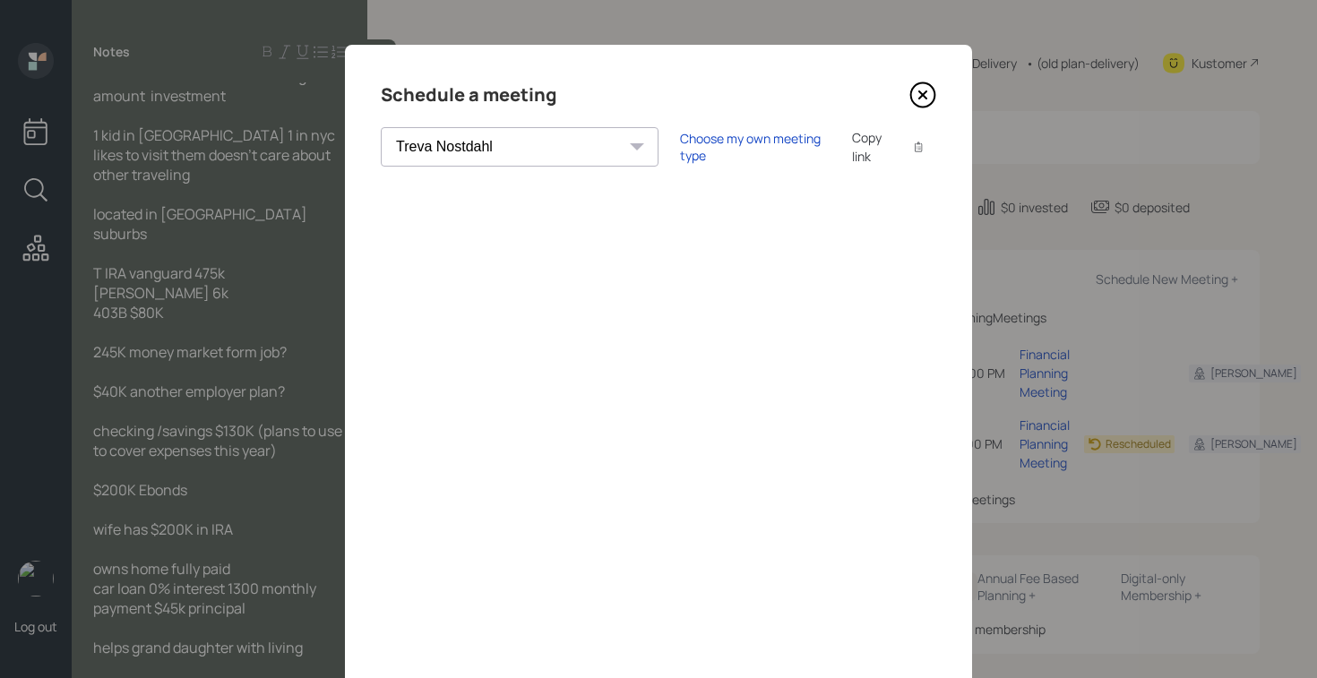
click at [918, 90] on icon at bounding box center [922, 95] width 27 height 27
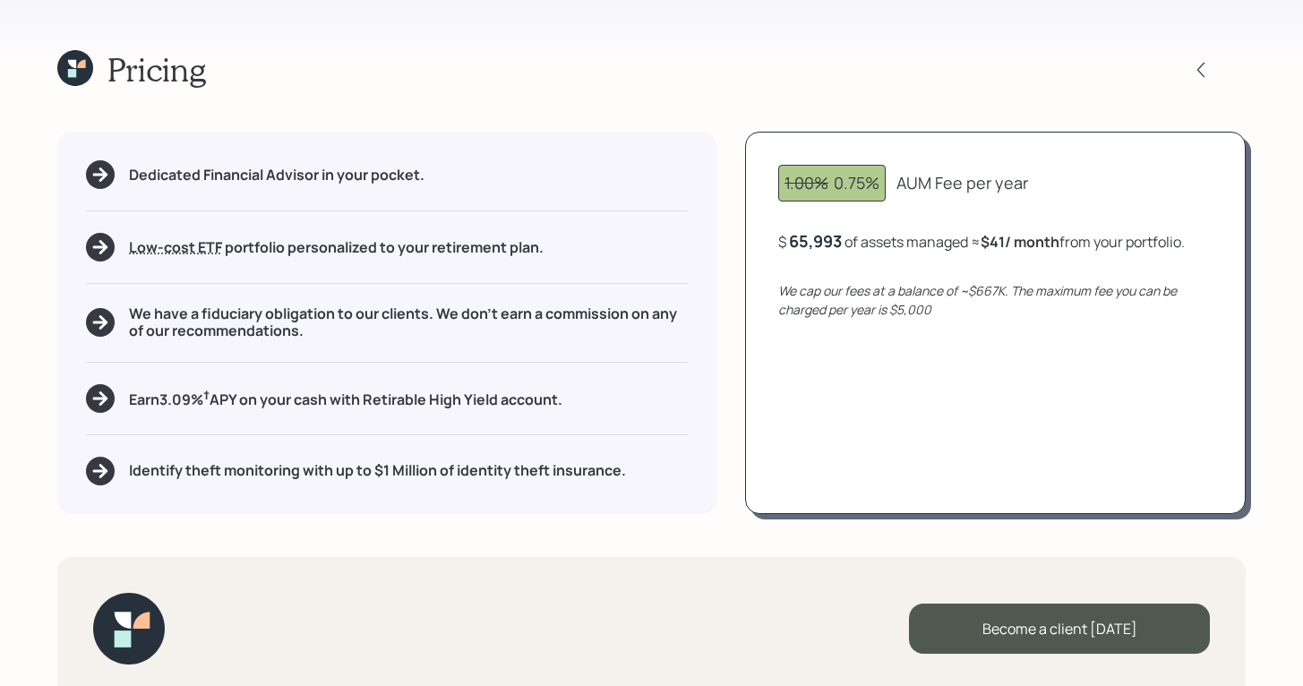
click at [78, 61] on icon at bounding box center [75, 68] width 36 height 36
